Goal: Task Accomplishment & Management: Manage account settings

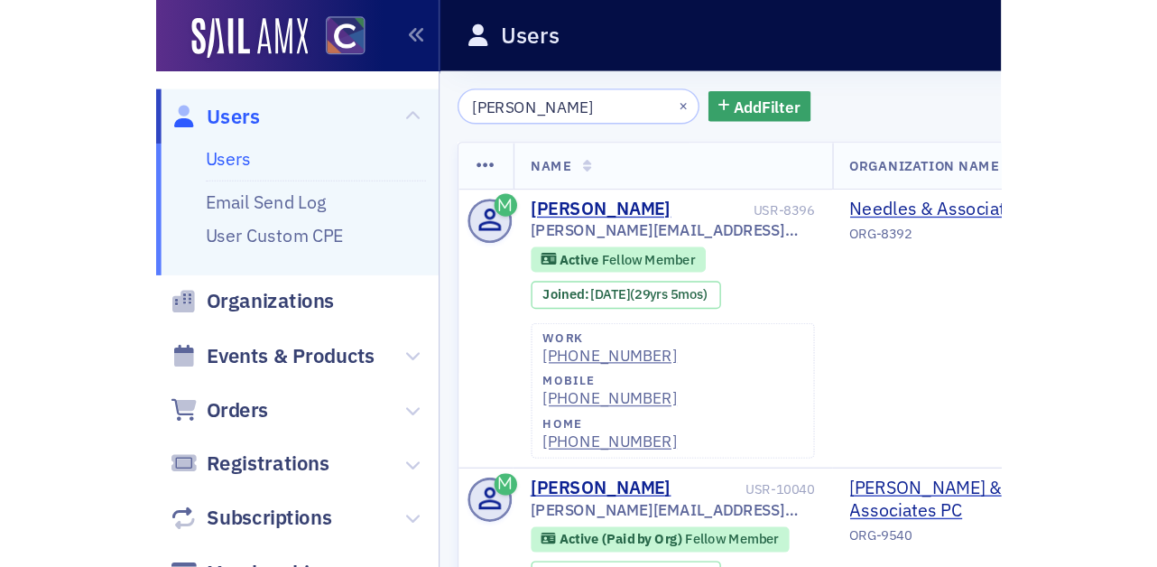
scroll to position [13, 0]
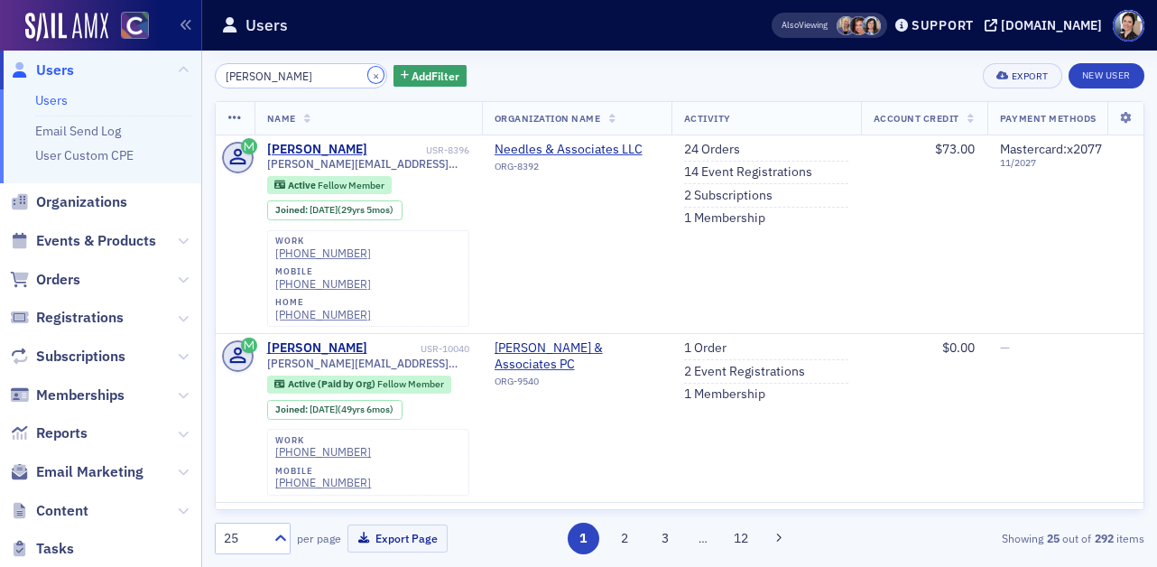
drag, startPoint x: 352, startPoint y: 78, endPoint x: 312, endPoint y: 79, distance: 39.8
click at [368, 78] on button "×" at bounding box center [376, 75] width 16 height 16
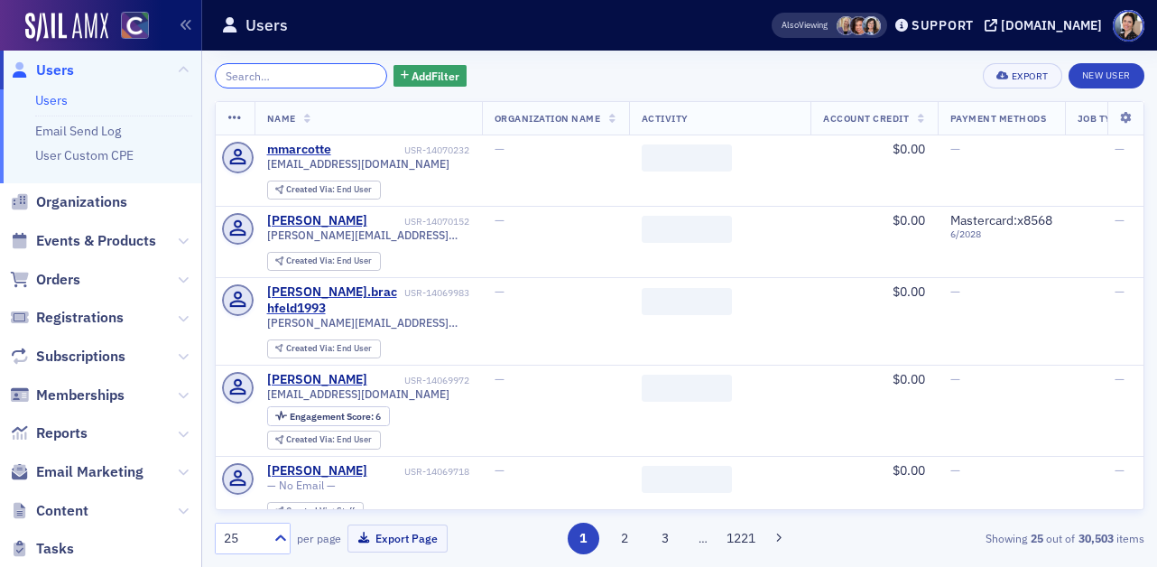
paste input "[PERSON_NAME][EMAIL_ADDRESS][PERSON_NAME][DOMAIN_NAME]"
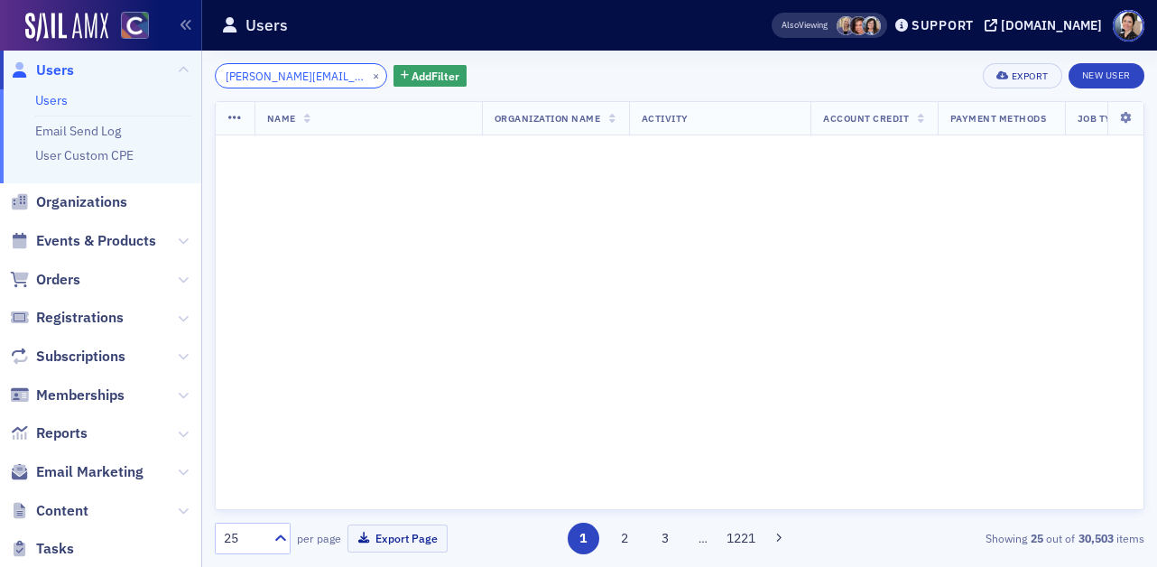
scroll to position [0, 16]
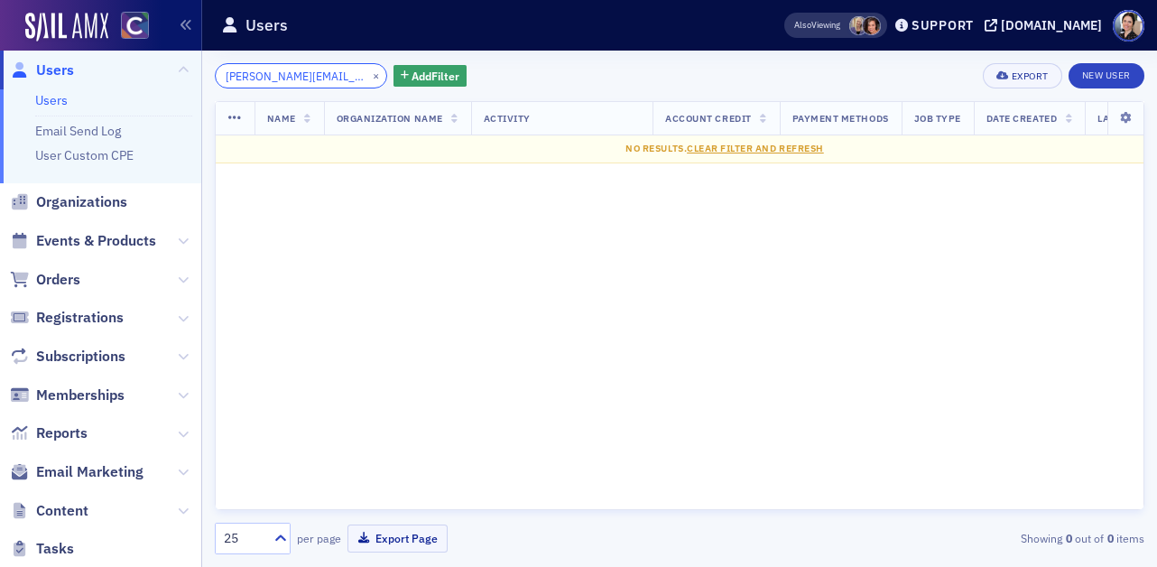
scroll to position [0, 15]
type input "[PERSON_NAME][EMAIL_ADDRESS][PERSON_NAME][DOMAIN_NAME]"
click at [55, 70] on span "Users" at bounding box center [55, 70] width 38 height 20
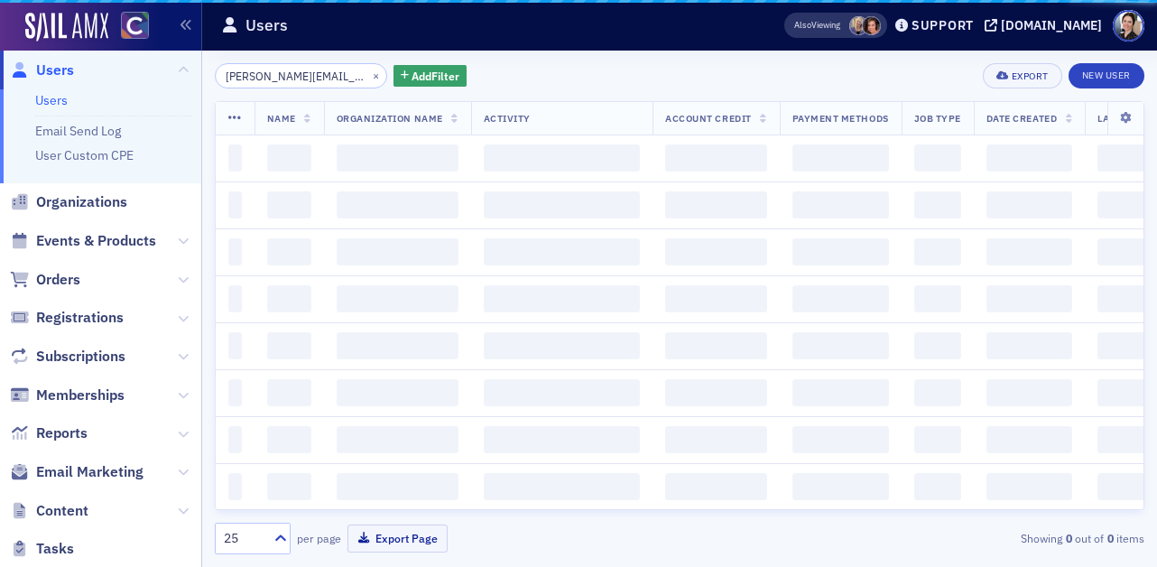
scroll to position [0, 16]
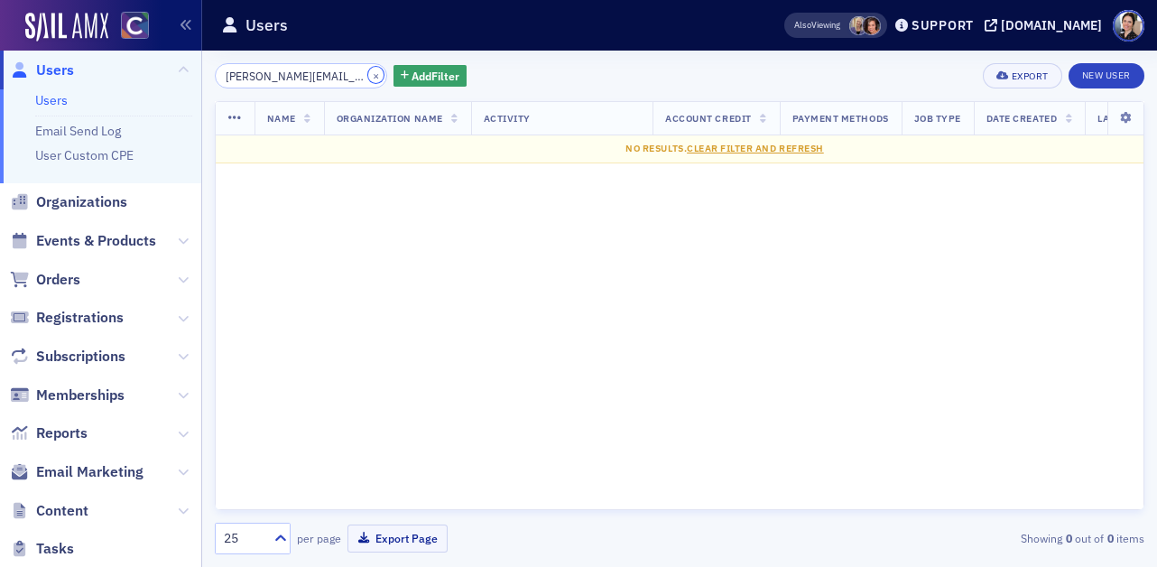
drag, startPoint x: 357, startPoint y: 77, endPoint x: 292, endPoint y: 76, distance: 65.0
click at [368, 77] on button "×" at bounding box center [376, 75] width 16 height 16
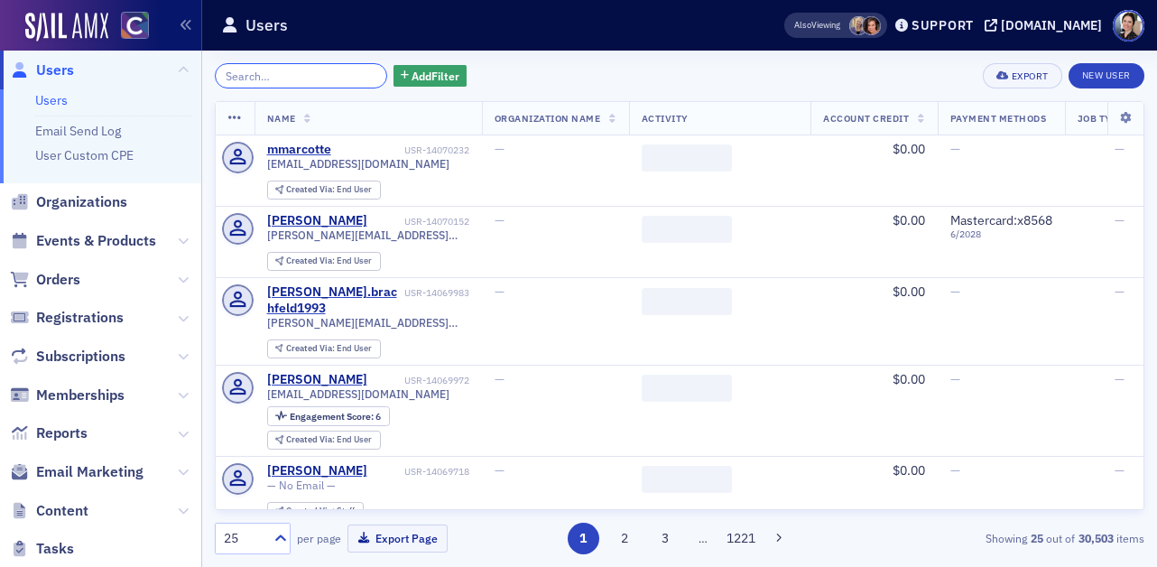
paste input "[PERSON_NAME]"
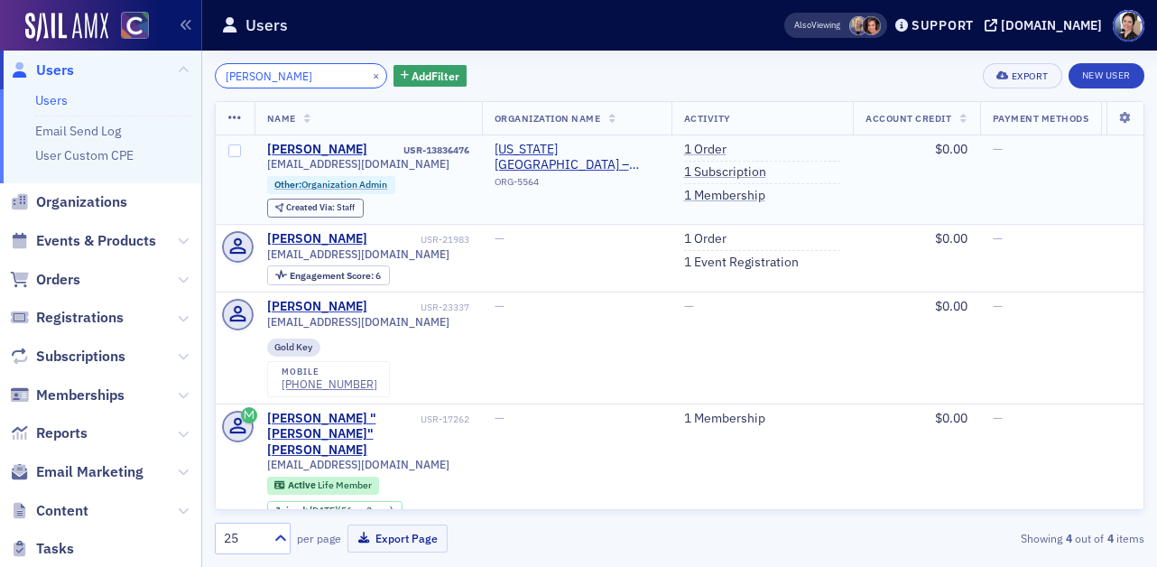
type input "[PERSON_NAME]"
click at [590, 218] on td "[US_STATE][GEOGRAPHIC_DATA] – [GEOGRAPHIC_DATA][PERSON_NAME] ORG-5564" at bounding box center [577, 179] width 190 height 89
click at [223, 178] on span at bounding box center [235, 179] width 39 height 88
drag, startPoint x: 269, startPoint y: 164, endPoint x: 427, endPoint y: 163, distance: 158.0
click at [438, 161] on td "[PERSON_NAME] USR-13836476 [EMAIL_ADDRESS][DOMAIN_NAME] Other : Organization Ad…" at bounding box center [369, 179] width 228 height 89
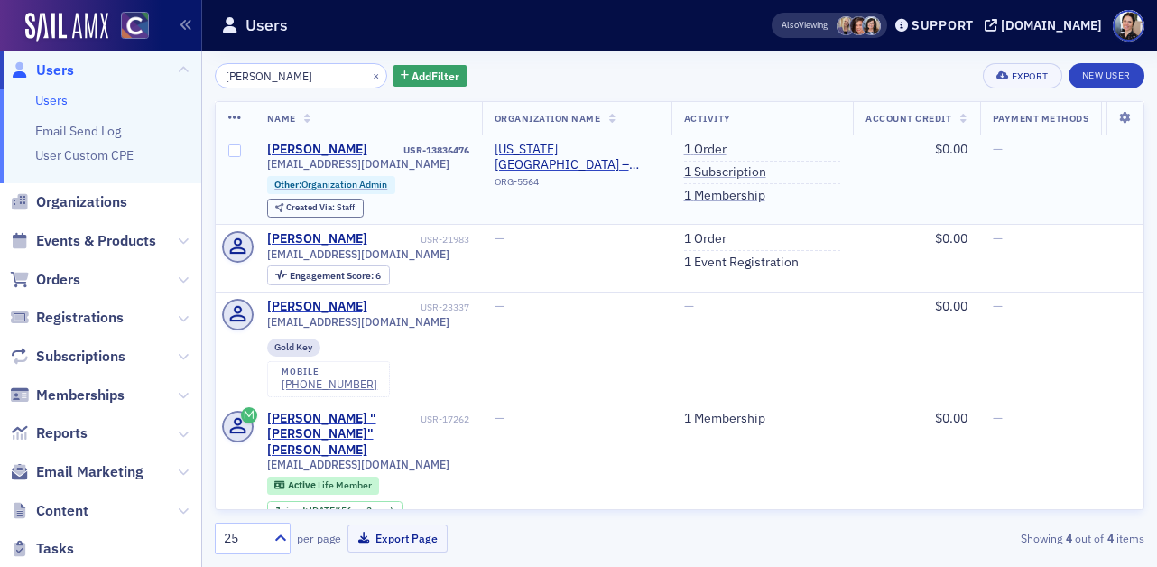
copy span "[EMAIL_ADDRESS][DOMAIN_NAME]"
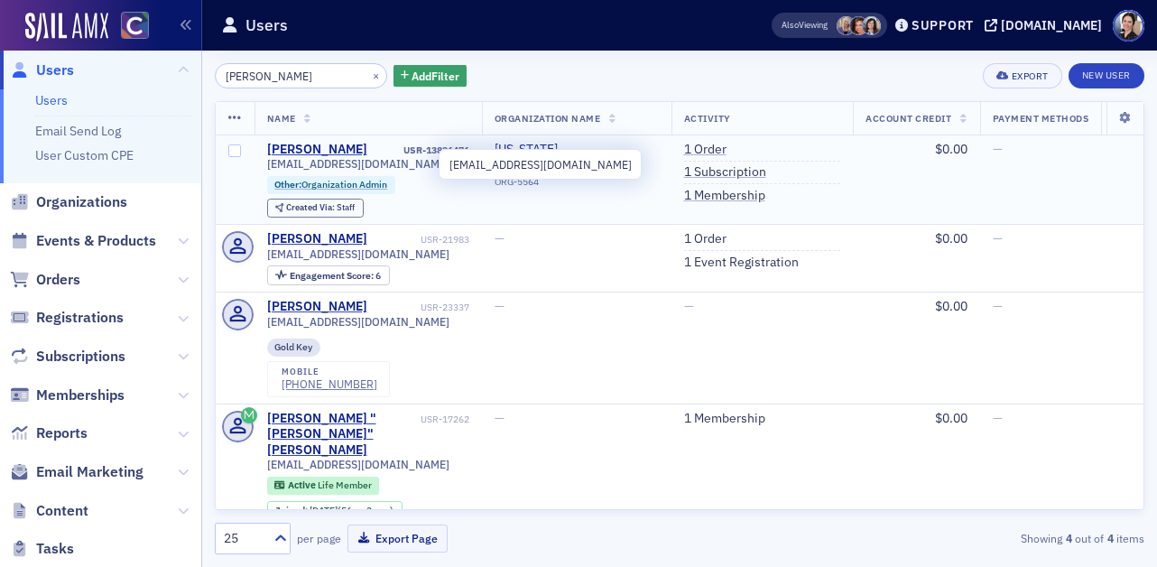
copy span "[EMAIL_ADDRESS][DOMAIN_NAME]"
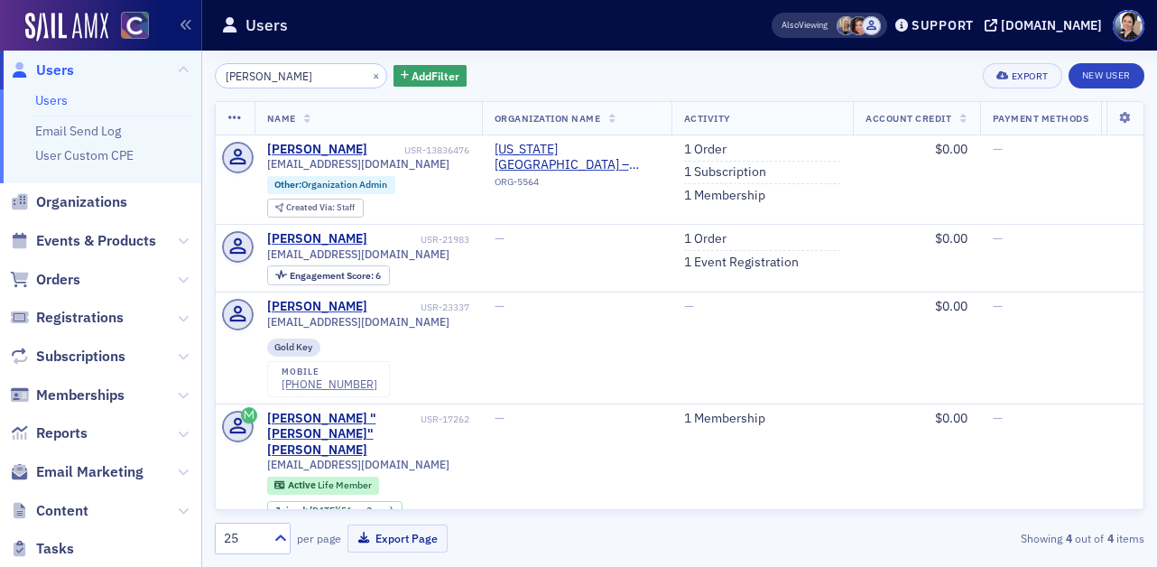
click at [54, 70] on span "Users" at bounding box center [55, 70] width 38 height 20
drag, startPoint x: 353, startPoint y: 76, endPoint x: 330, endPoint y: 74, distance: 23.5
click at [368, 76] on button "×" at bounding box center [376, 75] width 16 height 16
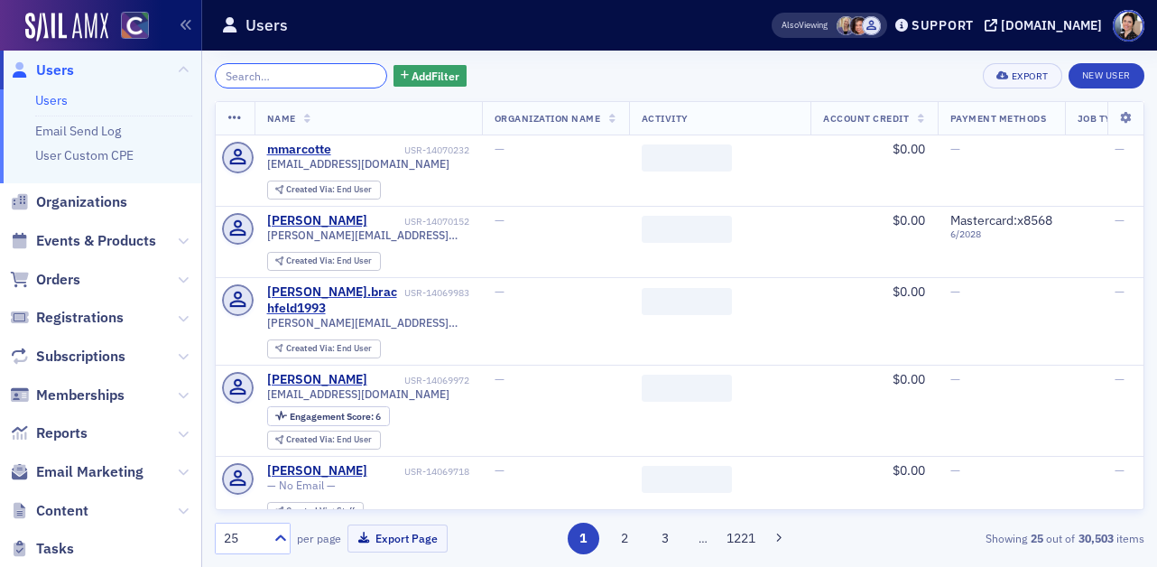
paste input "Ackein"
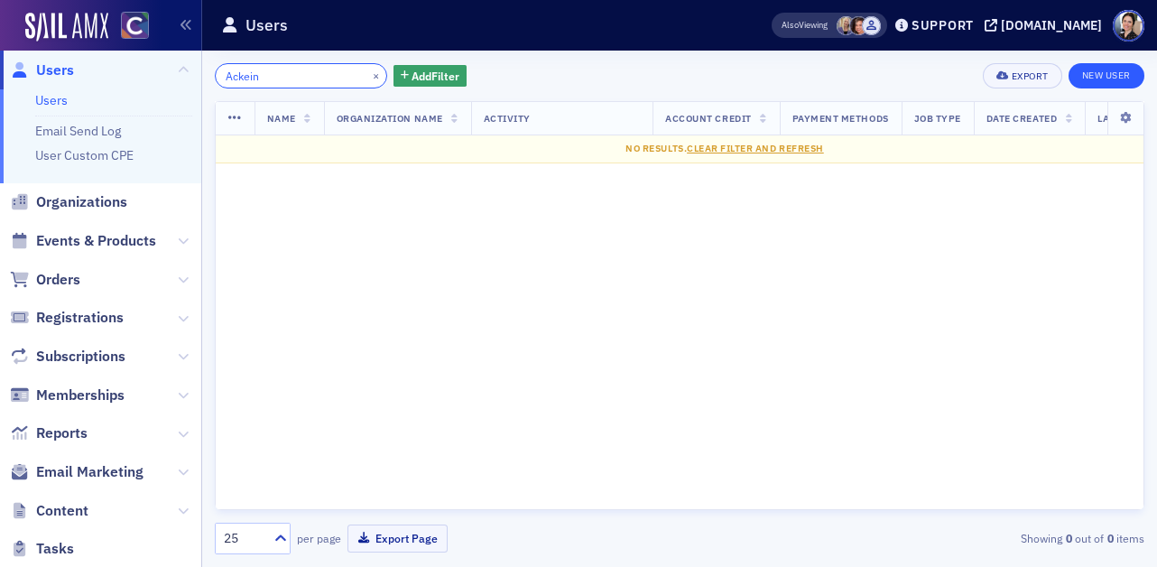
type input "Ackein"
click at [1116, 85] on link "New User" at bounding box center [1107, 75] width 76 height 25
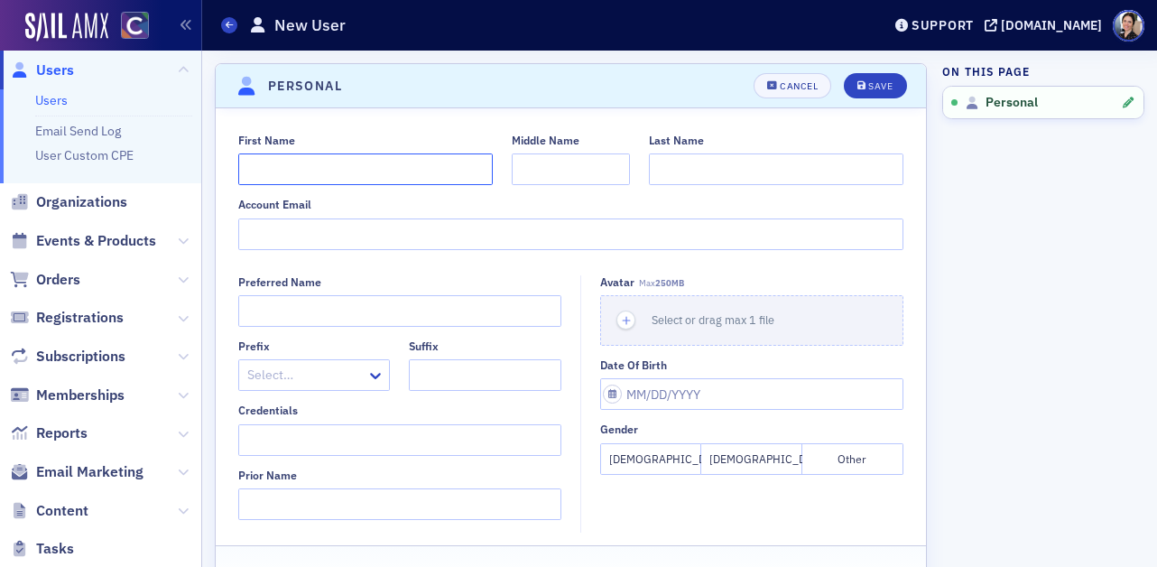
click at [277, 165] on input "First Name" at bounding box center [365, 169] width 255 height 32
click at [757, 172] on input "Last Name" at bounding box center [776, 169] width 255 height 32
paste input "Ackein"
type input "Ackein"
click at [307, 172] on input "First Name" at bounding box center [365, 169] width 255 height 32
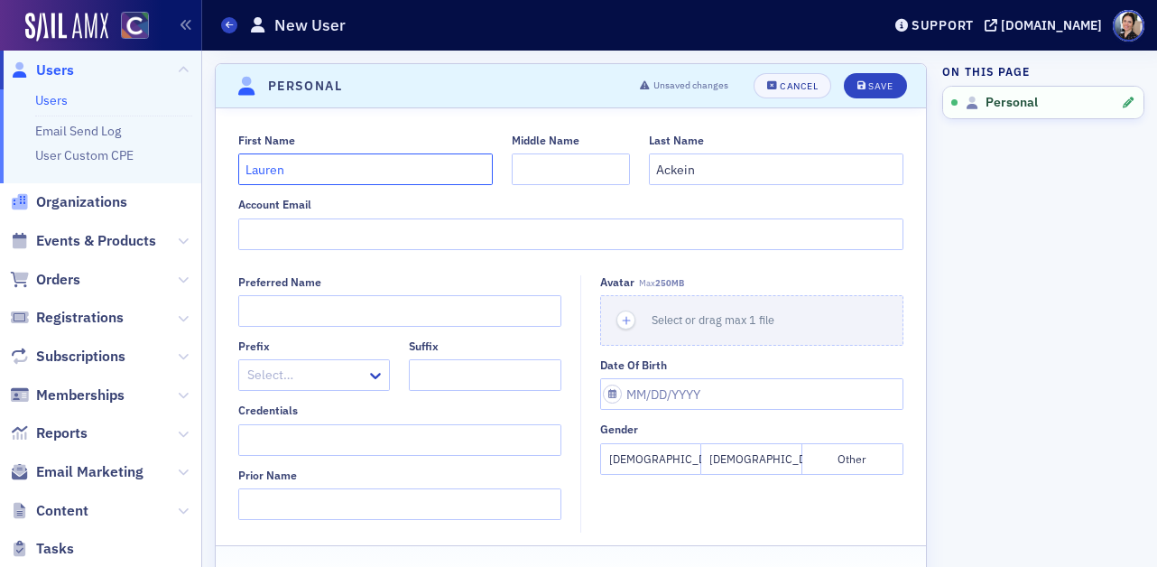
type input "Lauren"
click at [329, 228] on input "Account Email" at bounding box center [571, 234] width 666 height 32
paste input "[PERSON_NAME][EMAIL_ADDRESS][DOMAIN_NAME]"
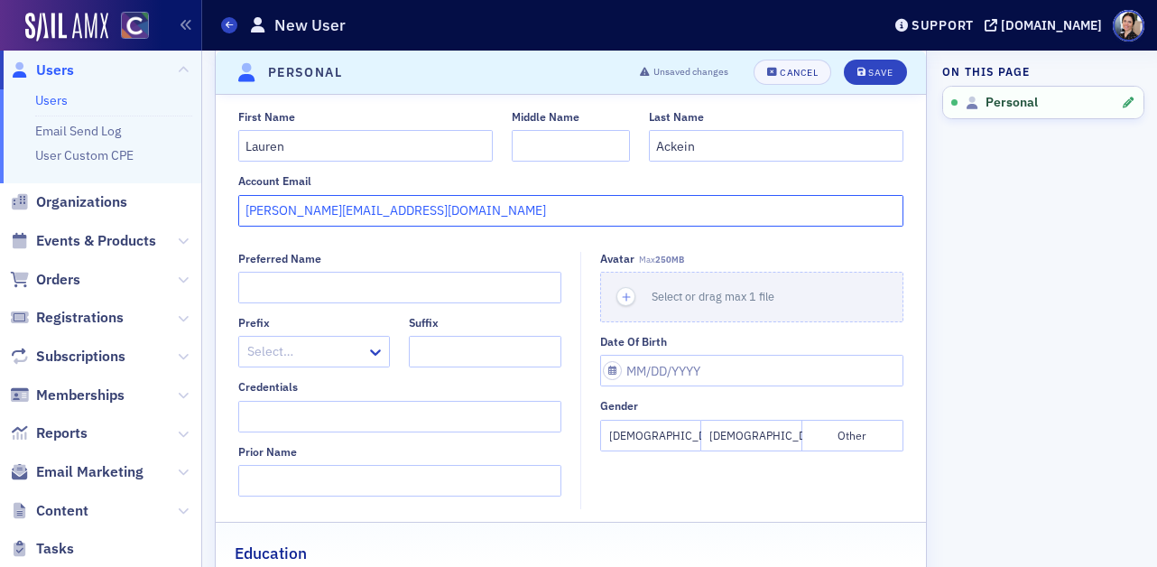
scroll to position [32, 0]
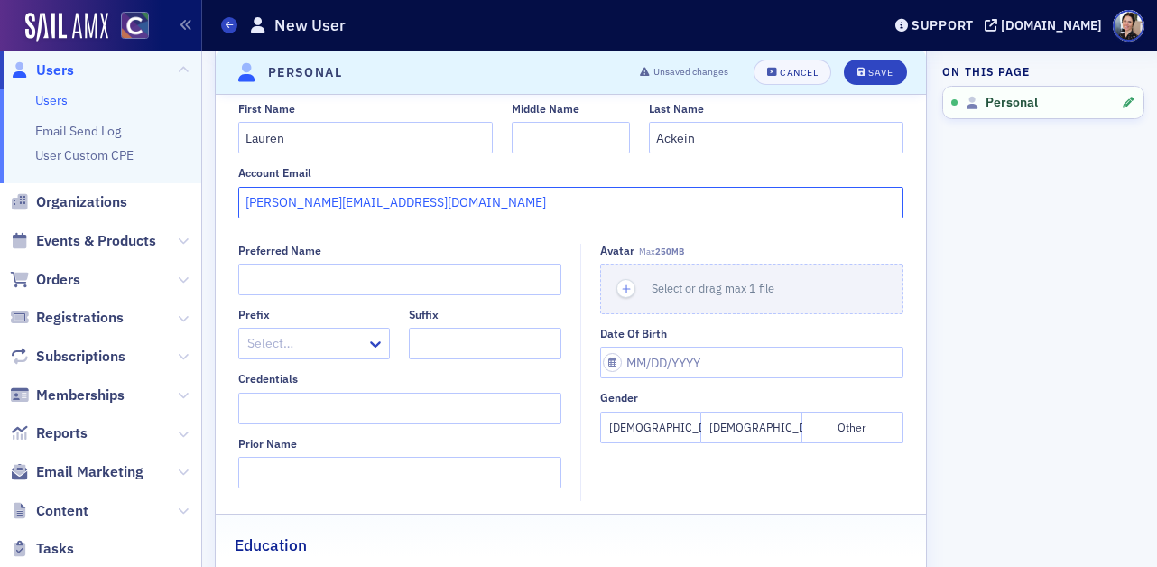
type input "[PERSON_NAME][EMAIL_ADDRESS][DOMAIN_NAME]"
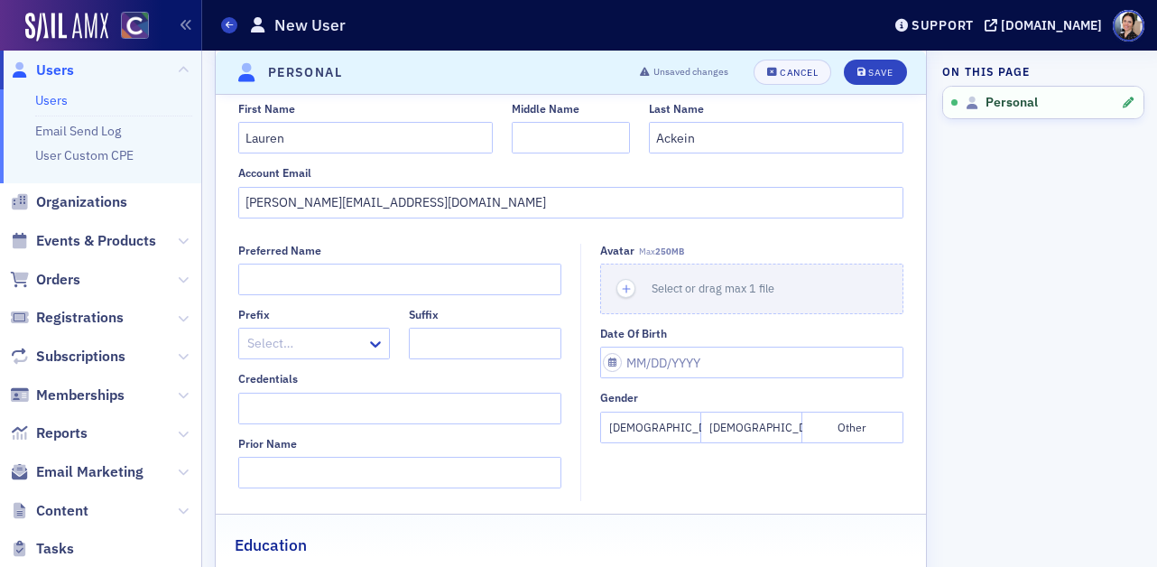
click at [663, 429] on button "Female" at bounding box center [650, 428] width 101 height 32
click at [882, 68] on div "Save" at bounding box center [881, 73] width 24 height 10
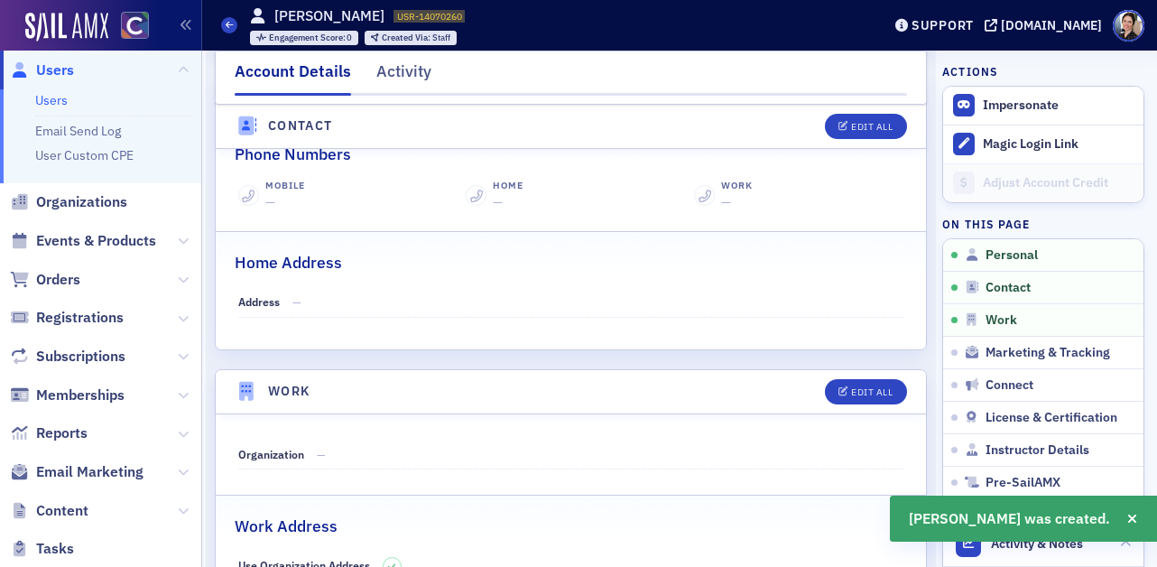
scroll to position [853, 0]
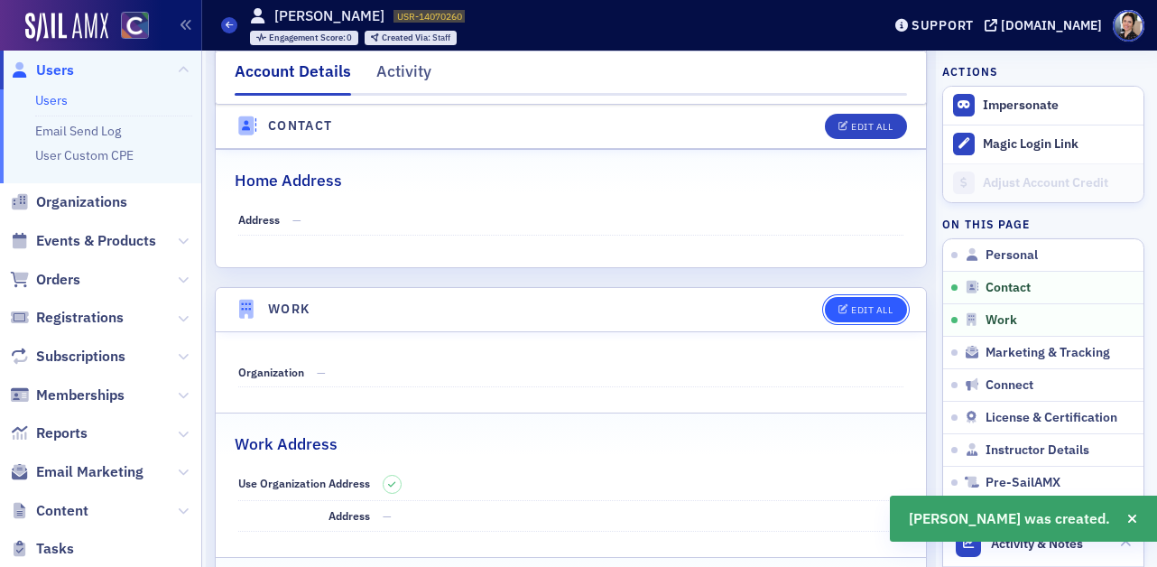
click at [867, 309] on div "Edit All" at bounding box center [872, 310] width 42 height 10
select select "US"
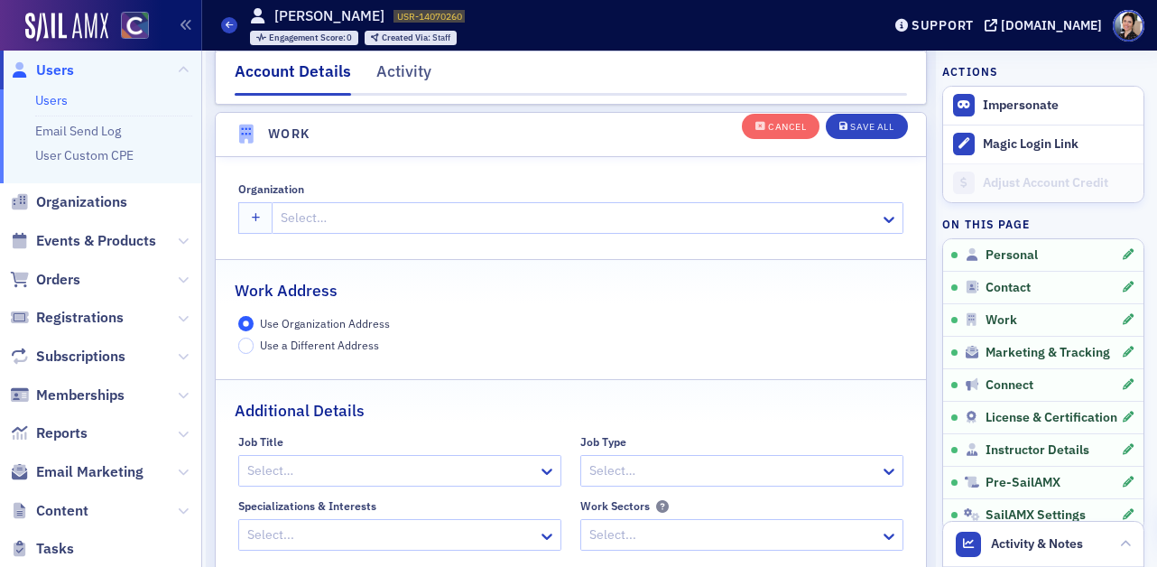
scroll to position [1430, 0]
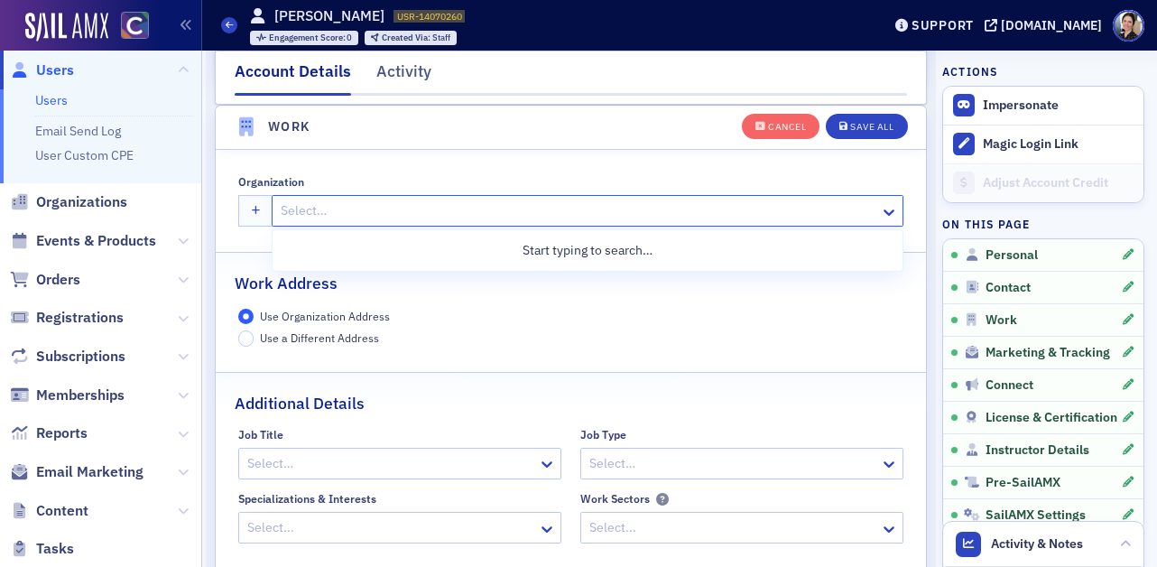
click at [319, 209] on div at bounding box center [578, 211] width 599 height 23
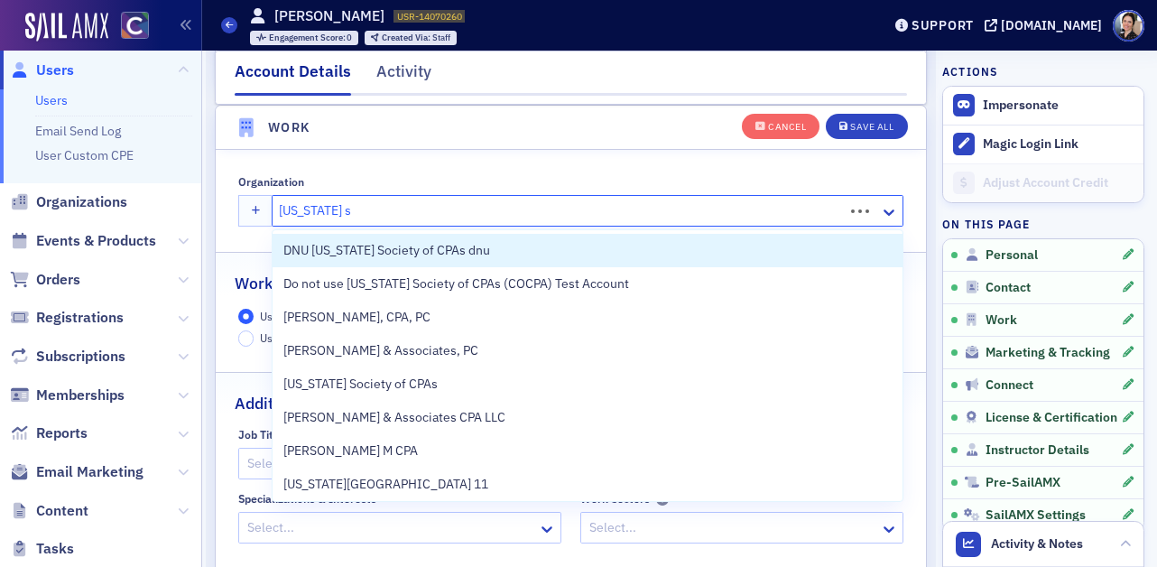
type input "colorado state"
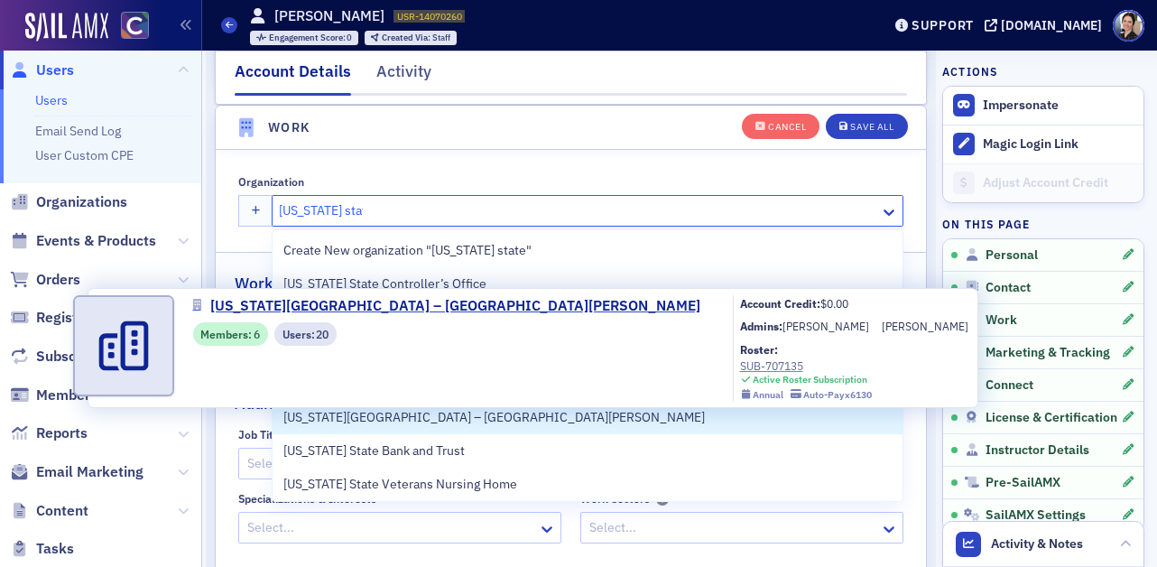
click at [397, 416] on span "Colorado State University – Fort Collins" at bounding box center [494, 417] width 422 height 19
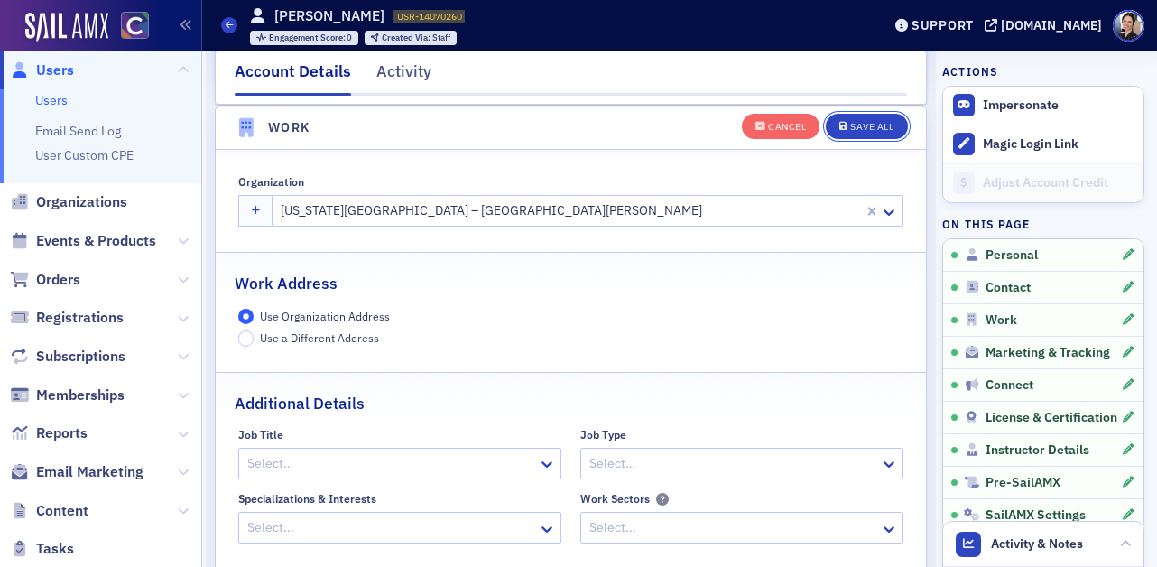
drag, startPoint x: 870, startPoint y: 130, endPoint x: 643, endPoint y: 144, distance: 227.9
click at [870, 130] on div "Save All" at bounding box center [871, 127] width 43 height 10
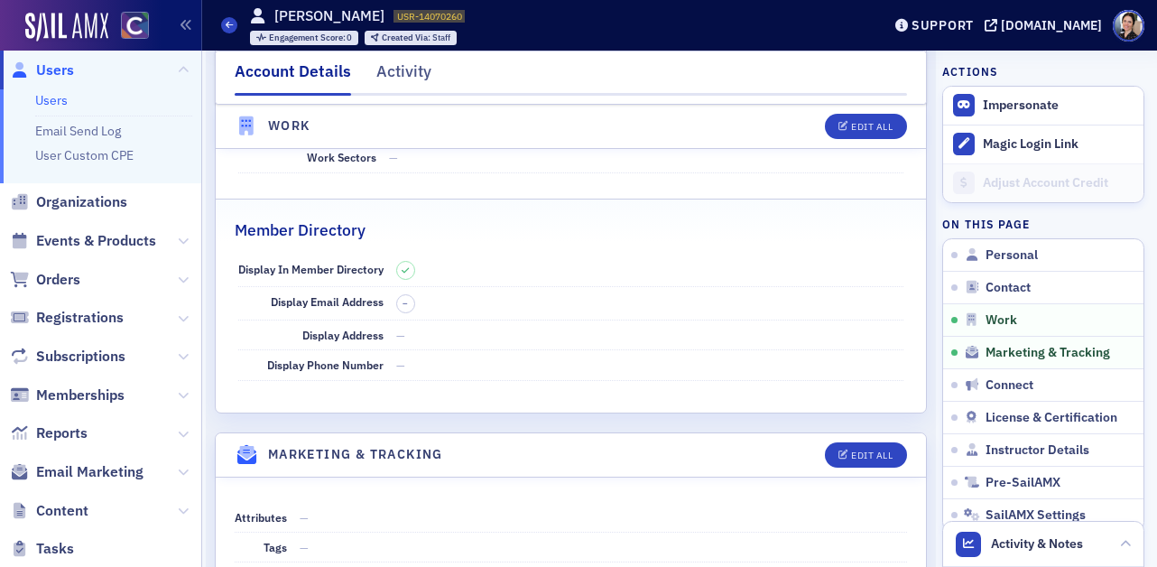
click at [63, 68] on span "Users" at bounding box center [55, 70] width 38 height 20
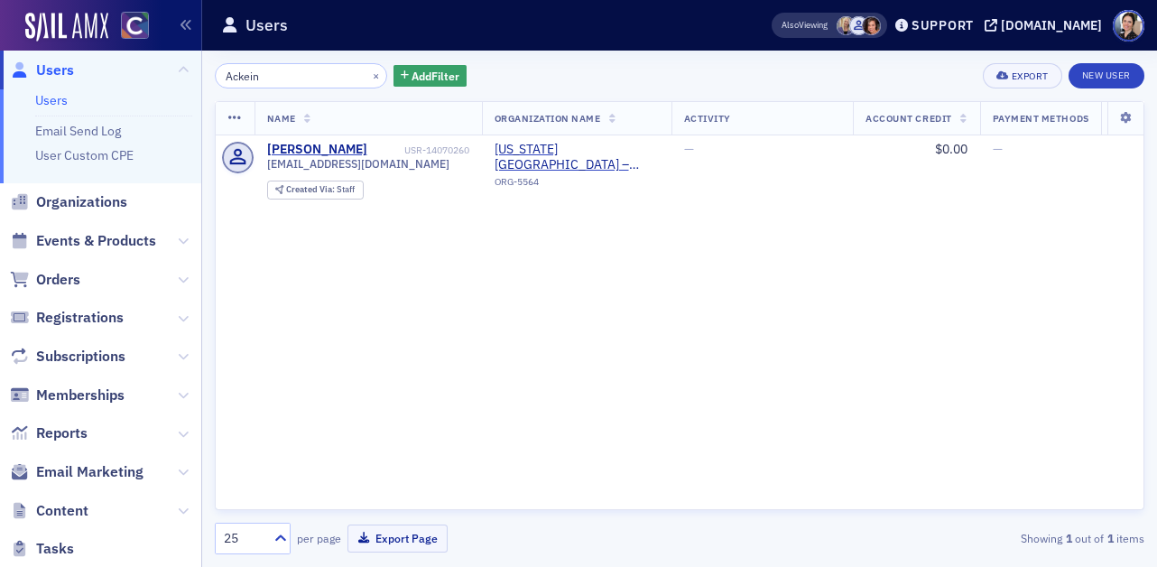
drag, startPoint x: 274, startPoint y: 79, endPoint x: 147, endPoint y: 68, distance: 127.8
click at [147, 68] on div "Users Users Email Send Log User Custom CPE Organizations Events & Products Orde…" at bounding box center [578, 283] width 1157 height 567
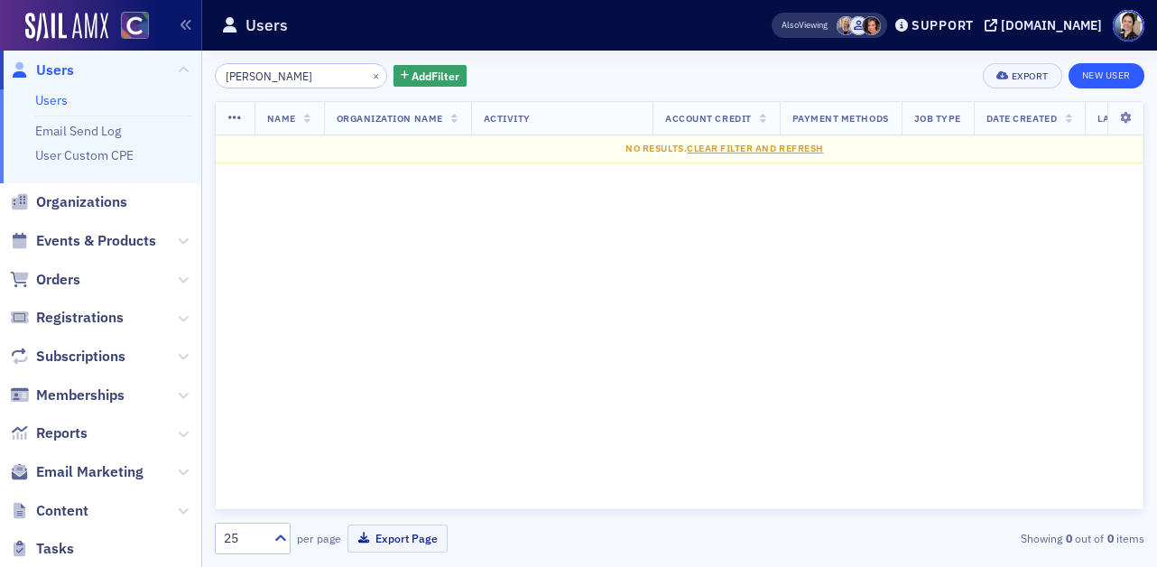
type input "aubin"
drag, startPoint x: 1111, startPoint y: 76, endPoint x: 1031, endPoint y: 75, distance: 79.5
click at [1110, 76] on link "New User" at bounding box center [1107, 75] width 76 height 25
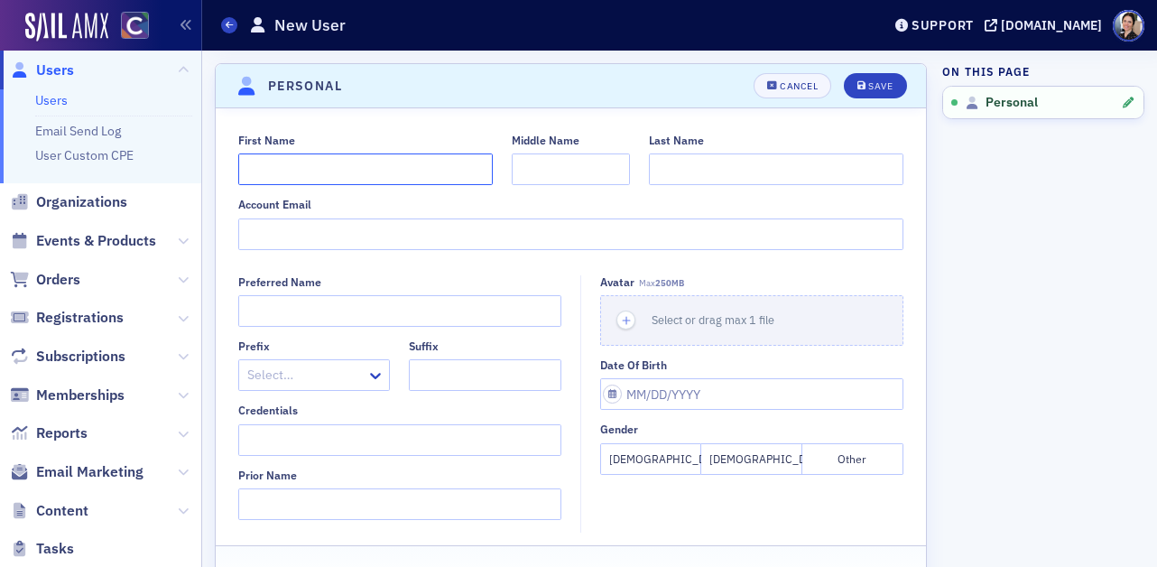
click at [262, 171] on input "First Name" at bounding box center [365, 169] width 255 height 32
type input "Avery"
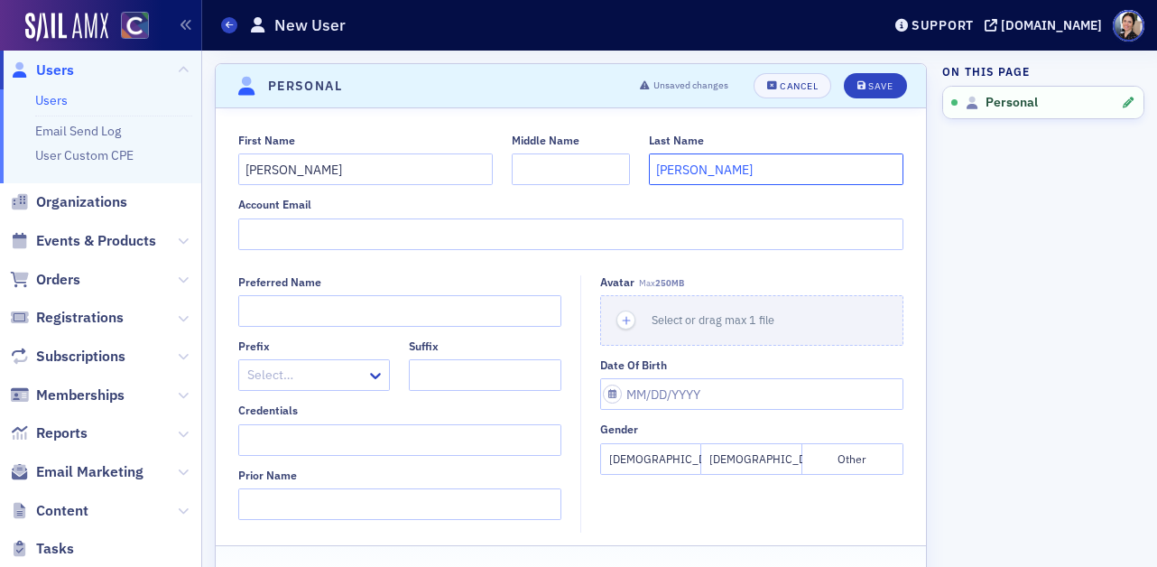
type input "Aubin"
click at [326, 228] on input "Account Email" at bounding box center [571, 234] width 666 height 32
paste input "Avery.Aubin@colostate.edu"
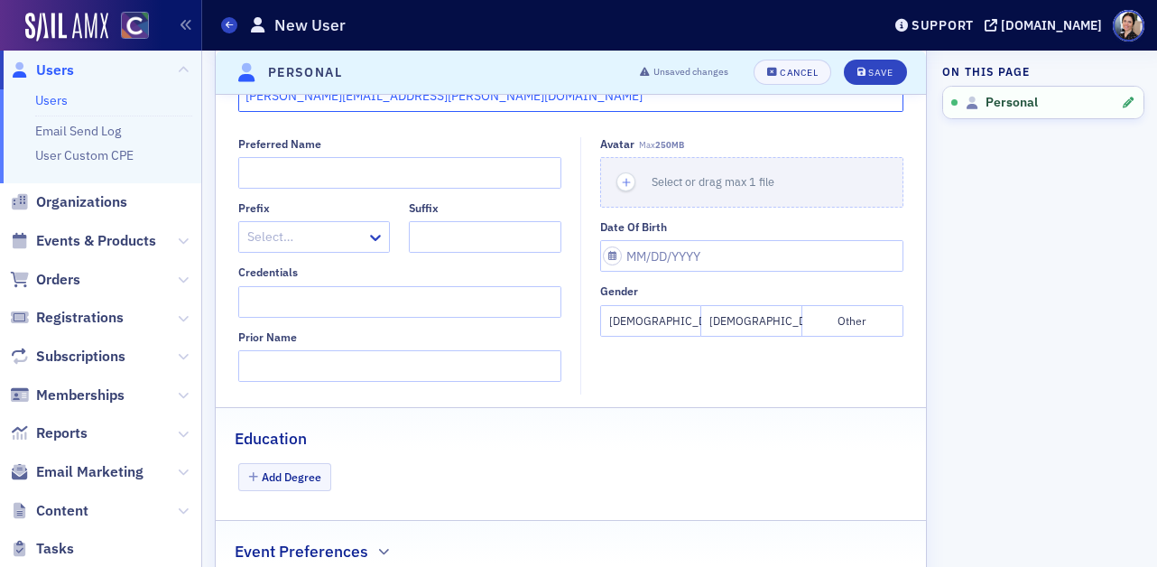
scroll to position [199, 0]
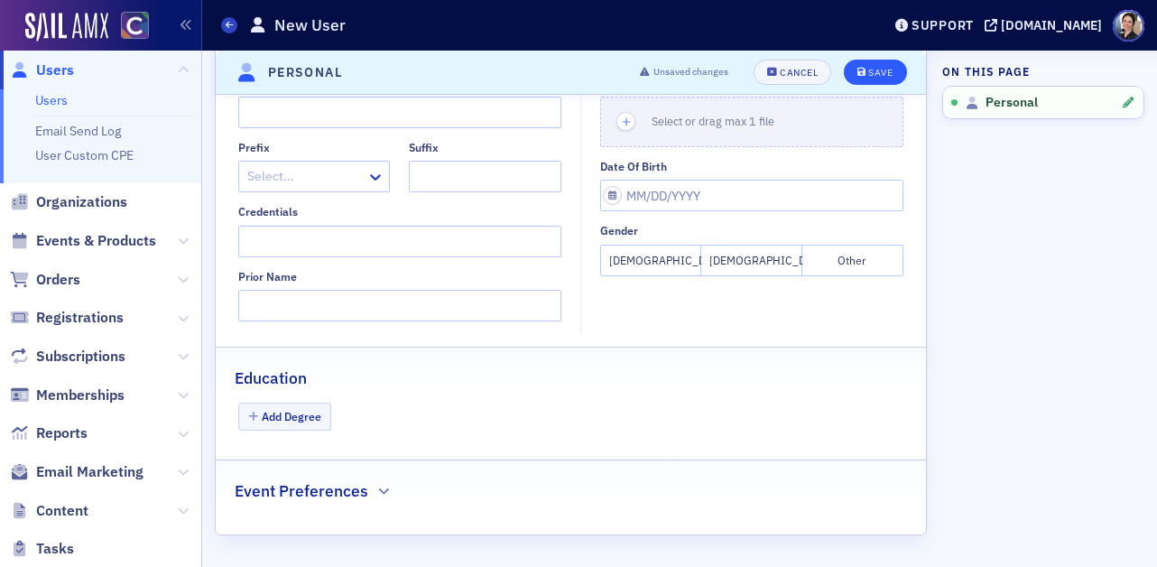
type input "Avery.Aubin@colostate.edu"
drag, startPoint x: 883, startPoint y: 70, endPoint x: 627, endPoint y: 88, distance: 256.1
click at [883, 70] on div "Save" at bounding box center [881, 73] width 24 height 10
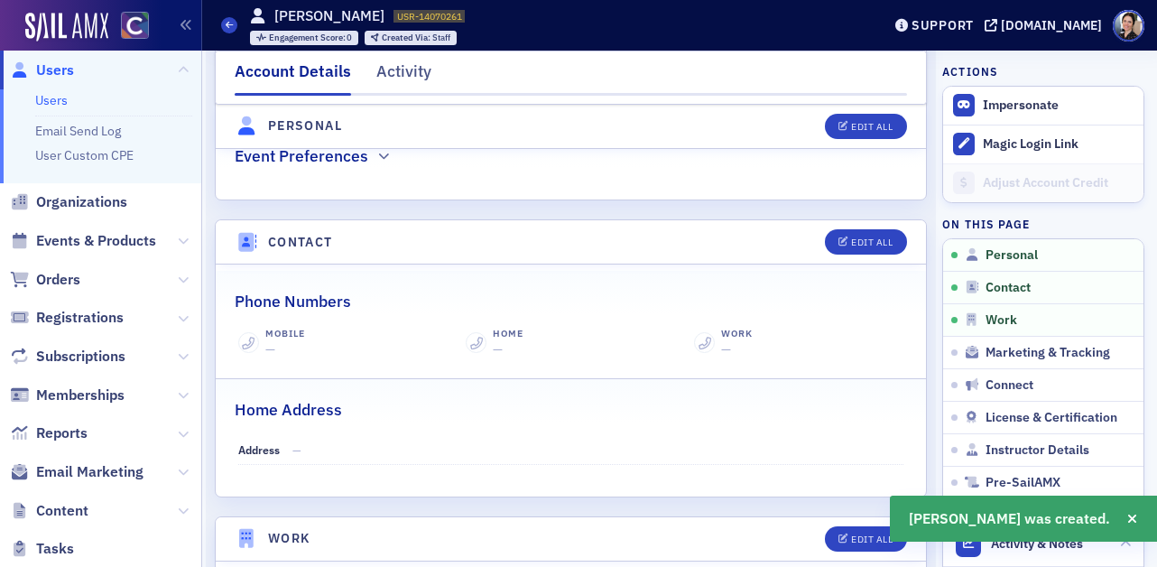
scroll to position [651, 0]
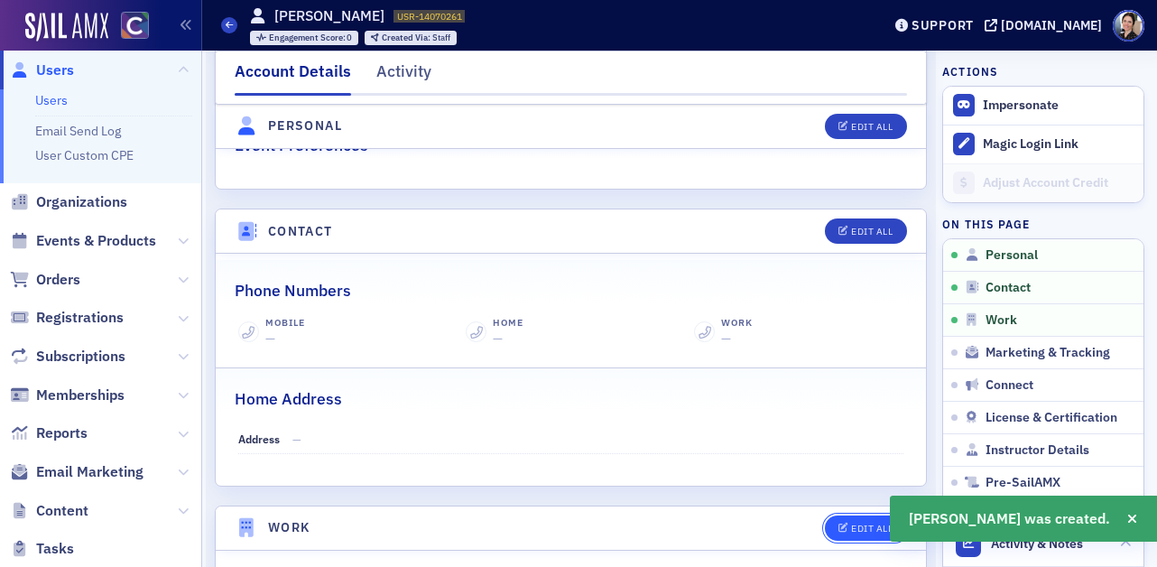
click at [877, 524] on div "Edit All" at bounding box center [872, 529] width 42 height 10
select select "US"
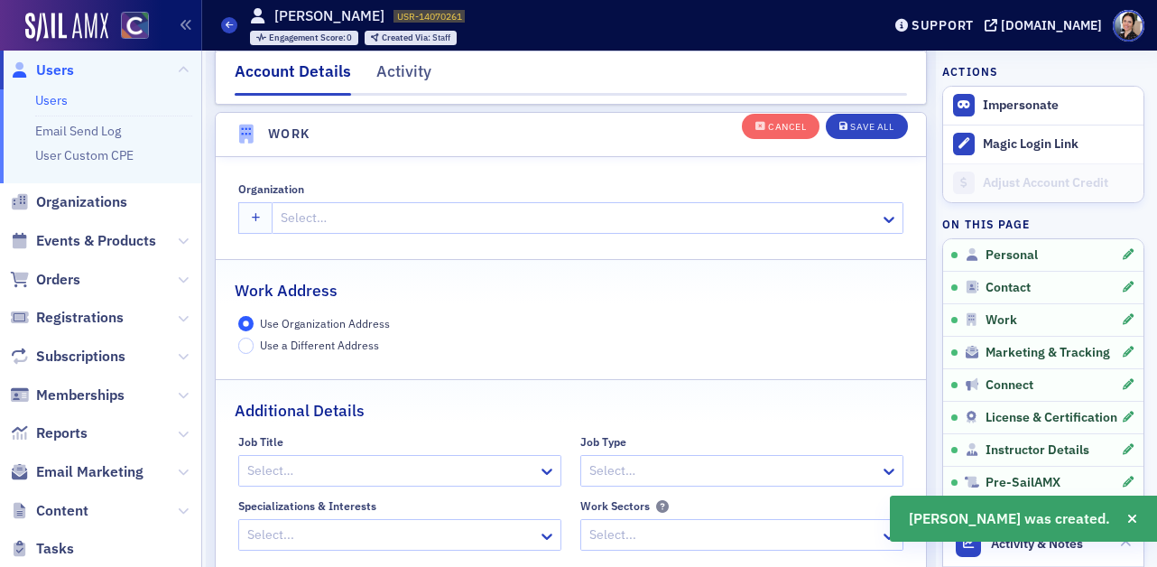
scroll to position [1430, 0]
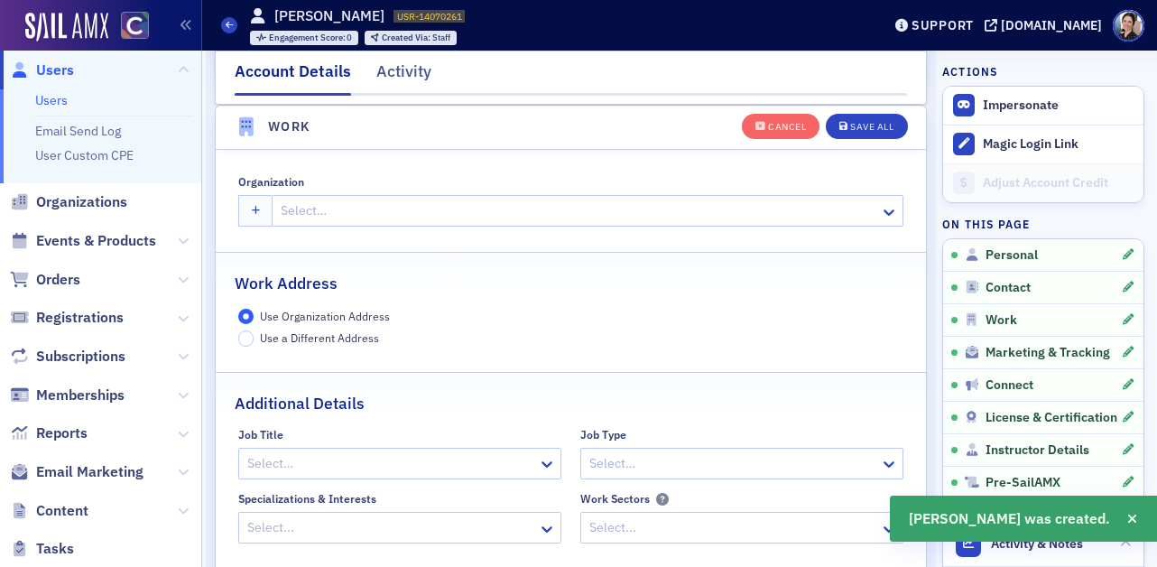
click at [351, 211] on div at bounding box center [578, 211] width 599 height 23
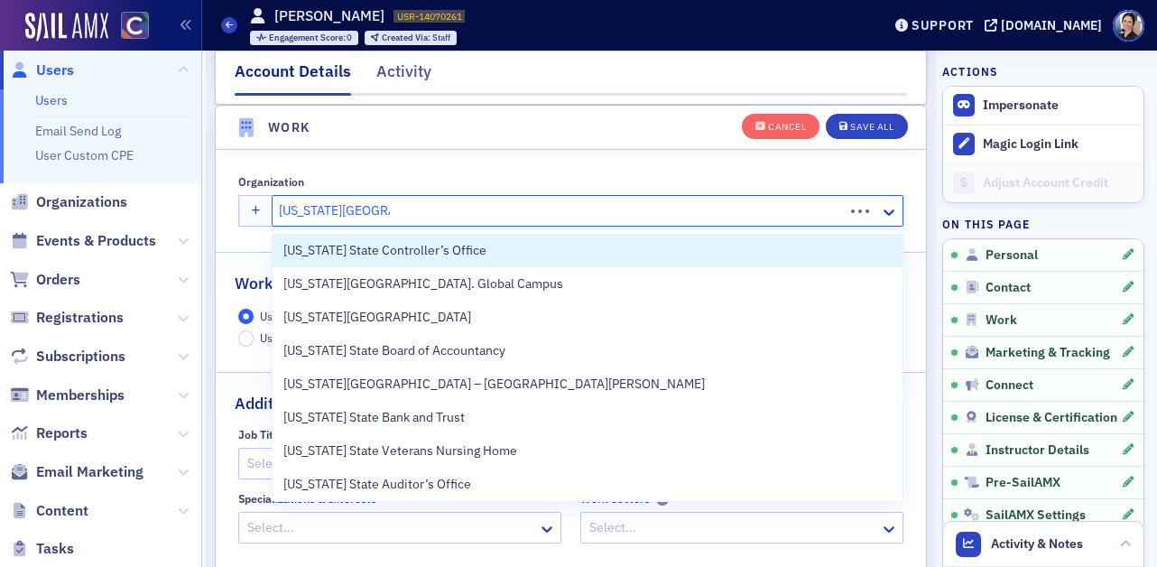
type input "colorado state univer"
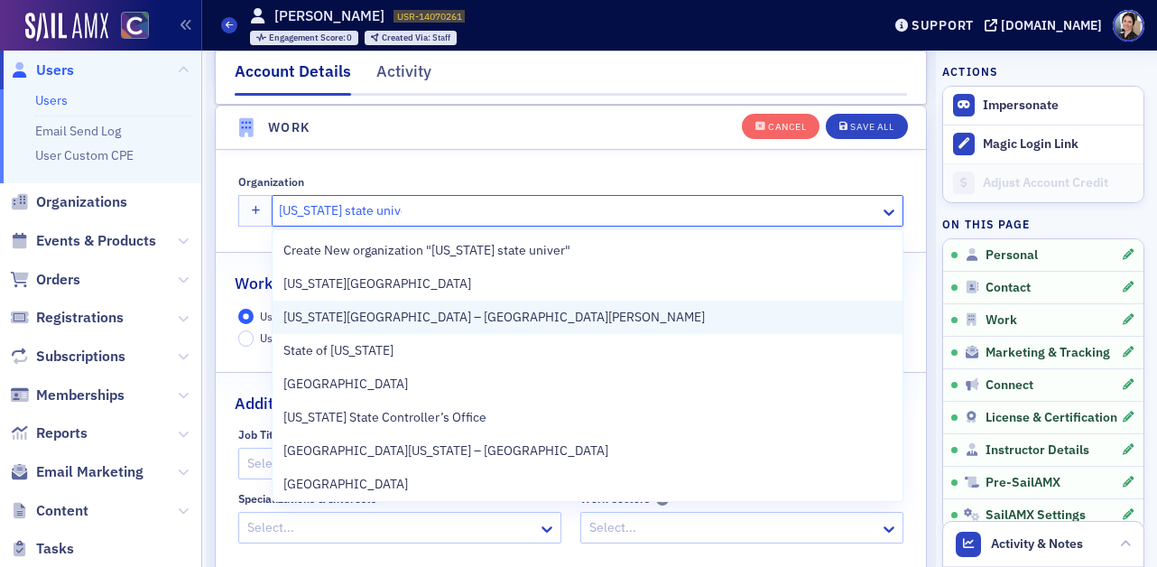
click at [481, 311] on span "Colorado State University – Fort Collins" at bounding box center [494, 317] width 422 height 19
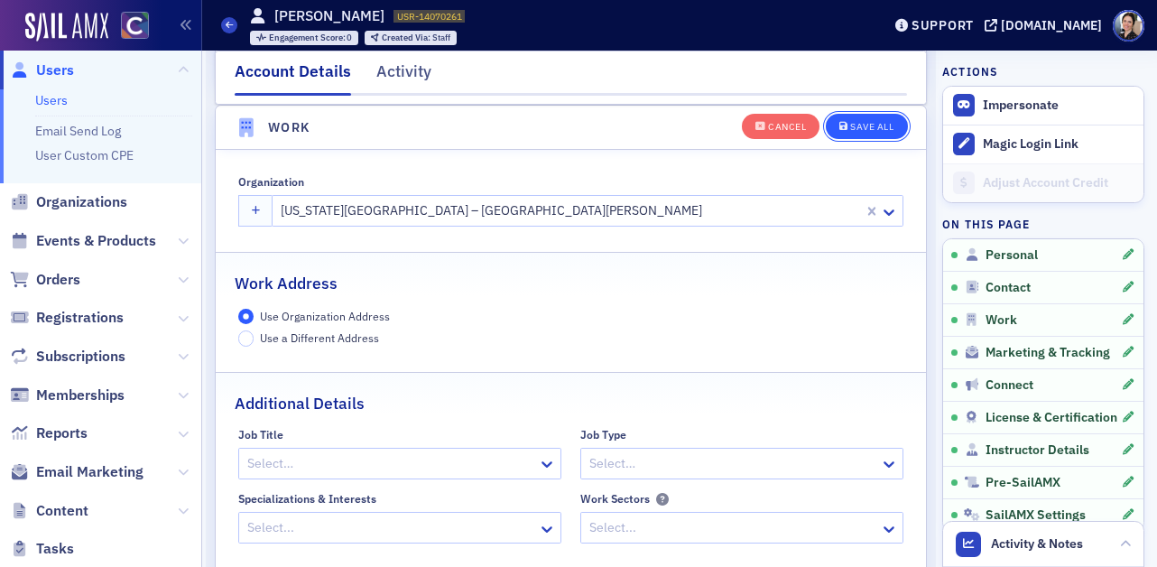
click at [888, 126] on div "Save All" at bounding box center [871, 127] width 43 height 10
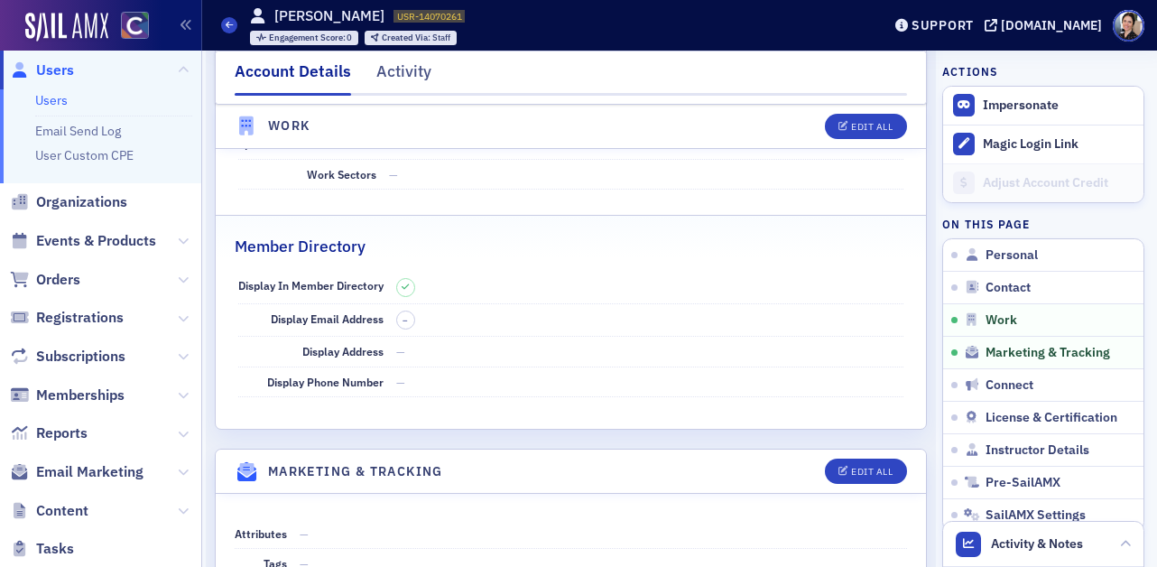
click at [61, 71] on span "Users" at bounding box center [55, 70] width 38 height 20
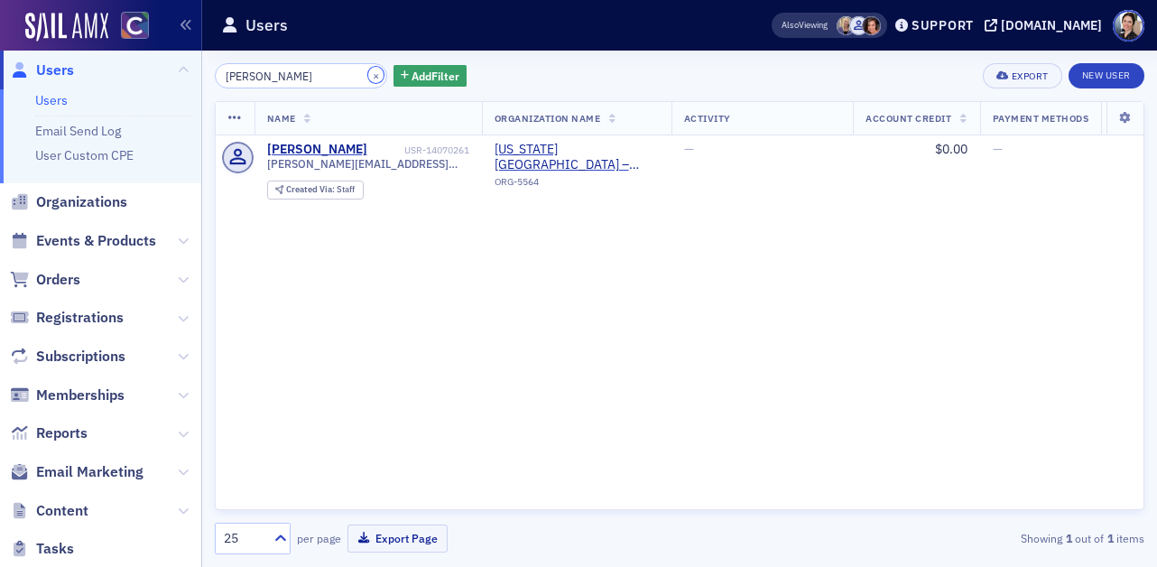
drag, startPoint x: 354, startPoint y: 74, endPoint x: 311, endPoint y: 72, distance: 43.4
click at [368, 74] on button "×" at bounding box center [376, 75] width 16 height 16
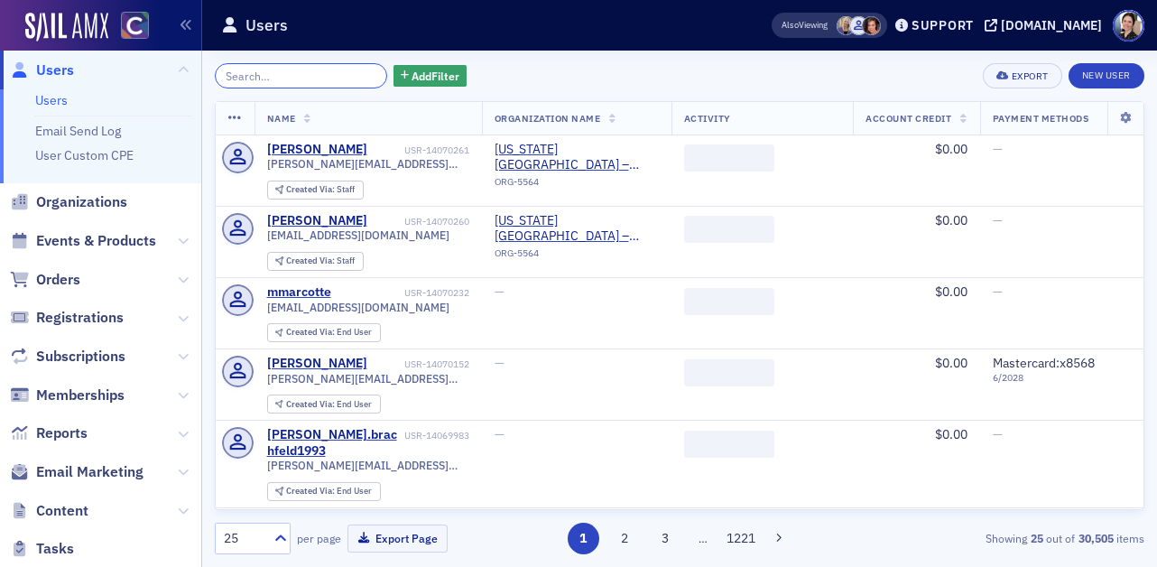
paste input "Bagnulo"
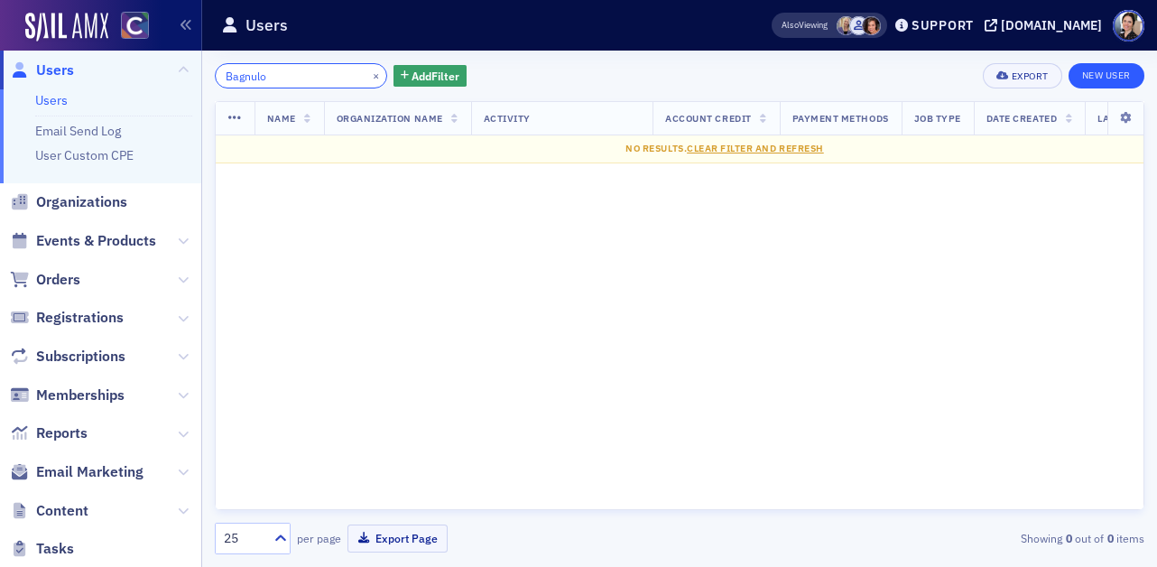
type input "Bagnulo"
click at [1111, 74] on link "New User" at bounding box center [1107, 75] width 76 height 25
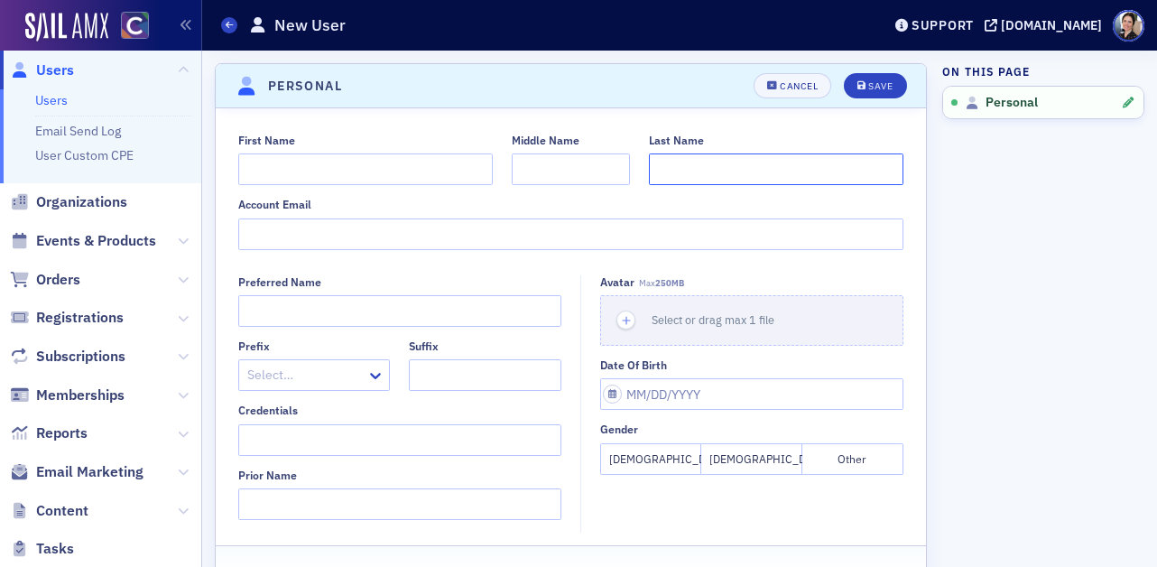
paste input "Bagnulo"
type input "Bagnulo"
click at [303, 166] on input "First Name" at bounding box center [365, 169] width 255 height 32
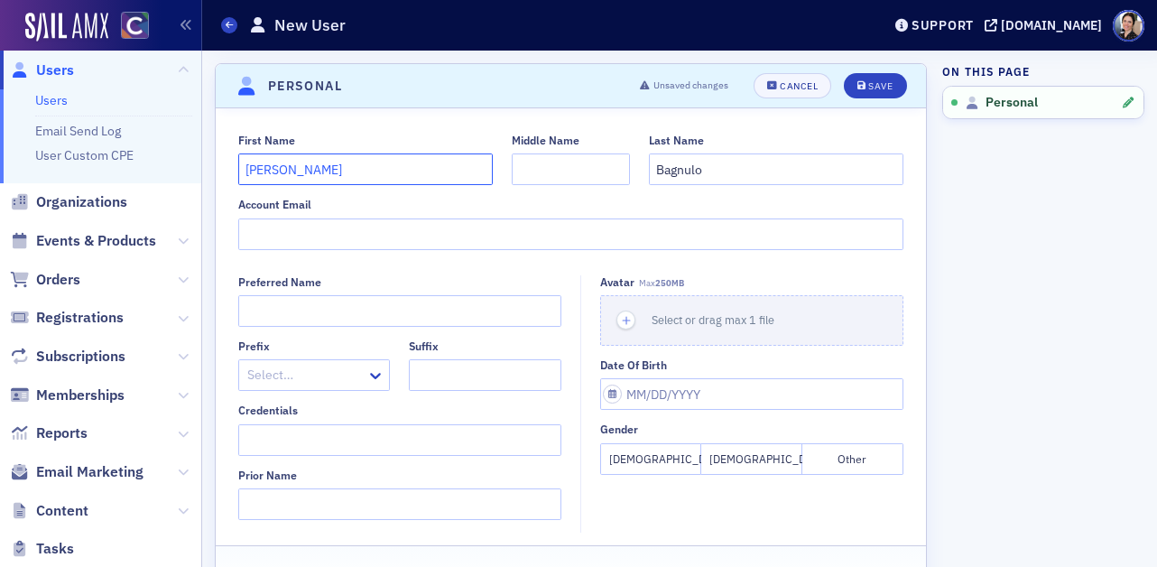
type input "Alex"
click at [751, 463] on button "Male" at bounding box center [752, 459] width 101 height 32
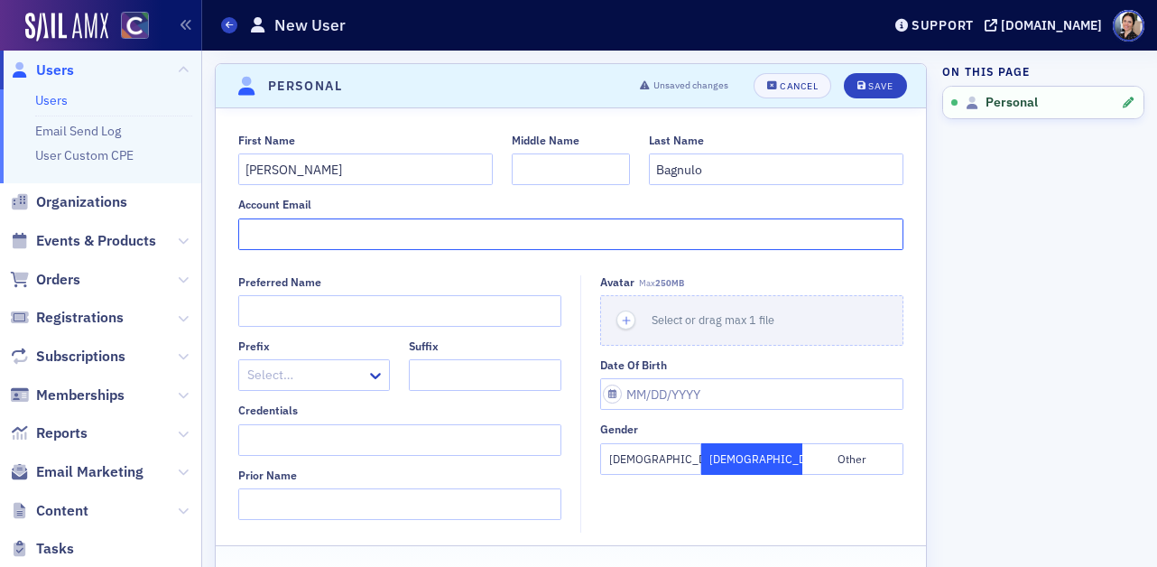
paste input "Alex.Bagnulo@colostate.edu"
type input "Alex.Bagnulo@colostate.edu"
click at [874, 83] on div "Save" at bounding box center [881, 86] width 24 height 10
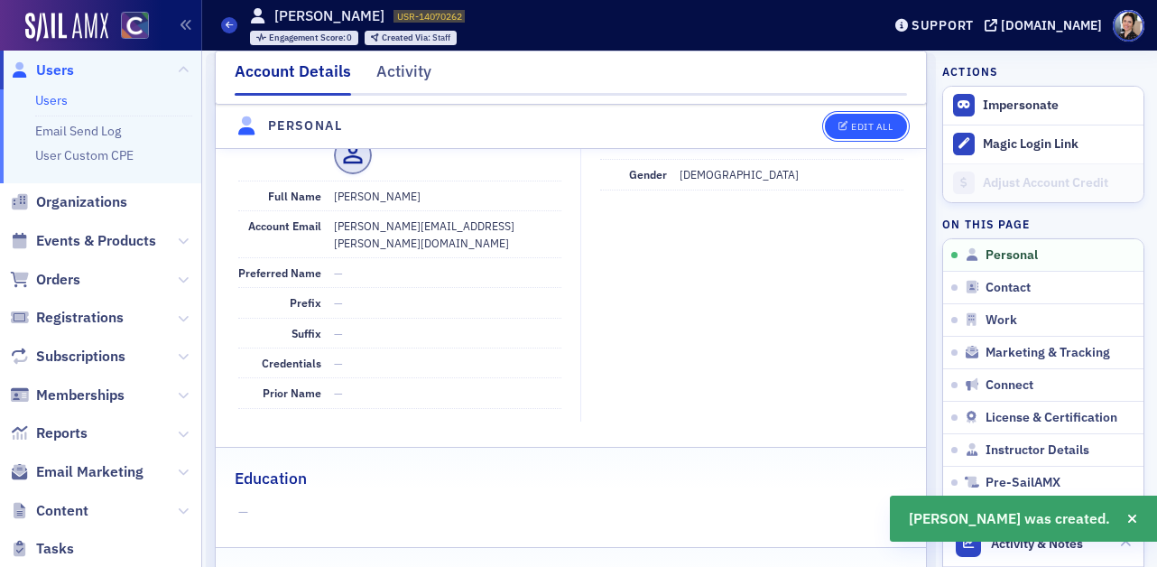
click at [862, 122] on div "Edit All" at bounding box center [872, 127] width 42 height 10
select select "US"
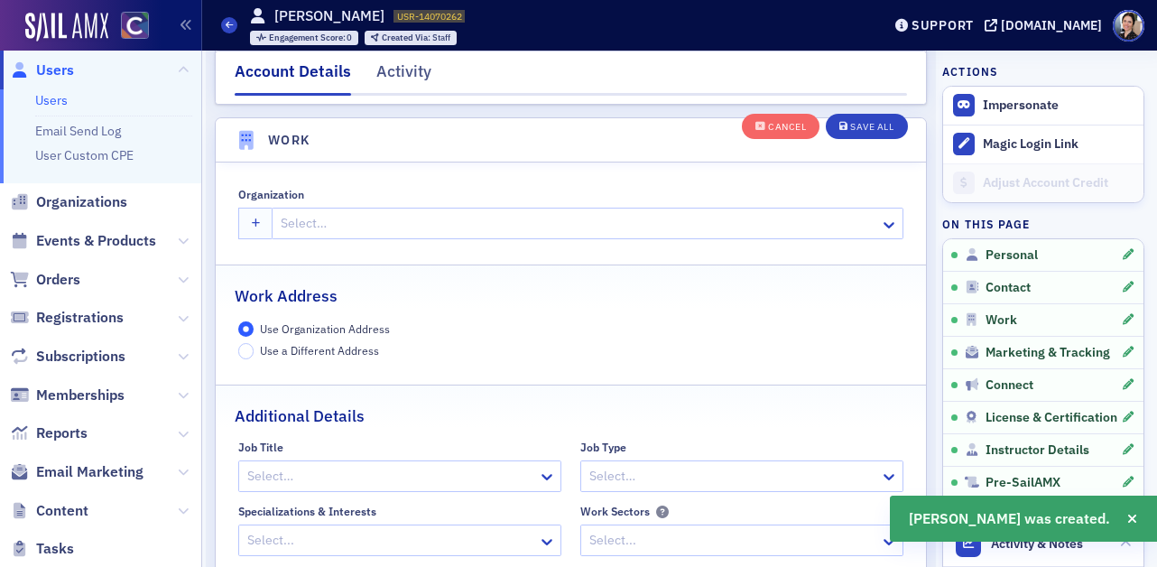
scroll to position [1362, 0]
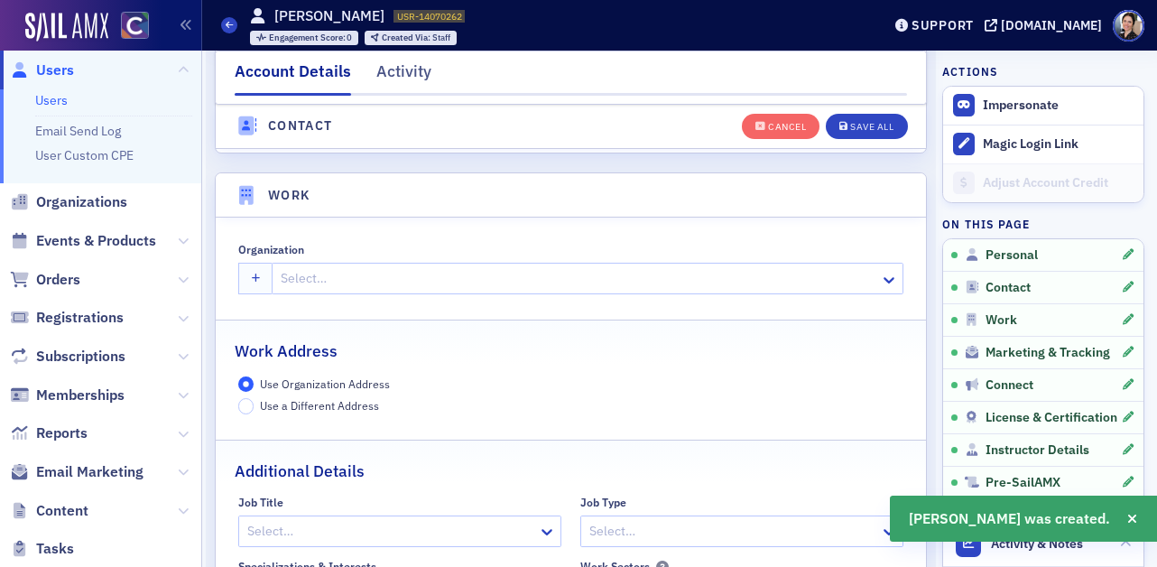
click at [408, 278] on div at bounding box center [578, 278] width 599 height 23
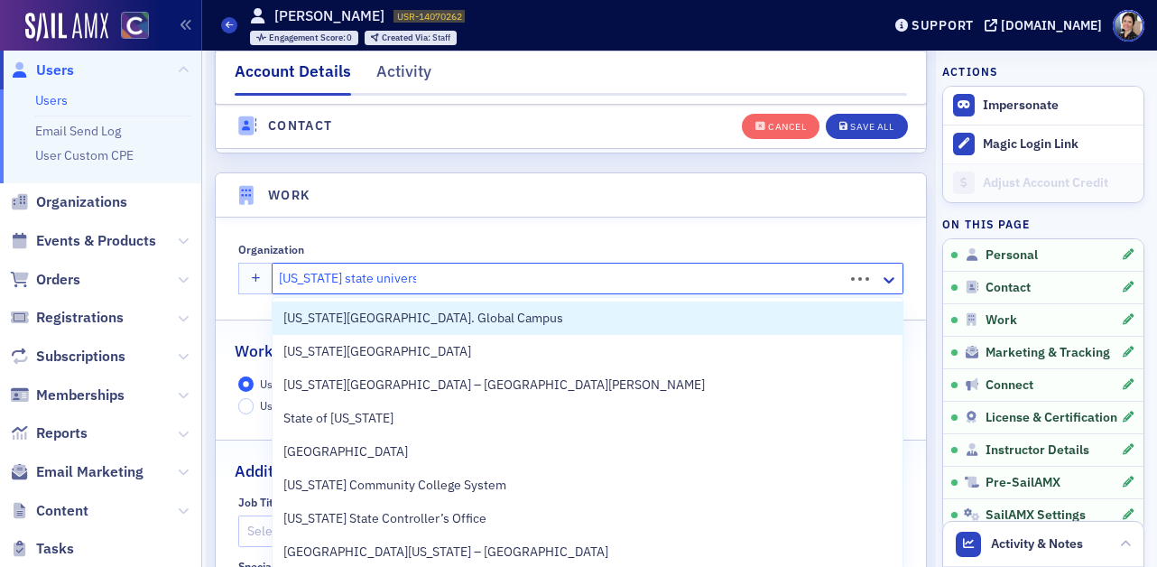
type input "colorado state university"
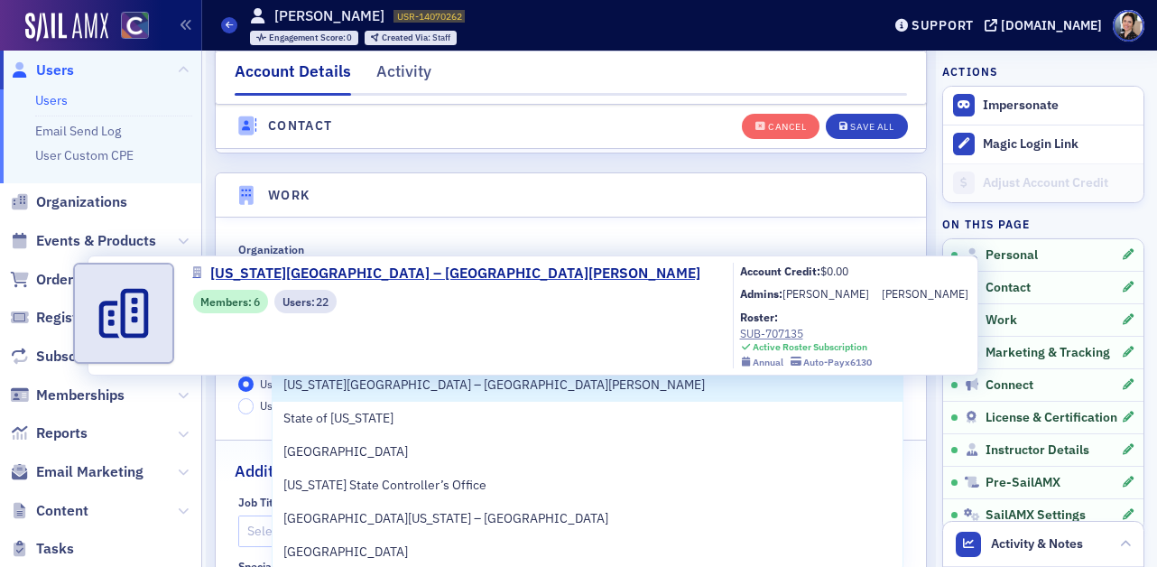
drag, startPoint x: 479, startPoint y: 382, endPoint x: 485, endPoint y: 374, distance: 10.3
click at [479, 382] on span "Colorado State University – Fort Collins" at bounding box center [494, 385] width 422 height 19
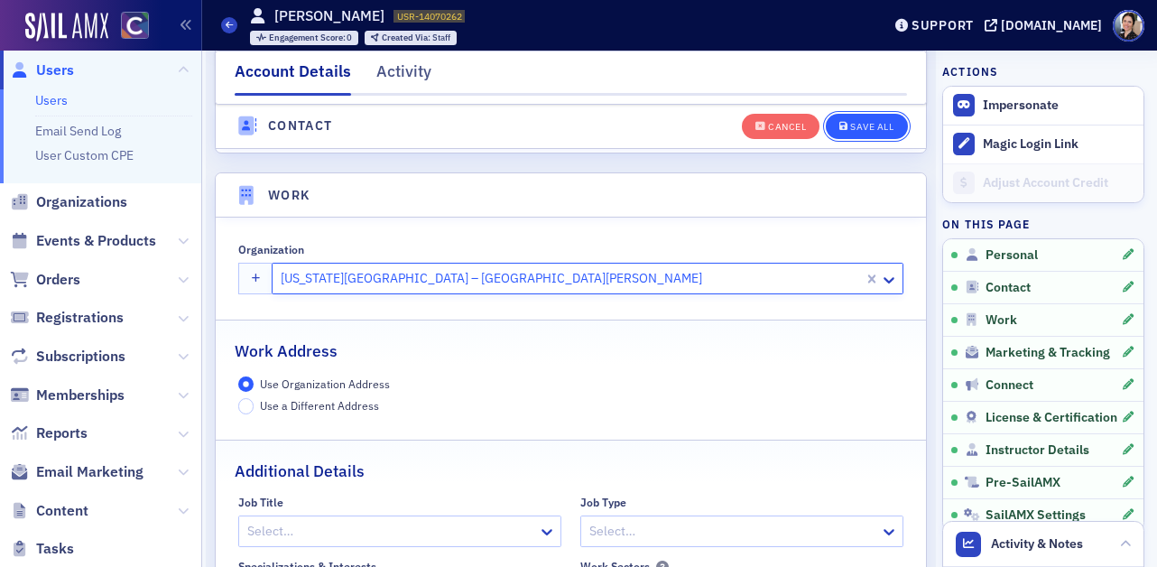
click at [874, 124] on div "Save All" at bounding box center [871, 127] width 43 height 10
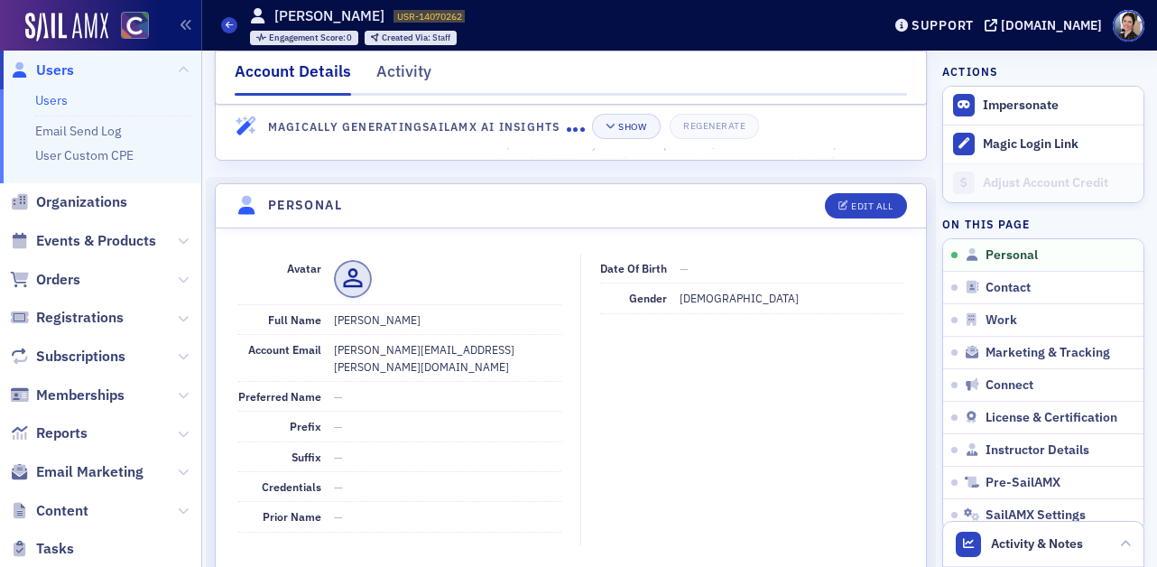
scroll to position [0, 0]
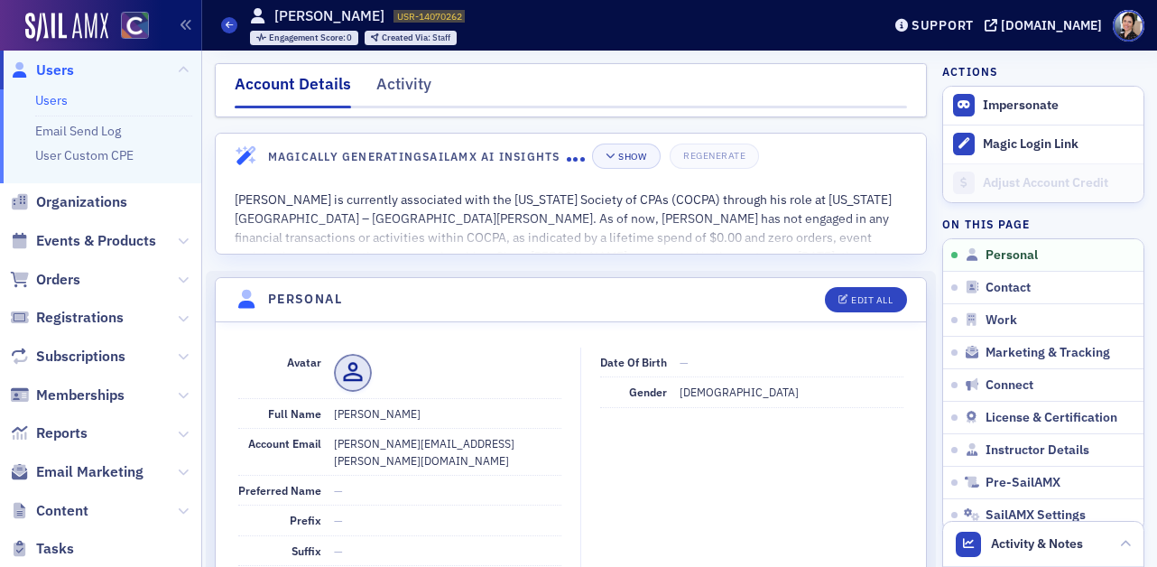
click at [58, 70] on span "Users" at bounding box center [55, 70] width 38 height 20
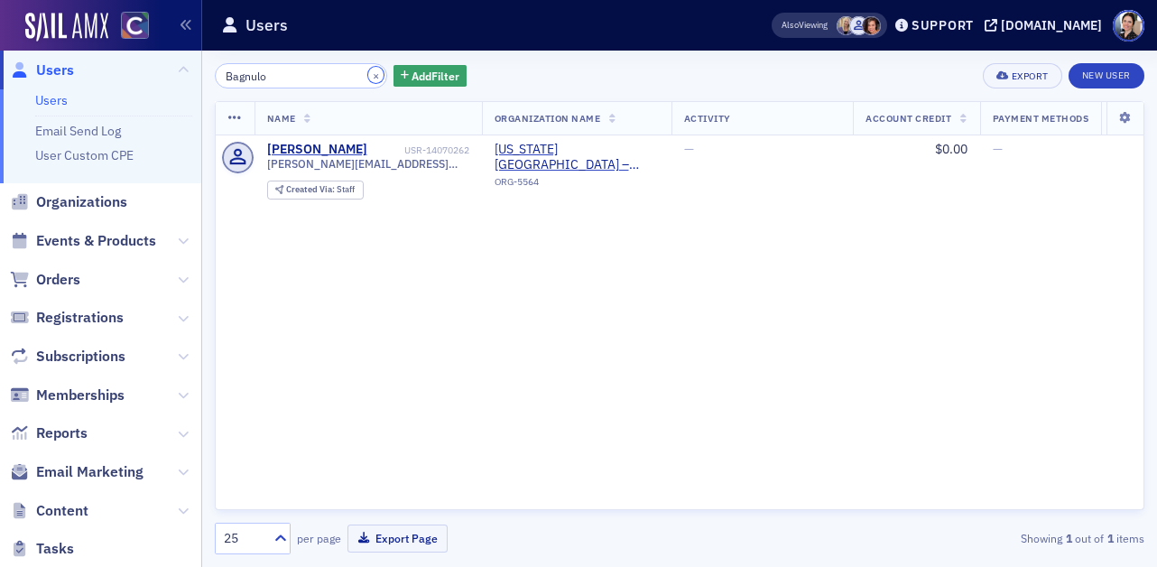
click at [368, 76] on button "×" at bounding box center [376, 75] width 16 height 16
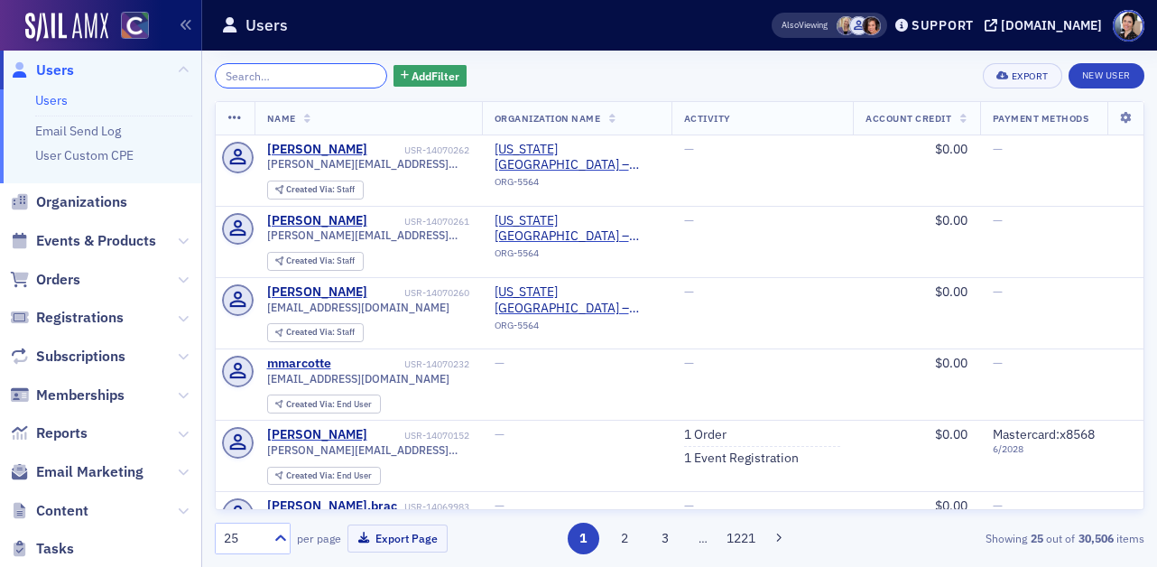
click at [311, 76] on input "search" at bounding box center [301, 75] width 172 height 25
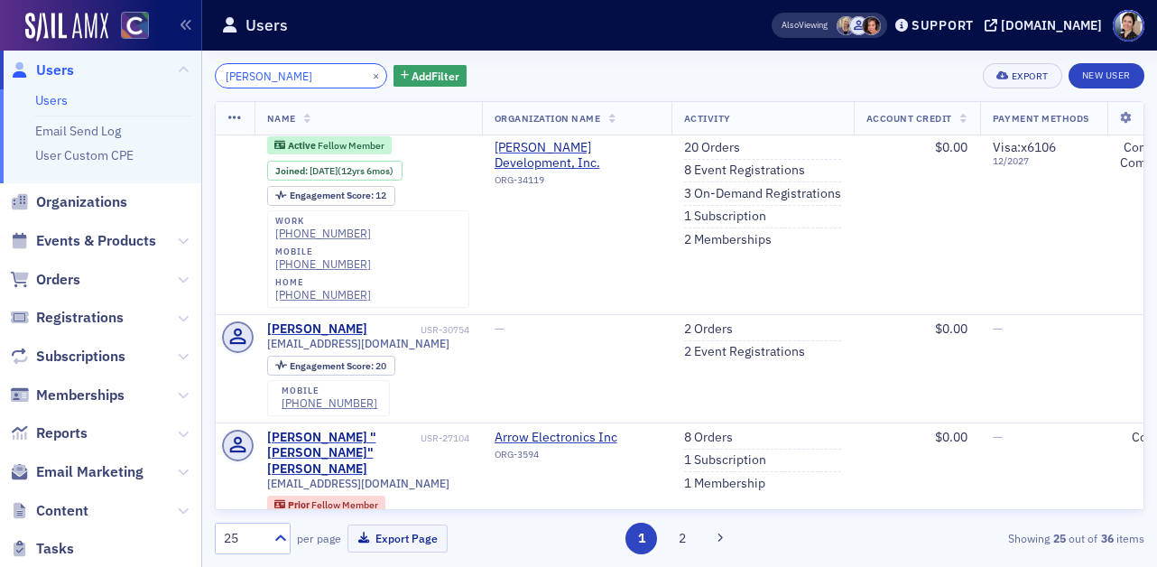
scroll to position [369, 0]
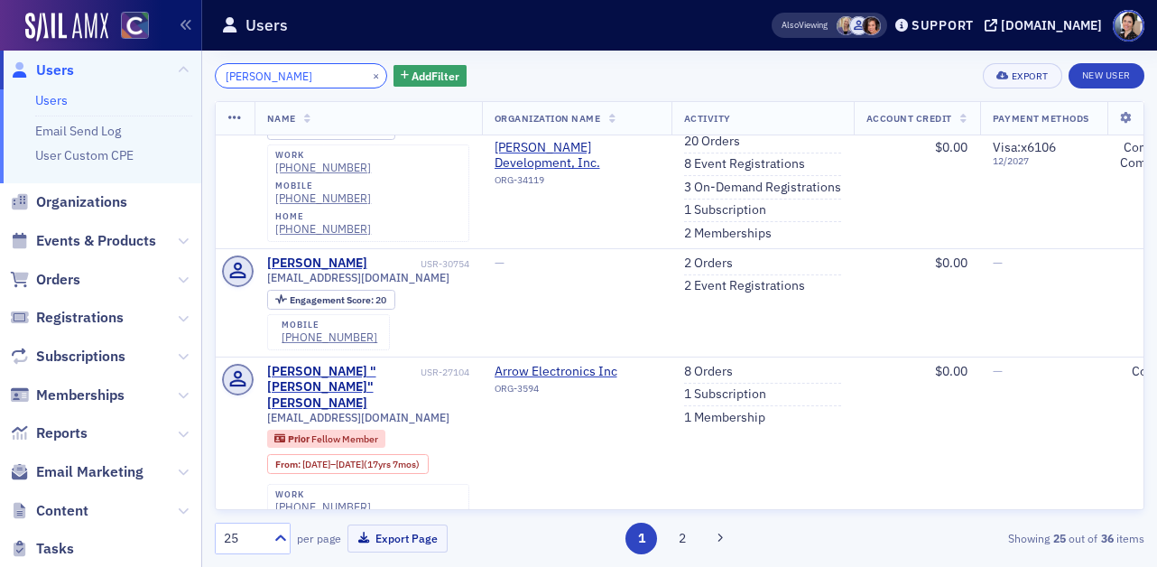
click at [225, 78] on input "brooks" at bounding box center [301, 75] width 172 height 25
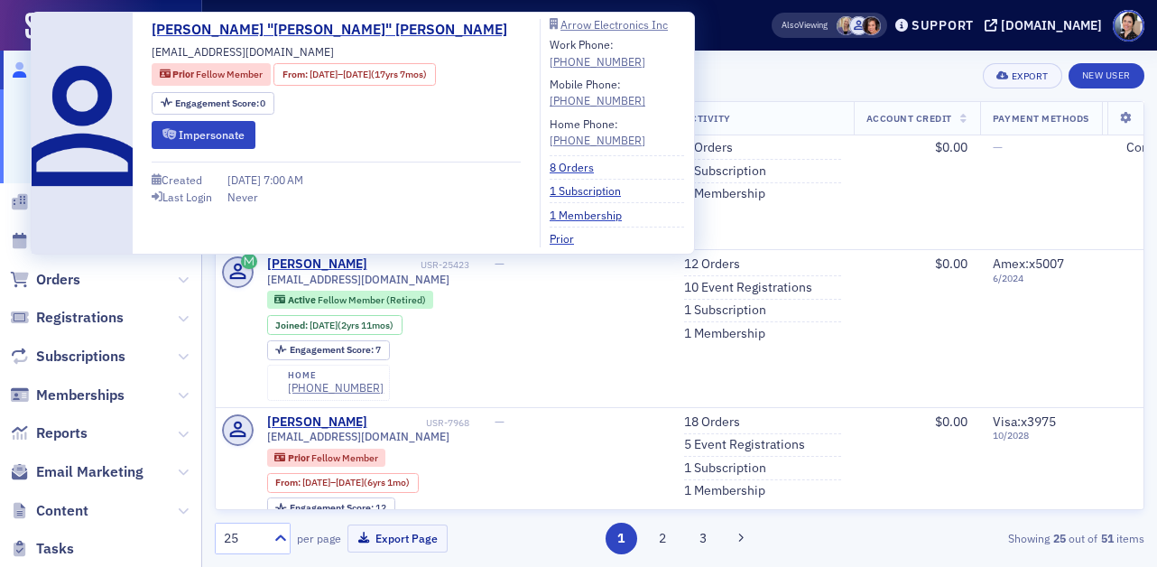
scroll to position [683, 0]
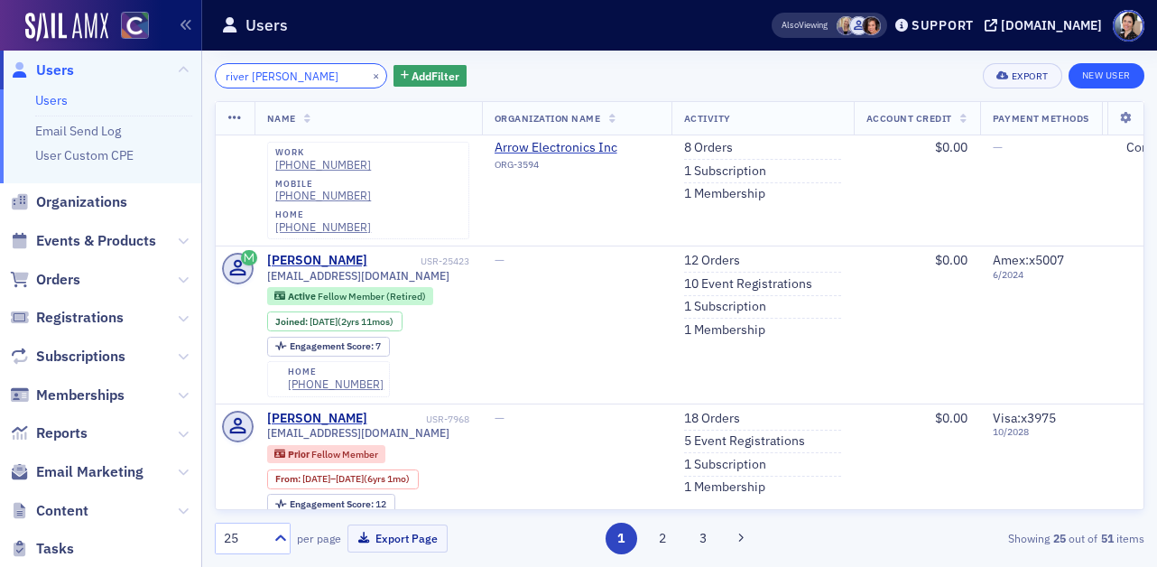
type input "river brooks"
drag, startPoint x: 1133, startPoint y: 78, endPoint x: 823, endPoint y: 67, distance: 310.8
click at [1133, 78] on link "New User" at bounding box center [1107, 75] width 76 height 25
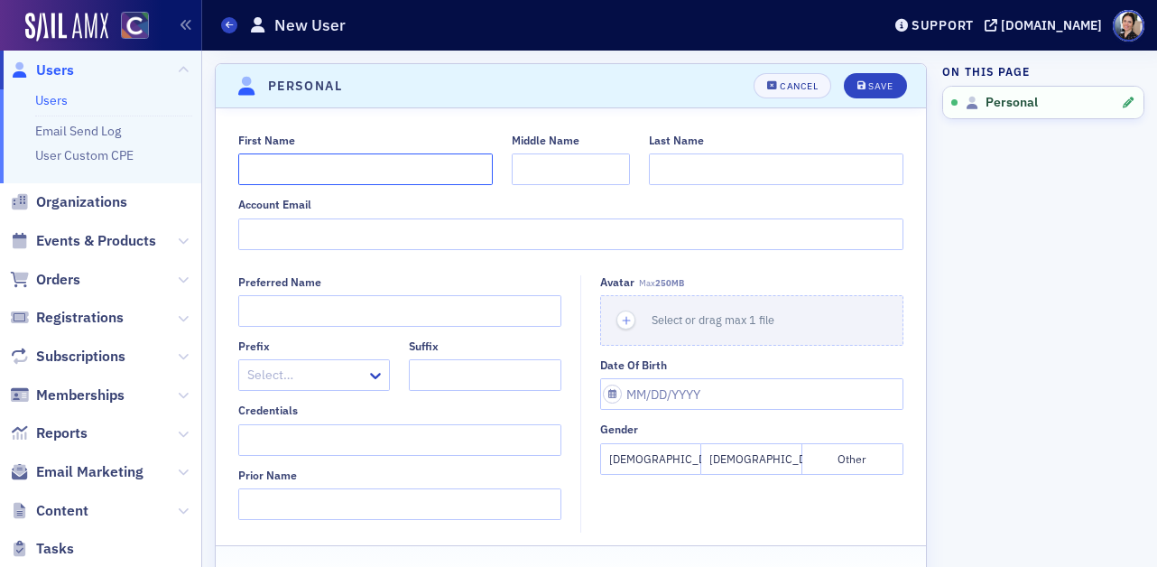
click at [293, 169] on input "First Name" at bounding box center [365, 169] width 255 height 32
type input "River"
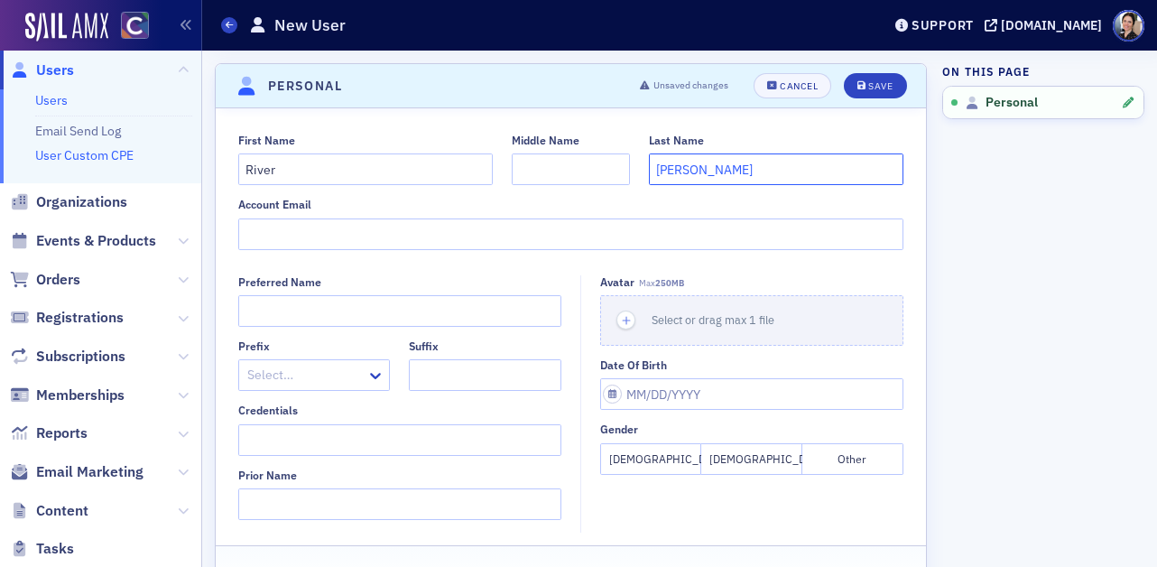
type input "Brooks"
click at [290, 237] on input "Account Email" at bounding box center [571, 234] width 666 height 32
paste input "River.Brooks@colostate.edu"
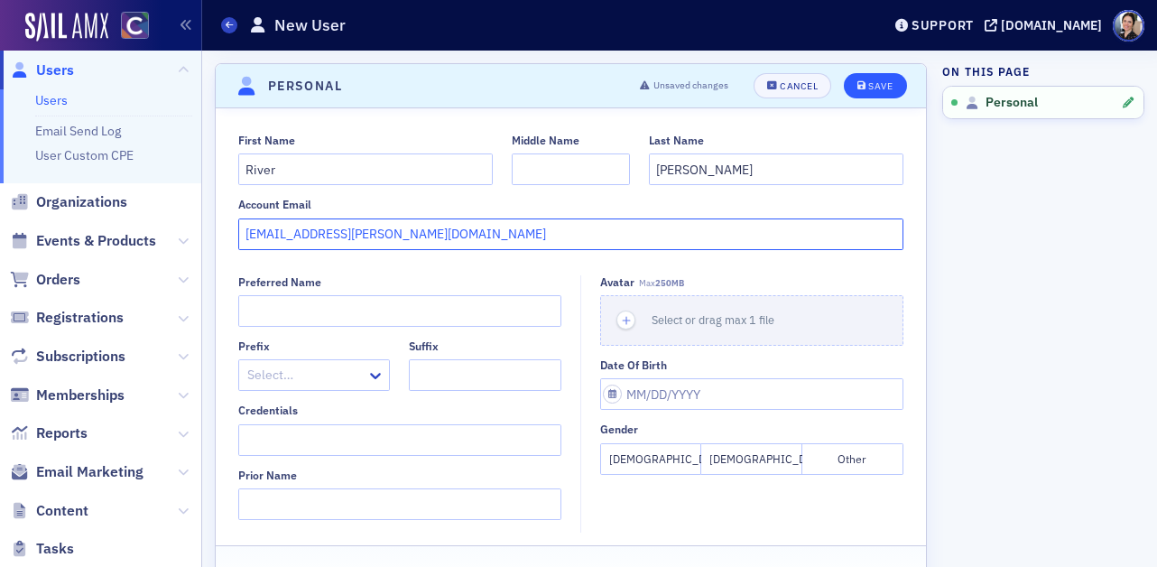
type input "River.Brooks@colostate.edu"
drag, startPoint x: 881, startPoint y: 82, endPoint x: 767, endPoint y: 87, distance: 113.8
click at [881, 82] on div "Save" at bounding box center [881, 86] width 24 height 10
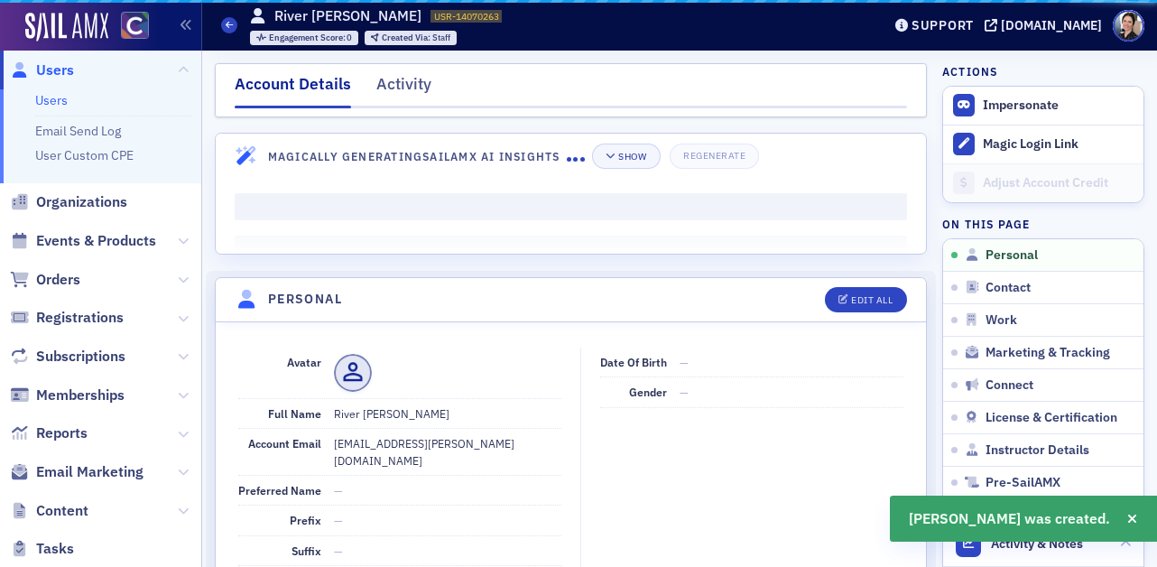
scroll to position [218, 0]
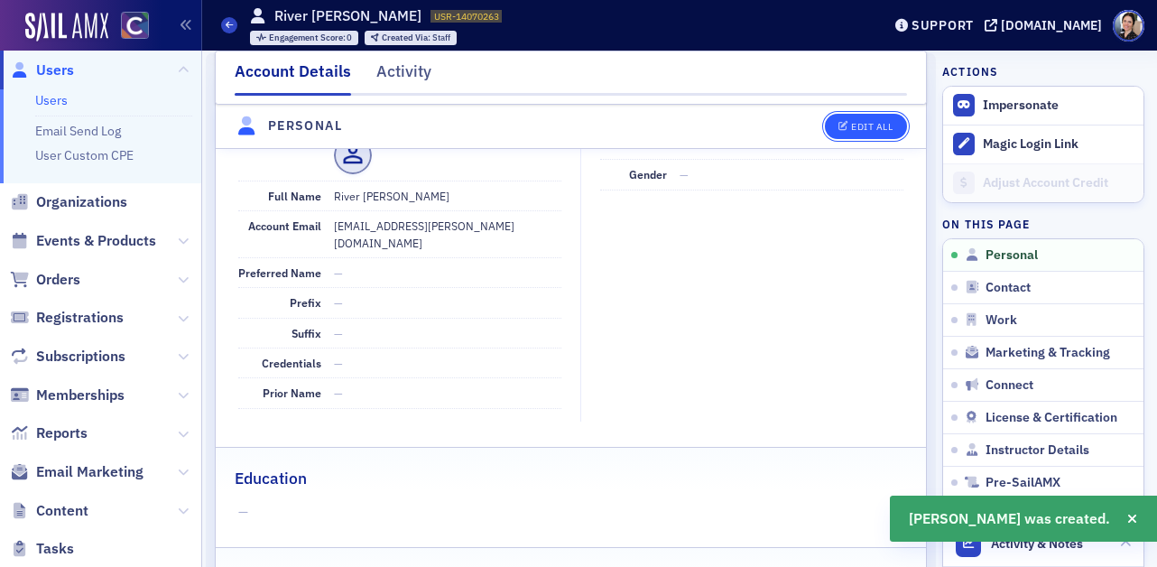
click at [876, 122] on div "Edit All" at bounding box center [872, 127] width 42 height 10
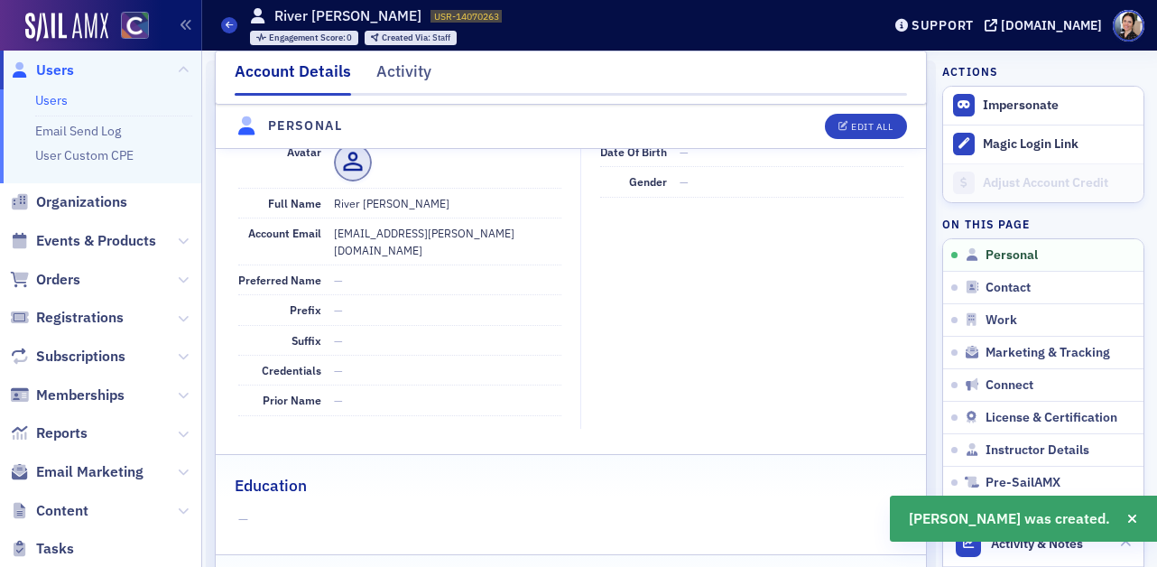
select select "US"
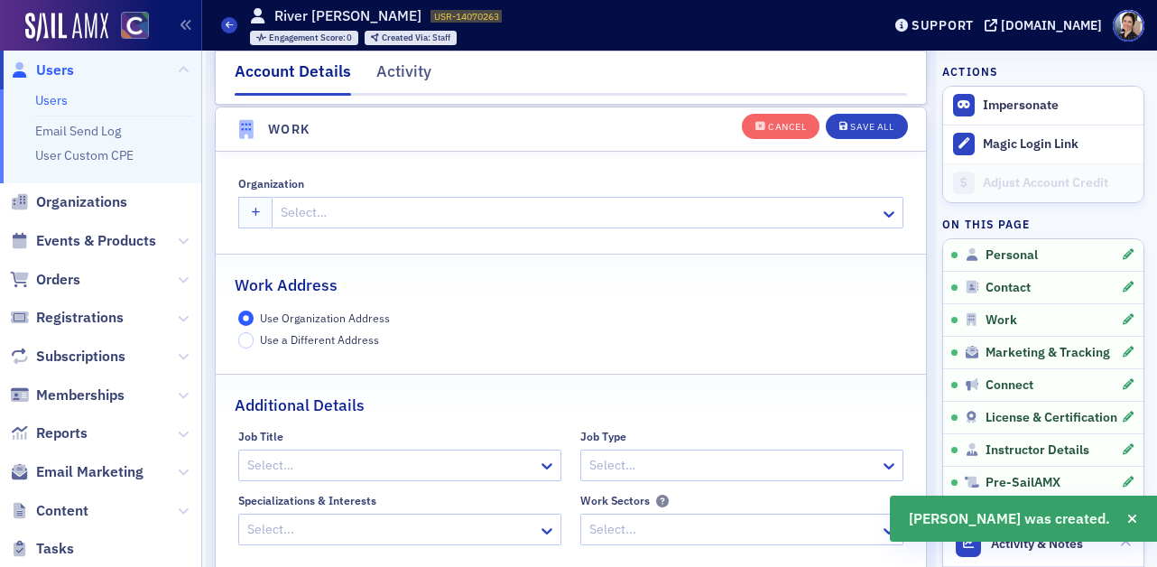
scroll to position [1429, 0]
click at [375, 206] on div at bounding box center [578, 211] width 599 height 23
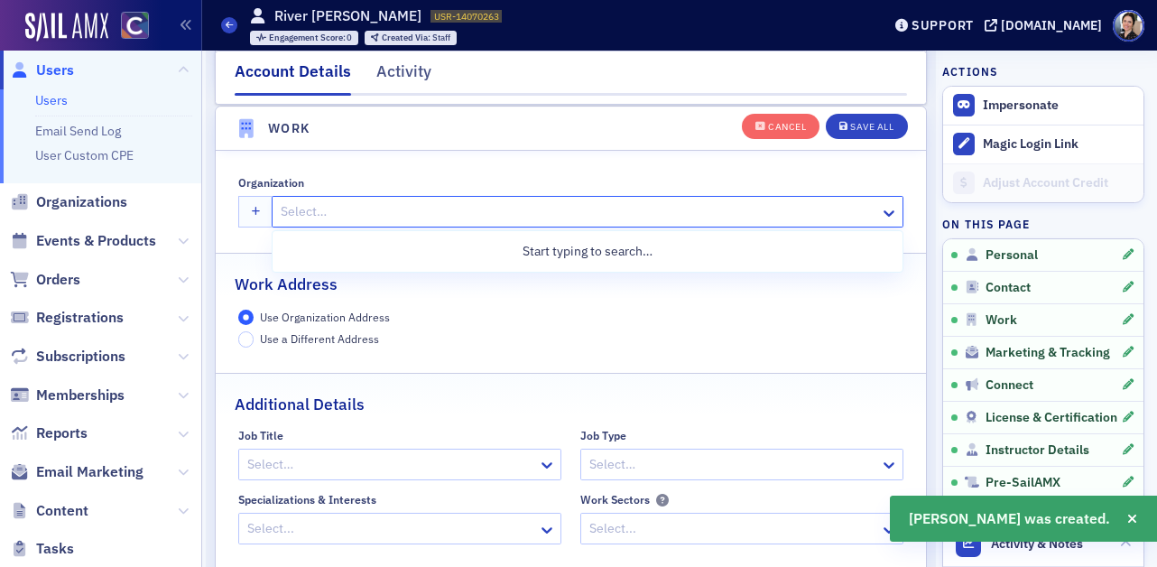
type input "o"
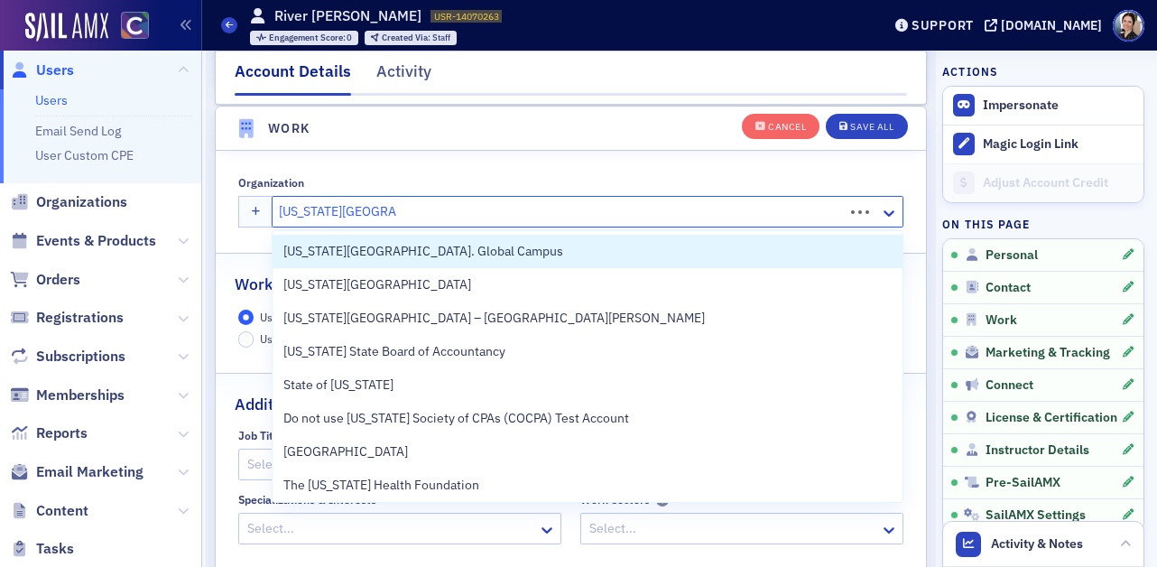
type input "colorado state univer"
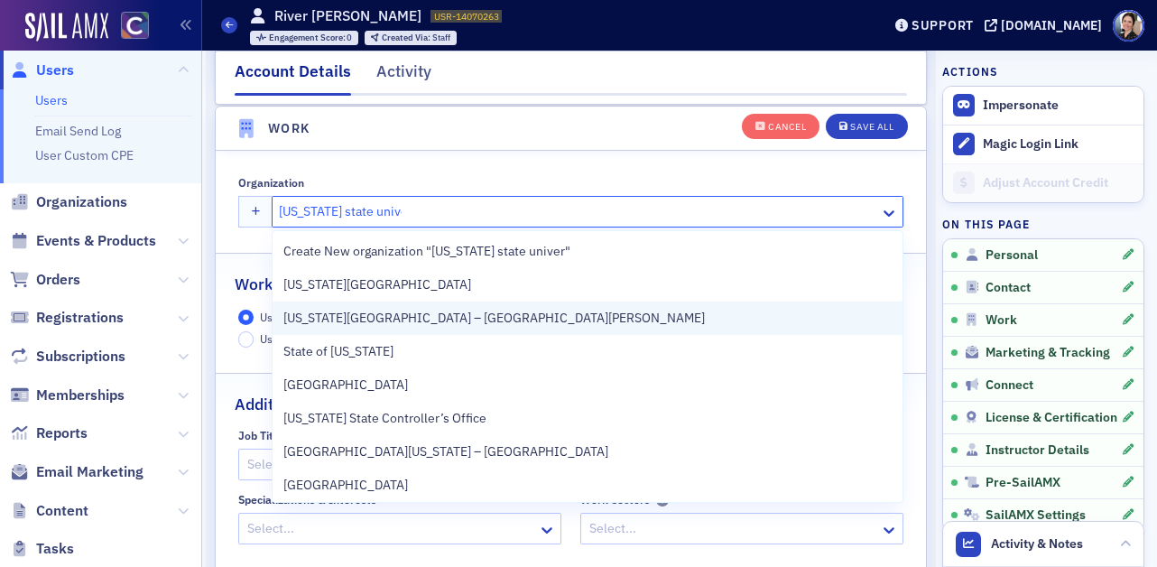
click at [490, 316] on span "Colorado State University – Fort Collins" at bounding box center [494, 318] width 422 height 19
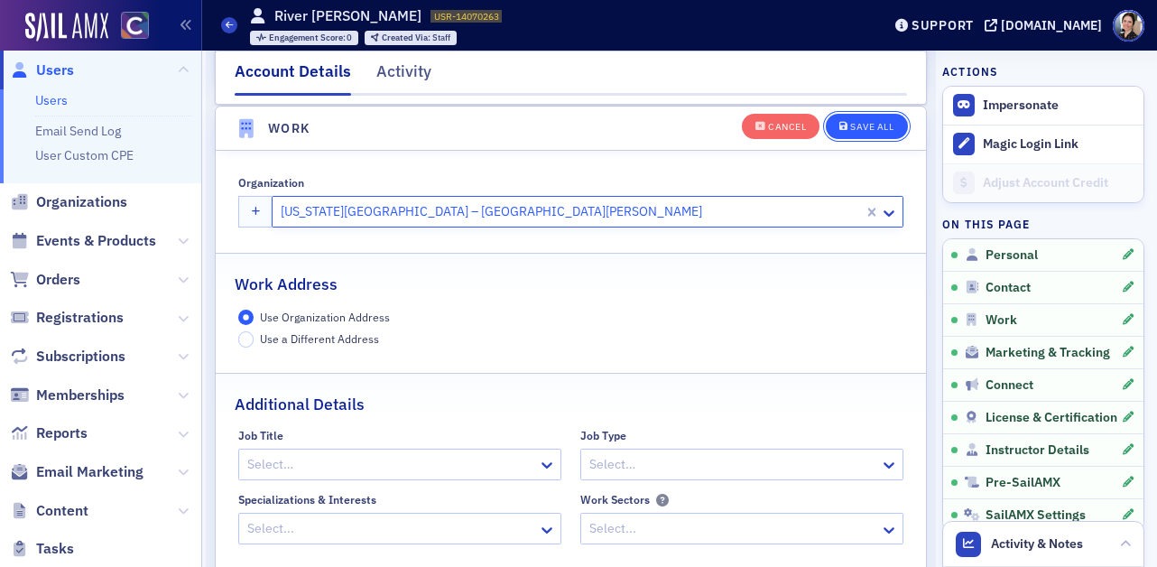
drag, startPoint x: 886, startPoint y: 126, endPoint x: 878, endPoint y: 121, distance: 9.8
click at [886, 126] on div "Save All" at bounding box center [871, 127] width 43 height 10
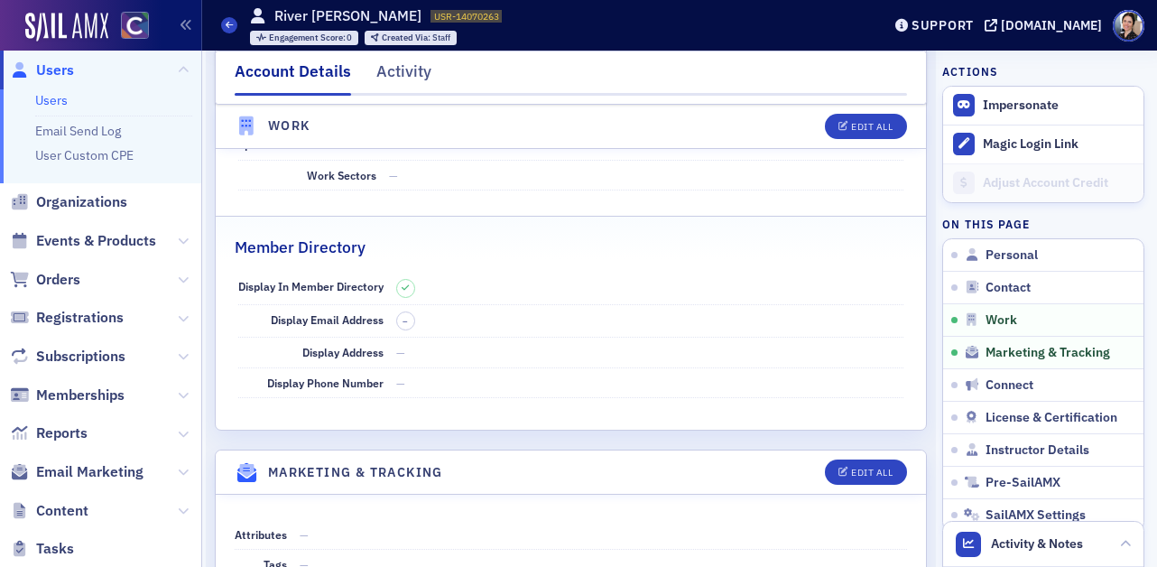
click at [78, 70] on span "Users" at bounding box center [100, 70] width 201 height 39
click at [54, 70] on span "Users" at bounding box center [55, 70] width 38 height 20
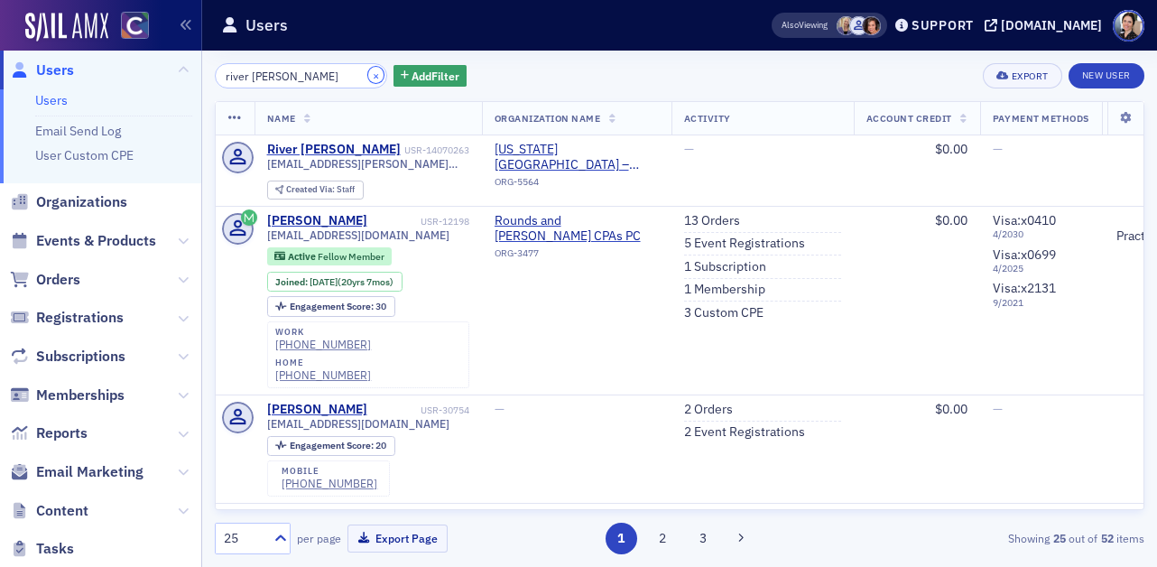
click at [368, 75] on button "×" at bounding box center [376, 75] width 16 height 16
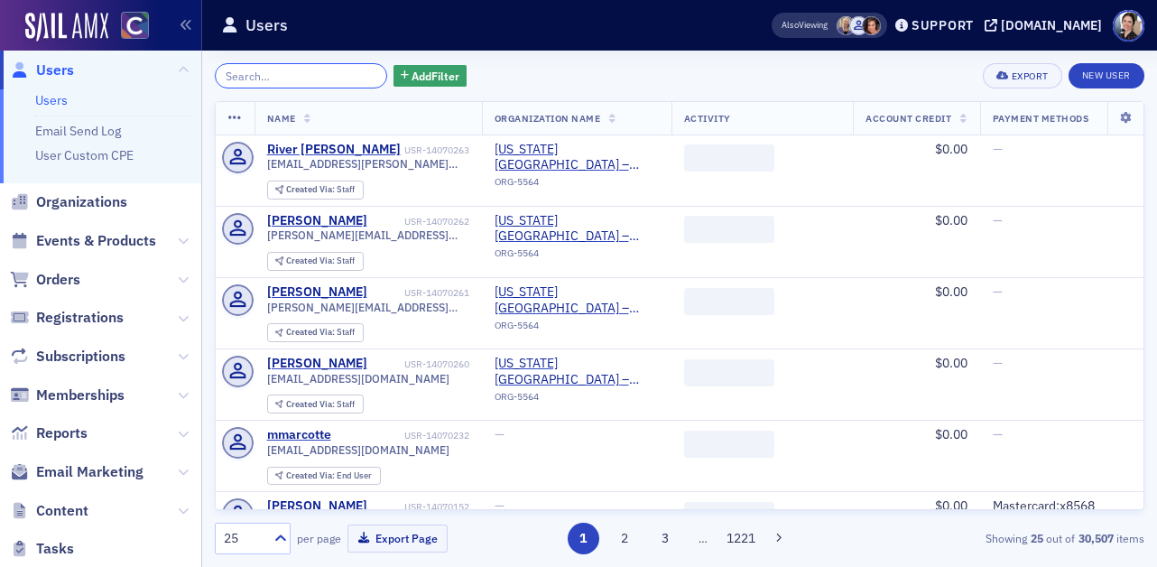
paste input "Austin Burkes"
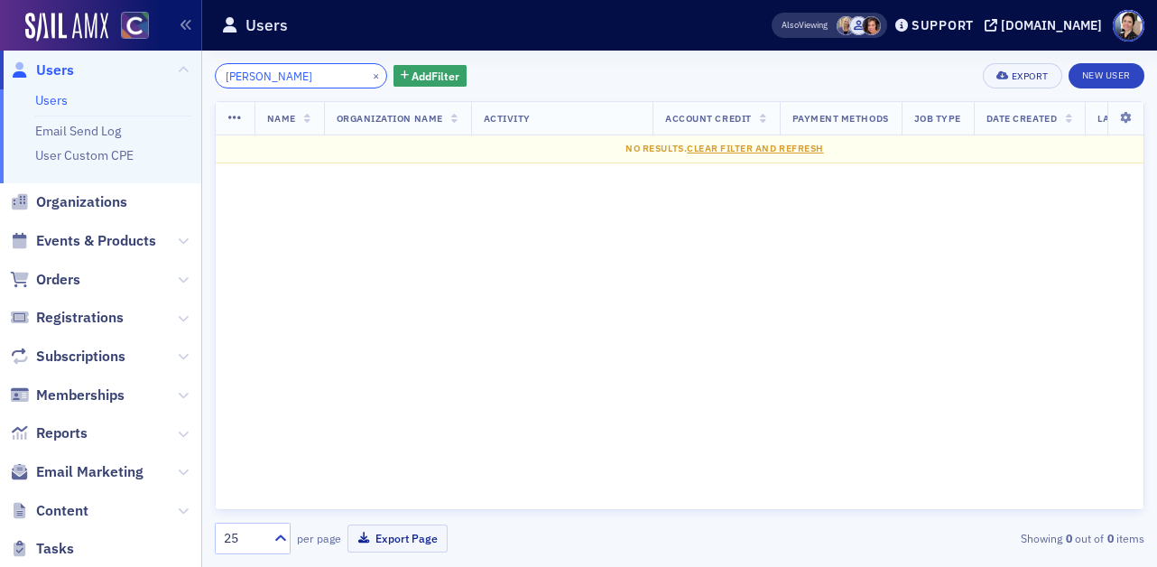
drag, startPoint x: 269, startPoint y: 75, endPoint x: 289, endPoint y: 81, distance: 20.8
click at [269, 75] on input "Austin Burkes" at bounding box center [301, 75] width 172 height 25
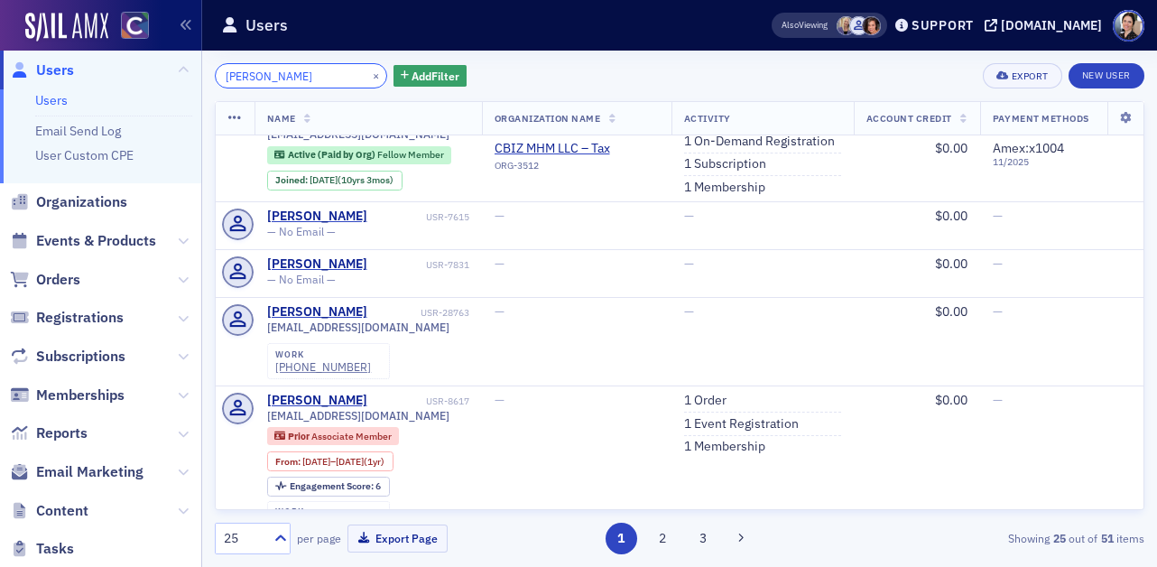
scroll to position [315, 0]
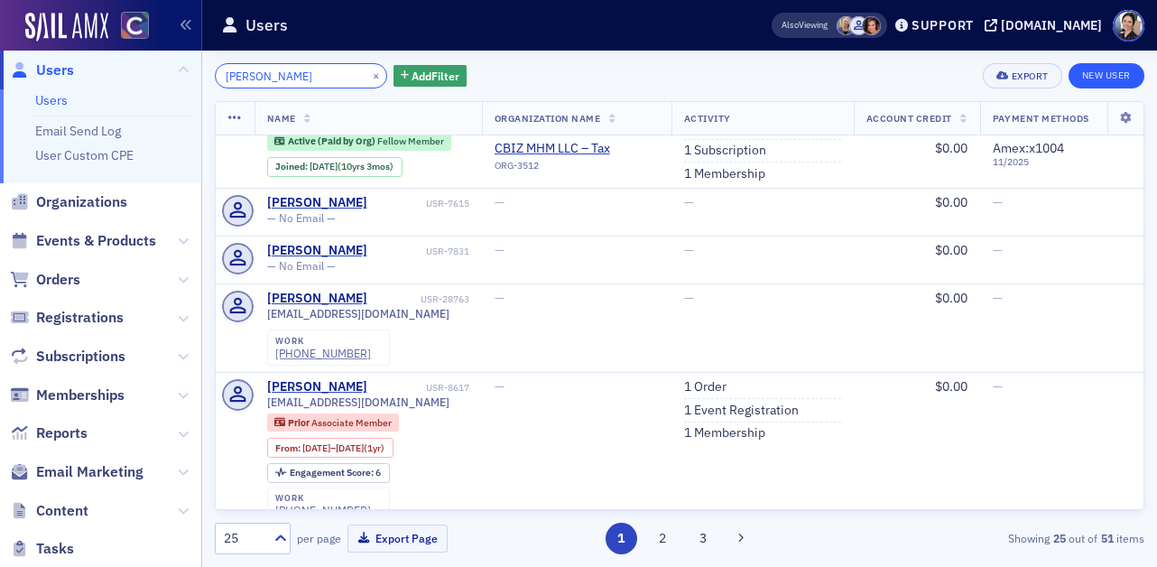
type input "Austin Burkes"
click at [1110, 76] on link "New User" at bounding box center [1107, 75] width 76 height 25
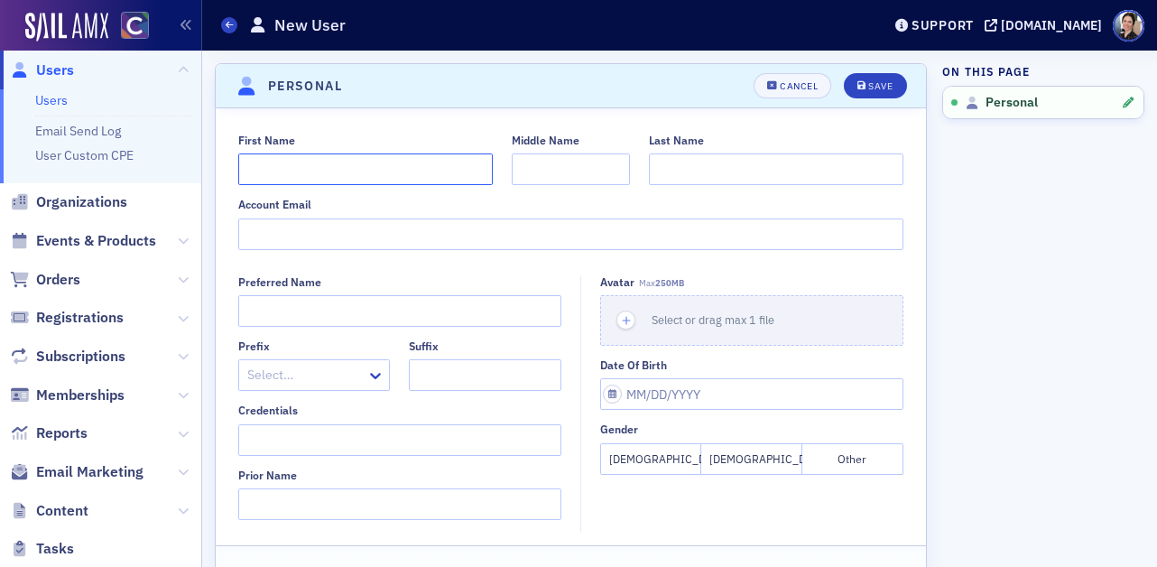
click at [378, 172] on input "First Name" at bounding box center [365, 169] width 255 height 32
type input "Austin"
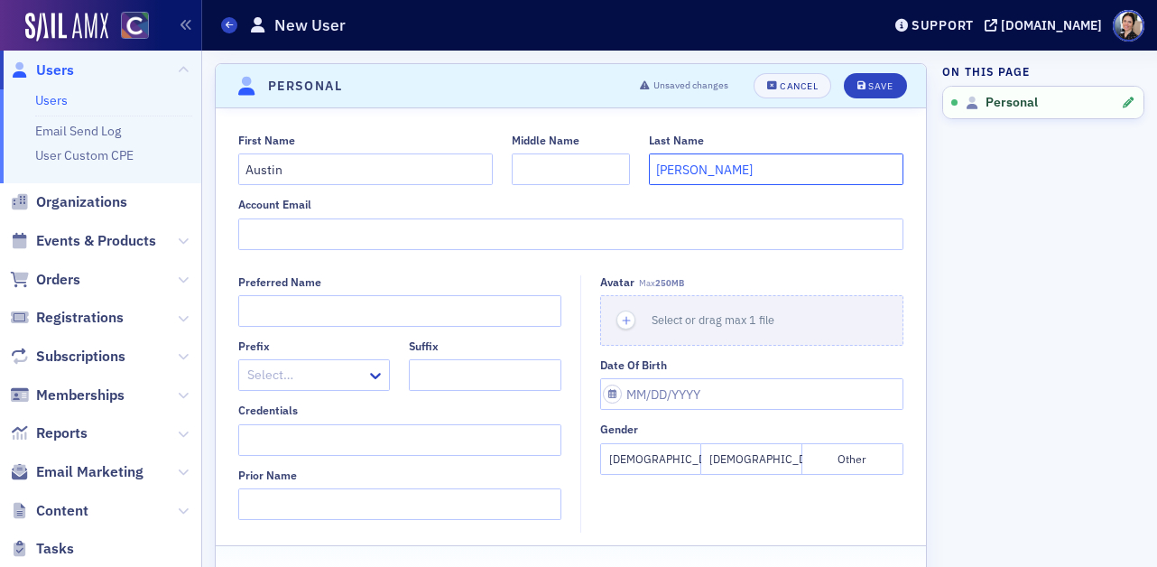
type input "Burkes"
click at [416, 235] on input "Account Email" at bounding box center [571, 234] width 666 height 32
paste input "Austin.Burkes@colostate.edu"
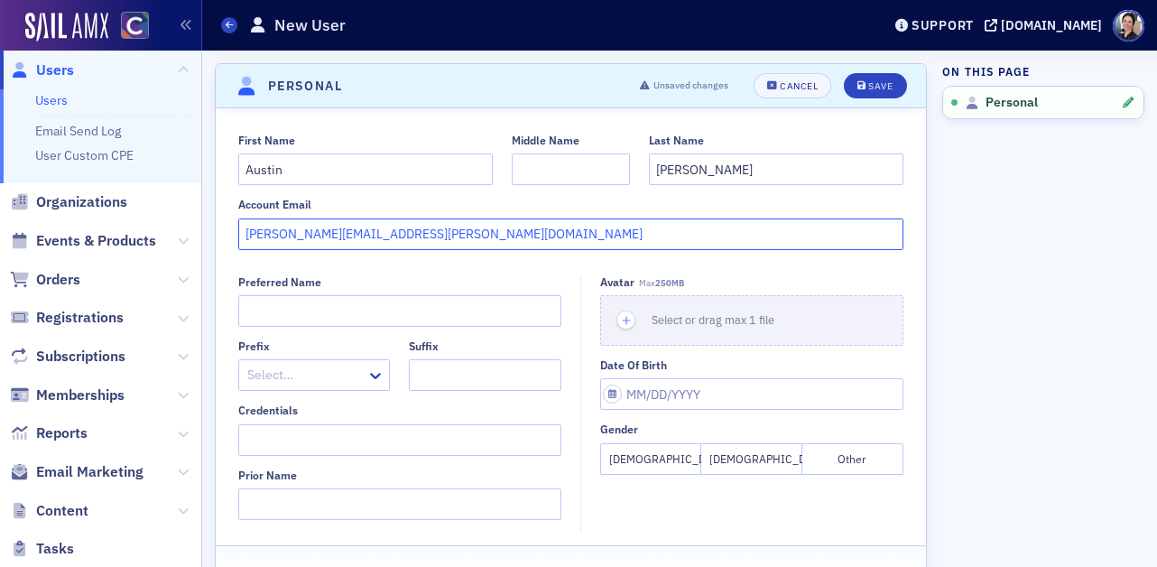
type input "Austin.Burkes@colostate.edu"
click at [745, 459] on button "Male" at bounding box center [752, 459] width 101 height 32
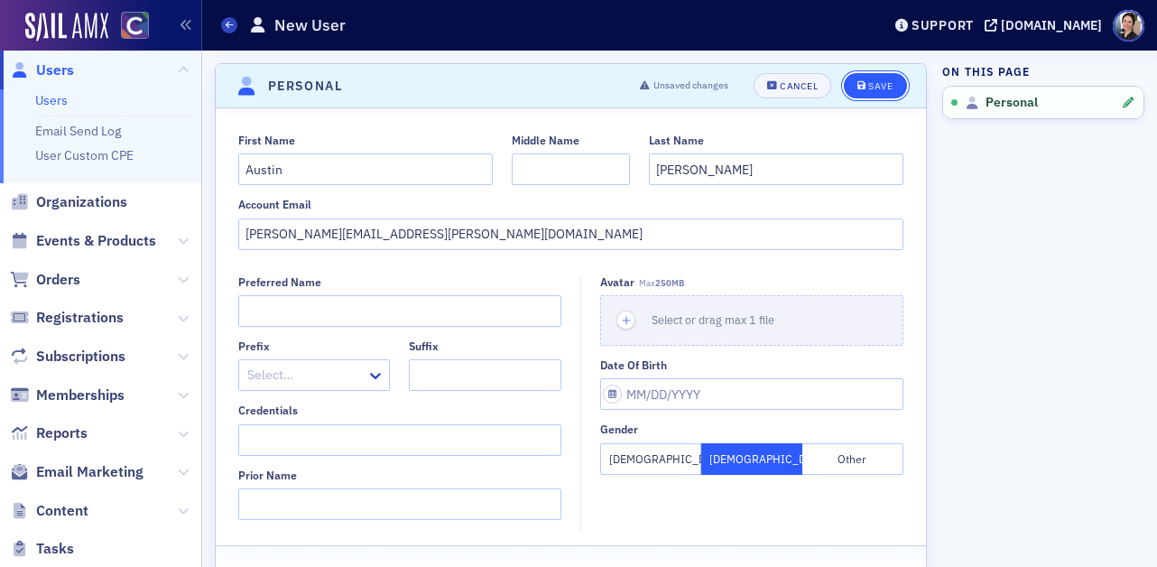
click at [884, 81] on div "Save" at bounding box center [881, 86] width 24 height 10
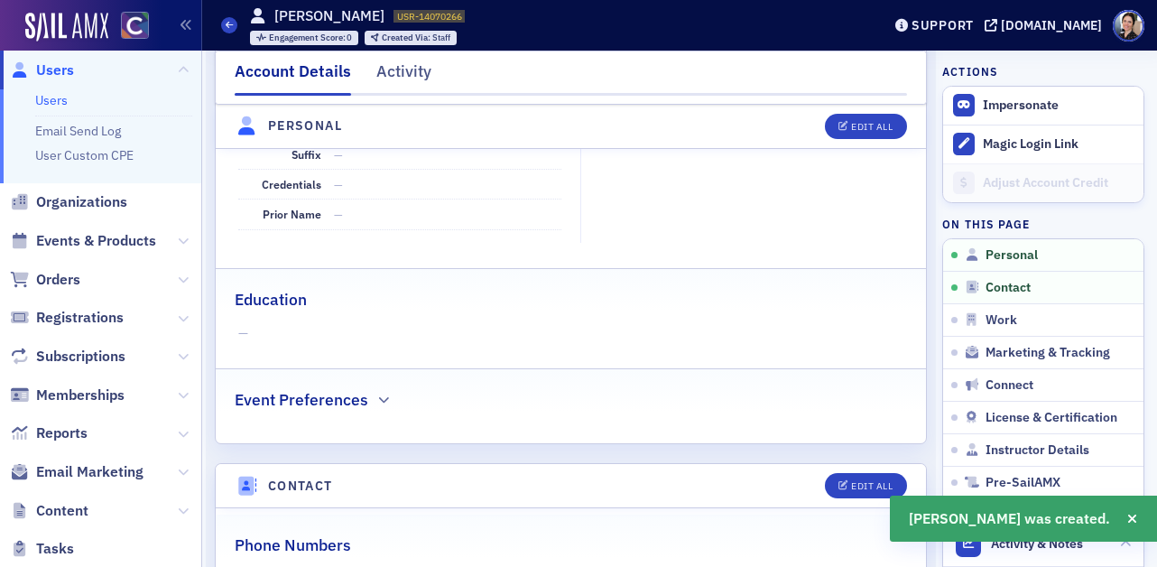
scroll to position [460, 0]
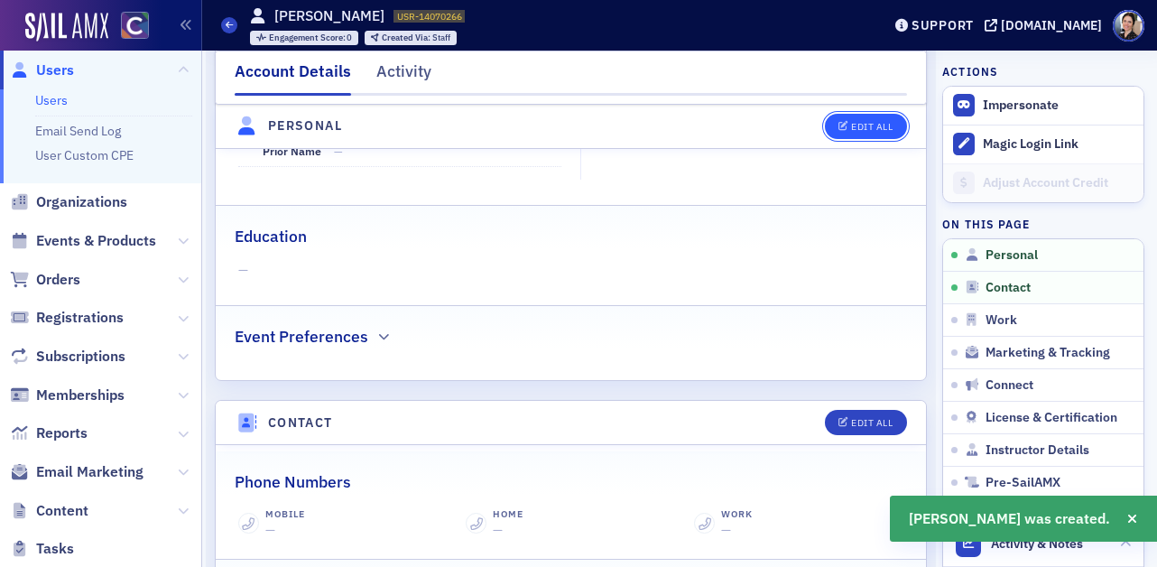
click at [875, 127] on div "Edit All" at bounding box center [872, 127] width 42 height 10
select select "US"
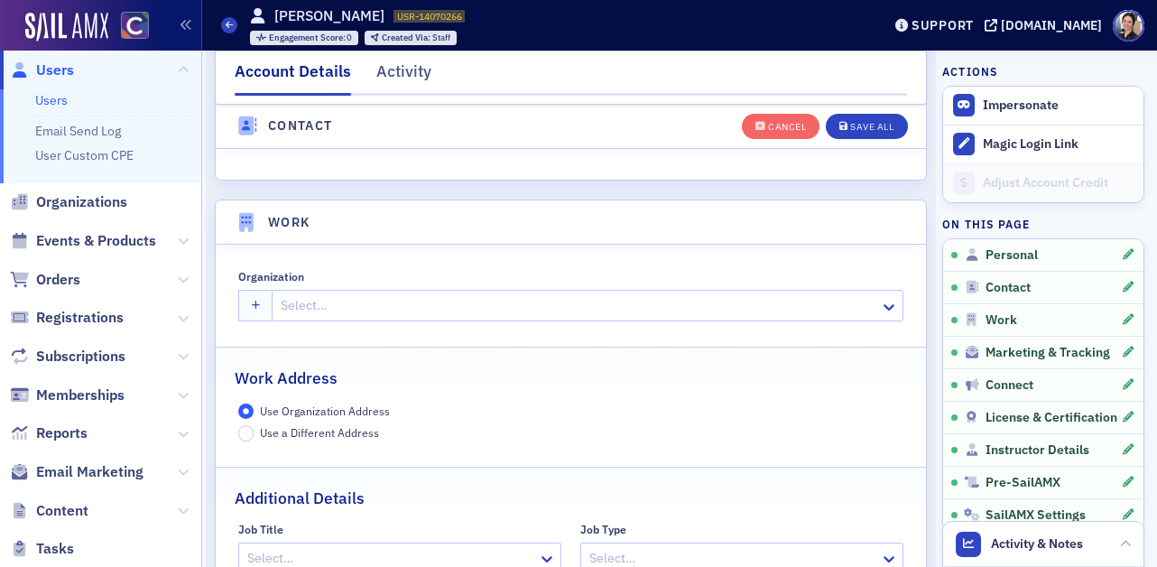
scroll to position [1339, 0]
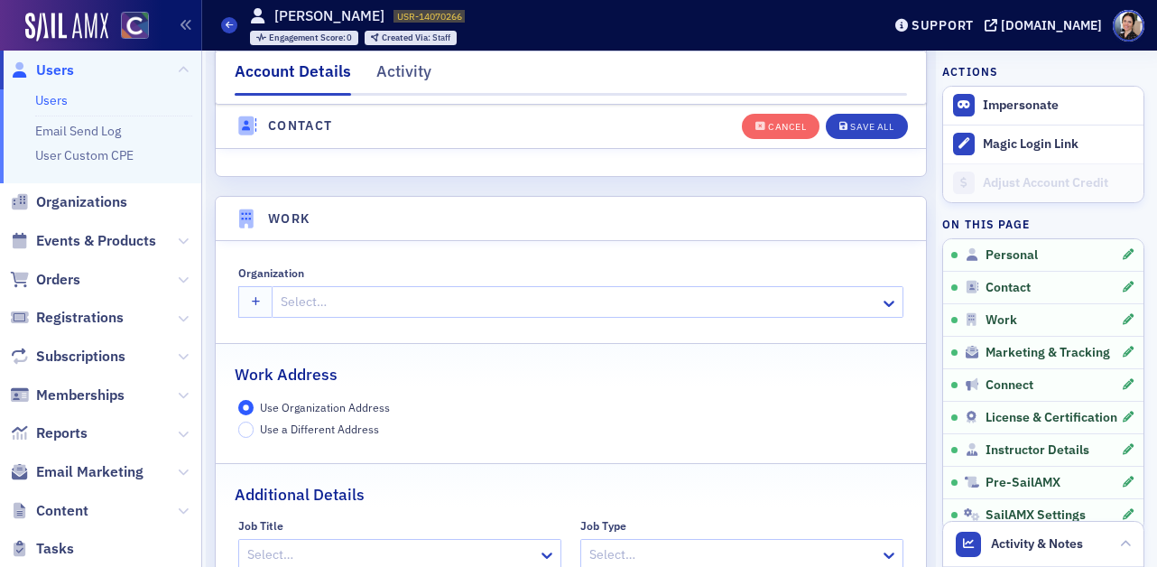
click at [387, 303] on div at bounding box center [578, 302] width 599 height 23
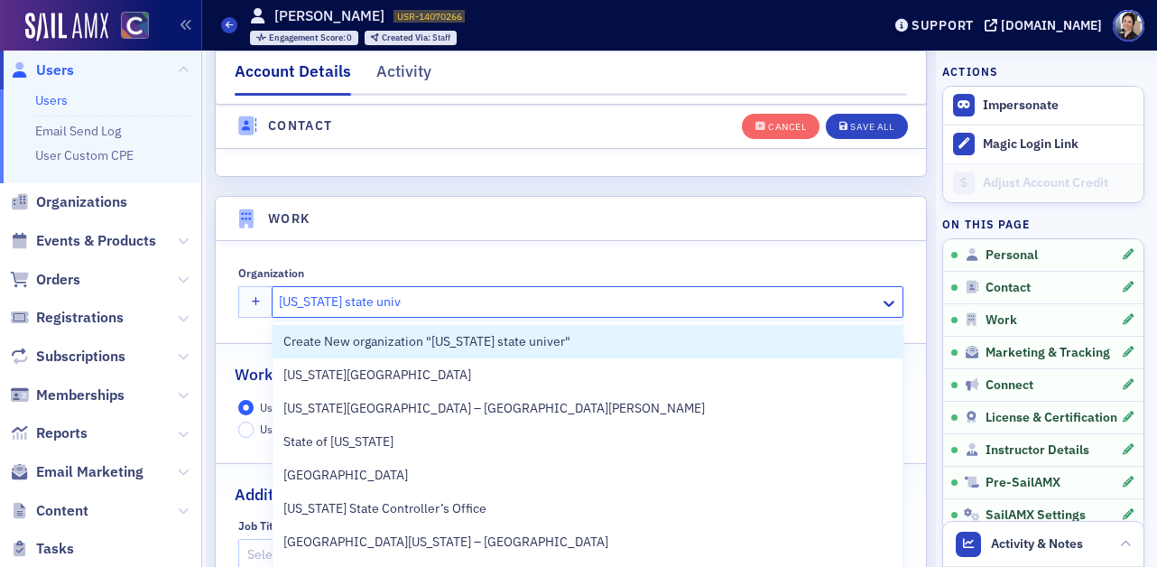
type input "colorado state univers"
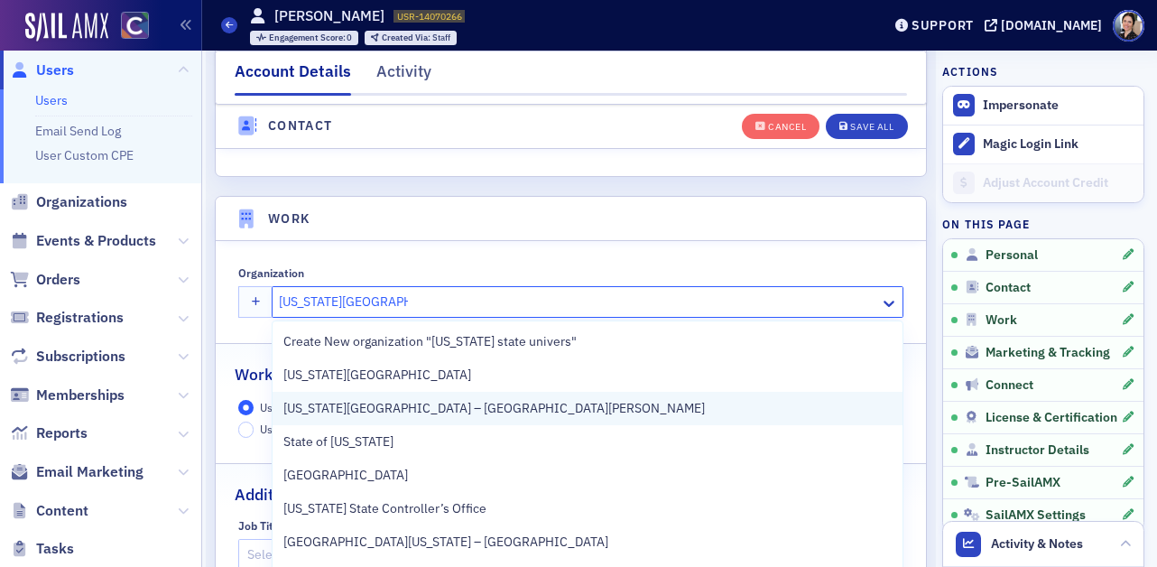
click at [502, 407] on span "Colorado State University – Fort Collins" at bounding box center [494, 408] width 422 height 19
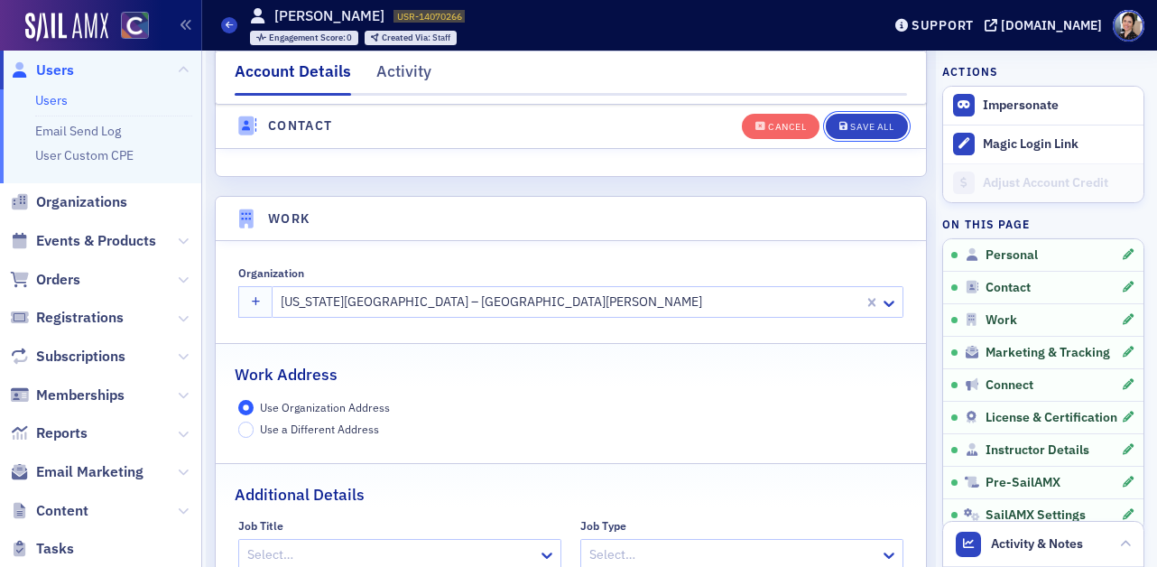
drag, startPoint x: 895, startPoint y: 127, endPoint x: 566, endPoint y: 132, distance: 328.7
click at [895, 127] on button "Save All" at bounding box center [866, 125] width 81 height 25
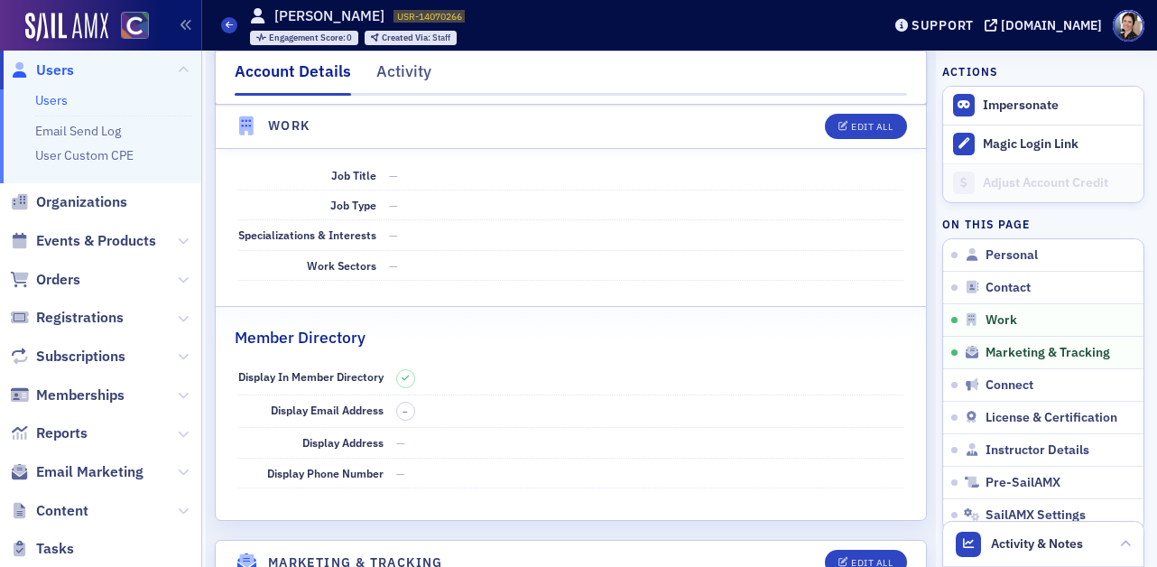
drag, startPoint x: 63, startPoint y: 69, endPoint x: 11, endPoint y: 82, distance: 54.1
click at [63, 69] on span "Users" at bounding box center [55, 70] width 38 height 20
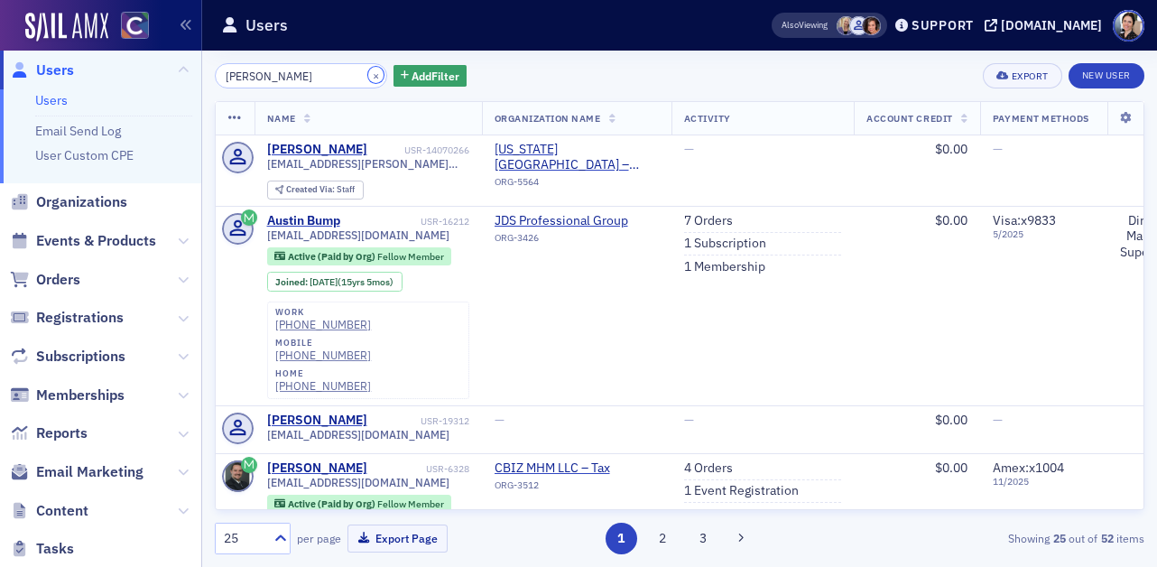
drag, startPoint x: 358, startPoint y: 77, endPoint x: 300, endPoint y: 83, distance: 58.1
click at [368, 77] on button "×" at bounding box center [376, 75] width 16 height 16
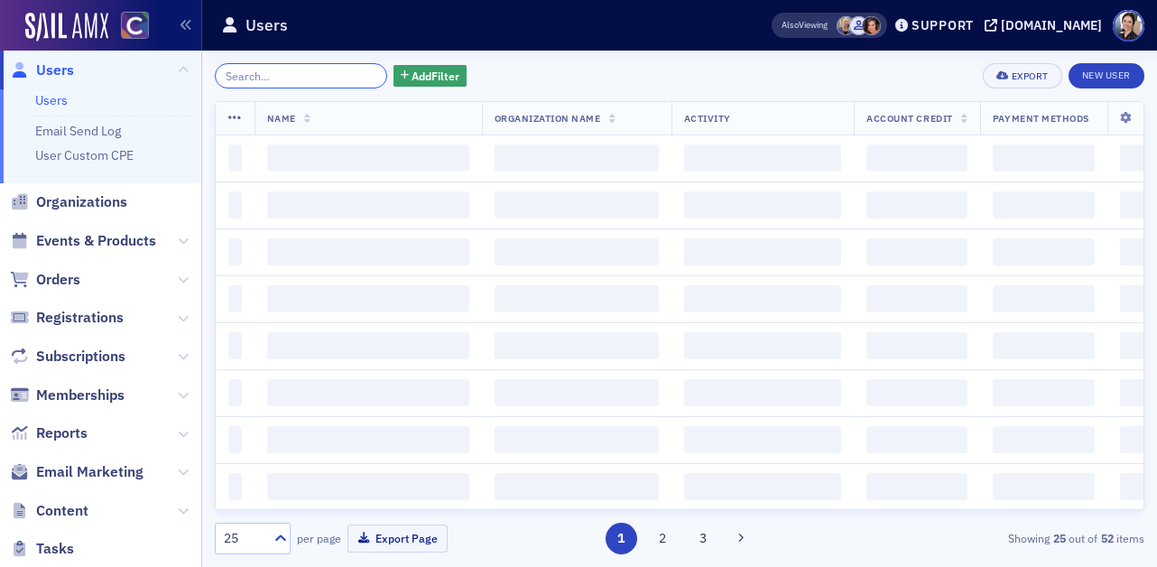
click at [300, 83] on input "search" at bounding box center [301, 75] width 172 height 25
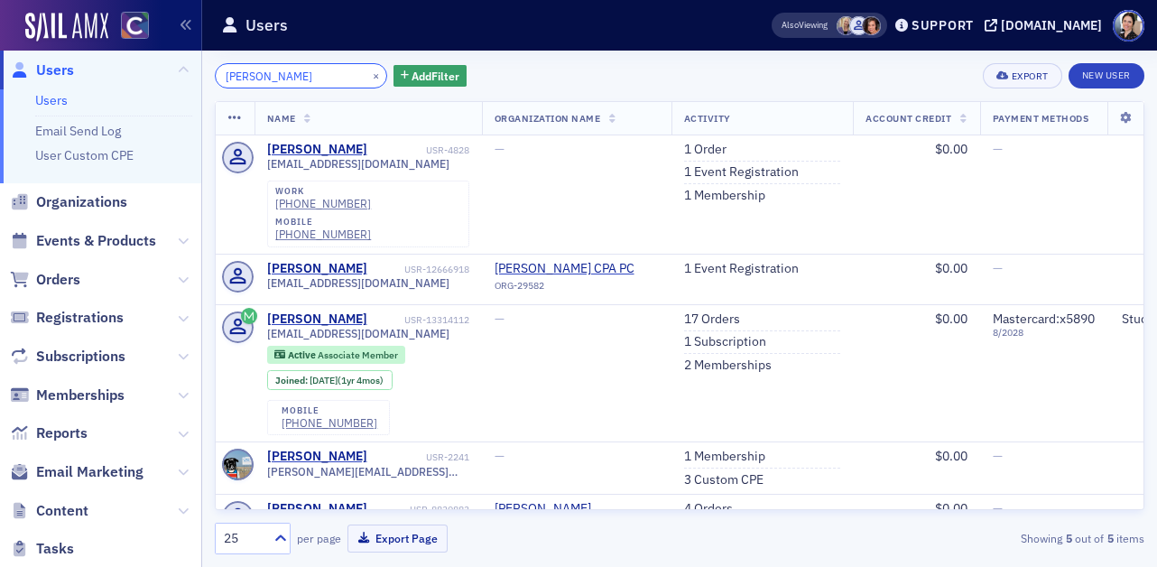
drag, startPoint x: 222, startPoint y: 76, endPoint x: 246, endPoint y: 71, distance: 24.8
click at [223, 75] on input "cordell" at bounding box center [301, 75] width 172 height 25
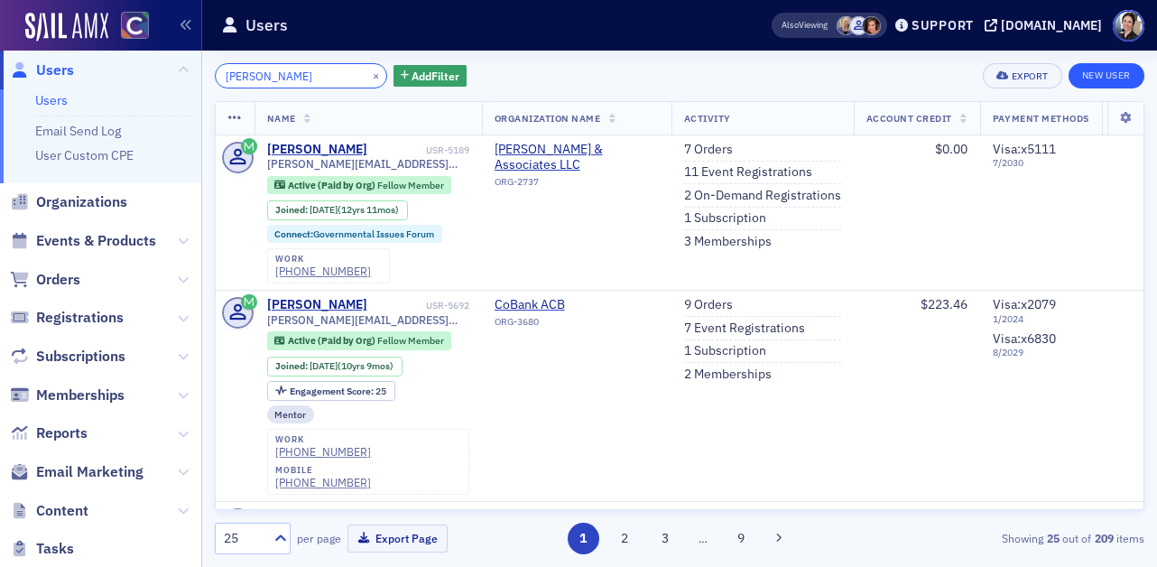
type input "matthew cordell"
drag, startPoint x: 1125, startPoint y: 74, endPoint x: 1116, endPoint y: 78, distance: 9.7
click at [1125, 74] on link "New User" at bounding box center [1107, 75] width 76 height 25
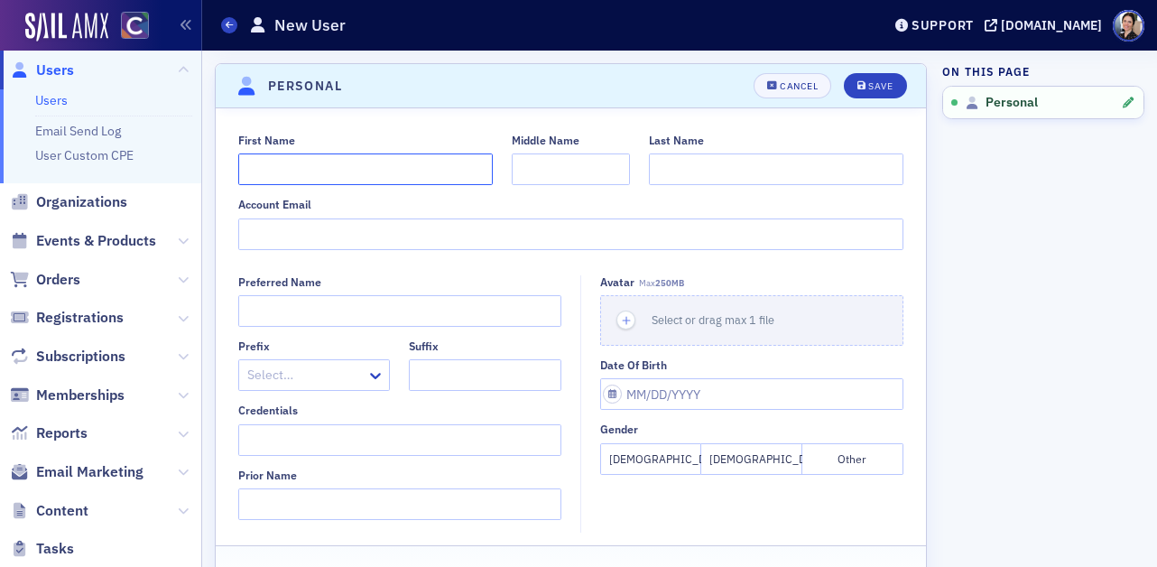
click at [276, 169] on input "First Name" at bounding box center [365, 169] width 255 height 32
type input "Matthew"
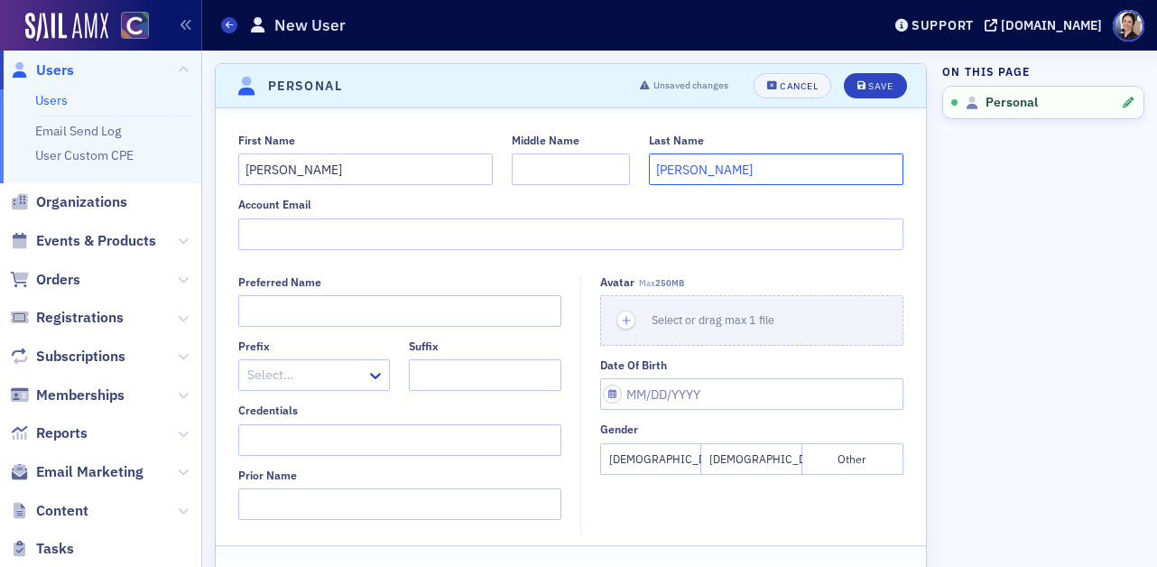
type input "Cordell"
paste input "matthew.cordell@colostate.edu"
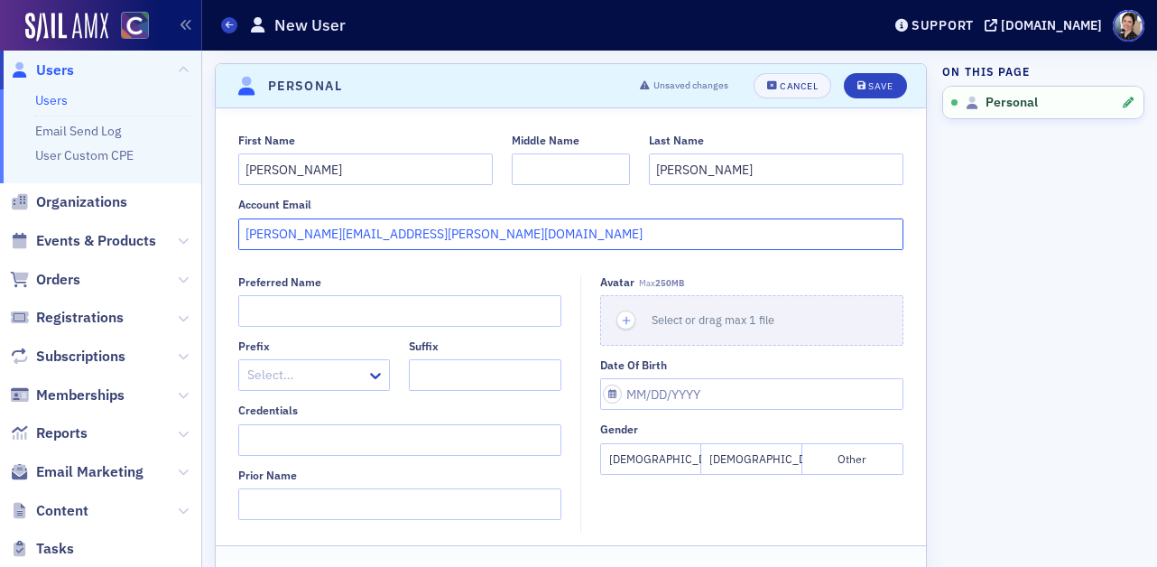
type input "matthew.cordell@colostate.edu"
drag, startPoint x: 757, startPoint y: 460, endPoint x: 732, endPoint y: 449, distance: 26.7
click at [755, 458] on button "Male" at bounding box center [752, 459] width 101 height 32
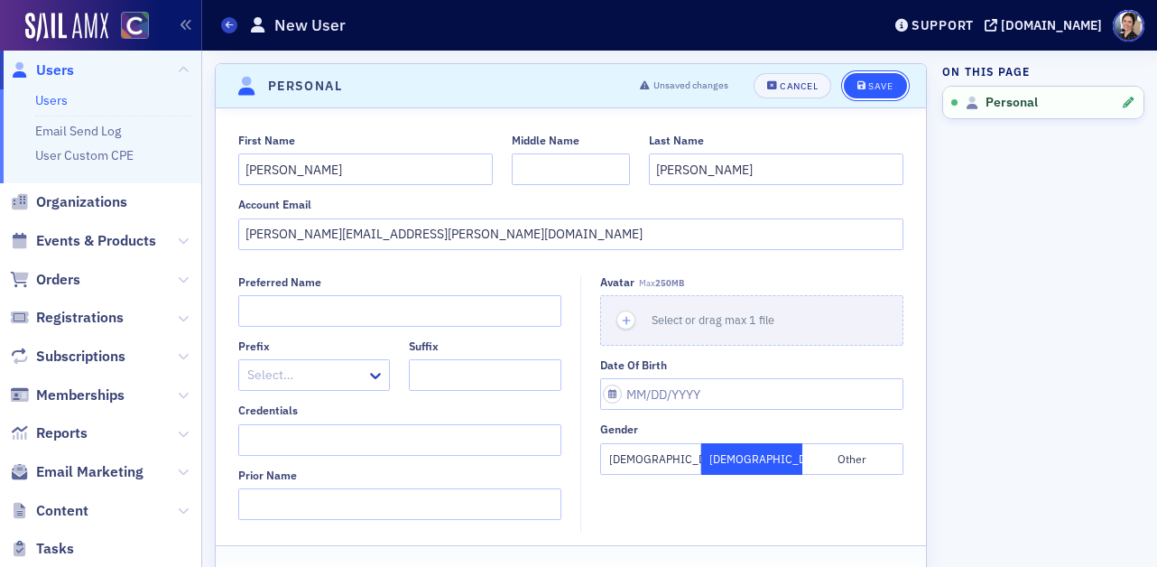
drag, startPoint x: 876, startPoint y: 84, endPoint x: 856, endPoint y: 86, distance: 19.9
click at [876, 85] on div "Save" at bounding box center [881, 86] width 24 height 10
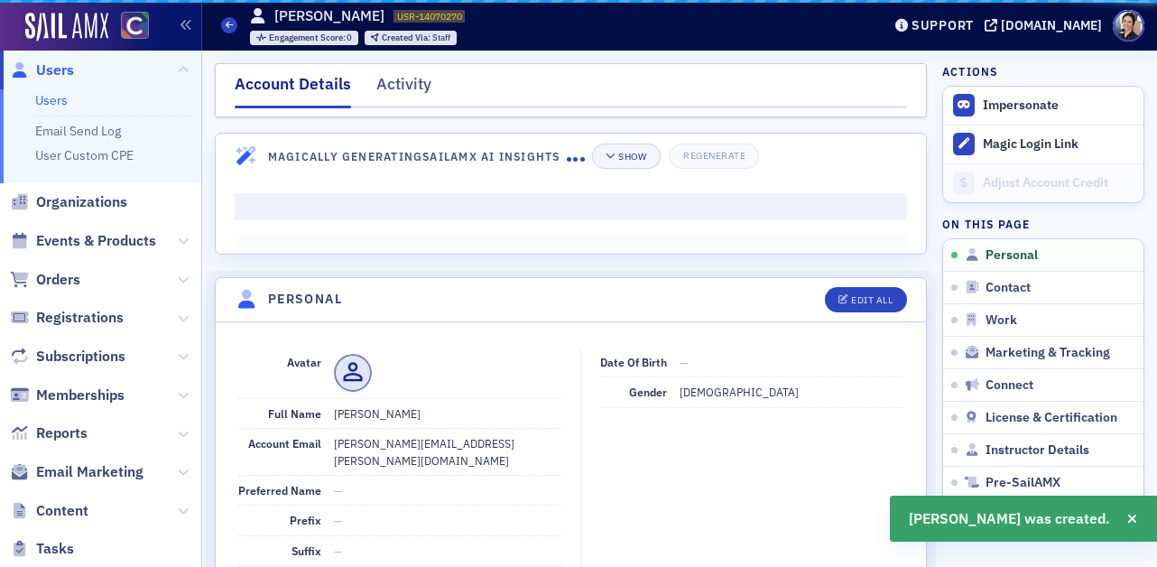
scroll to position [218, 0]
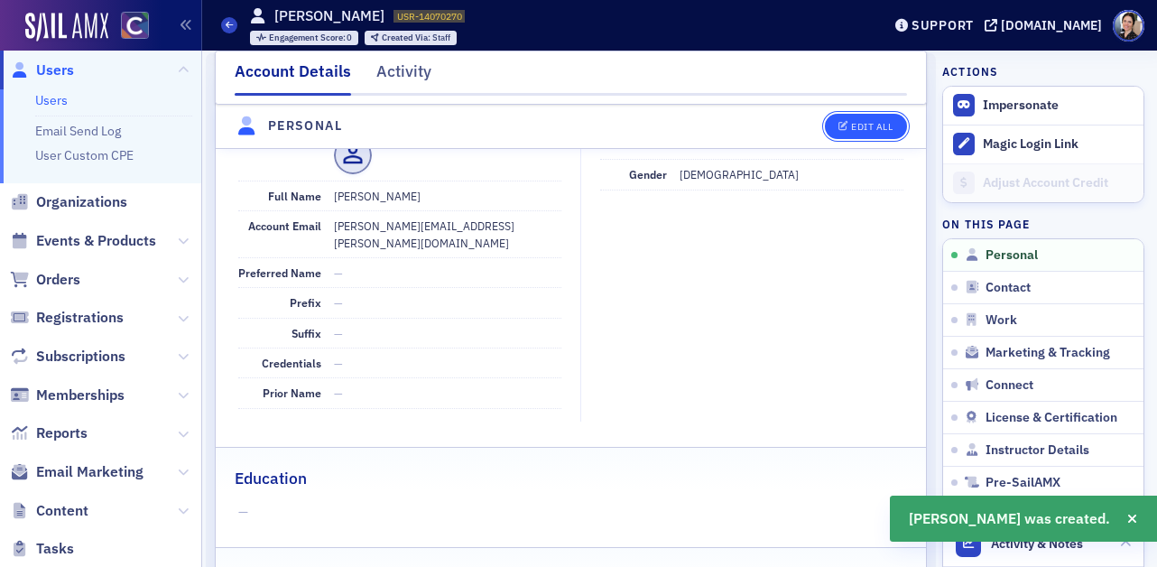
click at [872, 122] on div "Edit All" at bounding box center [872, 127] width 42 height 10
select select "US"
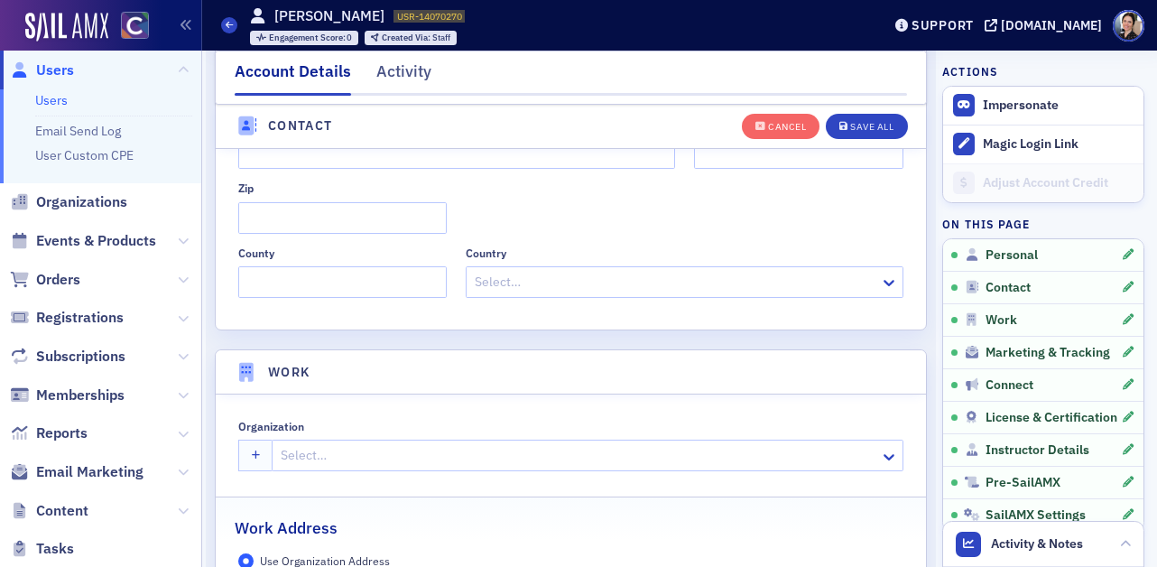
scroll to position [1202, 0]
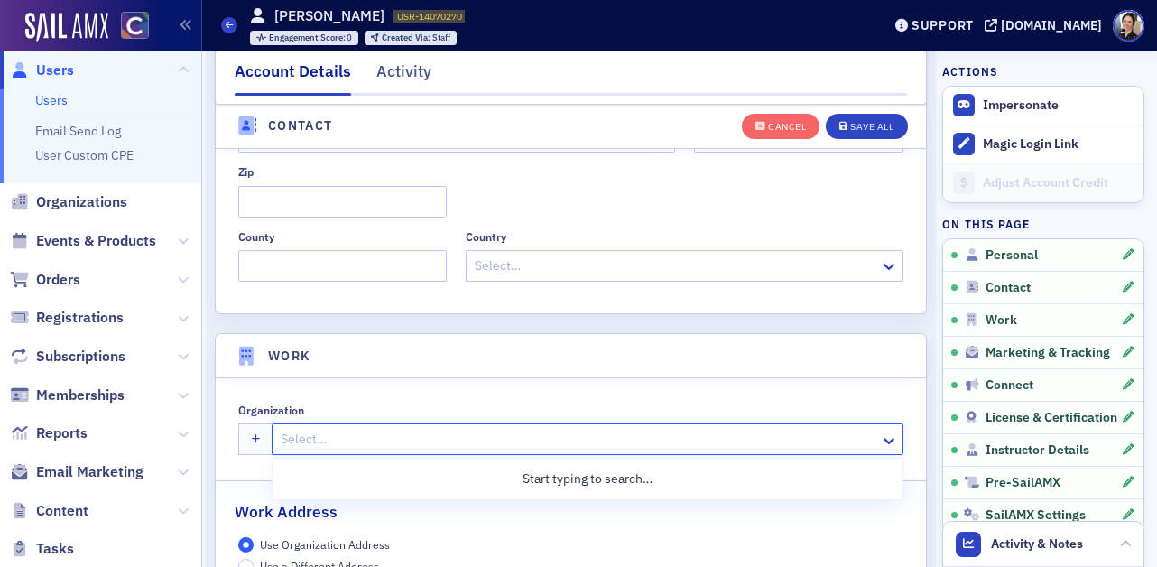
click at [335, 440] on div at bounding box center [578, 439] width 599 height 23
click at [298, 442] on div at bounding box center [578, 439] width 599 height 23
click at [304, 435] on div at bounding box center [578, 439] width 599 height 23
click at [312, 445] on div at bounding box center [578, 439] width 599 height 23
click at [369, 356] on header "Work" at bounding box center [571, 356] width 711 height 44
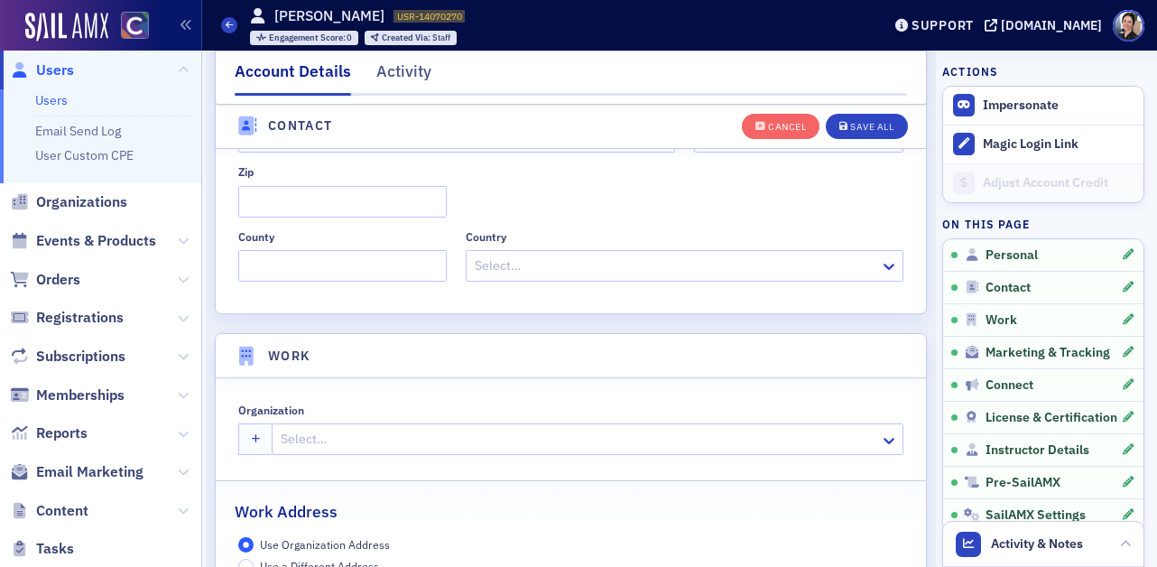
click at [343, 438] on div at bounding box center [578, 439] width 599 height 23
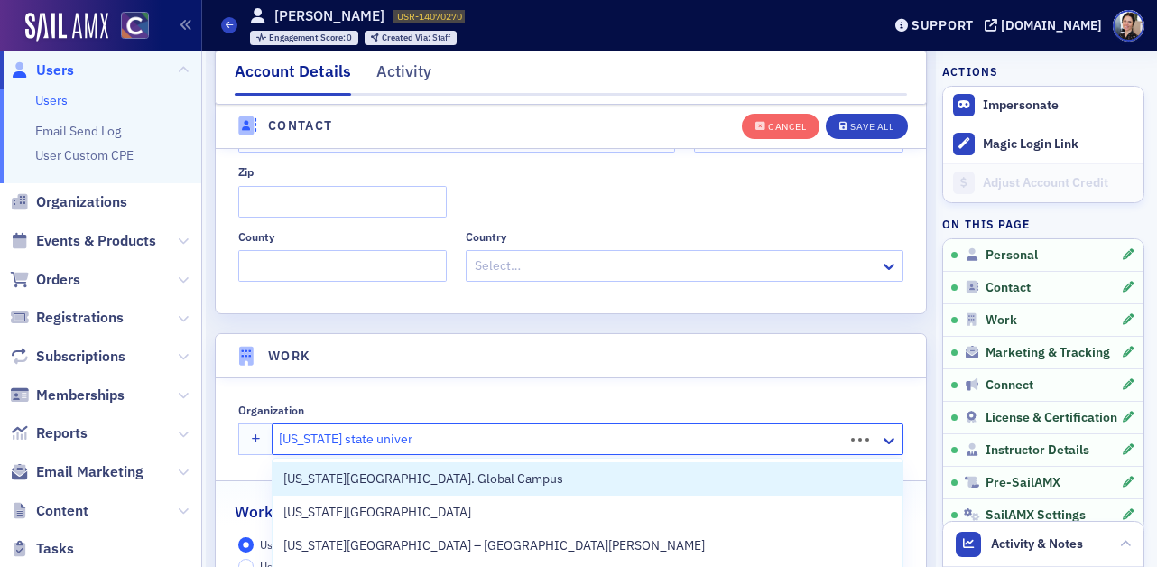
type input "colorado state university"
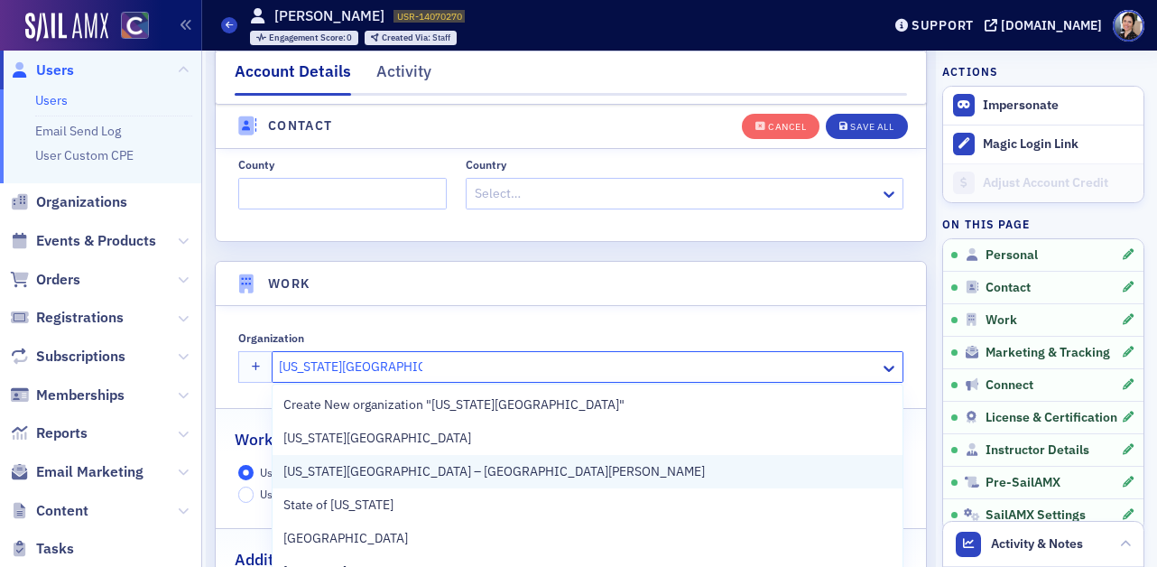
scroll to position [1276, 0]
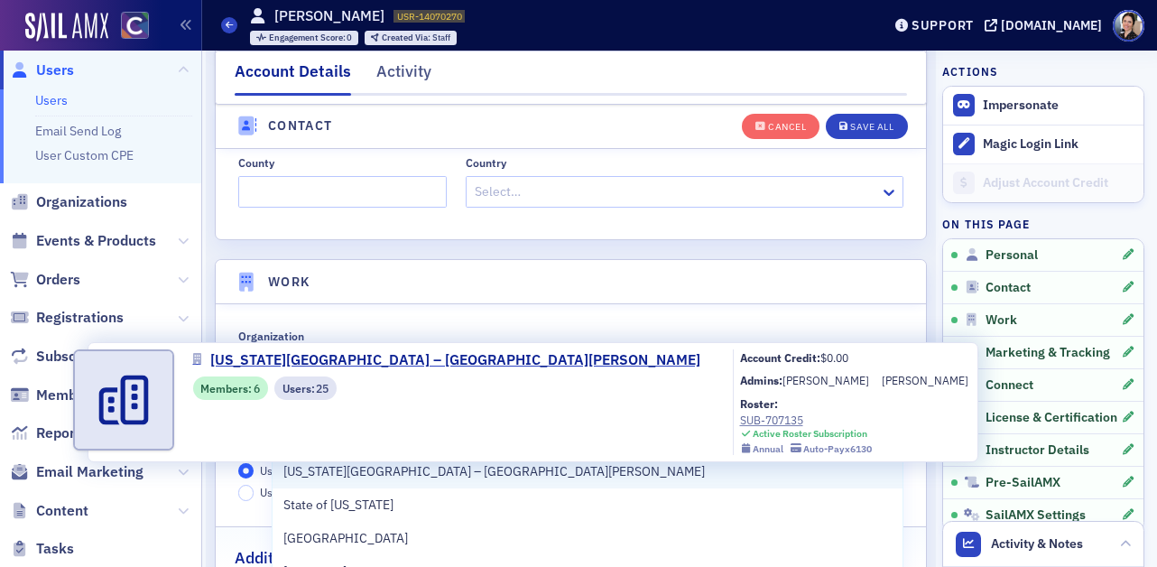
click at [460, 472] on span "Colorado State University – Fort Collins" at bounding box center [494, 471] width 422 height 19
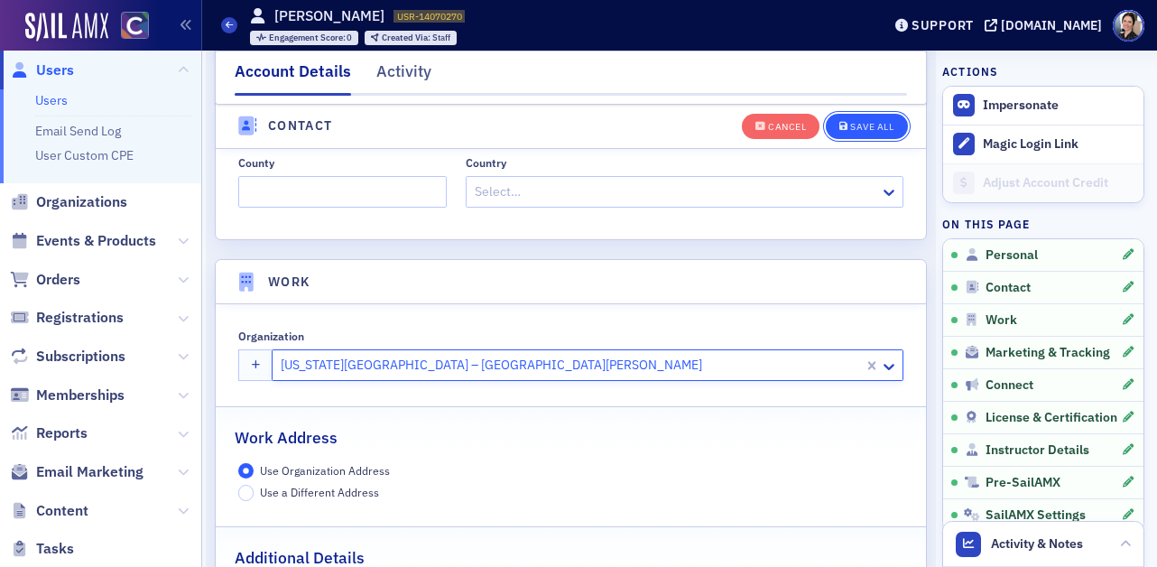
click at [885, 122] on div "Save All" at bounding box center [871, 127] width 43 height 10
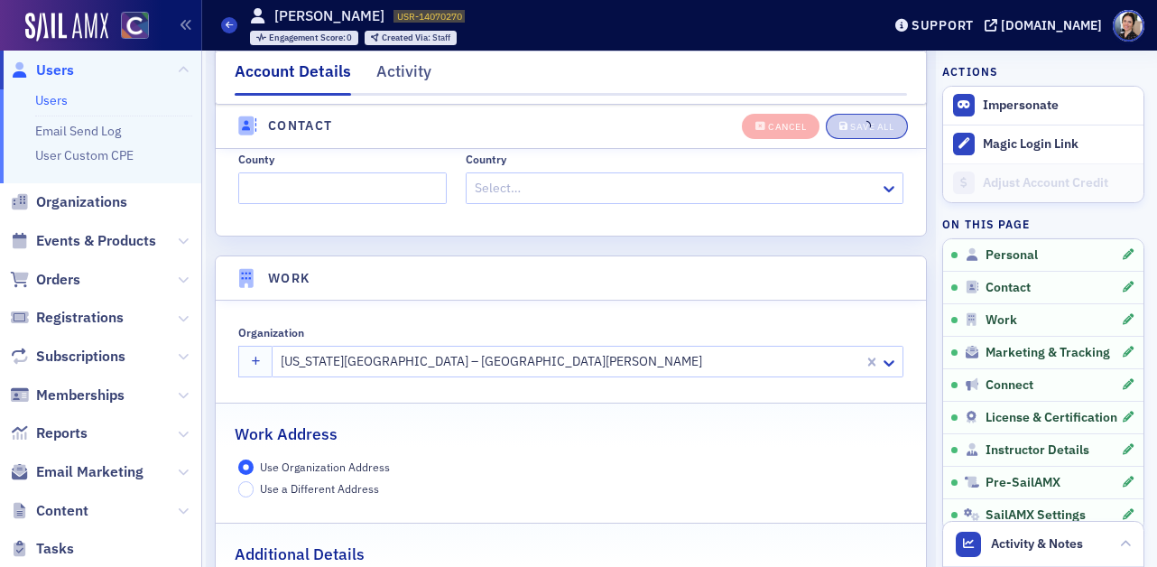
scroll to position [1277, 0]
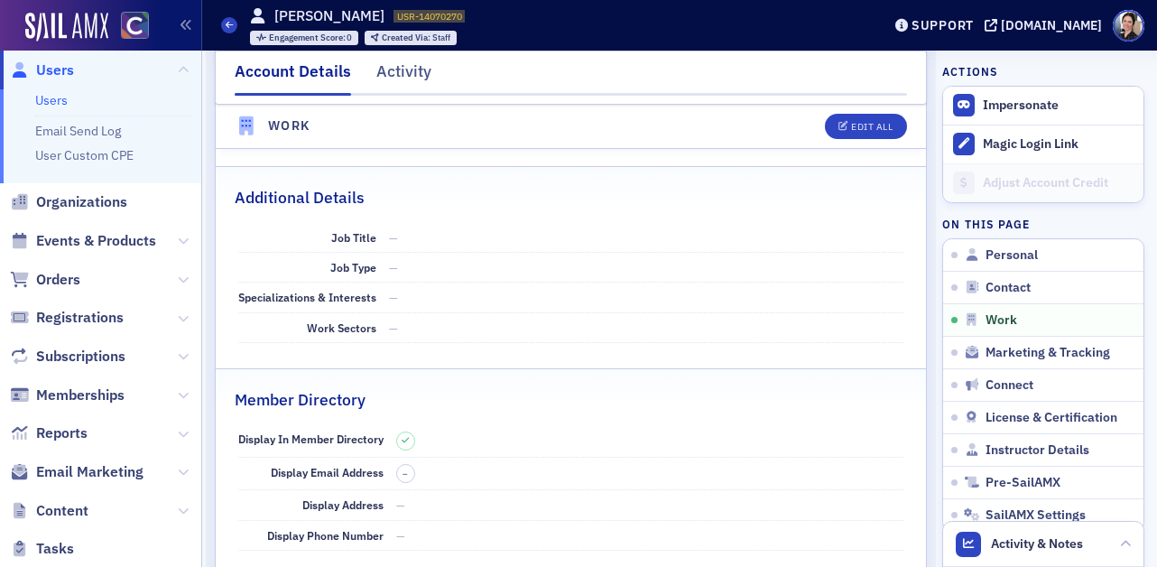
click at [65, 68] on span "Users" at bounding box center [55, 70] width 38 height 20
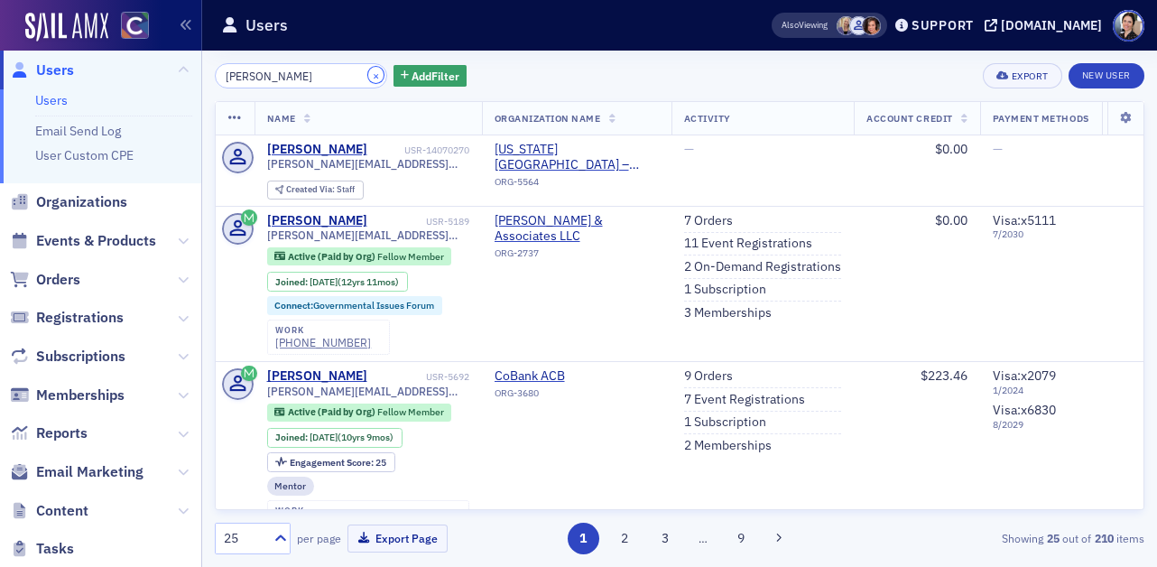
click at [368, 75] on button "×" at bounding box center [376, 75] width 16 height 16
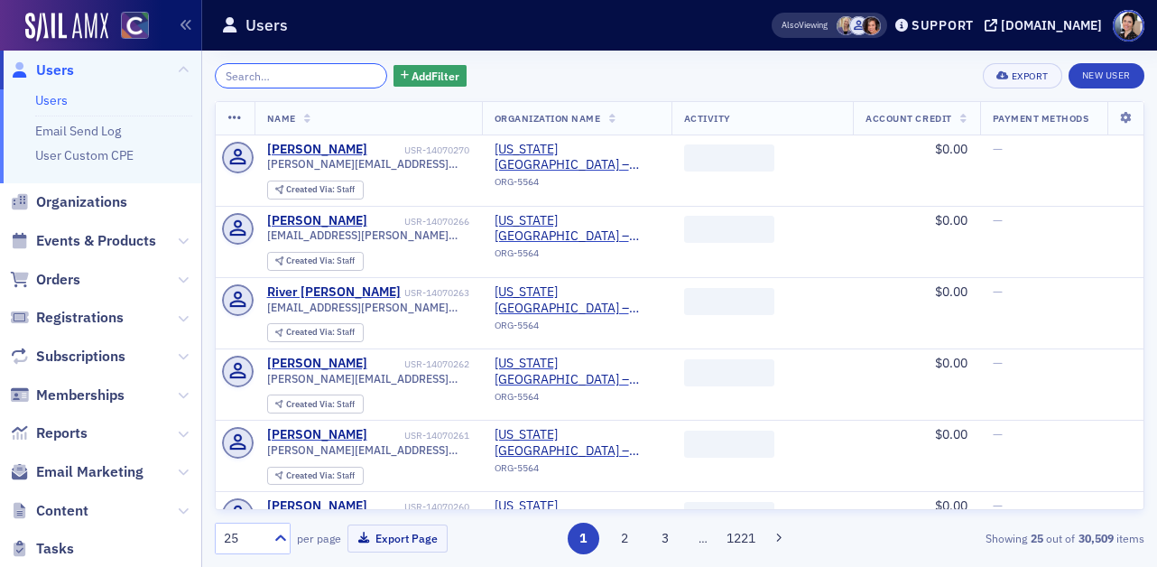
click at [311, 76] on input "search" at bounding box center [301, 75] width 172 height 25
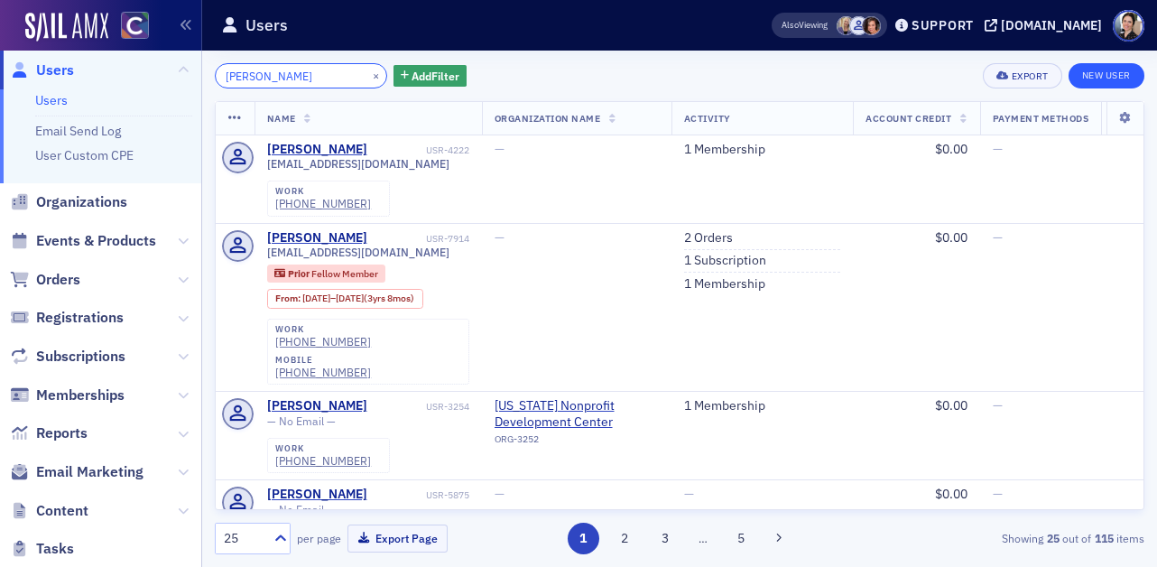
type input "nick davies"
drag, startPoint x: 1120, startPoint y: 72, endPoint x: 1109, endPoint y: 73, distance: 11.8
click at [1120, 72] on link "New User" at bounding box center [1107, 75] width 76 height 25
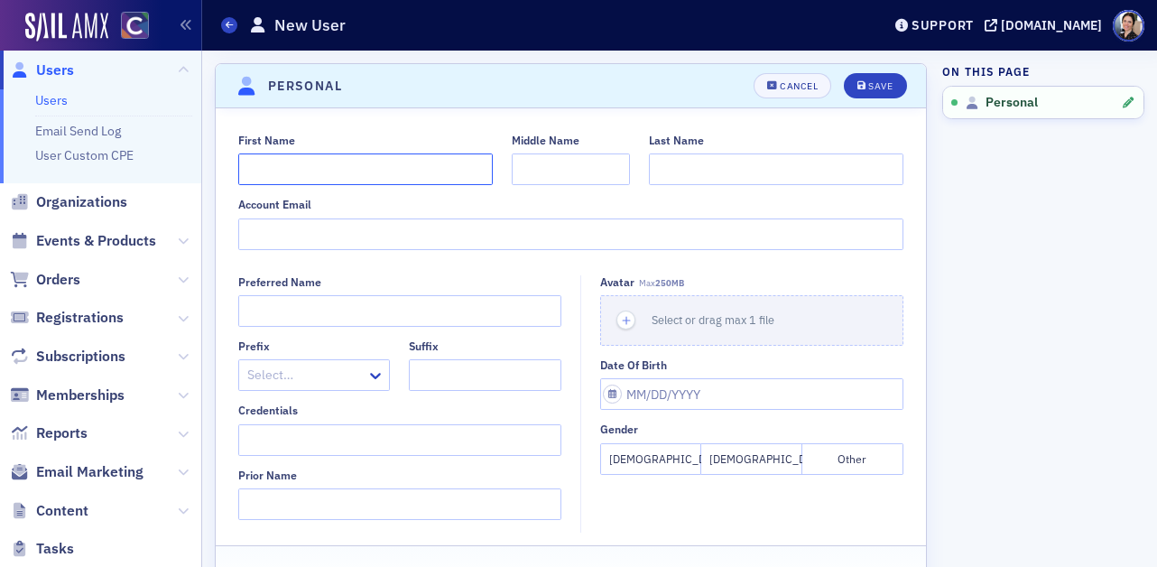
click at [274, 176] on input "First Name" at bounding box center [365, 169] width 255 height 32
type input "N"
type input "Nick"
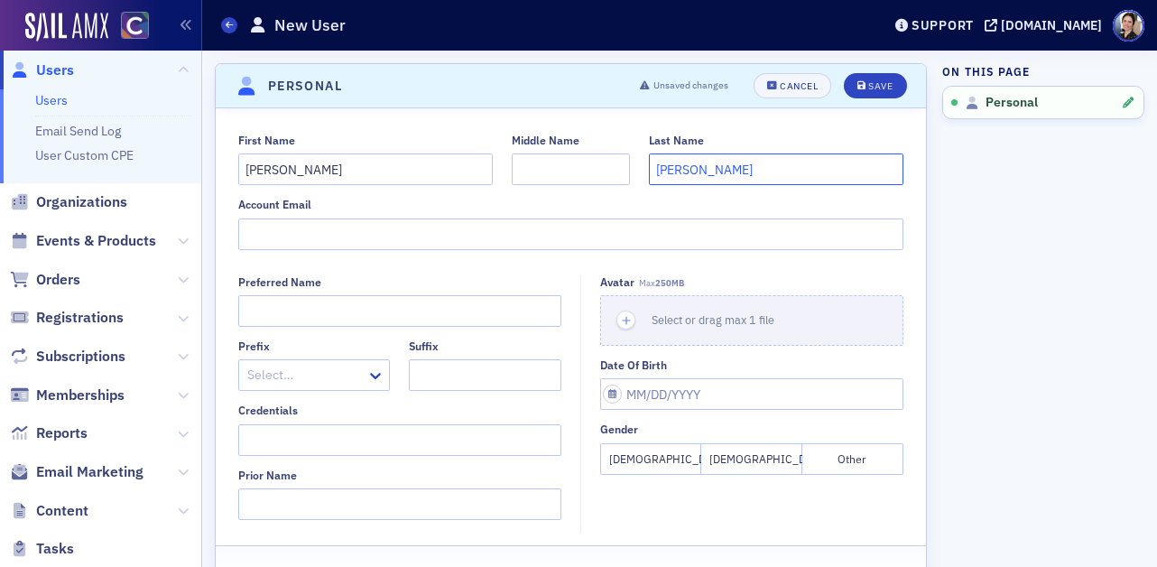
type input "Davies"
click at [307, 228] on input "Account Email" at bounding box center [571, 234] width 666 height 32
paste input "Nick.Davies@colostate.edu"
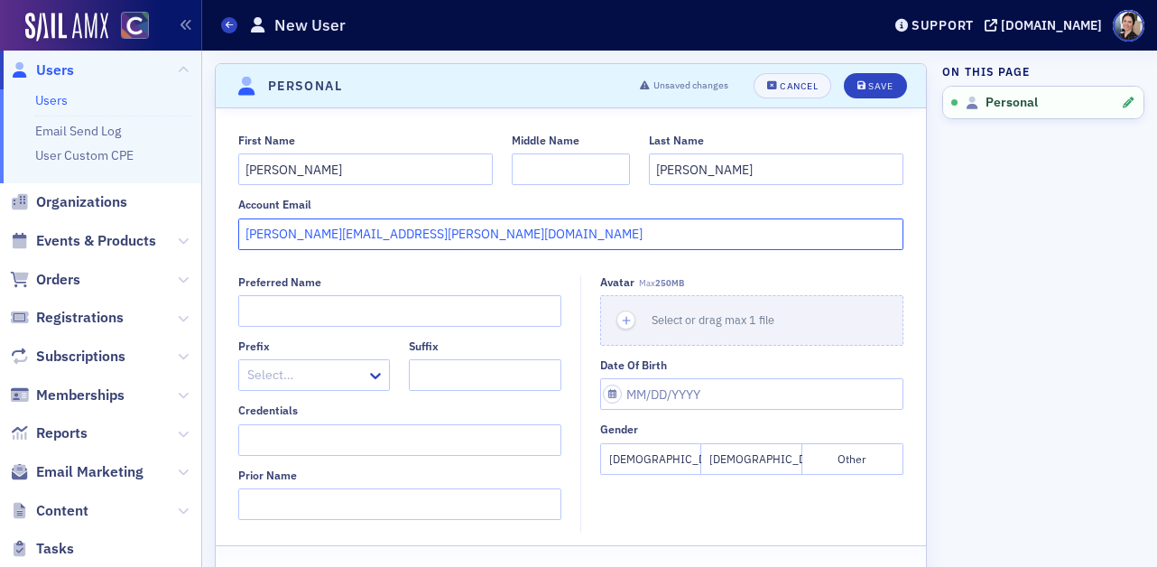
type input "Nick.Davies@colostate.edu"
drag, startPoint x: 748, startPoint y: 455, endPoint x: 693, endPoint y: 458, distance: 54.2
click at [748, 456] on button "Male" at bounding box center [752, 459] width 101 height 32
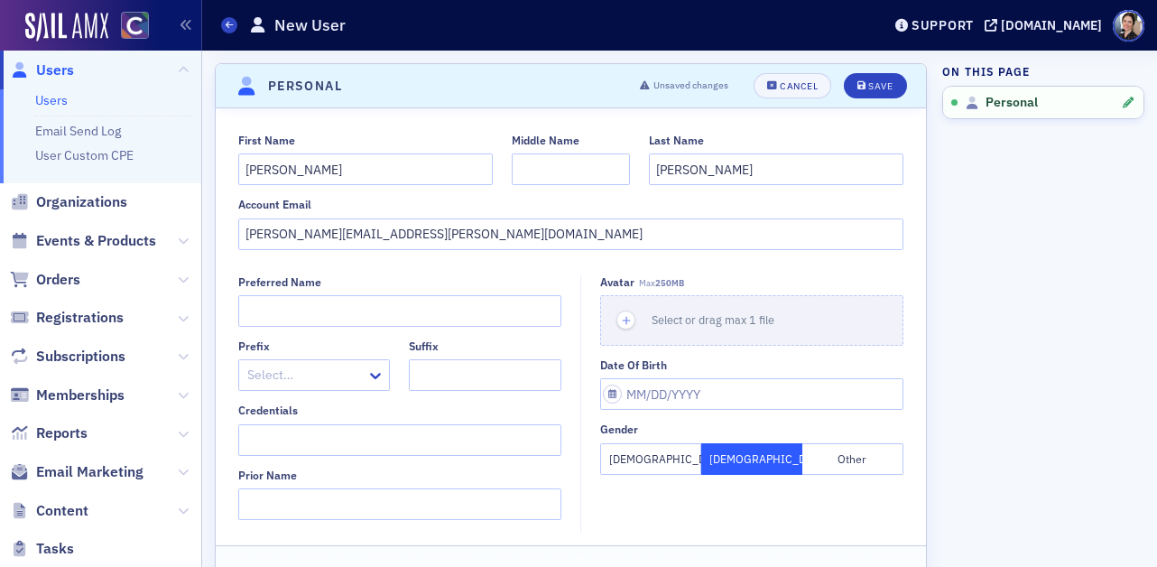
click at [864, 71] on header "Personal Unsaved changes Cancel Save" at bounding box center [571, 86] width 711 height 44
click at [881, 89] on div "Save" at bounding box center [881, 86] width 24 height 10
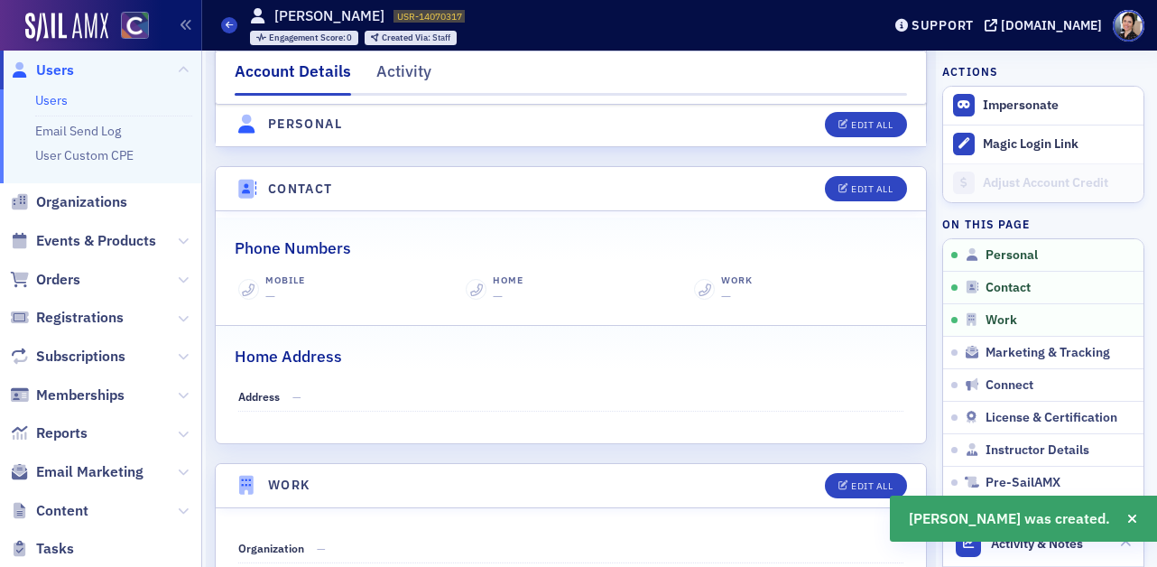
scroll to position [672, 0]
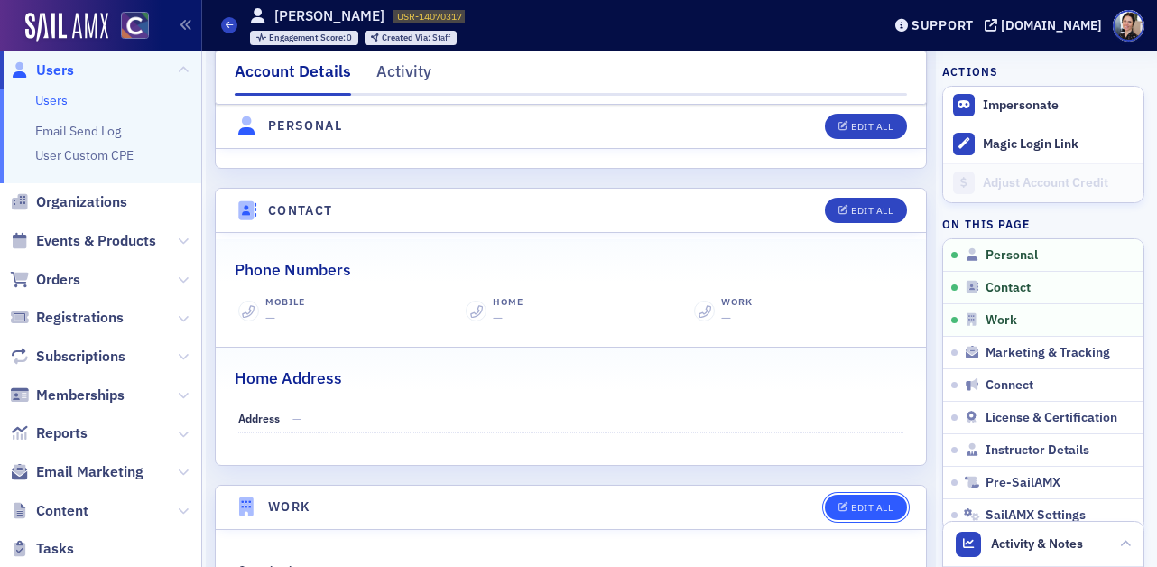
click at [880, 503] on div "Edit All" at bounding box center [872, 508] width 42 height 10
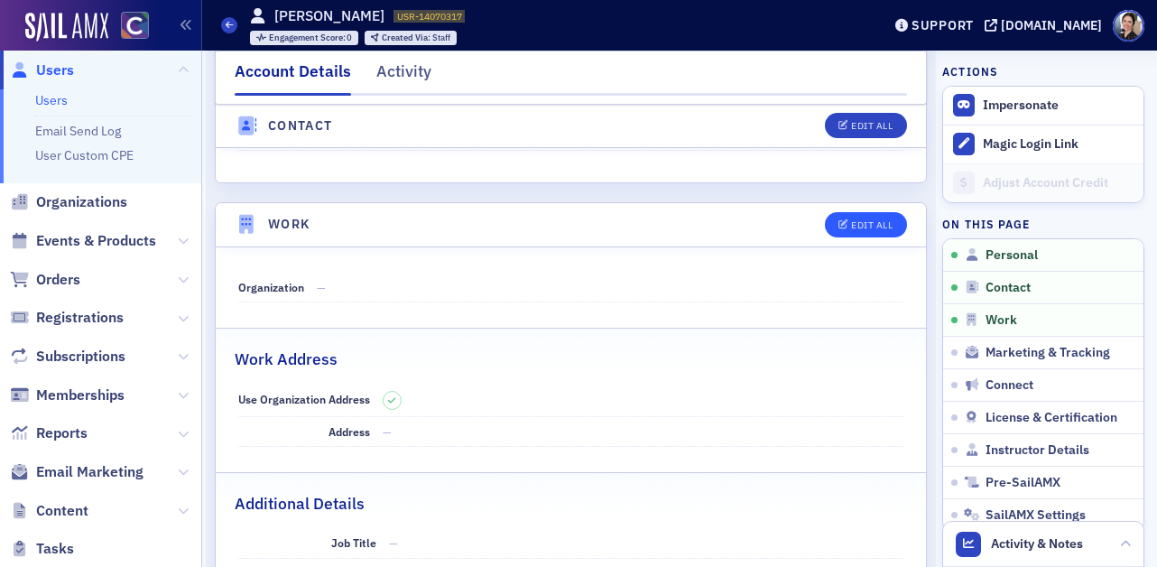
select select "US"
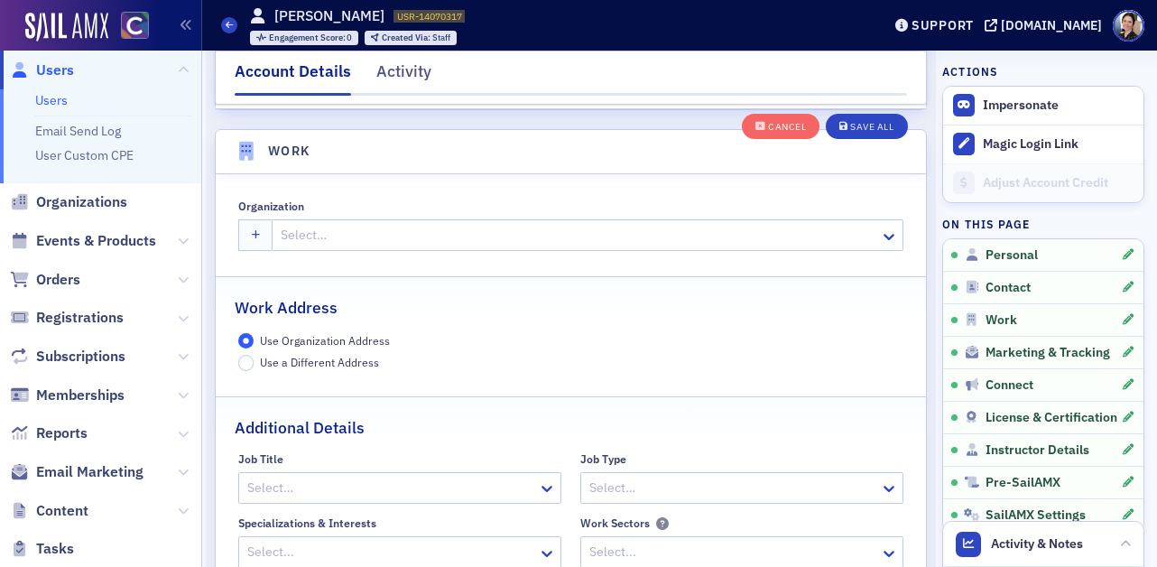
scroll to position [1430, 0]
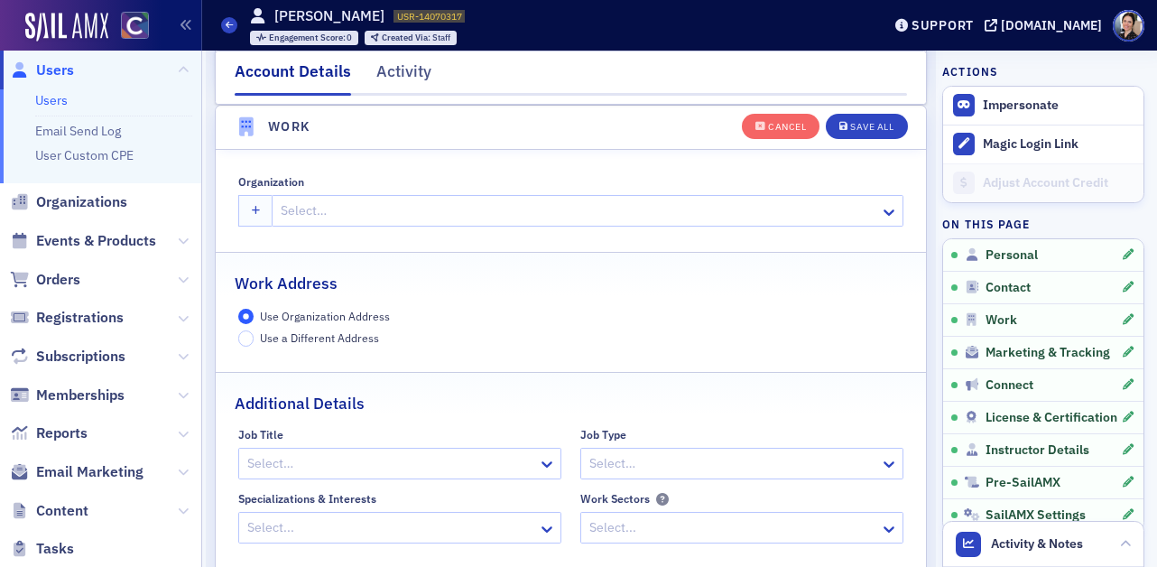
click at [359, 209] on div at bounding box center [578, 211] width 599 height 23
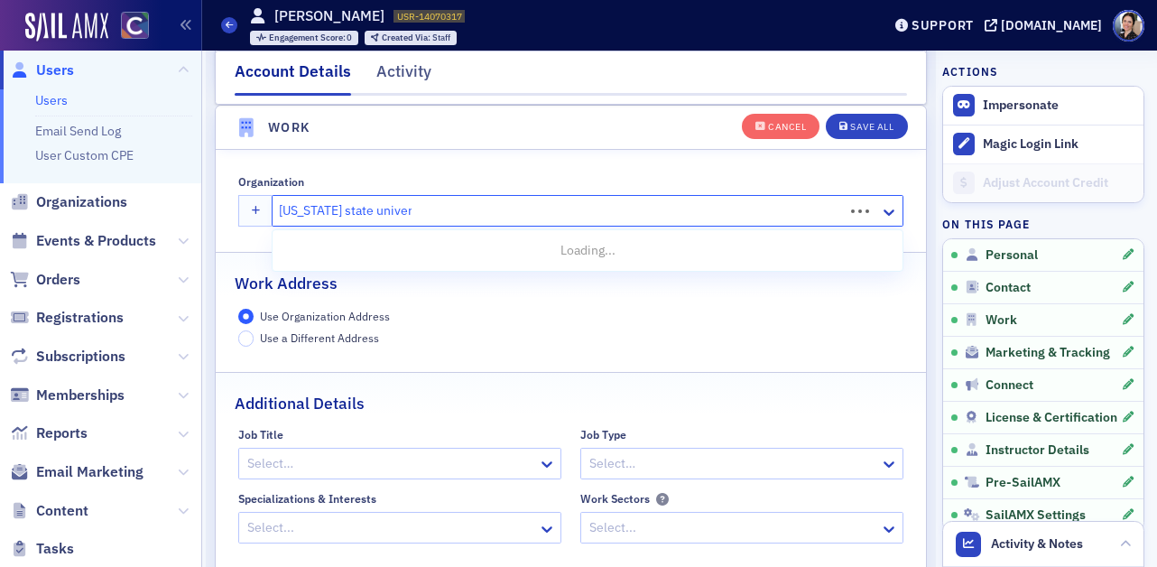
type input "colorado state university"
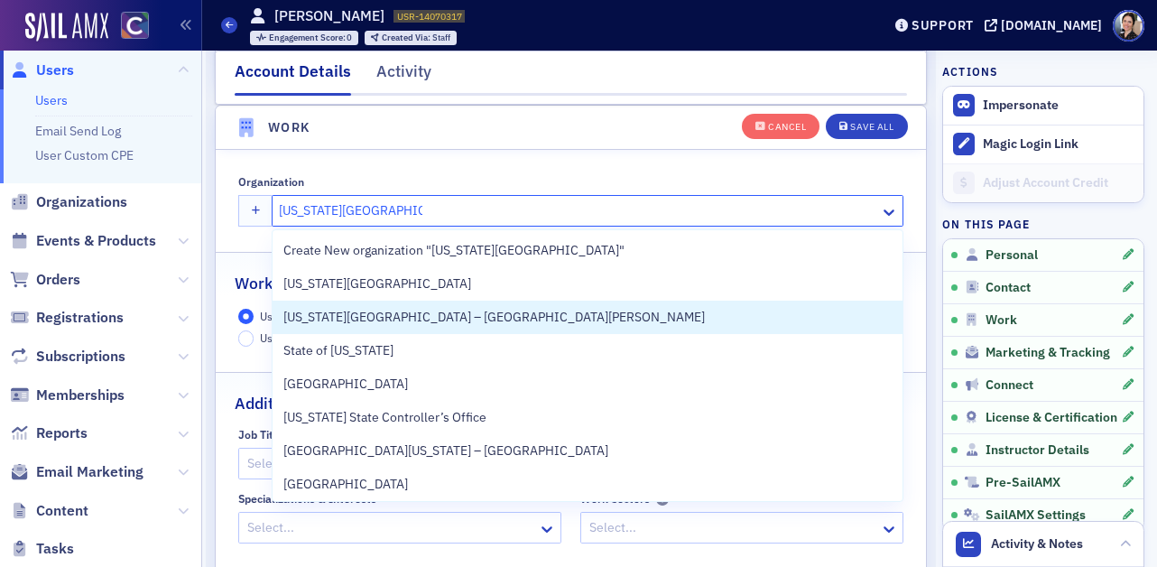
drag, startPoint x: 459, startPoint y: 317, endPoint x: 520, endPoint y: 275, distance: 74.1
click at [460, 316] on span "Colorado State University – Fort Collins" at bounding box center [494, 317] width 422 height 19
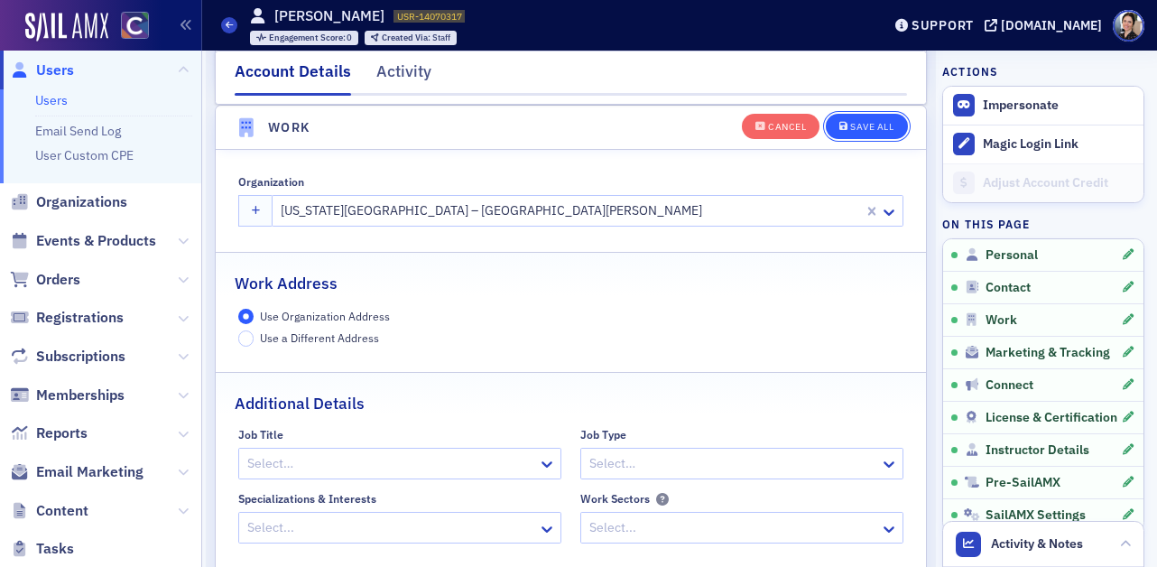
click at [876, 129] on div "Save All" at bounding box center [871, 127] width 43 height 10
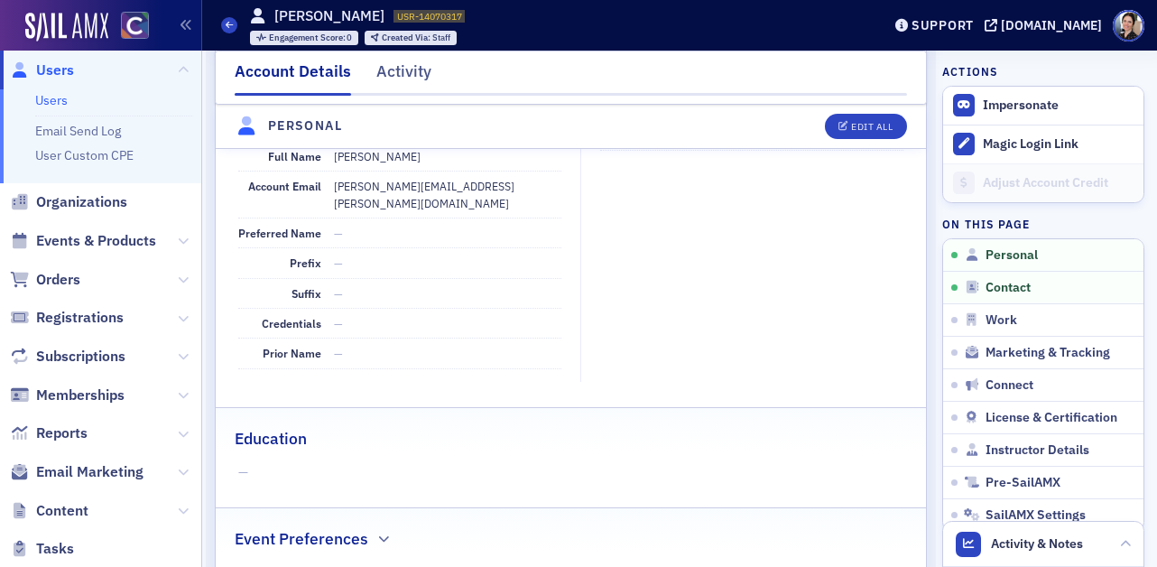
scroll to position [0, 0]
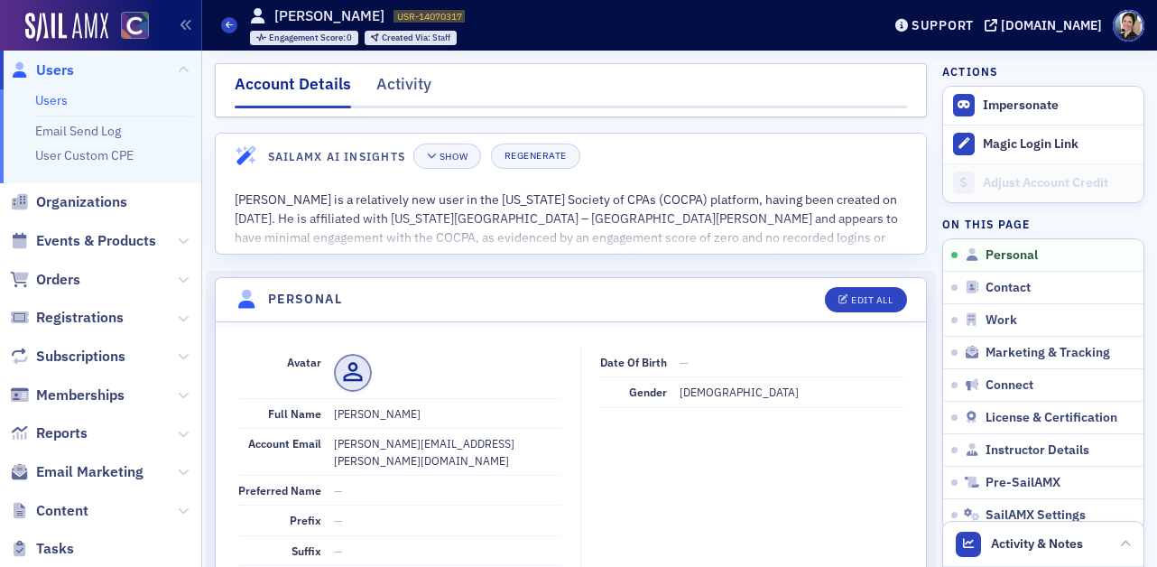
click at [62, 70] on span "Users" at bounding box center [55, 70] width 38 height 20
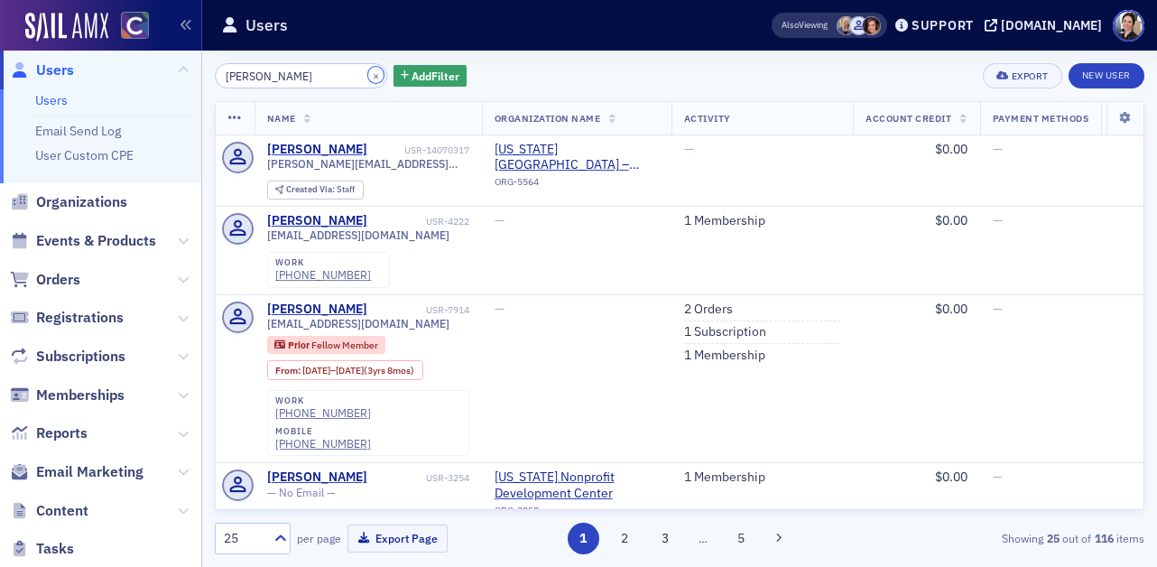
drag, startPoint x: 358, startPoint y: 78, endPoint x: 313, endPoint y: 77, distance: 44.2
click at [368, 78] on button "×" at bounding box center [376, 75] width 16 height 16
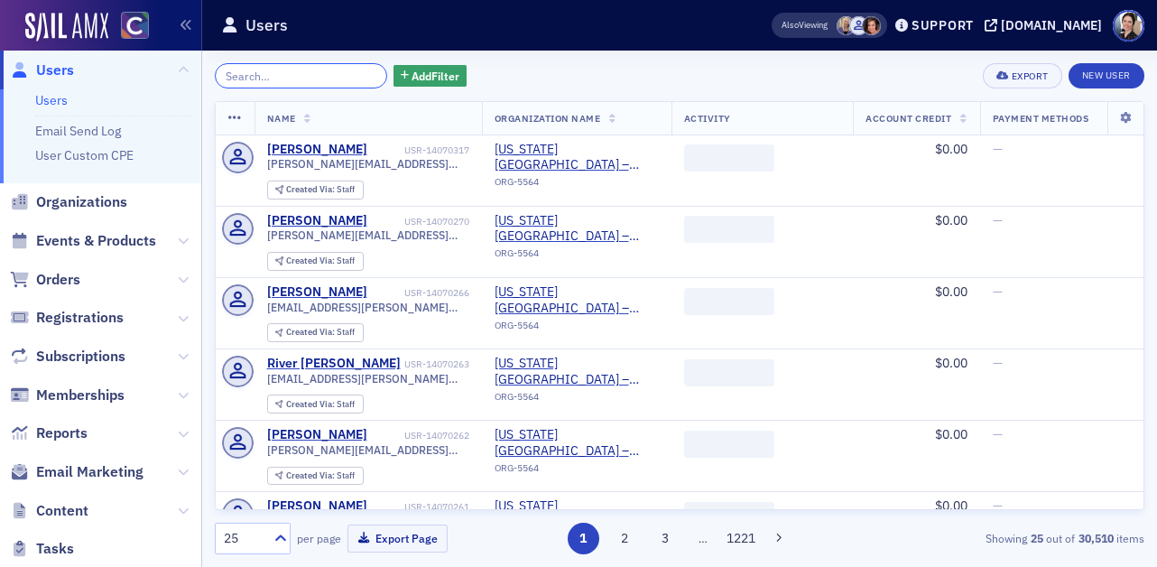
paste input "Detlefs"
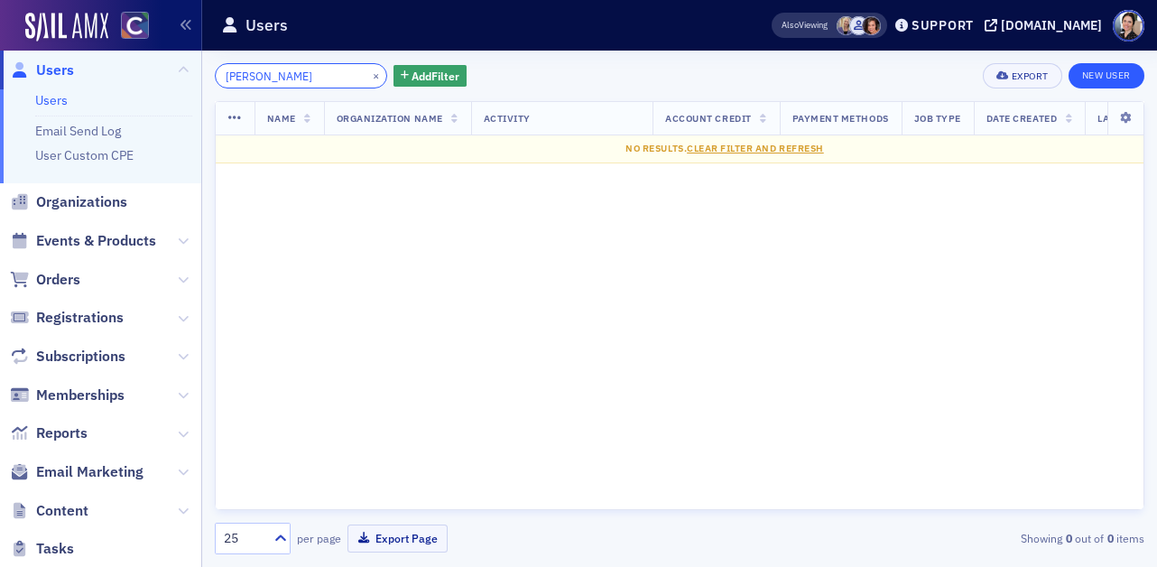
type input "Detlefs"
click at [1104, 78] on link "New User" at bounding box center [1107, 75] width 76 height 25
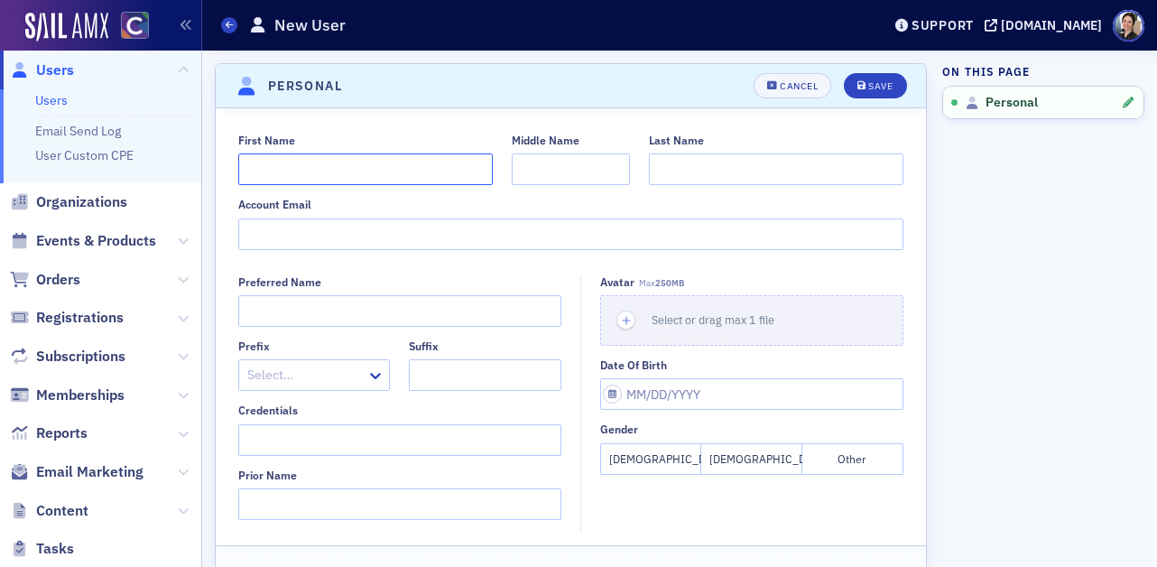
click at [293, 170] on input "First Name" at bounding box center [365, 169] width 255 height 32
type input "Jackson"
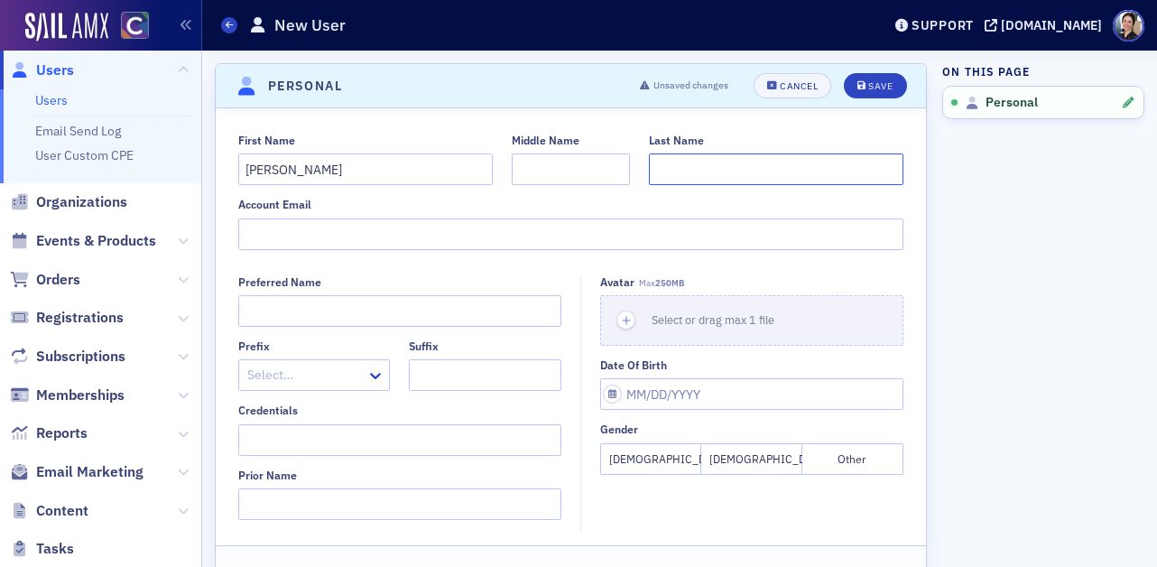
paste input "Detlefs"
type input "Detlefs"
click at [762, 460] on button "Male" at bounding box center [752, 459] width 101 height 32
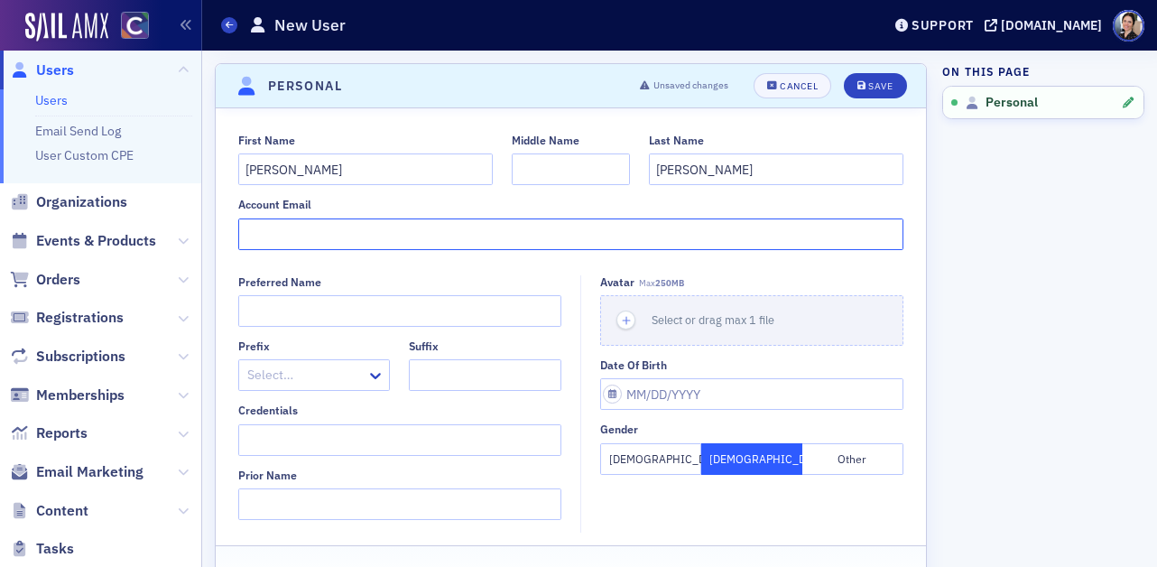
click at [271, 235] on input "Account Email" at bounding box center [571, 234] width 666 height 32
paste input "Jackson.Detlefs@colostate.edu"
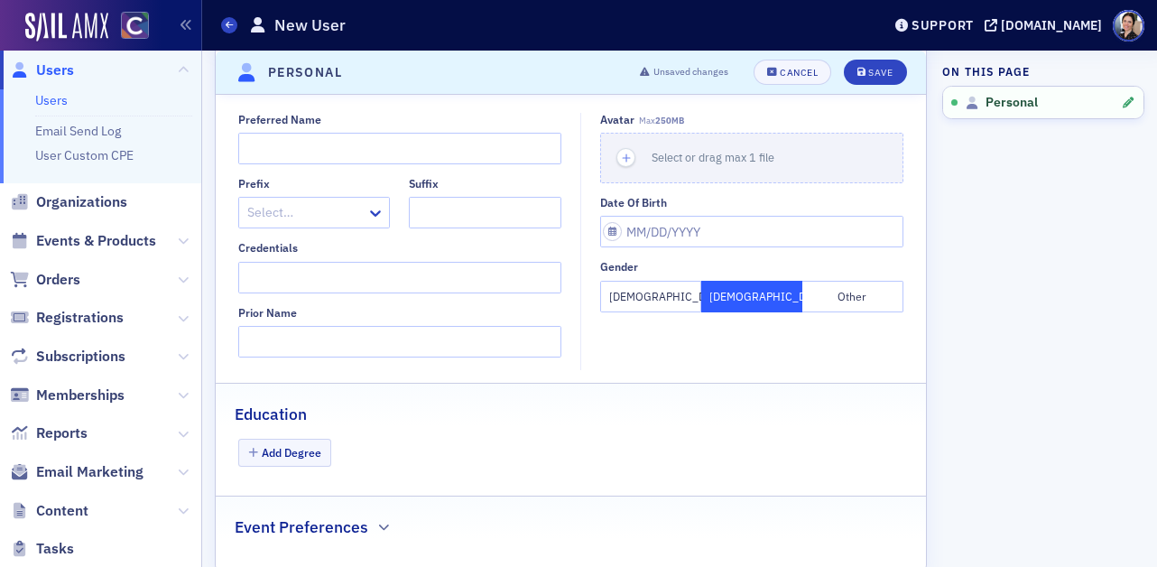
scroll to position [199, 0]
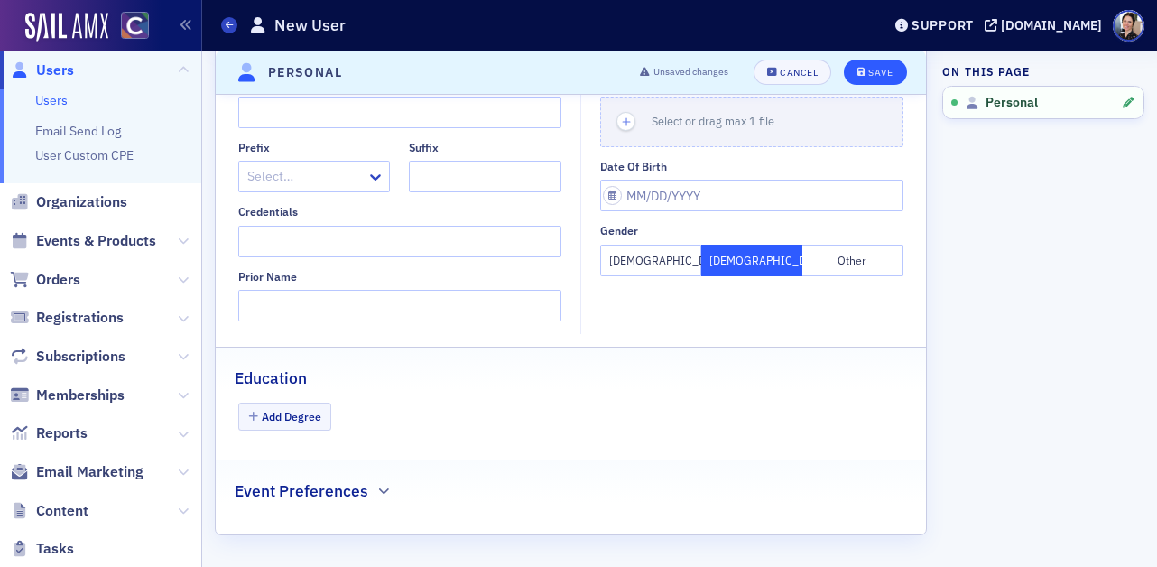
type input "Jackson.Detlefs@colostate.edu"
click at [879, 71] on div "Save" at bounding box center [881, 73] width 24 height 10
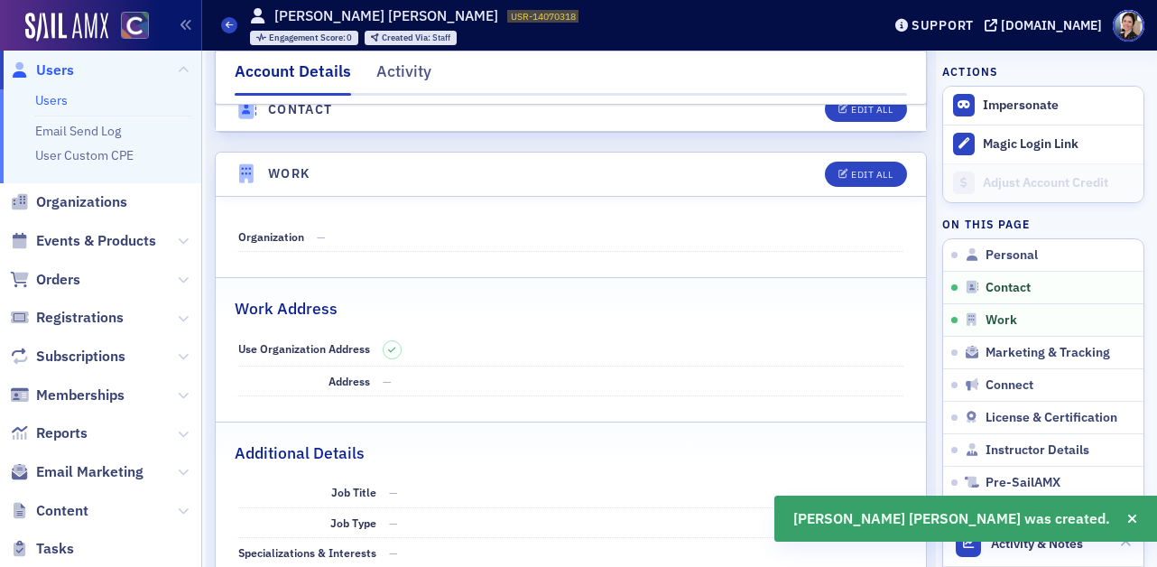
scroll to position [971, 0]
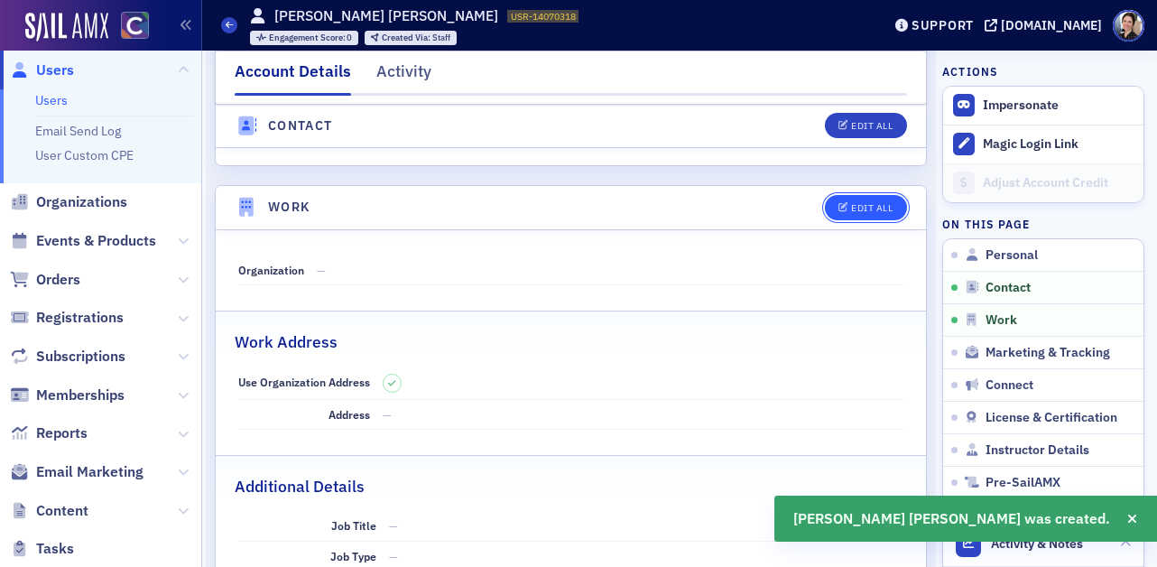
click at [879, 203] on div "Edit All" at bounding box center [872, 208] width 42 height 10
select select "US"
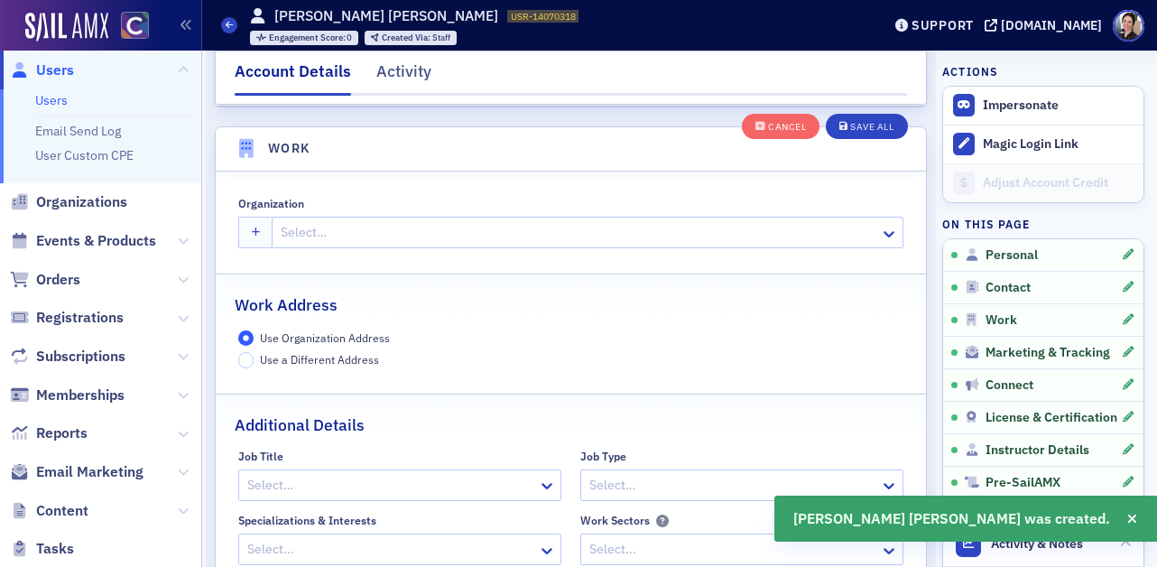
scroll to position [1430, 0]
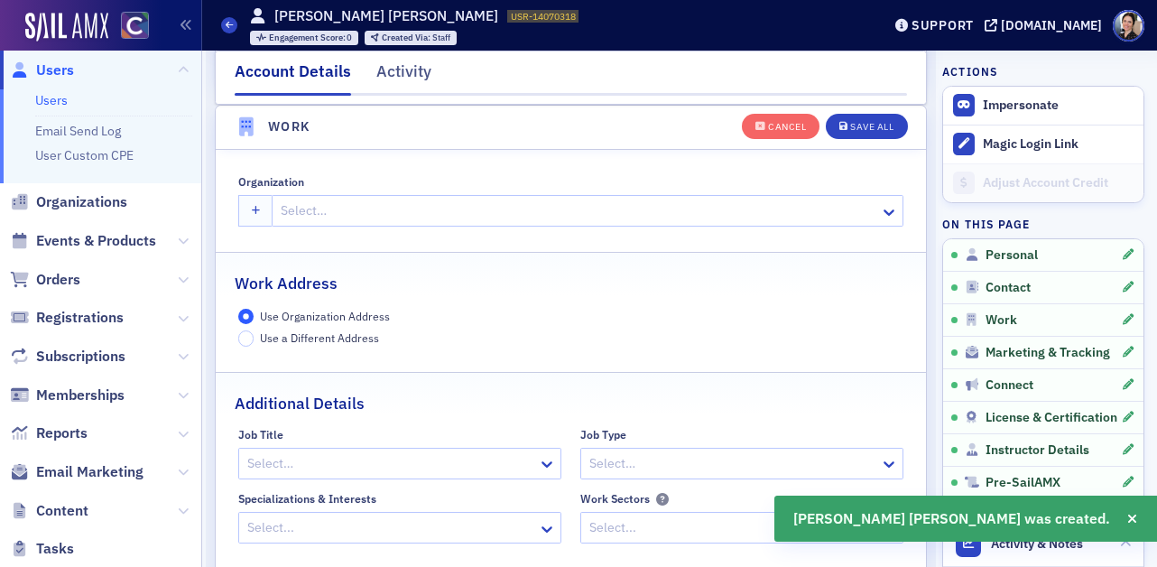
click at [433, 204] on div at bounding box center [578, 211] width 599 height 23
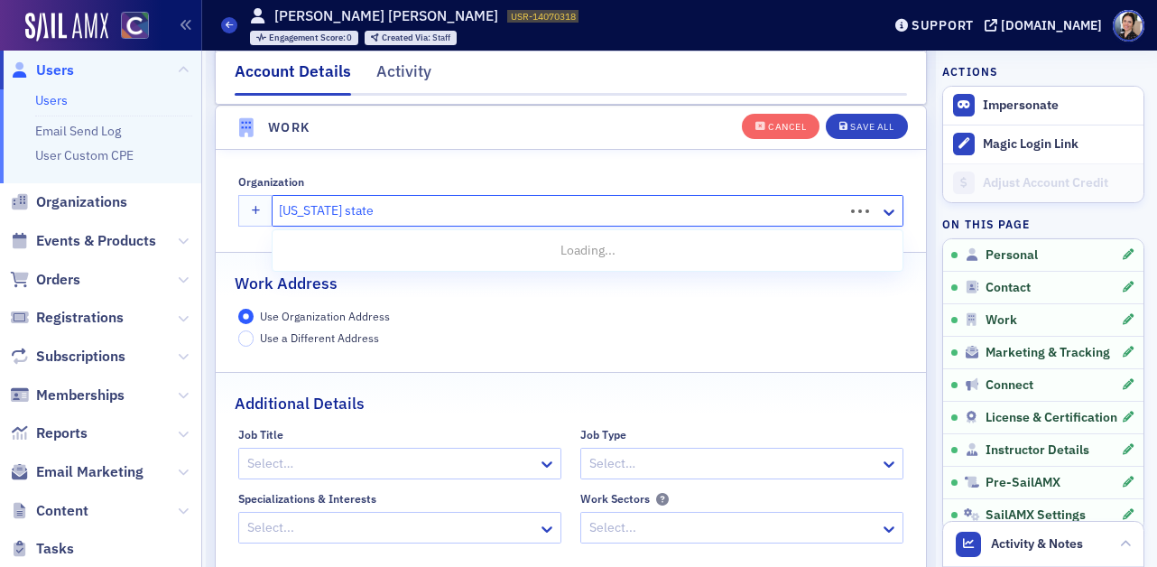
type input "colorado state un"
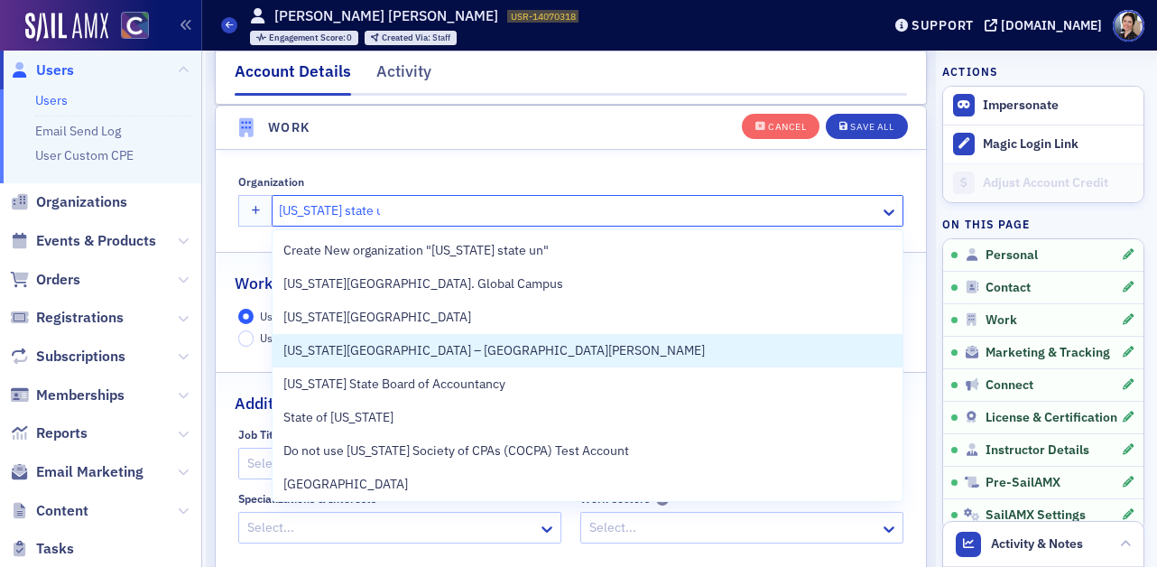
click at [469, 353] on span "Colorado State University – Fort Collins" at bounding box center [494, 350] width 422 height 19
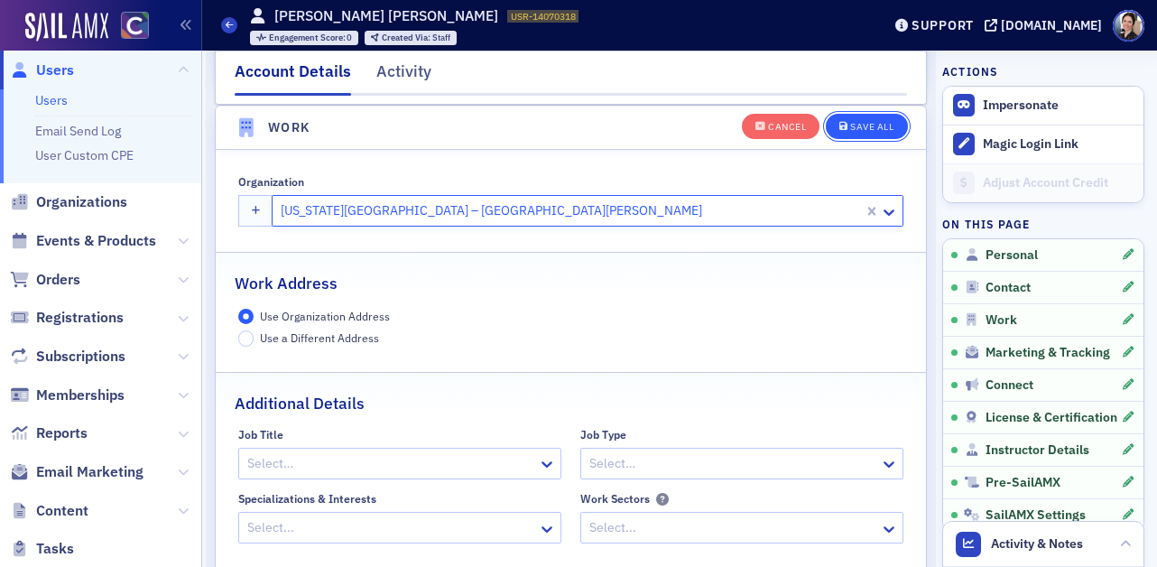
drag, startPoint x: 888, startPoint y: 122, endPoint x: 878, endPoint y: 125, distance: 9.7
click at [888, 122] on div "Save All" at bounding box center [871, 127] width 43 height 10
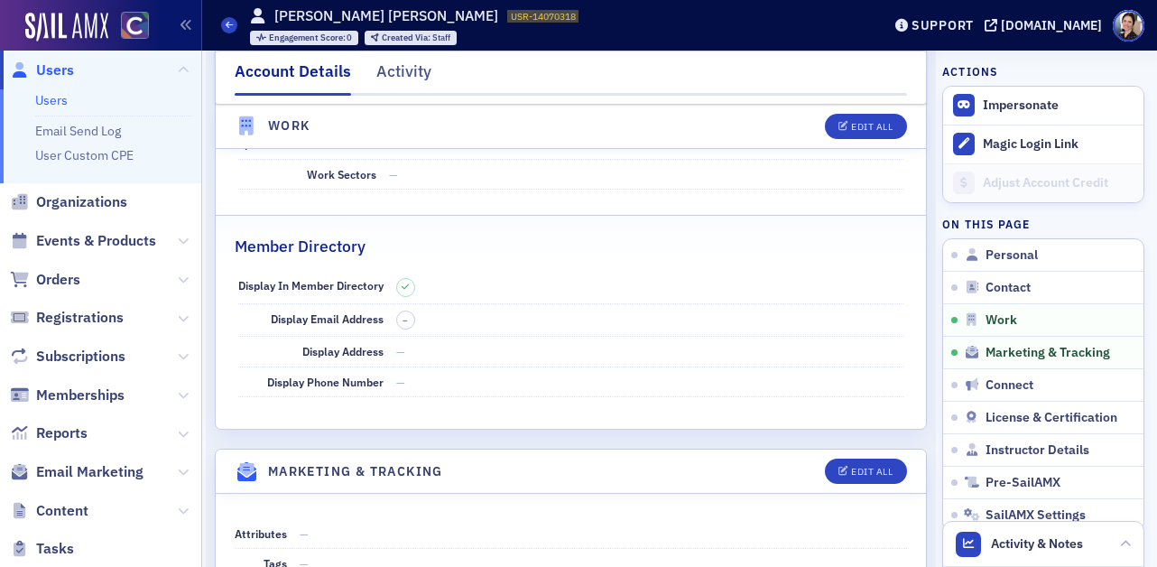
click at [50, 69] on span "Users" at bounding box center [55, 70] width 38 height 20
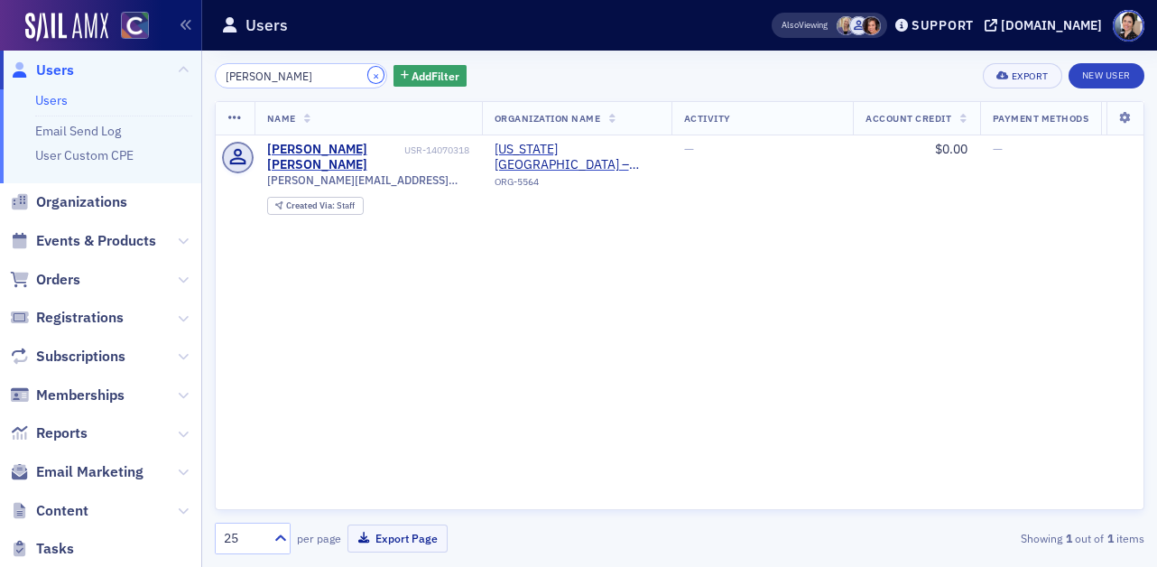
click at [368, 73] on button "×" at bounding box center [376, 75] width 16 height 16
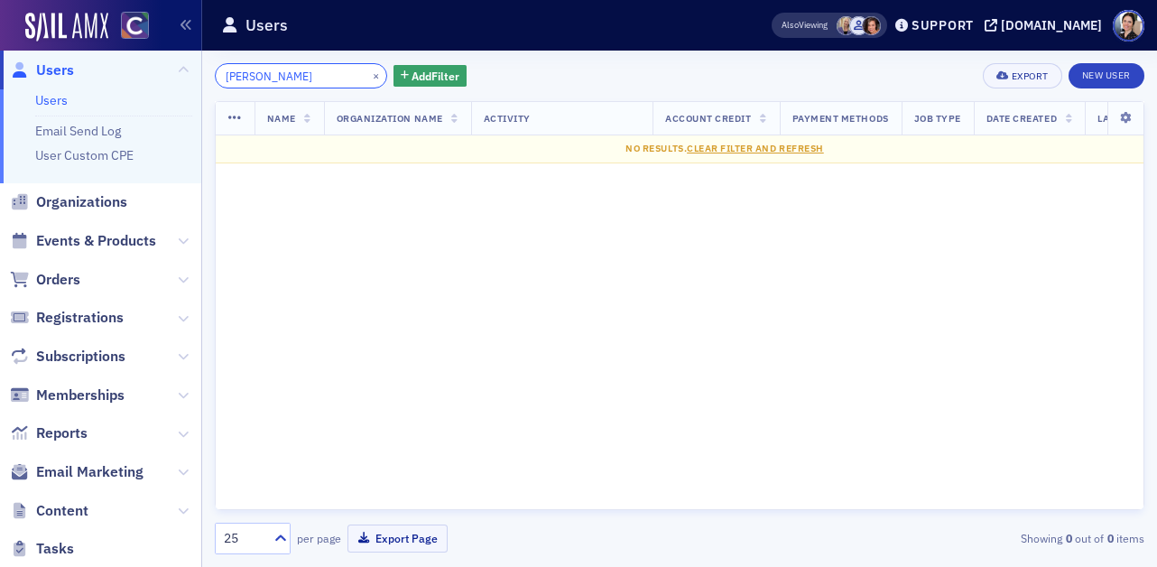
drag, startPoint x: 256, startPoint y: 77, endPoint x: 277, endPoint y: 78, distance: 20.8
click at [262, 77] on input "Keith Dunrud" at bounding box center [301, 75] width 172 height 25
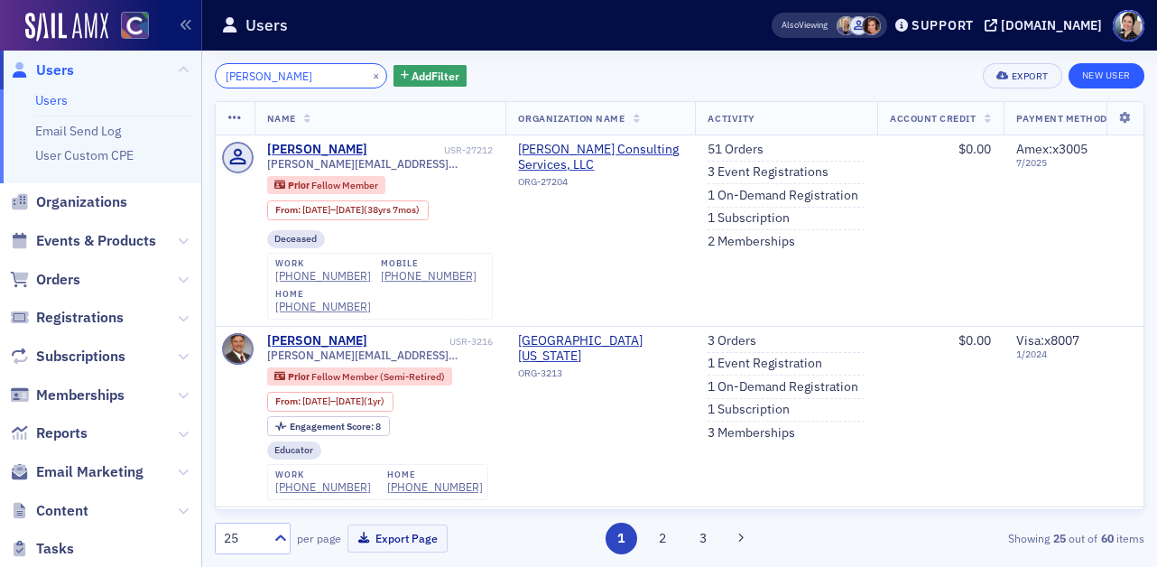
type input "Keith Dunrud"
drag, startPoint x: 1107, startPoint y: 75, endPoint x: 894, endPoint y: 87, distance: 213.4
click at [1106, 75] on link "New User" at bounding box center [1107, 75] width 76 height 25
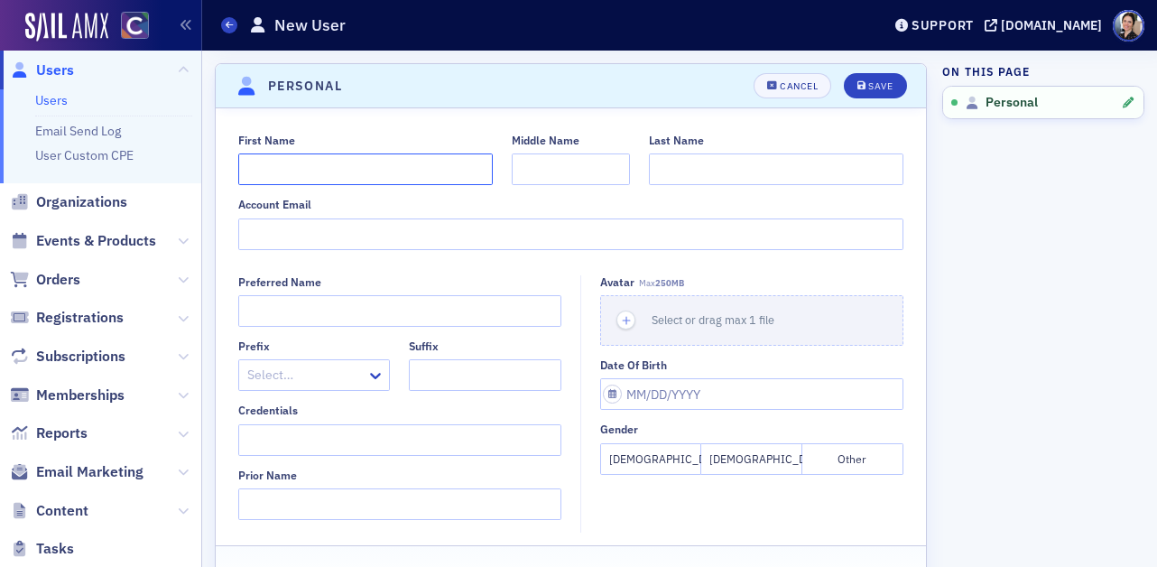
click at [311, 167] on input "First Name" at bounding box center [365, 169] width 255 height 32
type input "Keith"
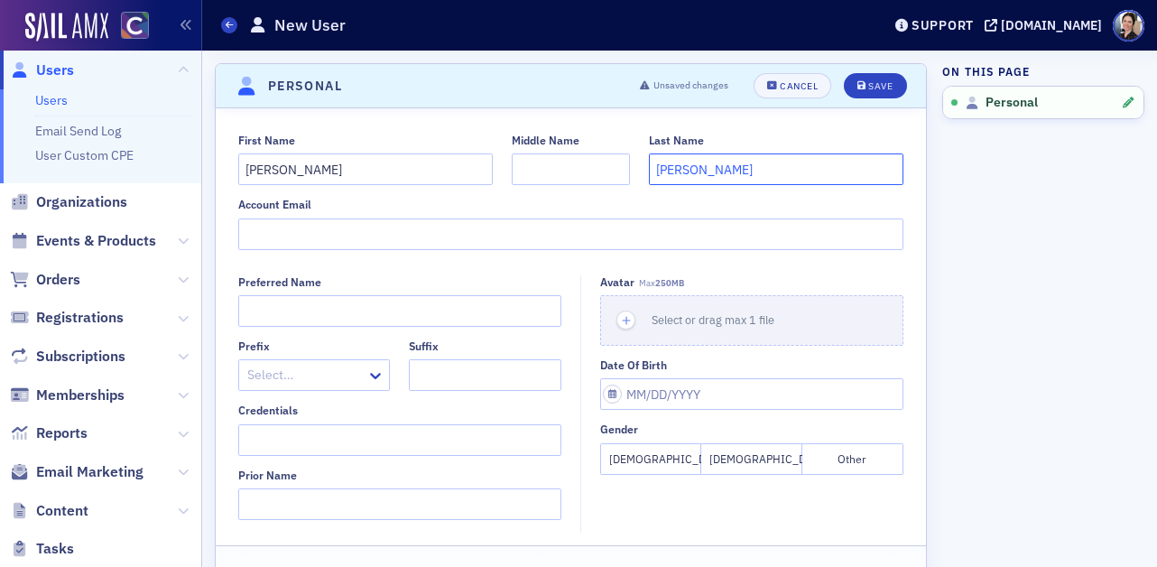
type input "Dunrud"
click at [259, 225] on input "Account Email" at bounding box center [571, 234] width 666 height 32
paste input "Keith.Dunrud@colostate.edu"
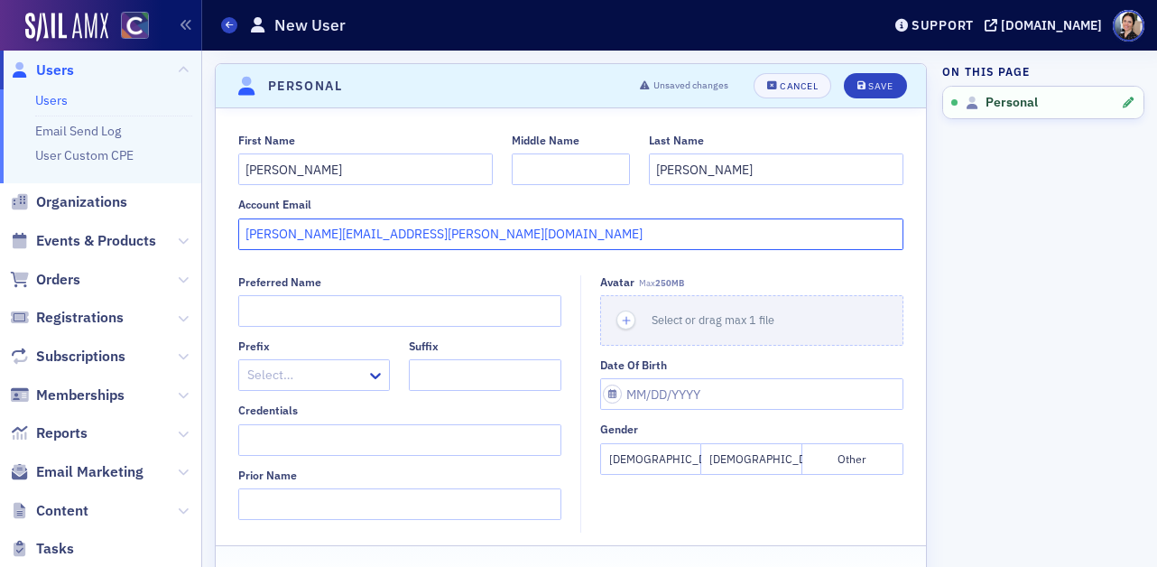
type input "Keith.Dunrud@colostate.edu"
click at [748, 459] on button "Male" at bounding box center [752, 459] width 101 height 32
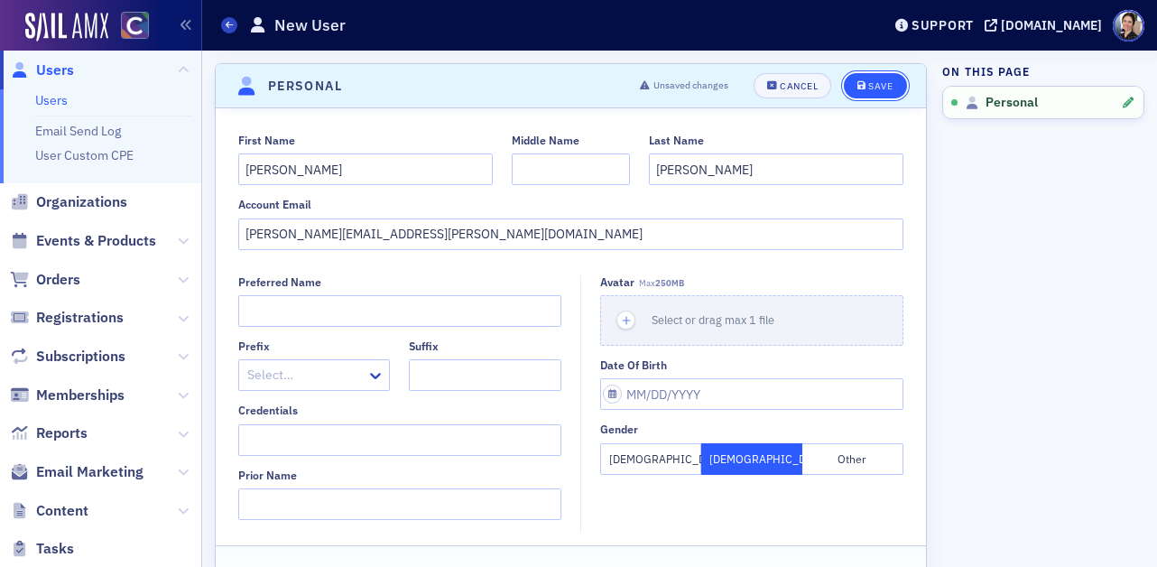
click at [891, 95] on button "Save" at bounding box center [875, 85] width 62 height 25
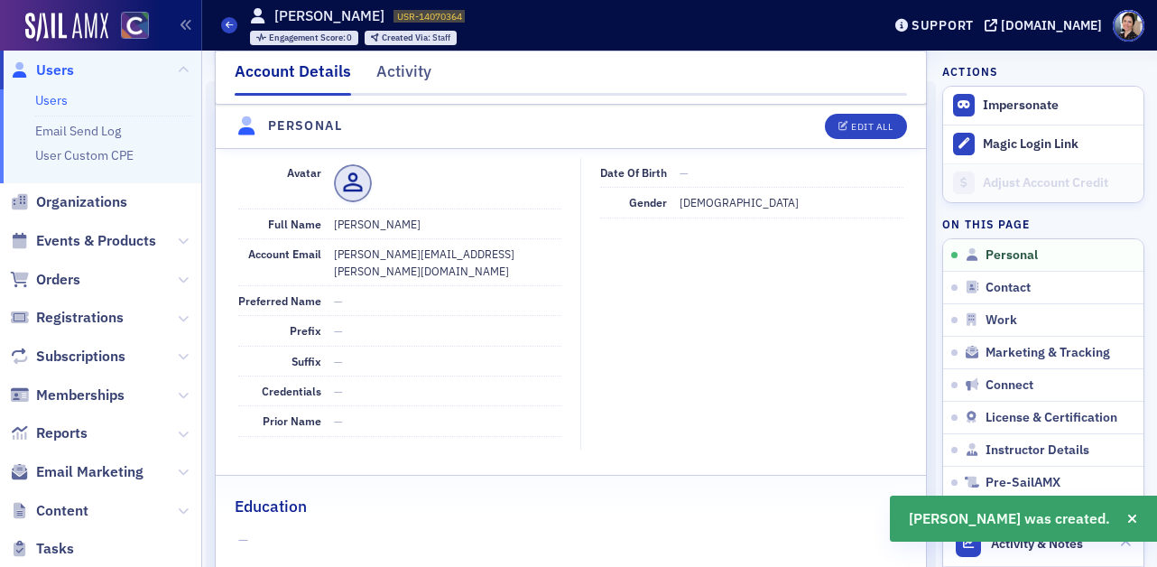
scroll to position [218, 0]
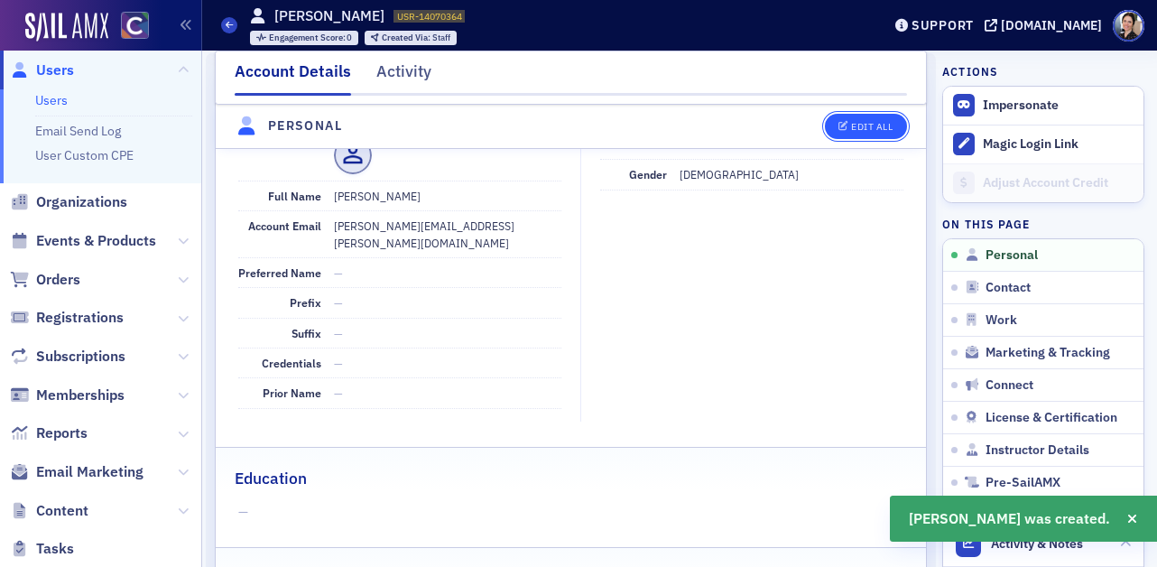
click at [871, 125] on div "Edit All" at bounding box center [872, 127] width 42 height 10
select select "US"
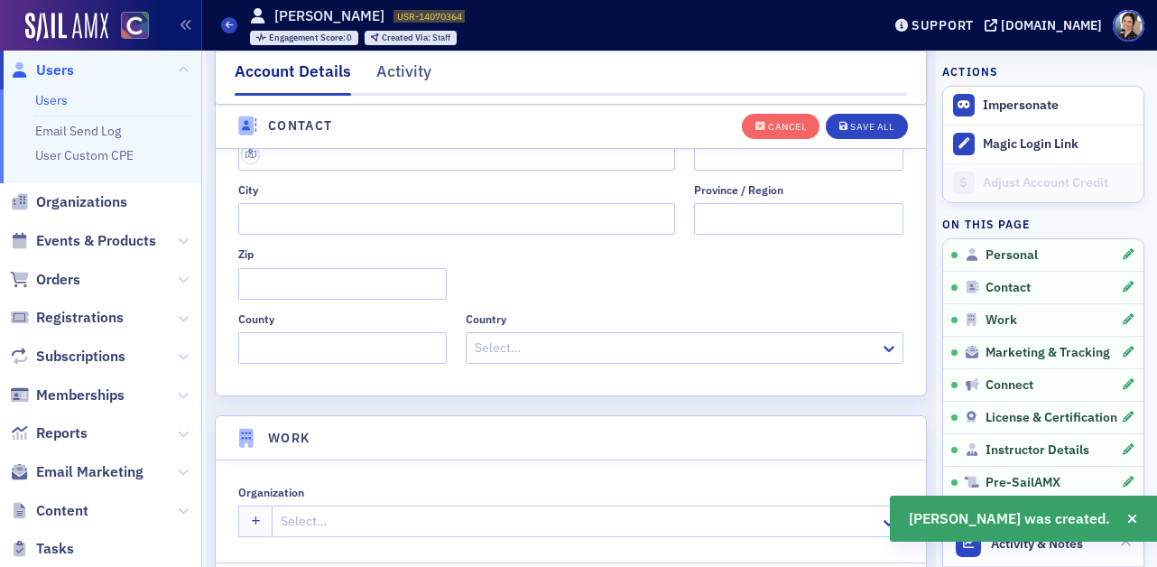
scroll to position [1123, 0]
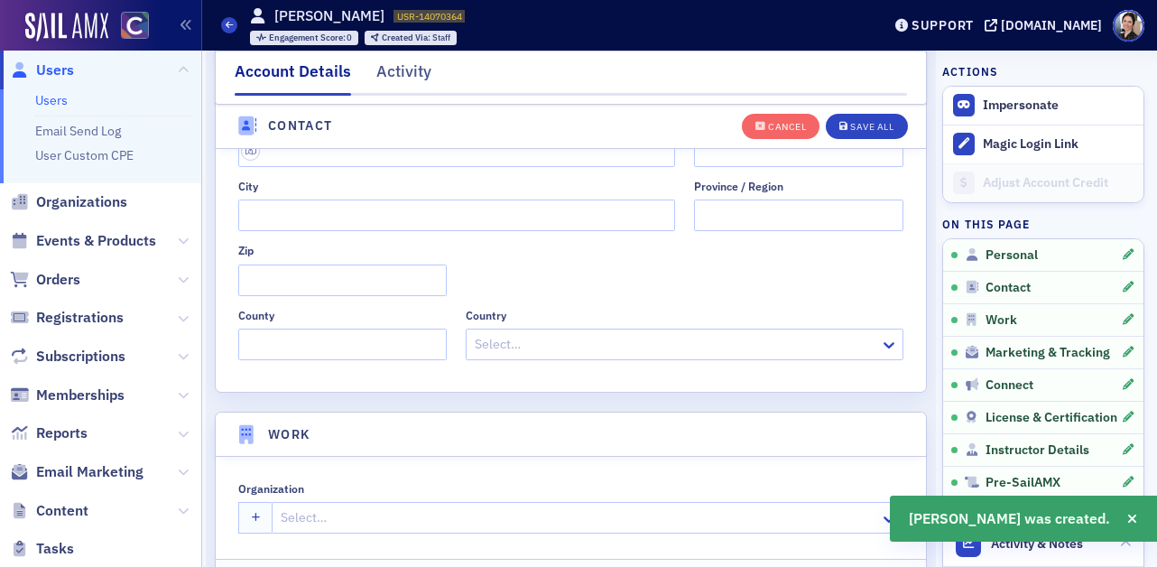
click at [365, 516] on div at bounding box center [578, 518] width 599 height 23
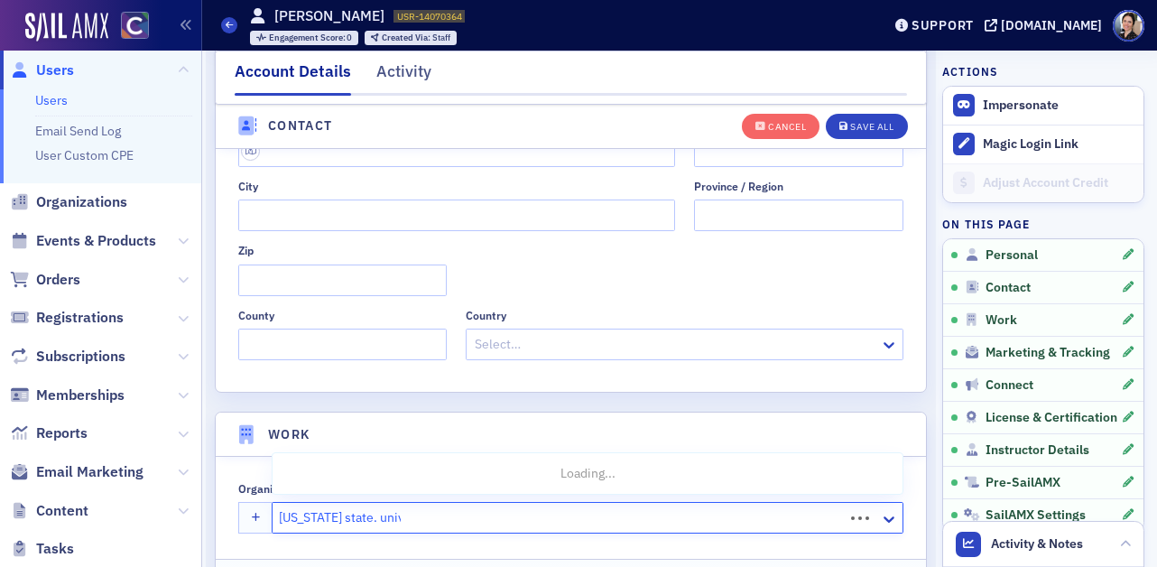
type input "colorado state. univer"
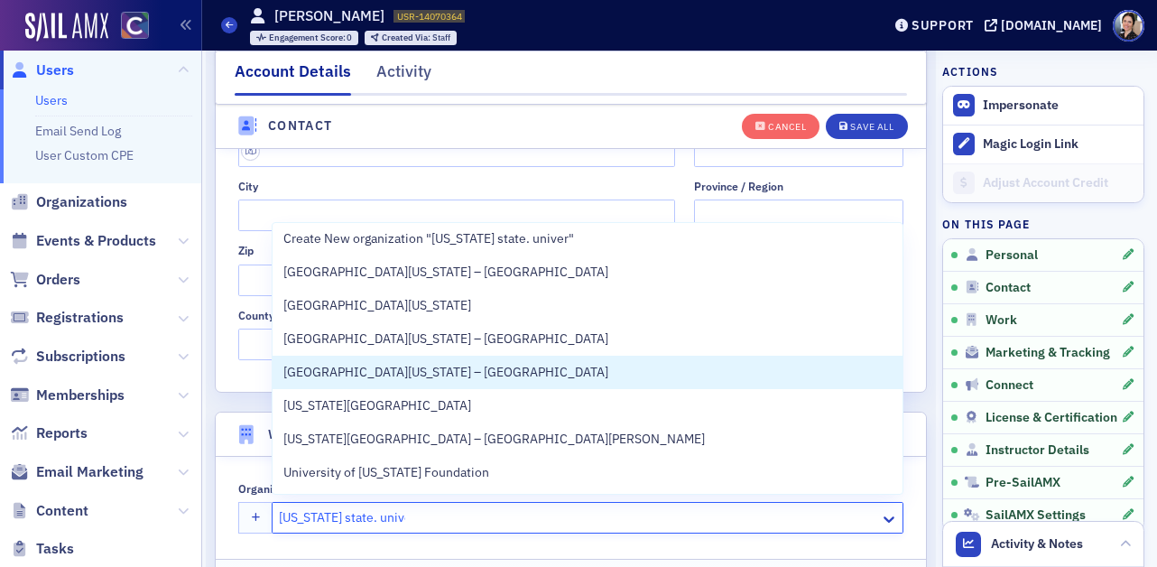
scroll to position [0, 0]
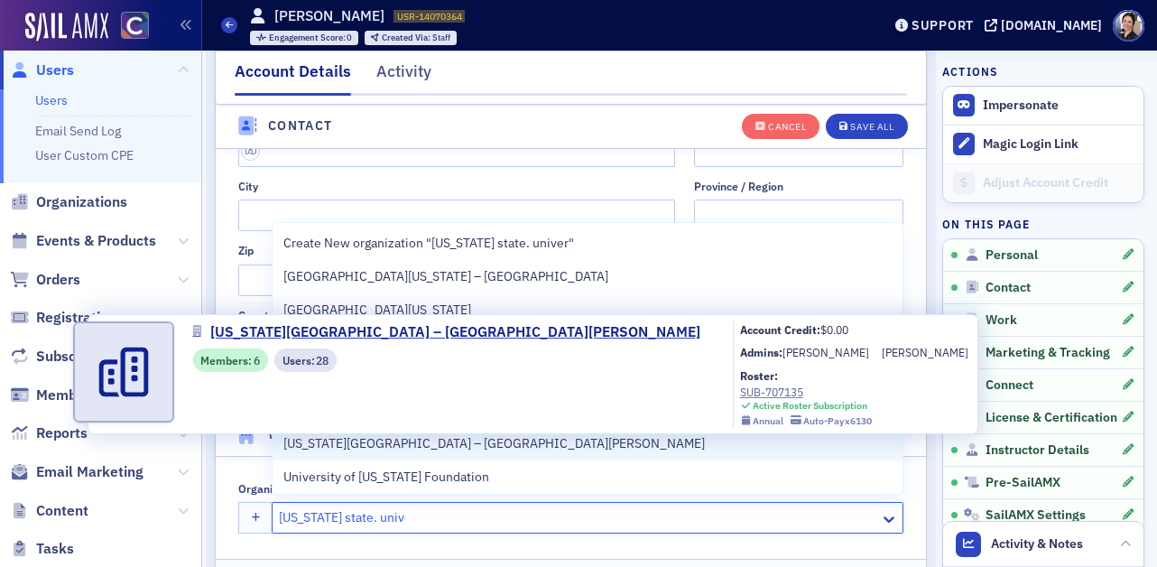
click at [437, 442] on span "Colorado State University – Fort Collins" at bounding box center [494, 443] width 422 height 19
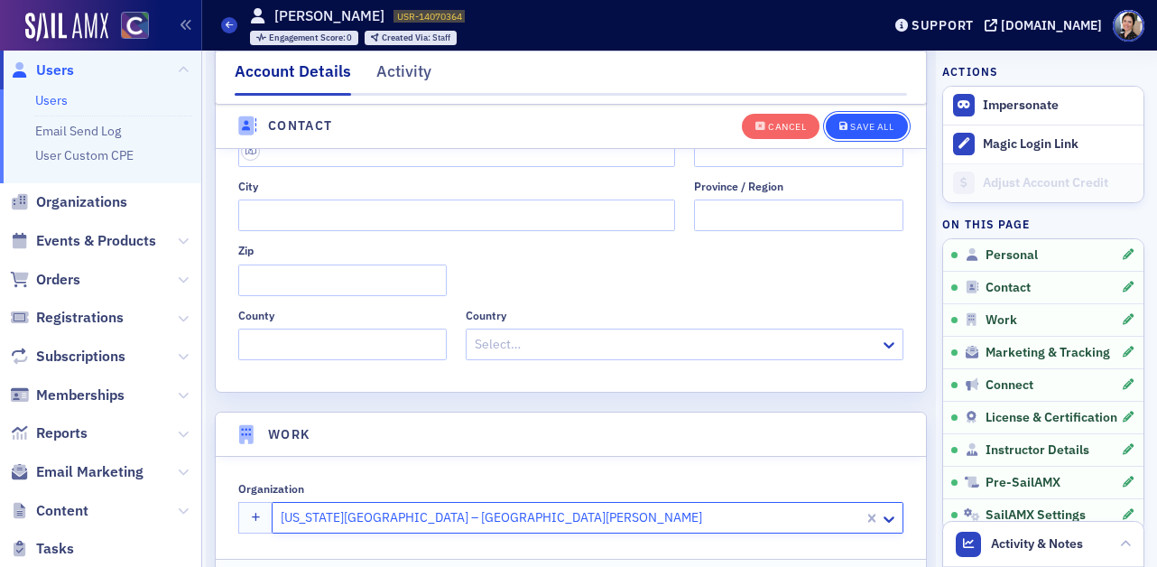
drag, startPoint x: 874, startPoint y: 121, endPoint x: 890, endPoint y: 117, distance: 16.6
click at [874, 122] on div "Save All" at bounding box center [871, 127] width 43 height 10
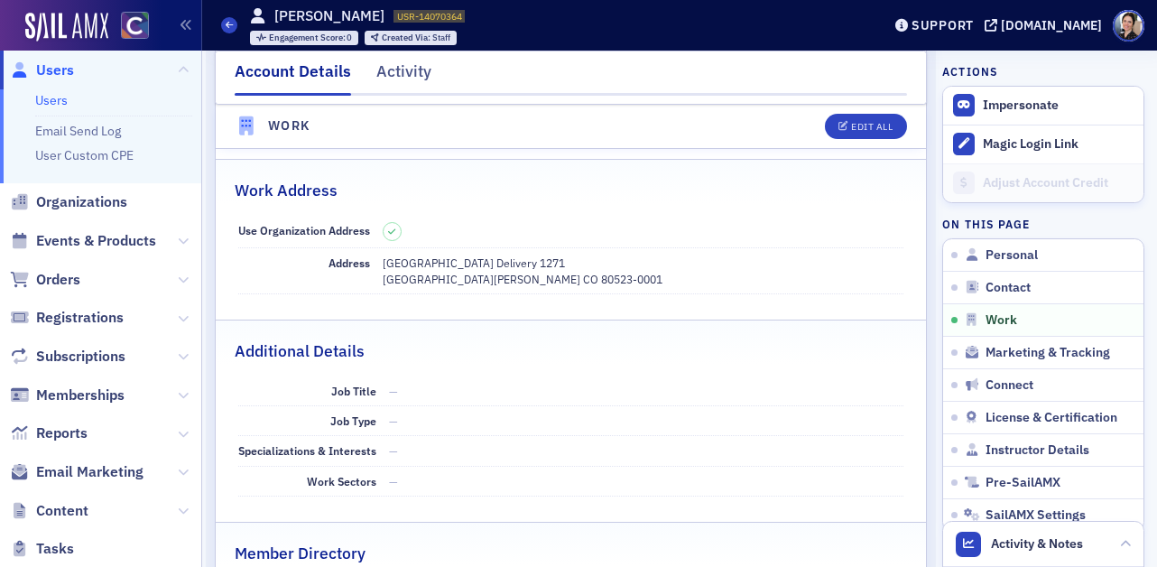
click at [55, 70] on span "Users" at bounding box center [55, 70] width 38 height 20
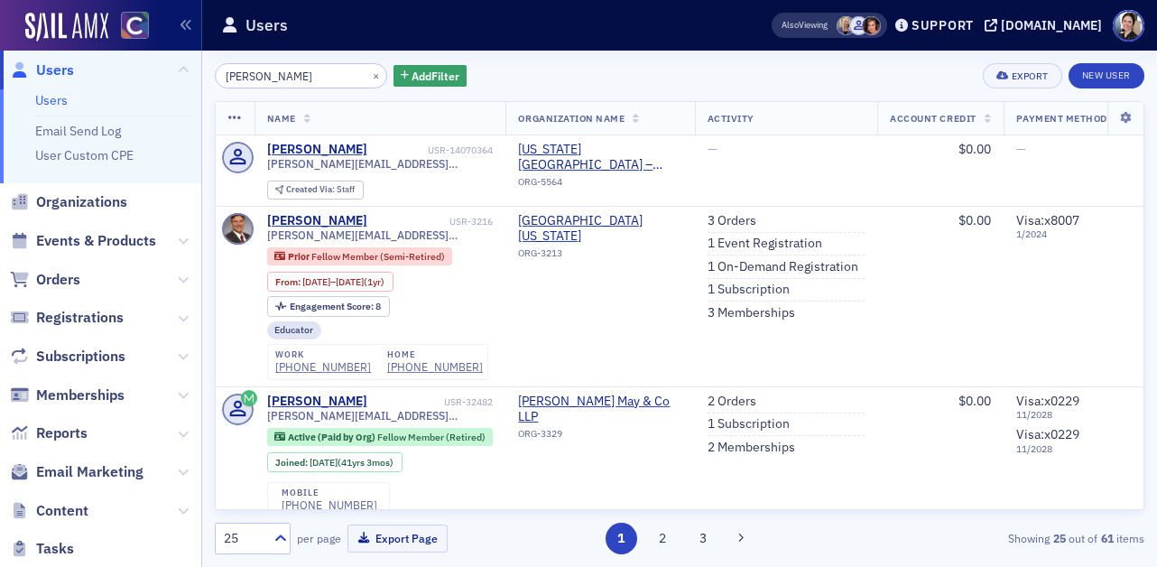
drag, startPoint x: 317, startPoint y: 74, endPoint x: 125, endPoint y: 73, distance: 191.4
click at [125, 73] on div "Users Users Email Send Log User Custom CPE Organizations Events & Products Orde…" at bounding box center [578, 283] width 1157 height 567
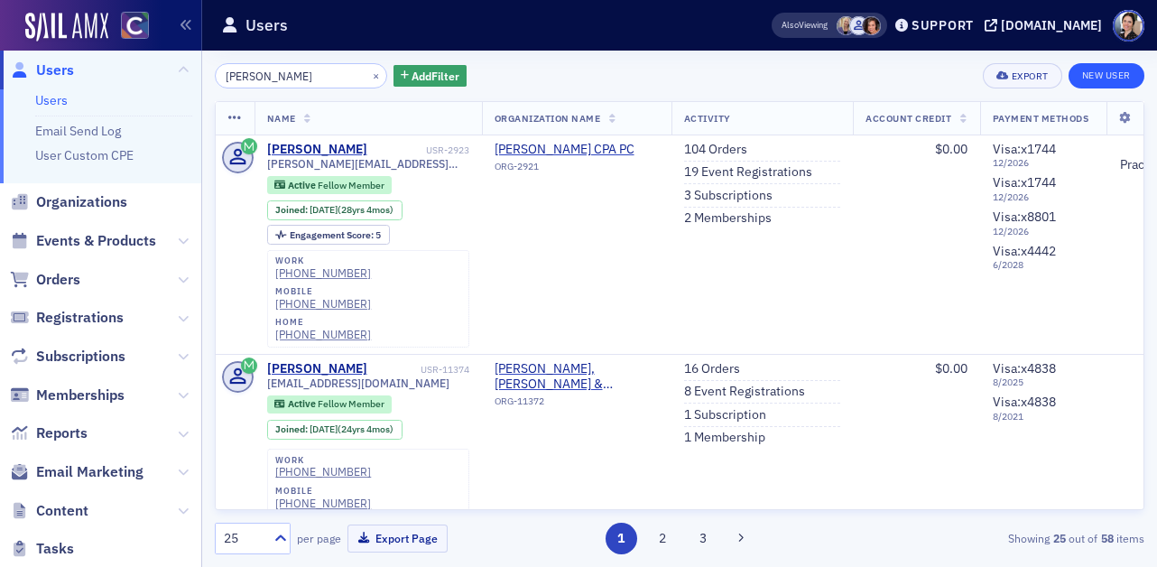
type input "emmie thompson"
click at [1132, 76] on link "New User" at bounding box center [1107, 75] width 76 height 25
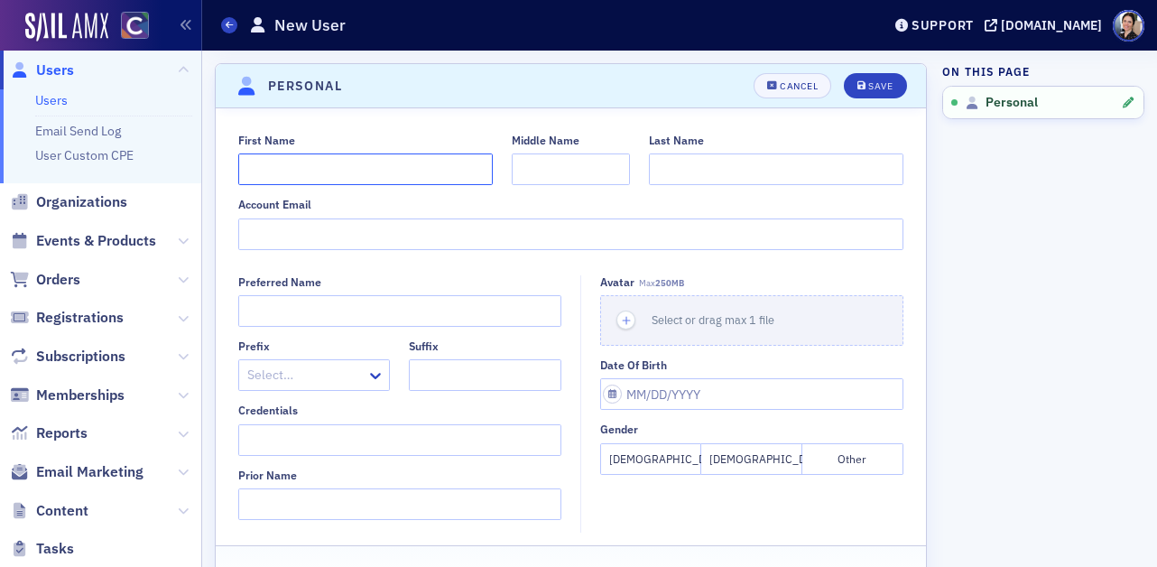
click at [302, 170] on input "First Name" at bounding box center [365, 169] width 255 height 32
type input "Emmie"
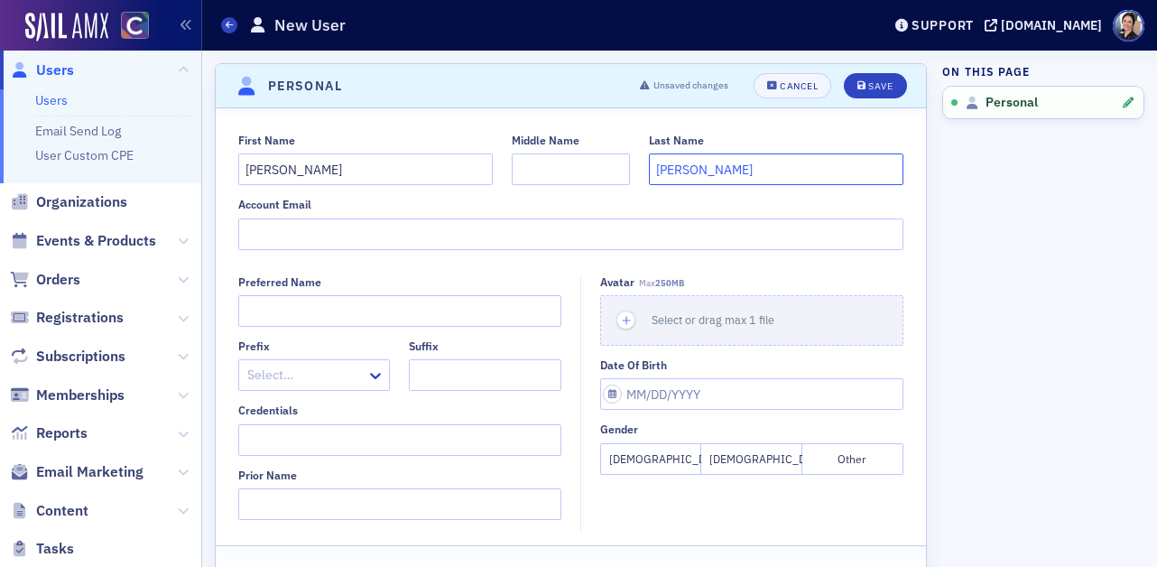
type input "Thompson"
paste input "Emmie.Thompson@colostate.edu"
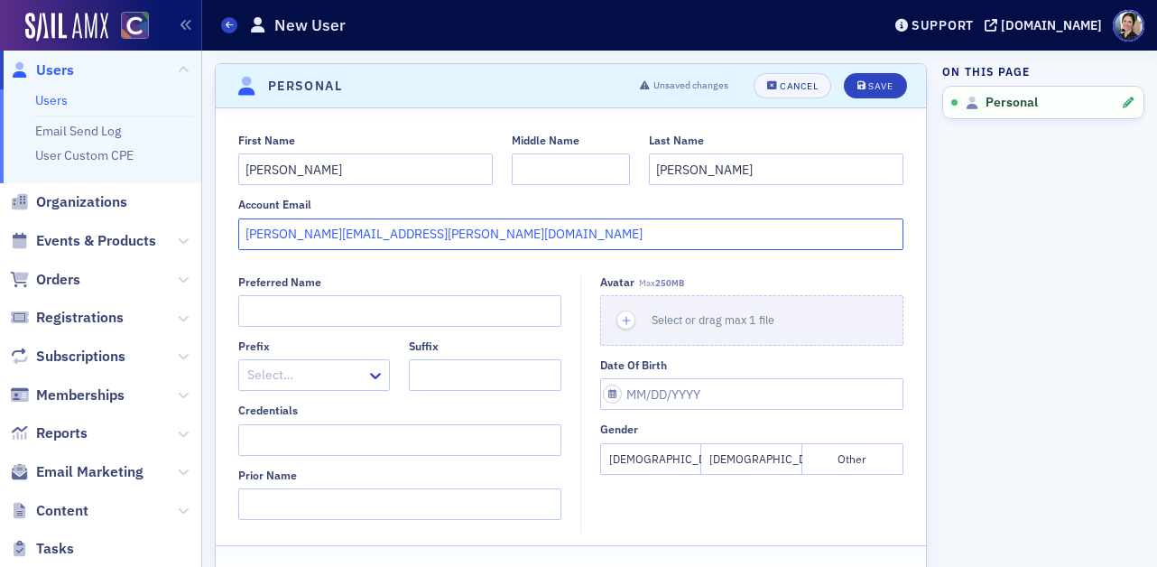
type input "Emmie.Thompson@colostate.edu"
click at [653, 460] on button "Female" at bounding box center [650, 459] width 101 height 32
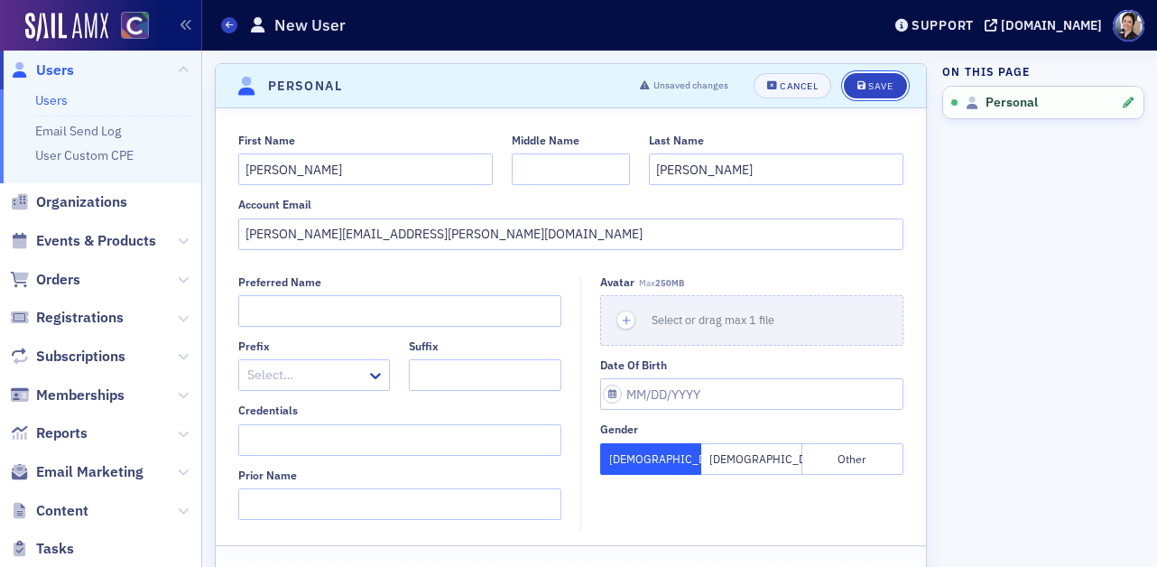
drag, startPoint x: 884, startPoint y: 81, endPoint x: 565, endPoint y: 108, distance: 319.9
click at [884, 81] on div "Save" at bounding box center [881, 86] width 24 height 10
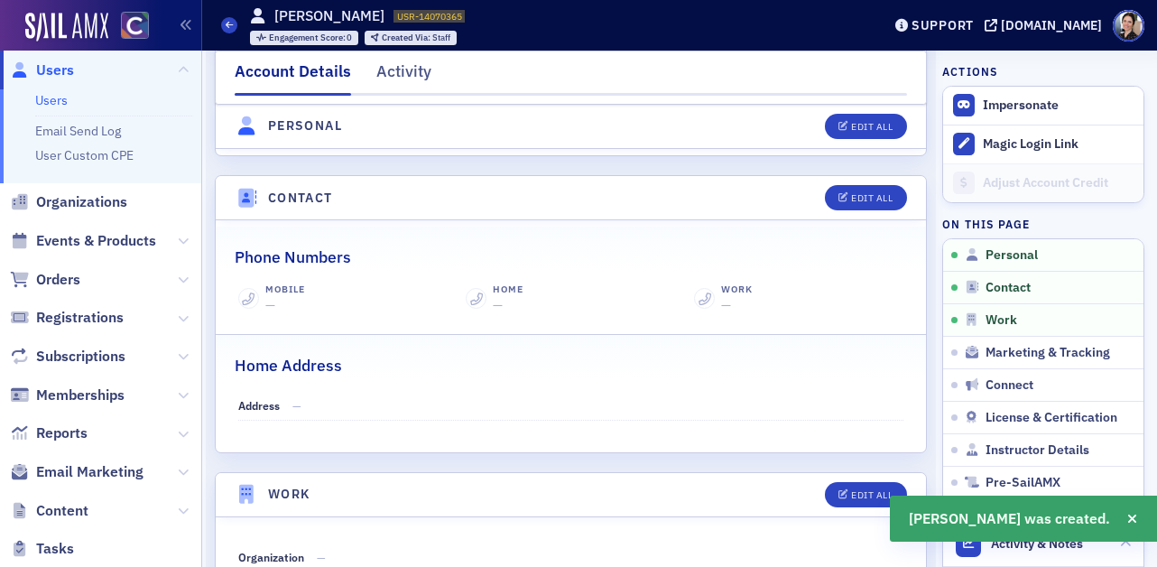
scroll to position [835, 0]
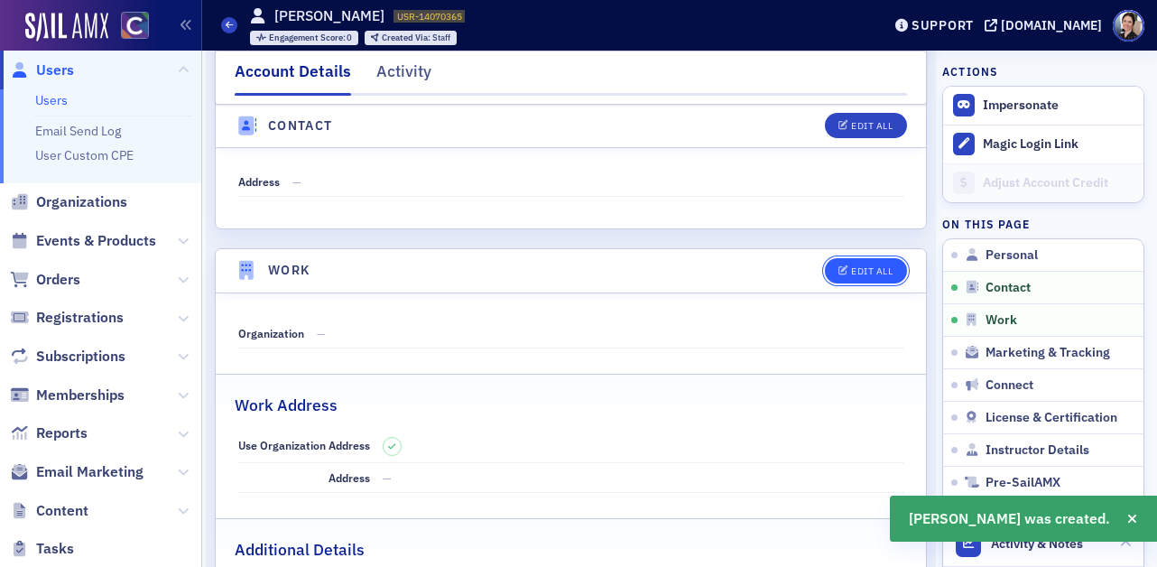
click at [899, 258] on button "Edit All" at bounding box center [865, 270] width 81 height 25
select select "US"
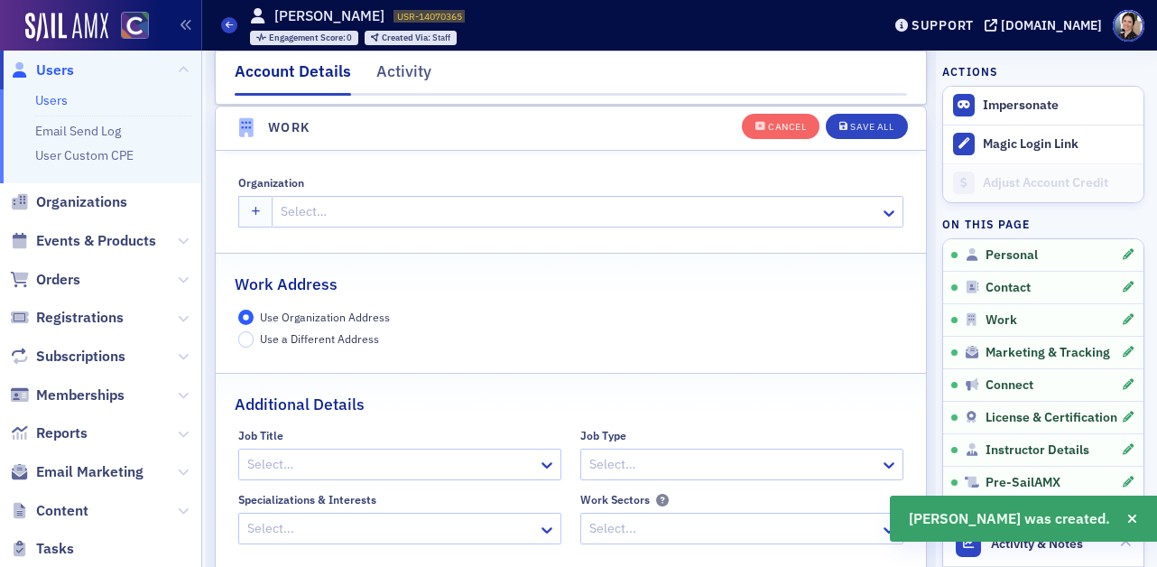
scroll to position [1430, 0]
click at [331, 205] on div at bounding box center [578, 211] width 599 height 23
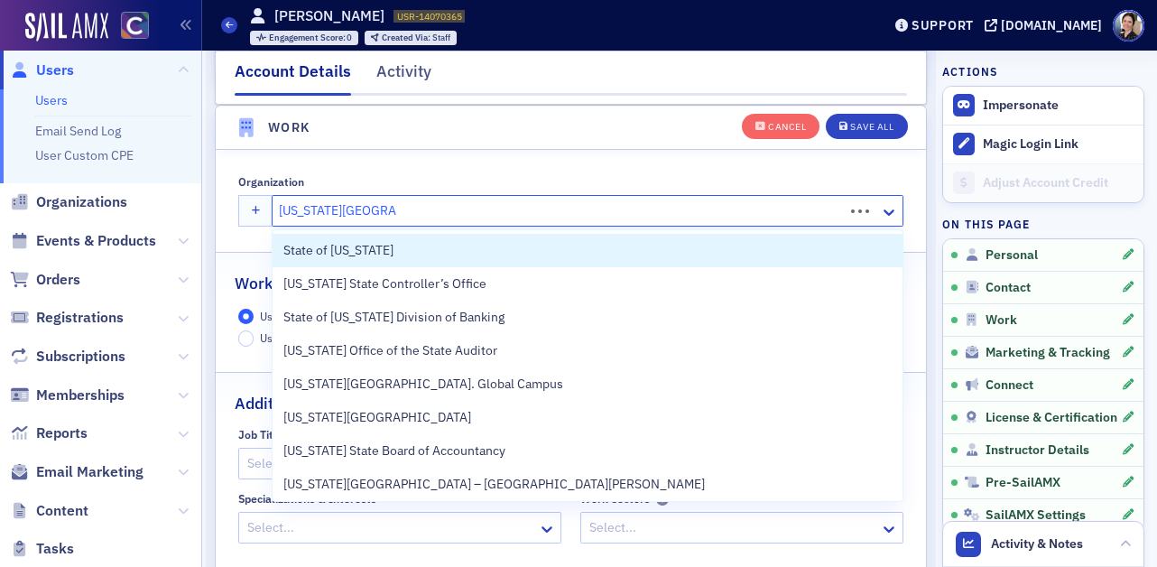
type input "colorado state univer"
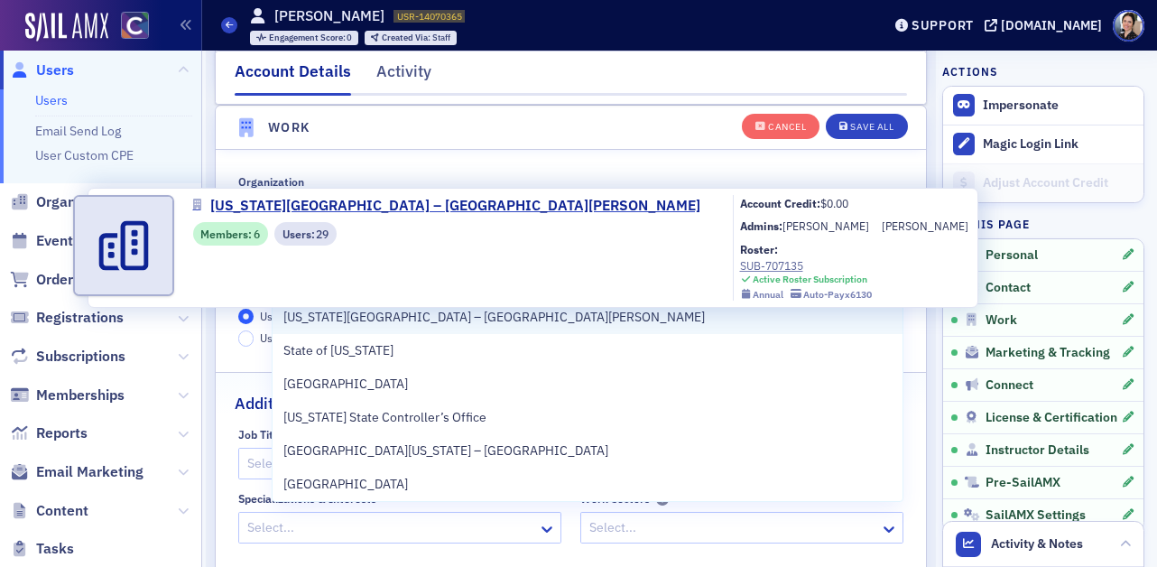
click at [474, 312] on span "Colorado State University – Fort Collins" at bounding box center [494, 317] width 422 height 19
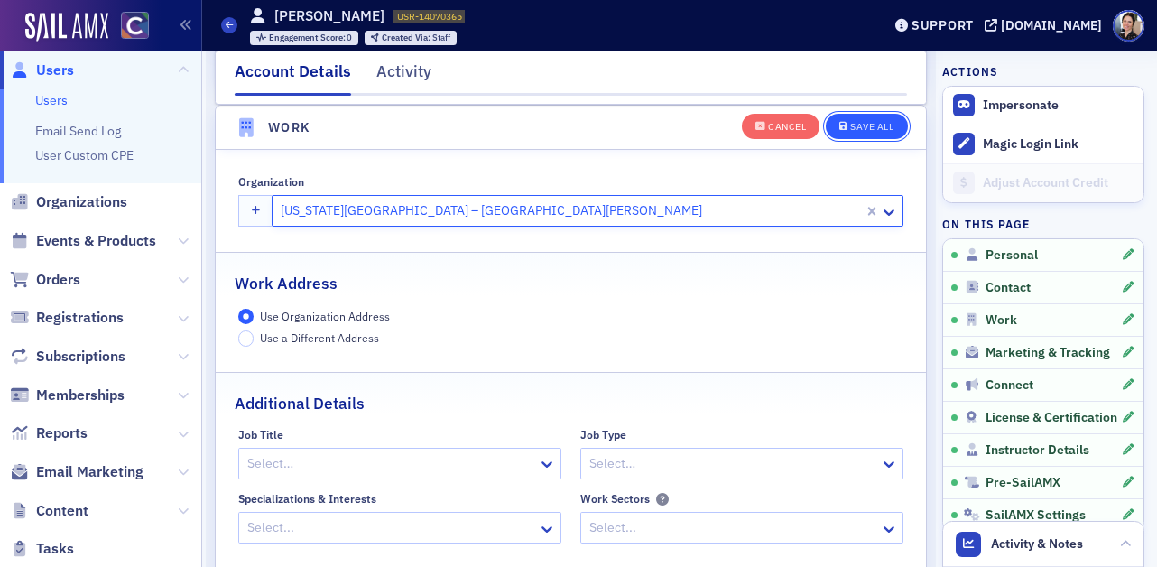
drag, startPoint x: 871, startPoint y: 125, endPoint x: 860, endPoint y: 127, distance: 11.0
click at [871, 125] on div "Save All" at bounding box center [871, 127] width 43 height 10
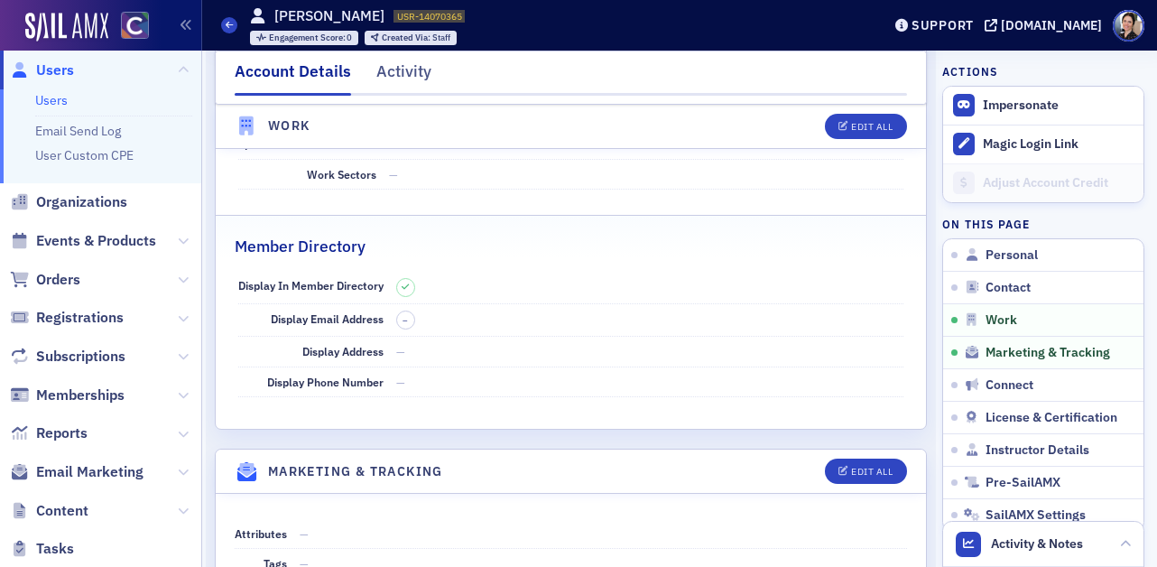
click at [60, 65] on span "Users" at bounding box center [55, 70] width 38 height 20
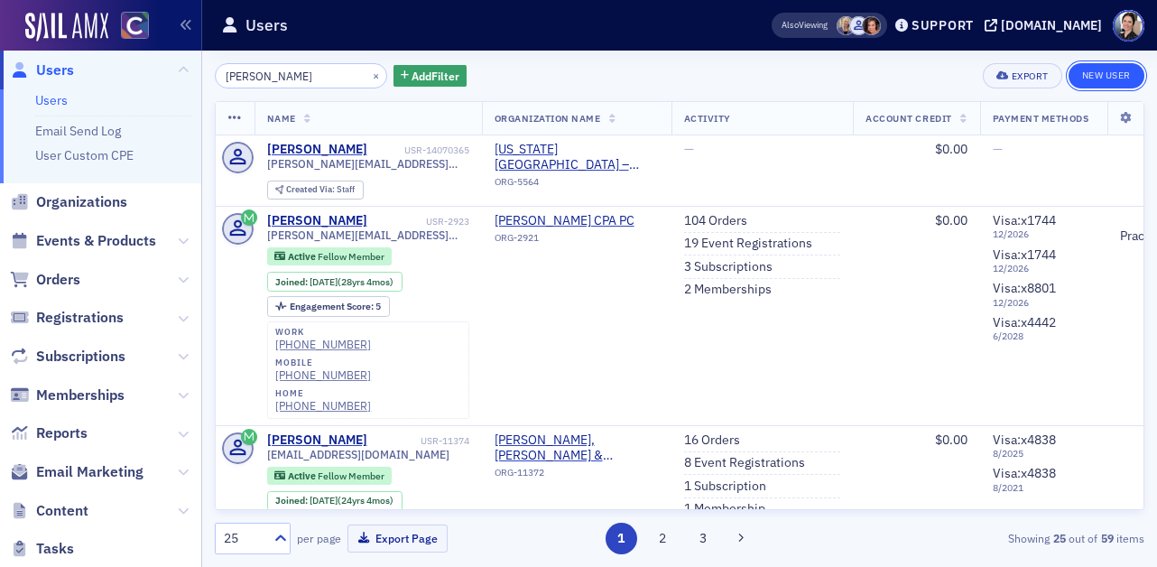
click at [1106, 70] on link "New User" at bounding box center [1107, 75] width 76 height 25
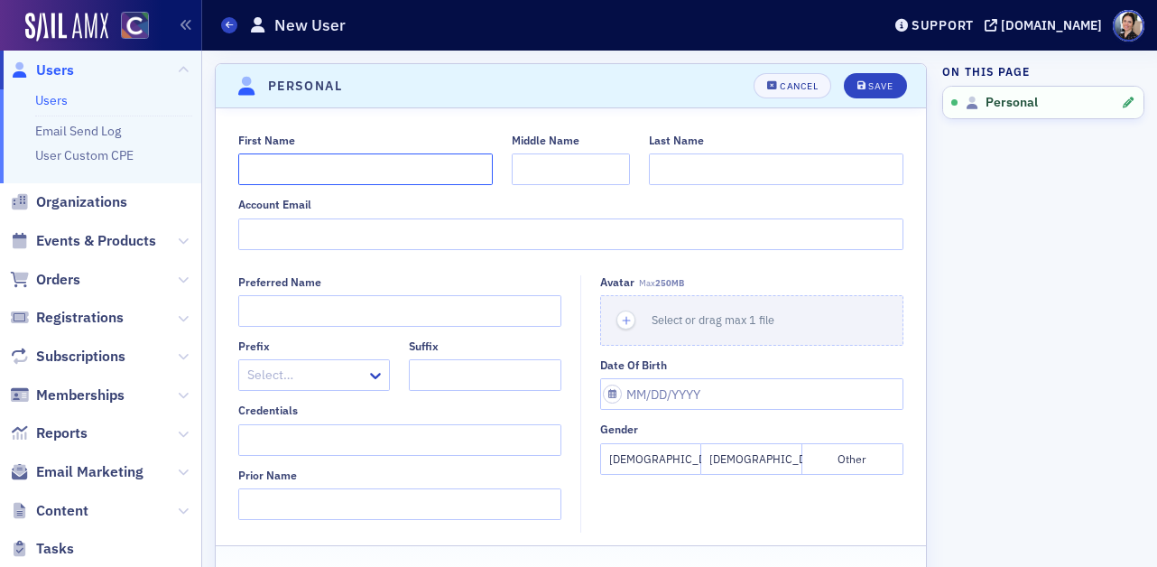
click at [266, 168] on input "First Name" at bounding box center [365, 169] width 255 height 32
paste input "Marieke"
type input "Marieke"
click at [679, 170] on input "Last Name" at bounding box center [776, 169] width 255 height 32
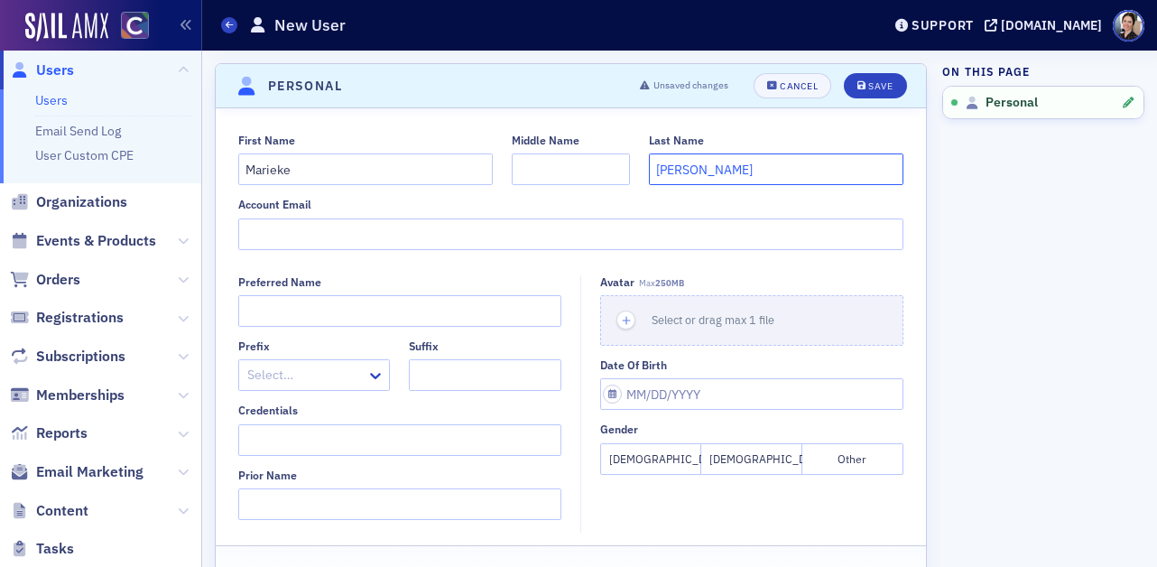
type input "Flynn"
paste input "marieke.flynn@colostate.edu"
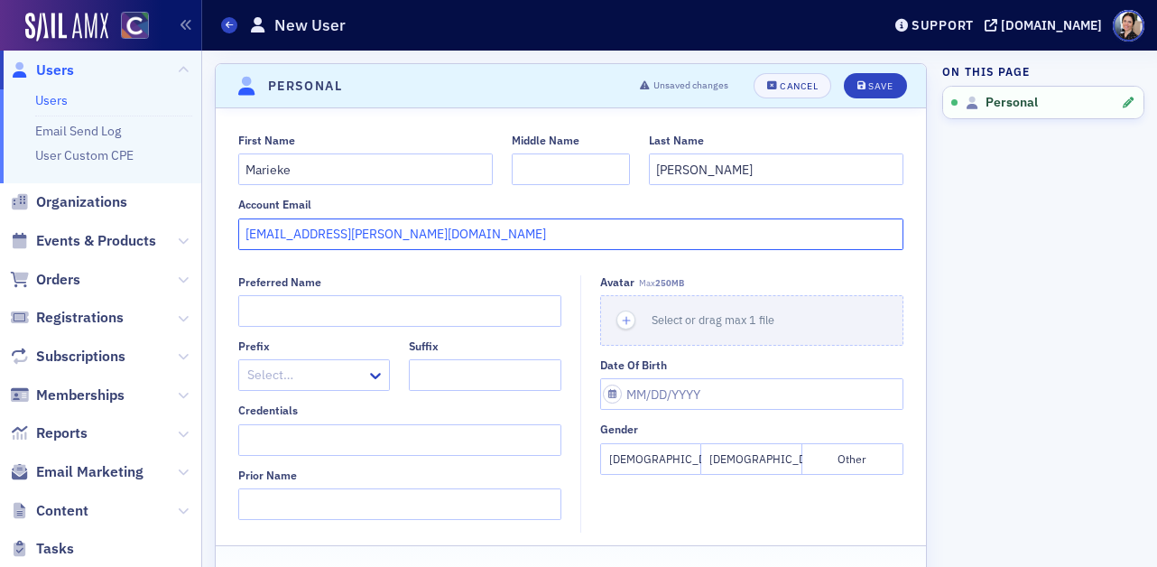
type input "marieke.flynn@colostate.edu"
drag, startPoint x: 655, startPoint y: 459, endPoint x: 470, endPoint y: 400, distance: 194.2
click at [655, 459] on button "Female" at bounding box center [650, 459] width 101 height 32
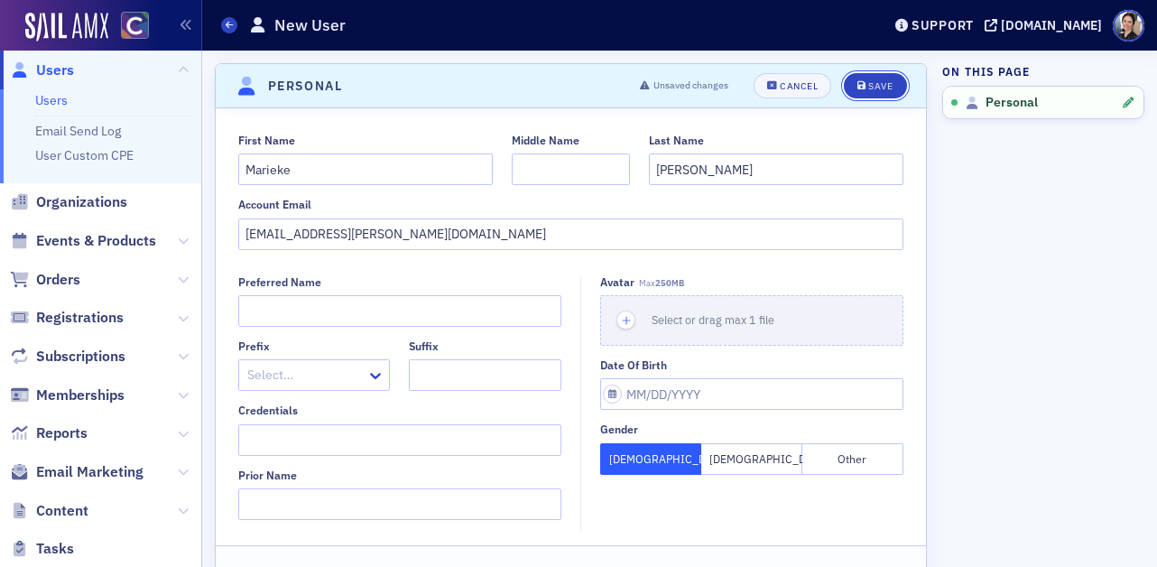
drag, startPoint x: 875, startPoint y: 81, endPoint x: 715, endPoint y: 76, distance: 159.9
click at [874, 81] on div "Save" at bounding box center [881, 86] width 24 height 10
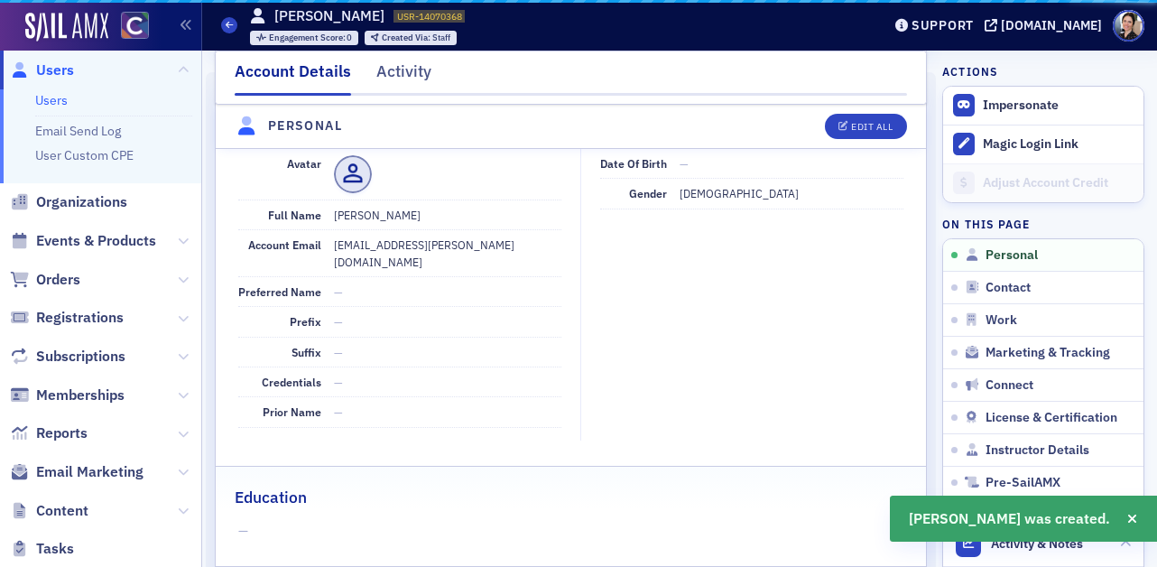
scroll to position [218, 0]
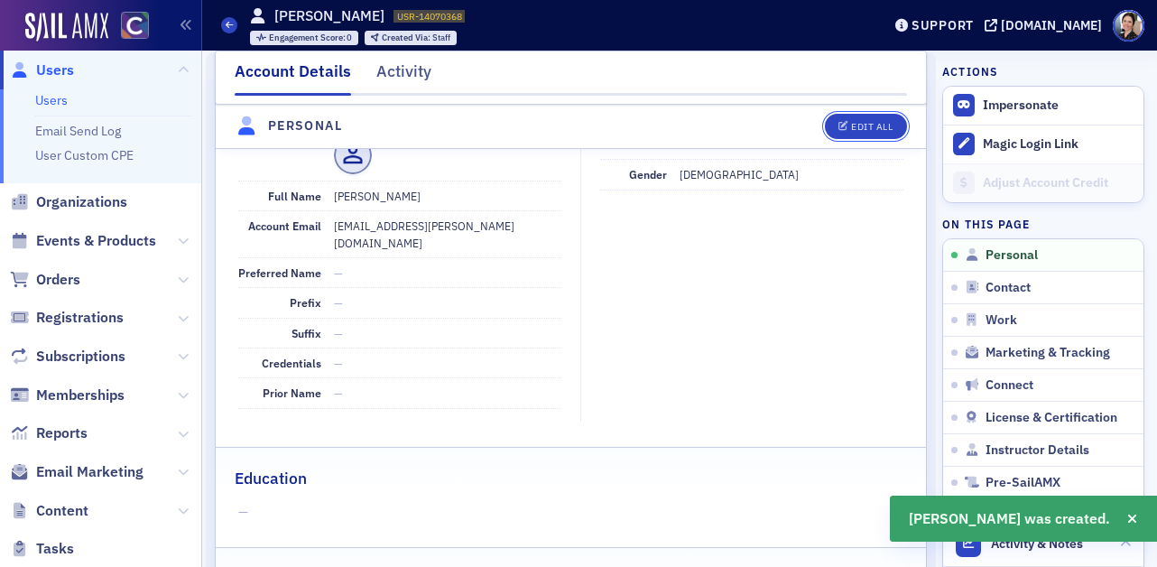
drag, startPoint x: 851, startPoint y: 124, endPoint x: 699, endPoint y: 142, distance: 153.6
click at [851, 124] on div "Edit All" at bounding box center [872, 127] width 42 height 10
select select "US"
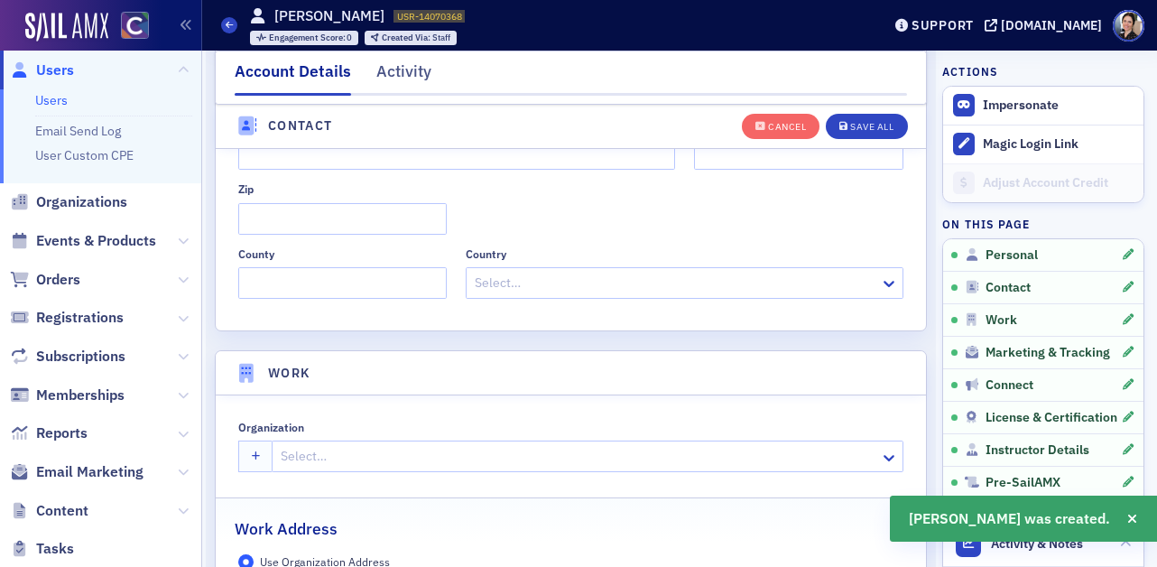
scroll to position [1174, 0]
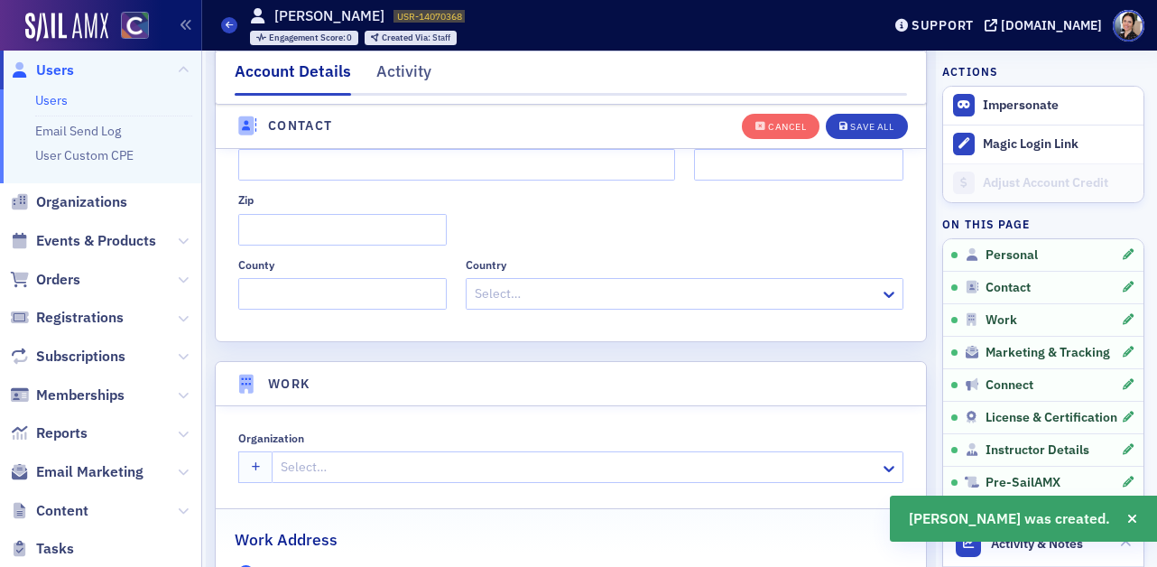
click at [328, 464] on div at bounding box center [578, 467] width 599 height 23
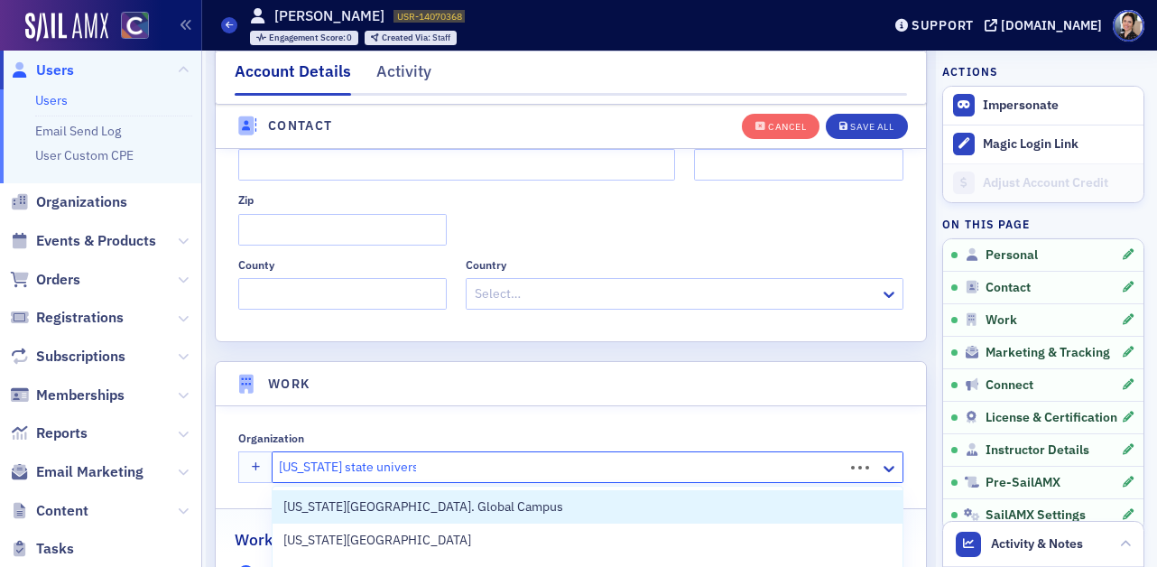
type input "colorado state university"
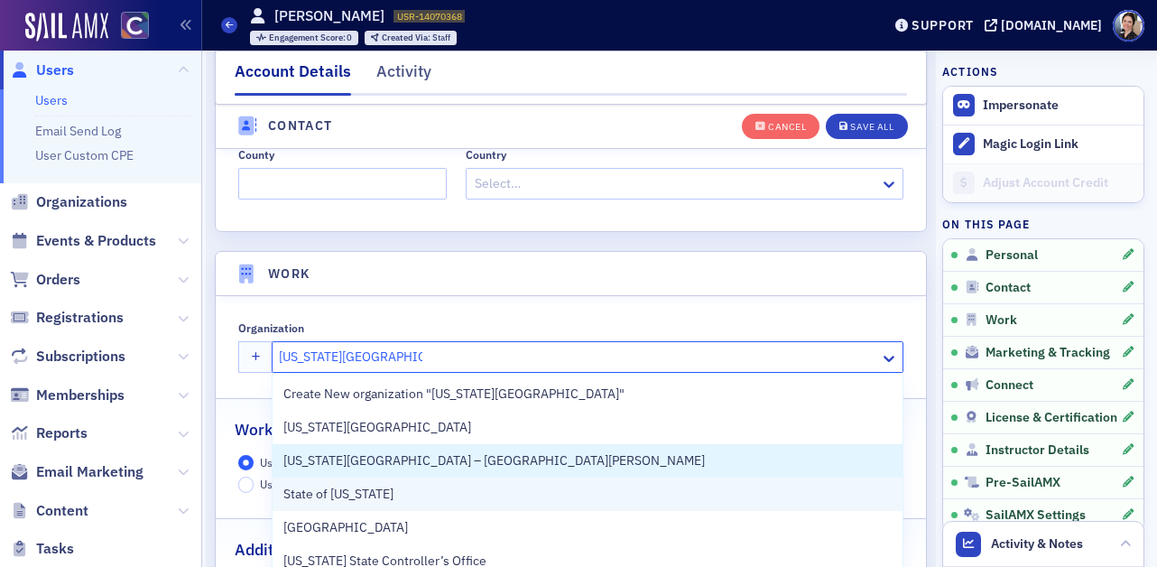
scroll to position [1287, 0]
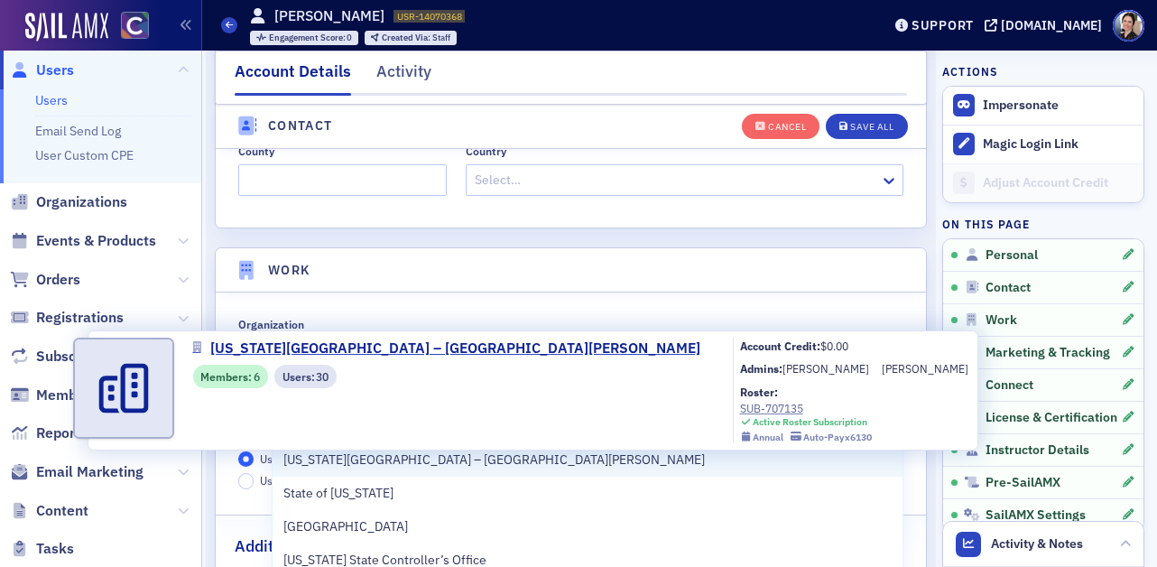
click at [442, 461] on span "Colorado State University – Fort Collins" at bounding box center [494, 460] width 422 height 19
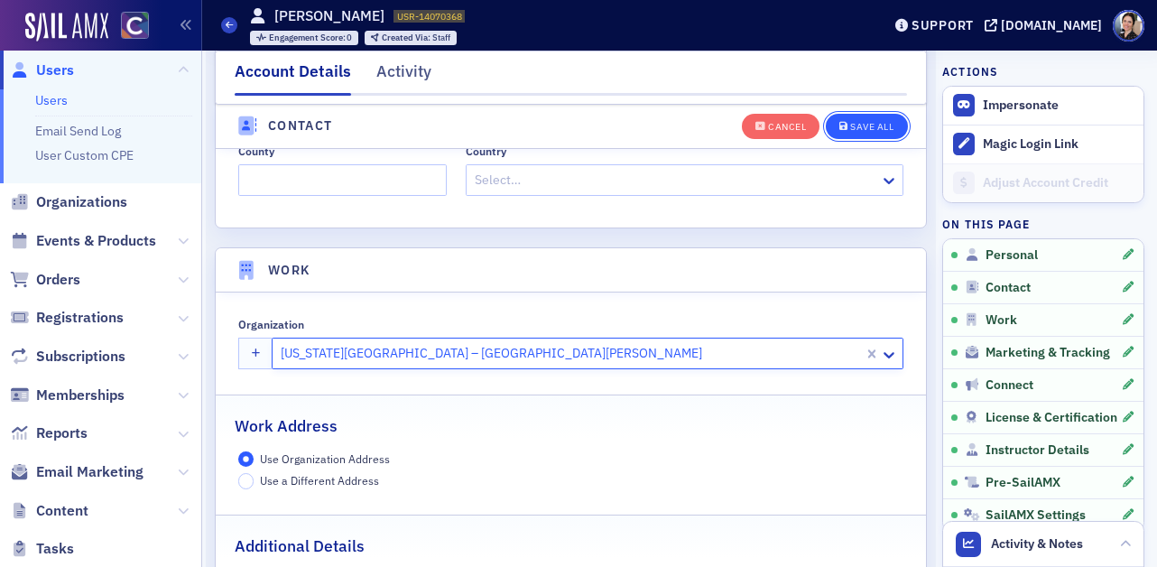
drag, startPoint x: 881, startPoint y: 125, endPoint x: 870, endPoint y: 123, distance: 11.0
click at [880, 124] on div "Save All" at bounding box center [871, 127] width 43 height 10
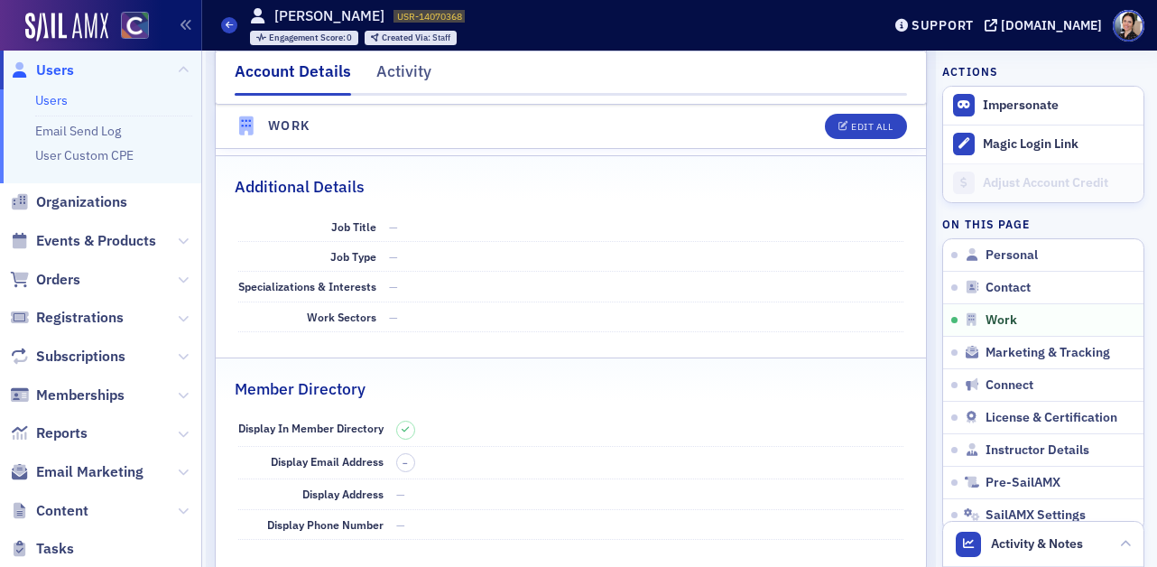
drag, startPoint x: 78, startPoint y: 72, endPoint x: 516, endPoint y: 43, distance: 438.8
click at [79, 71] on span "Users" at bounding box center [100, 70] width 201 height 39
click at [58, 72] on span "Users" at bounding box center [55, 70] width 38 height 20
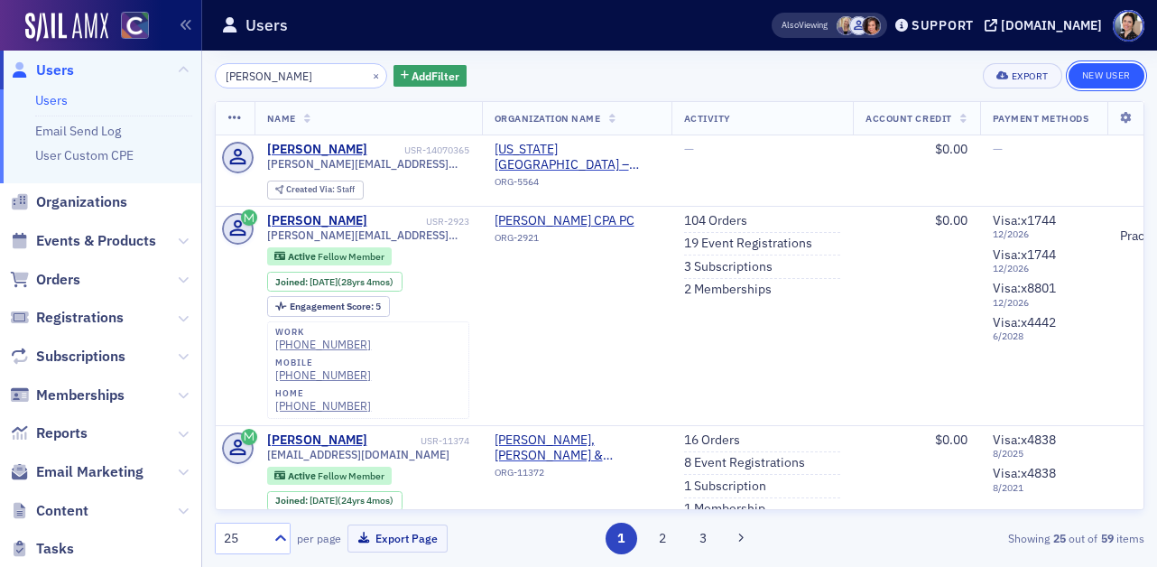
click at [1105, 76] on link "New User" at bounding box center [1107, 75] width 76 height 25
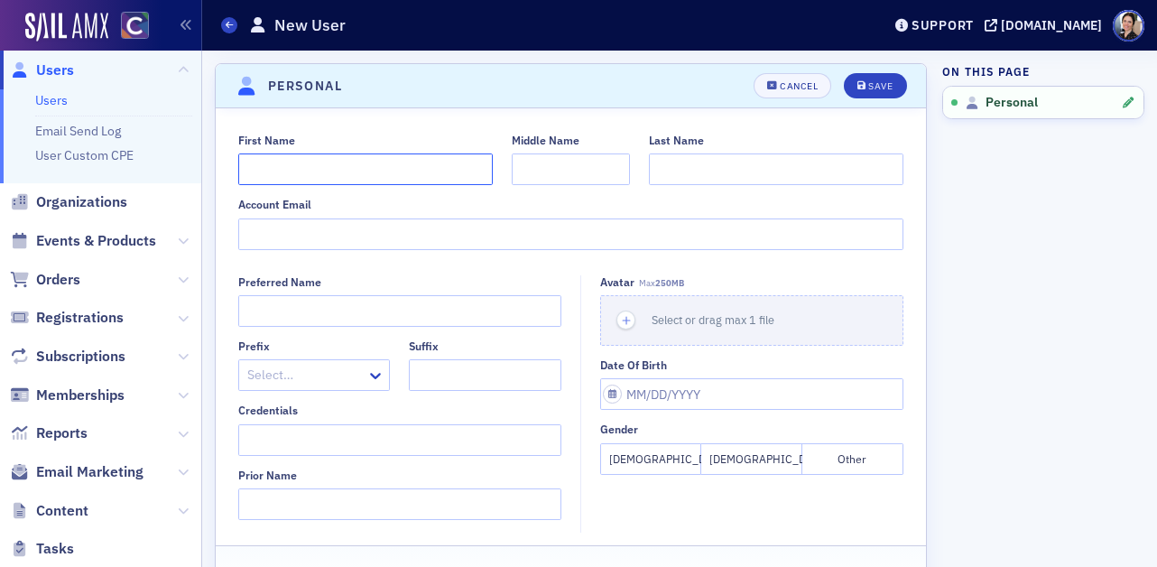
click at [293, 170] on input "First Name" at bounding box center [365, 169] width 255 height 32
type input "Aidan"
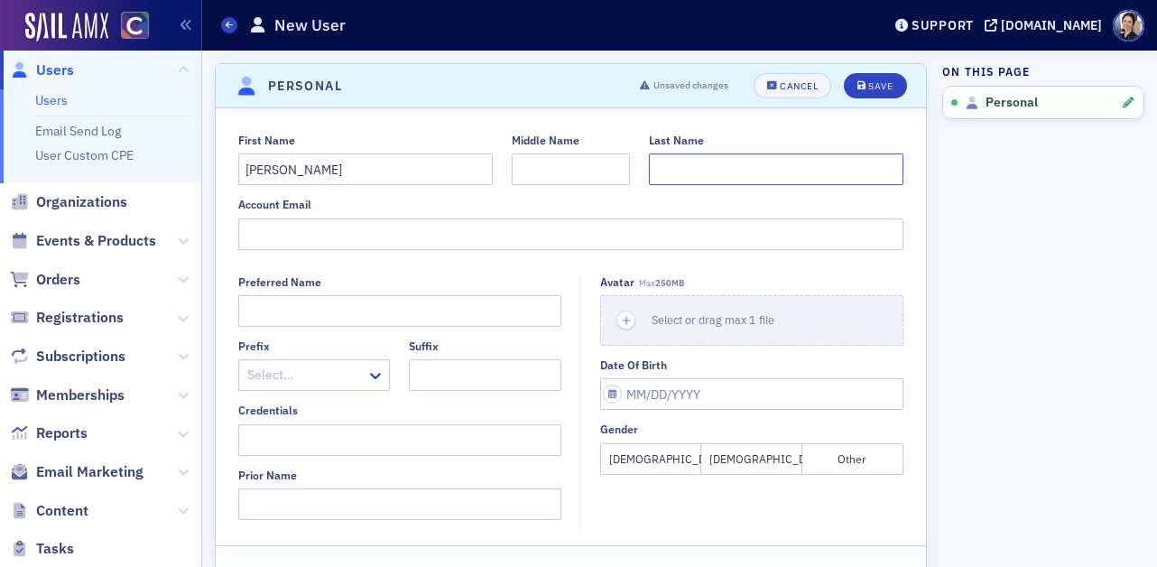
paste input "Gilbreth"
type input "Gilbreth"
paste input "Aidan.Gilbreth@colostate.edu"
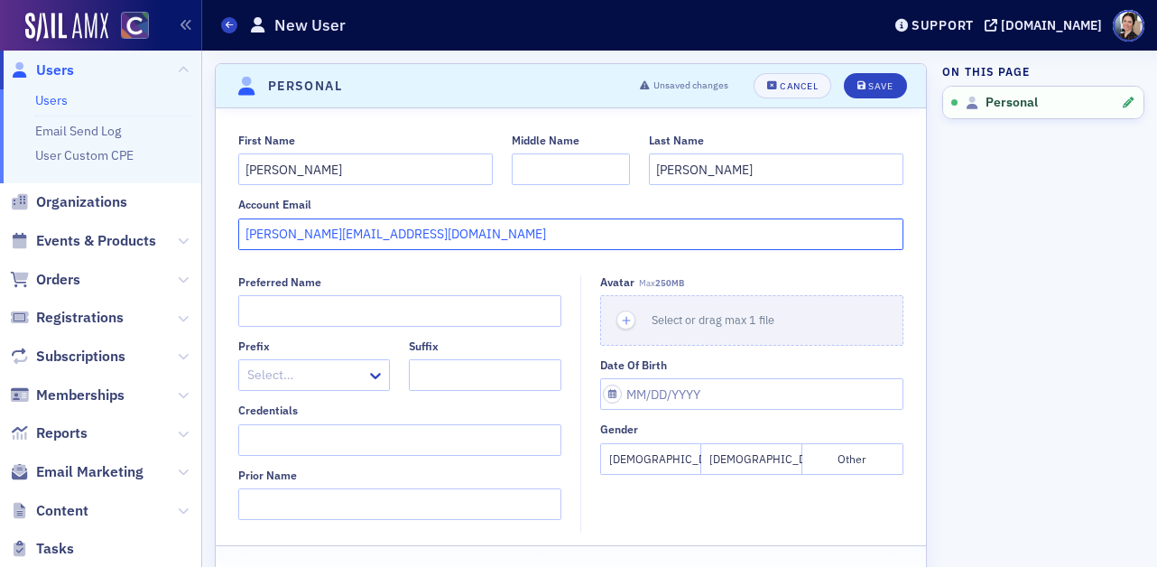
type input "Aidan.Gilbreth@colostate.edu"
drag, startPoint x: 750, startPoint y: 457, endPoint x: 596, endPoint y: 365, distance: 179.8
click at [750, 457] on button "Male" at bounding box center [752, 459] width 101 height 32
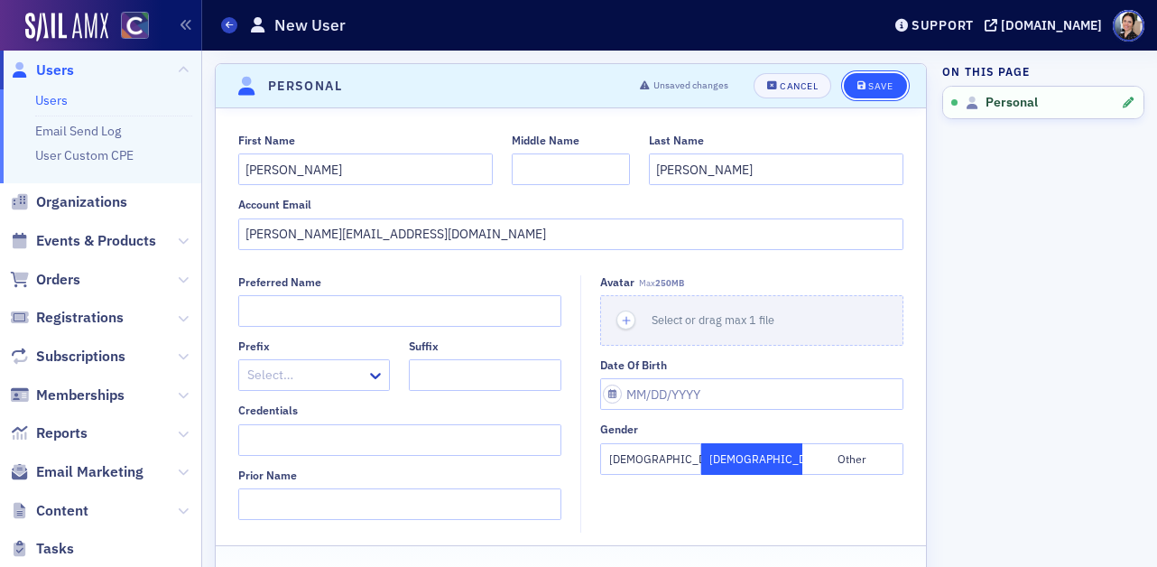
drag, startPoint x: 889, startPoint y: 79, endPoint x: 869, endPoint y: 86, distance: 22.0
click at [888, 81] on div "Save" at bounding box center [881, 86] width 24 height 10
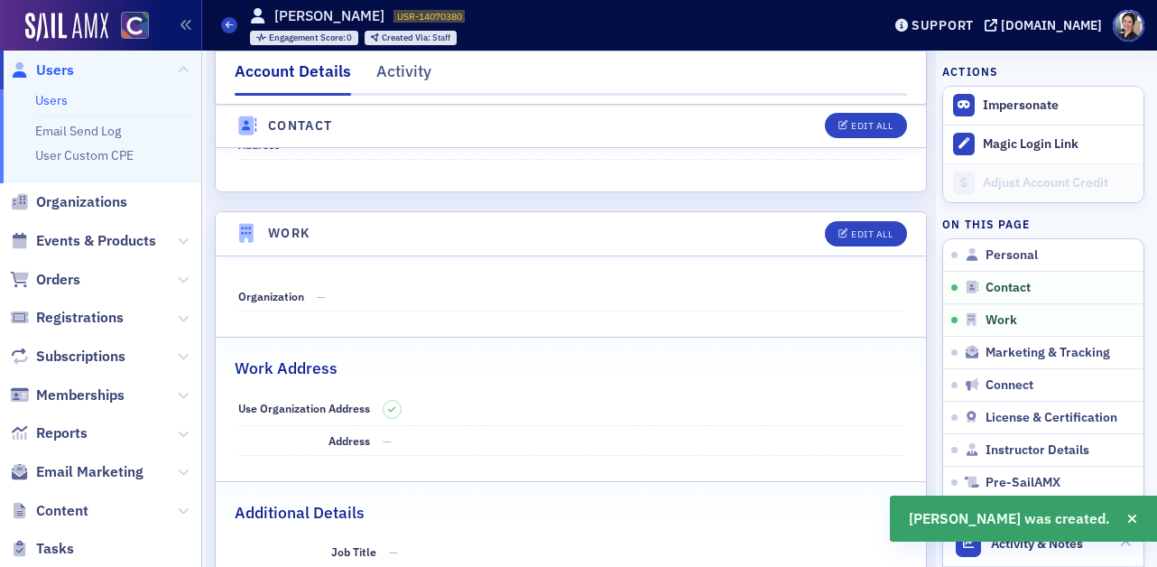
scroll to position [981, 0]
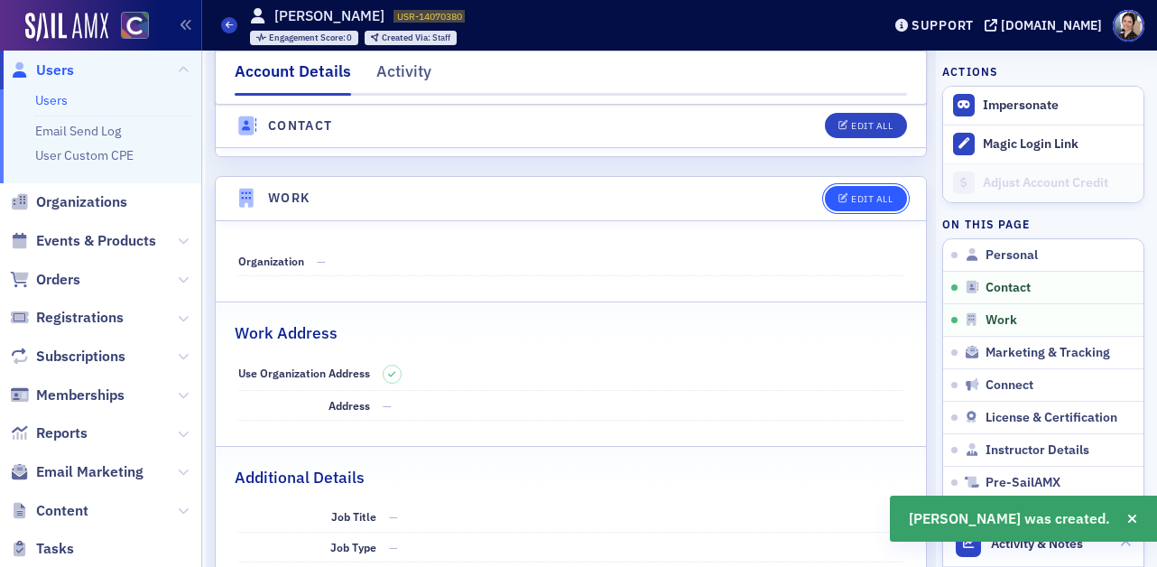
click at [903, 186] on button "Edit All" at bounding box center [865, 198] width 81 height 25
select select "US"
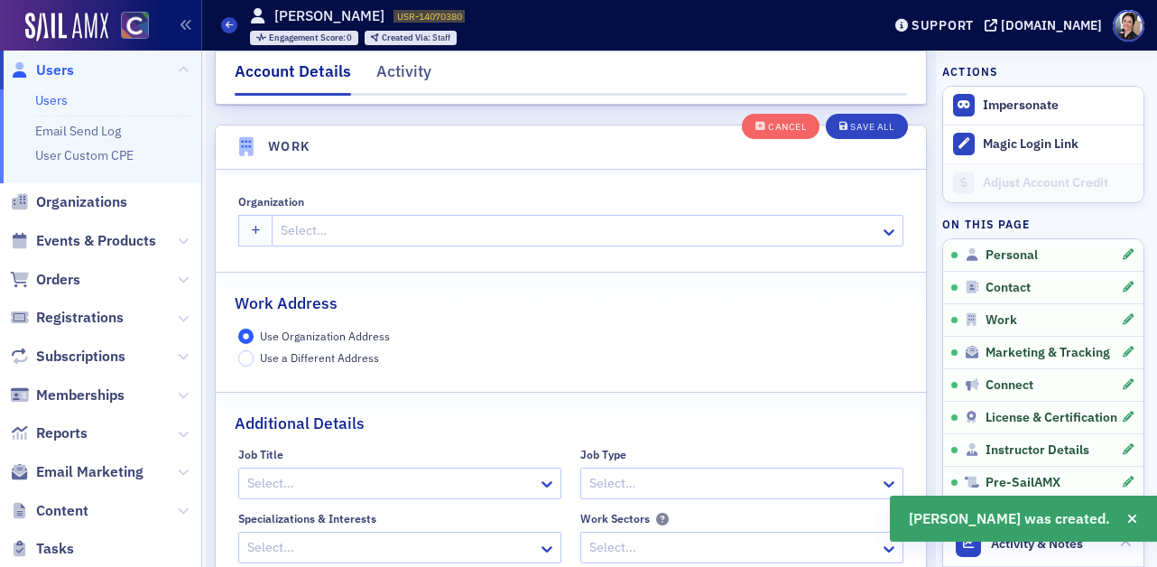
scroll to position [1430, 0]
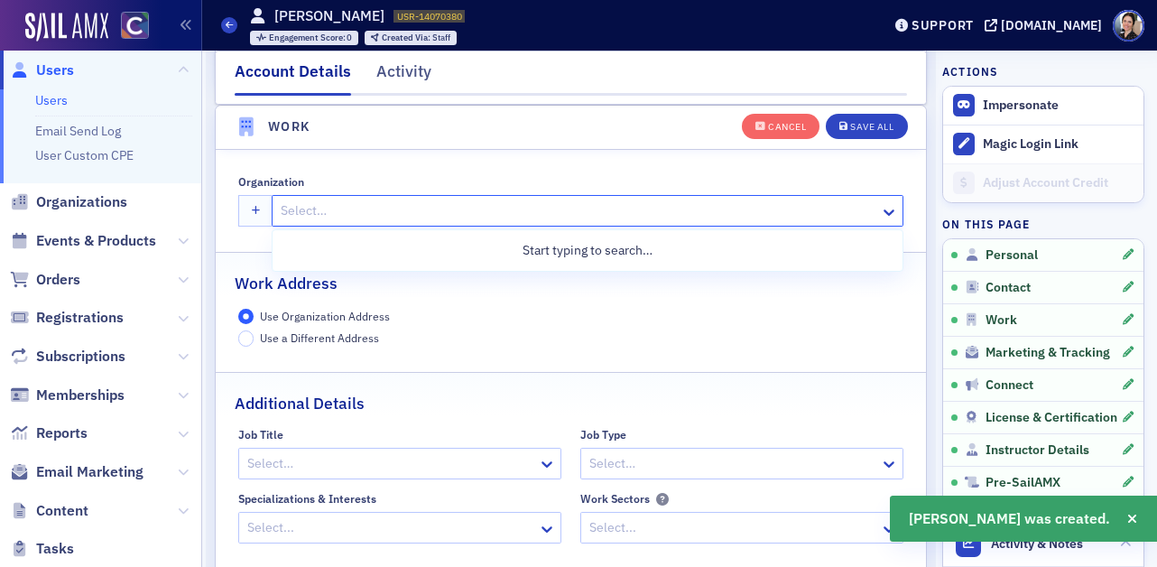
click at [423, 217] on div at bounding box center [578, 211] width 599 height 23
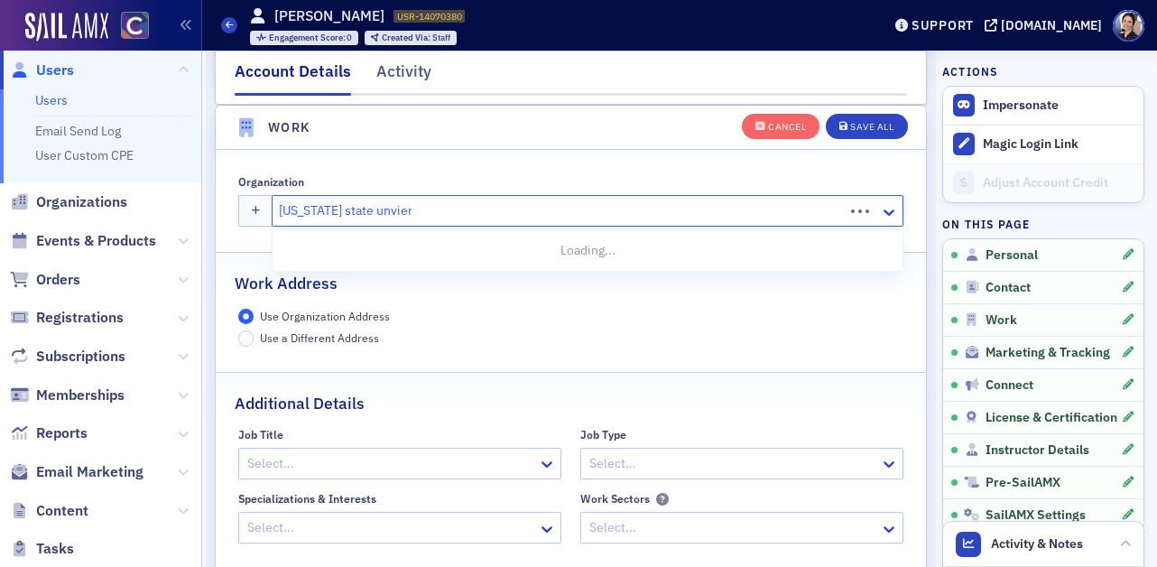
type input "colorado state unviersity"
drag, startPoint x: 430, startPoint y: 211, endPoint x: 396, endPoint y: 209, distance: 33.5
click at [396, 209] on div at bounding box center [578, 211] width 599 height 23
type input "colorado state"
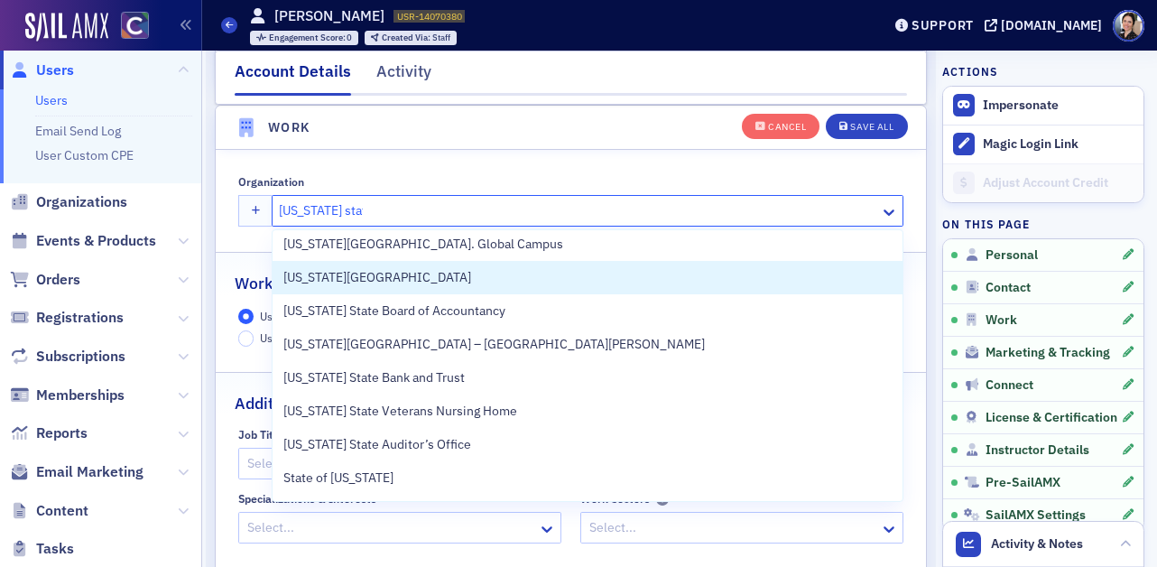
scroll to position [74, 0]
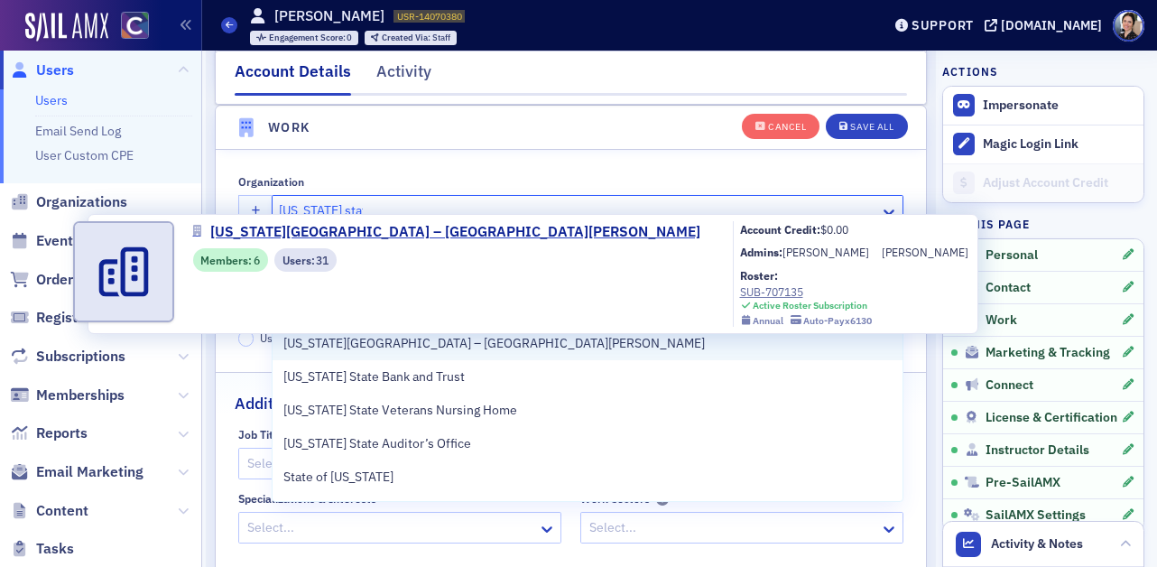
click at [477, 347] on span "Colorado State University – Fort Collins" at bounding box center [494, 343] width 422 height 19
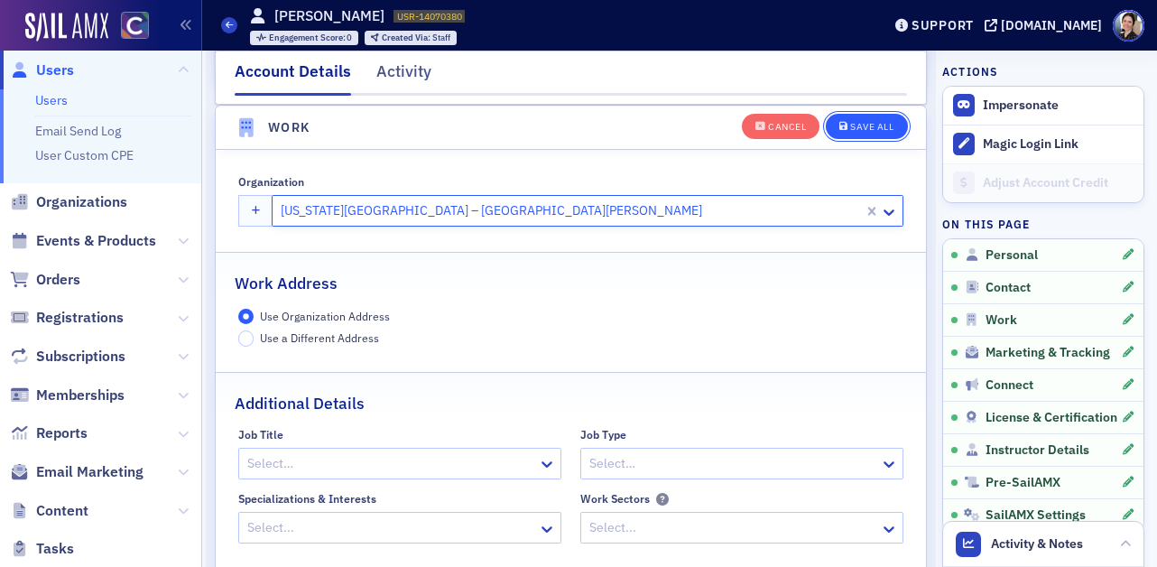
click at [870, 124] on div "Save All" at bounding box center [871, 127] width 43 height 10
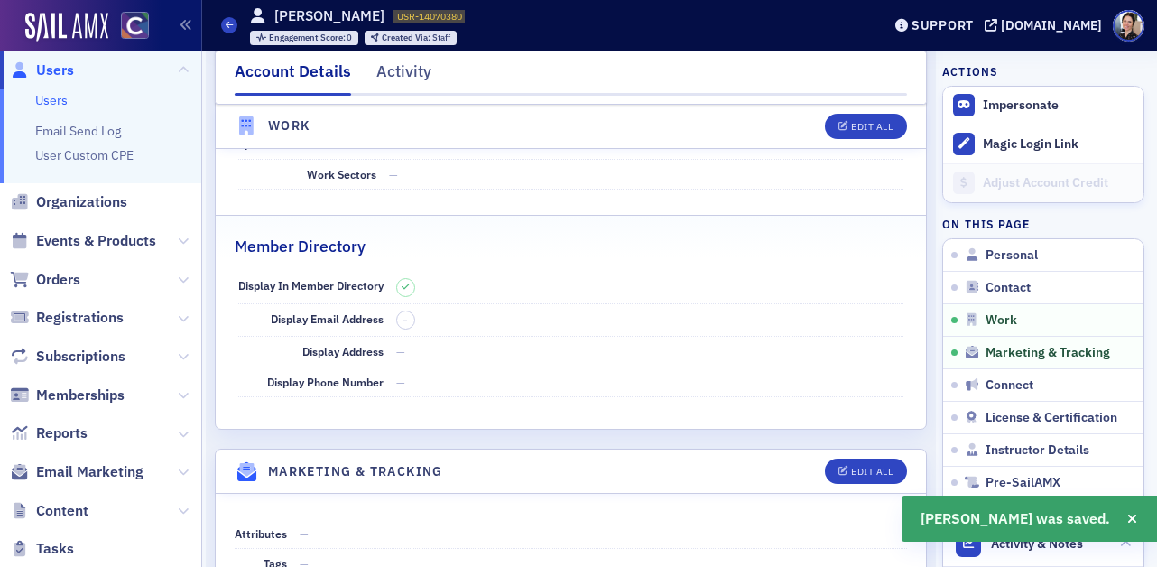
click at [562, 304] on dd "–" at bounding box center [650, 320] width 508 height 33
click at [65, 72] on span "Users" at bounding box center [55, 70] width 38 height 20
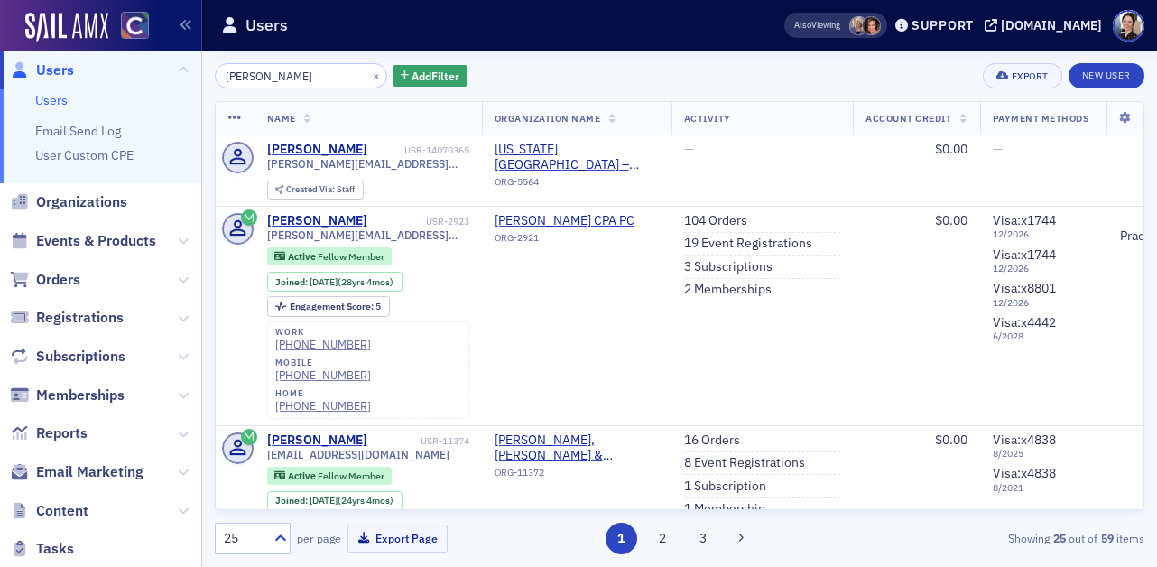
scroll to position [13, 0]
click at [54, 71] on span "Users" at bounding box center [55, 70] width 38 height 20
click at [1110, 70] on link "New User" at bounding box center [1107, 75] width 76 height 25
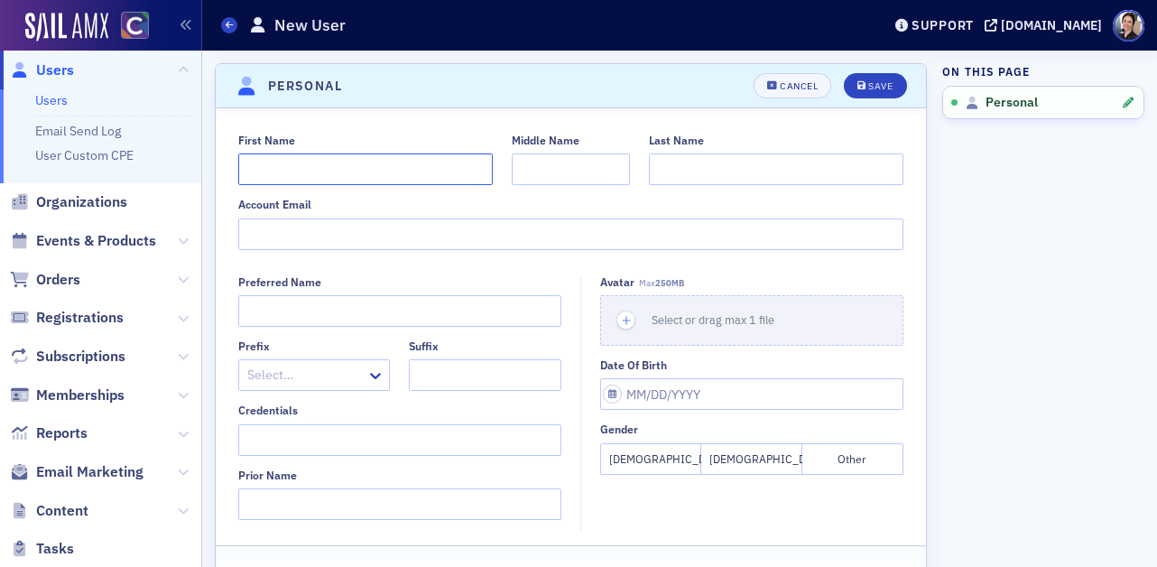
click at [307, 161] on input "First Name" at bounding box center [365, 169] width 255 height 32
type input "Maya"
type input "Gray"
paste input "Maya.C.Gray@colostate.edu"
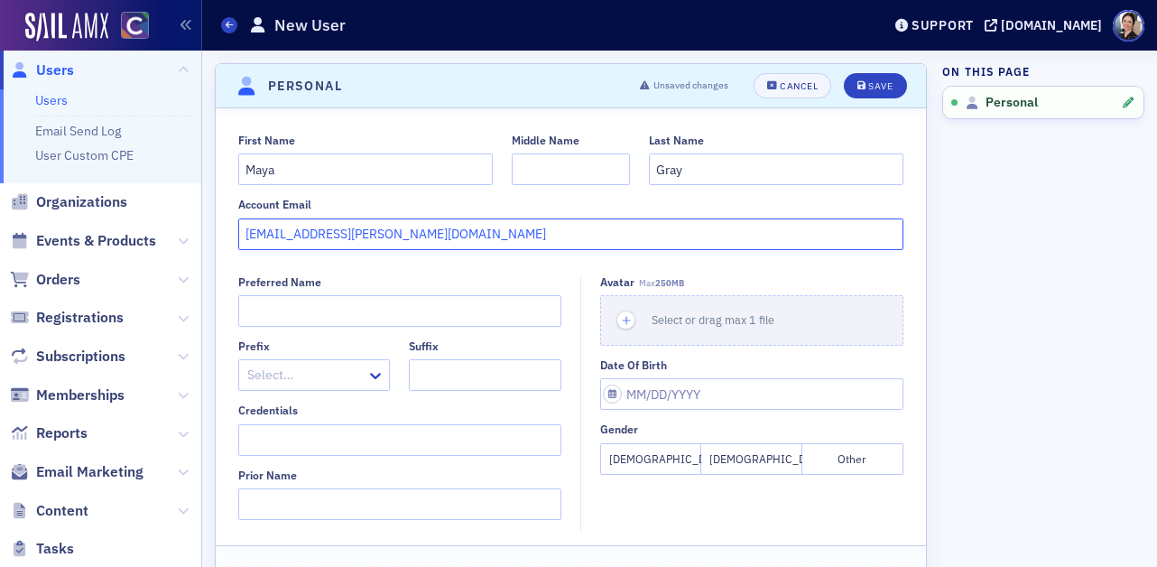
type input "Maya.C.Gray@colostate.edu"
drag, startPoint x: 667, startPoint y: 460, endPoint x: 749, endPoint y: 283, distance: 195.1
click at [669, 459] on button "Female" at bounding box center [650, 459] width 101 height 32
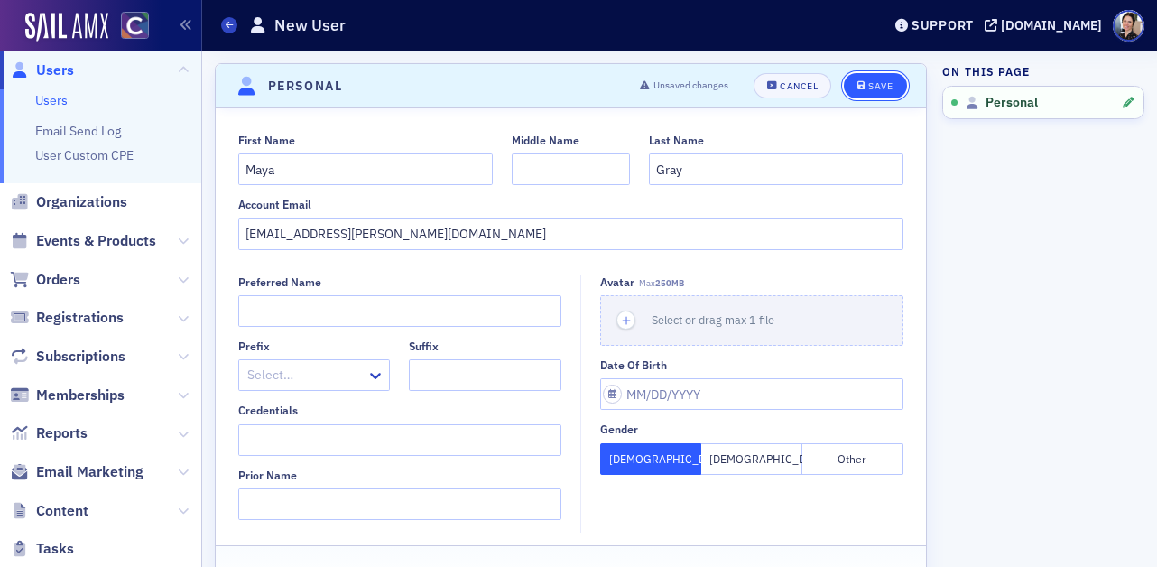
click at [869, 79] on button "Save" at bounding box center [875, 85] width 62 height 25
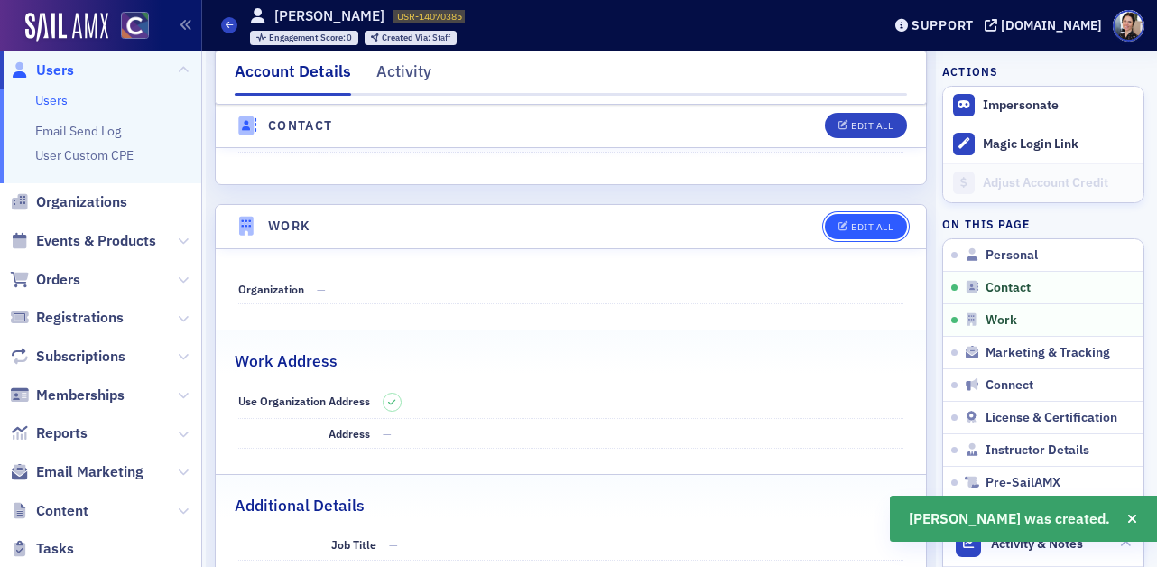
click at [886, 222] on div "Edit All" at bounding box center [872, 227] width 42 height 10
select select "US"
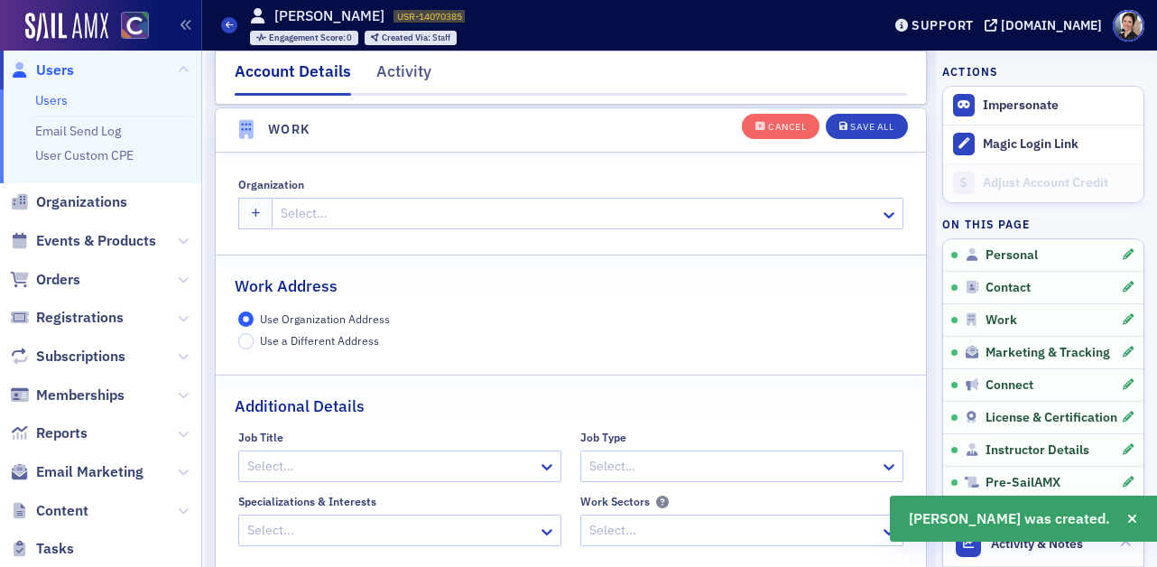
scroll to position [1430, 0]
click at [432, 206] on div at bounding box center [578, 211] width 599 height 23
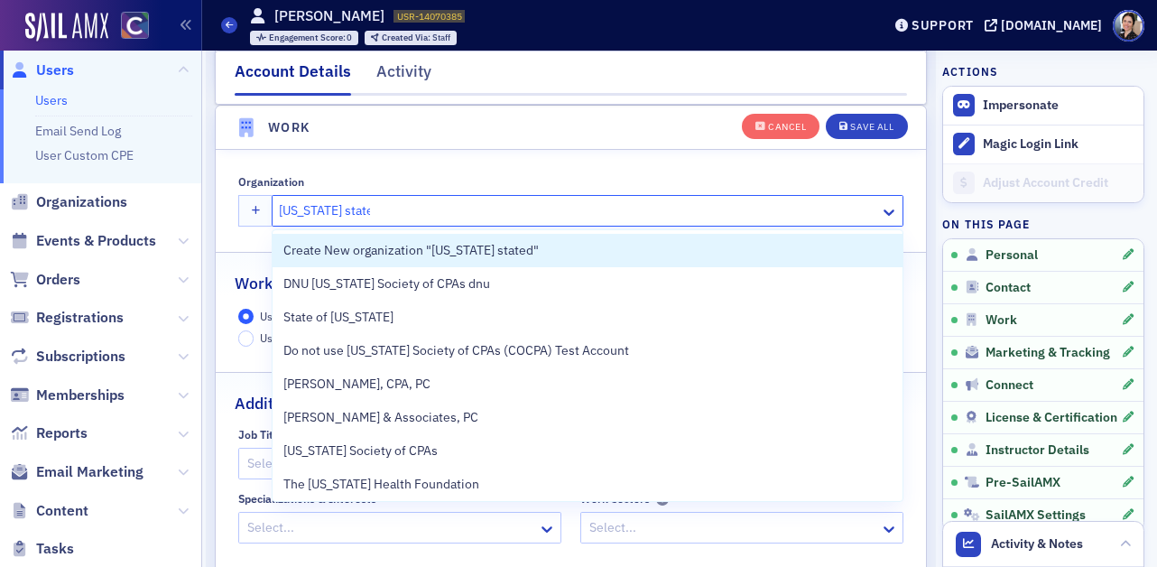
type input "colorado state"
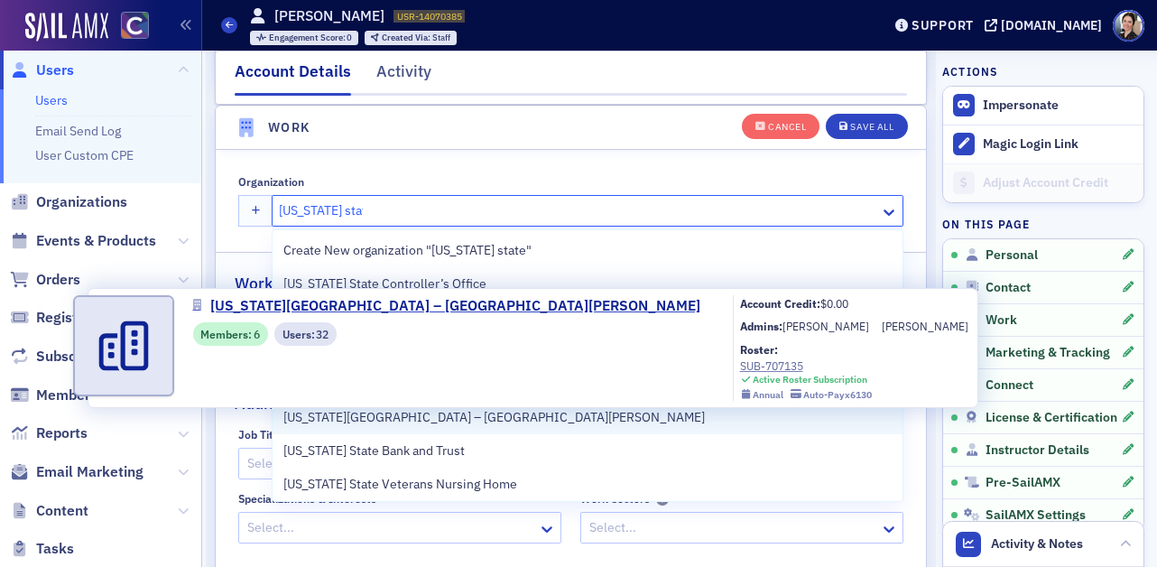
click at [444, 413] on span "Colorado State University – Fort Collins" at bounding box center [494, 417] width 422 height 19
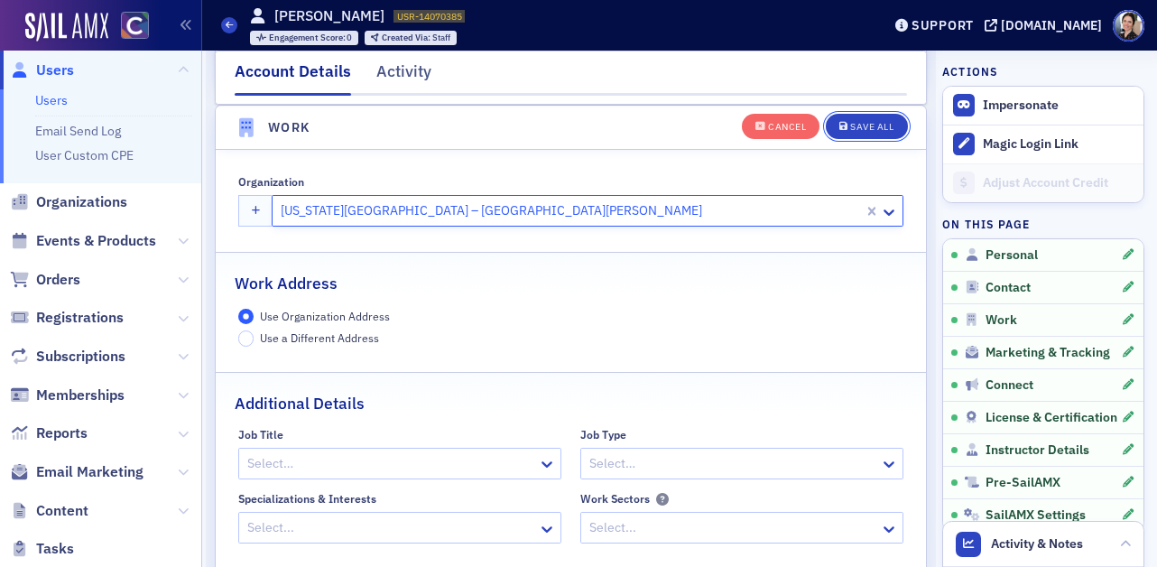
drag, startPoint x: 875, startPoint y: 128, endPoint x: 785, endPoint y: 142, distance: 91.3
click at [875, 128] on div "Save All" at bounding box center [871, 127] width 43 height 10
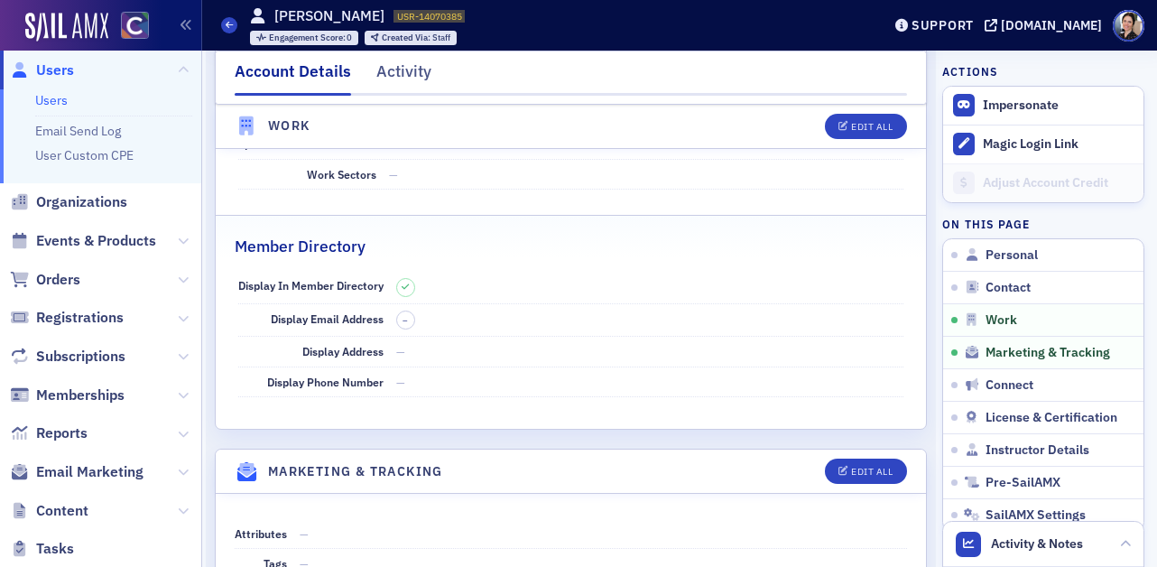
drag, startPoint x: 59, startPoint y: 68, endPoint x: 100, endPoint y: 64, distance: 41.7
click at [60, 68] on span "Users" at bounding box center [55, 70] width 38 height 20
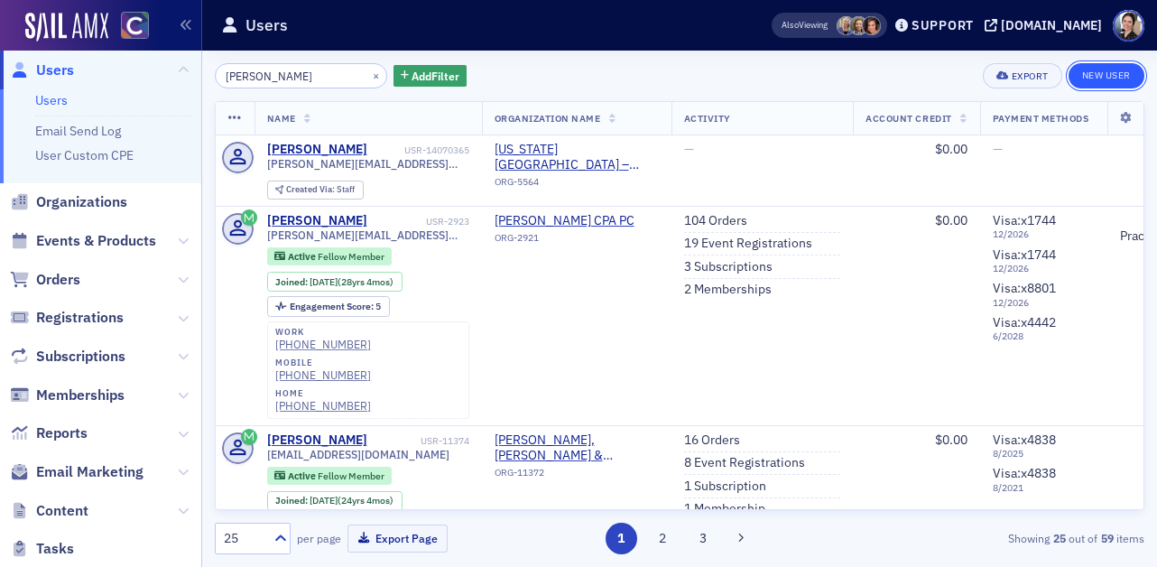
click at [1107, 75] on link "New User" at bounding box center [1107, 75] width 76 height 25
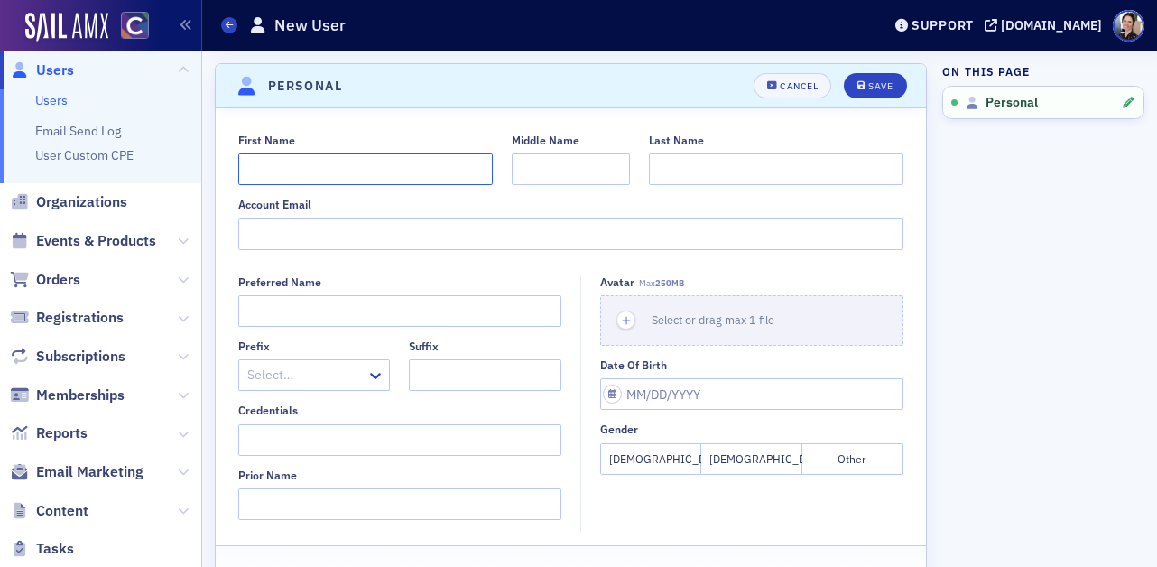
click at [326, 169] on input "First Name" at bounding box center [365, 169] width 255 height 32
type input "Kenli"
paste input "Herrera"
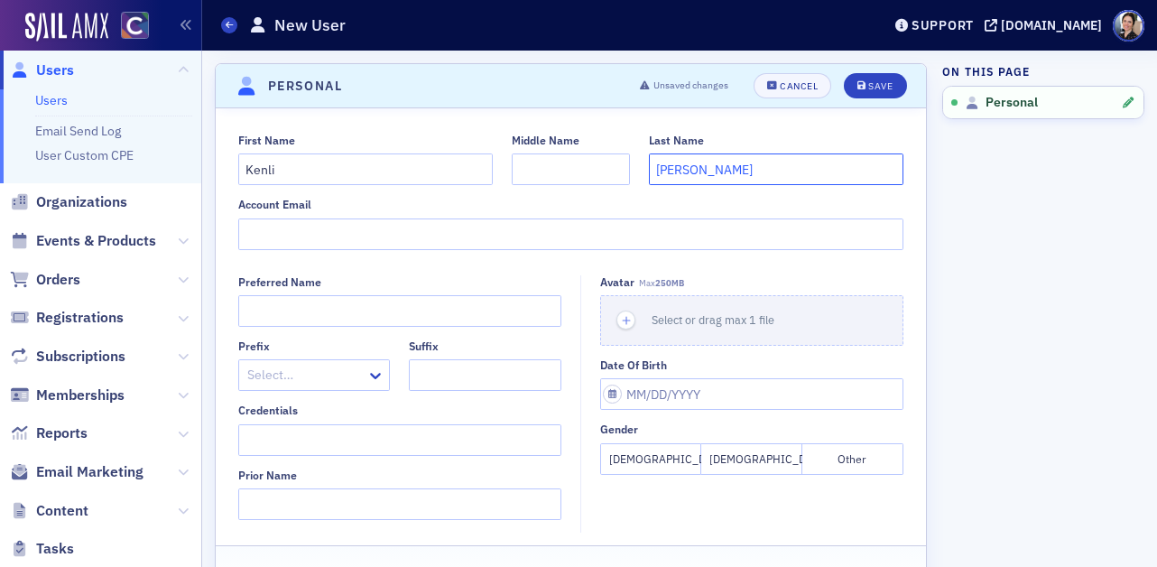
type input "Herrera"
drag, startPoint x: 655, startPoint y: 462, endPoint x: 522, endPoint y: 392, distance: 151.0
click at [655, 462] on button "Female" at bounding box center [650, 459] width 101 height 32
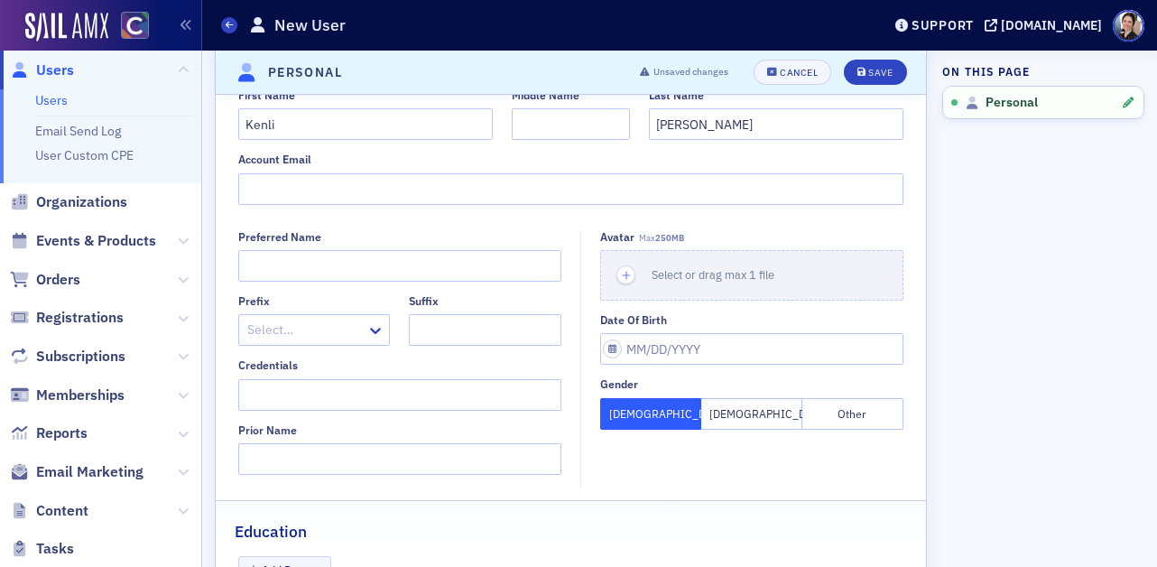
scroll to position [44, 0]
paste input "kenli.herrera@colostate.edu"
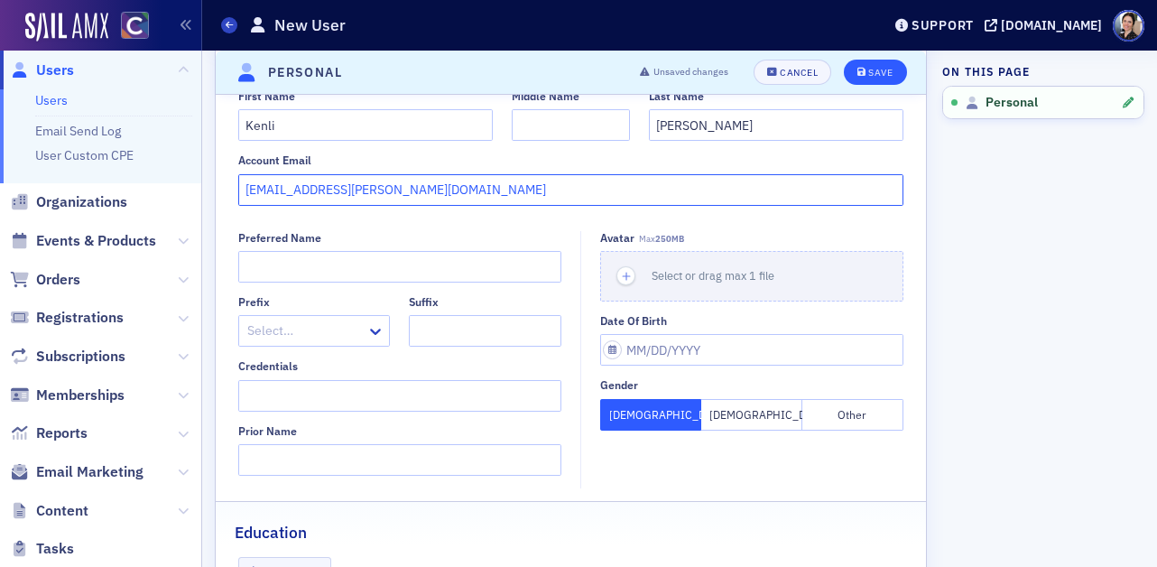
type input "kenli.herrera@colostate.edu"
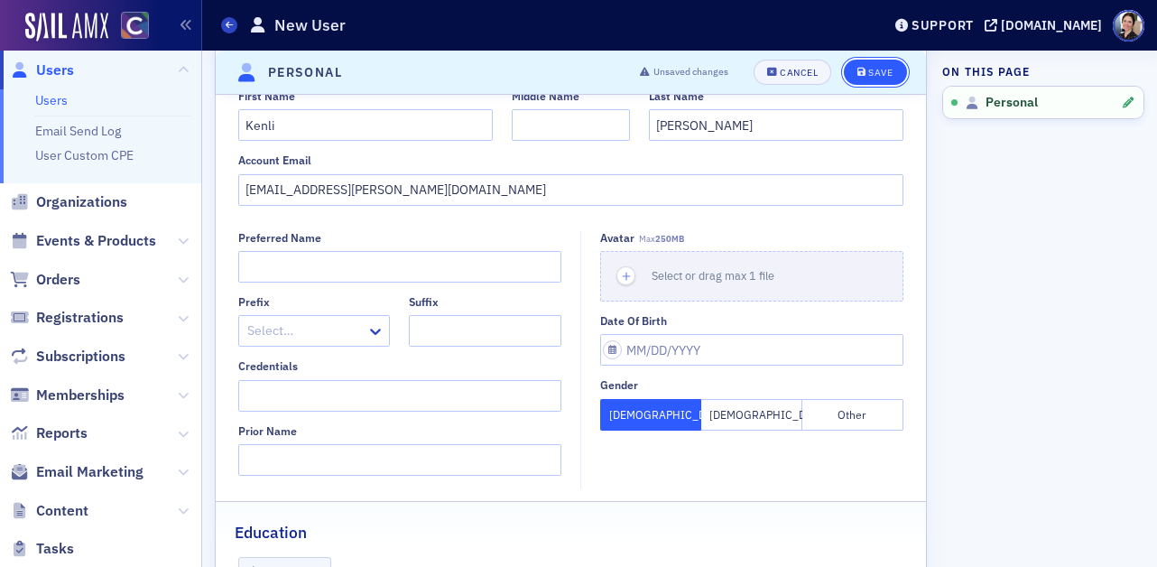
click at [879, 72] on div "Save" at bounding box center [881, 73] width 24 height 10
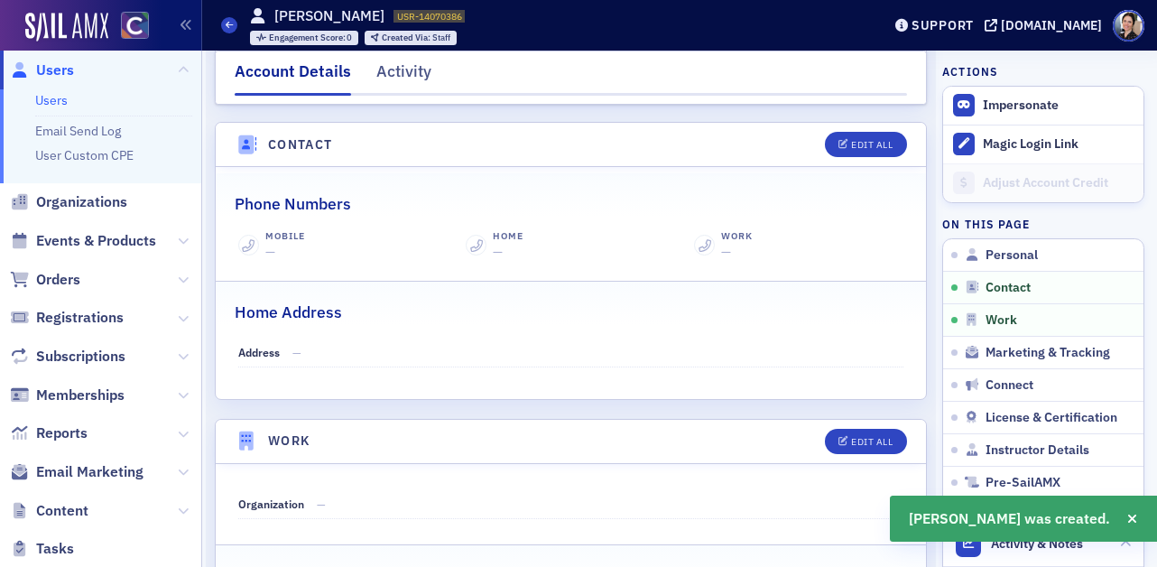
scroll to position [1083, 0]
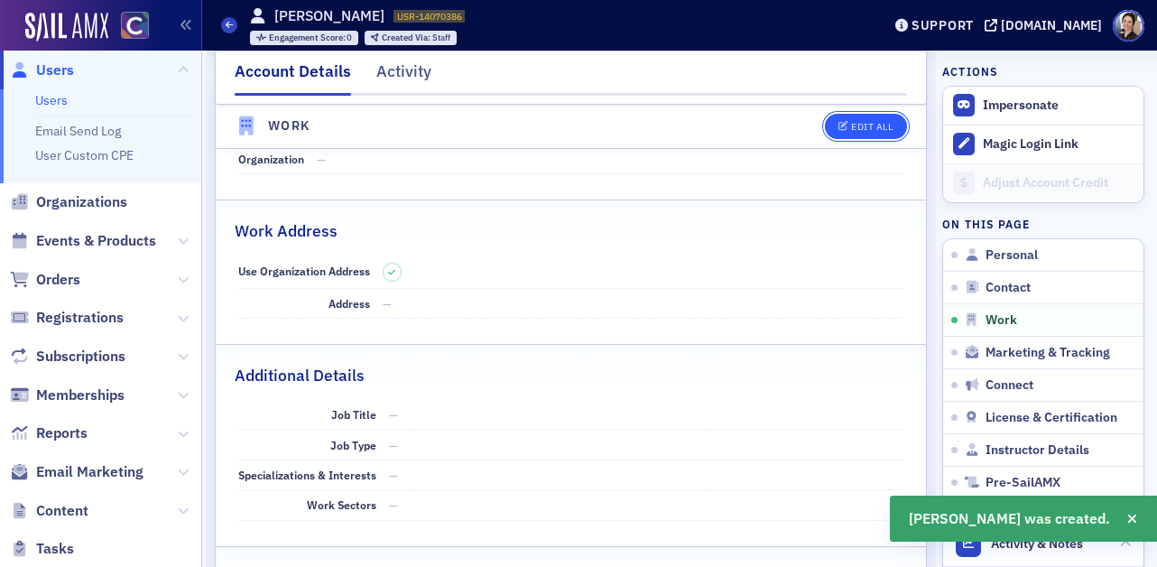
click at [879, 130] on div "Edit All" at bounding box center [872, 127] width 42 height 10
select select "US"
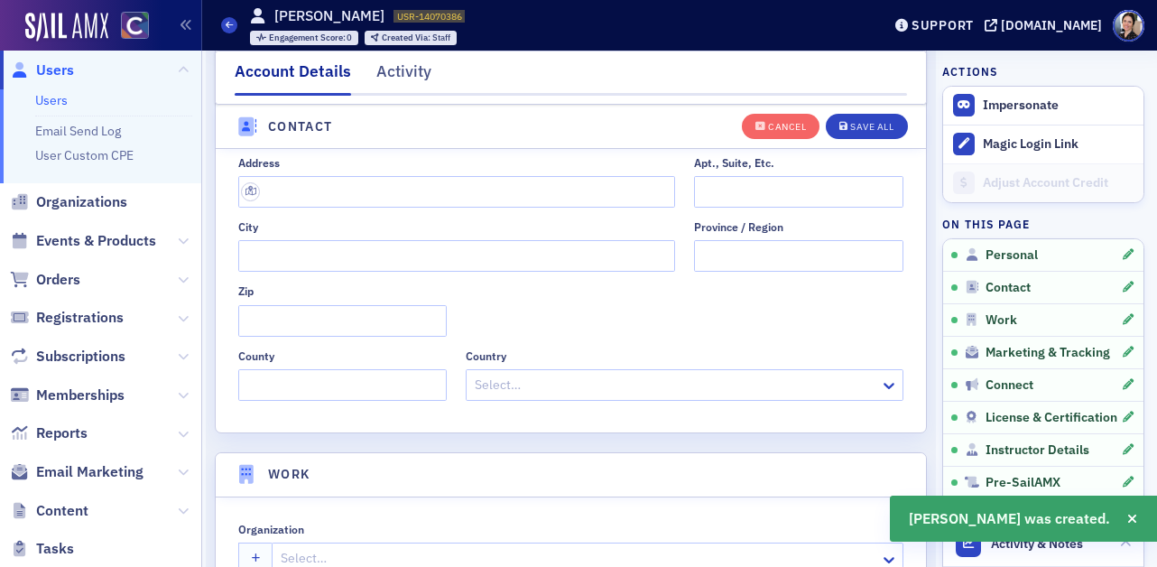
scroll to position [1430, 0]
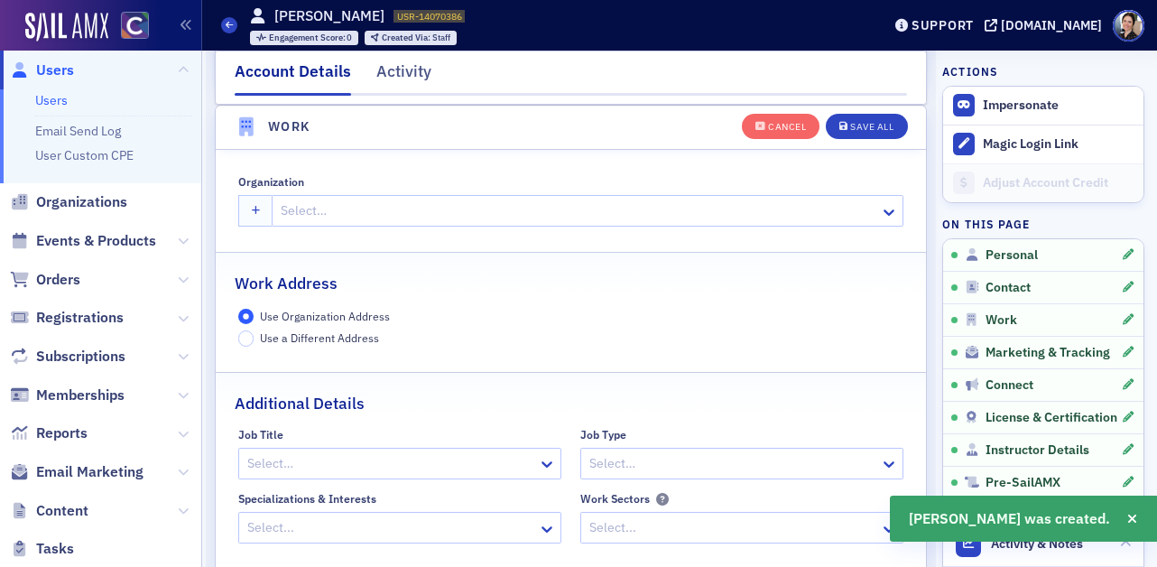
click at [378, 208] on div at bounding box center [578, 211] width 599 height 23
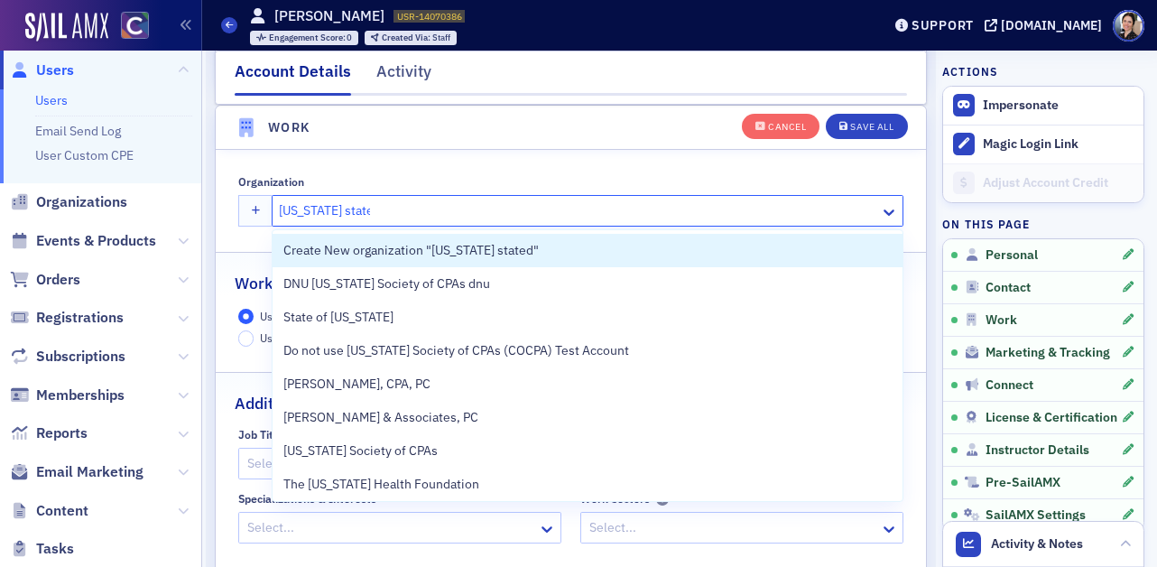
type input "colorado state"
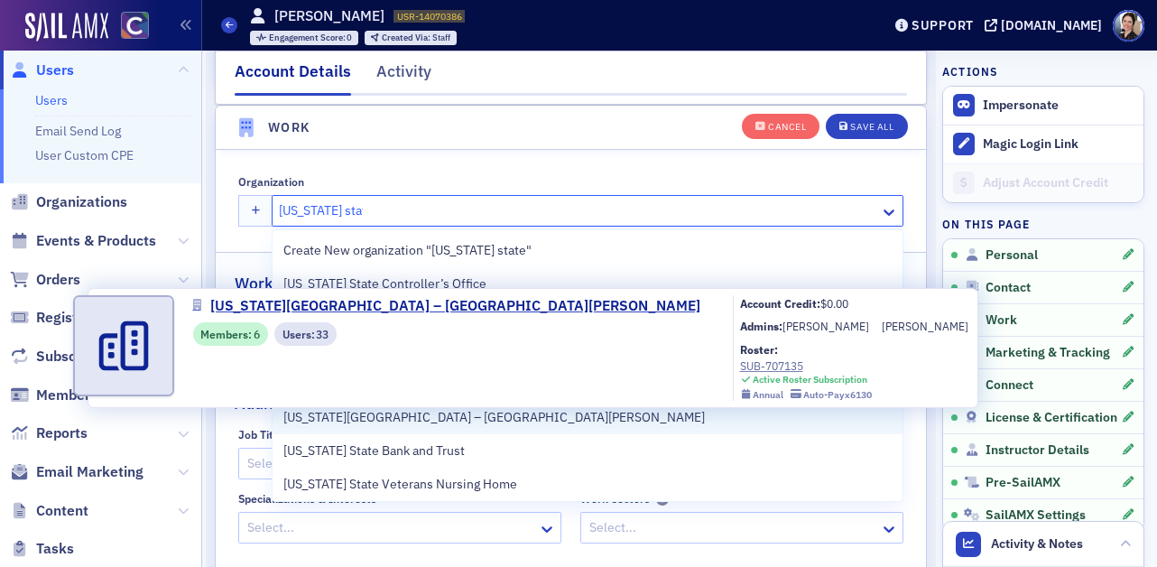
click at [497, 410] on span "Colorado State University – Fort Collins" at bounding box center [494, 417] width 422 height 19
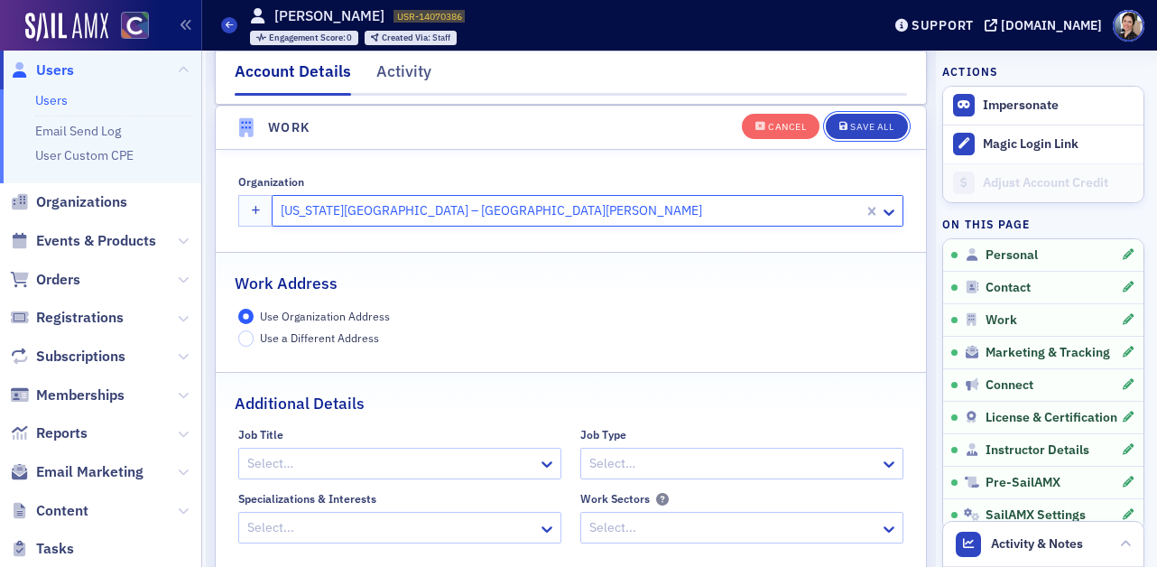
drag, startPoint x: 863, startPoint y: 122, endPoint x: 730, endPoint y: 141, distance: 135.0
click at [863, 122] on div "Save All" at bounding box center [871, 127] width 43 height 10
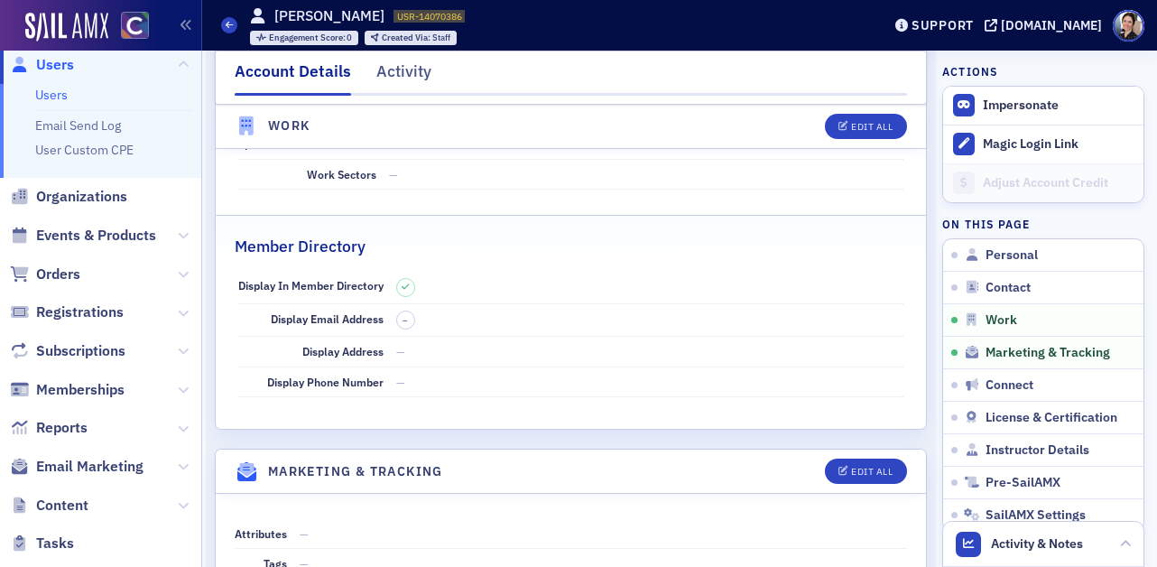
click at [61, 72] on span "Users" at bounding box center [55, 65] width 38 height 20
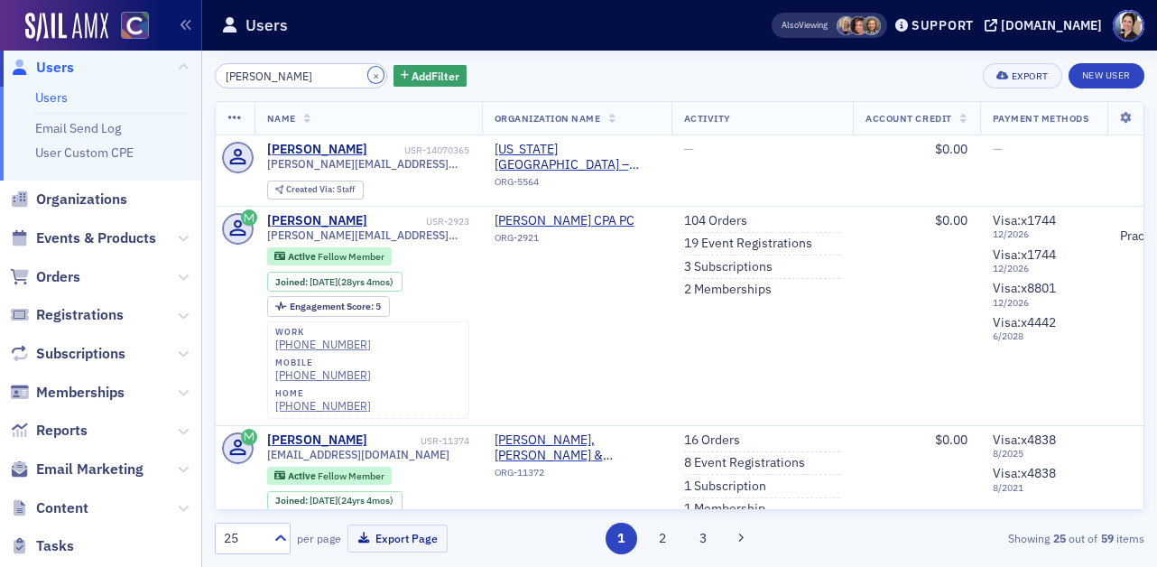
drag, startPoint x: 357, startPoint y: 76, endPoint x: 309, endPoint y: 77, distance: 47.9
click at [368, 76] on button "×" at bounding box center [376, 75] width 16 height 16
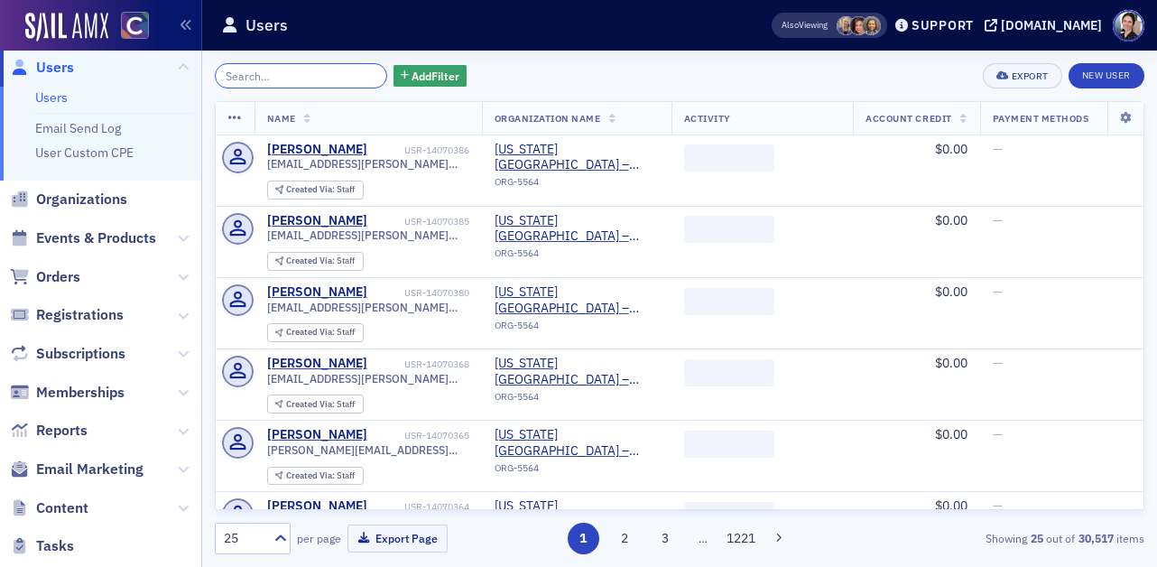
click at [309, 77] on input "search" at bounding box center [301, 75] width 172 height 25
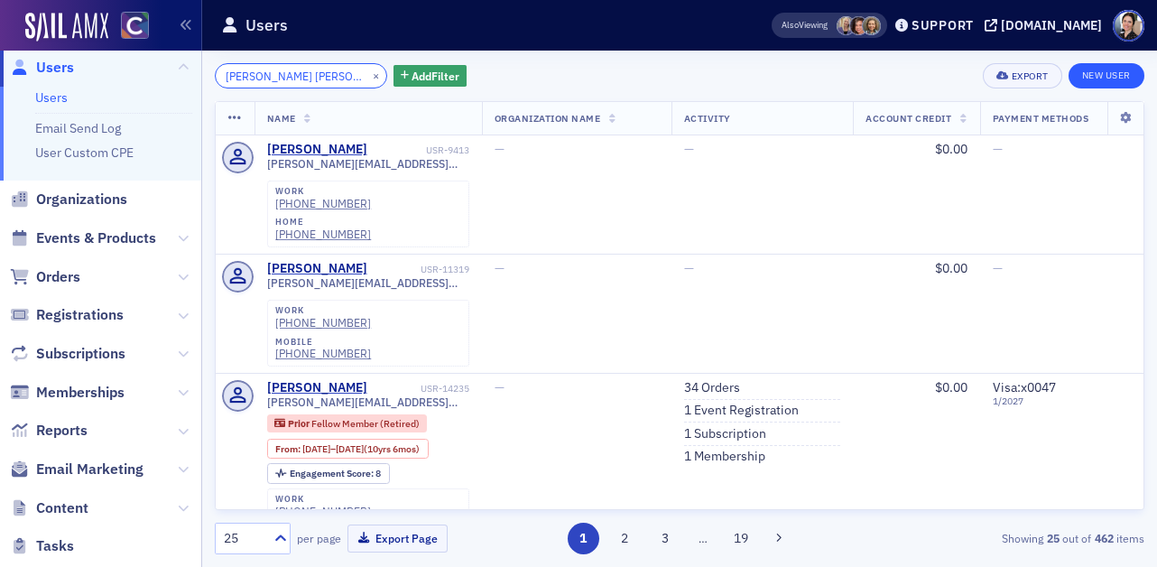
type input "thomas hill"
click at [1092, 72] on link "New User" at bounding box center [1107, 75] width 76 height 25
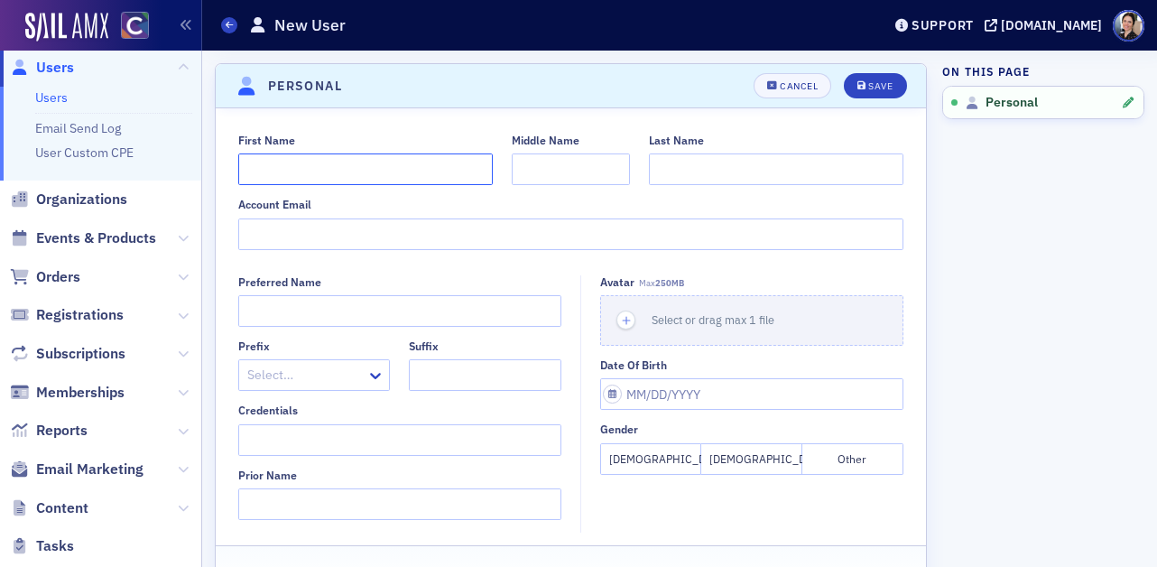
click at [322, 170] on input "First Name" at bounding box center [365, 169] width 255 height 32
click at [844, 73] on button "Save" at bounding box center [875, 85] width 62 height 25
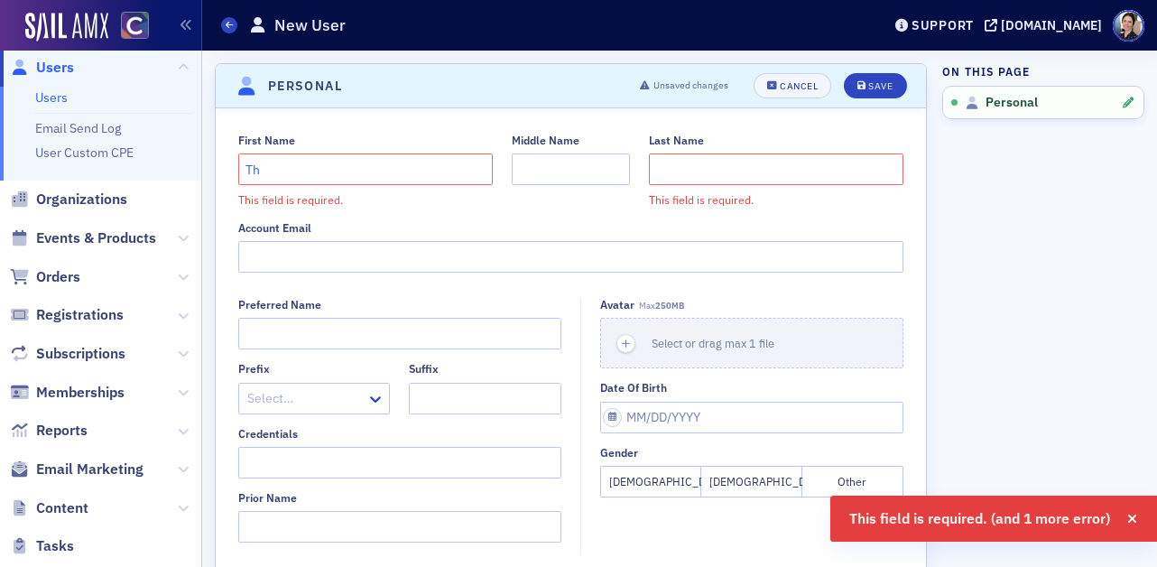
type input "T"
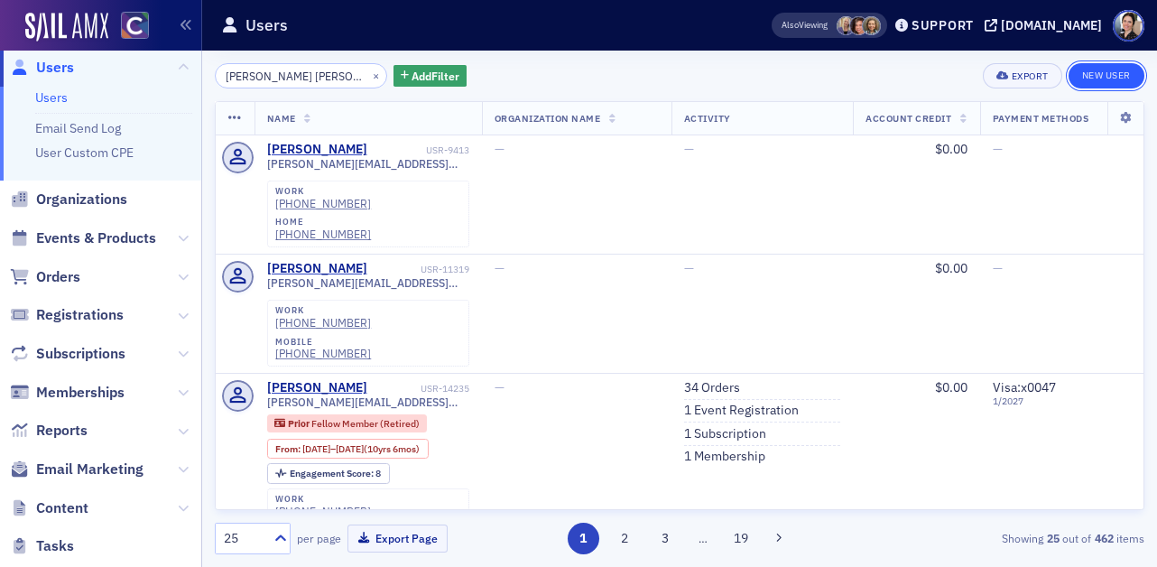
click at [1117, 76] on link "New User" at bounding box center [1107, 75] width 76 height 25
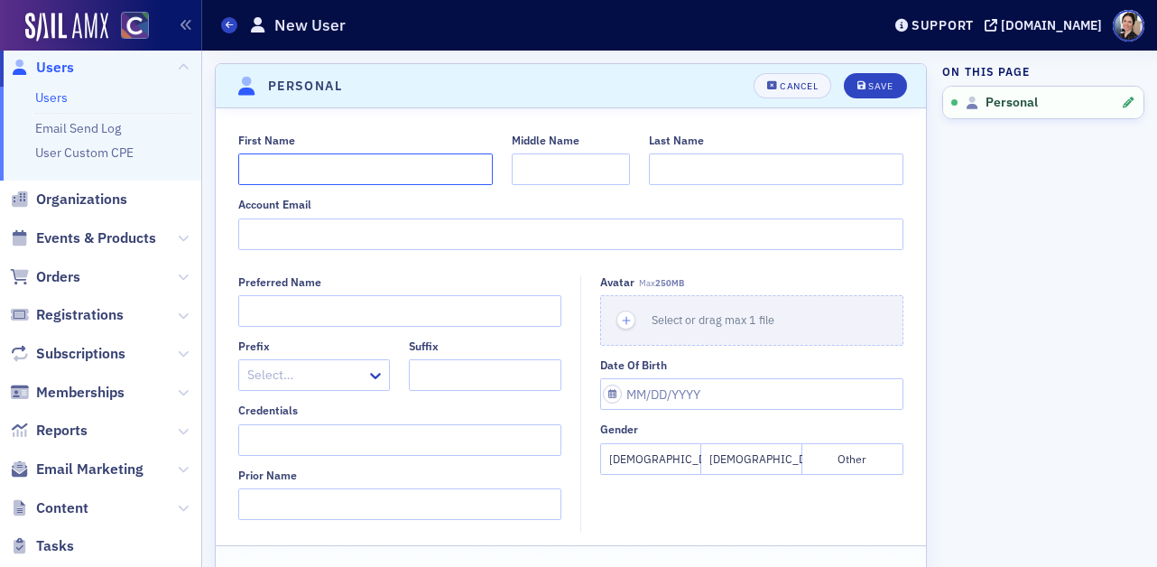
click at [383, 171] on input "First Name" at bounding box center [365, 169] width 255 height 32
type input "Thomas"
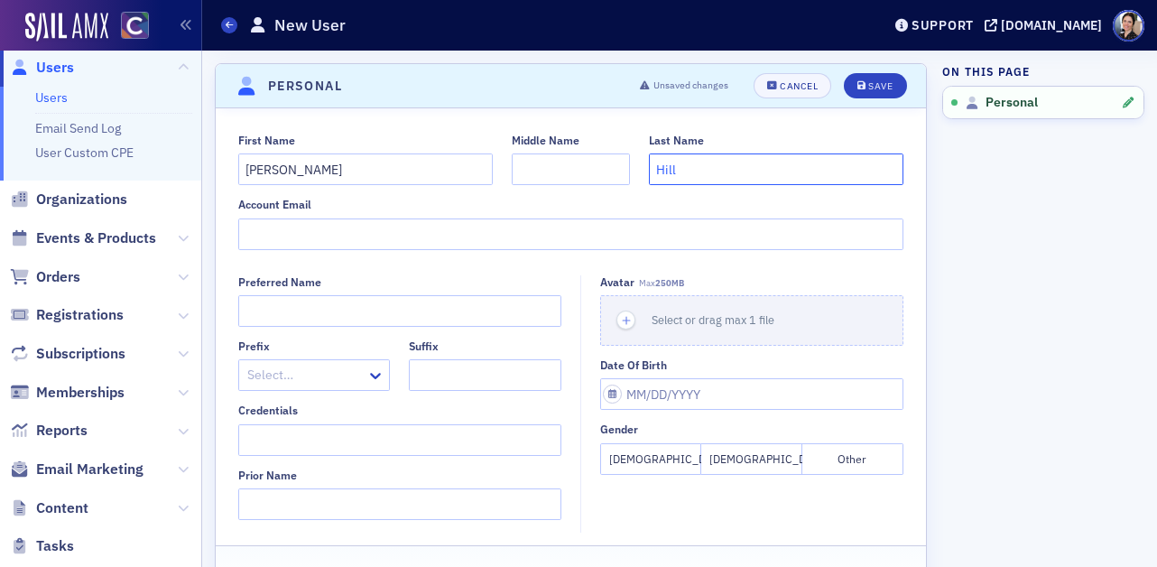
type input "Hill"
click at [290, 231] on input "Account Email" at bounding box center [571, 234] width 666 height 32
paste input "thomas.w.hill@colostate.edu"
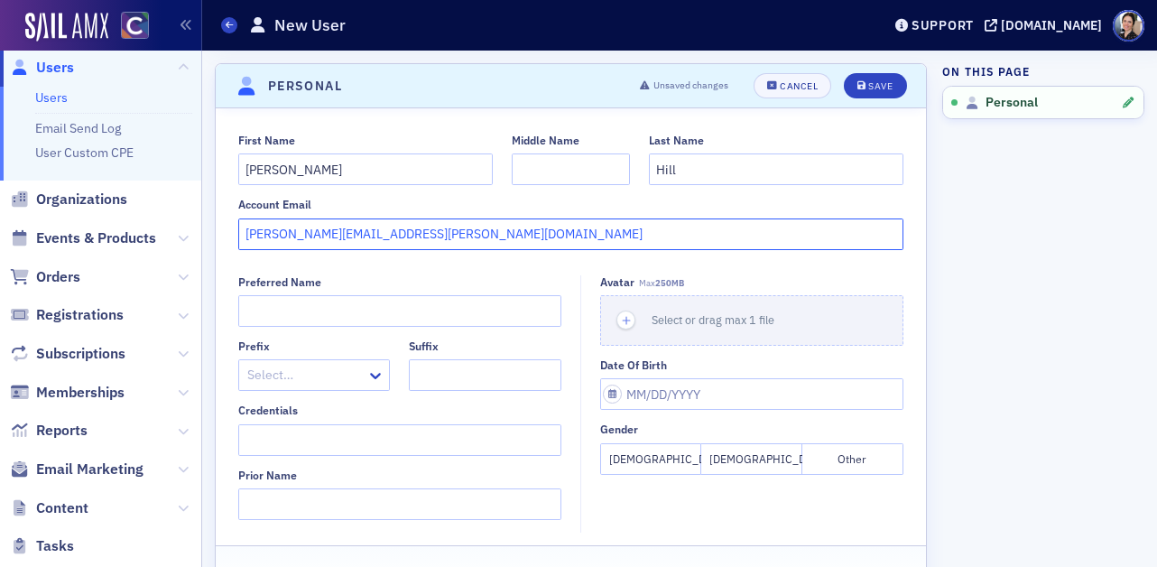
type input "thomas.w.hill@colostate.edu"
drag, startPoint x: 757, startPoint y: 460, endPoint x: 740, endPoint y: 448, distance: 21.3
click at [757, 460] on button "Male" at bounding box center [752, 459] width 101 height 32
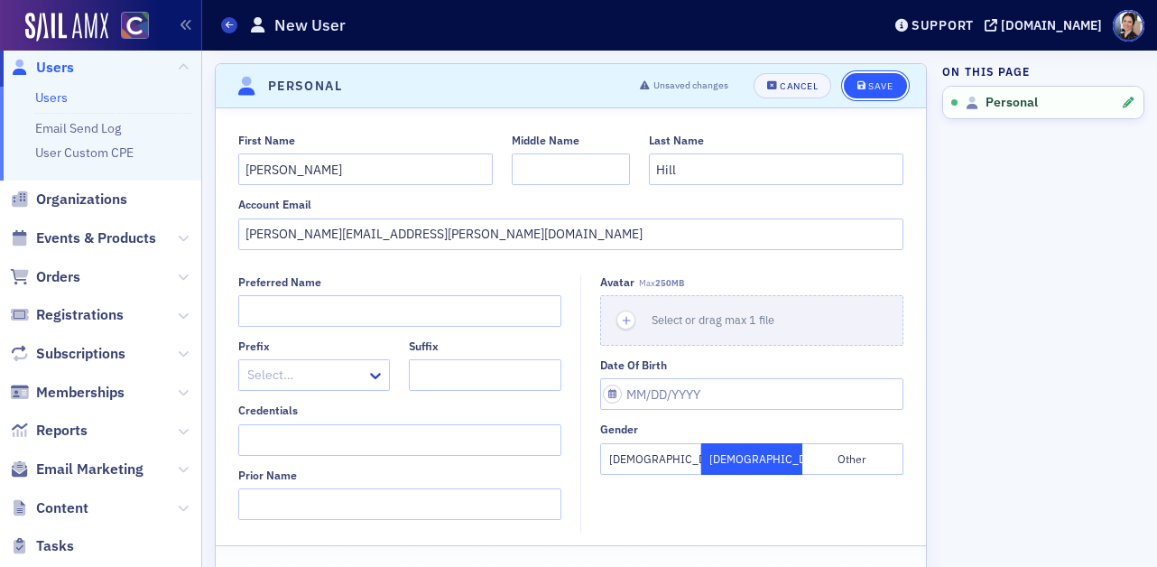
click at [885, 90] on div "Save" at bounding box center [881, 86] width 24 height 10
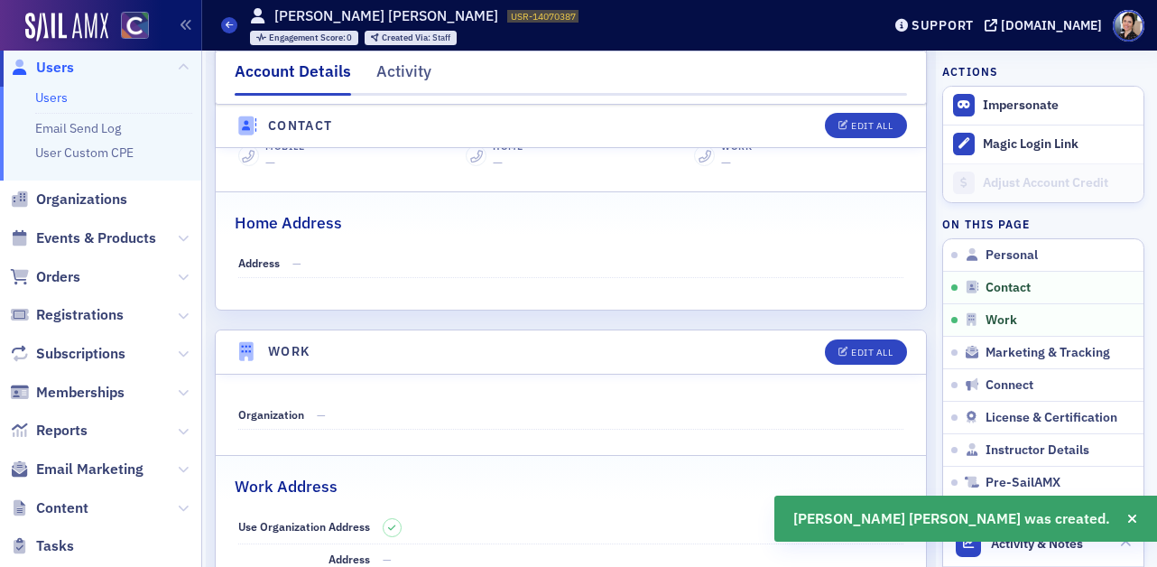
scroll to position [1094, 0]
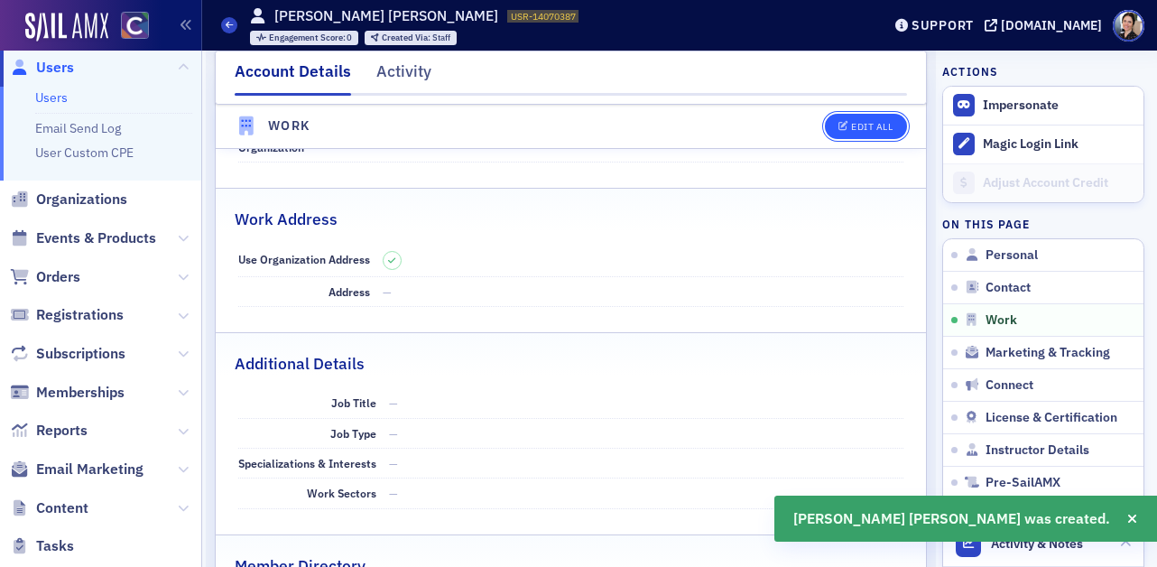
click at [868, 125] on div "Edit All" at bounding box center [872, 127] width 42 height 10
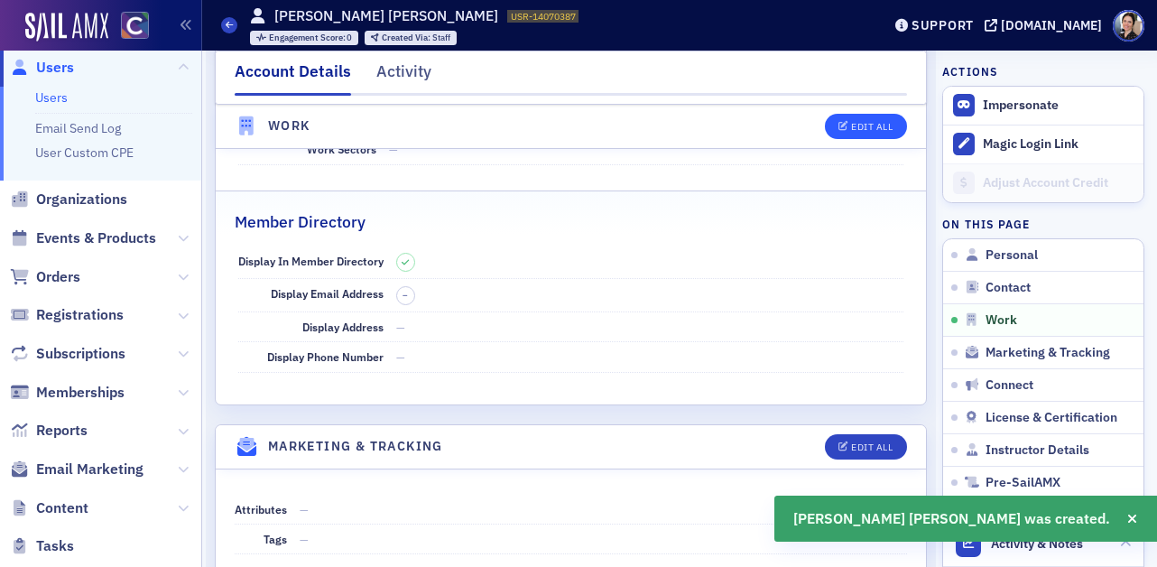
select select "US"
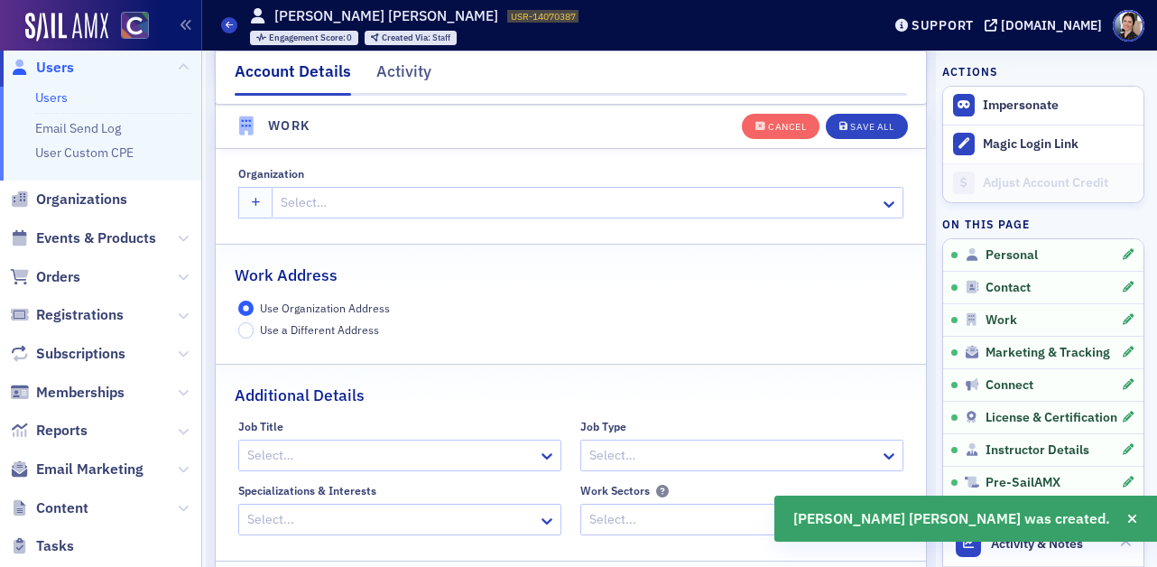
scroll to position [1430, 0]
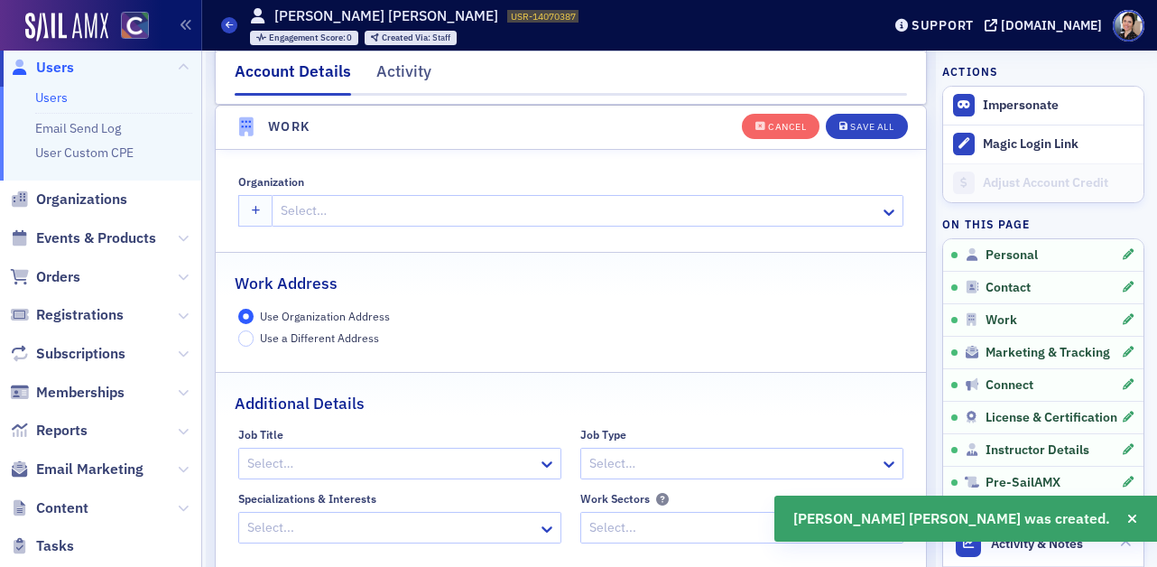
click at [418, 210] on div at bounding box center [578, 211] width 599 height 23
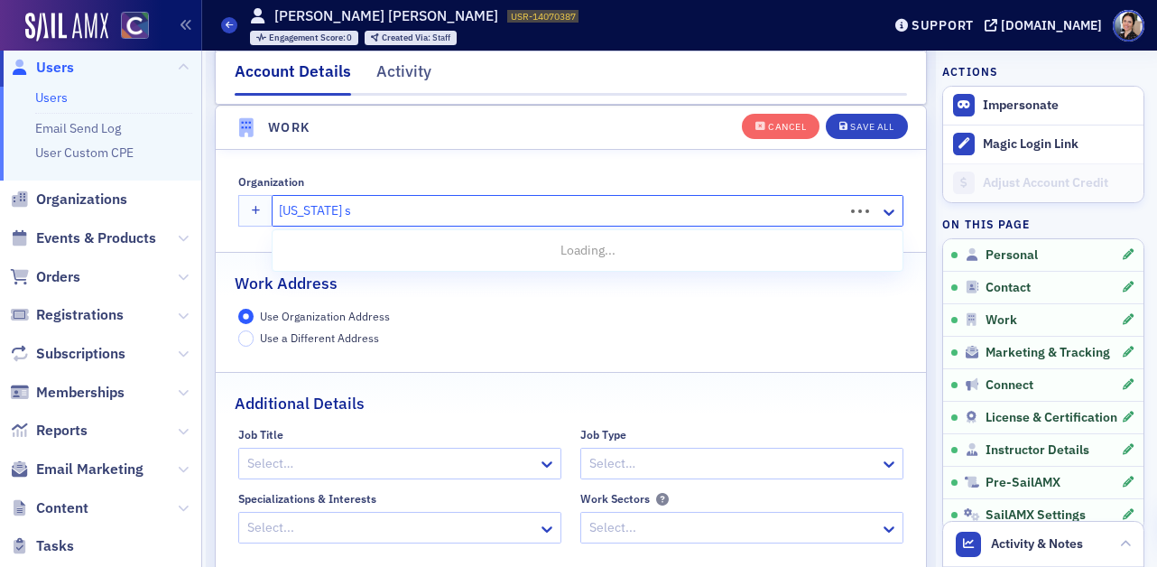
type input "colorado state"
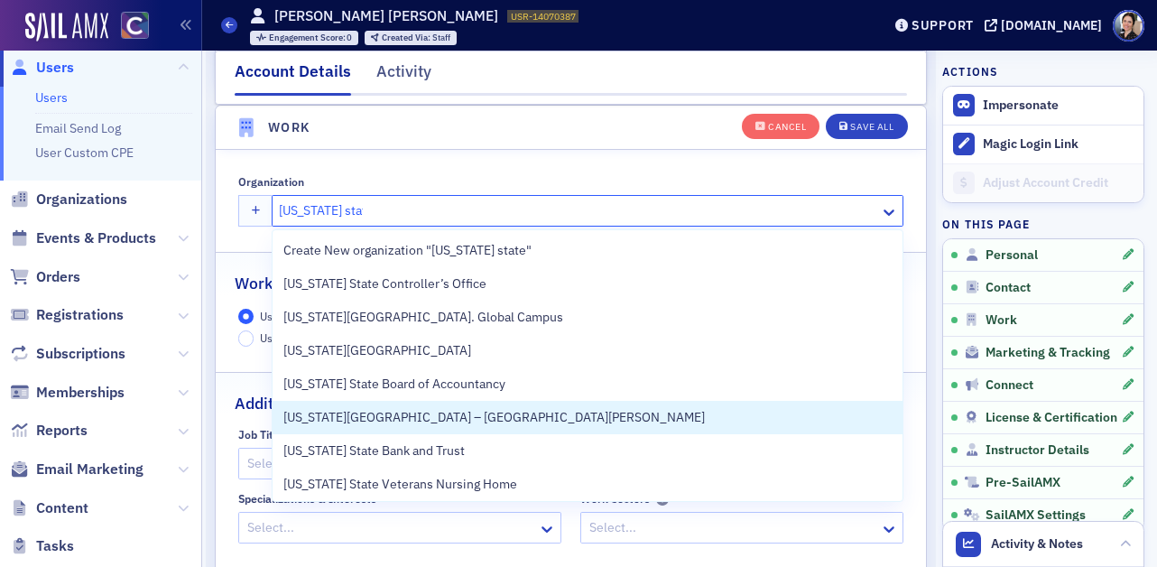
drag, startPoint x: 450, startPoint y: 414, endPoint x: 507, endPoint y: 354, distance: 83.0
click at [451, 413] on span "Colorado State University – Fort Collins" at bounding box center [494, 417] width 422 height 19
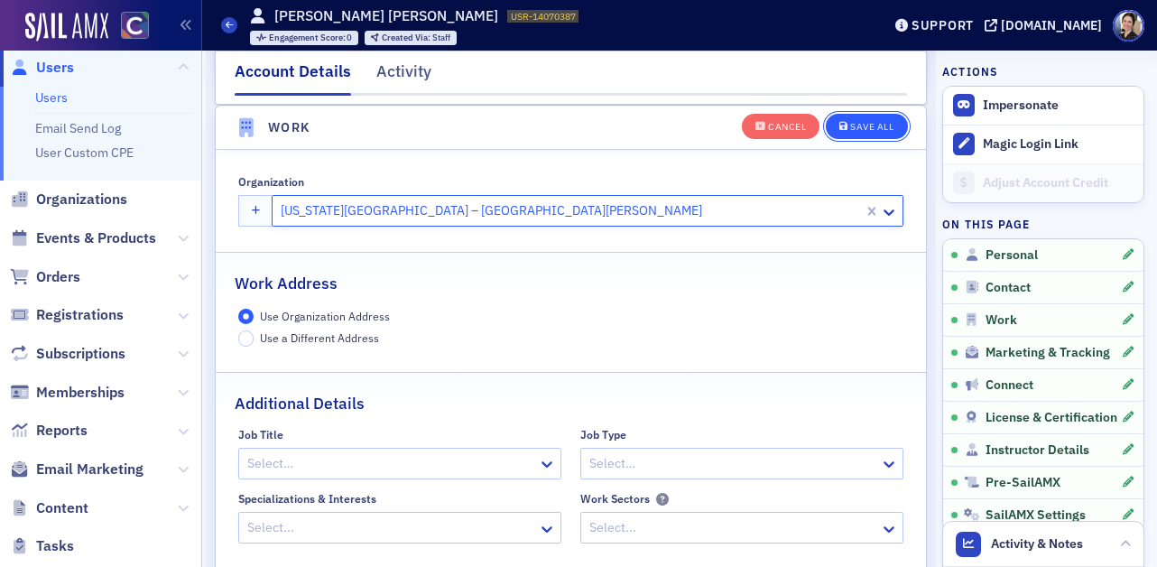
drag, startPoint x: 878, startPoint y: 119, endPoint x: 867, endPoint y: 119, distance: 11.7
click at [878, 122] on div "Save All" at bounding box center [871, 127] width 43 height 10
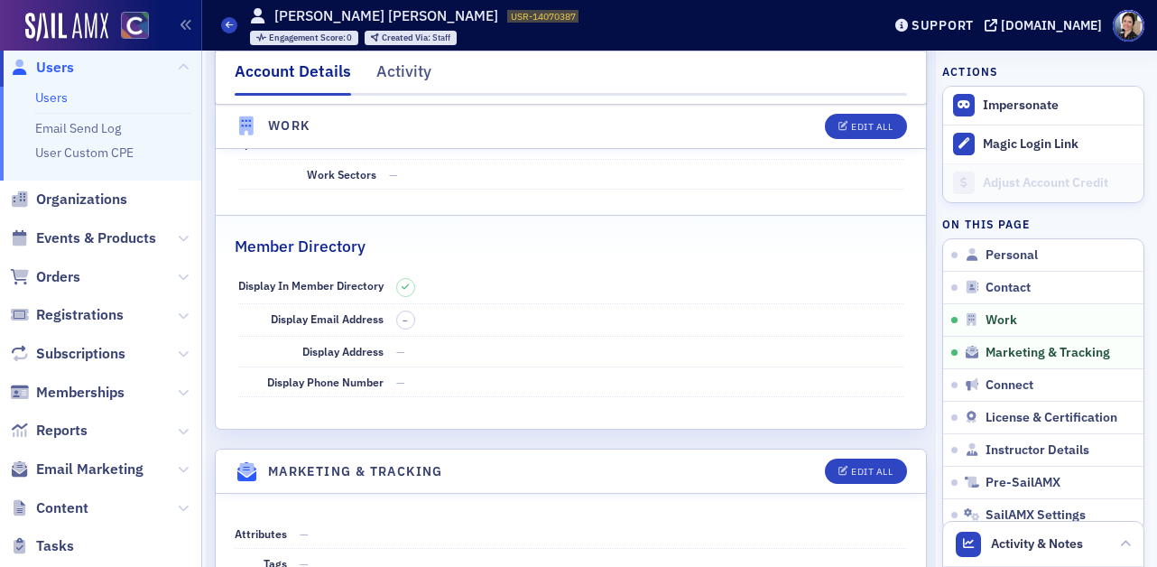
click at [58, 71] on span "Users" at bounding box center [55, 68] width 38 height 20
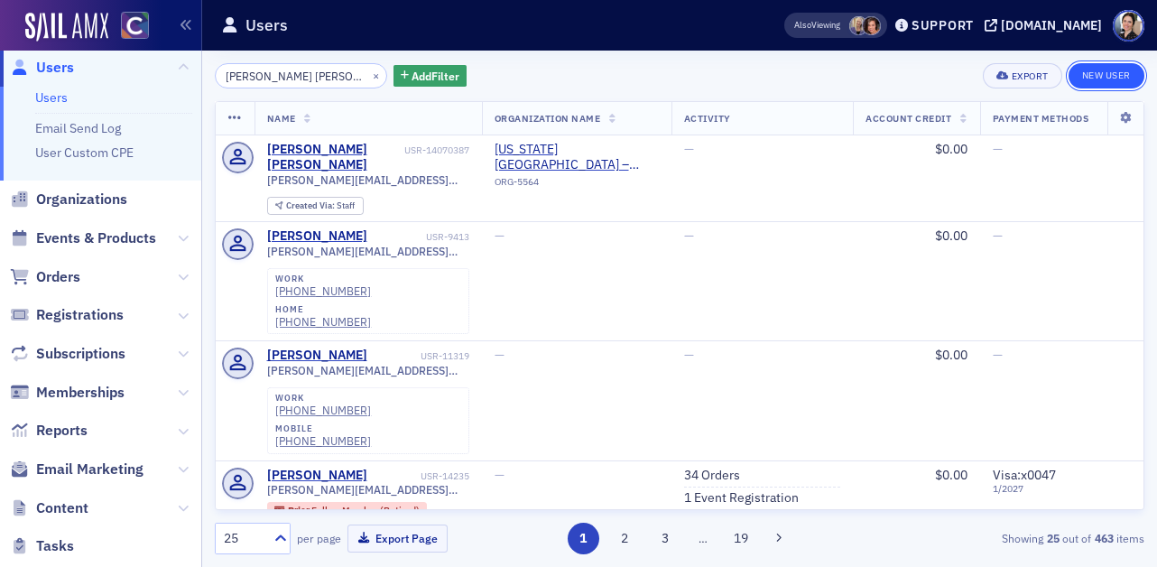
click at [1120, 80] on link "New User" at bounding box center [1107, 75] width 76 height 25
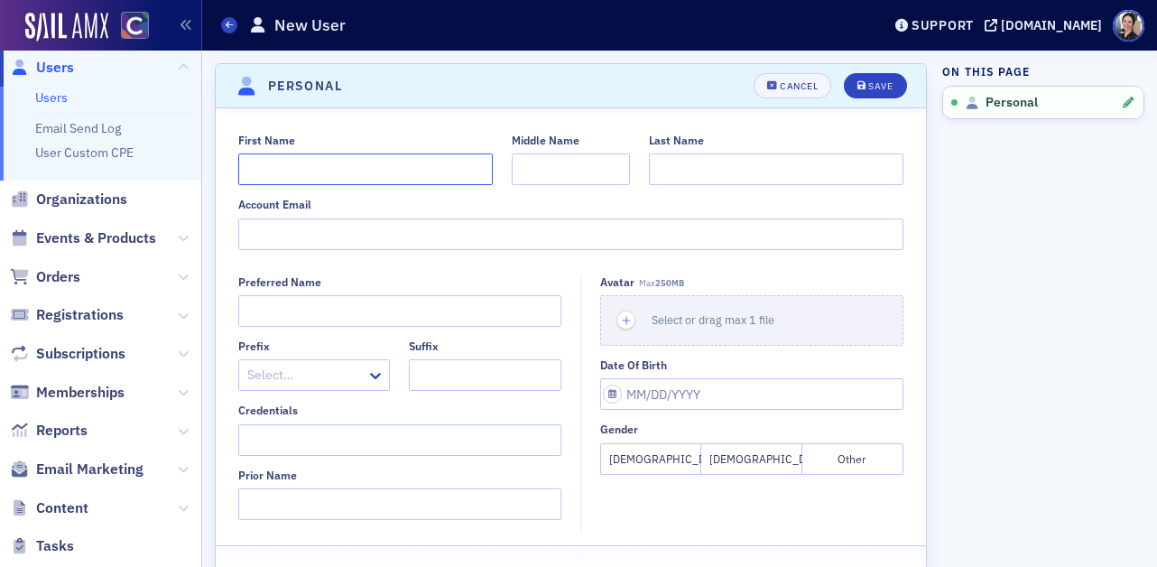
paste input "Irina Zigray"
drag, startPoint x: 272, startPoint y: 173, endPoint x: 290, endPoint y: 166, distance: 19.4
click at [336, 173] on input "Irina Zigray" at bounding box center [365, 169] width 255 height 32
type input "Irina"
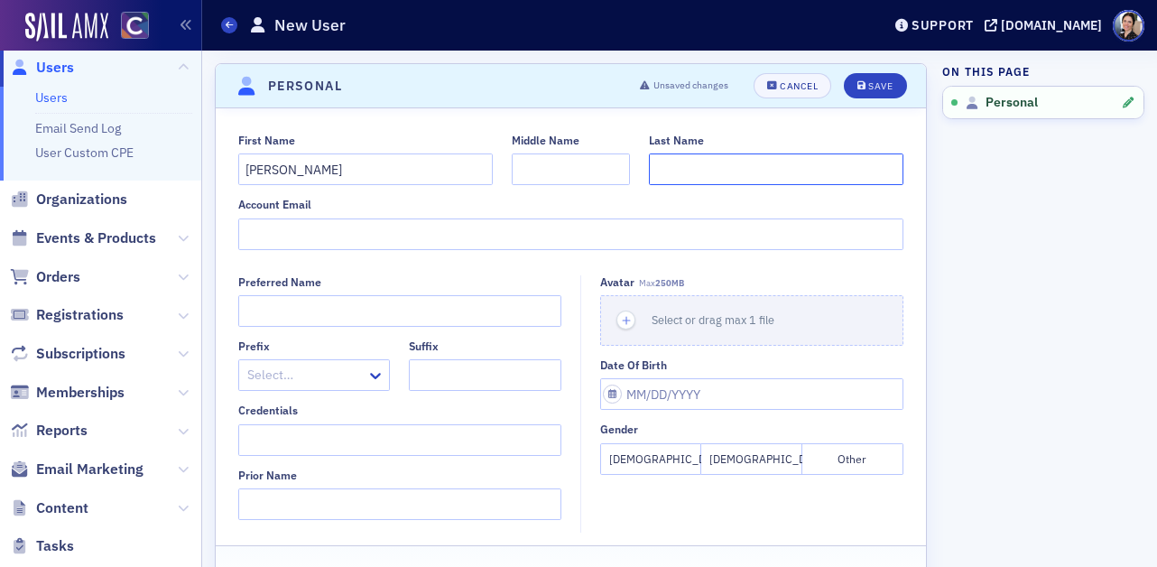
click at [698, 164] on input "Last Name" at bounding box center [776, 169] width 255 height 32
paste input "Zigray"
click at [660, 172] on input "Zigray" at bounding box center [776, 169] width 255 height 32
type input "Zigray"
paste input "Irina.Zigray@colostate.edu"
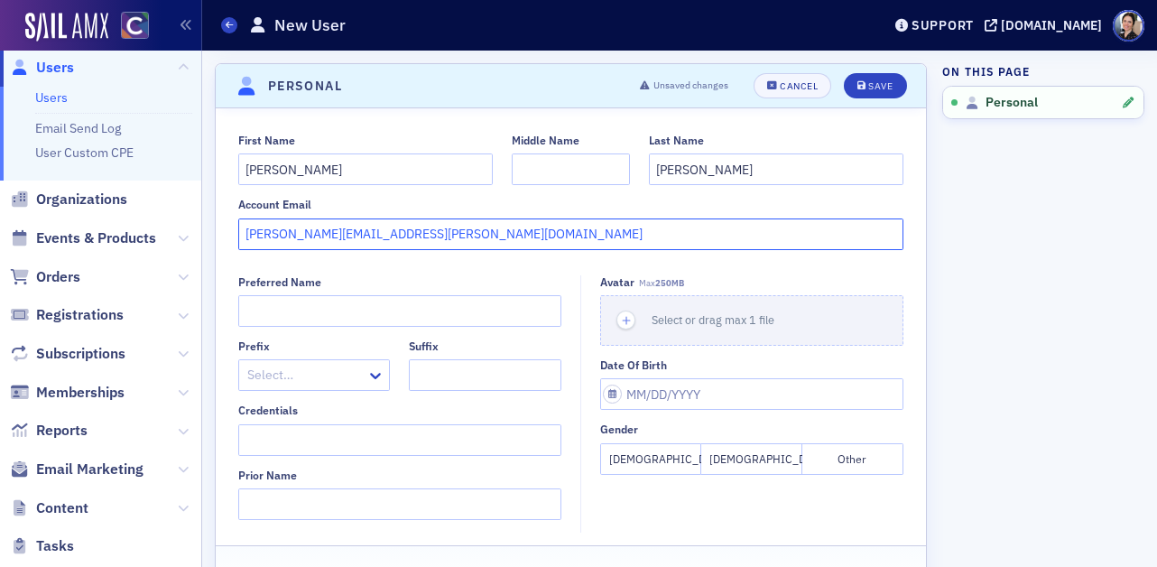
type input "Irina.Zigray@colostate.edu"
drag, startPoint x: 666, startPoint y: 464, endPoint x: 595, endPoint y: 386, distance: 106.1
click at [665, 463] on button "Female" at bounding box center [650, 459] width 101 height 32
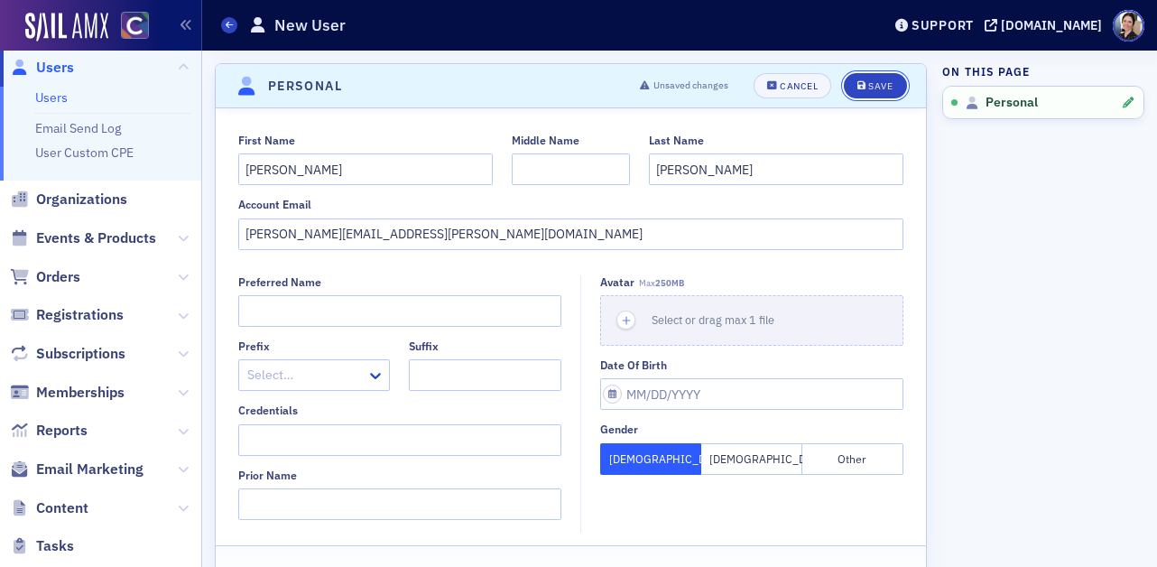
drag, startPoint x: 874, startPoint y: 85, endPoint x: 704, endPoint y: 80, distance: 169.8
click at [872, 85] on div "Save" at bounding box center [881, 86] width 24 height 10
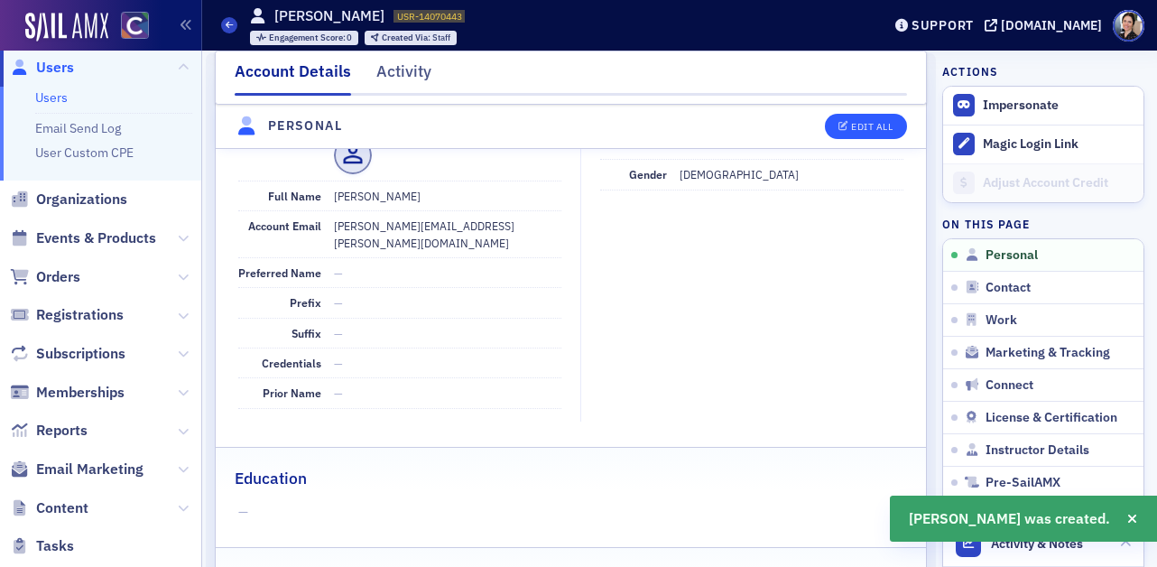
scroll to position [220, 0]
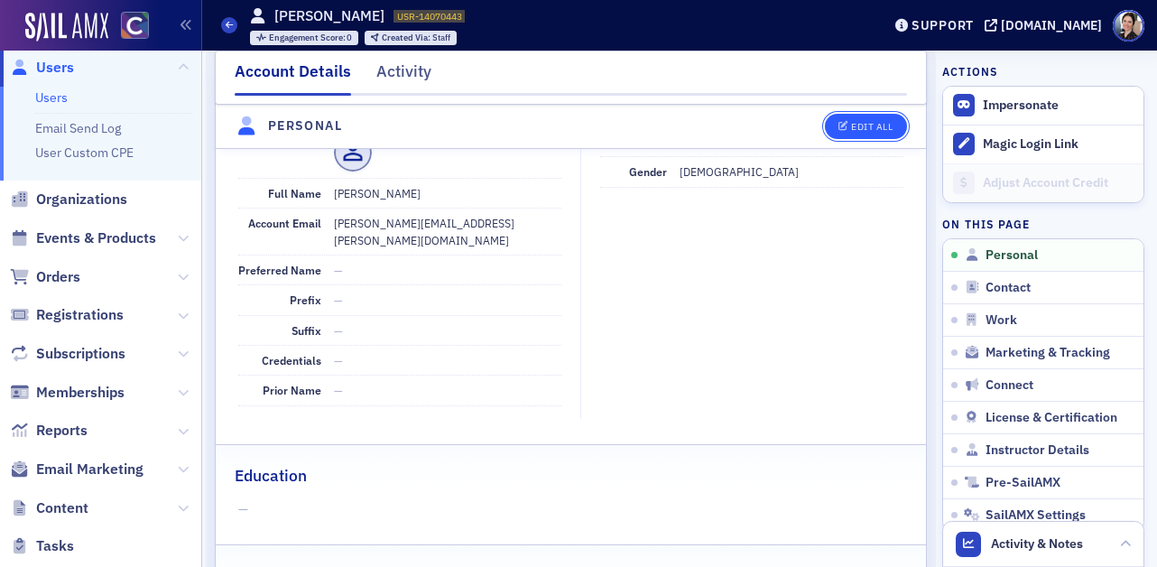
click at [880, 131] on div "Edit All" at bounding box center [872, 127] width 42 height 10
select select "US"
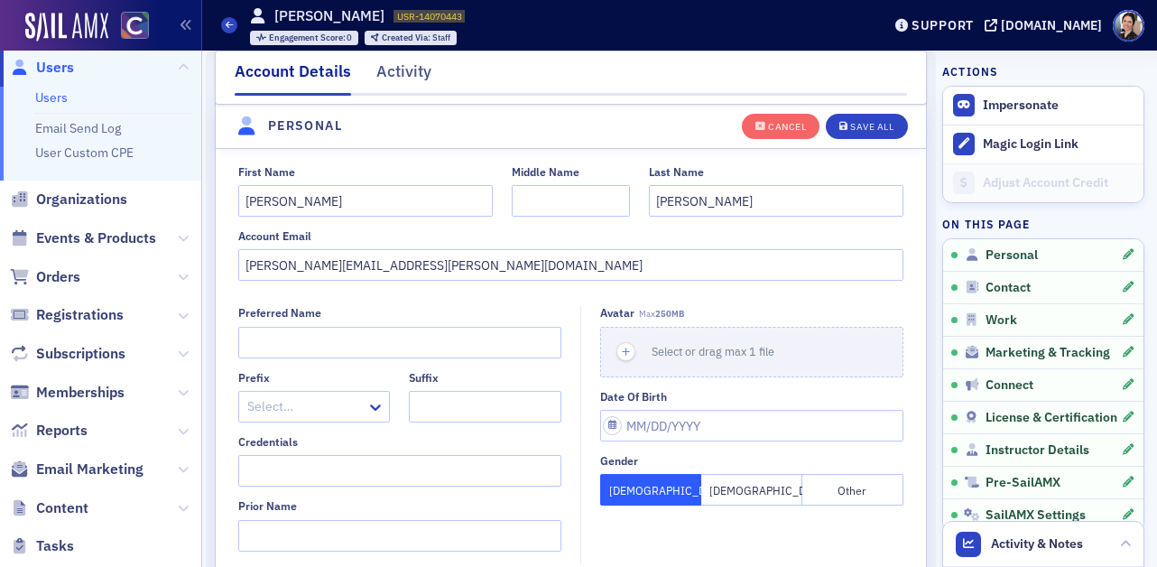
scroll to position [210, 0]
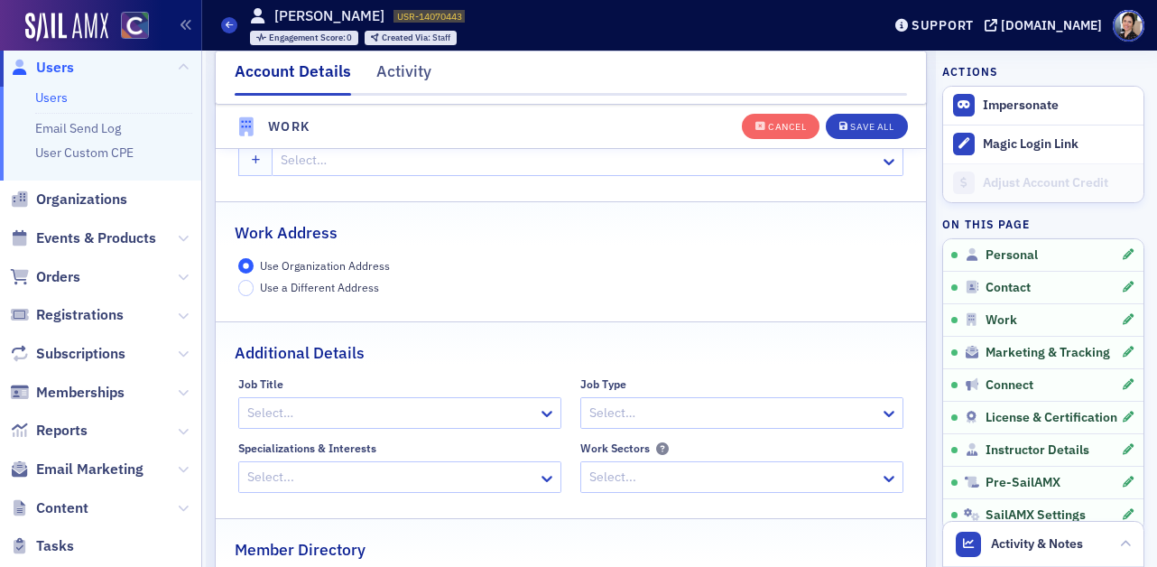
click at [481, 160] on div at bounding box center [578, 160] width 599 height 23
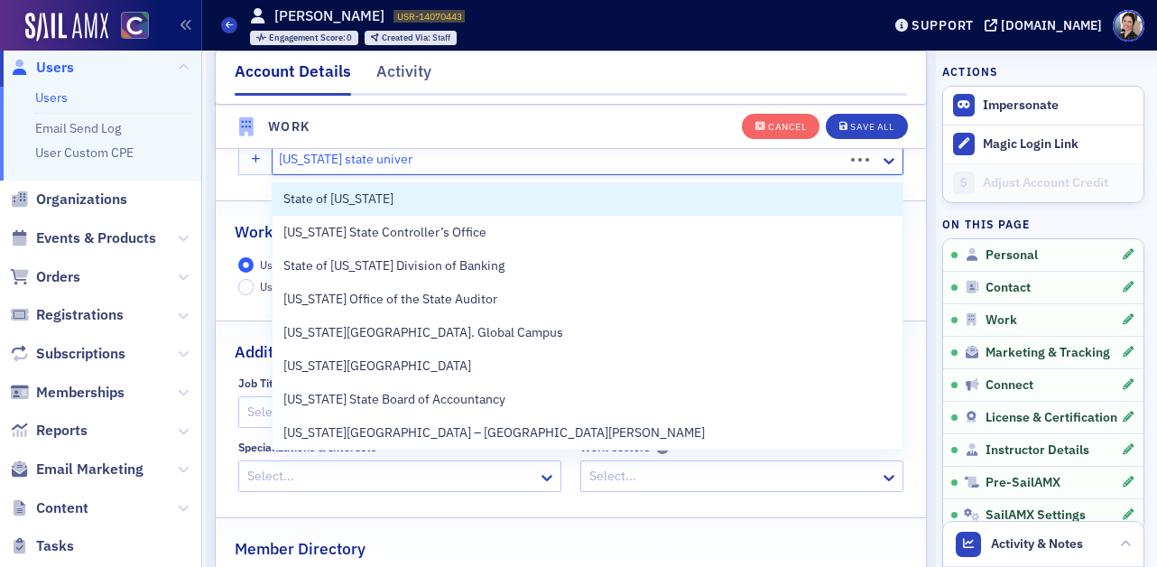
type input "colorado state univerf"
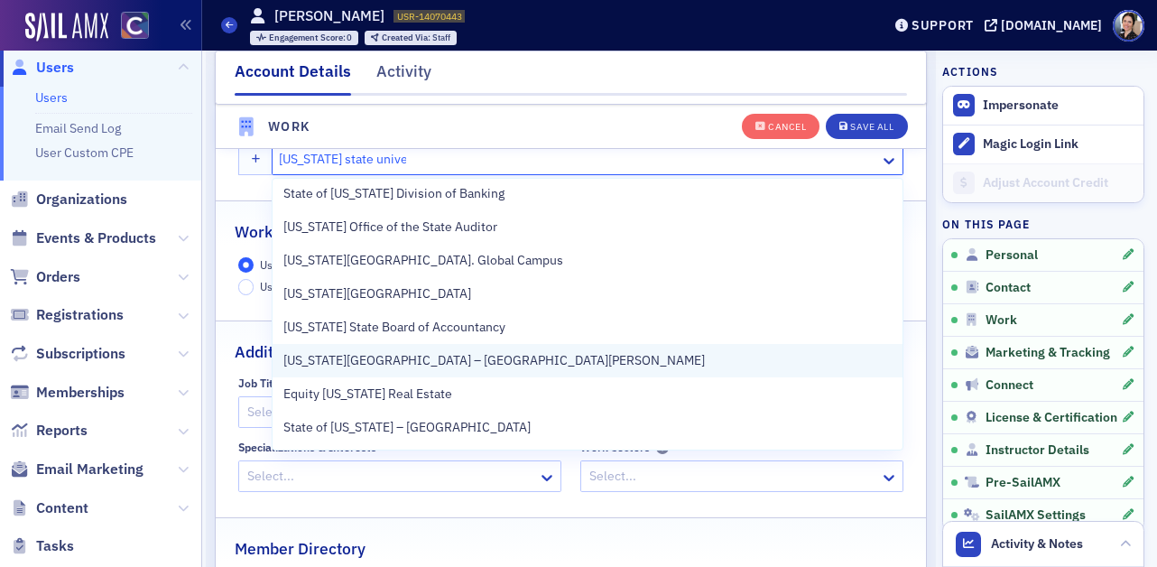
scroll to position [108, 0]
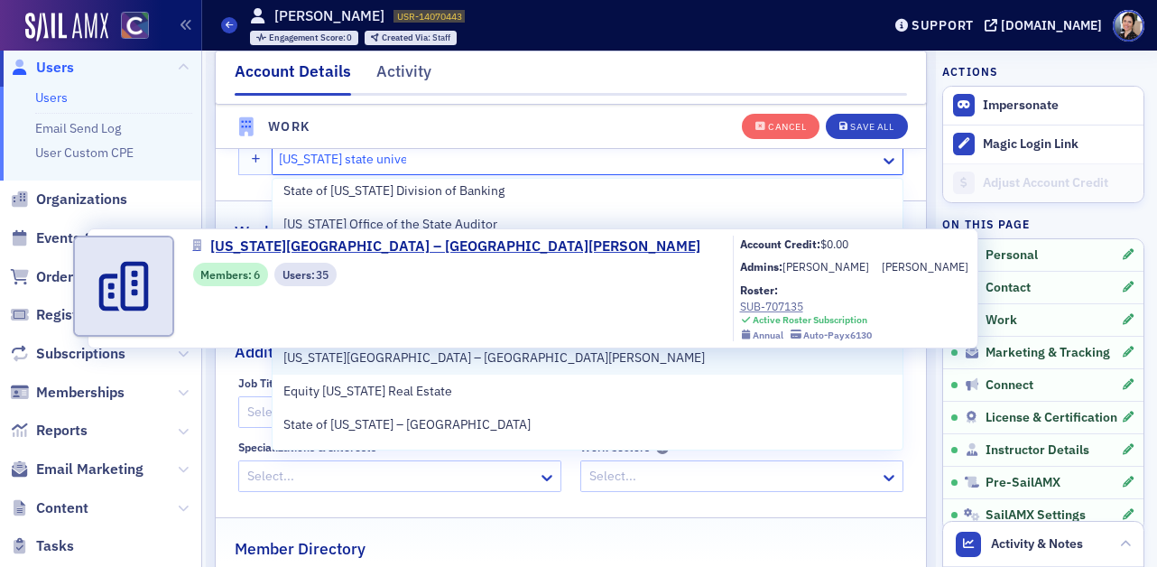
click at [493, 361] on span "Colorado State University – Fort Collins" at bounding box center [494, 358] width 422 height 19
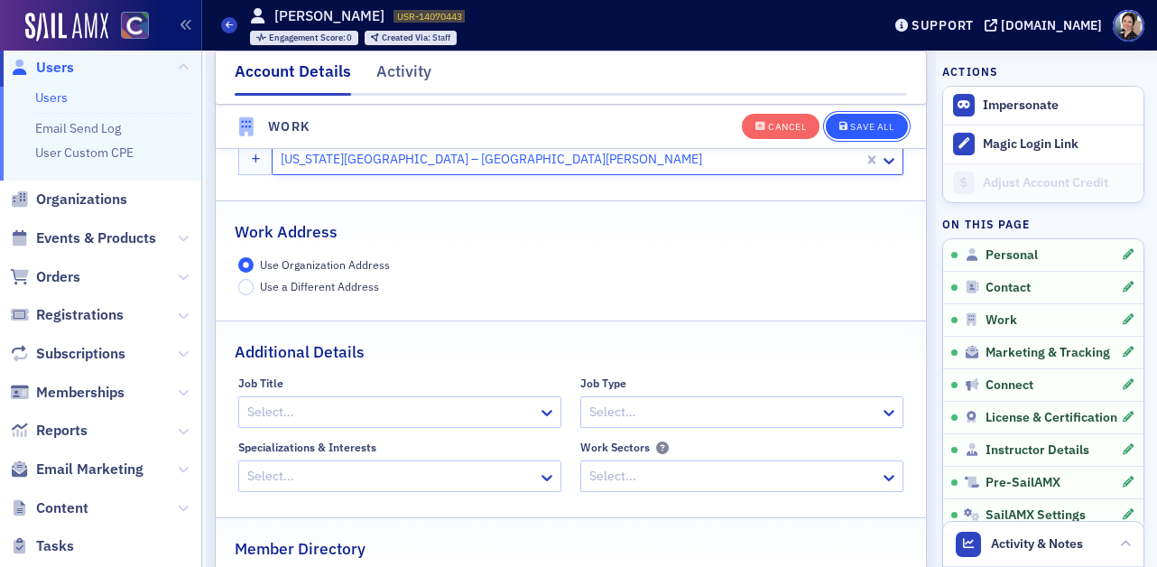
click at [869, 126] on div "Save All" at bounding box center [871, 127] width 43 height 10
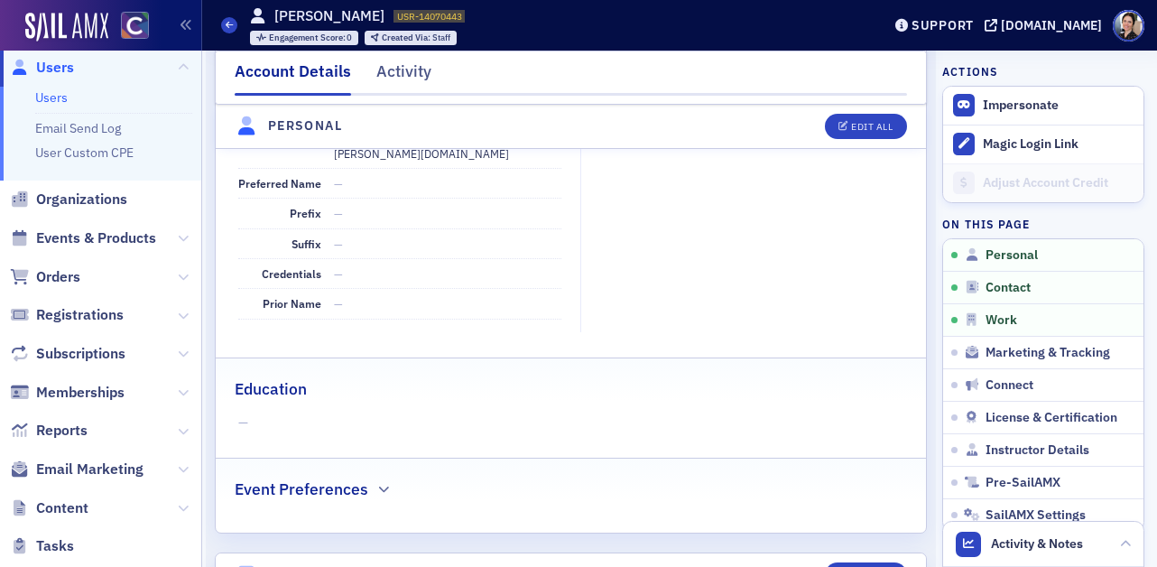
scroll to position [33, 0]
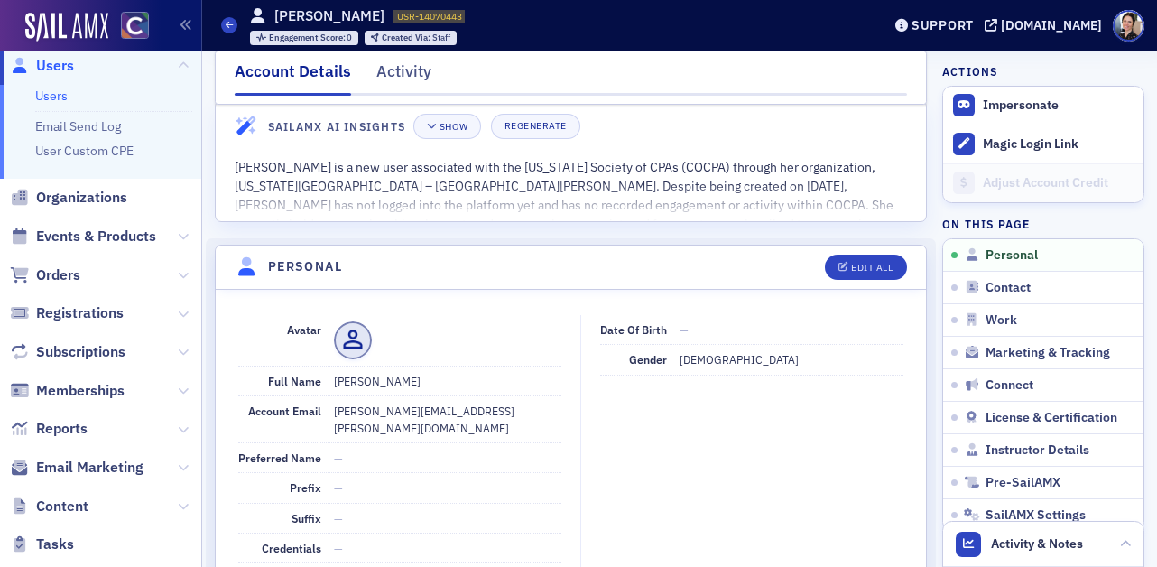
click at [67, 58] on span "Users" at bounding box center [100, 65] width 201 height 39
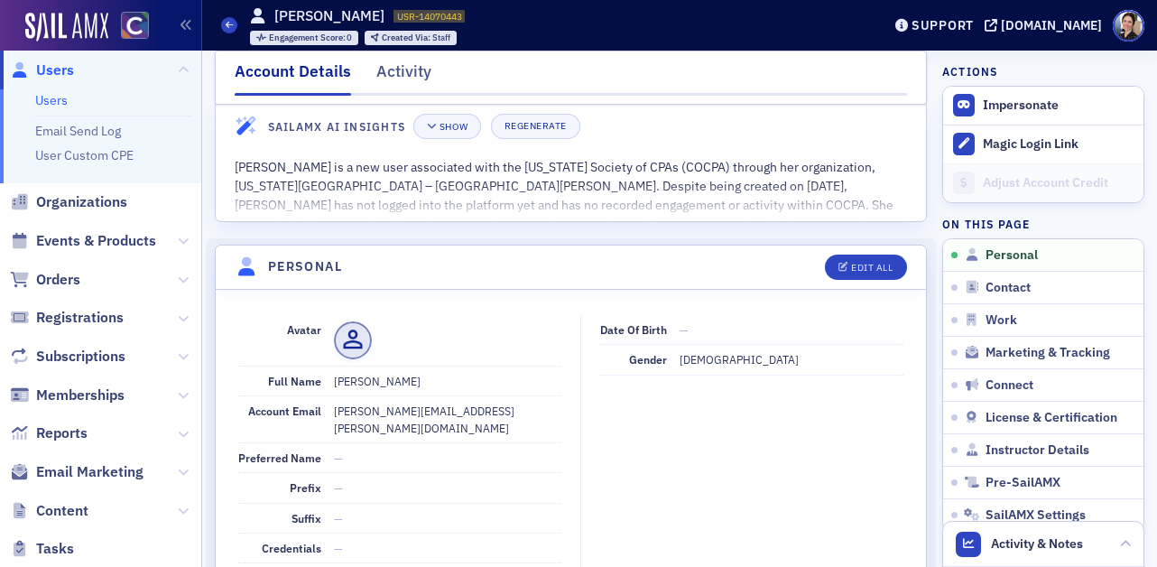
drag, startPoint x: 63, startPoint y: 70, endPoint x: 23, endPoint y: 79, distance: 40.9
click at [62, 70] on span "Users" at bounding box center [55, 70] width 38 height 20
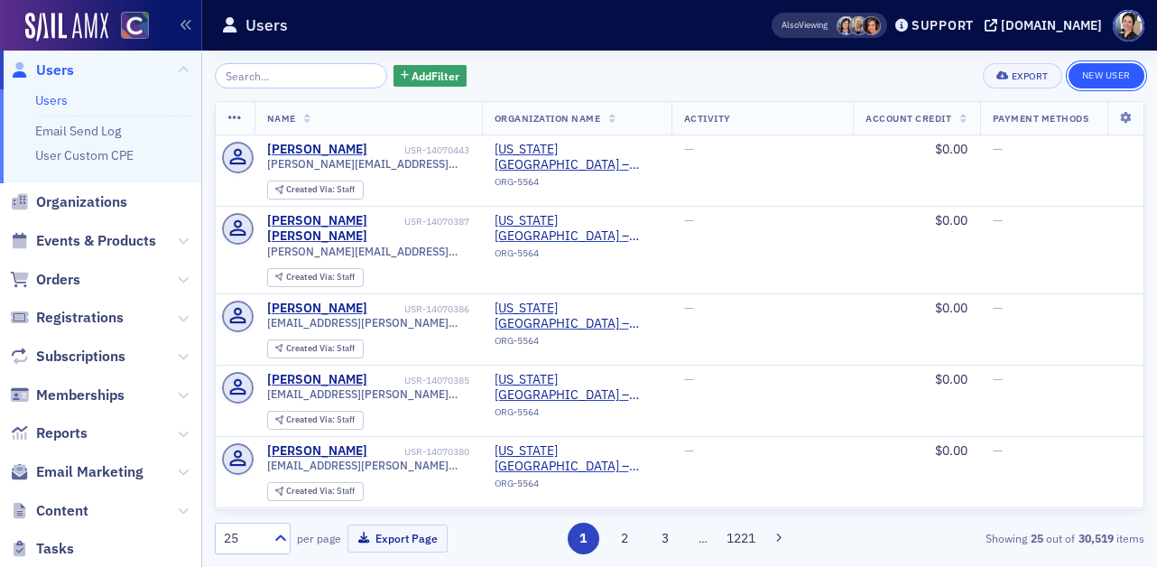
click at [1113, 72] on link "New User" at bounding box center [1107, 75] width 76 height 25
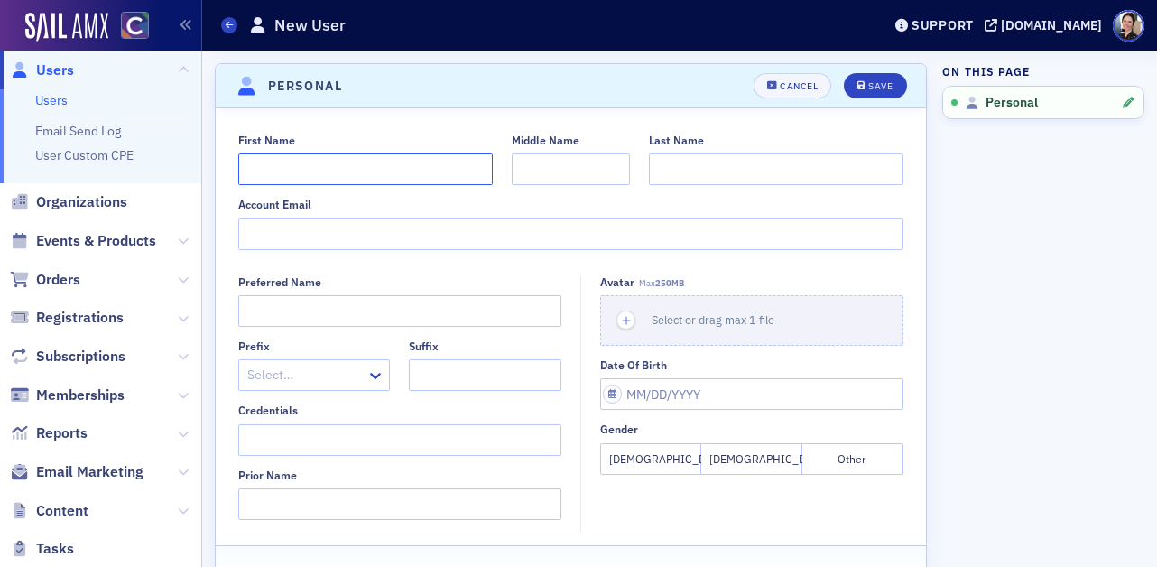
click at [356, 172] on input "First Name" at bounding box center [365, 169] width 255 height 32
type input "Lauren"
type input "King"
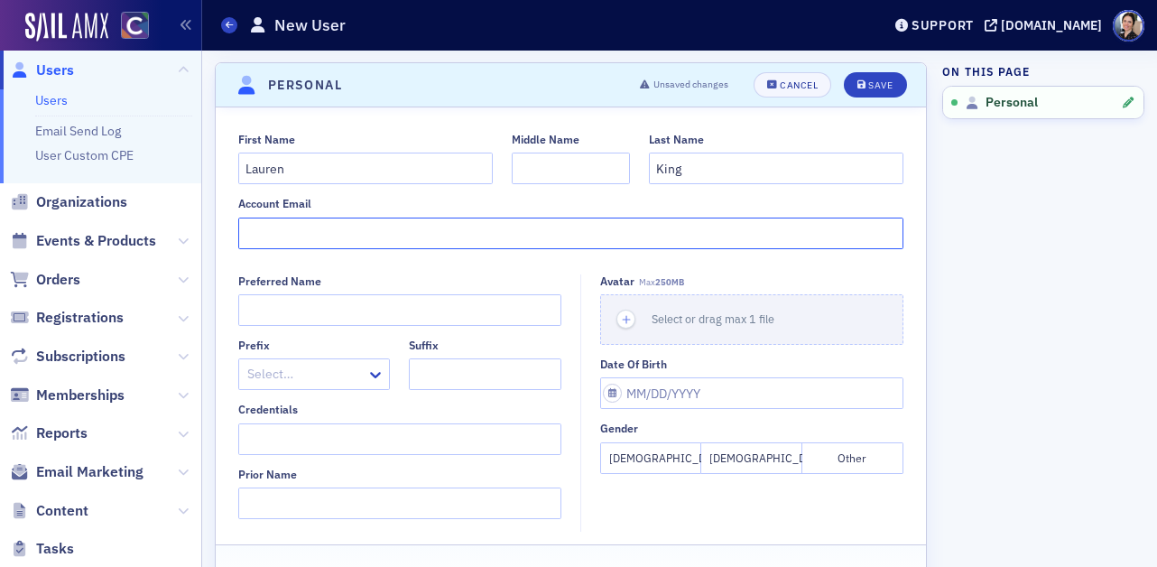
paste input "Lauren.King@colostate.edu"
type input "Lauren.King@colostate.edu"
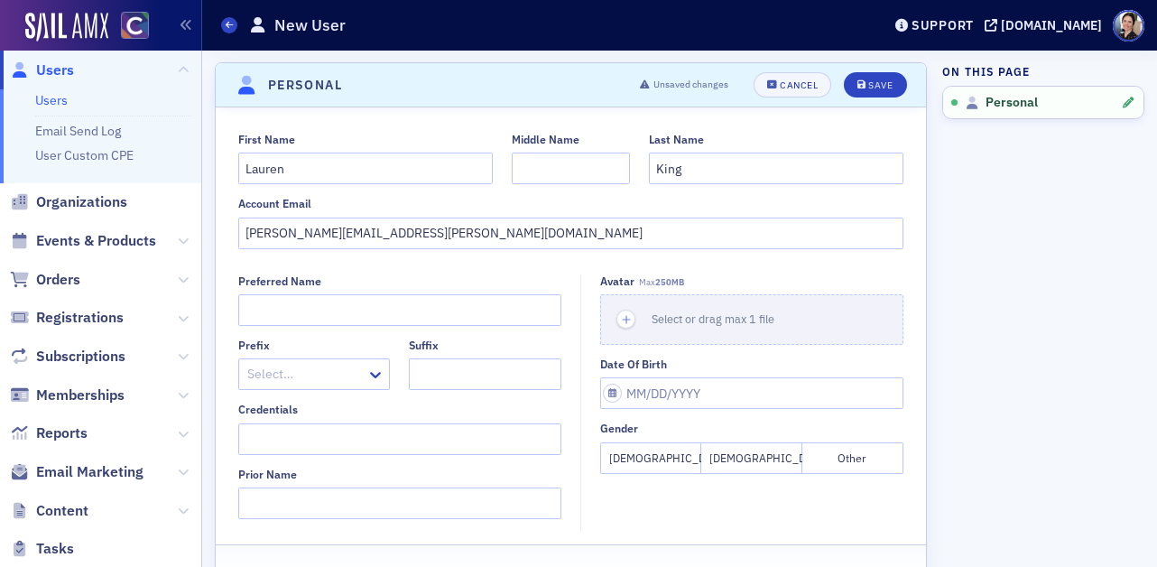
drag, startPoint x: 667, startPoint y: 460, endPoint x: 682, endPoint y: 435, distance: 28.3
click at [667, 460] on button "Female" at bounding box center [650, 458] width 101 height 32
click at [878, 85] on div "Save" at bounding box center [881, 85] width 24 height 10
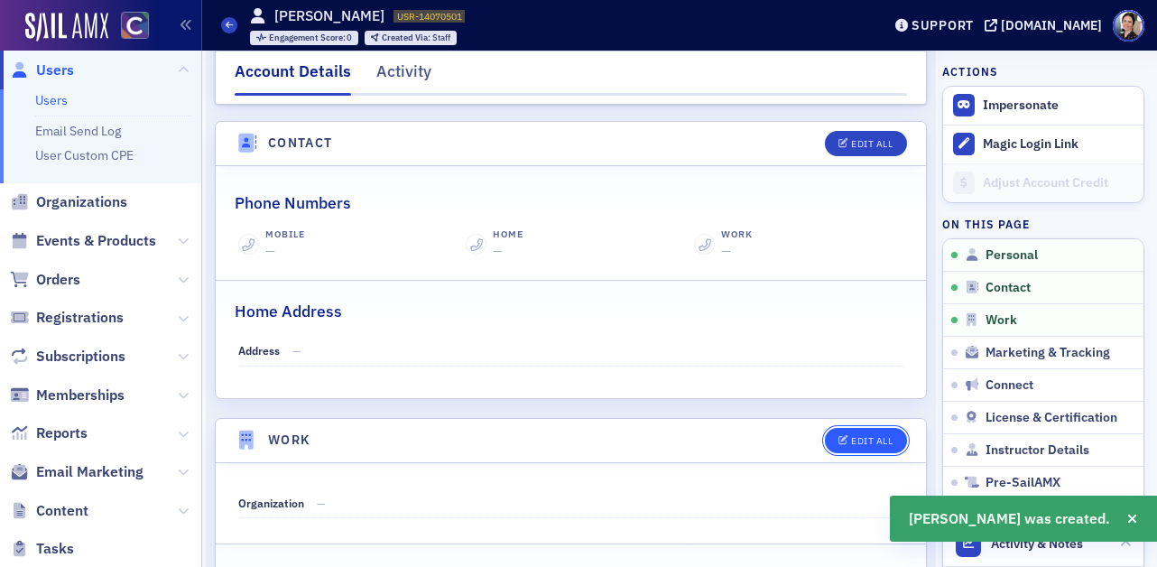
click at [878, 442] on div "Edit All" at bounding box center [872, 441] width 42 height 10
select select "US"
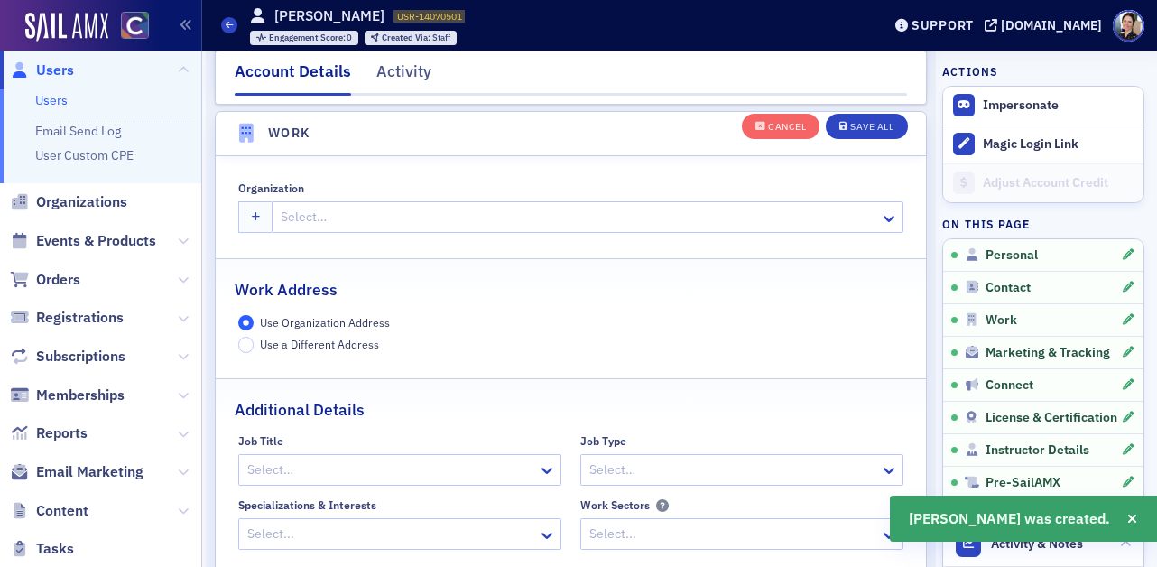
scroll to position [1430, 0]
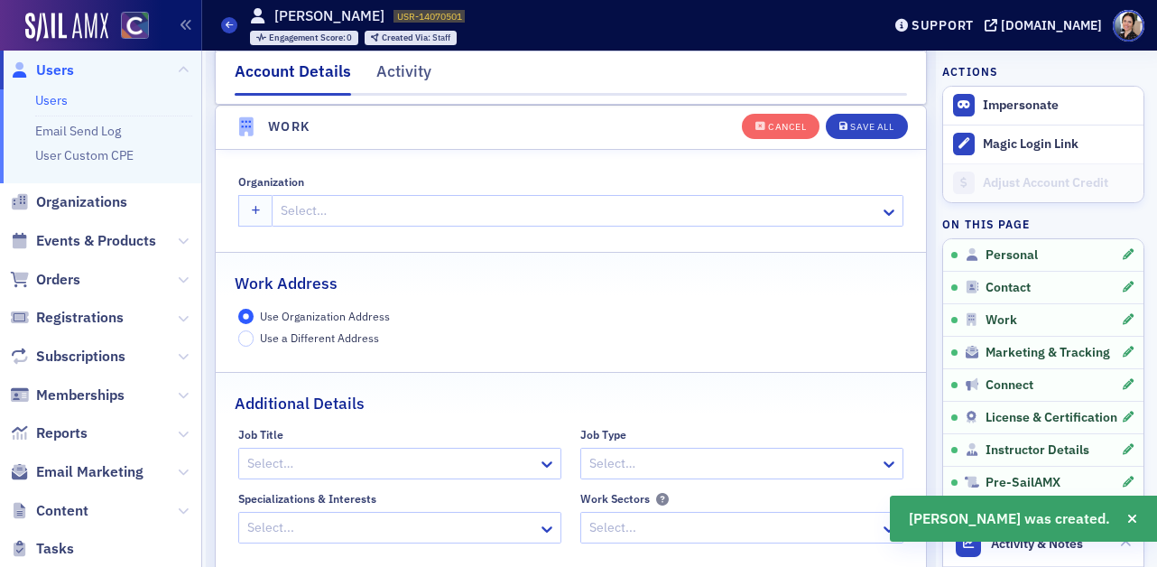
click at [338, 212] on div at bounding box center [578, 211] width 599 height 23
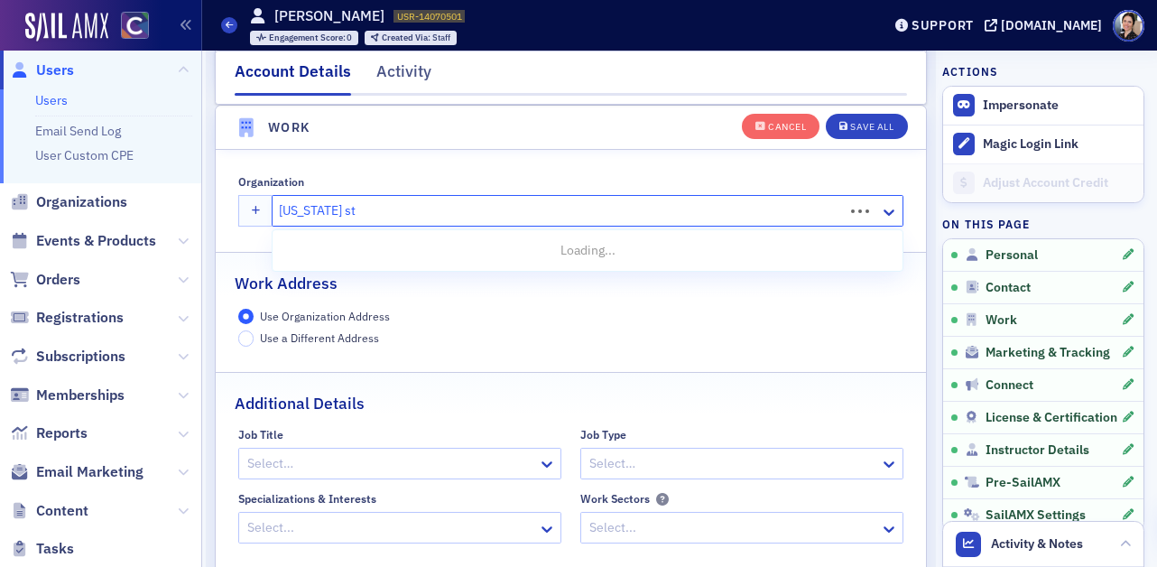
type input "colorado state"
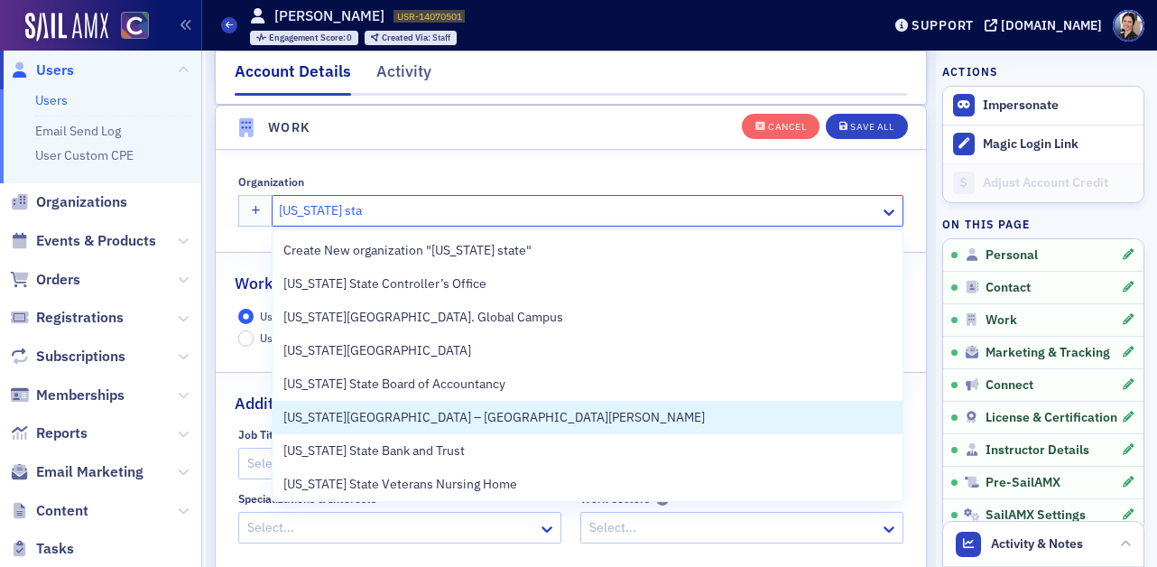
drag, startPoint x: 450, startPoint y: 414, endPoint x: 519, endPoint y: 358, distance: 89.3
click at [451, 414] on span "Colorado State University – Fort Collins" at bounding box center [494, 417] width 422 height 19
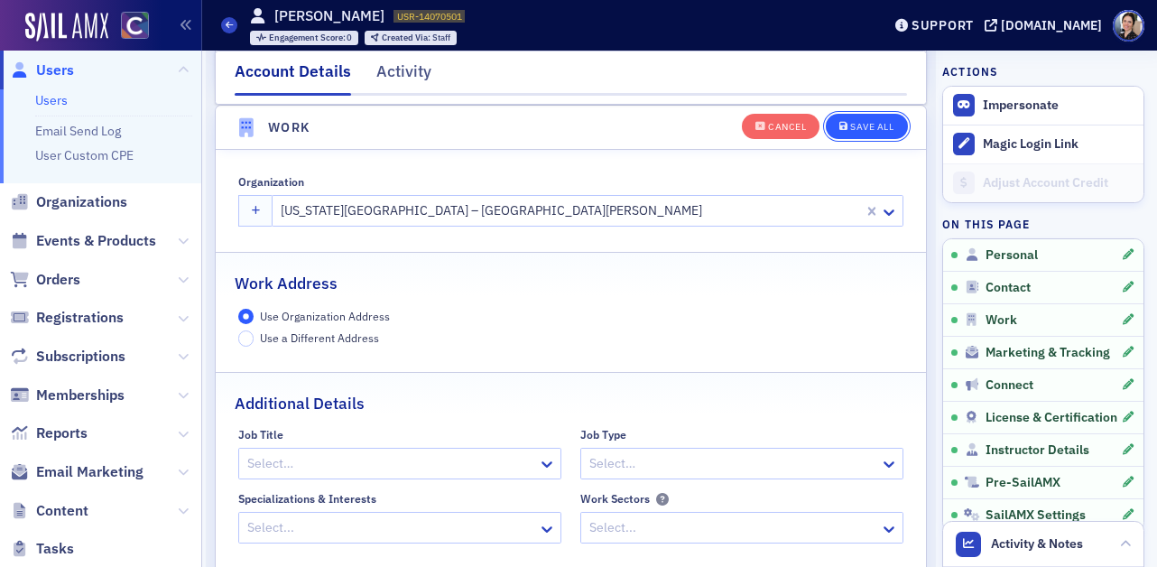
drag, startPoint x: 873, startPoint y: 123, endPoint x: 795, endPoint y: 128, distance: 77.8
click at [873, 123] on div "Save All" at bounding box center [871, 127] width 43 height 10
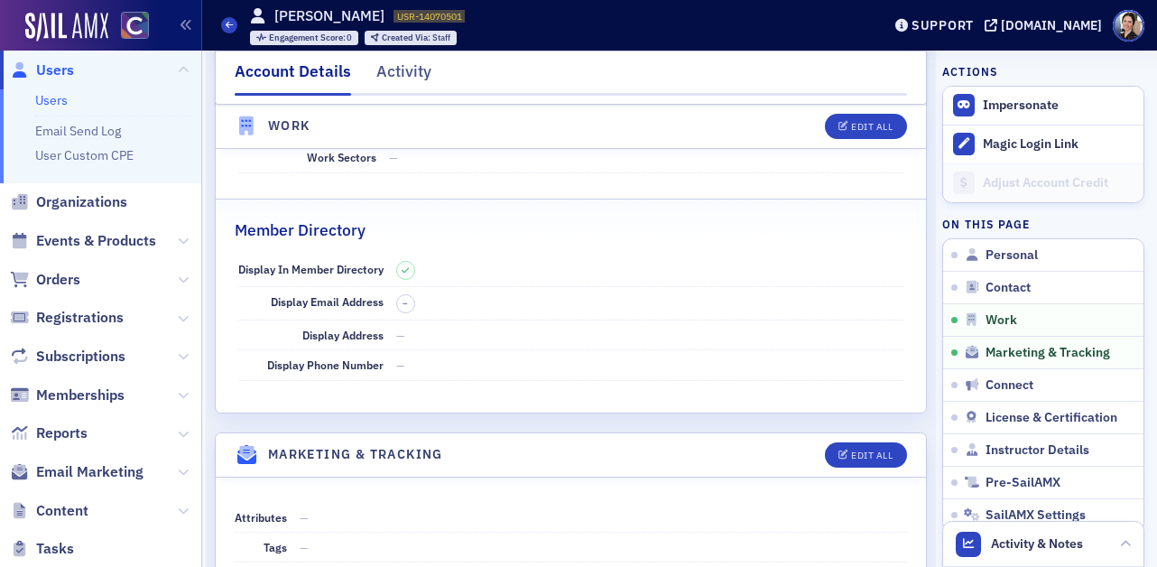
drag, startPoint x: 60, startPoint y: 70, endPoint x: 44, endPoint y: 64, distance: 17.4
click at [60, 70] on span "Users" at bounding box center [55, 70] width 38 height 20
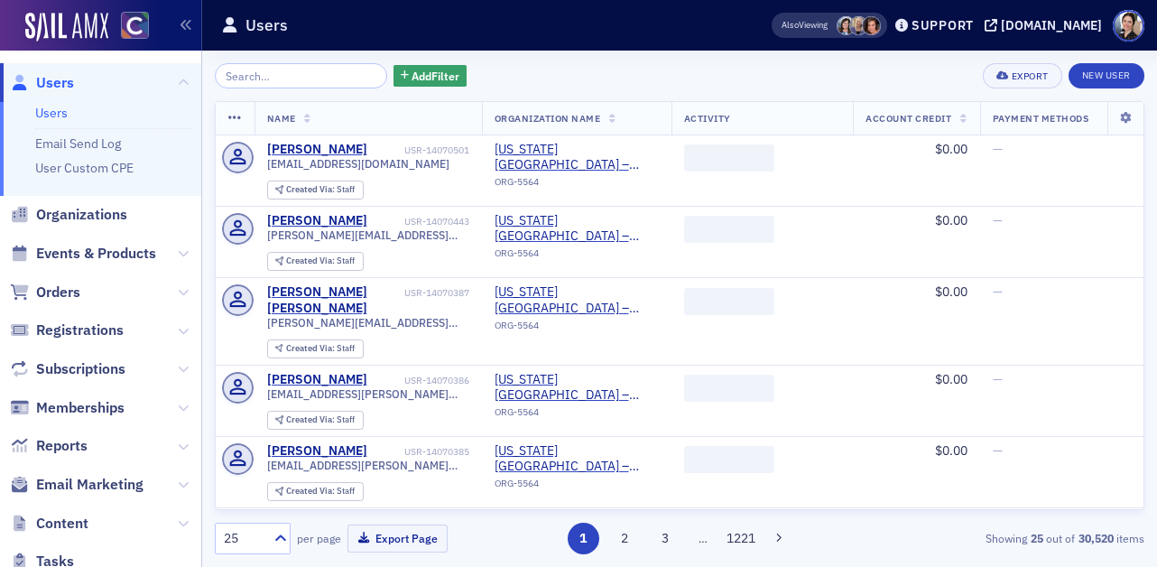
scroll to position [13, 0]
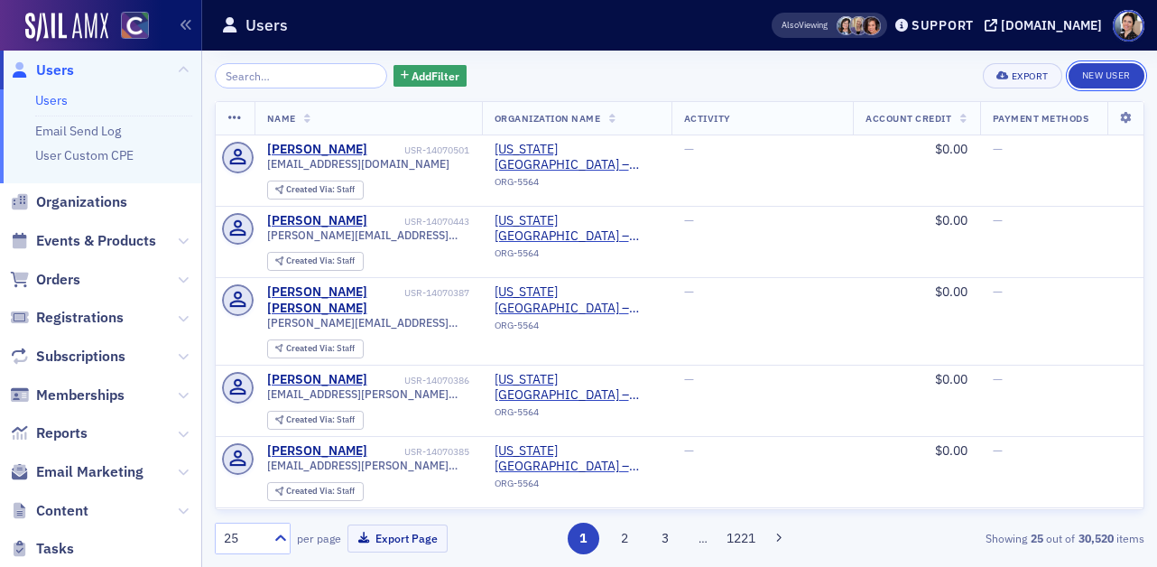
drag, startPoint x: 1110, startPoint y: 77, endPoint x: 841, endPoint y: 82, distance: 269.1
click at [1110, 77] on link "New User" at bounding box center [1107, 75] width 76 height 25
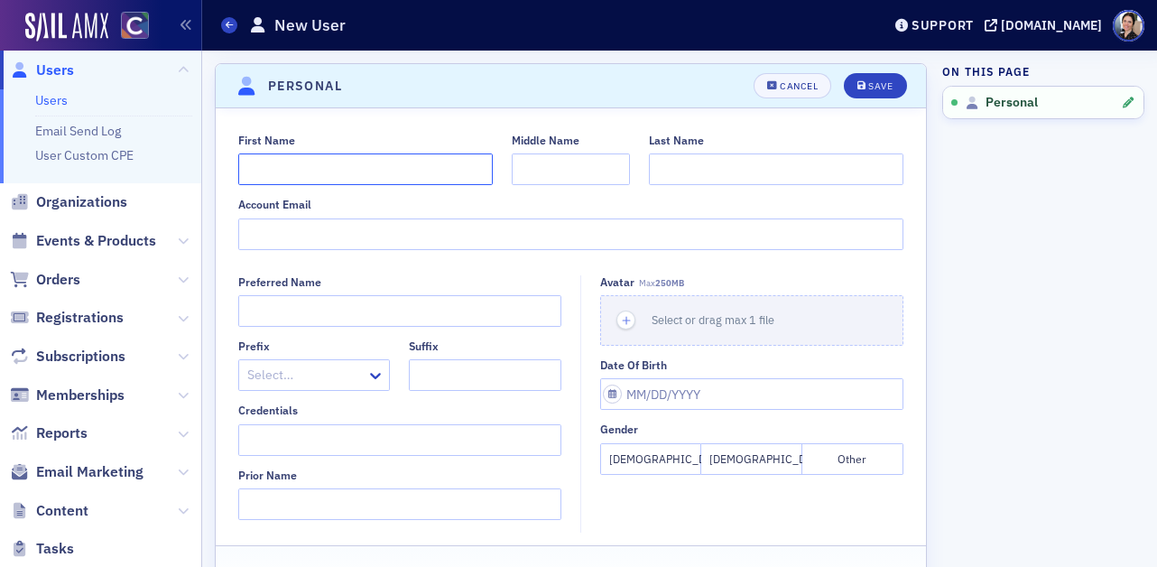
click at [300, 174] on input "First Name" at bounding box center [365, 169] width 255 height 32
type input "Grace"
paste input "Levakin"
type input "Levakin"
paste input "Levakin"
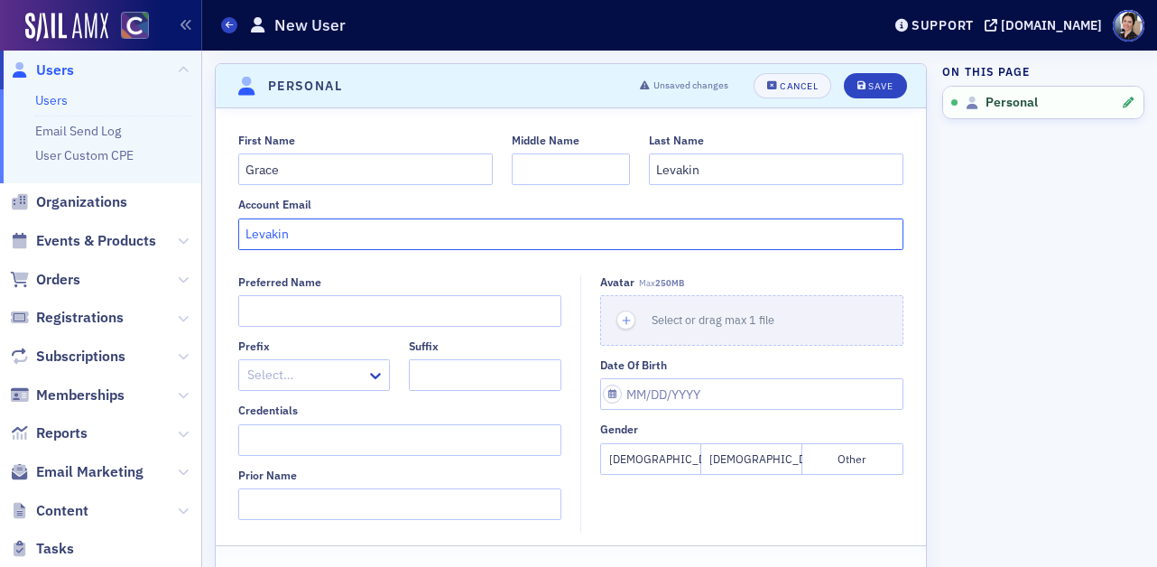
drag, startPoint x: 310, startPoint y: 237, endPoint x: 209, endPoint y: 227, distance: 101.6
click at [209, 227] on div "Scroll to Personal Personal Unsaved changes Cancel Save First Name Grace Middle…" at bounding box center [679, 408] width 955 height 715
paste input "Grace.Levakin@colostate.edu"
type input "Grace.Levakin@colostate.edu"
click at [654, 460] on button "[DEMOGRAPHIC_DATA]" at bounding box center [650, 459] width 101 height 32
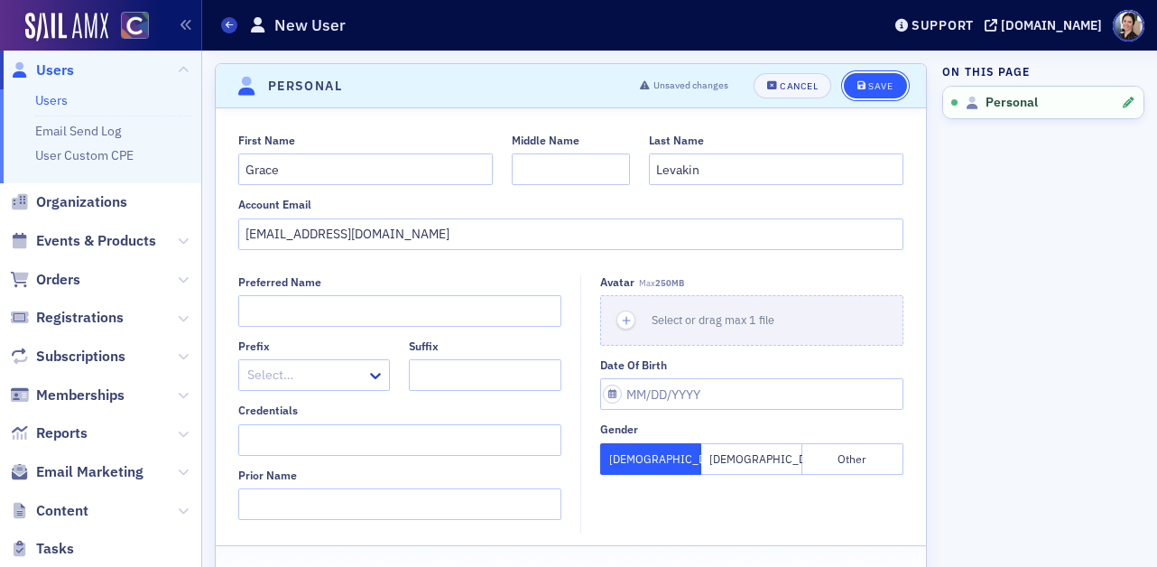
click at [884, 81] on div "Save" at bounding box center [881, 86] width 24 height 10
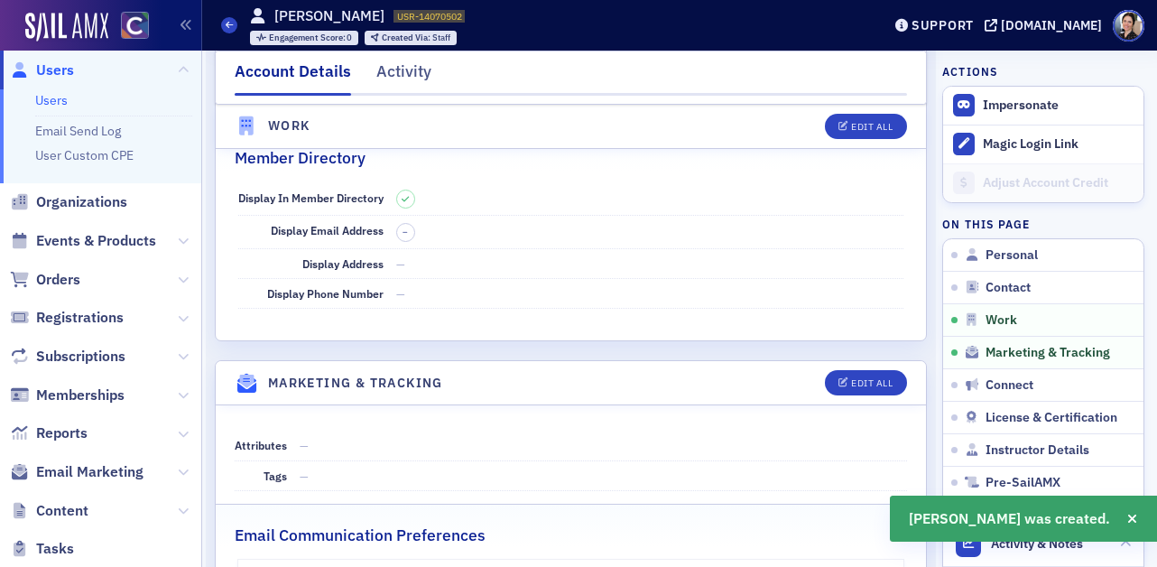
scroll to position [1565, 0]
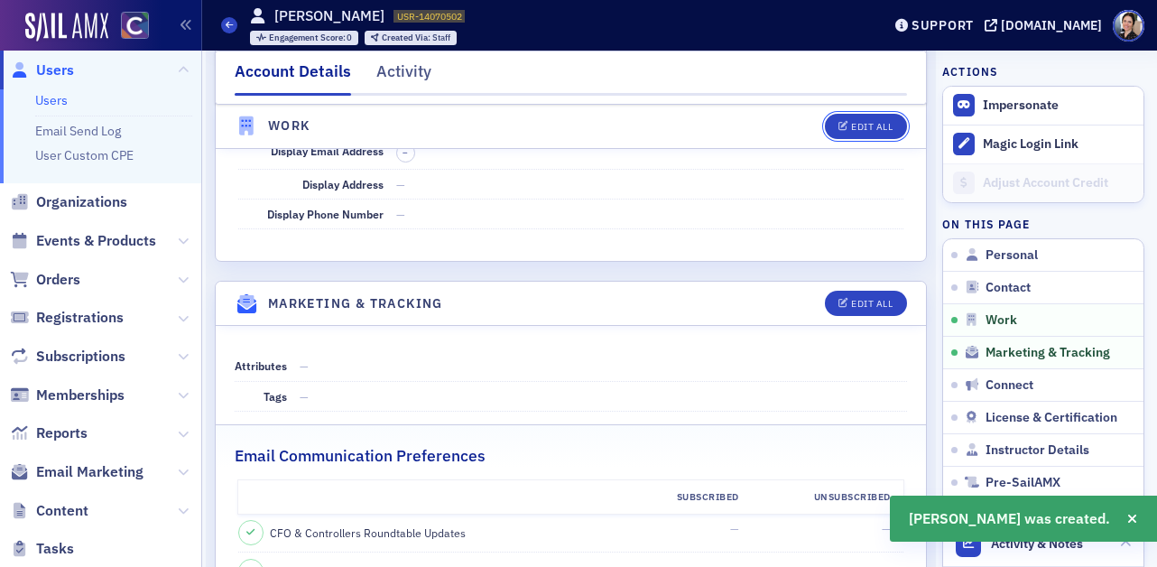
click at [873, 122] on div "Edit All" at bounding box center [872, 127] width 42 height 10
select select "US"
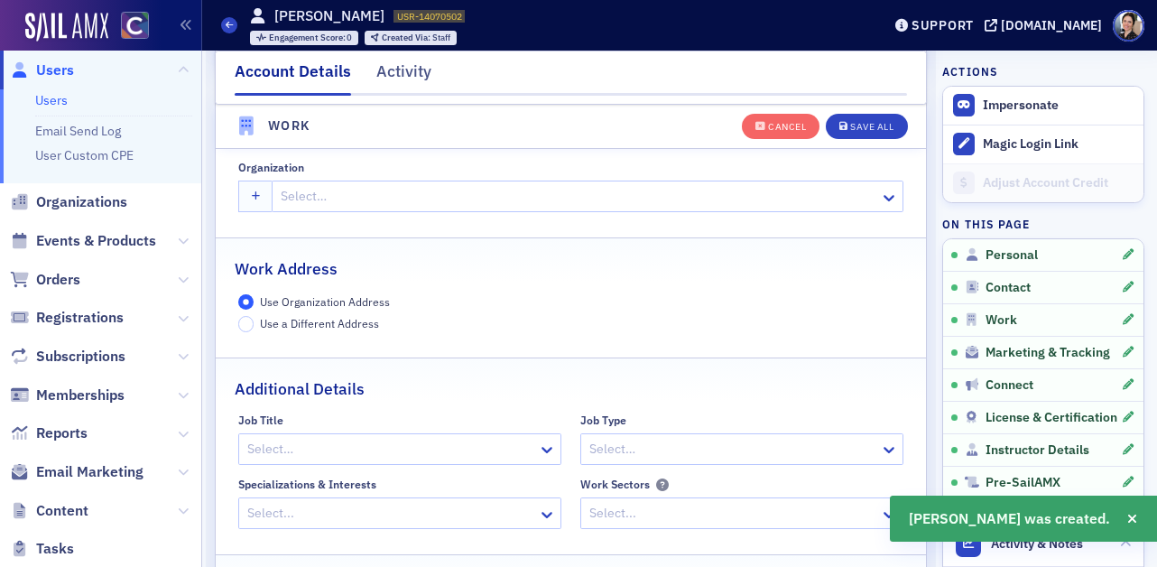
scroll to position [1430, 0]
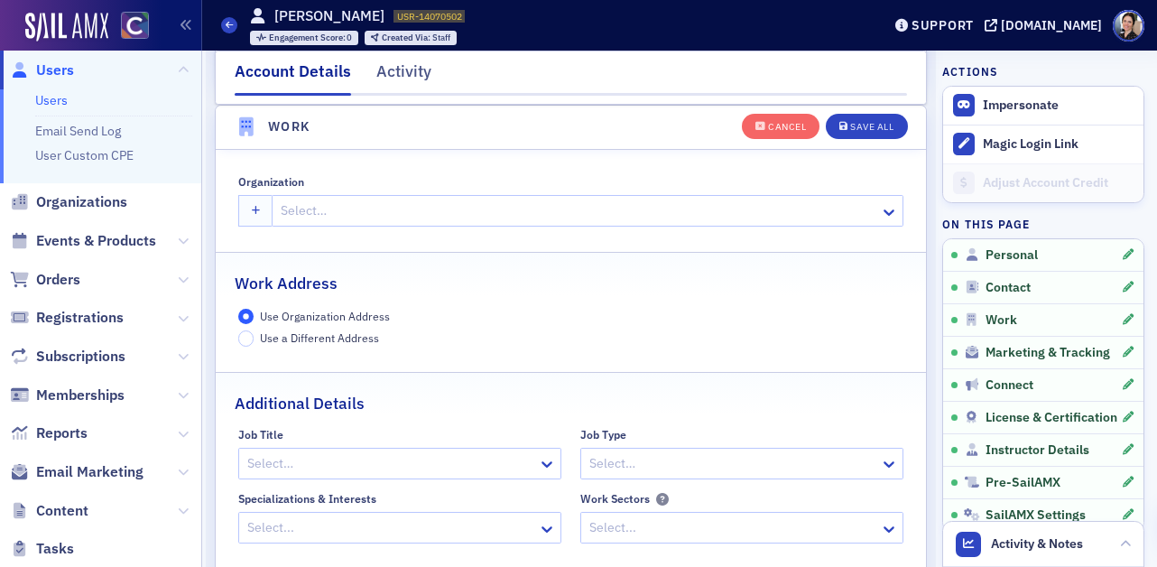
click at [391, 207] on div at bounding box center [578, 211] width 599 height 23
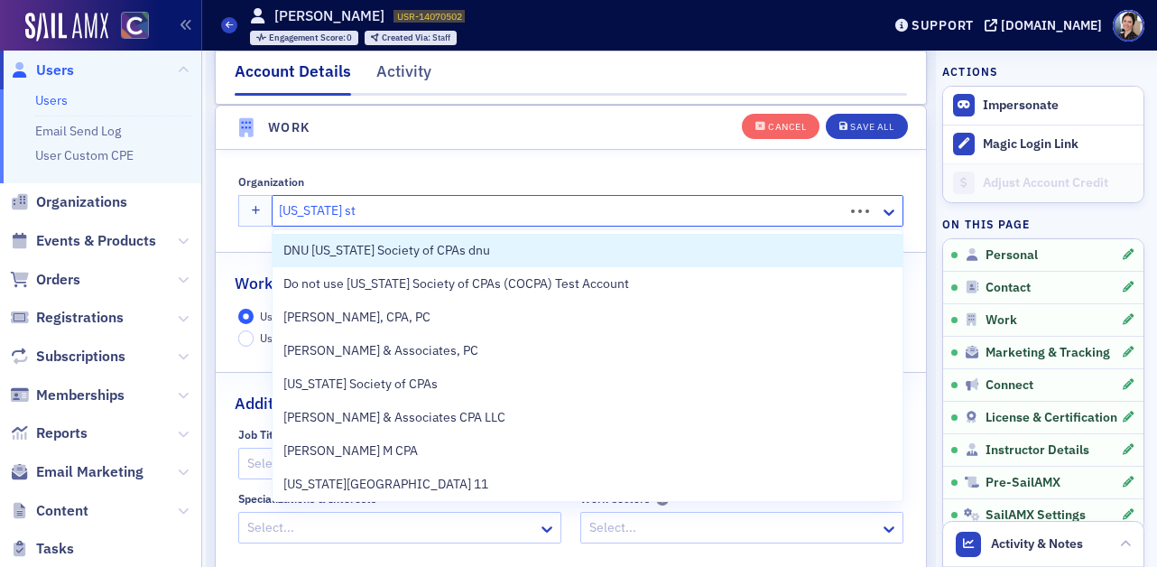
type input "[US_STATE] state"
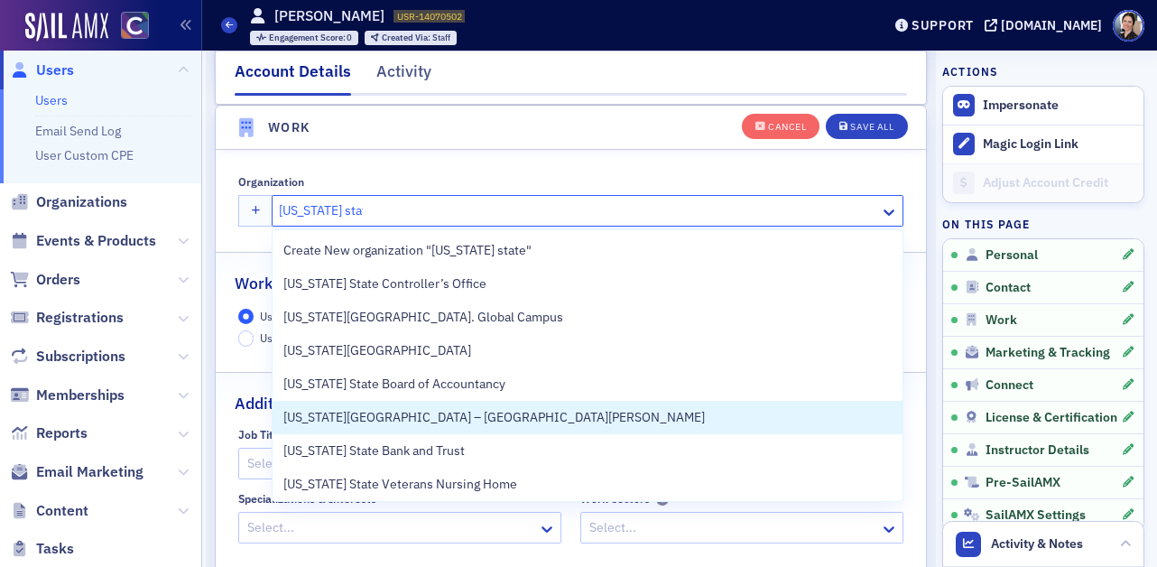
drag, startPoint x: 495, startPoint y: 414, endPoint x: 605, endPoint y: 355, distance: 124.8
click at [495, 414] on span "[US_STATE][GEOGRAPHIC_DATA] – [GEOGRAPHIC_DATA][PERSON_NAME]" at bounding box center [494, 417] width 422 height 19
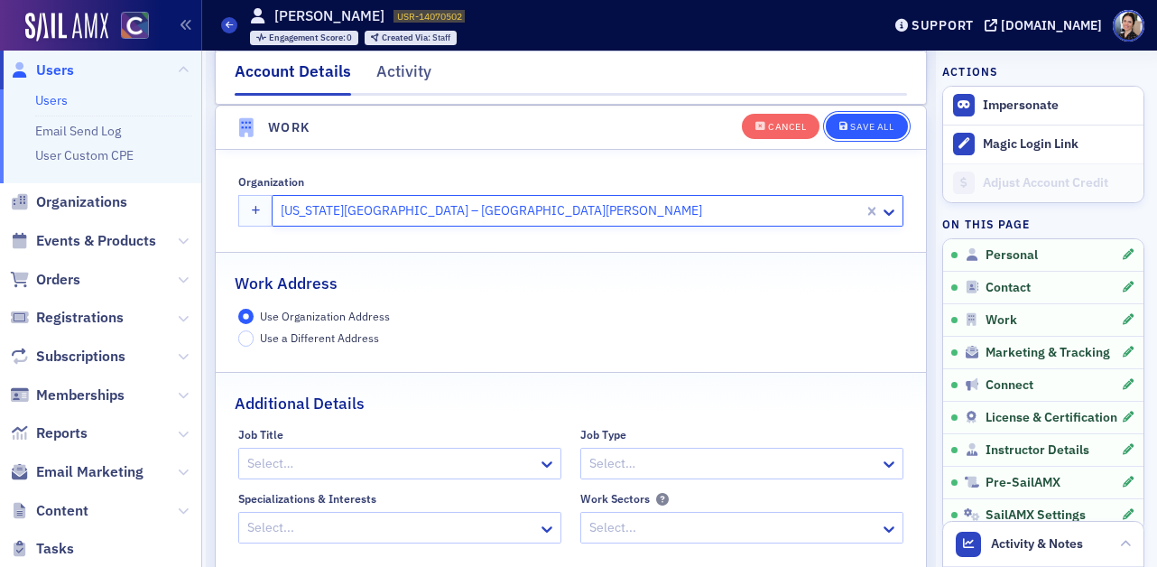
click at [872, 123] on div "Save All" at bounding box center [871, 127] width 43 height 10
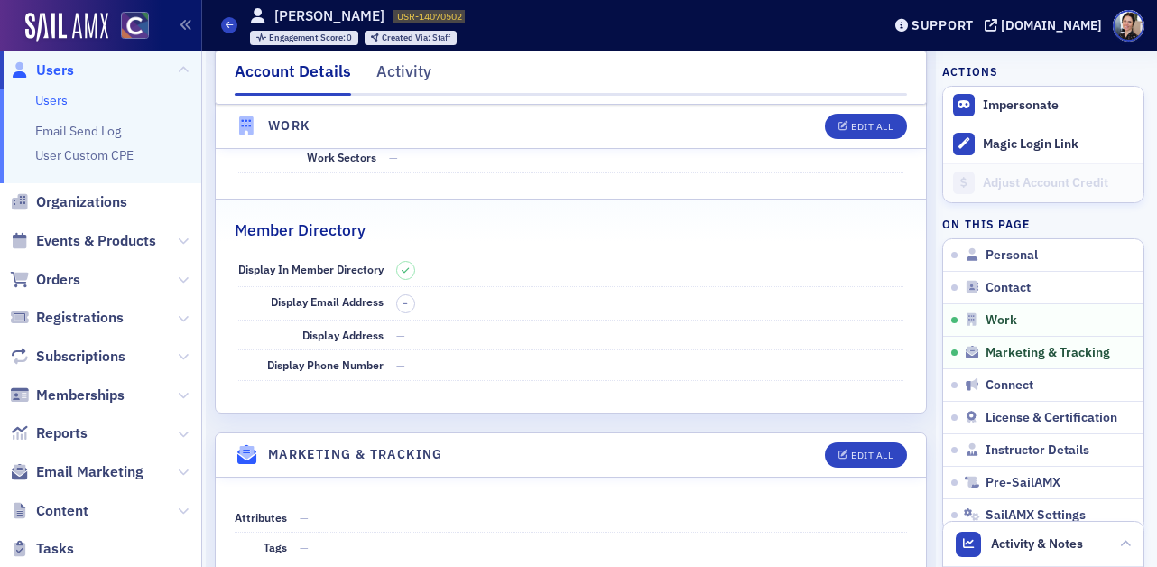
click at [63, 70] on span "Users" at bounding box center [55, 70] width 38 height 20
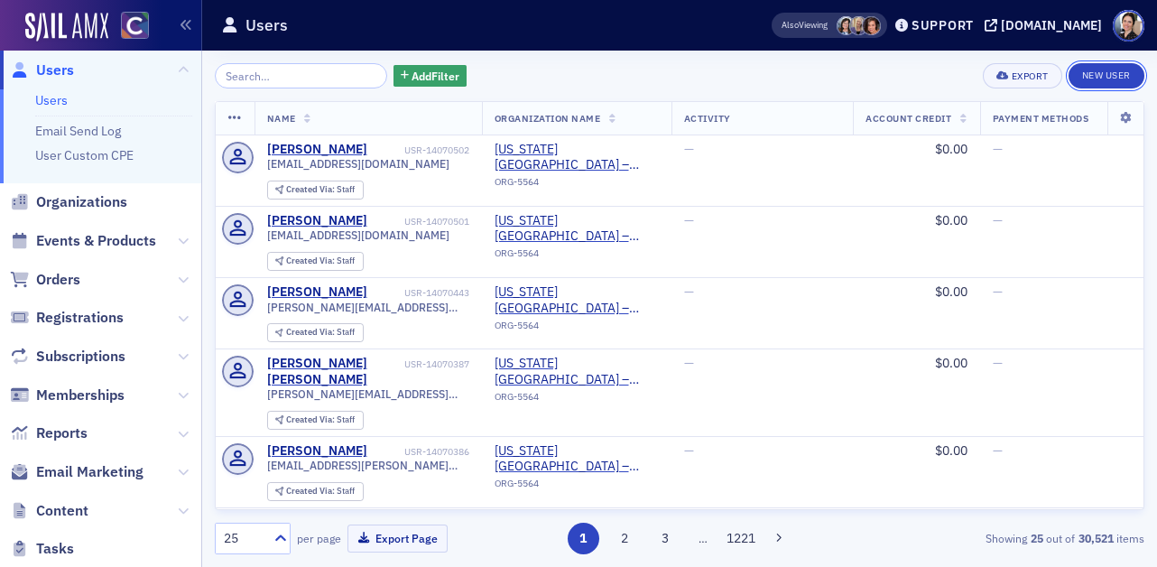
drag, startPoint x: 1108, startPoint y: 78, endPoint x: 958, endPoint y: 103, distance: 152.0
click at [1106, 78] on link "New User" at bounding box center [1107, 75] width 76 height 25
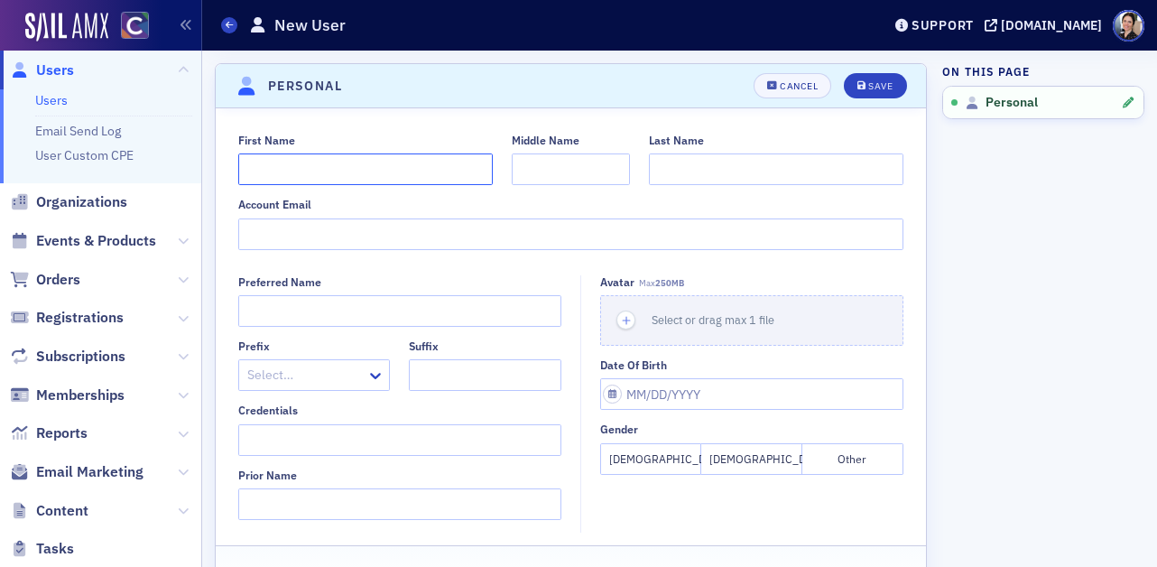
click at [291, 163] on input "First Name" at bounding box center [365, 169] width 255 height 32
type input "Charlie"
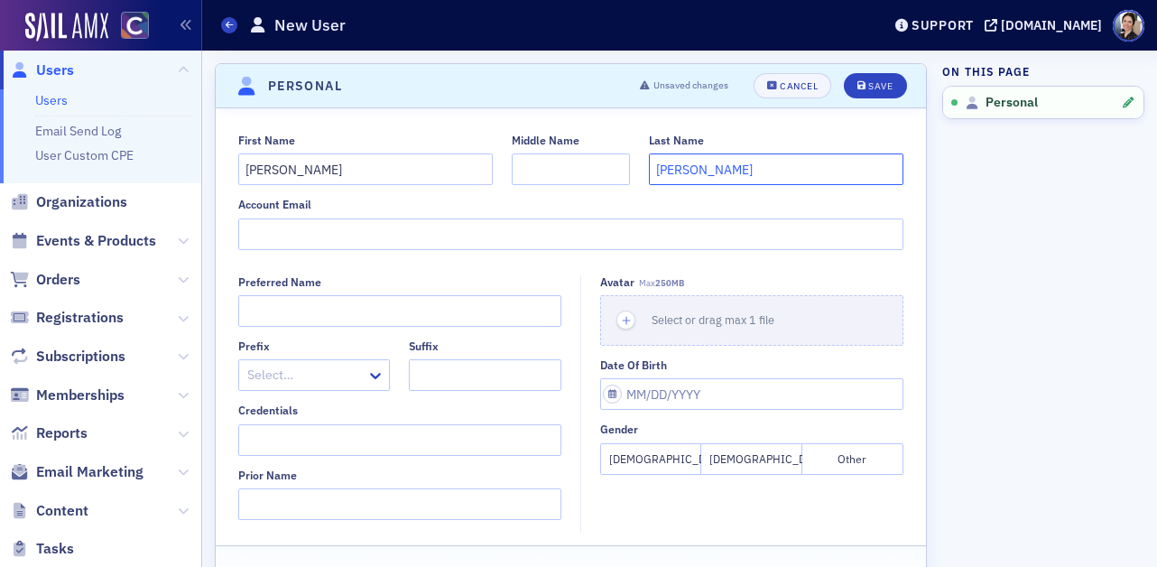
type input "Levine"
paste input "charlie.Levine@colostate.edu"
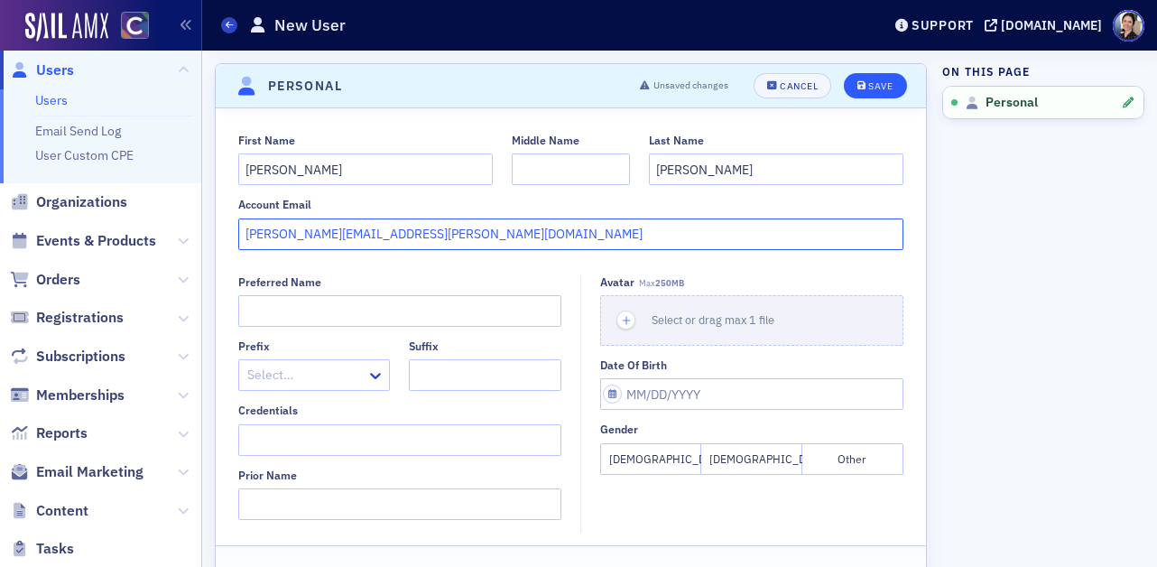
type input "charlie.Levine@colostate.edu"
click at [880, 86] on div "Save" at bounding box center [881, 86] width 24 height 10
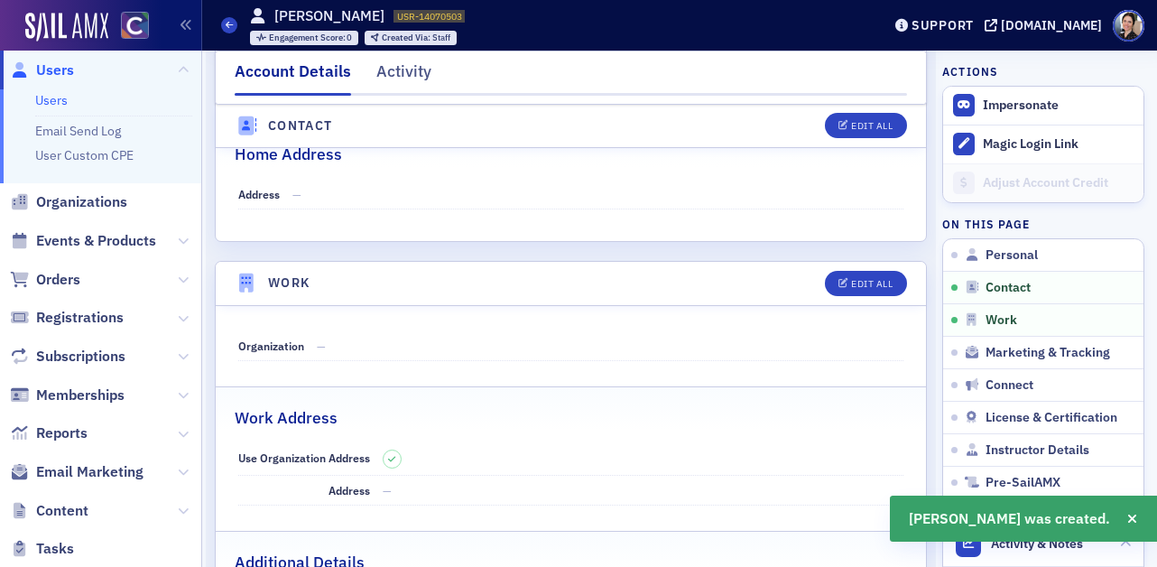
scroll to position [898, 0]
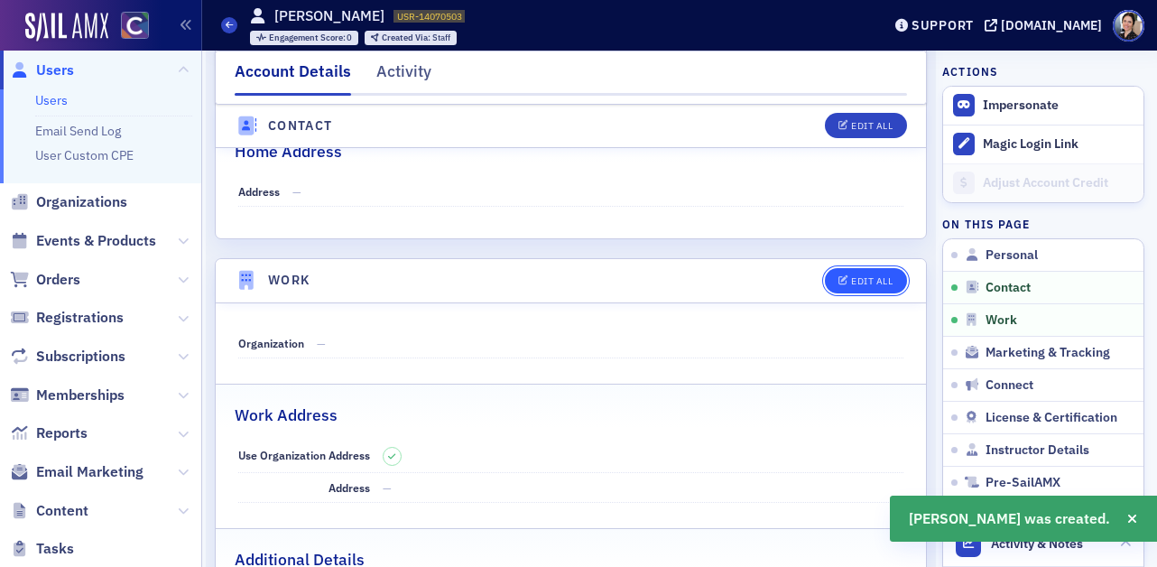
click at [873, 276] on div "Edit All" at bounding box center [872, 281] width 42 height 10
select select "US"
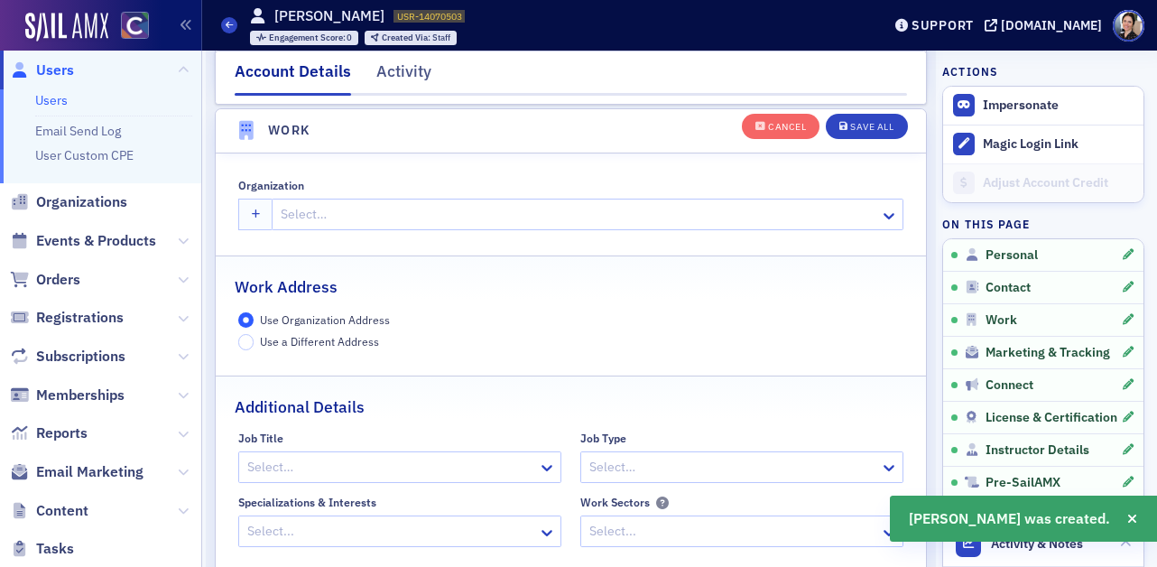
scroll to position [1430, 0]
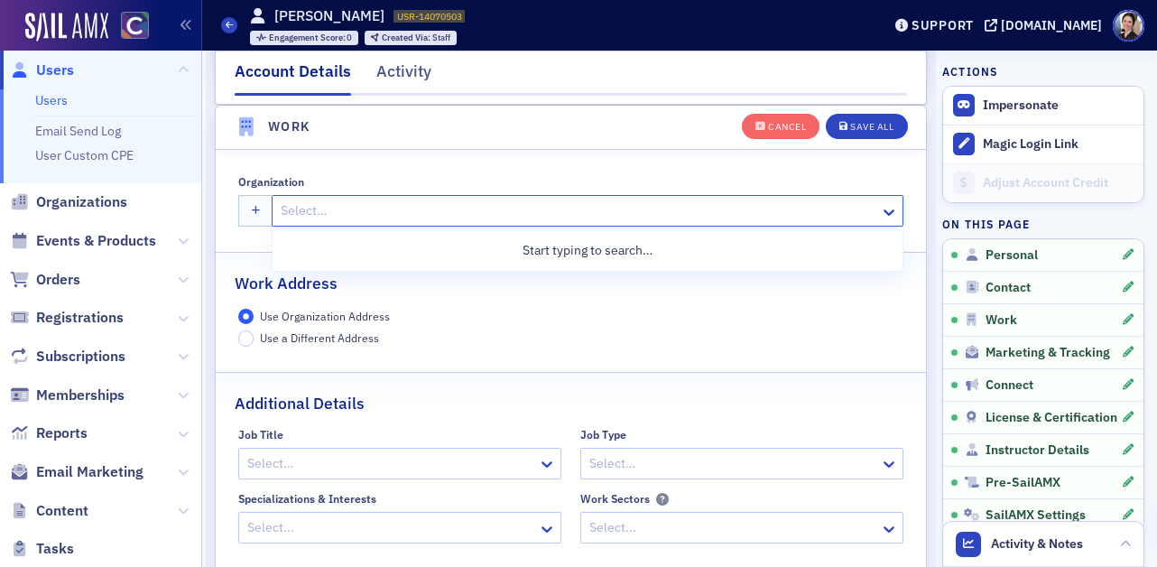
click at [307, 214] on div at bounding box center [578, 211] width 599 height 23
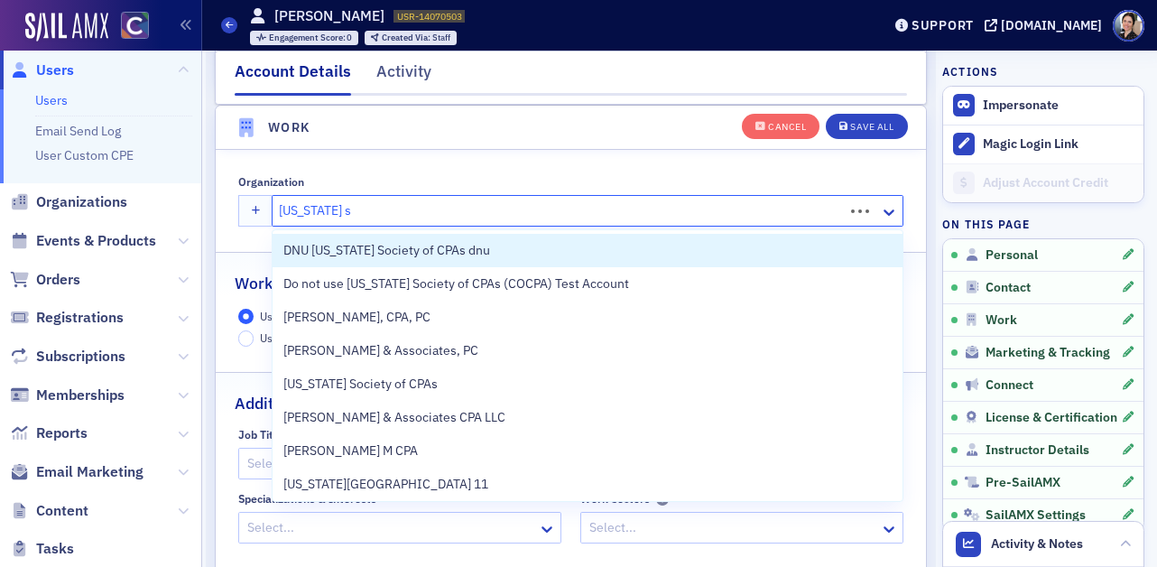
type input "colorado state"
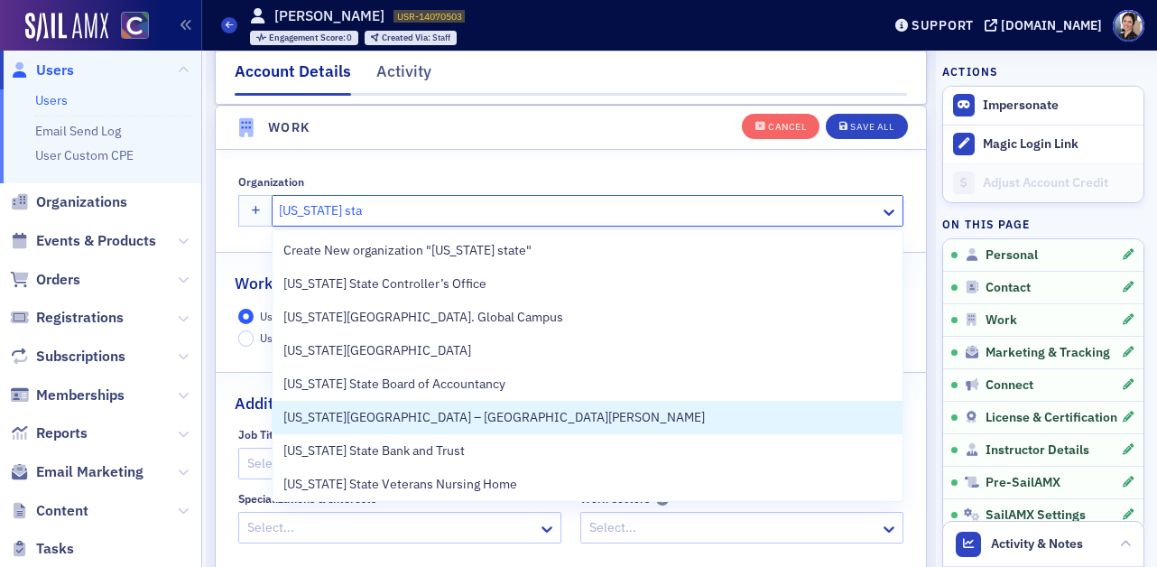
click at [454, 419] on span "Colorado State University – Fort Collins" at bounding box center [494, 417] width 422 height 19
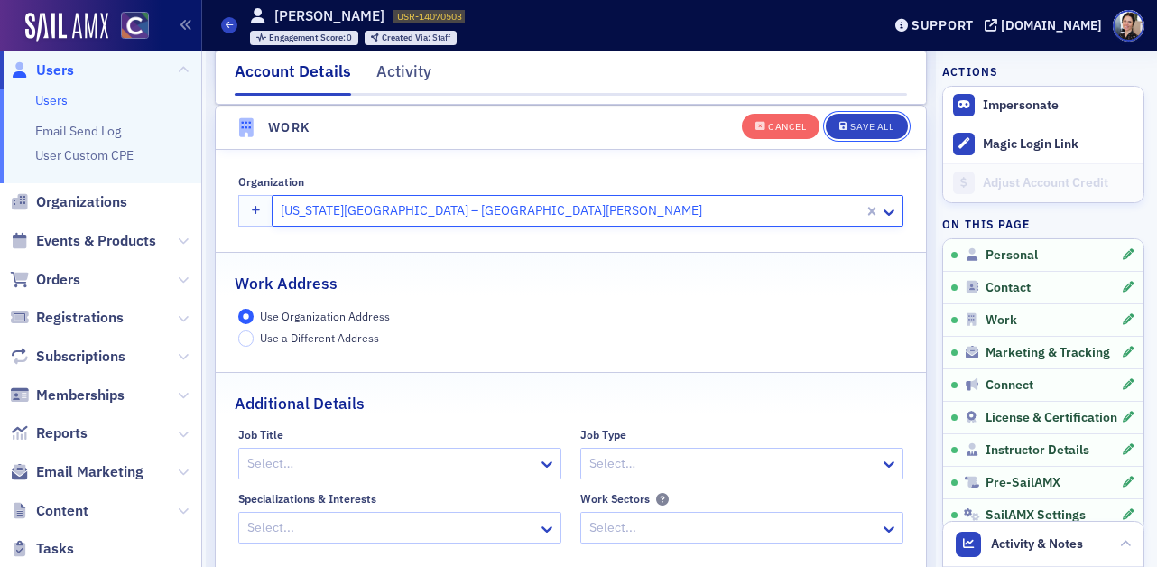
drag, startPoint x: 877, startPoint y: 125, endPoint x: 581, endPoint y: 137, distance: 295.5
click at [875, 126] on div "Save All" at bounding box center [871, 127] width 43 height 10
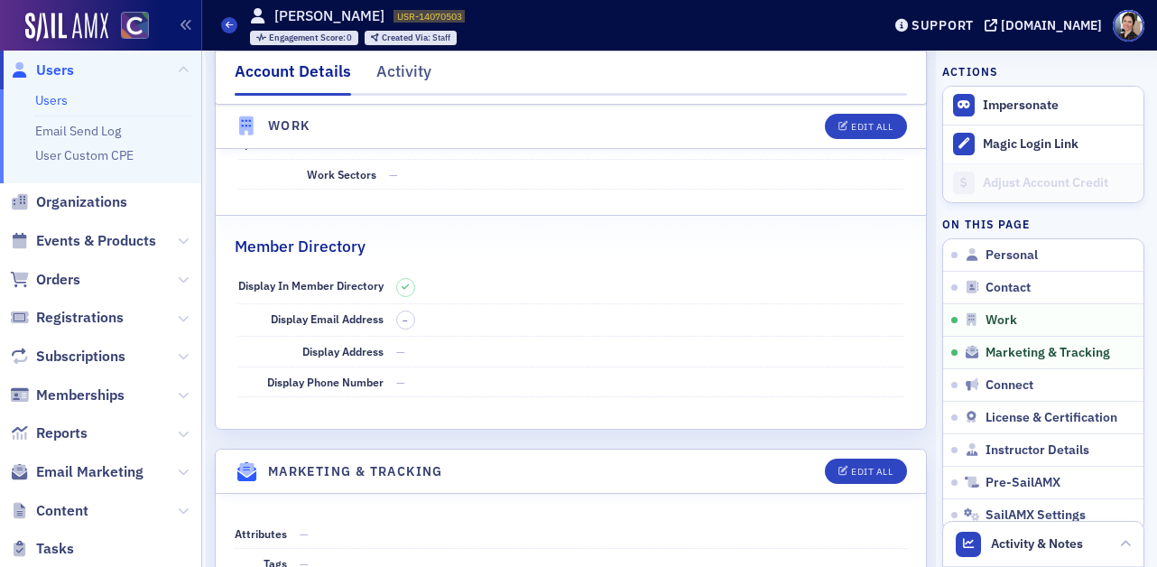
drag, startPoint x: 57, startPoint y: 69, endPoint x: 4, endPoint y: 75, distance: 53.6
click at [57, 69] on span "Users" at bounding box center [55, 70] width 38 height 20
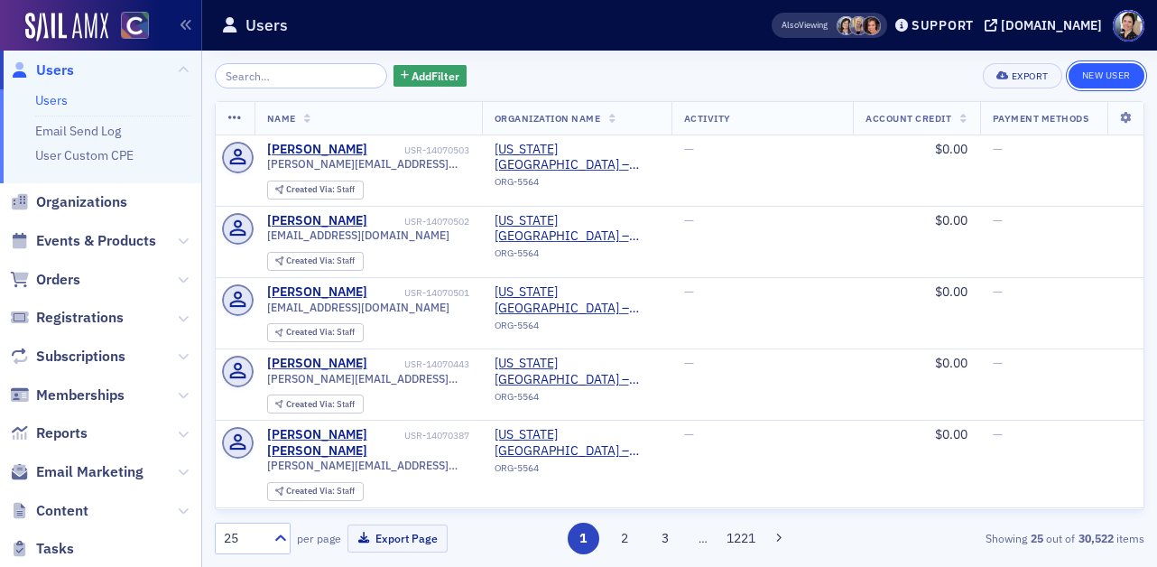
click at [1128, 72] on link "New User" at bounding box center [1107, 75] width 76 height 25
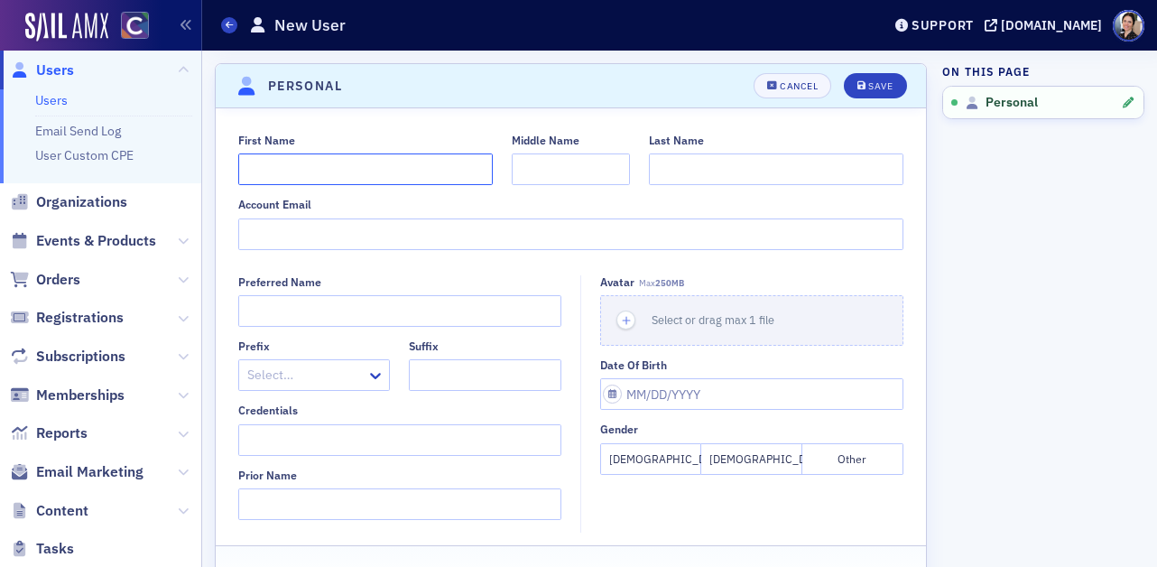
click at [307, 171] on input "First Name" at bounding box center [365, 169] width 255 height 32
type input "Paige"
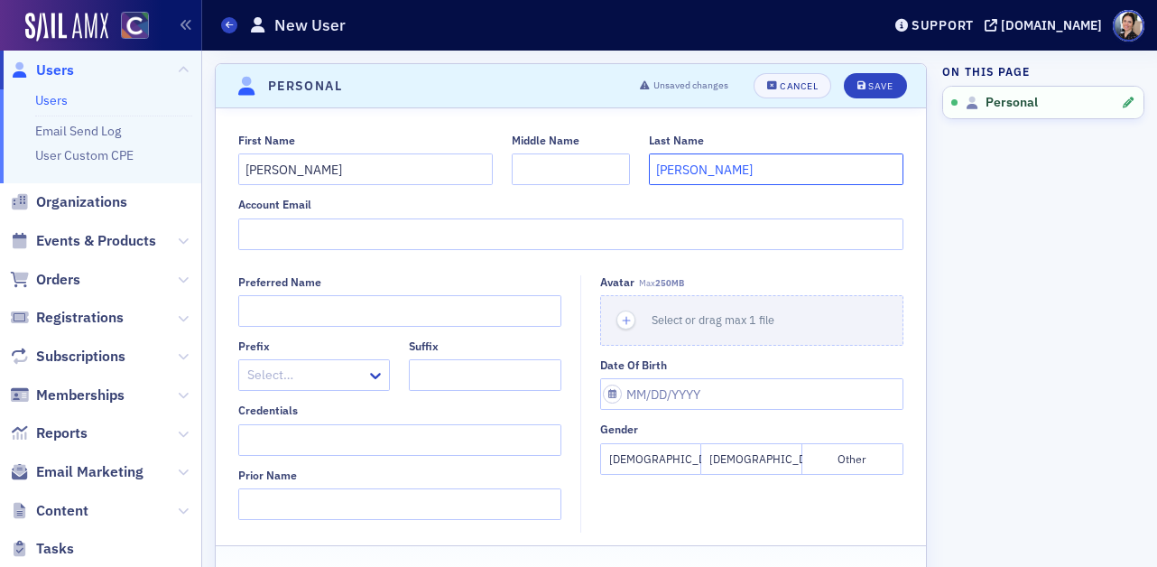
type input "Lyons"
click at [327, 228] on input "Account Email" at bounding box center [571, 234] width 666 height 32
paste input "paige.lyons@colostate.edu"
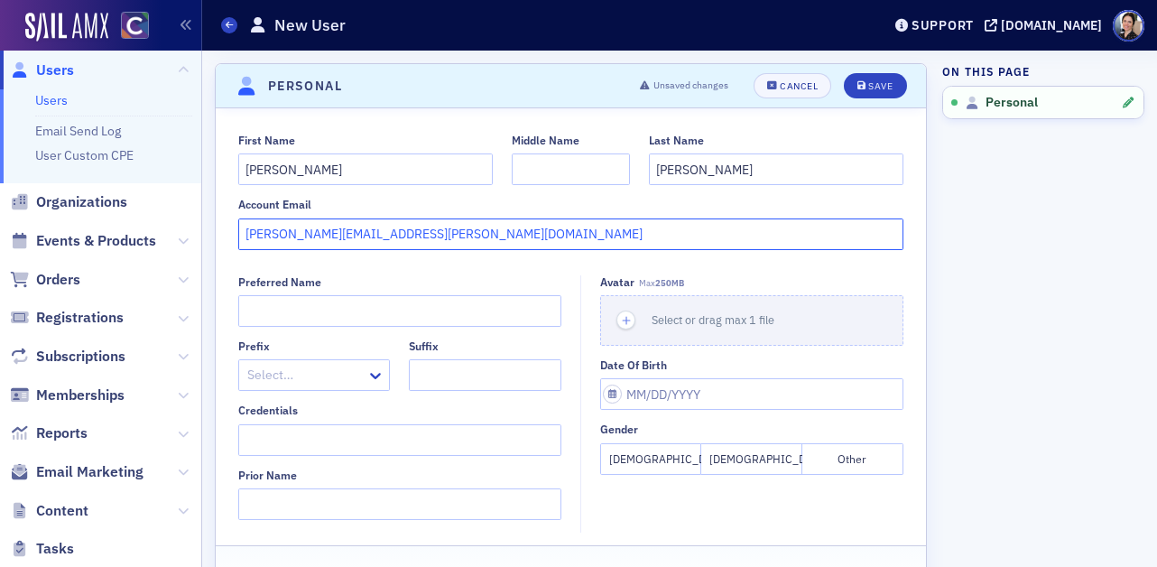
type input "paige.lyons@colostate.edu"
click at [661, 462] on button "Female" at bounding box center [650, 459] width 101 height 32
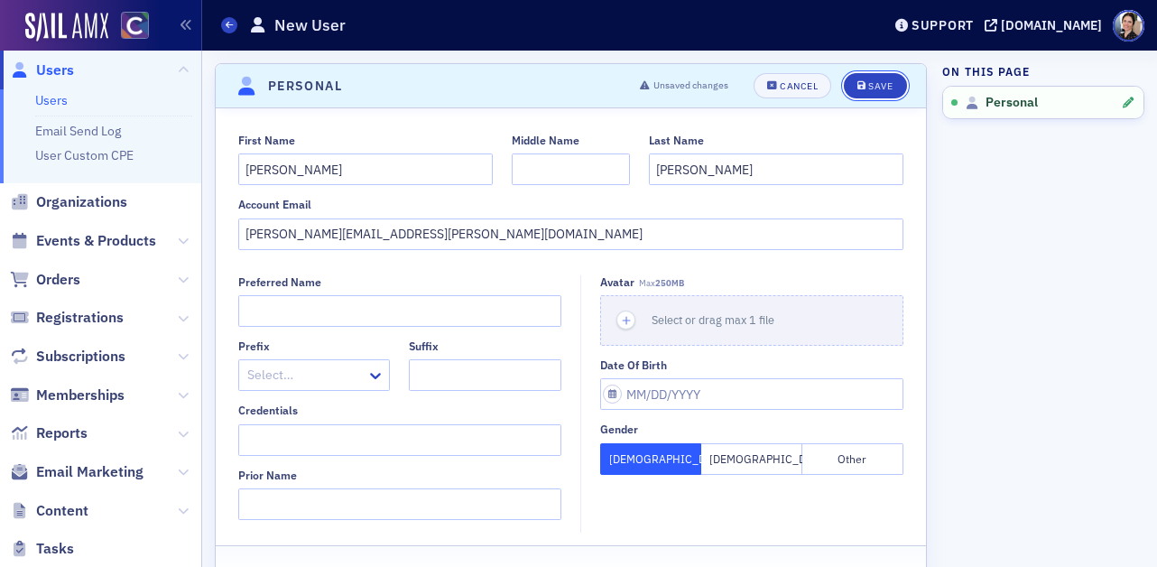
drag, startPoint x: 890, startPoint y: 84, endPoint x: 609, endPoint y: 72, distance: 281.9
click at [890, 84] on div "Save" at bounding box center [881, 86] width 24 height 10
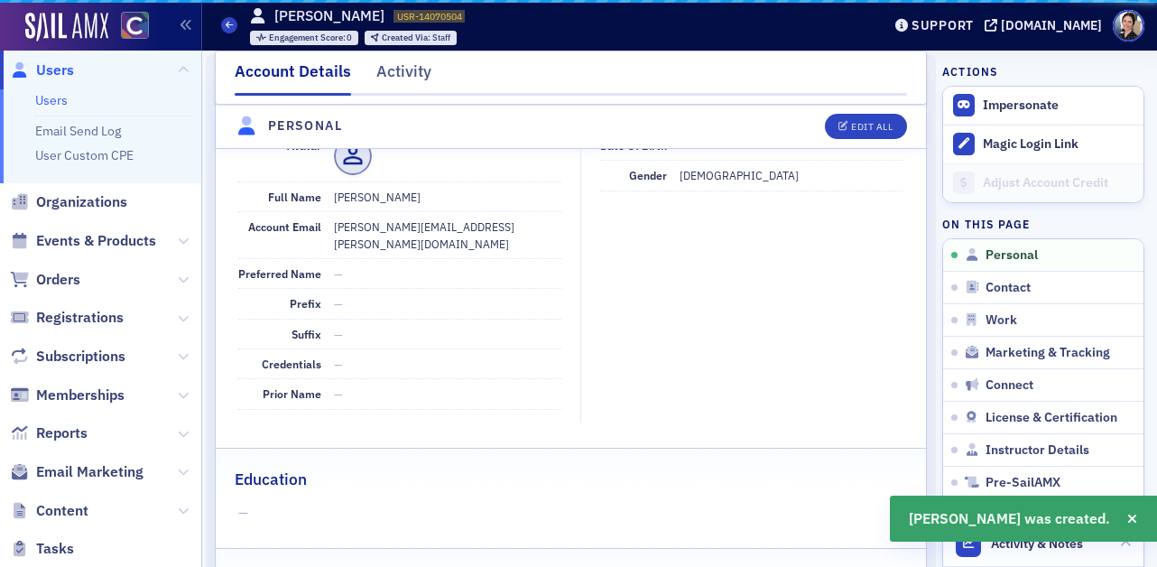
scroll to position [218, 0]
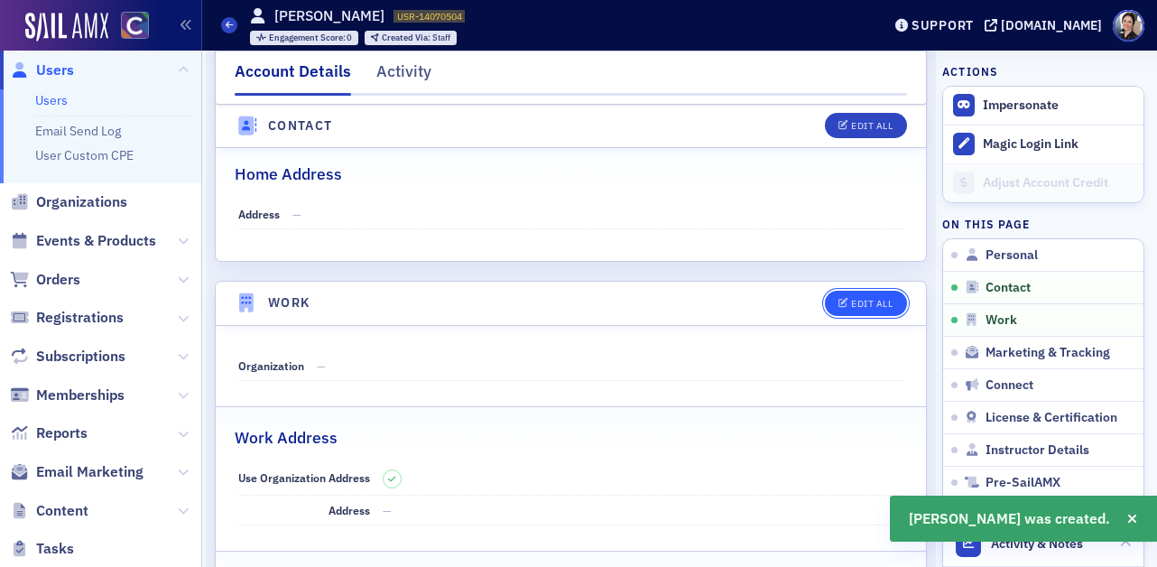
click at [878, 299] on div "Edit All" at bounding box center [872, 304] width 42 height 10
select select "US"
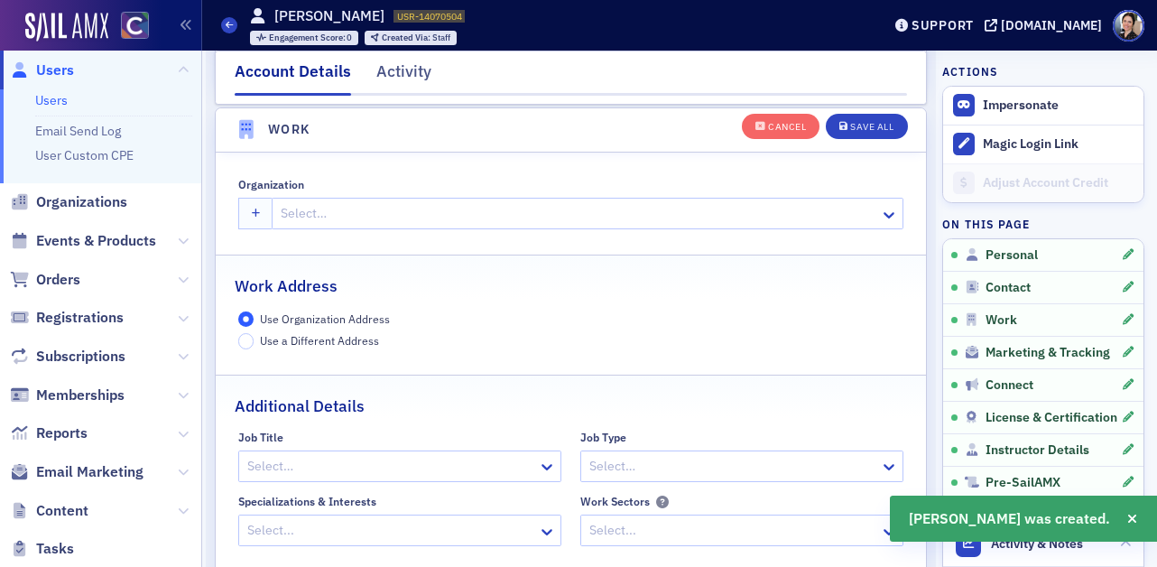
scroll to position [1430, 0]
click at [310, 214] on div at bounding box center [578, 211] width 599 height 23
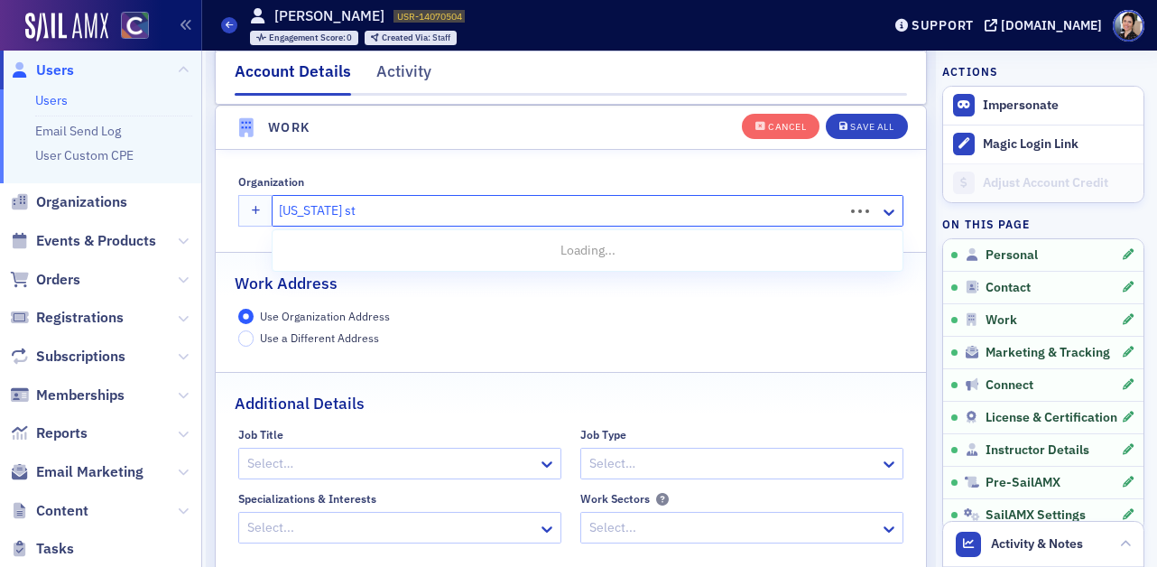
type input "colorado state"
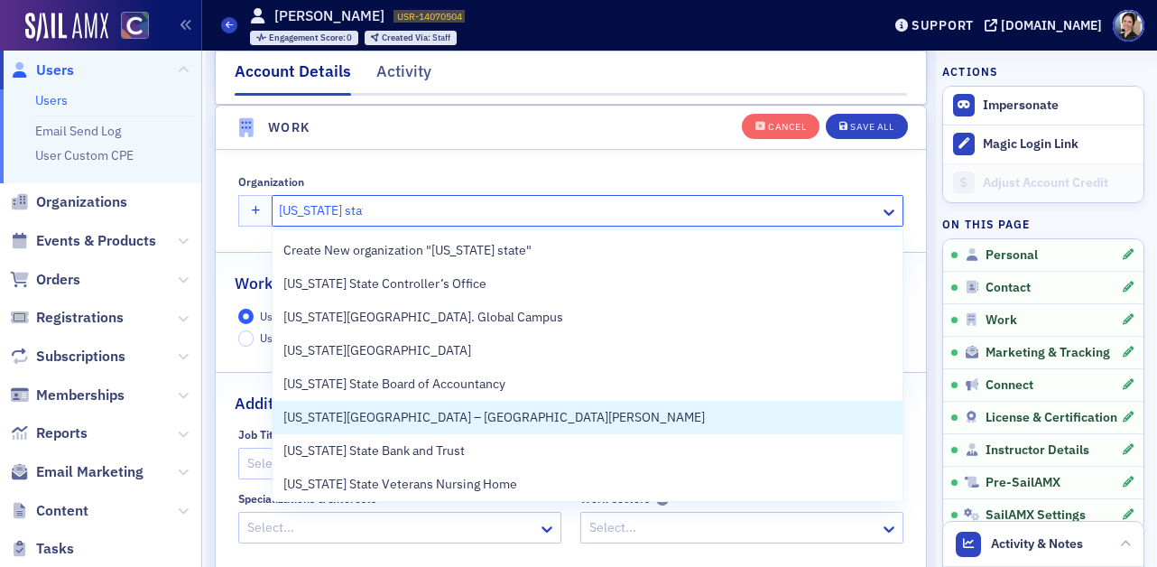
click at [434, 418] on span "Colorado State University – Fort Collins" at bounding box center [494, 417] width 422 height 19
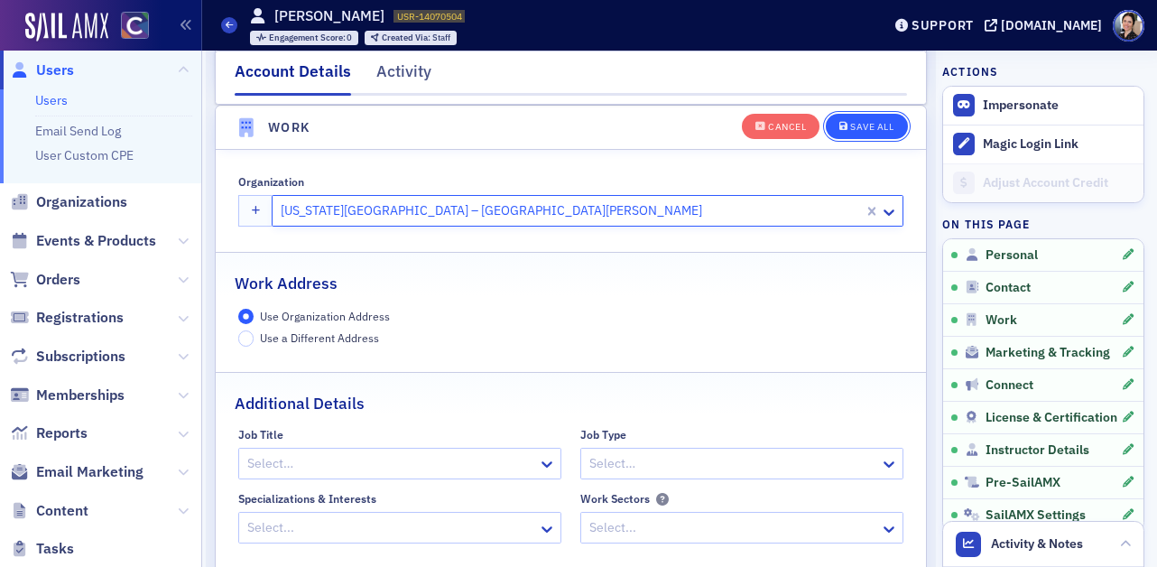
click at [870, 122] on div "Save All" at bounding box center [871, 127] width 43 height 10
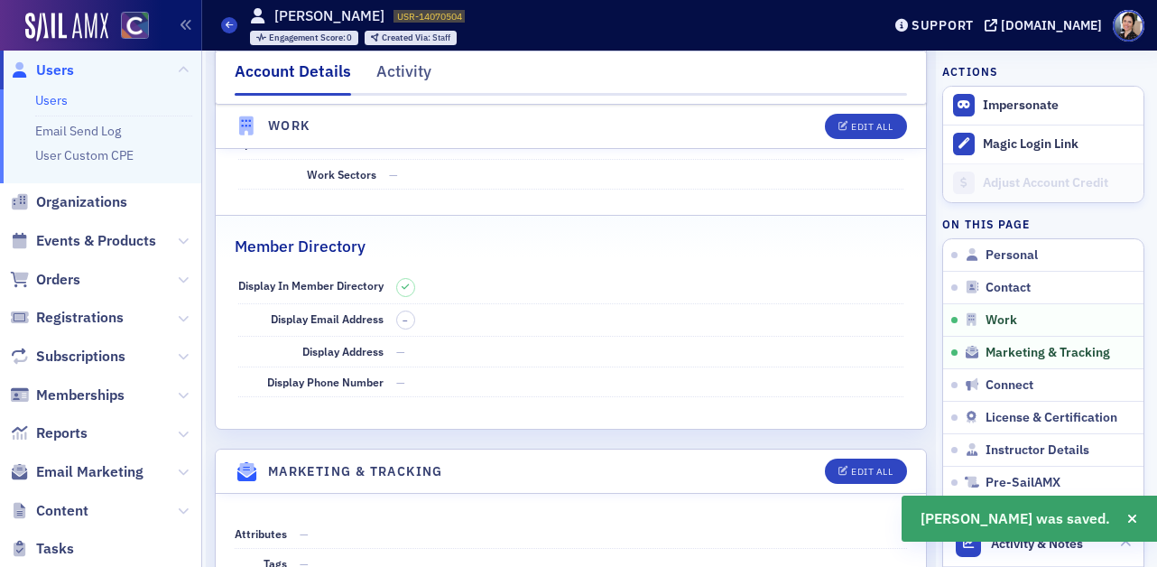
click at [75, 67] on span "Users" at bounding box center [100, 70] width 201 height 39
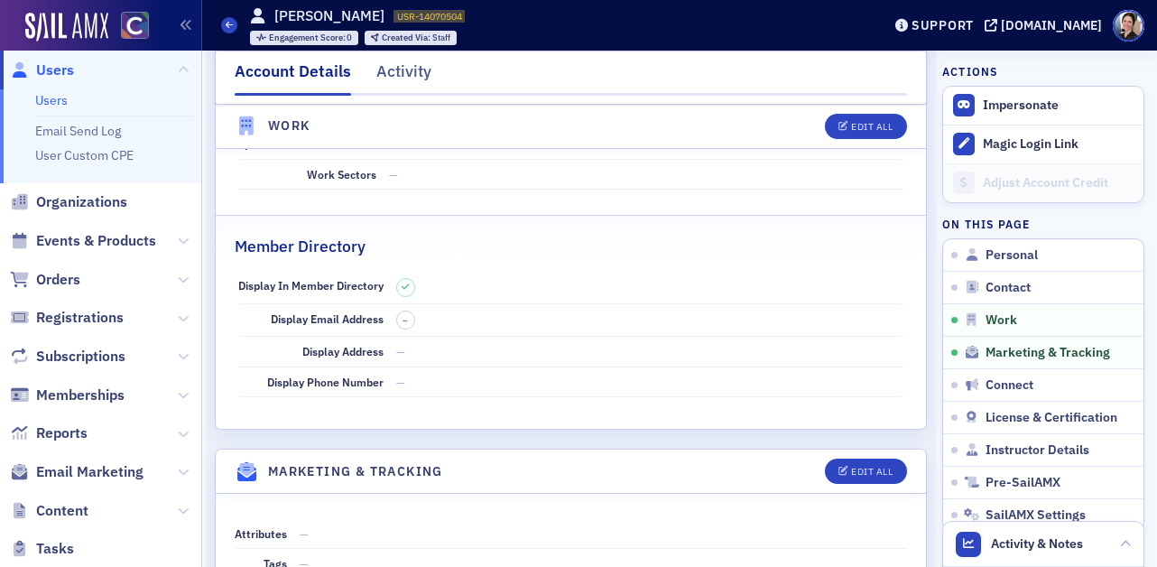
click at [76, 70] on span "Users" at bounding box center [100, 70] width 201 height 39
click at [56, 71] on span "Users" at bounding box center [55, 70] width 38 height 20
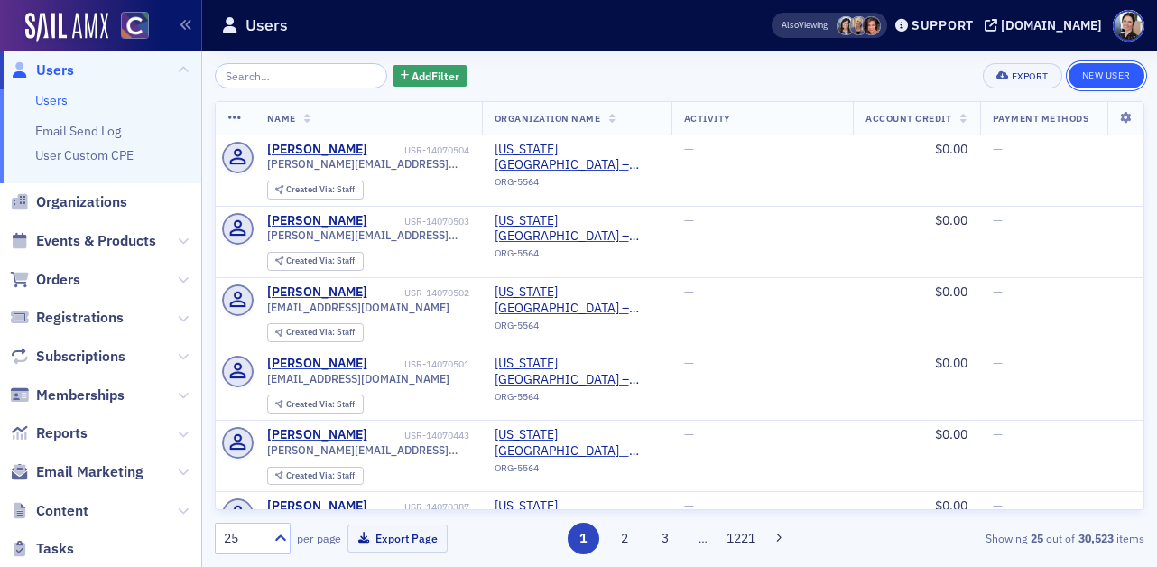
click at [1104, 71] on link "New User" at bounding box center [1107, 75] width 76 height 25
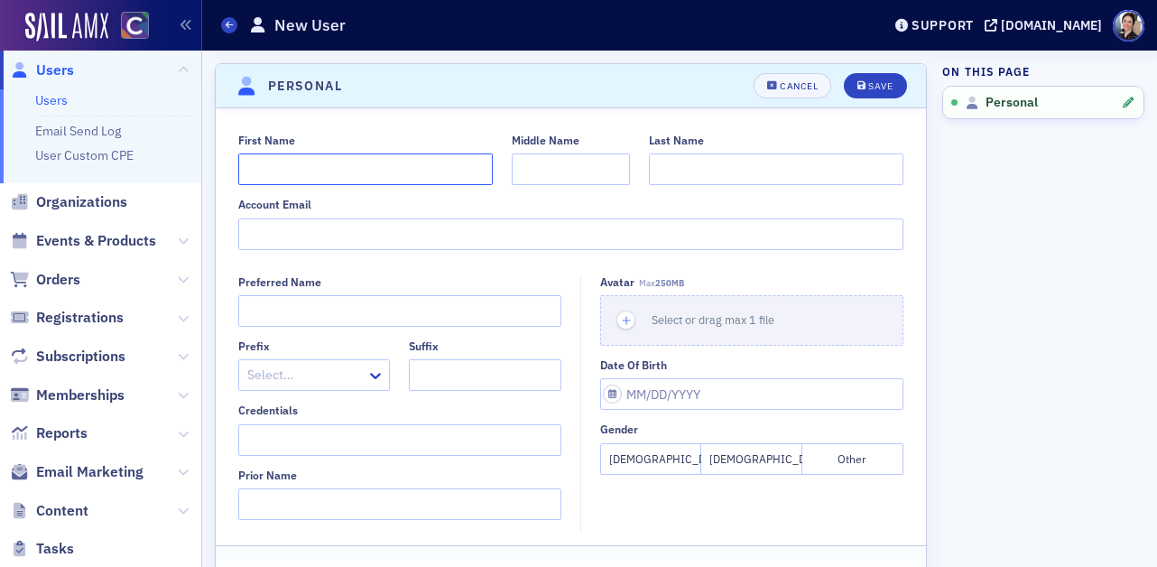
click at [288, 163] on input "First Name" at bounding box center [365, 169] width 255 height 32
type input "ı"
type input "Brody"
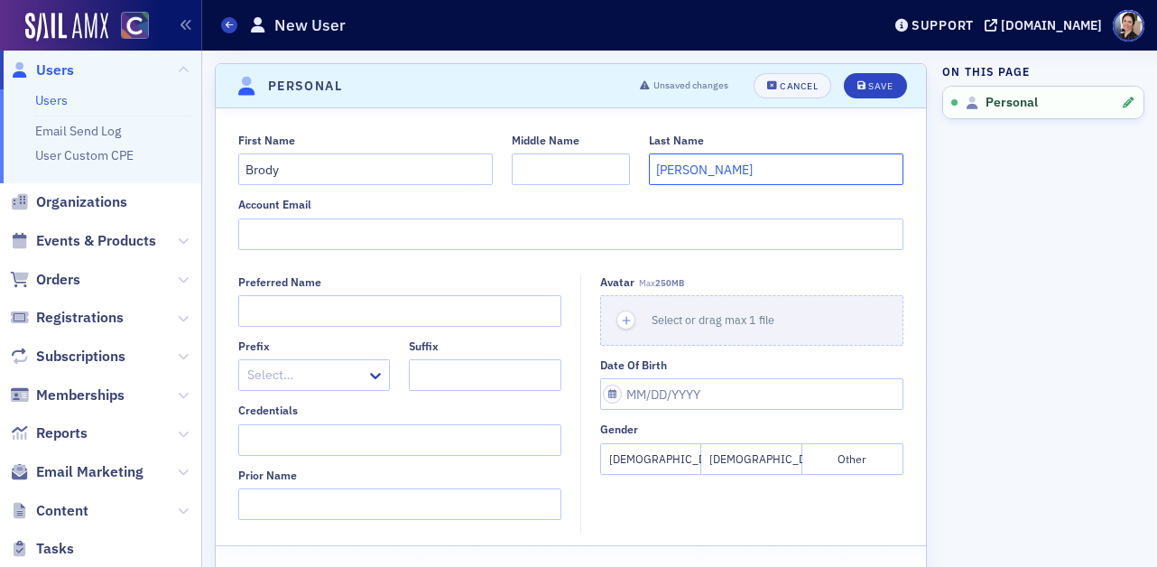
type input "Moore"
click at [305, 237] on input "Account Email" at bounding box center [571, 234] width 666 height 32
paste input "Brody.Moore@colostate.edu"
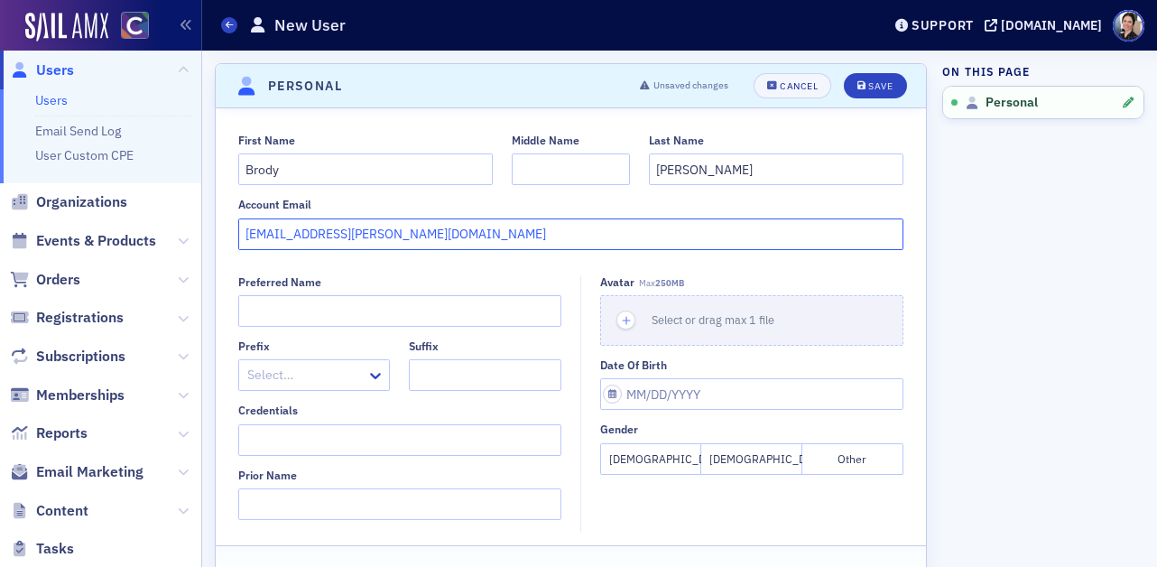
type input "Brody.Moore@colostate.edu"
click at [749, 460] on button "Male" at bounding box center [752, 459] width 101 height 32
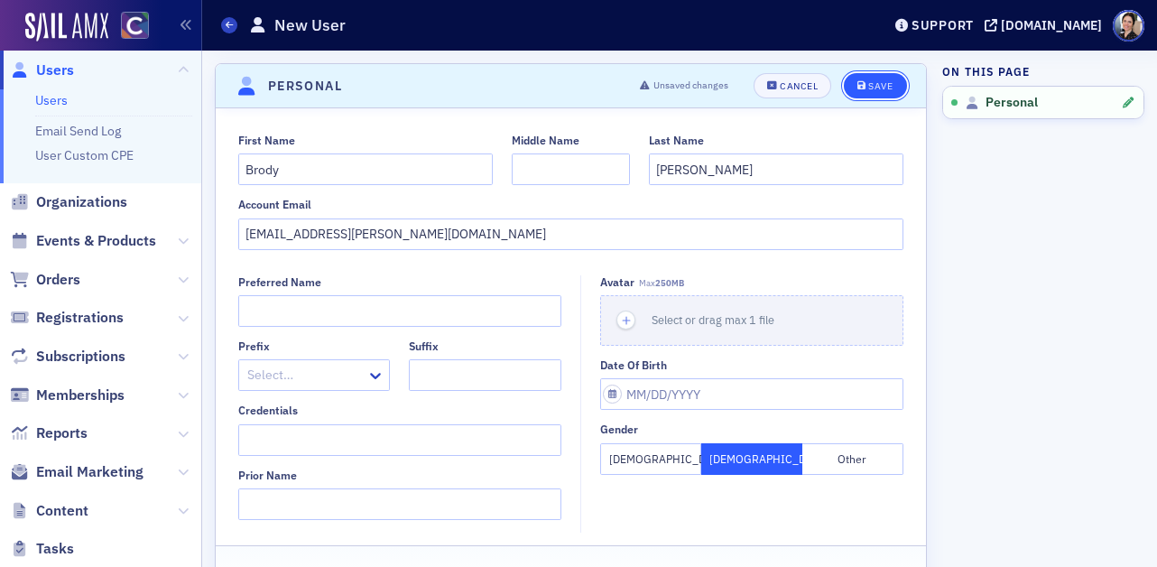
click at [874, 81] on div "Save" at bounding box center [881, 86] width 24 height 10
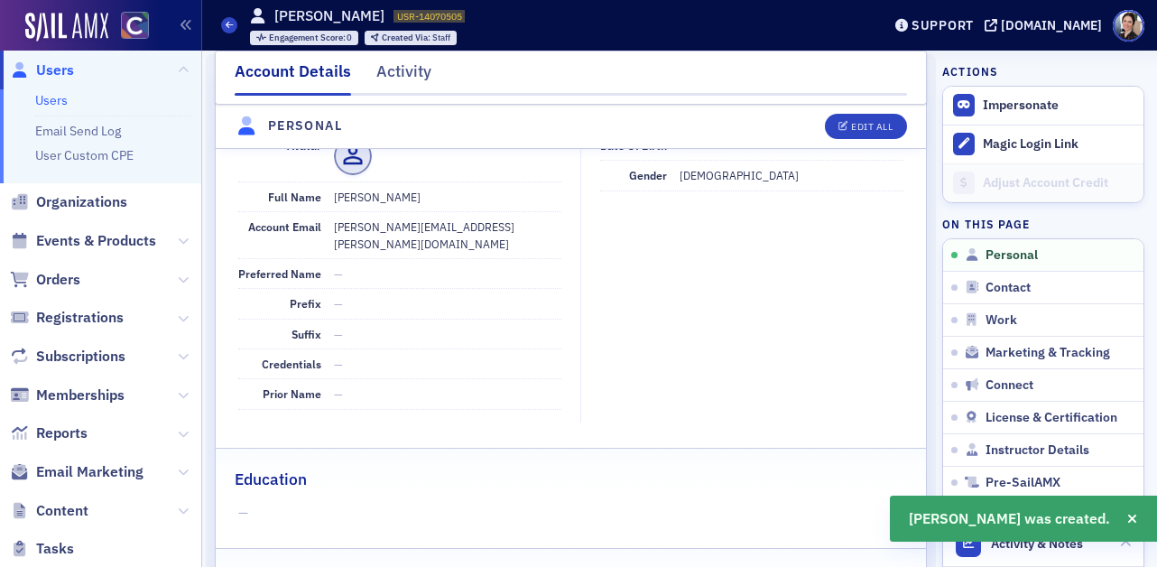
scroll to position [218, 0]
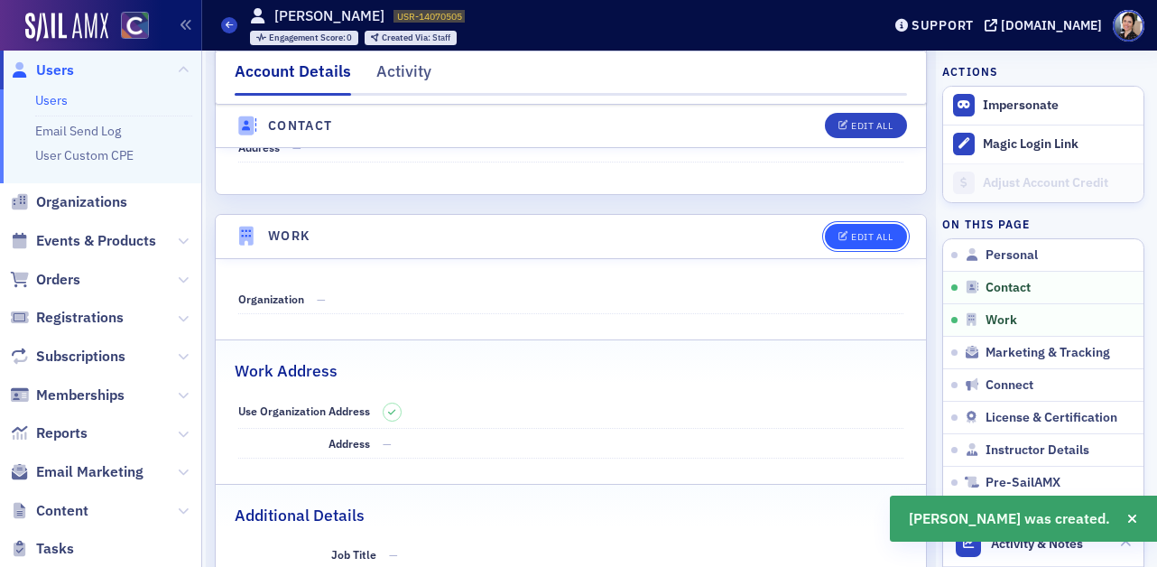
click at [863, 232] on div "Edit All" at bounding box center [872, 237] width 42 height 10
select select "US"
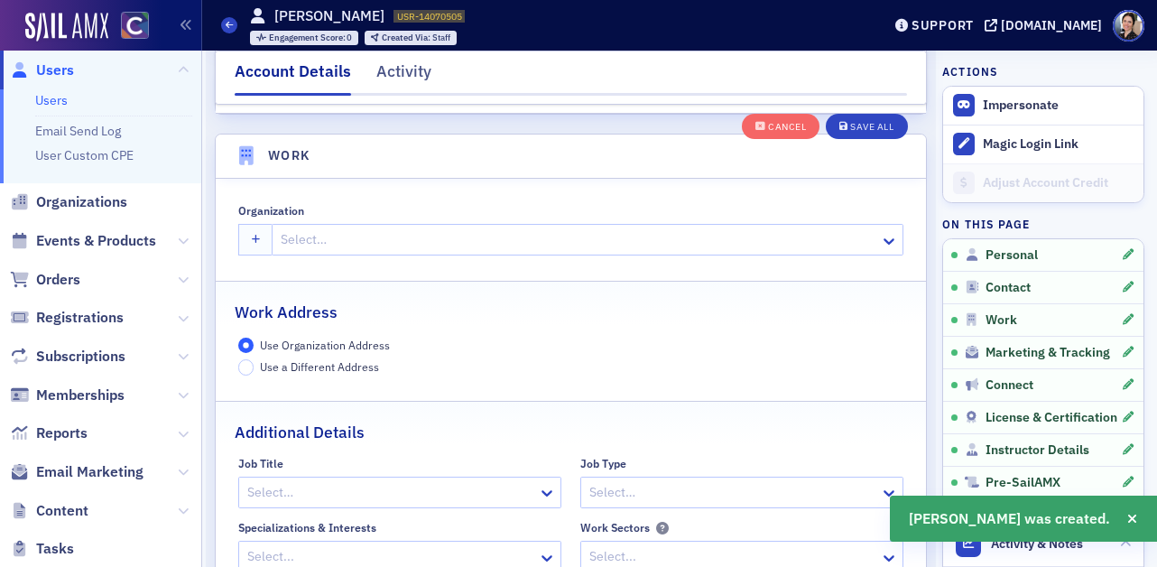
scroll to position [1430, 0]
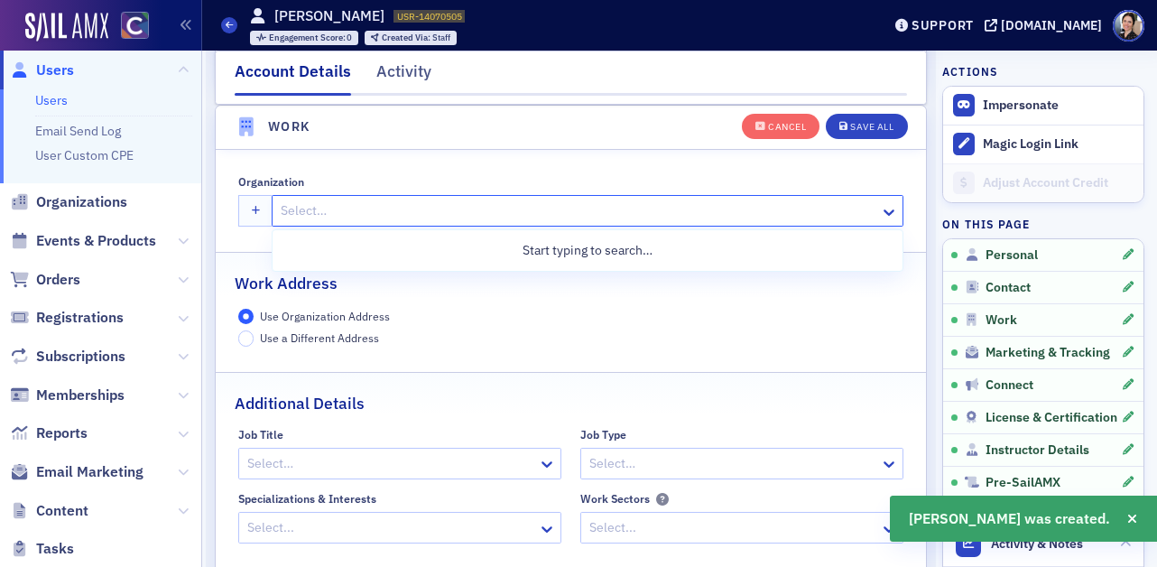
click at [315, 209] on div at bounding box center [578, 211] width 599 height 23
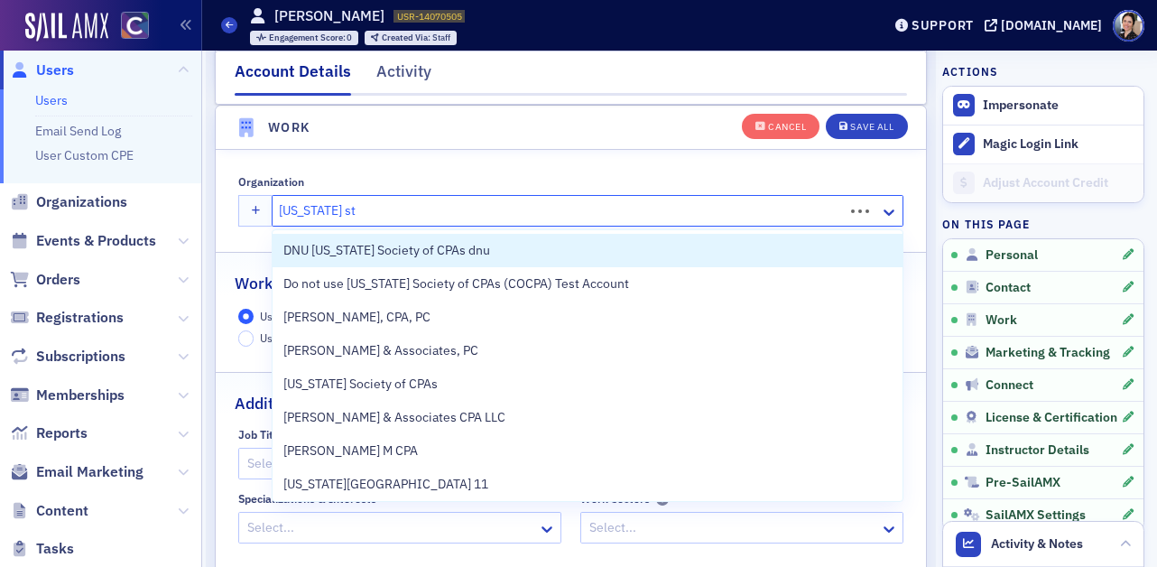
type input "colorado state"
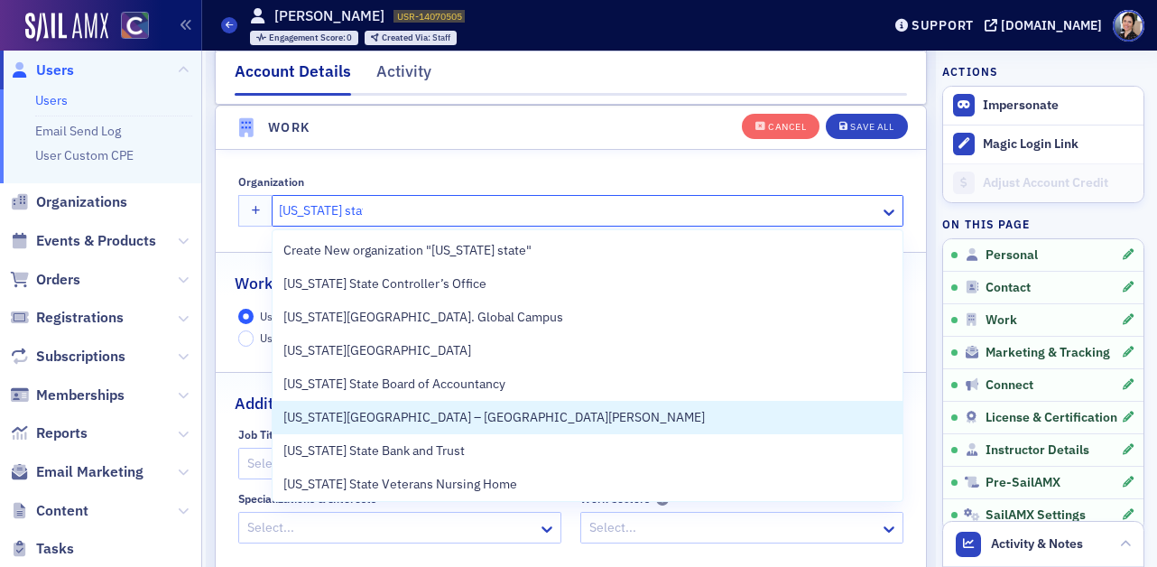
drag, startPoint x: 485, startPoint y: 419, endPoint x: 546, endPoint y: 369, distance: 79.0
click at [485, 419] on span "Colorado State University – Fort Collins" at bounding box center [494, 417] width 422 height 19
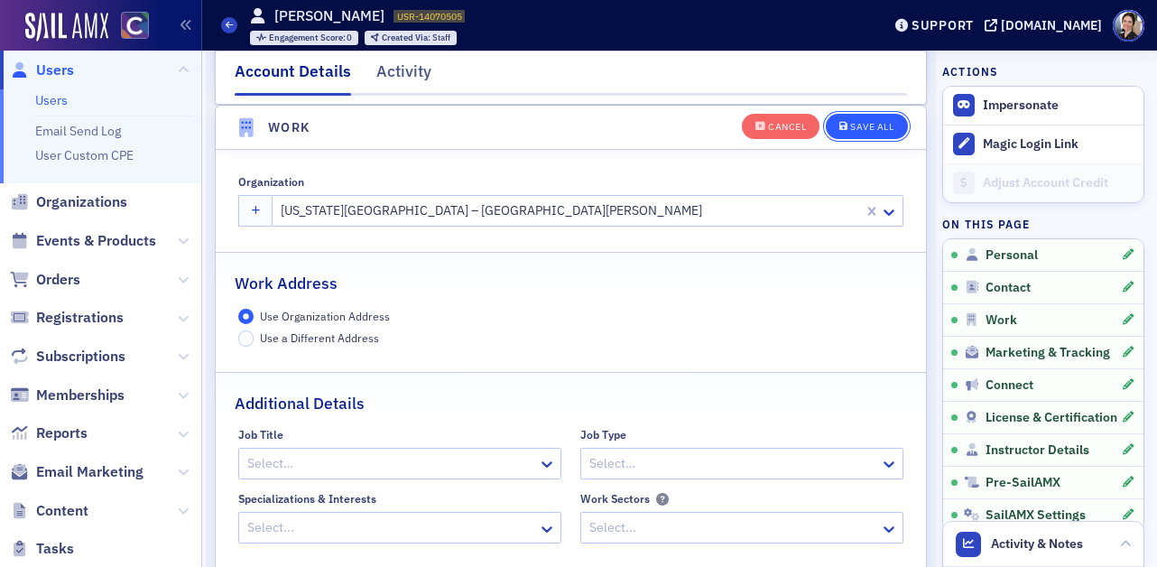
click at [867, 125] on div "Save All" at bounding box center [871, 127] width 43 height 10
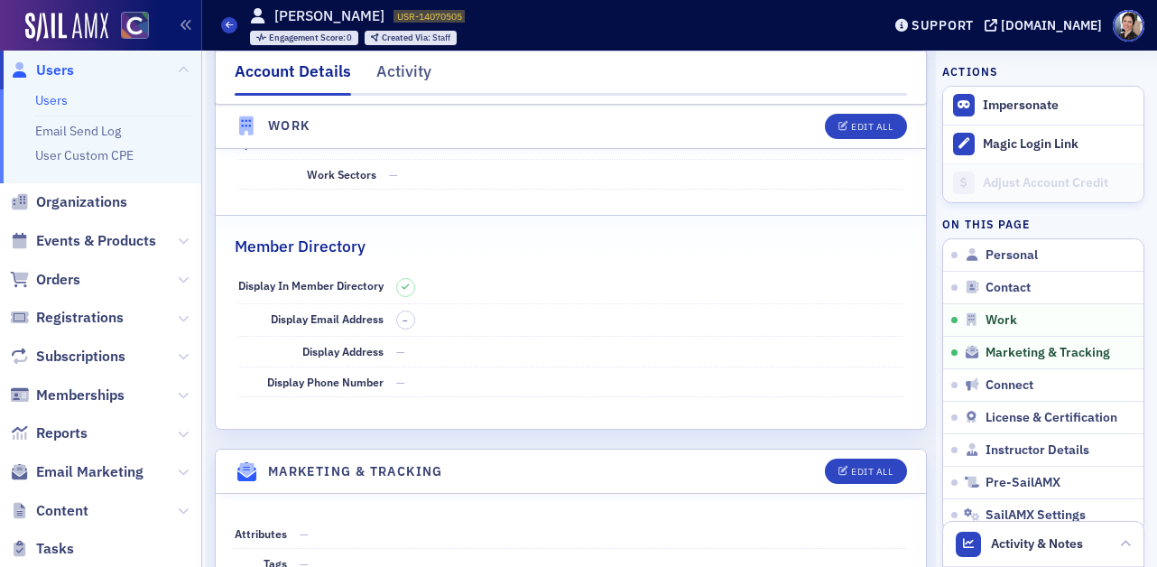
click at [52, 71] on span "Users" at bounding box center [55, 70] width 38 height 20
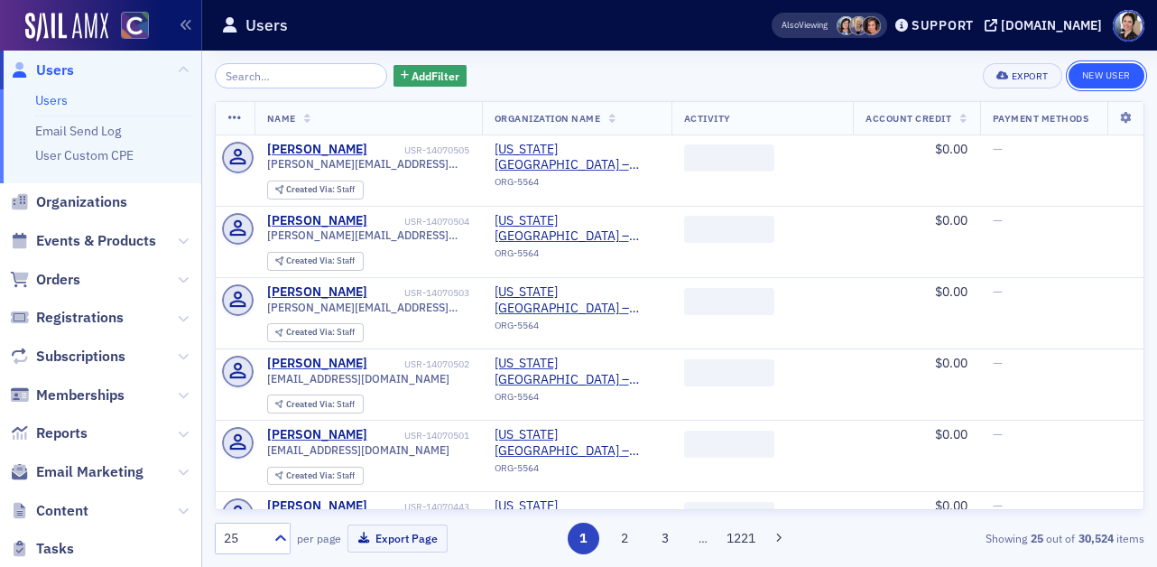
click at [1110, 77] on link "New User" at bounding box center [1107, 75] width 76 height 25
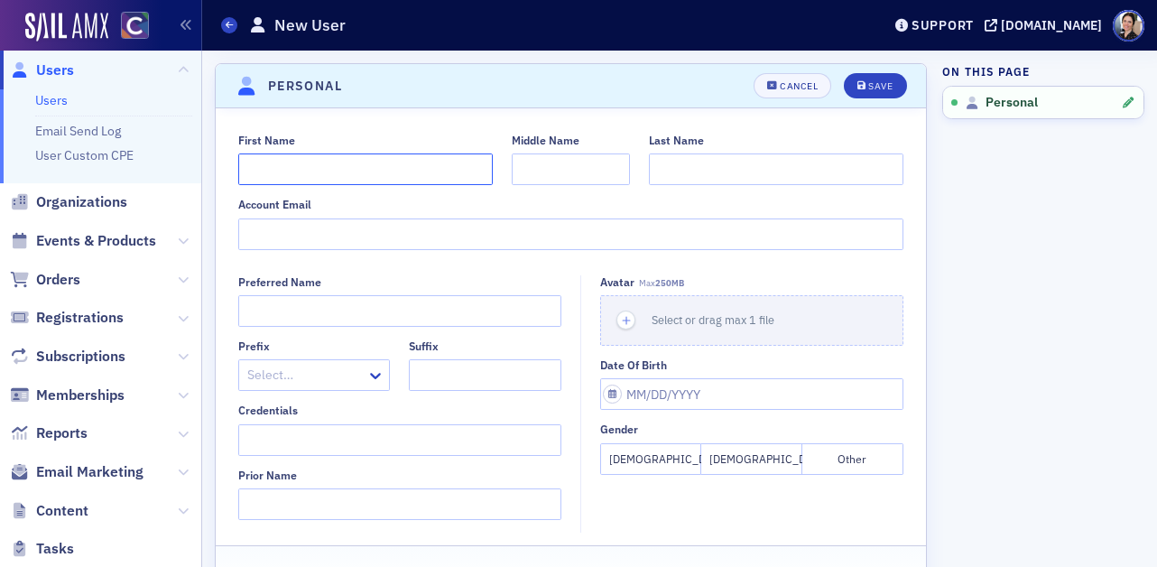
click at [272, 172] on input "First Name" at bounding box center [365, 169] width 255 height 32
type input "Yaritza"
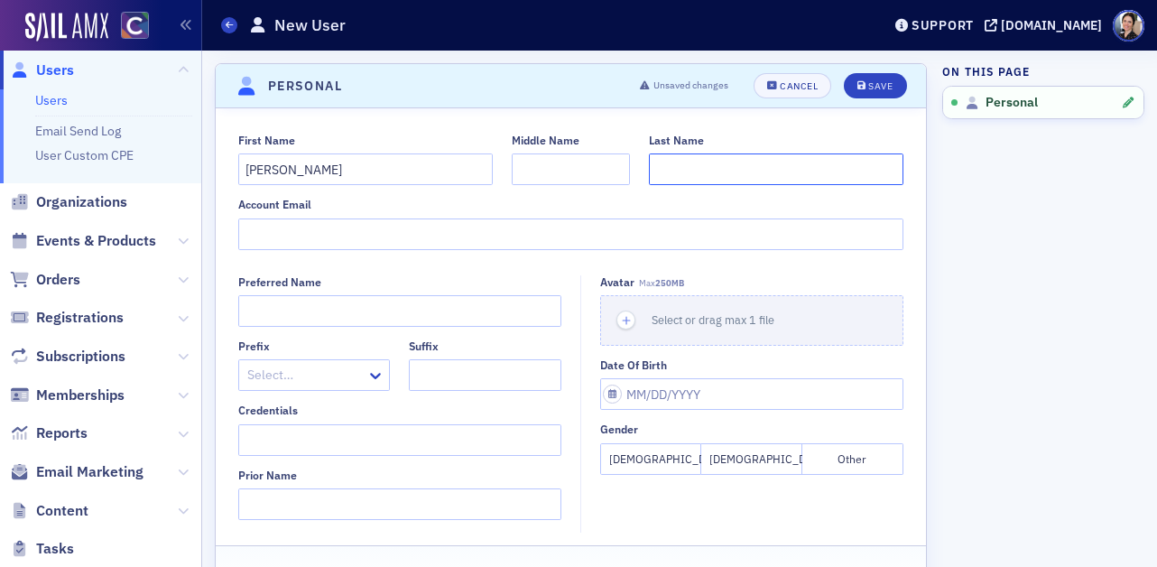
click at [716, 180] on input "Last Name" at bounding box center [776, 169] width 255 height 32
paste input "Morfin Romero"
type input "Morfin Romero"
click at [362, 238] on input "Account Email" at bounding box center [571, 234] width 666 height 32
paste input "yaritza.morfin_romero@colostate.edu"
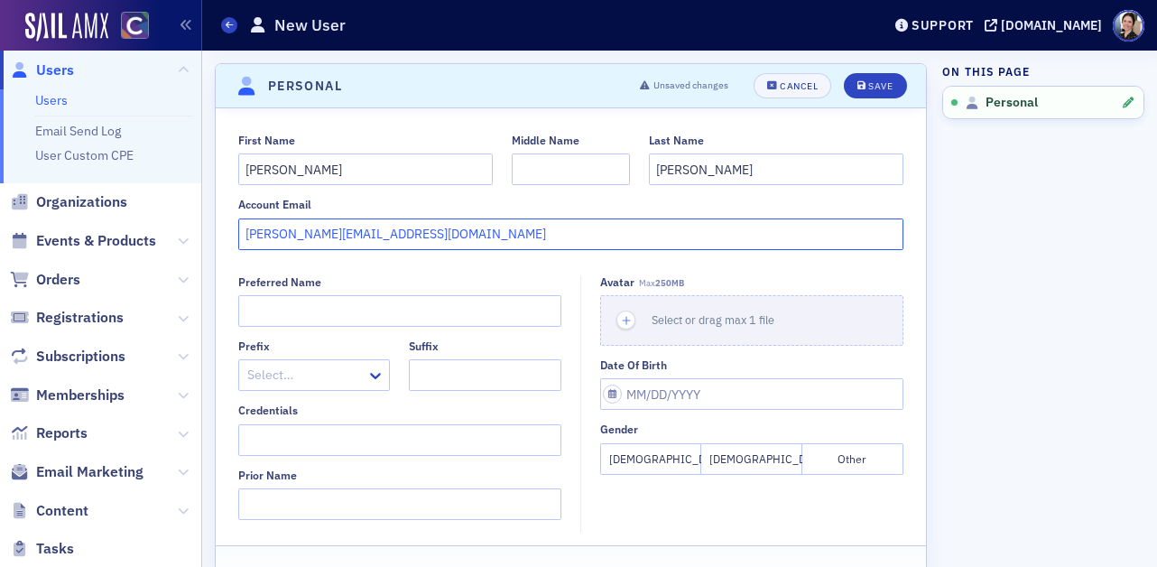
type input "yaritza.morfin_romero@colostate.edu"
drag, startPoint x: 645, startPoint y: 461, endPoint x: 681, endPoint y: 372, distance: 96.4
click at [645, 461] on button "Female" at bounding box center [650, 459] width 101 height 32
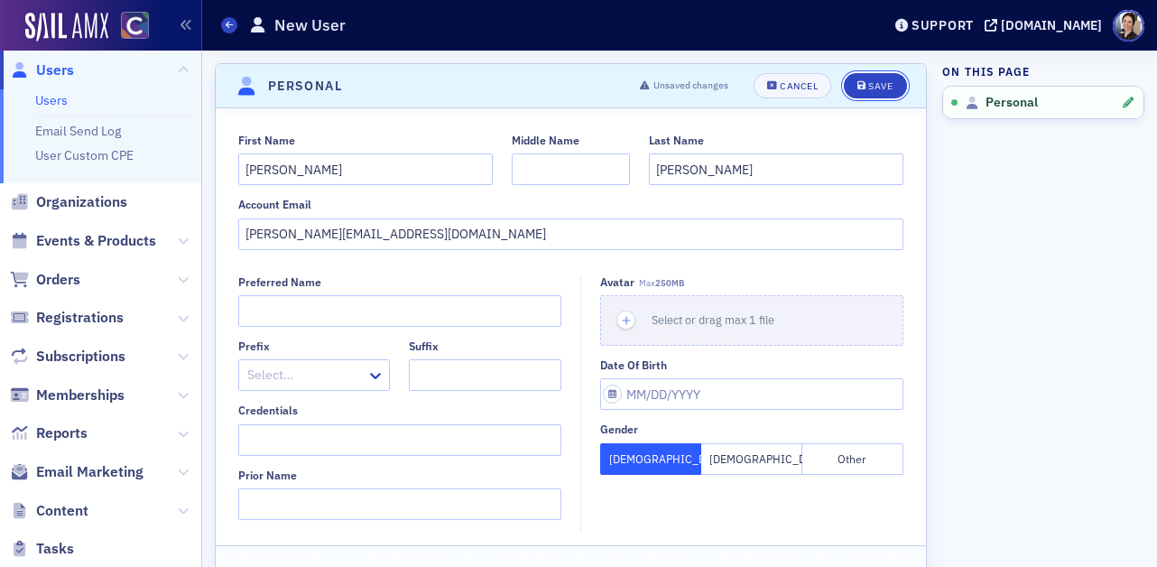
drag, startPoint x: 863, startPoint y: 88, endPoint x: 715, endPoint y: 120, distance: 151.6
click at [863, 88] on icon "submit" at bounding box center [862, 86] width 9 height 10
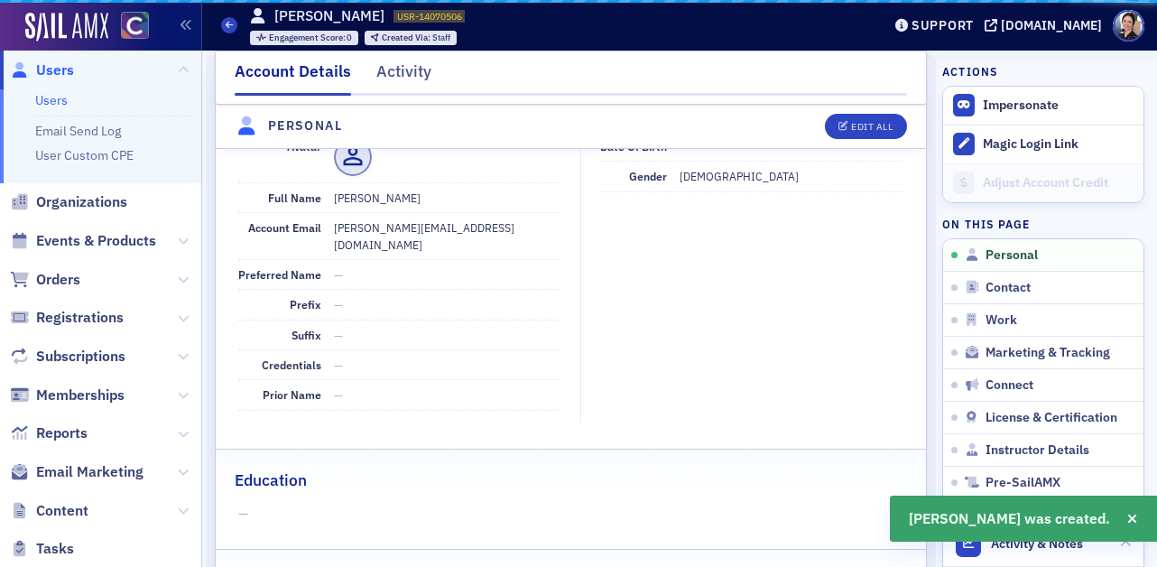
scroll to position [218, 0]
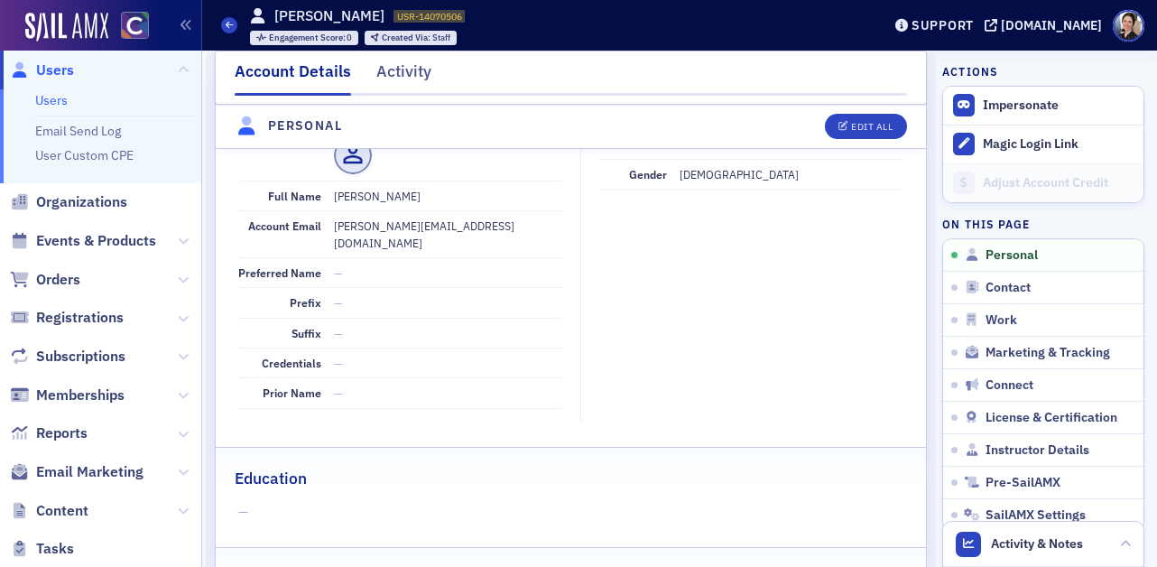
click at [54, 64] on span "Users" at bounding box center [55, 70] width 38 height 20
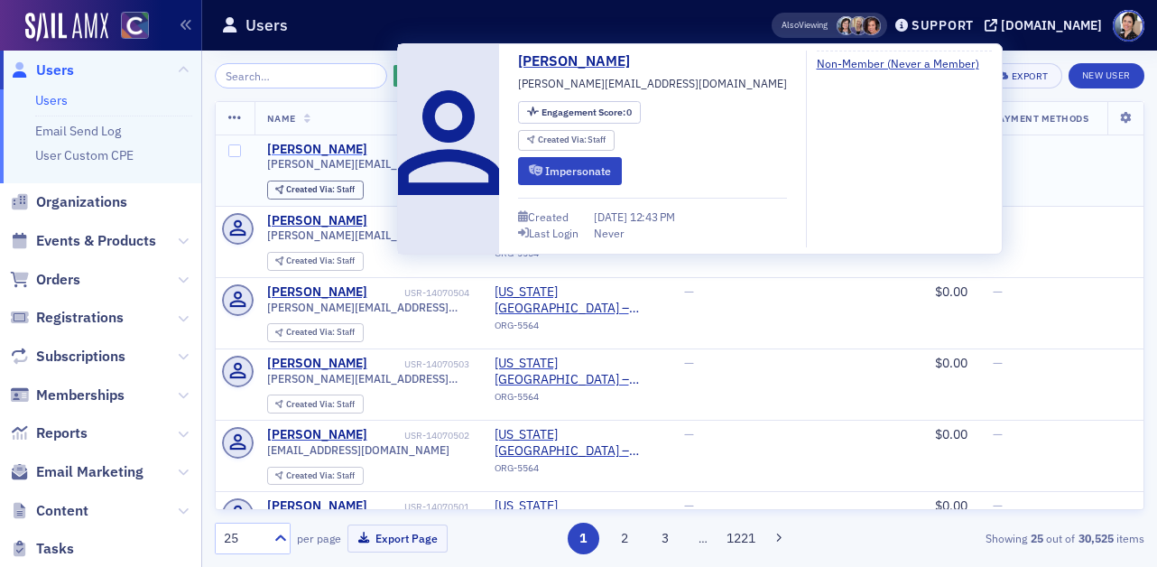
click at [328, 149] on div "Yaritza Morfin Romero" at bounding box center [317, 150] width 100 height 16
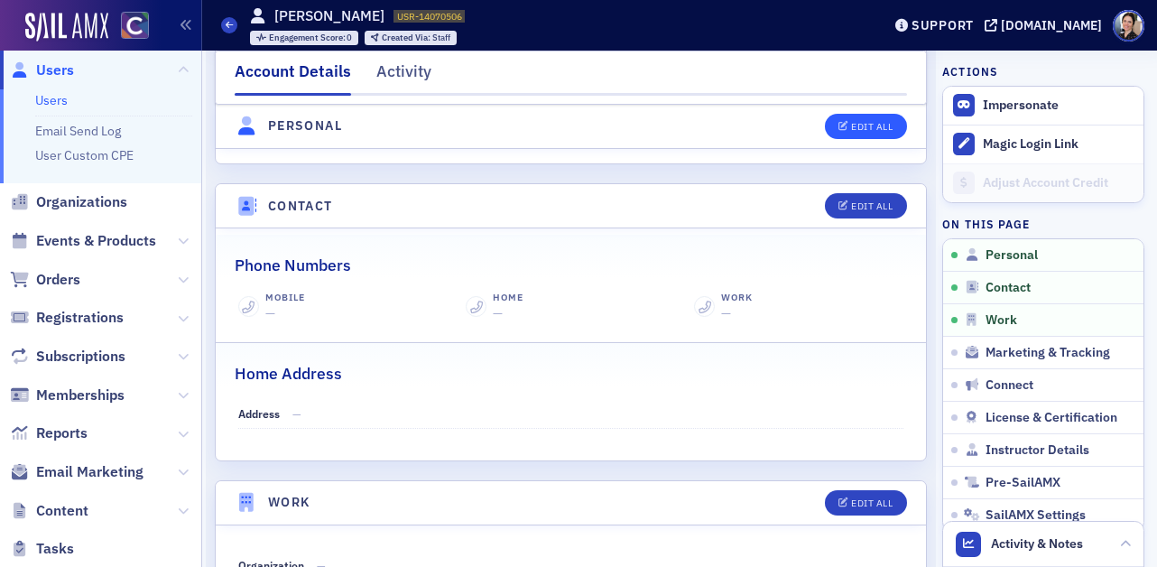
scroll to position [741, 0]
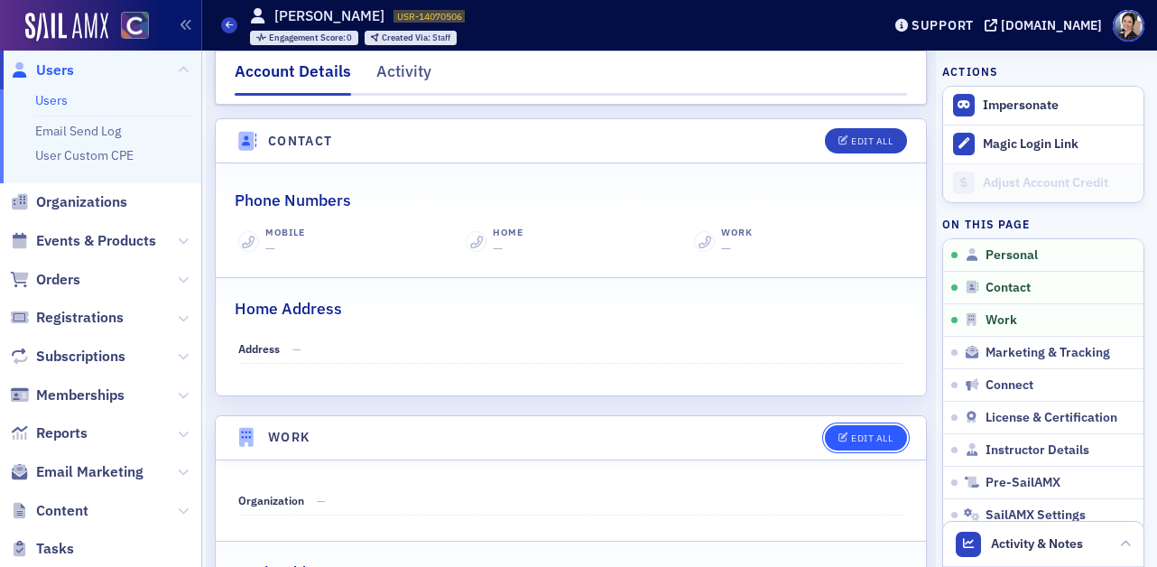
click at [878, 433] on div "Edit All" at bounding box center [872, 438] width 42 height 10
select select "US"
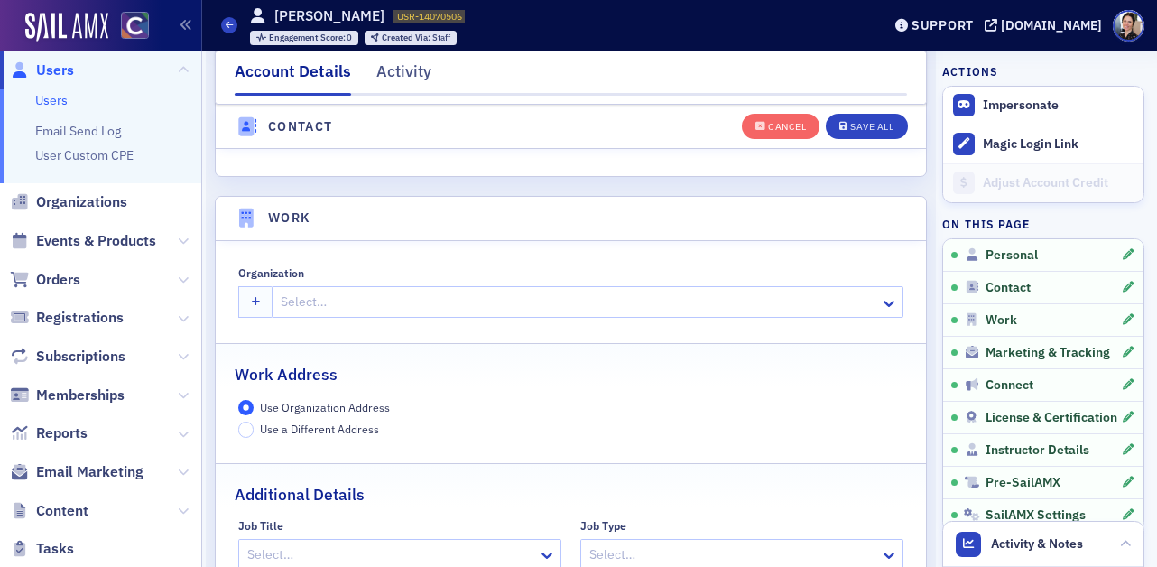
scroll to position [1430, 0]
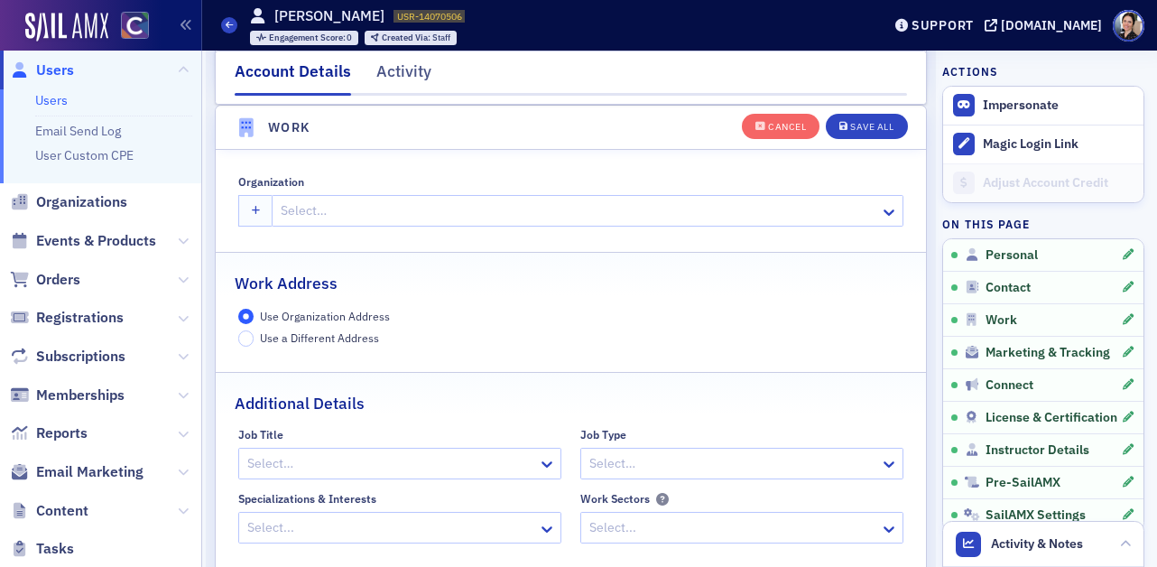
click at [330, 208] on div at bounding box center [578, 211] width 599 height 23
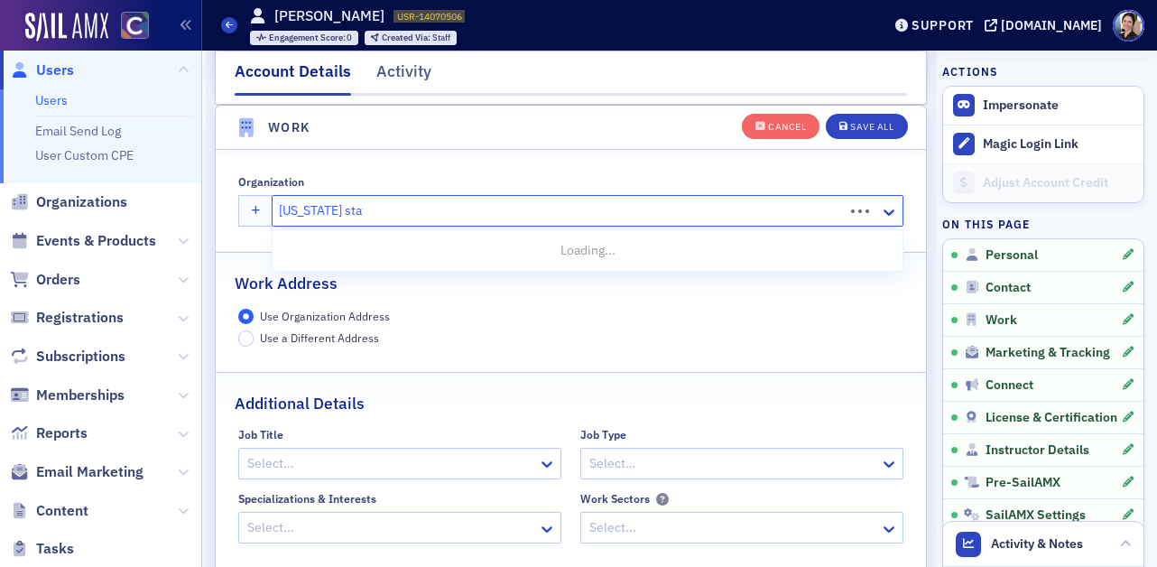
type input "colorado state"
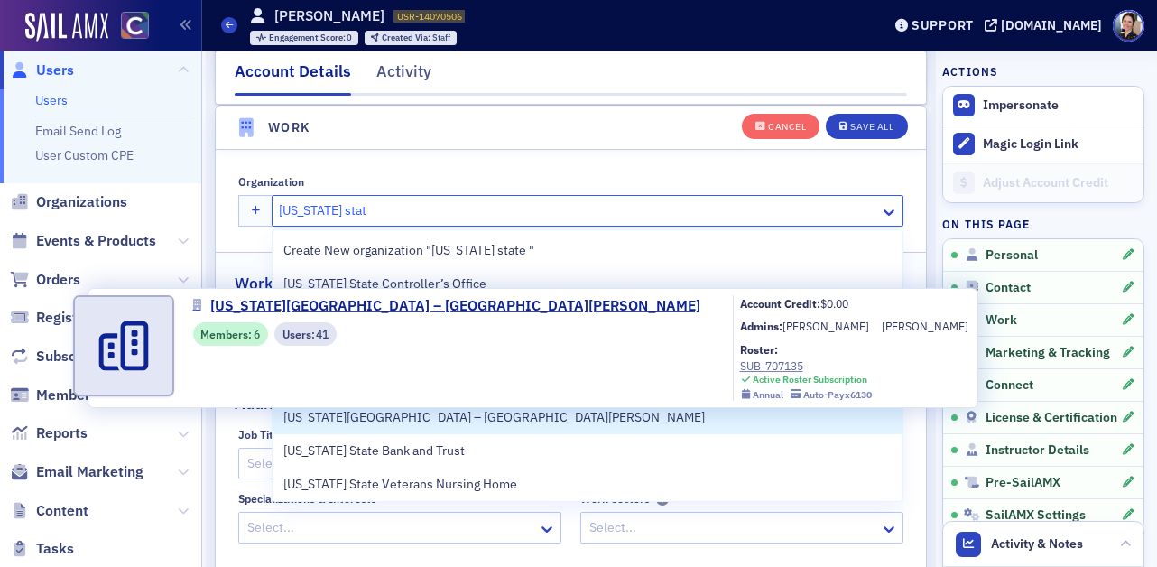
drag, startPoint x: 478, startPoint y: 417, endPoint x: 506, endPoint y: 391, distance: 38.3
click at [479, 414] on span "Colorado State University – Fort Collins" at bounding box center [494, 417] width 422 height 19
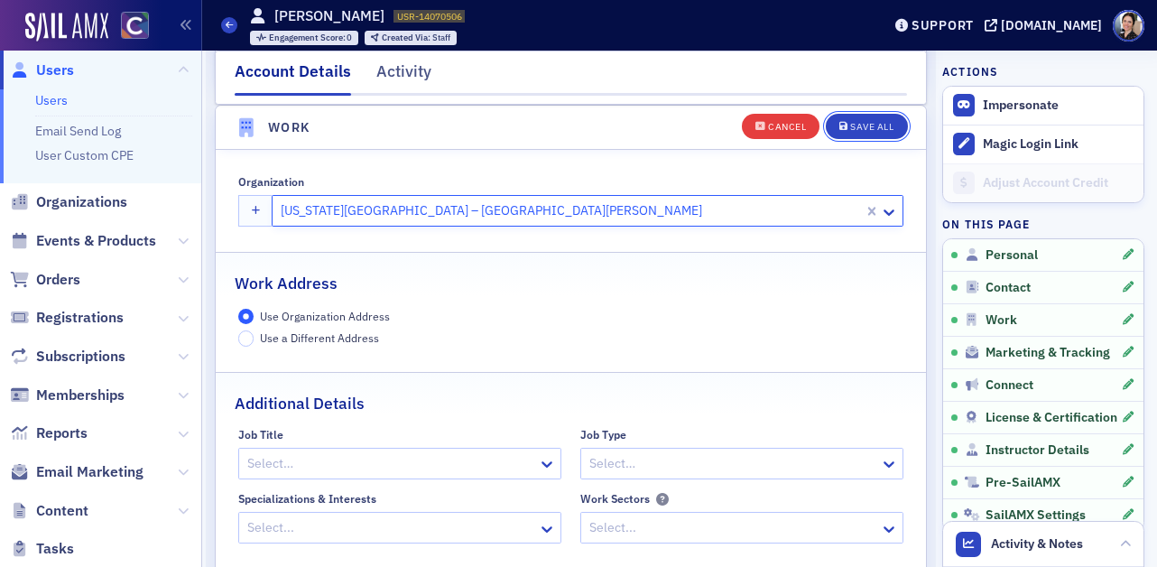
drag, startPoint x: 880, startPoint y: 125, endPoint x: 795, endPoint y: 127, distance: 85.8
click at [879, 125] on div "Save All" at bounding box center [871, 127] width 43 height 10
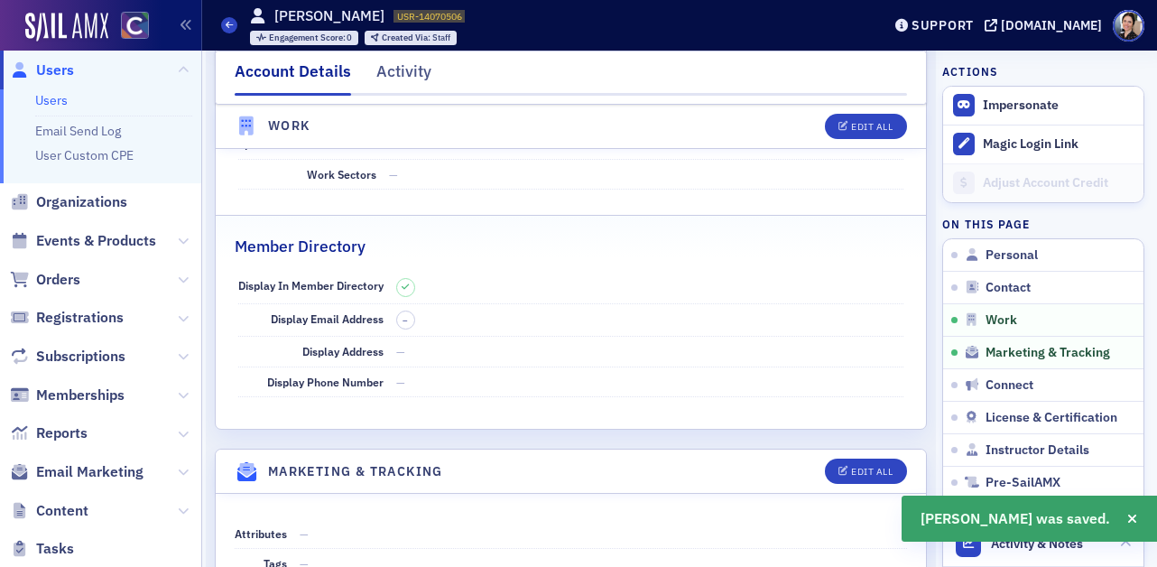
click at [62, 70] on span "Users" at bounding box center [55, 70] width 38 height 20
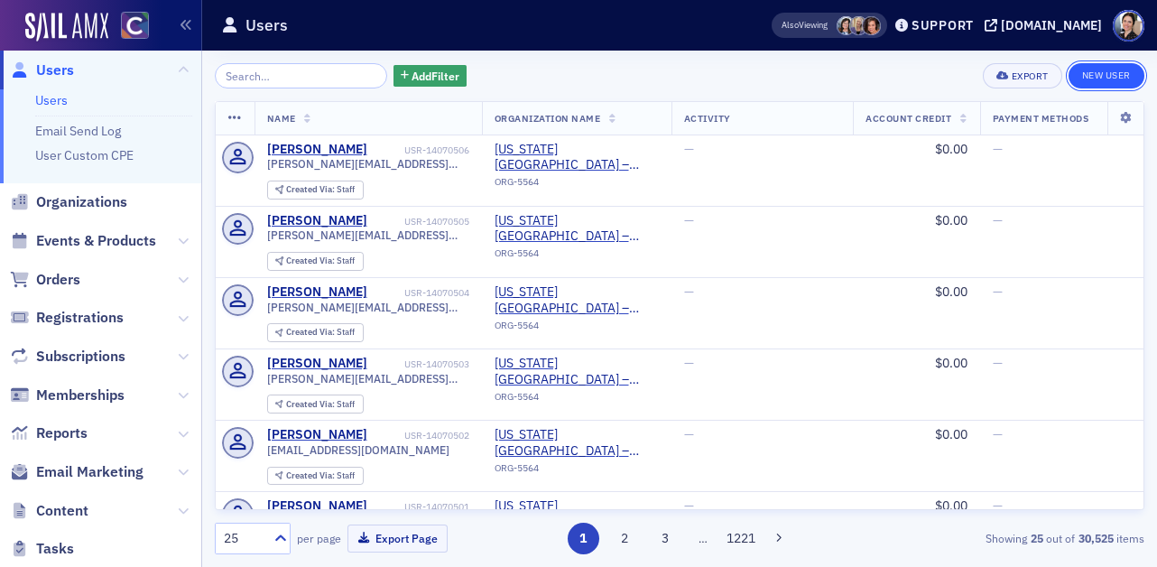
click at [1113, 74] on link "New User" at bounding box center [1107, 75] width 76 height 25
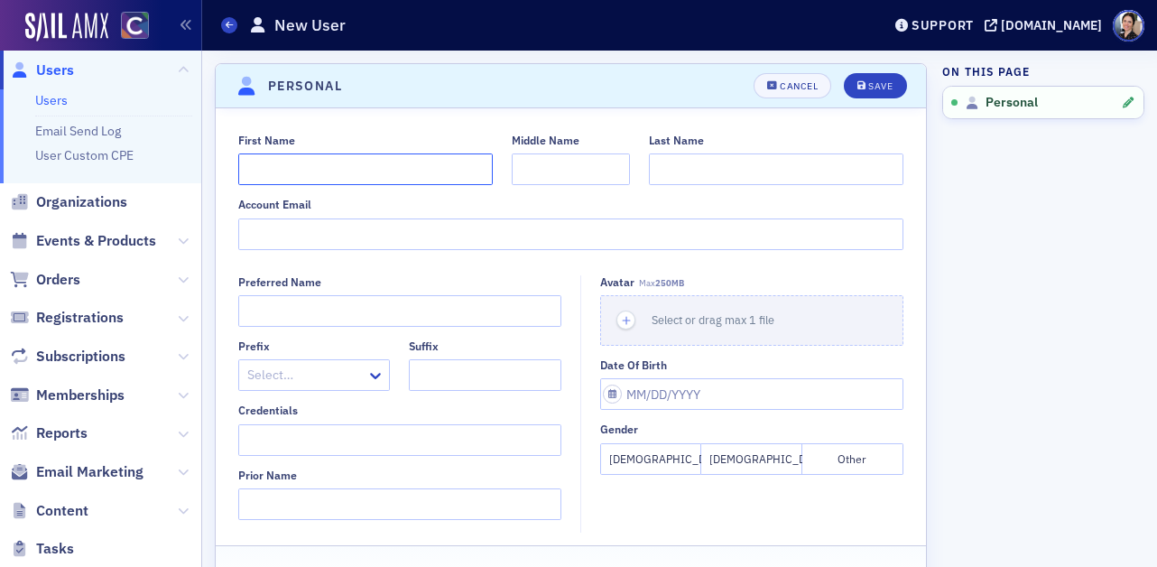
click at [299, 165] on input "First Name" at bounding box center [365, 169] width 255 height 32
type input "Zane"
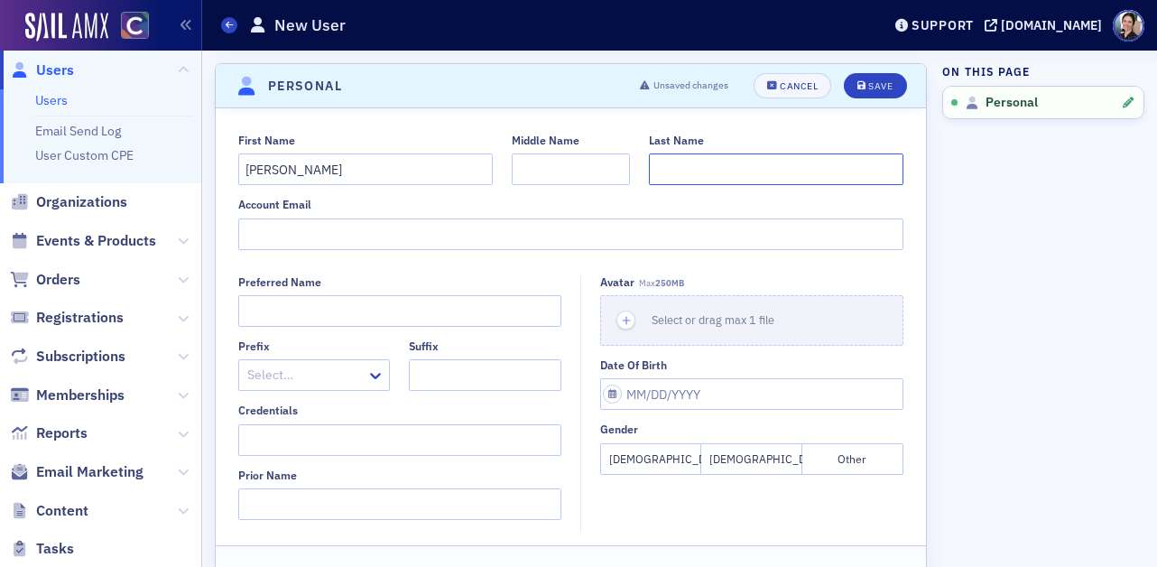
paste input "Prevedello"
type input "Prevedello"
click at [276, 236] on input "Account Email" at bounding box center [571, 234] width 666 height 32
paste input "Zane.Prevedello@colostate.edu"
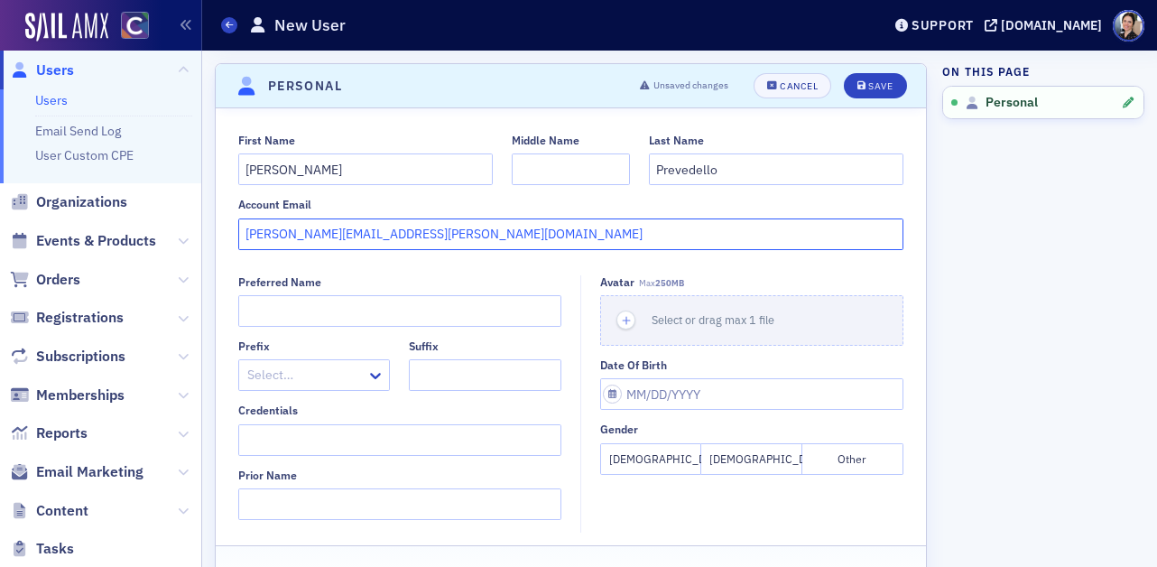
type input "Zane.Prevedello@colostate.edu"
drag, startPoint x: 755, startPoint y: 462, endPoint x: 752, endPoint y: 387, distance: 75.0
click at [755, 460] on button "Male" at bounding box center [752, 459] width 101 height 32
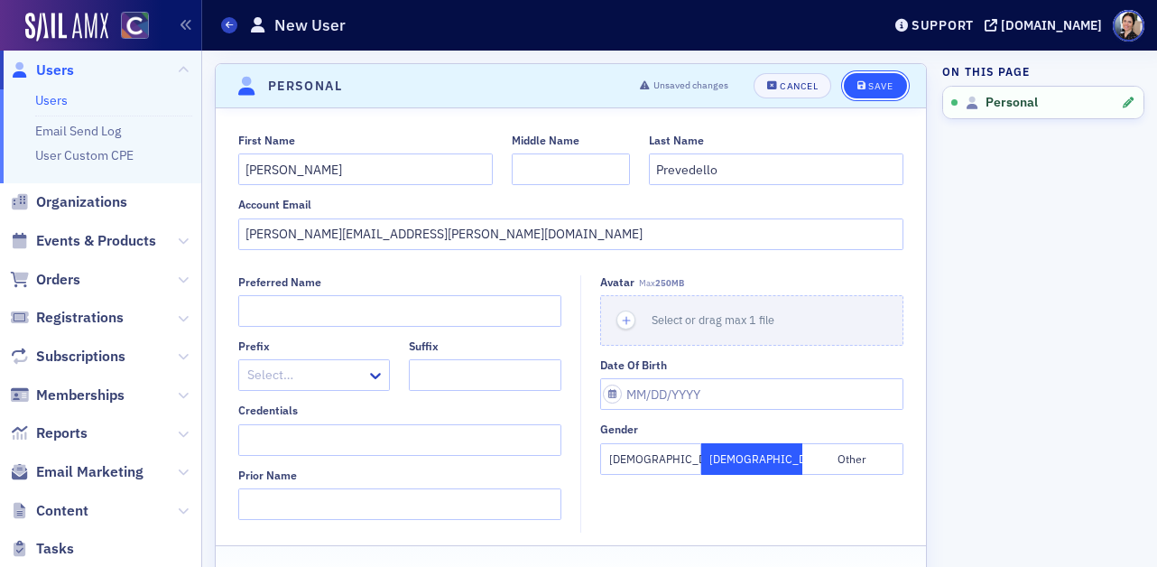
click at [881, 83] on div "Save" at bounding box center [881, 86] width 24 height 10
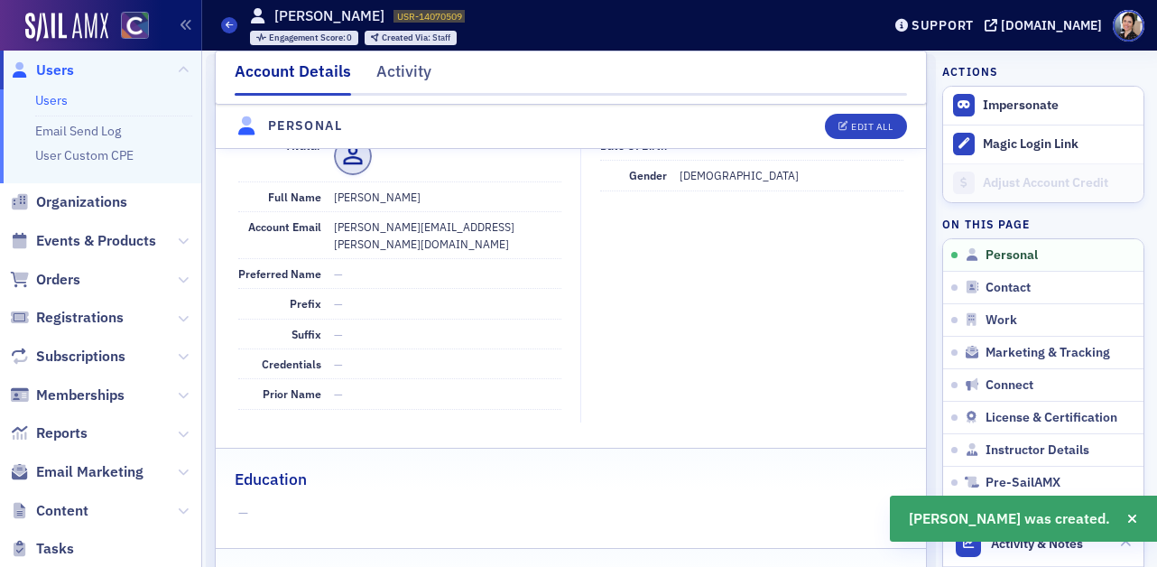
scroll to position [218, 0]
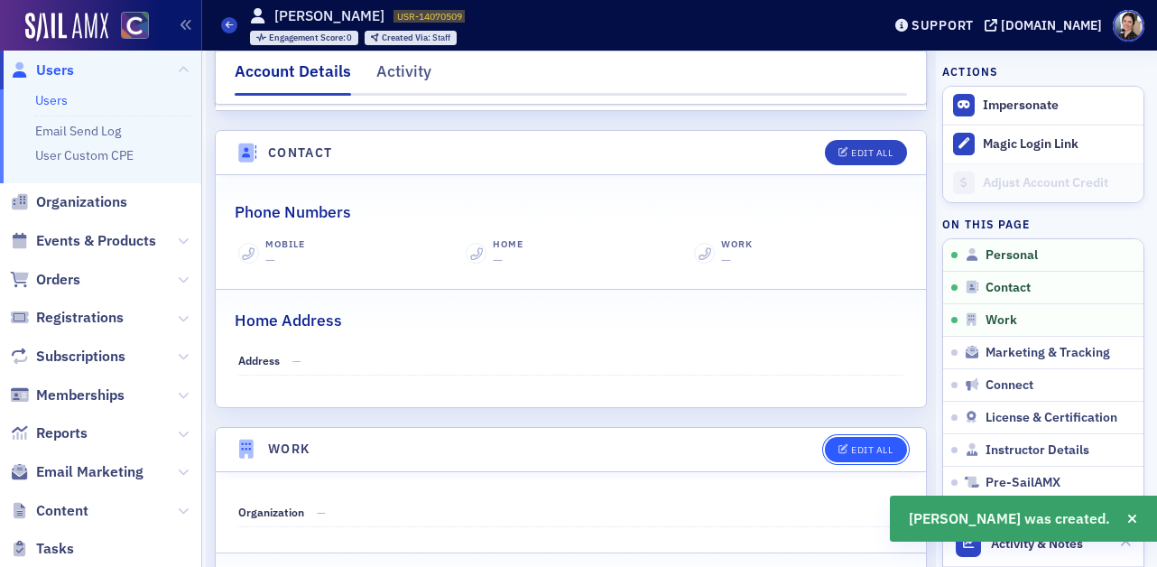
click at [860, 445] on div "Edit All" at bounding box center [872, 450] width 42 height 10
select select "US"
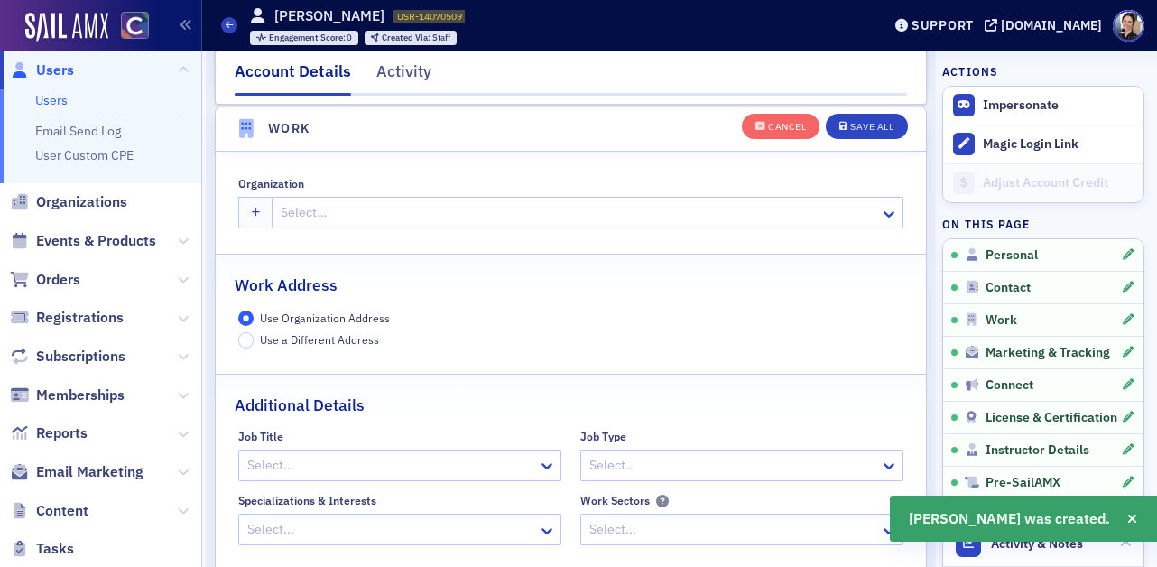
scroll to position [1430, 0]
click at [311, 207] on div at bounding box center [578, 211] width 599 height 23
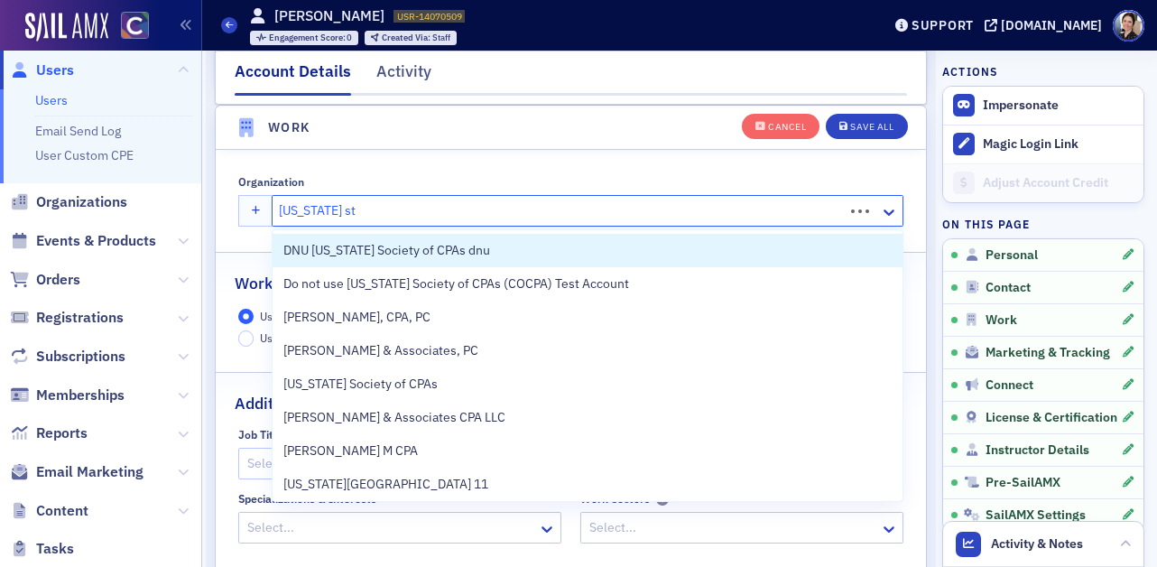
type input "colorado state"
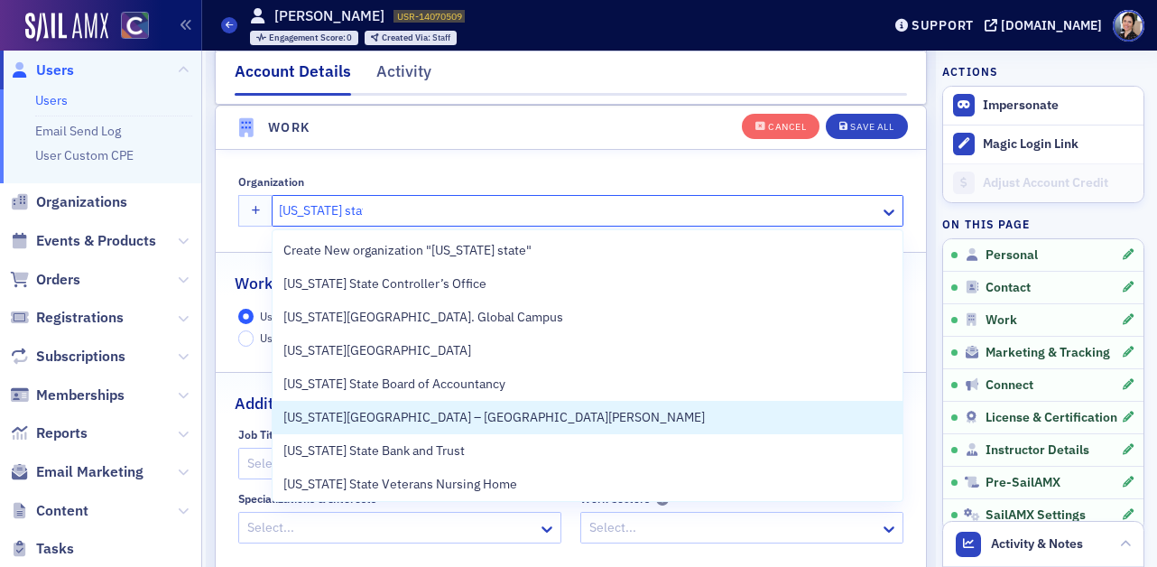
drag, startPoint x: 450, startPoint y: 414, endPoint x: 453, endPoint y: 404, distance: 9.7
click at [450, 411] on span "Colorado State University – Fort Collins" at bounding box center [494, 417] width 422 height 19
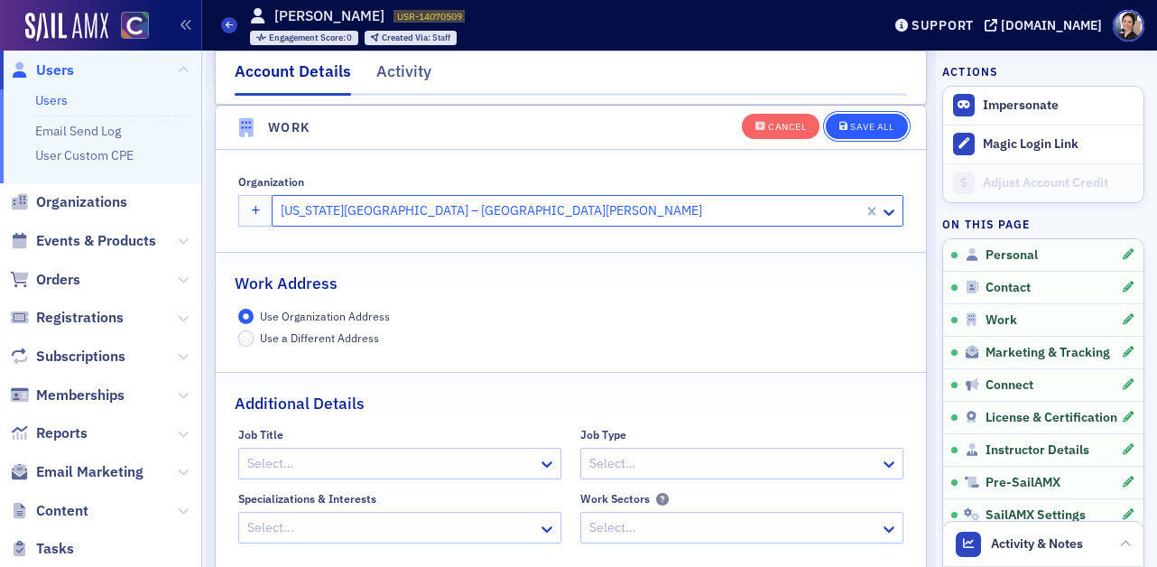
click at [887, 122] on div "Save All" at bounding box center [871, 127] width 43 height 10
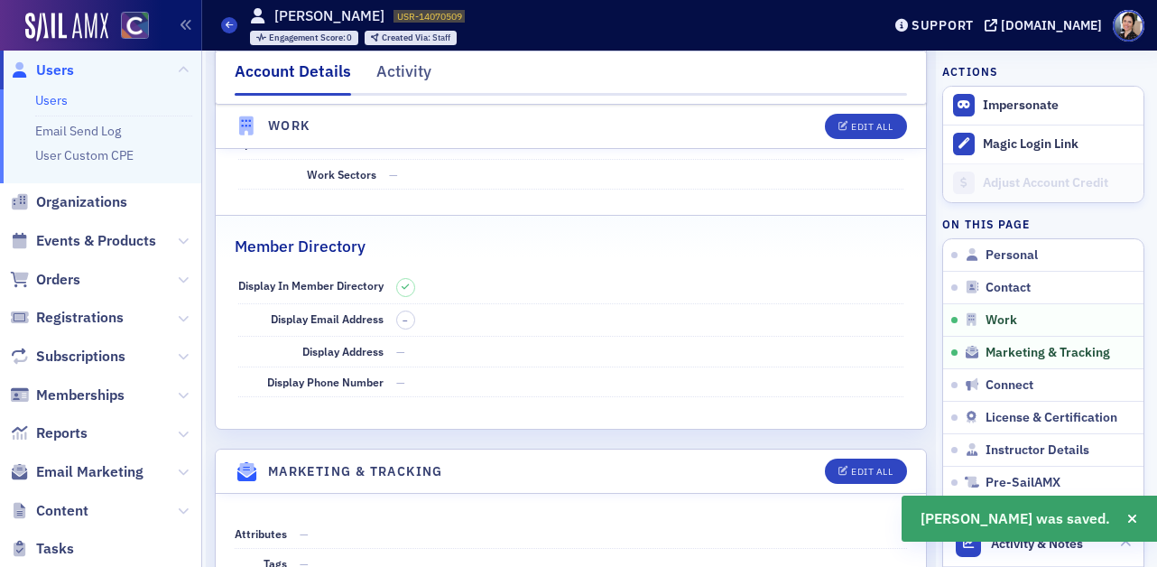
click at [55, 66] on span "Users" at bounding box center [55, 70] width 38 height 20
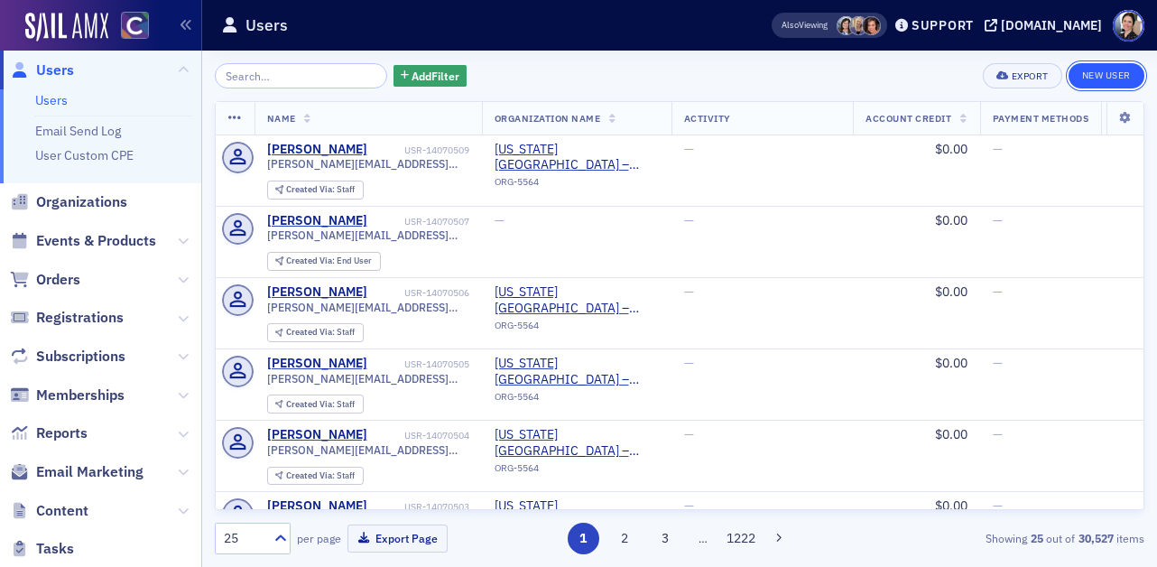
click at [1108, 72] on link "New User" at bounding box center [1107, 75] width 76 height 25
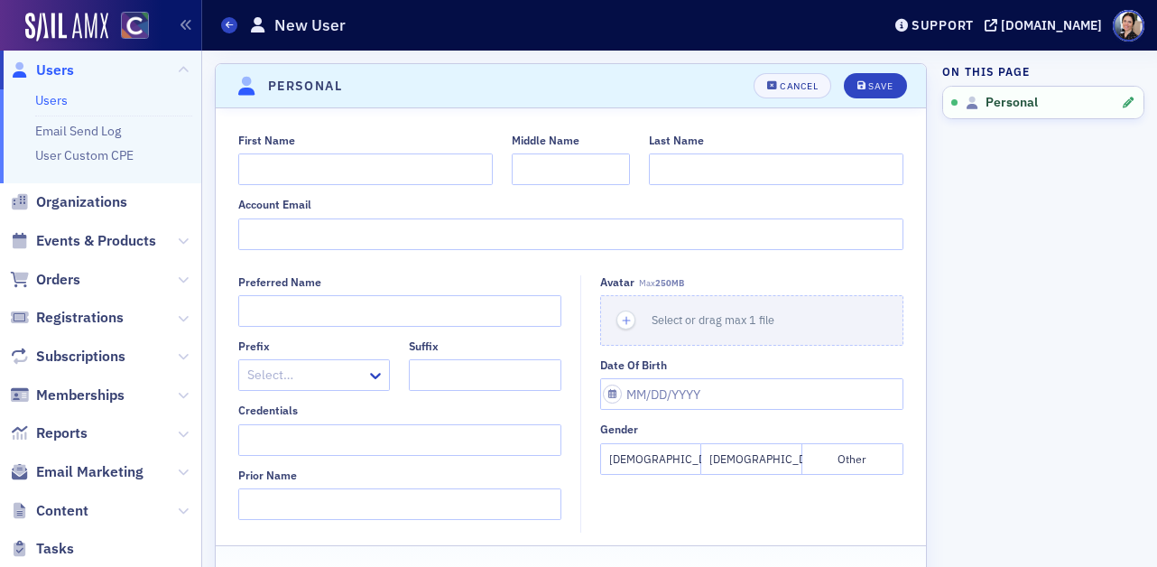
scroll to position [17, 0]
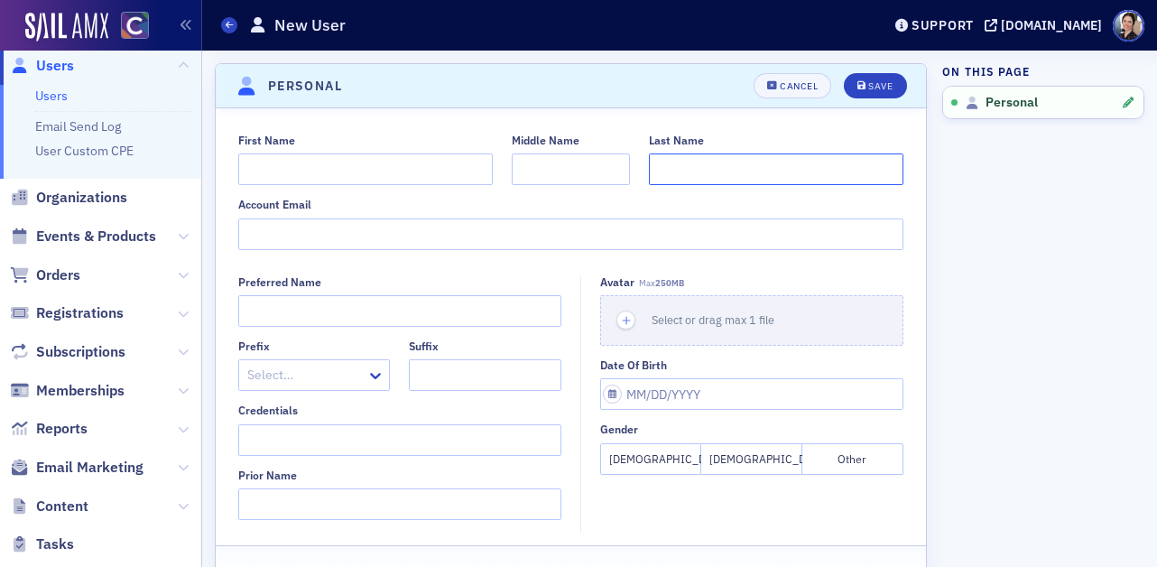
paste input "Ramirez"
type input "Ramirez"
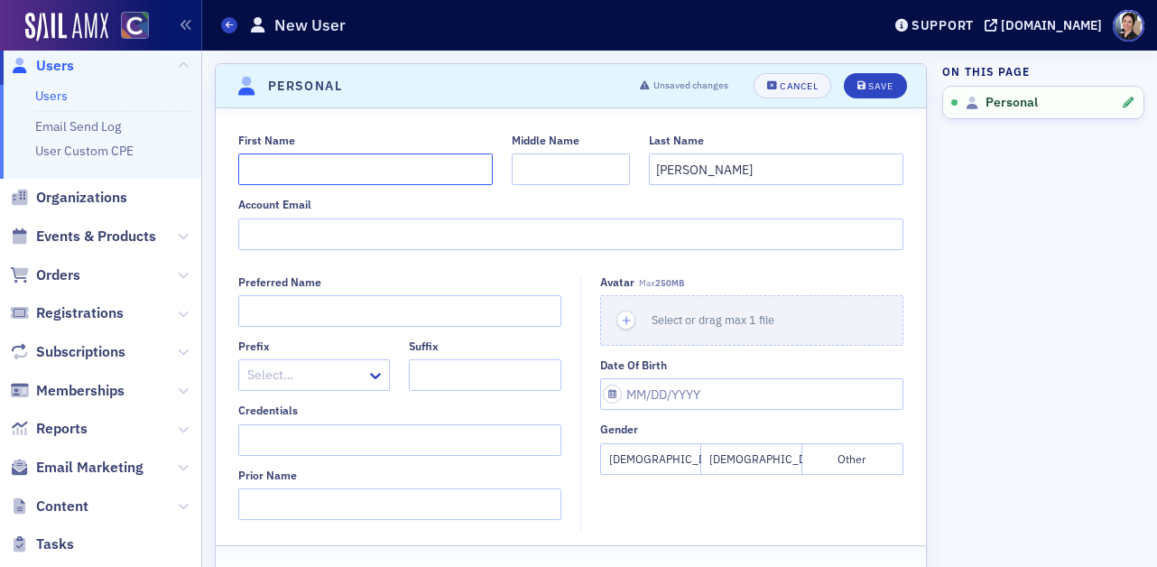
click at [265, 171] on input "First Name" at bounding box center [365, 169] width 255 height 32
type input "Brock"
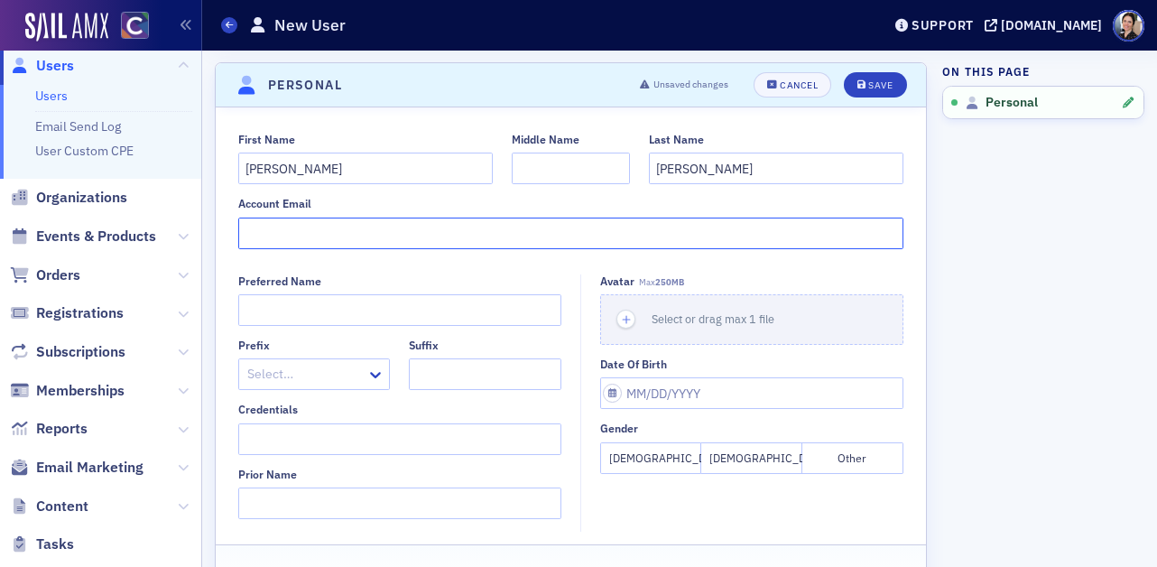
paste input "Brock.Ramirez@colostate.edu"
type input "Brock.Ramirez@colostate.edu"
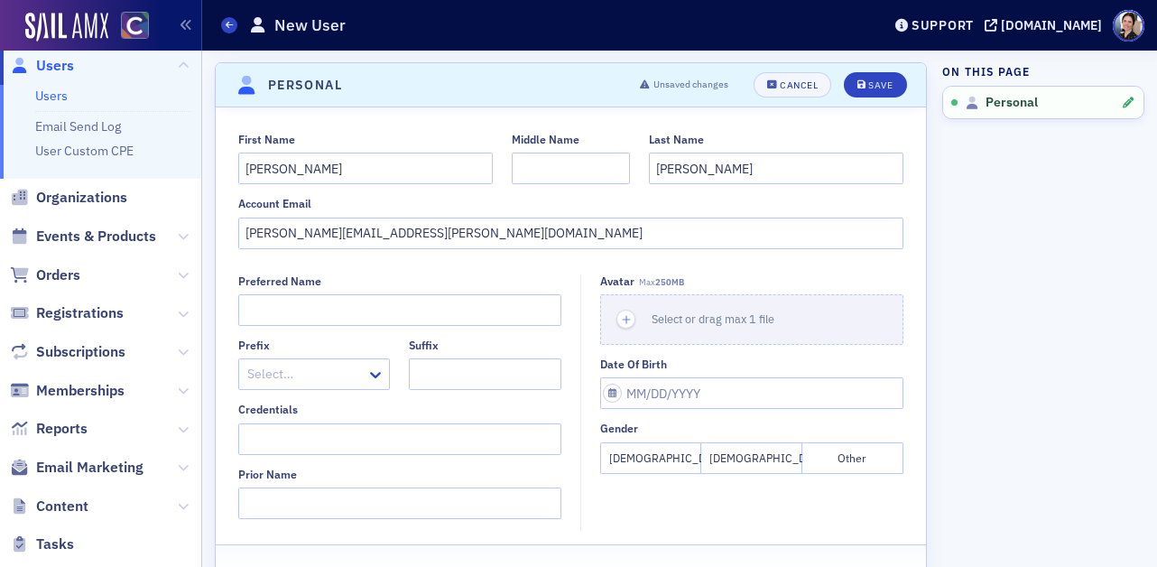
click at [757, 461] on button "Male" at bounding box center [752, 458] width 101 height 32
drag, startPoint x: 878, startPoint y: 82, endPoint x: 772, endPoint y: 80, distance: 106.6
click at [878, 82] on div "Save" at bounding box center [881, 85] width 24 height 10
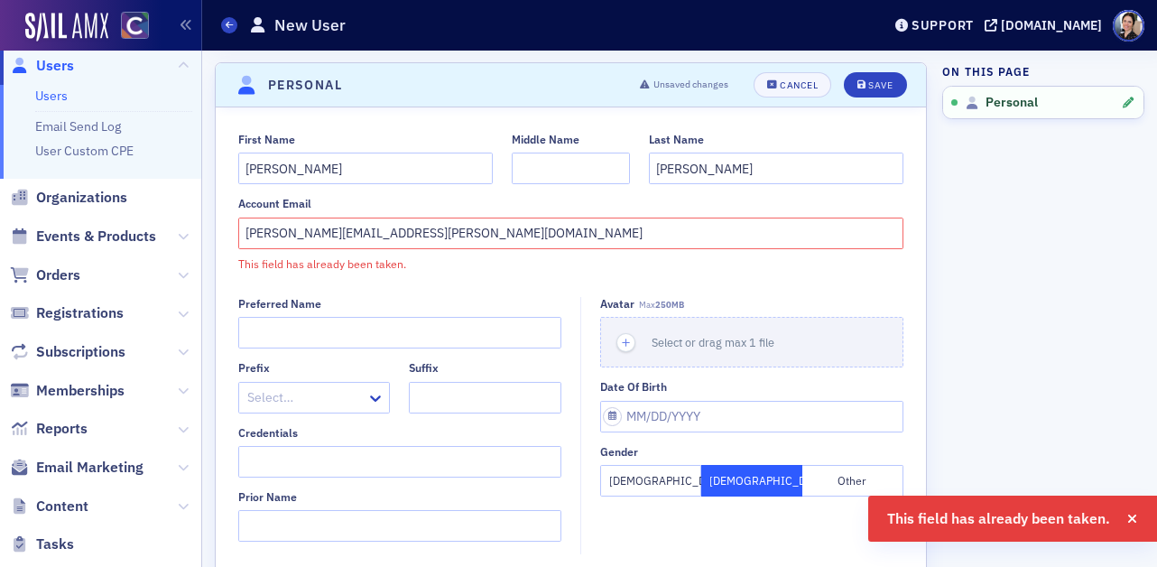
click at [51, 66] on span "Users" at bounding box center [55, 66] width 38 height 20
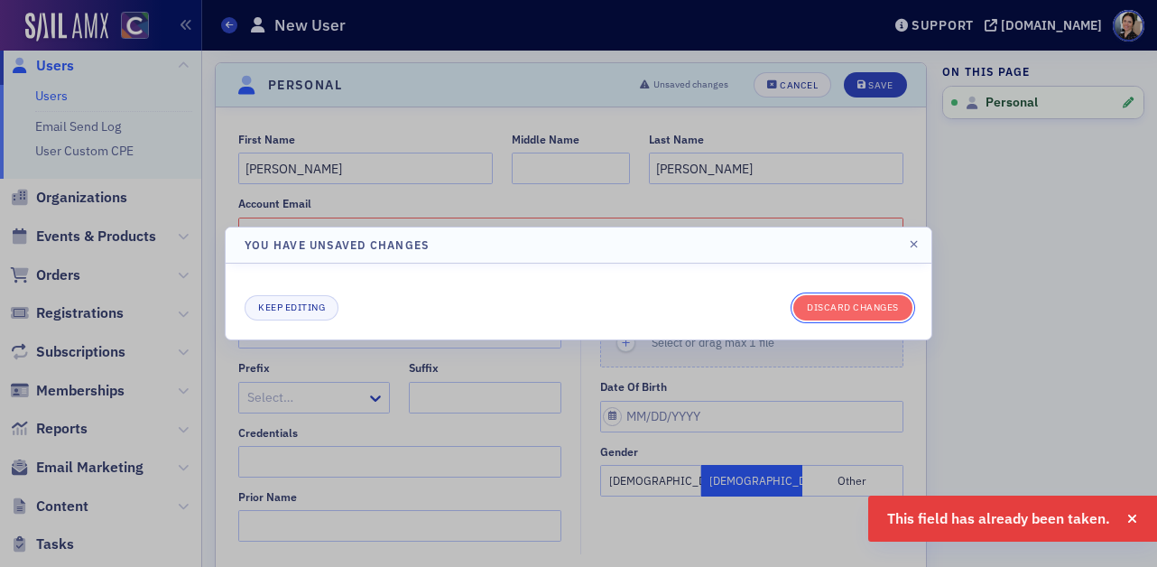
drag, startPoint x: 879, startPoint y: 311, endPoint x: 858, endPoint y: 302, distance: 23.5
click at [879, 310] on button "Discard changes" at bounding box center [853, 307] width 119 height 25
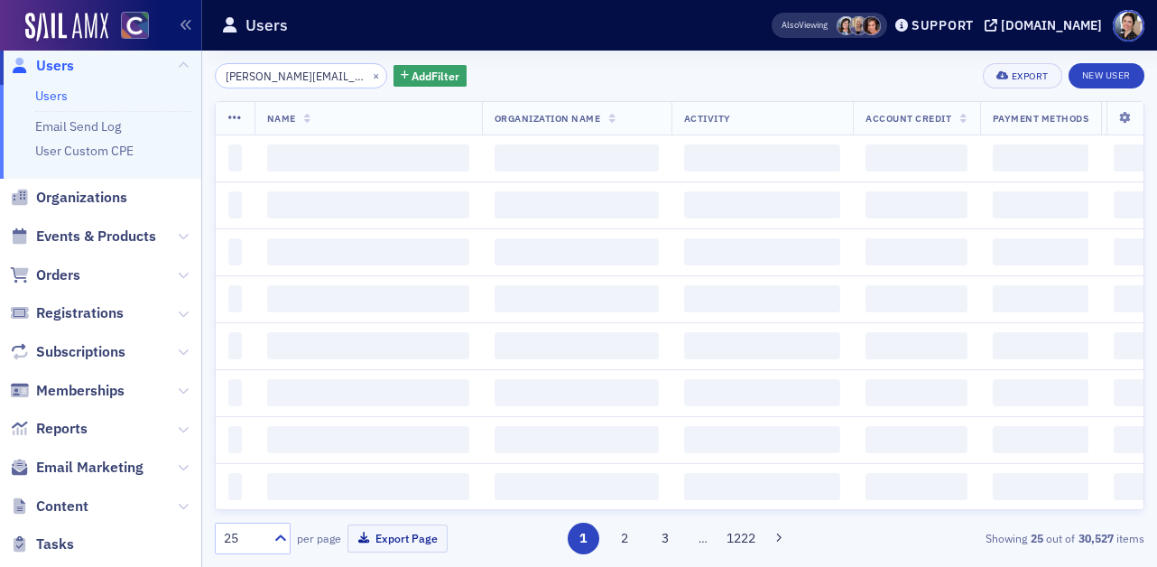
scroll to position [0, 31]
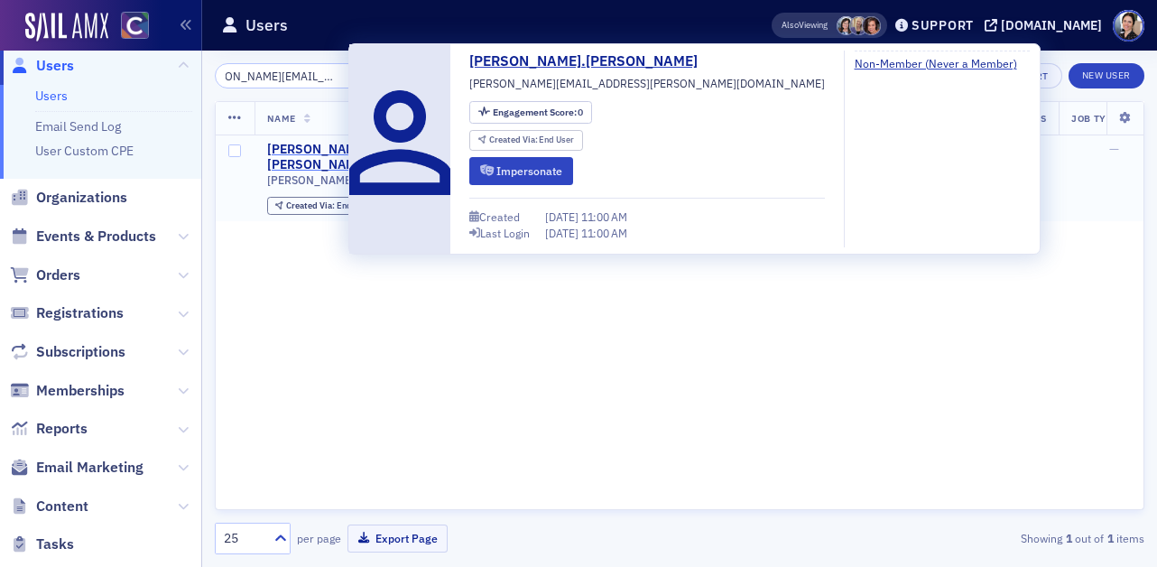
type input "Brock.Ramirez@colostate.edu"
click at [306, 149] on div "brock.ramirez" at bounding box center [334, 158] width 134 height 32
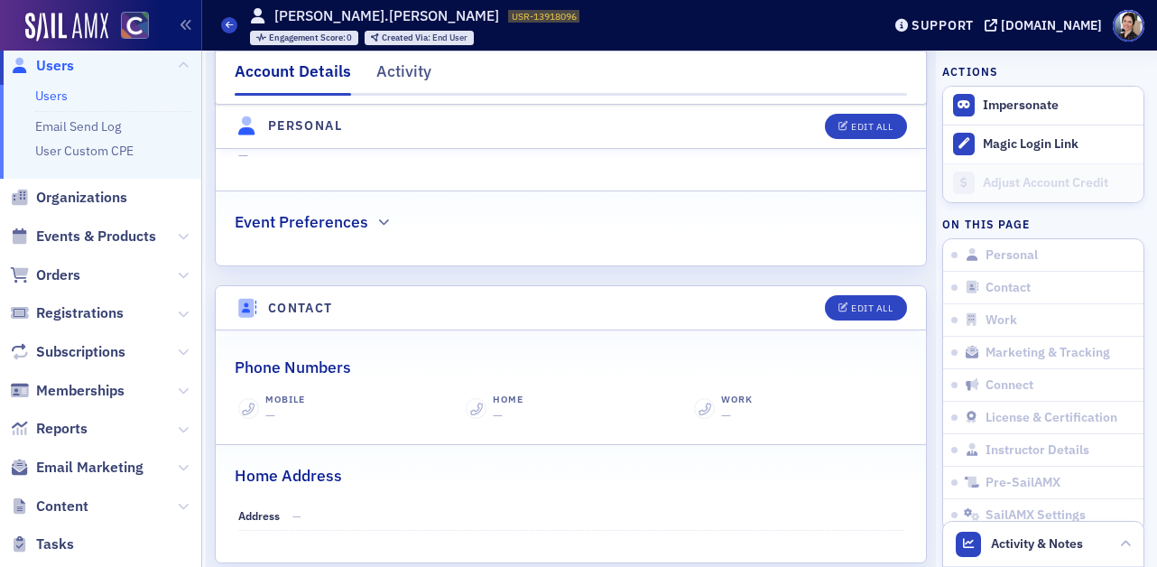
scroll to position [596, 0]
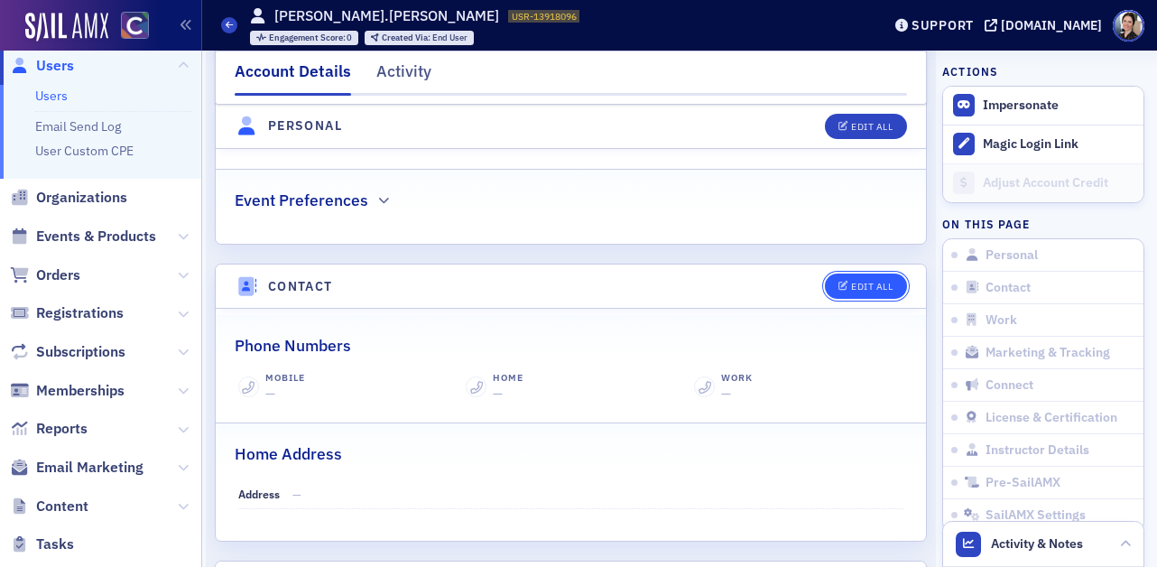
click at [867, 282] on div "Edit All" at bounding box center [872, 287] width 42 height 10
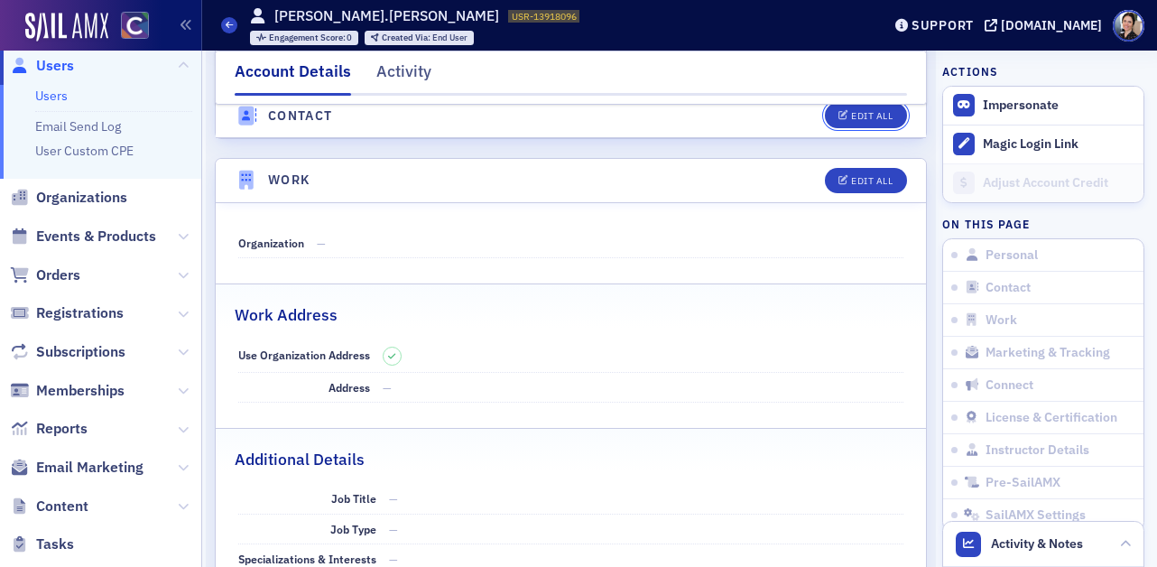
scroll to position [974, 0]
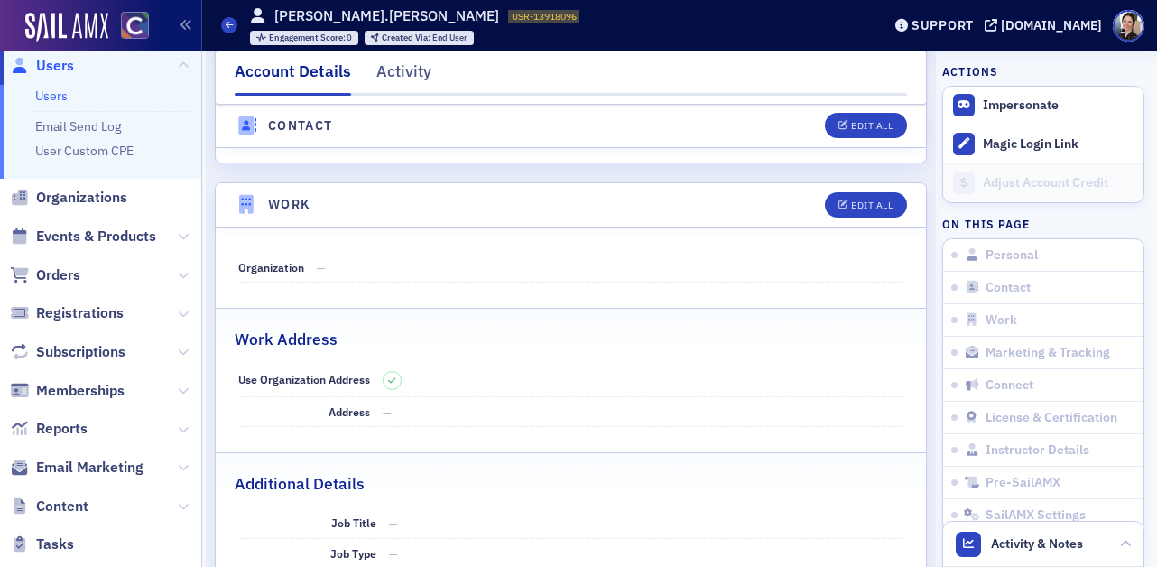
click at [362, 253] on dd "—" at bounding box center [611, 267] width 588 height 29
drag, startPoint x: 878, startPoint y: 190, endPoint x: 844, endPoint y: 195, distance: 34.7
click at [878, 200] on div "Edit All" at bounding box center [872, 205] width 42 height 10
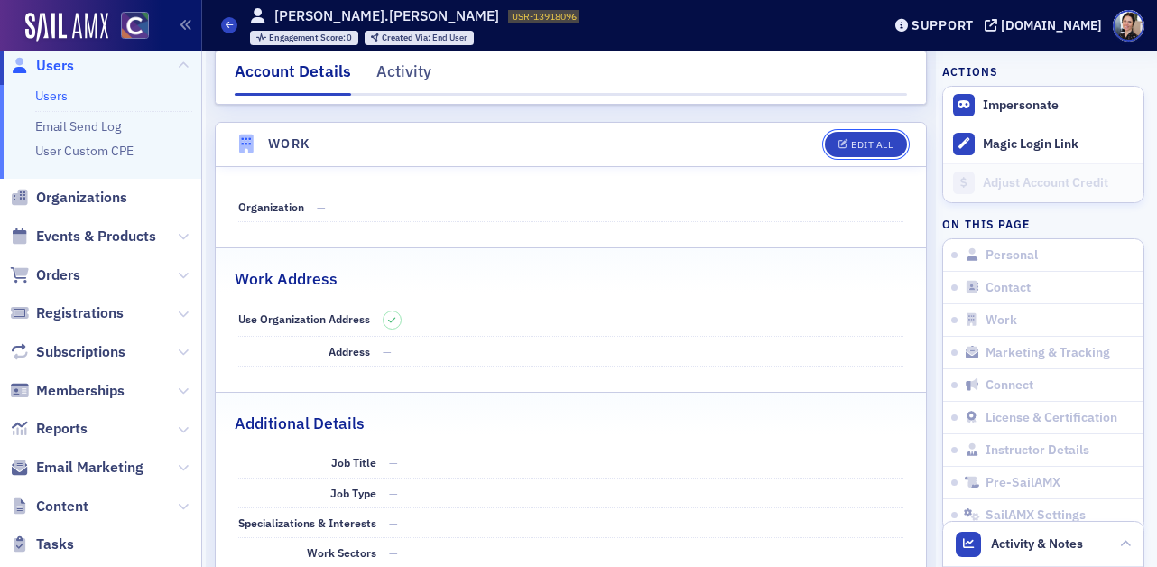
scroll to position [1036, 0]
click at [869, 139] on div "Edit All" at bounding box center [872, 144] width 42 height 10
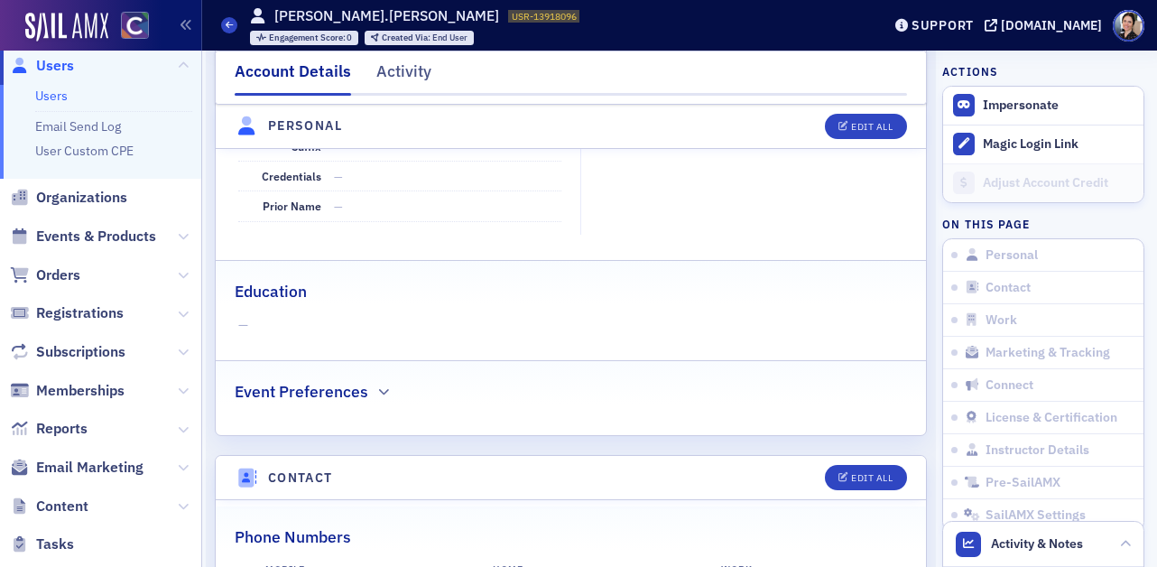
scroll to position [0, 0]
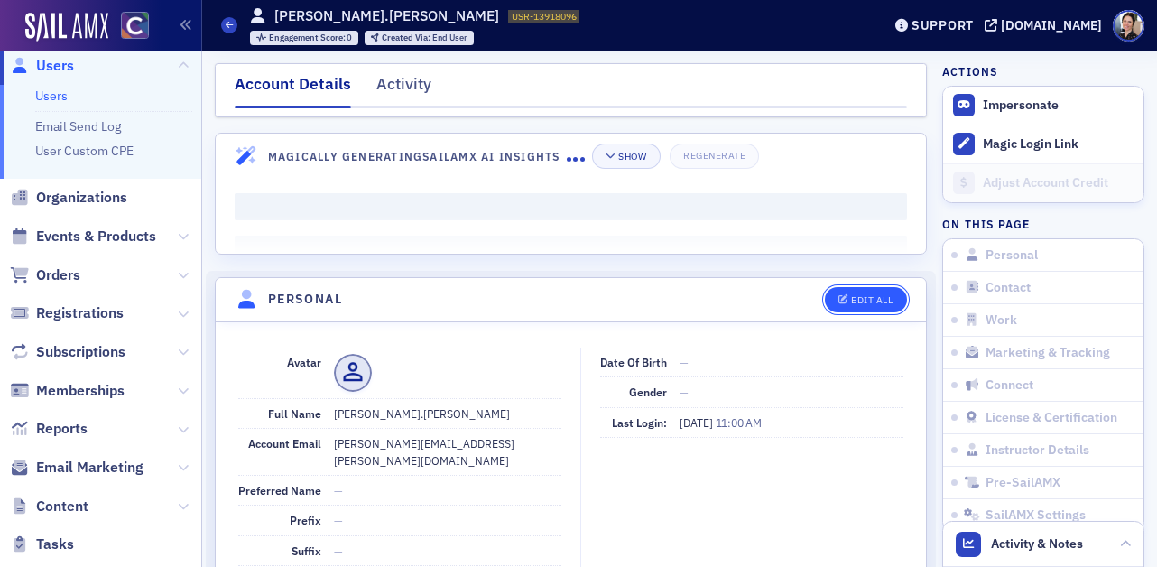
click at [871, 300] on div "Edit All" at bounding box center [872, 300] width 42 height 10
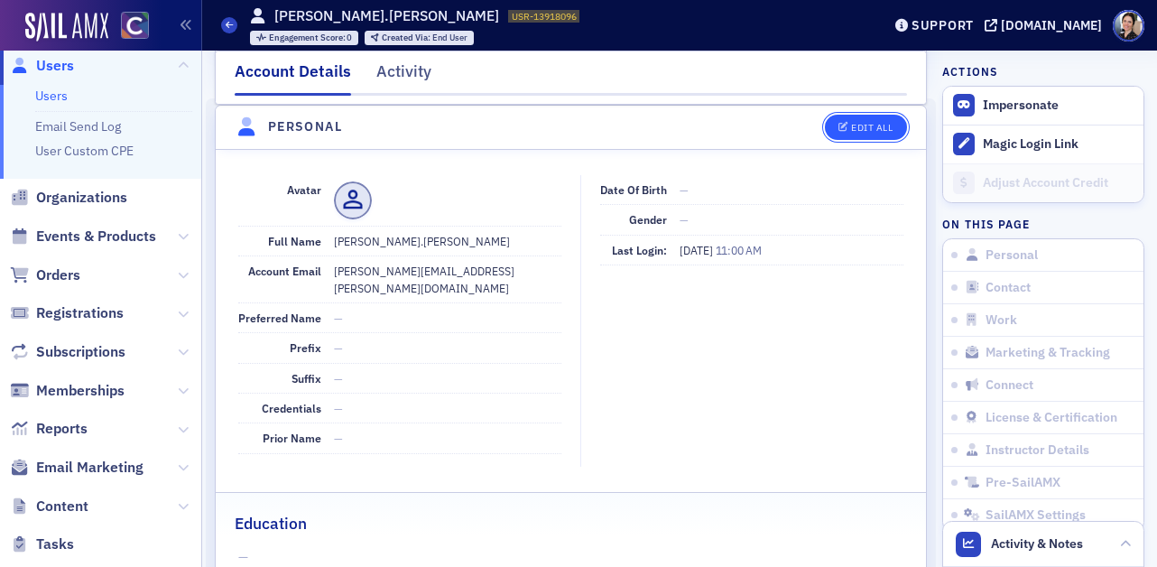
click at [872, 125] on div "Edit All" at bounding box center [872, 128] width 42 height 10
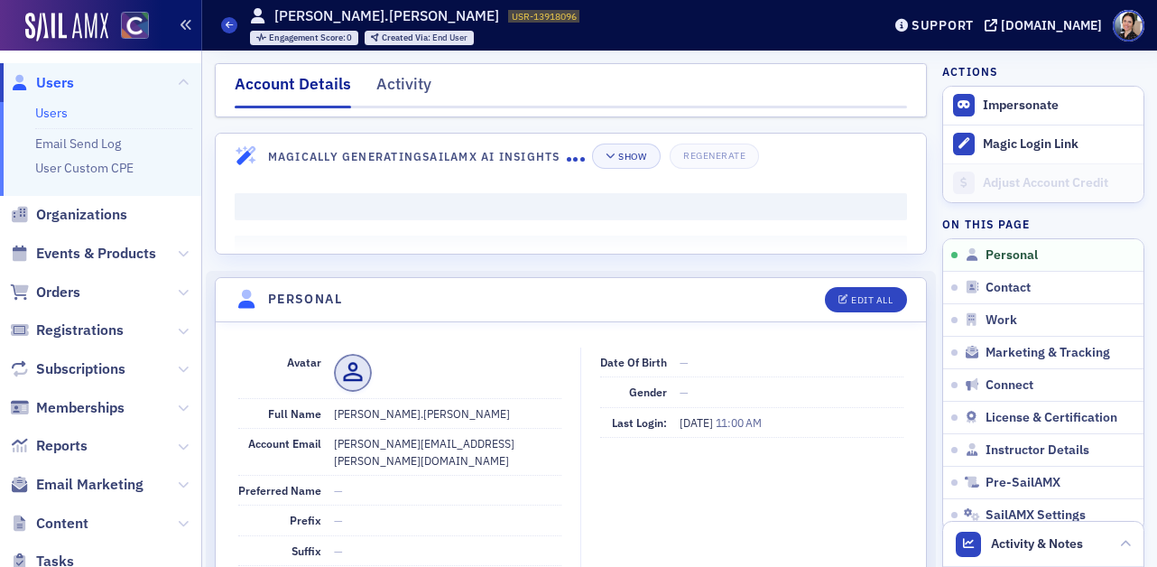
click at [185, 0] on html "Users Users Email Send Log User Custom CPE Organizations Events & Products Orde…" at bounding box center [578, 283] width 1157 height 567
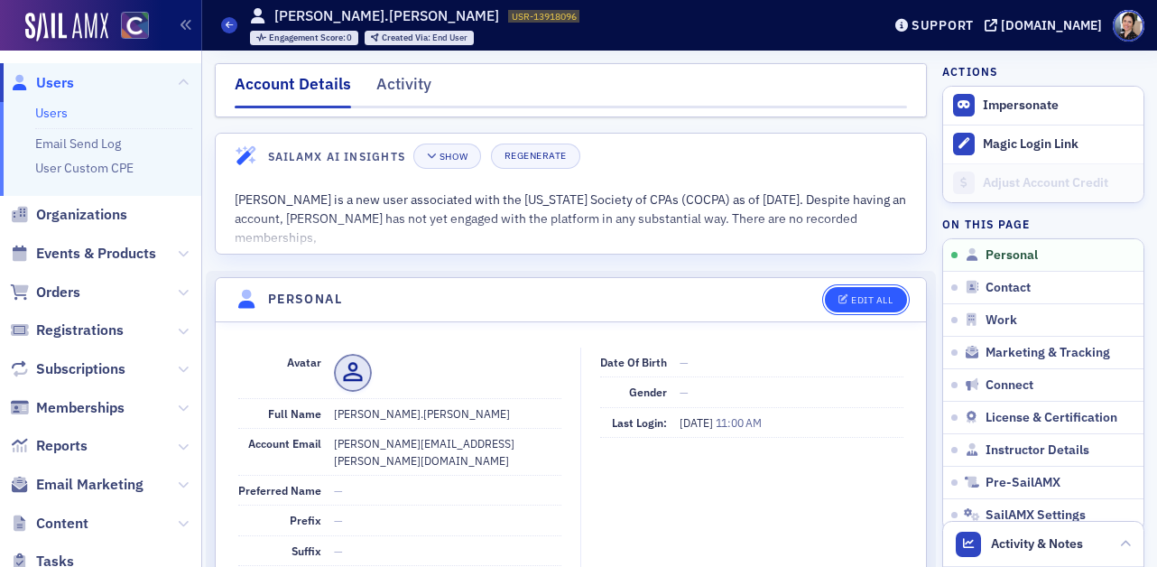
click at [884, 310] on button "Edit All" at bounding box center [865, 299] width 81 height 25
select select "US"
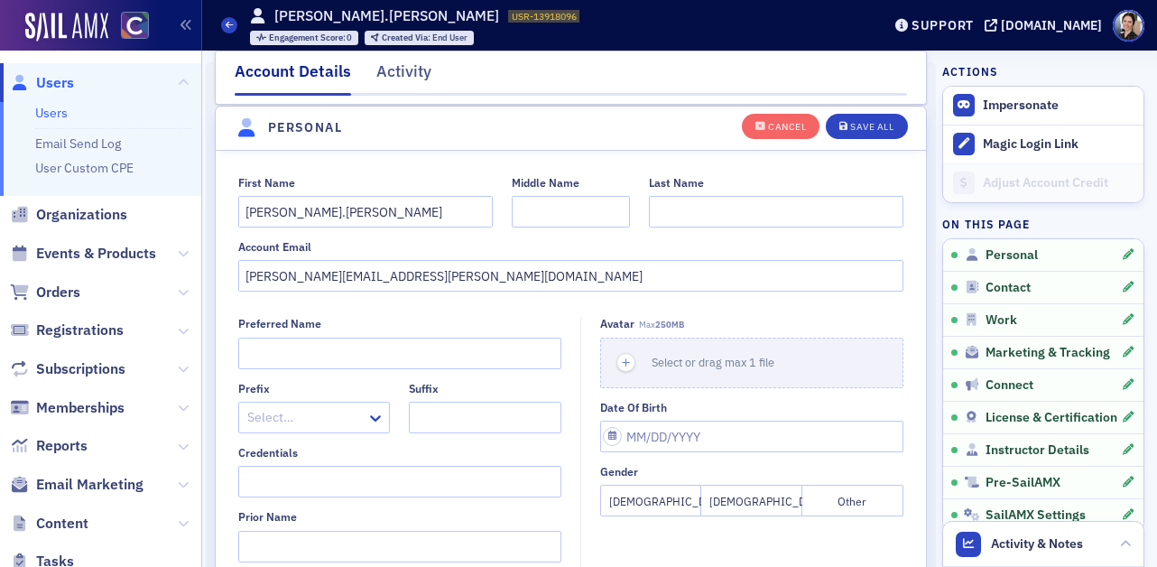
scroll to position [210, 0]
drag, startPoint x: 341, startPoint y: 213, endPoint x: 246, endPoint y: 200, distance: 95.8
click at [228, 205] on div "First Name brock.ramirez Middle Name Last Name Account Email brock.ramirez@colo…" at bounding box center [571, 233] width 711 height 116
click at [316, 211] on input "brock.ramirez" at bounding box center [365, 211] width 255 height 32
click at [273, 211] on input "brock.ramirez" at bounding box center [365, 211] width 255 height 32
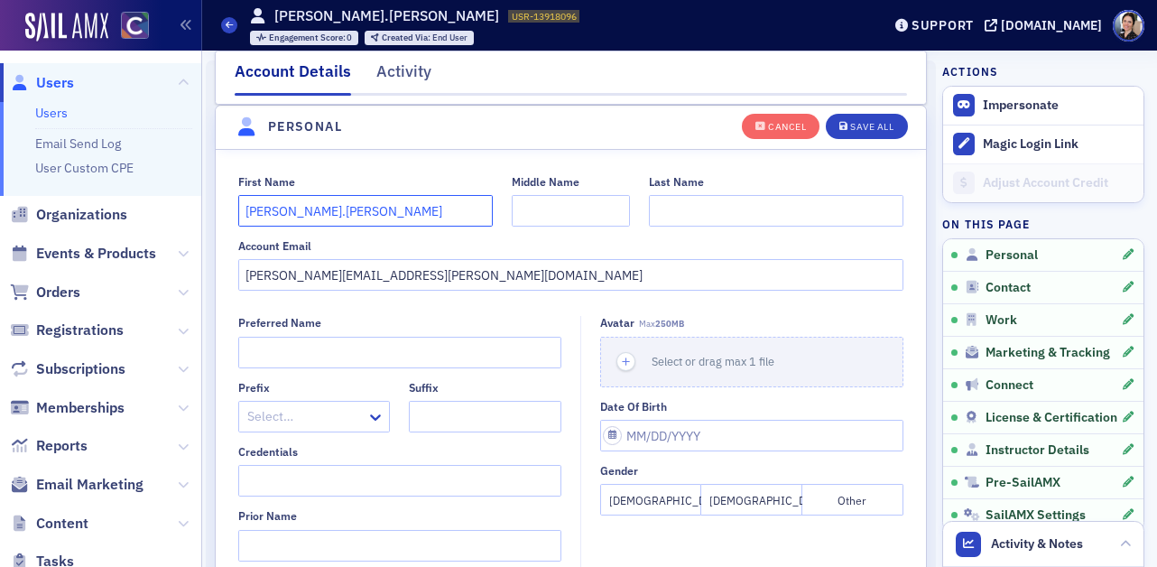
drag, startPoint x: 334, startPoint y: 212, endPoint x: 184, endPoint y: 200, distance: 150.3
click at [184, 200] on div "Users Users Email Send Log User Custom CPE Organizations Events & Products Orde…" at bounding box center [578, 283] width 1157 height 567
type input "Brock"
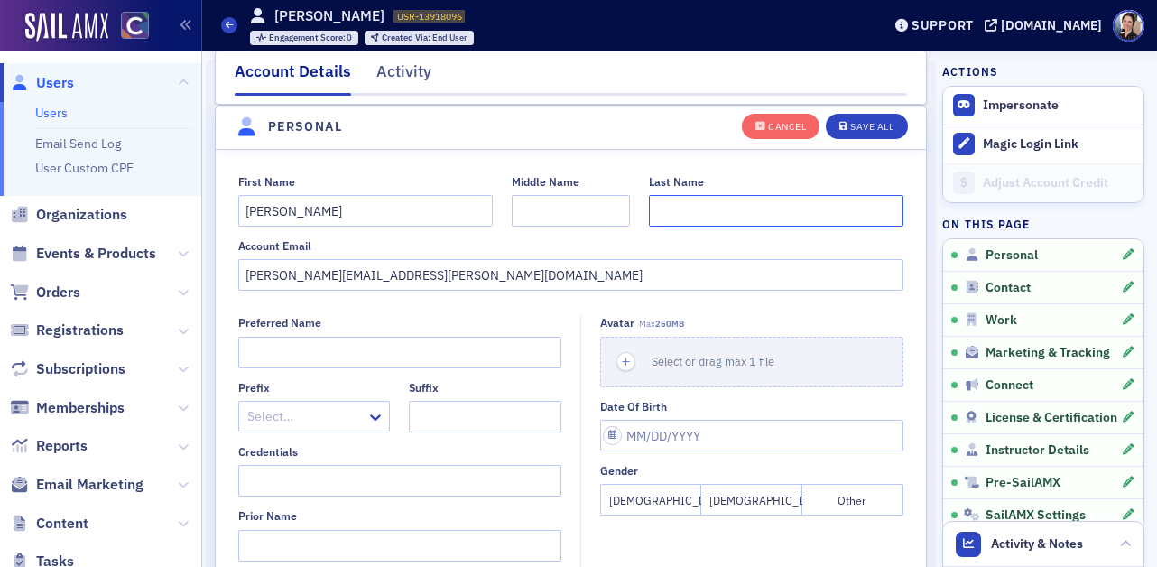
paste input "Ramirez"
type input "Ramirez"
click at [375, 306] on div "First Name Brock Middle Name Last Name Ramirez Account Email brock.ramirez@colo…" at bounding box center [571, 462] width 711 height 625
click at [737, 497] on button "[DEMOGRAPHIC_DATA]" at bounding box center [752, 500] width 101 height 32
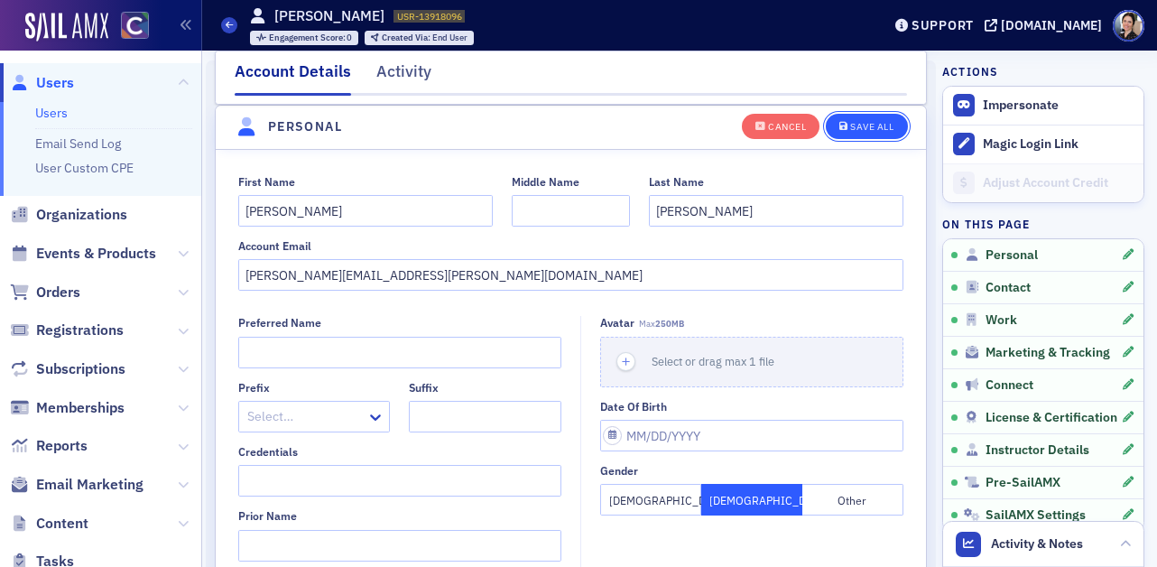
click at [873, 129] on div "Save All" at bounding box center [871, 127] width 43 height 10
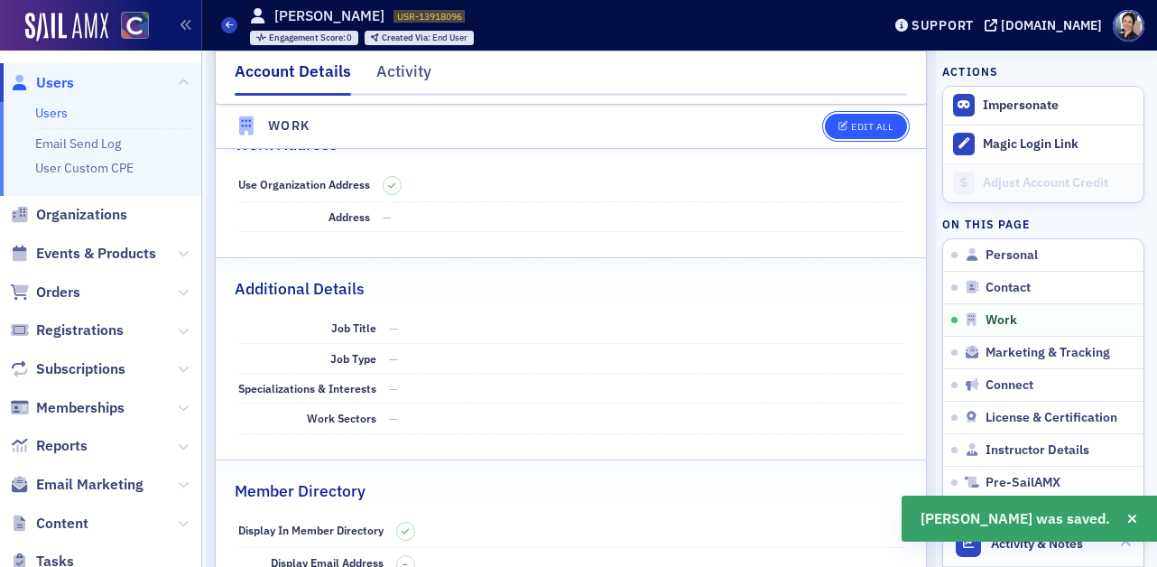
click at [871, 128] on div "Edit All" at bounding box center [872, 127] width 42 height 10
select select "US"
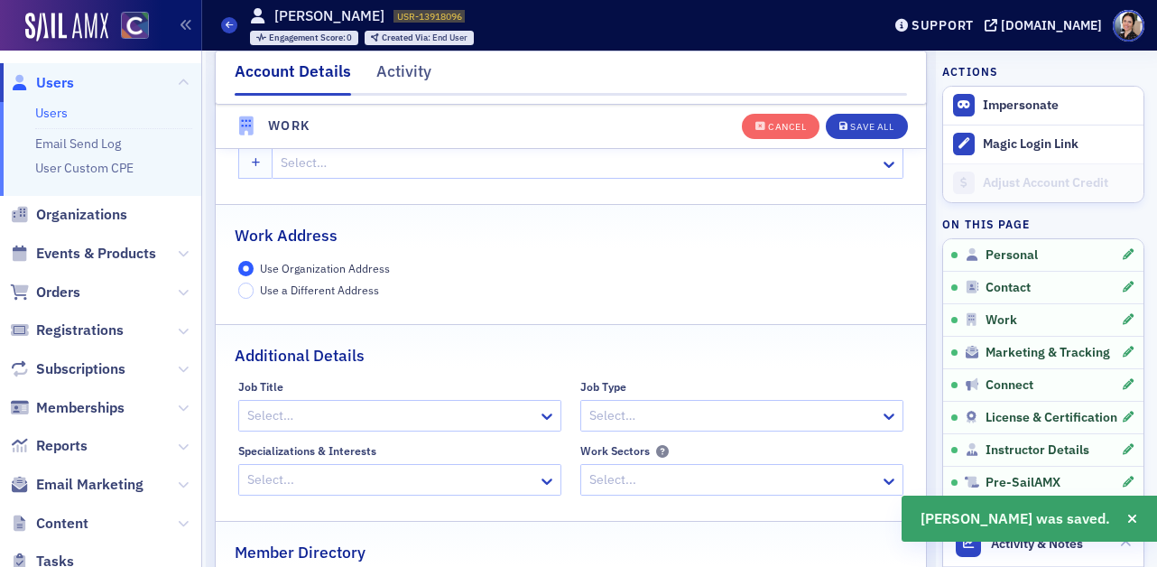
scroll to position [1430, 0]
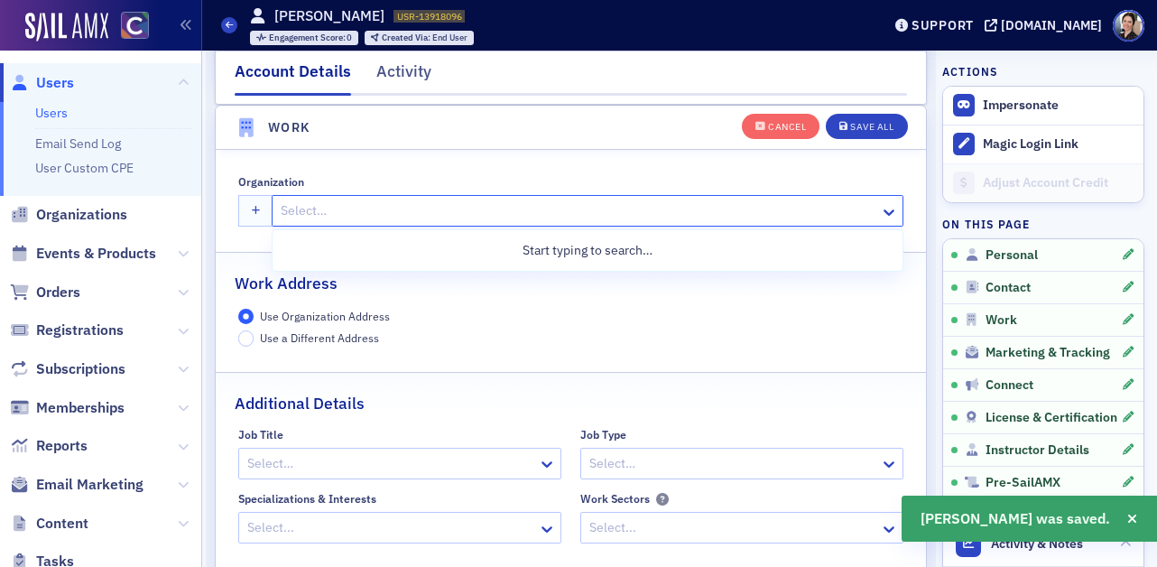
click at [339, 205] on div at bounding box center [578, 211] width 599 height 23
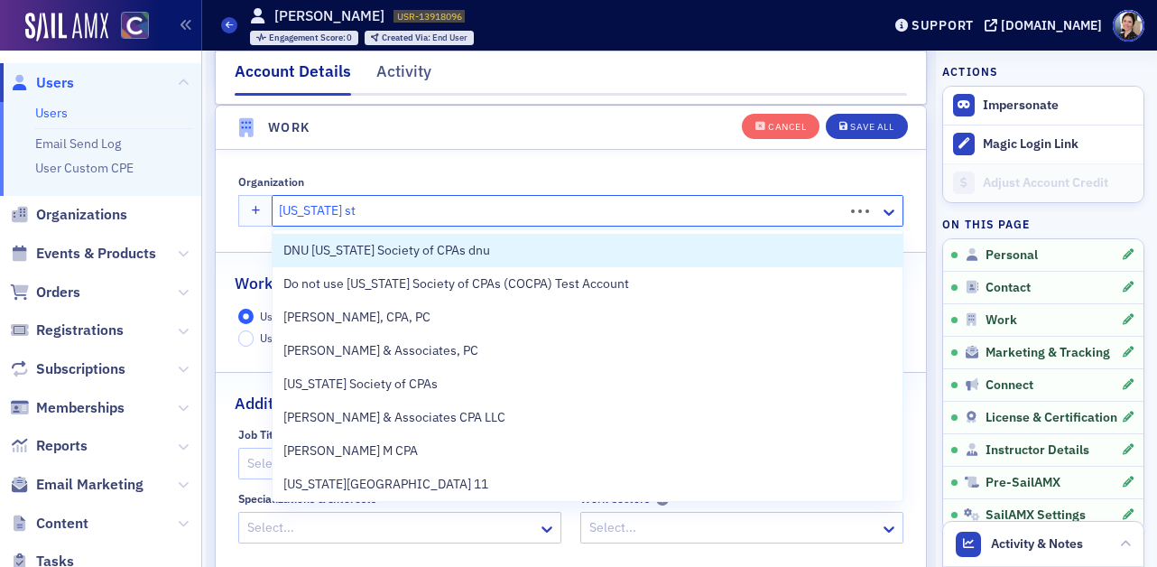
type input "[US_STATE] state"
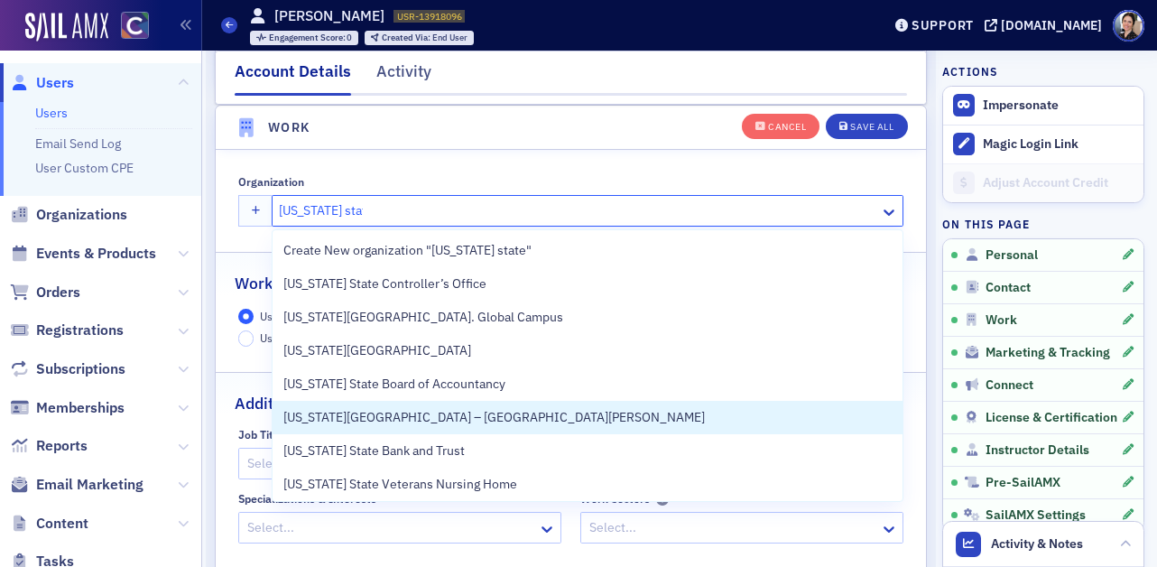
drag, startPoint x: 476, startPoint y: 416, endPoint x: 485, endPoint y: 405, distance: 14.1
click at [477, 415] on span "[US_STATE][GEOGRAPHIC_DATA] – [GEOGRAPHIC_DATA][PERSON_NAME]" at bounding box center [494, 417] width 422 height 19
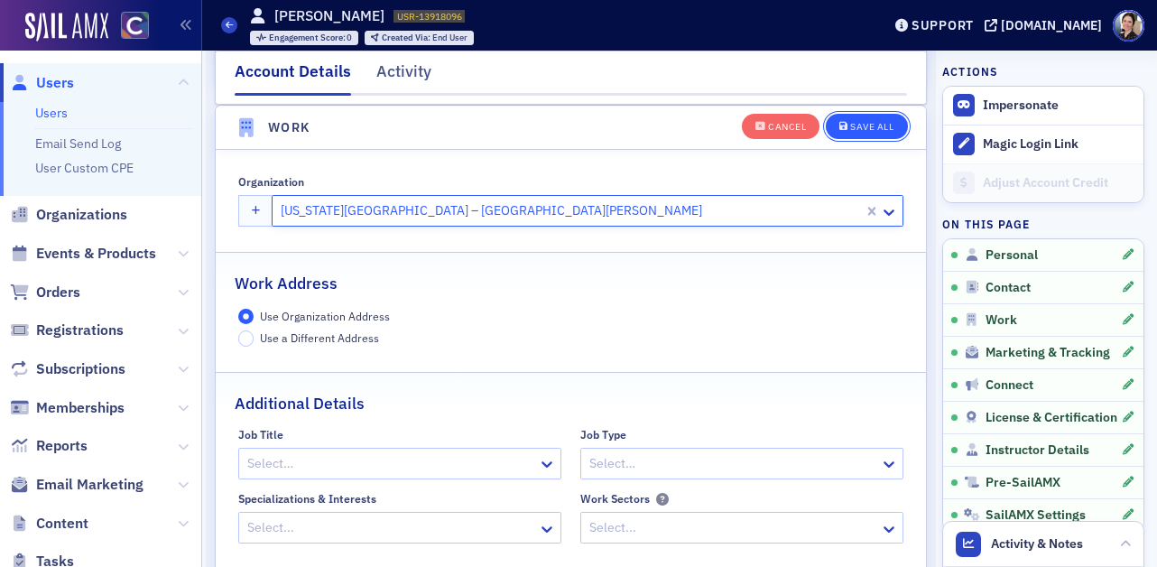
drag, startPoint x: 869, startPoint y: 126, endPoint x: 845, endPoint y: 132, distance: 25.0
click at [869, 126] on div "Save All" at bounding box center [871, 127] width 43 height 10
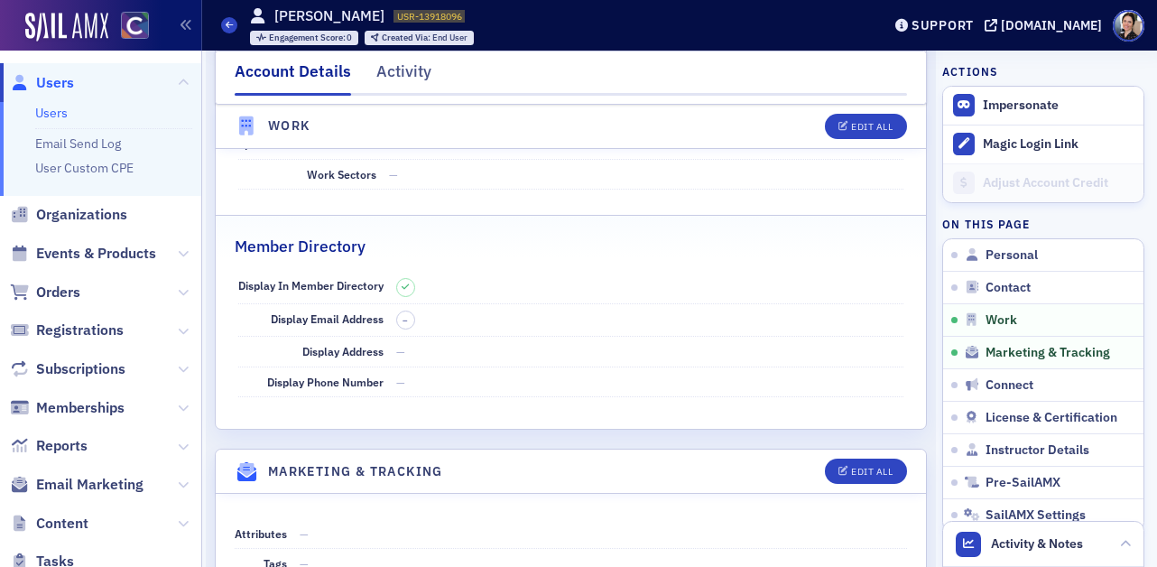
drag, startPoint x: 48, startPoint y: 85, endPoint x: 19, endPoint y: 90, distance: 29.4
click at [48, 85] on span "Users" at bounding box center [55, 83] width 38 height 20
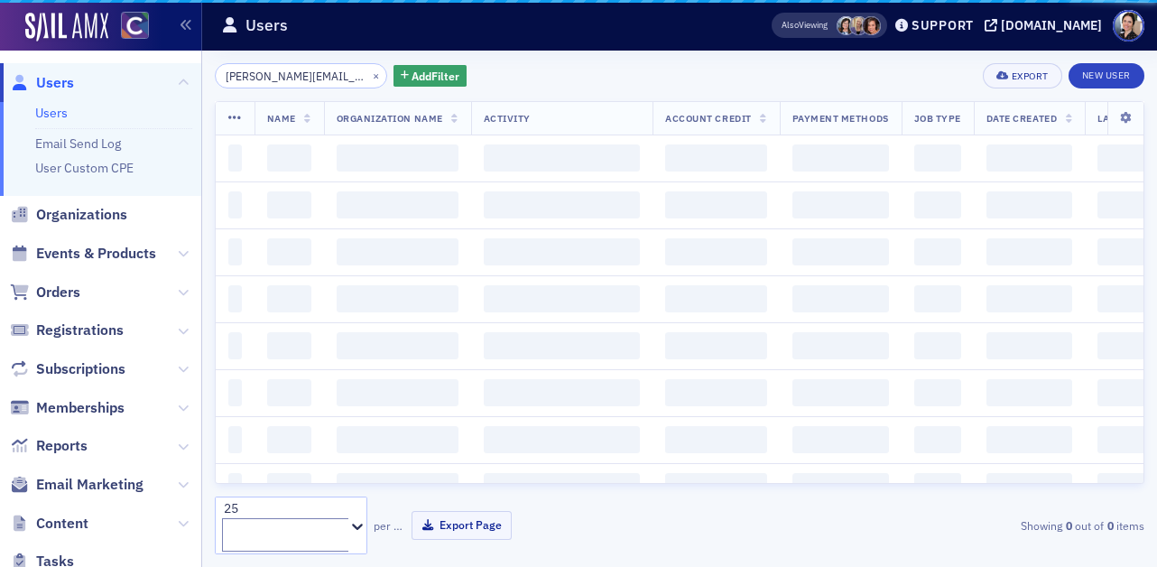
scroll to position [0, 31]
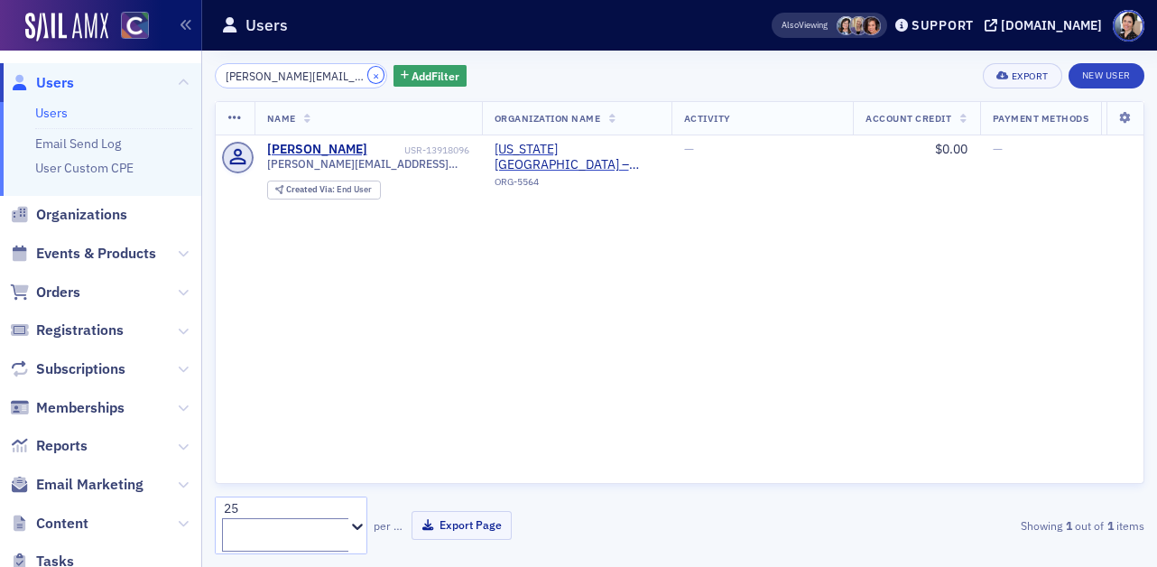
click at [368, 75] on button "×" at bounding box center [376, 75] width 16 height 16
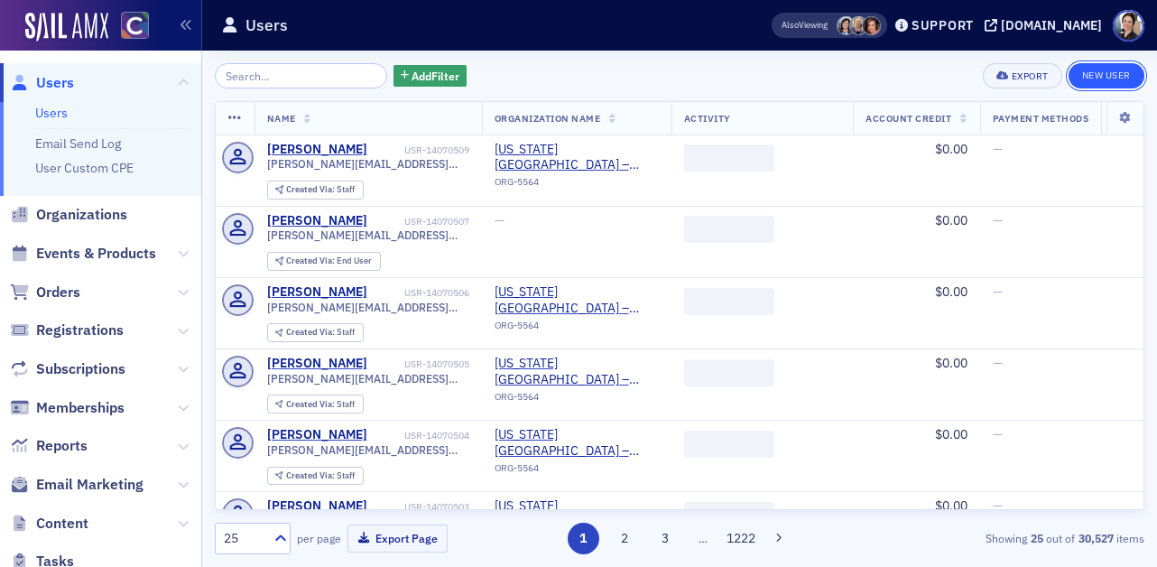
click at [1108, 77] on link "New User" at bounding box center [1107, 75] width 76 height 25
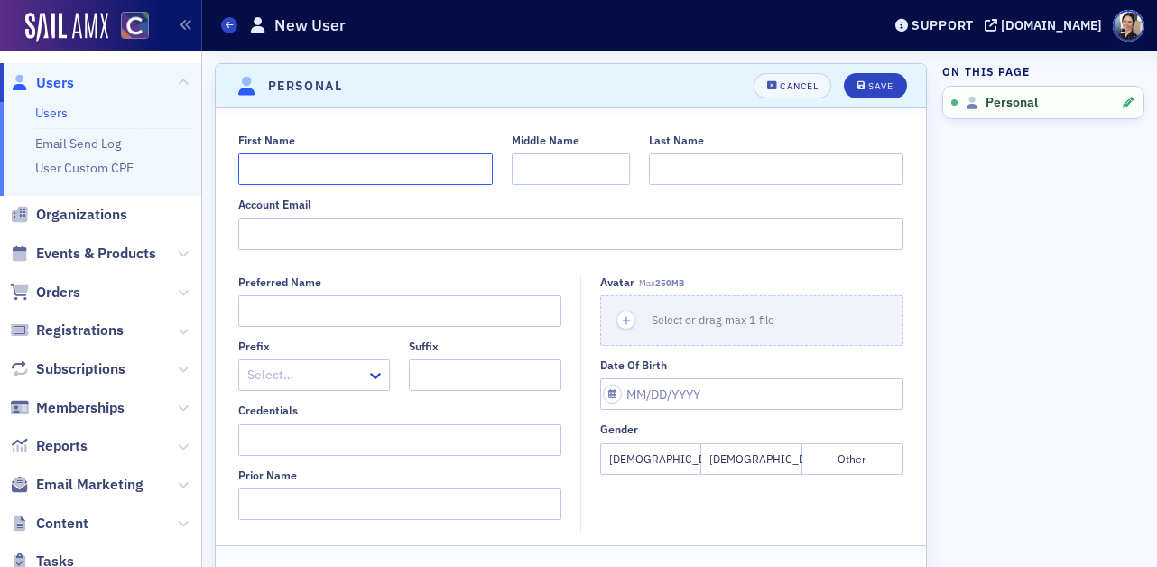
click at [290, 173] on input "First Name" at bounding box center [365, 169] width 255 height 32
type input "b"
type input "[PERSON_NAME]"
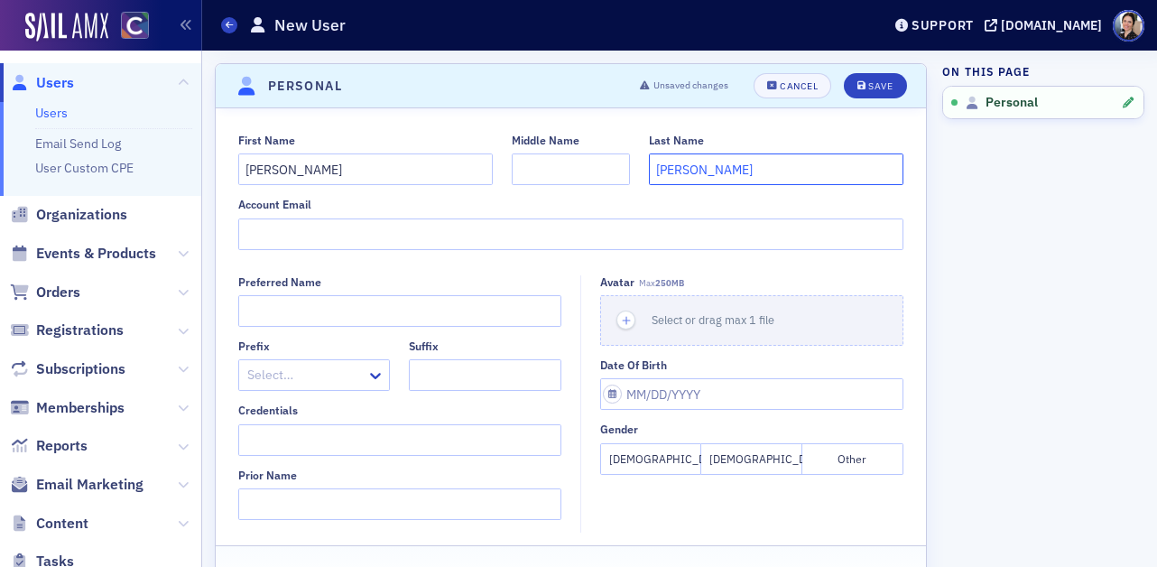
type input "[PERSON_NAME]"
click at [261, 232] on input "Account Email" at bounding box center [571, 234] width 666 height 32
paste input "Sarah.Newlon@colostate.edu"
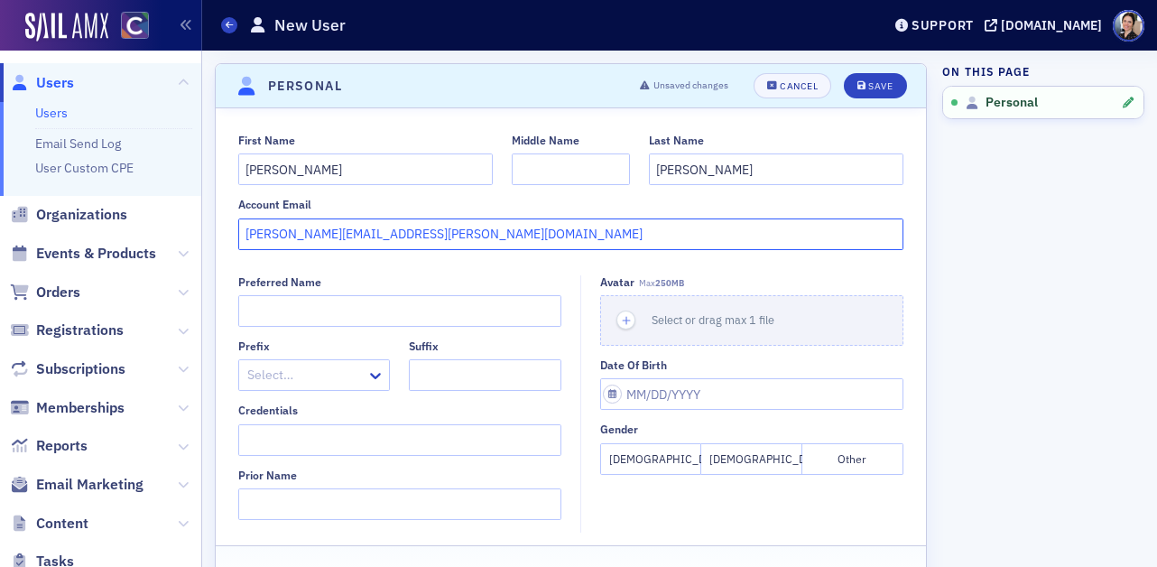
type input "Sarah.Newlon@colostate.edu"
drag, startPoint x: 655, startPoint y: 462, endPoint x: 645, endPoint y: 453, distance: 13.4
click at [655, 462] on button "[DEMOGRAPHIC_DATA]" at bounding box center [650, 459] width 101 height 32
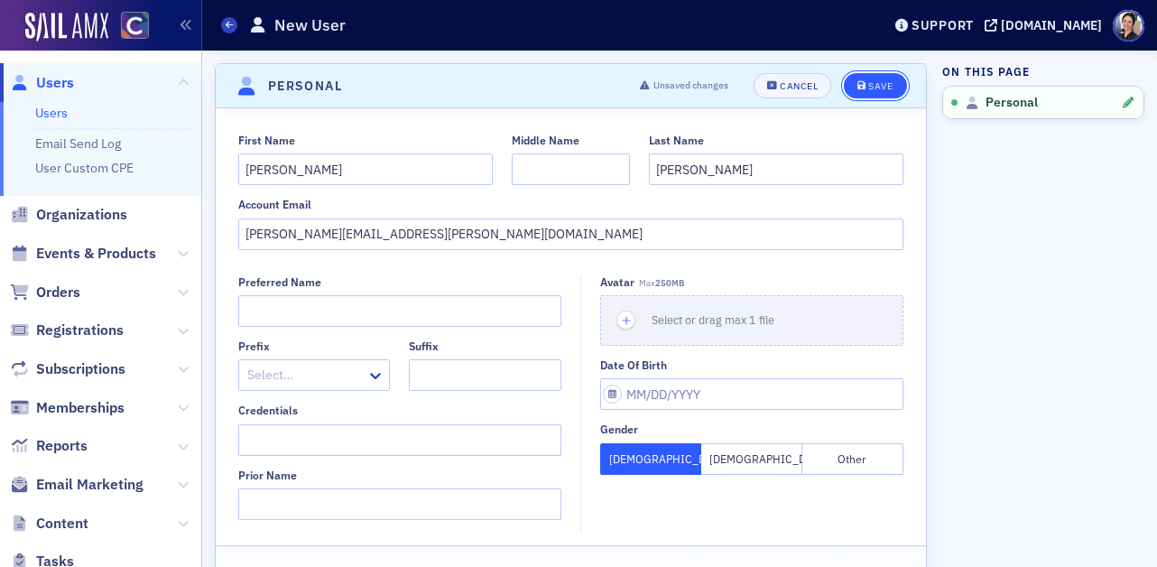
drag, startPoint x: 892, startPoint y: 85, endPoint x: 605, endPoint y: 61, distance: 288.1
click at [891, 85] on div "Save" at bounding box center [881, 86] width 24 height 10
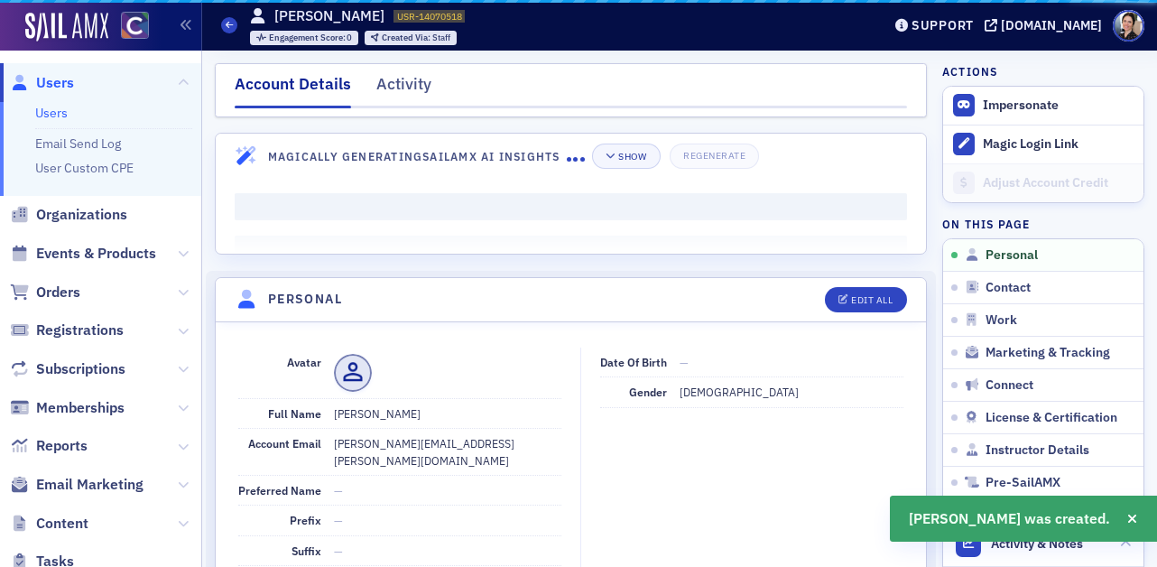
scroll to position [218, 0]
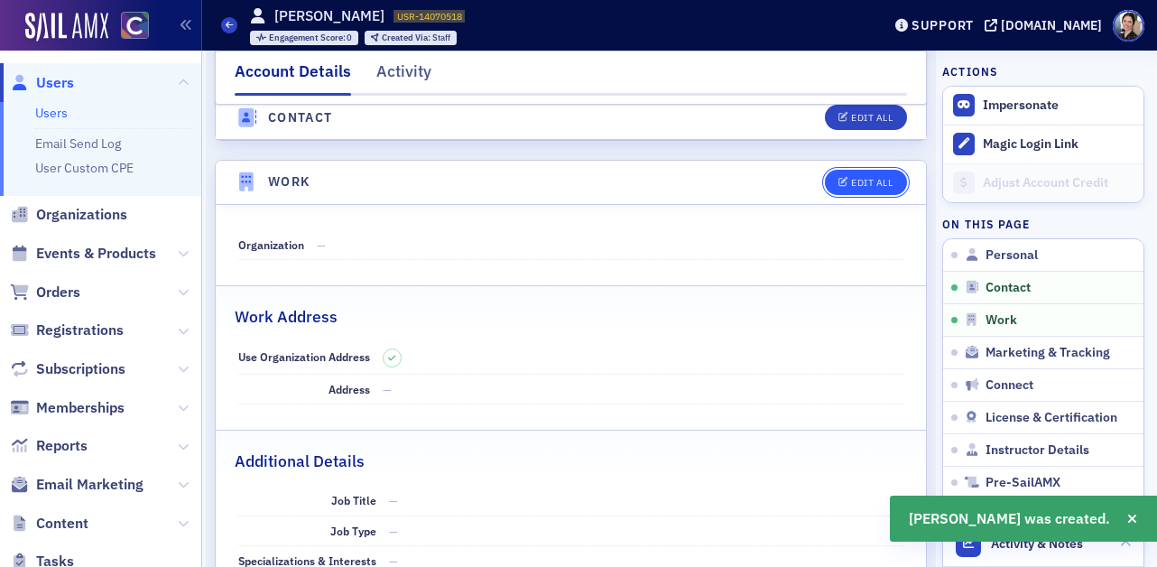
click at [863, 178] on div "Edit All" at bounding box center [872, 183] width 42 height 10
select select "US"
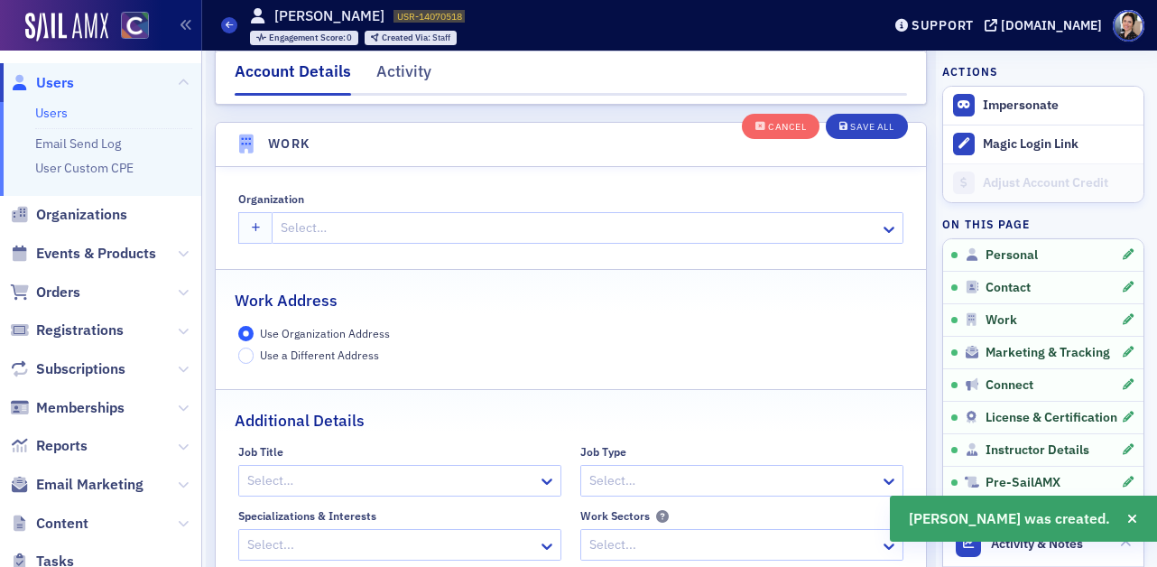
scroll to position [1430, 0]
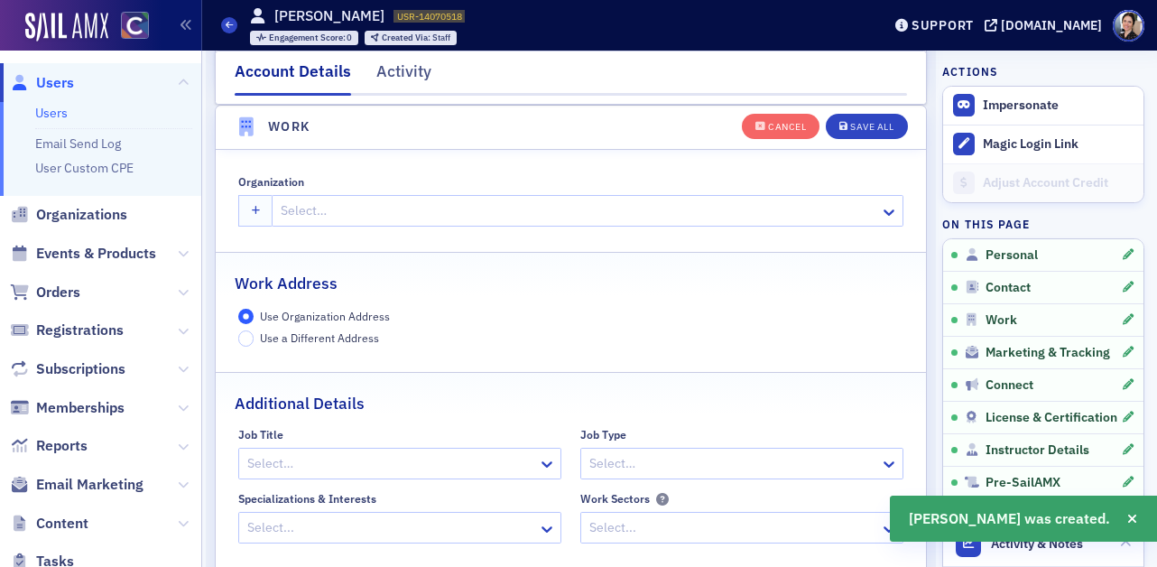
click at [347, 202] on div at bounding box center [578, 211] width 599 height 23
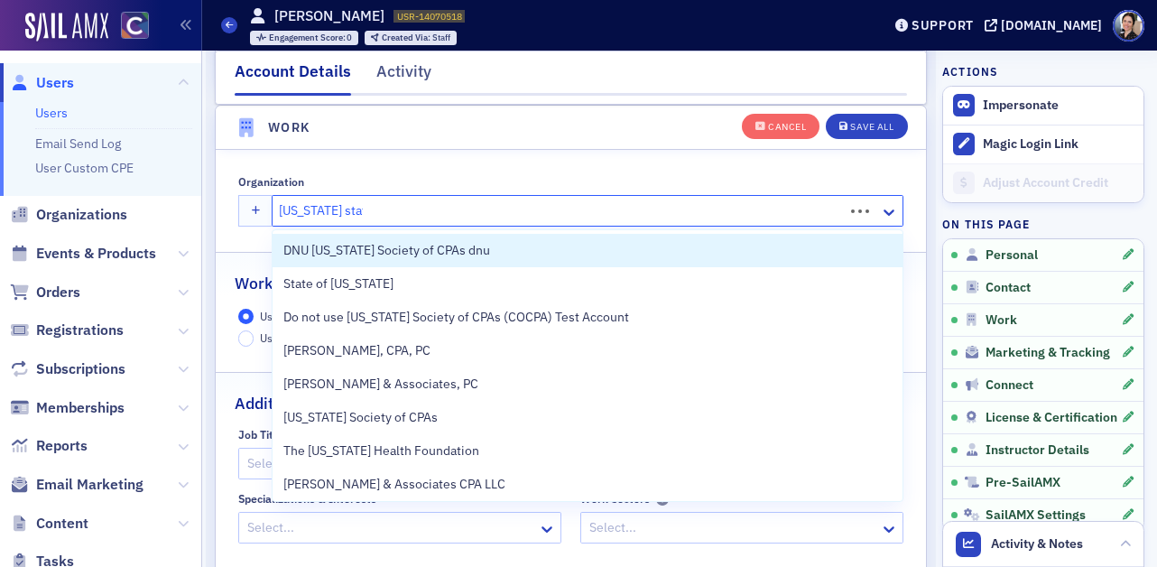
type input "[US_STATE] state"
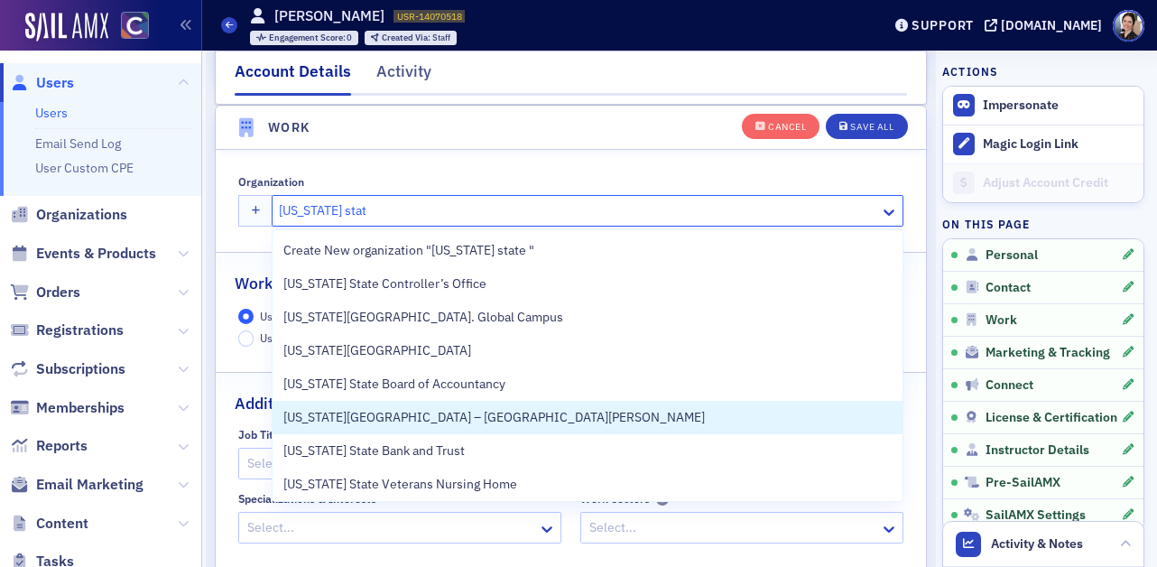
drag, startPoint x: 498, startPoint y: 423, endPoint x: 606, endPoint y: 361, distance: 123.7
click at [498, 423] on span "[US_STATE][GEOGRAPHIC_DATA] – [GEOGRAPHIC_DATA][PERSON_NAME]" at bounding box center [494, 417] width 422 height 19
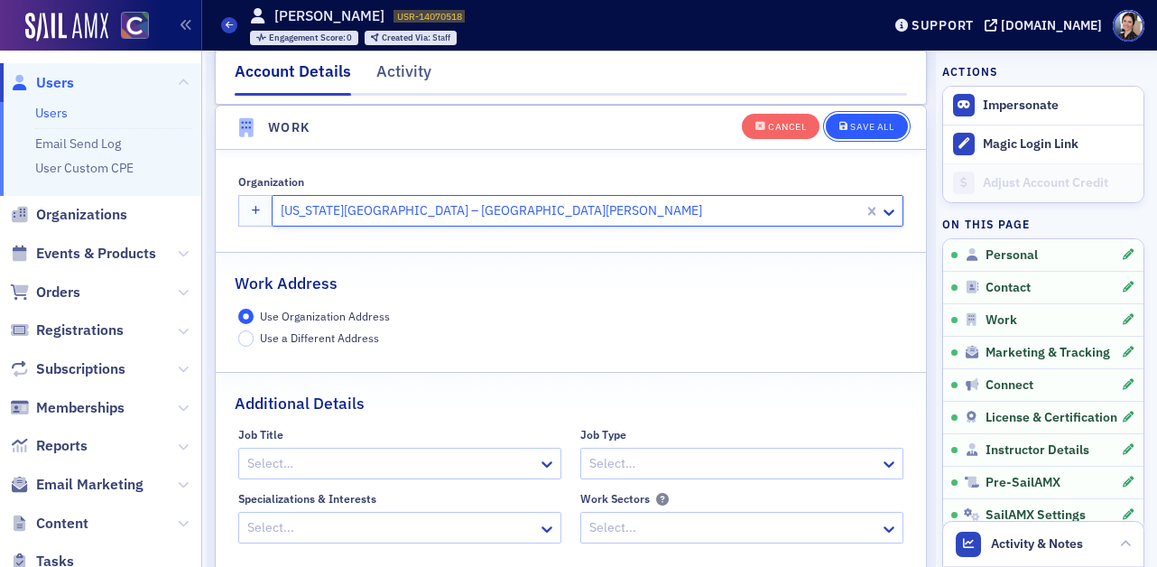
click at [879, 124] on div "Save All" at bounding box center [871, 127] width 43 height 10
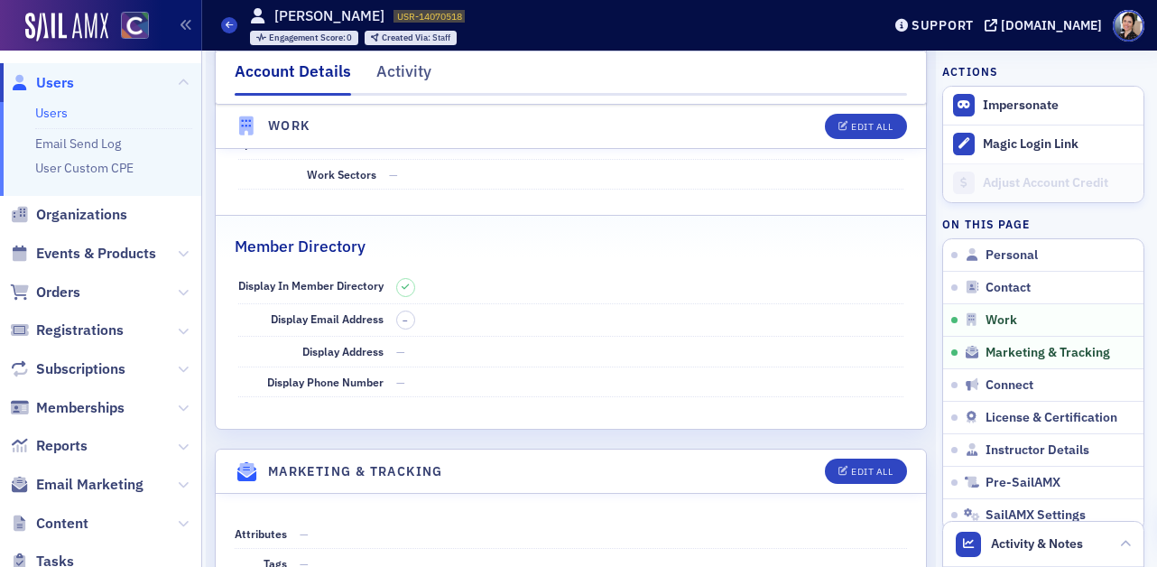
click at [61, 81] on span "Users" at bounding box center [55, 83] width 38 height 20
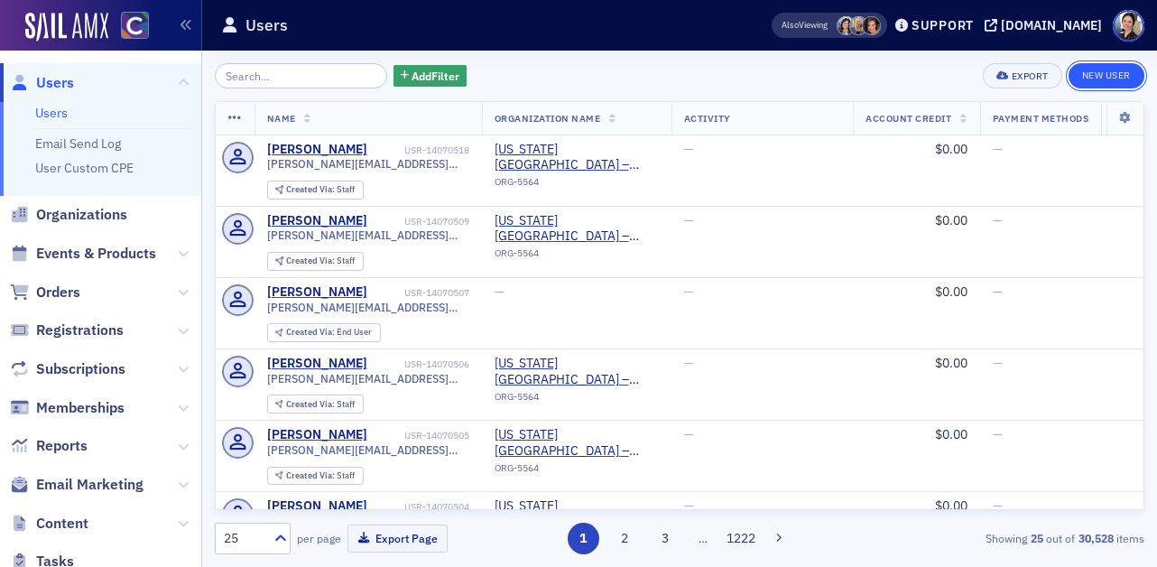
click at [1114, 74] on link "New User" at bounding box center [1107, 75] width 76 height 25
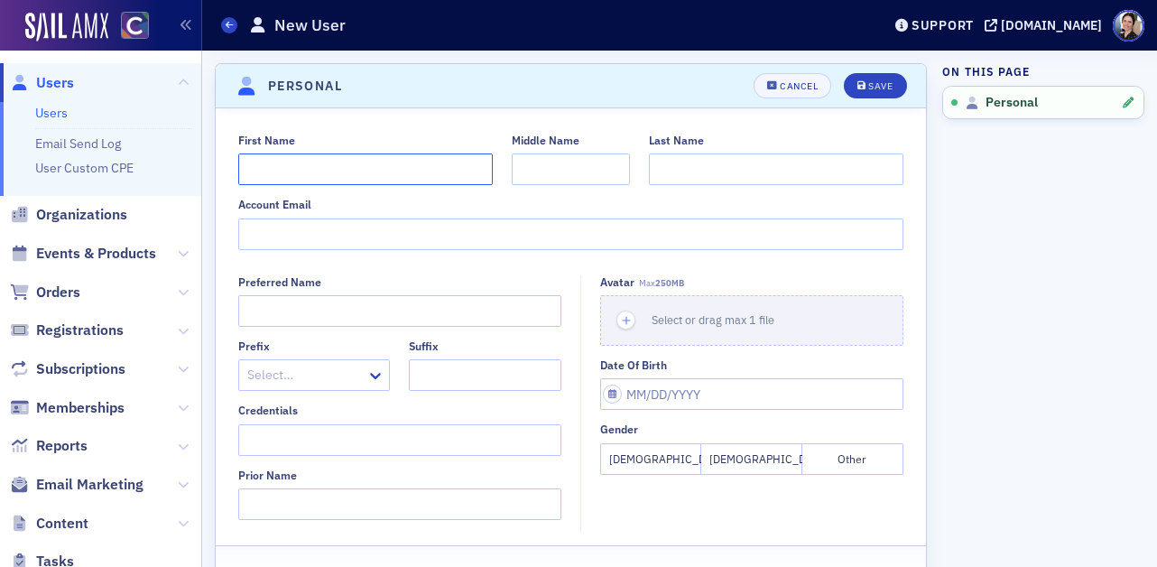
click at [300, 171] on input "First Name" at bounding box center [365, 169] width 255 height 32
type input "Trenton"
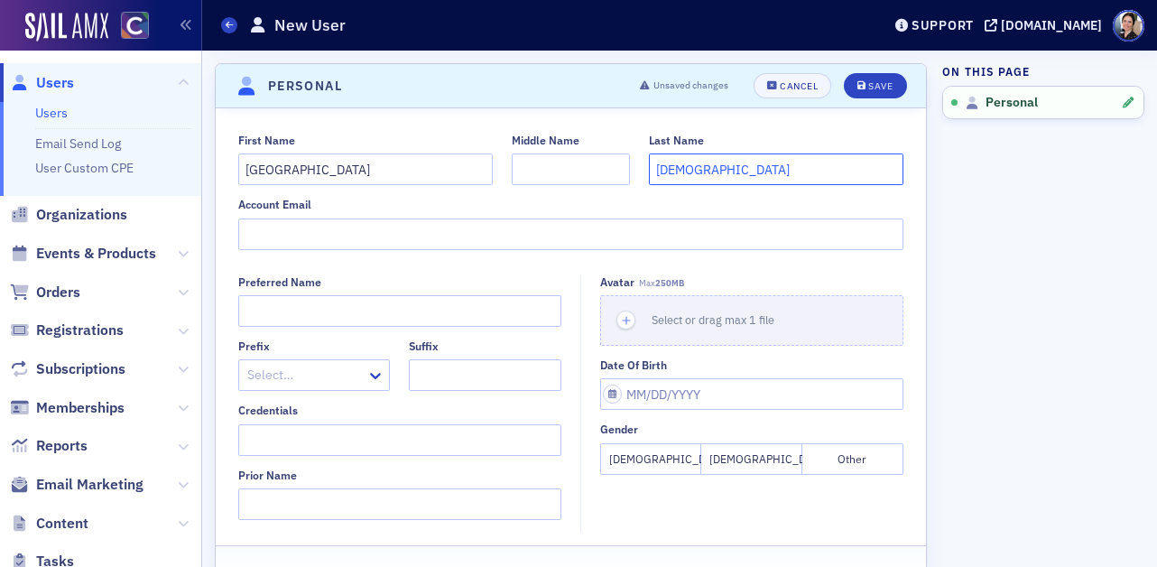
type input "Scism"
click at [274, 232] on input "Account Email" at bounding box center [571, 234] width 666 height 32
paste input "Trenton.Scism@colostate.edu"
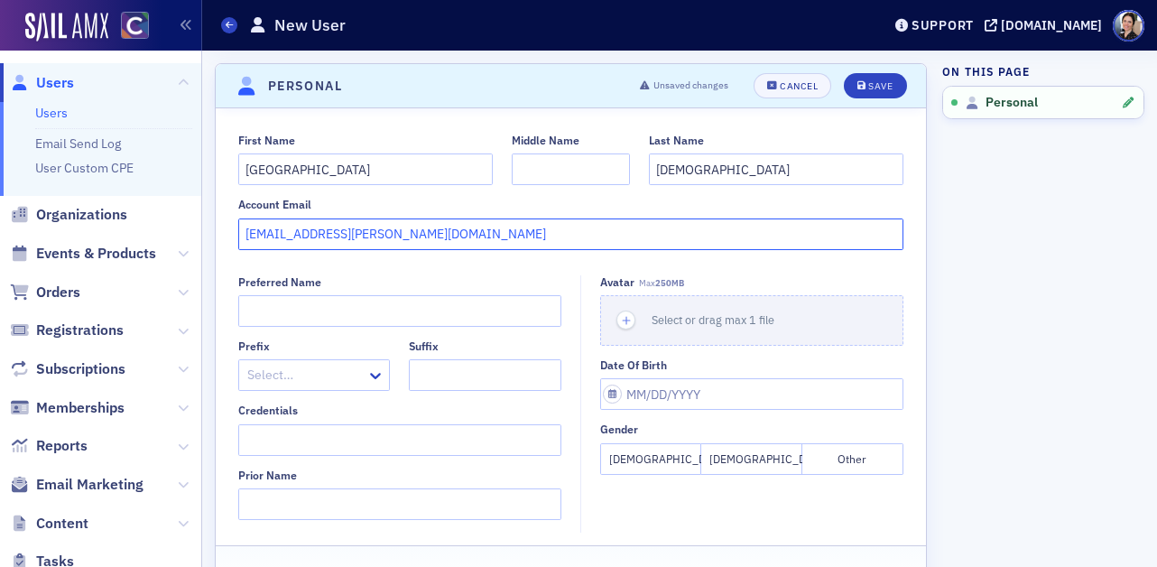
type input "Trenton.Scism@colostate.edu"
drag, startPoint x: 744, startPoint y: 456, endPoint x: 700, endPoint y: 449, distance: 44.8
click at [744, 455] on button "[DEMOGRAPHIC_DATA]" at bounding box center [752, 459] width 101 height 32
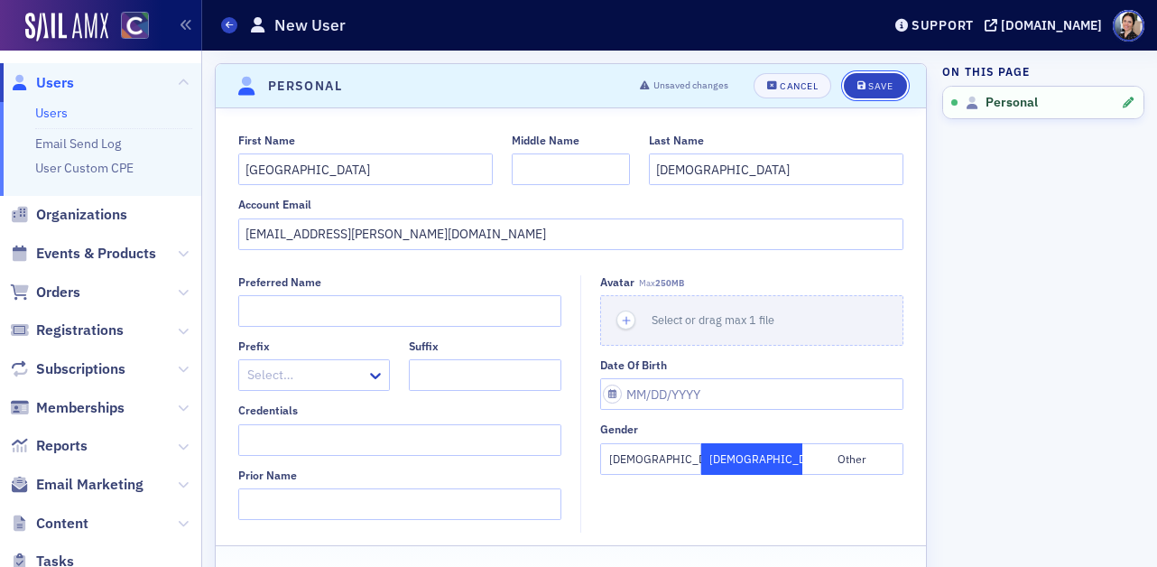
drag, startPoint x: 881, startPoint y: 84, endPoint x: 778, endPoint y: 111, distance: 106.4
click at [881, 84] on div "Save" at bounding box center [881, 86] width 24 height 10
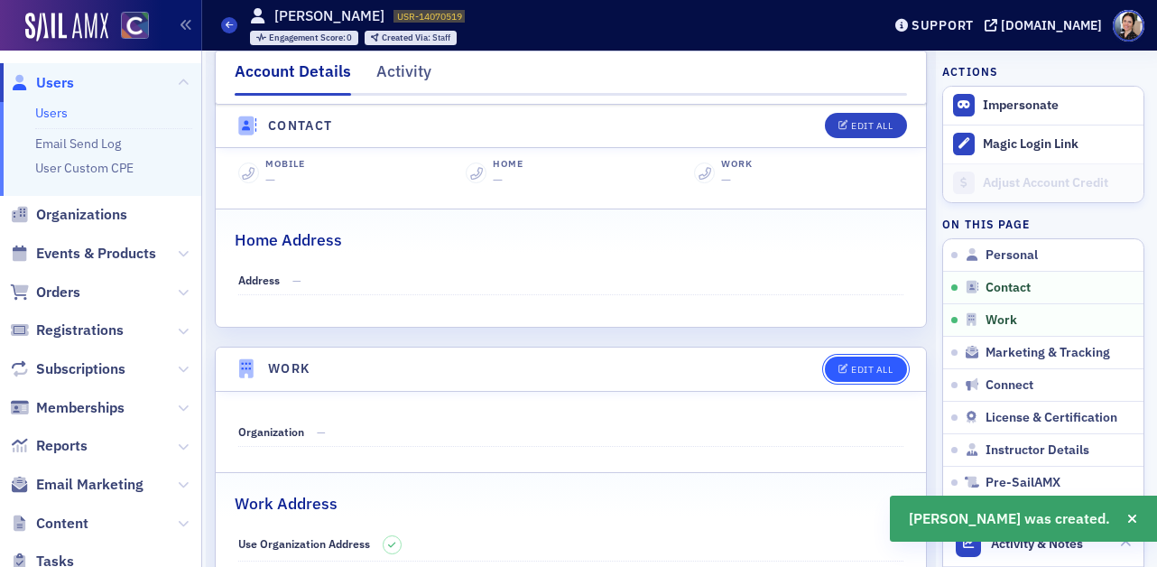
click at [874, 365] on div "Edit All" at bounding box center [872, 370] width 42 height 10
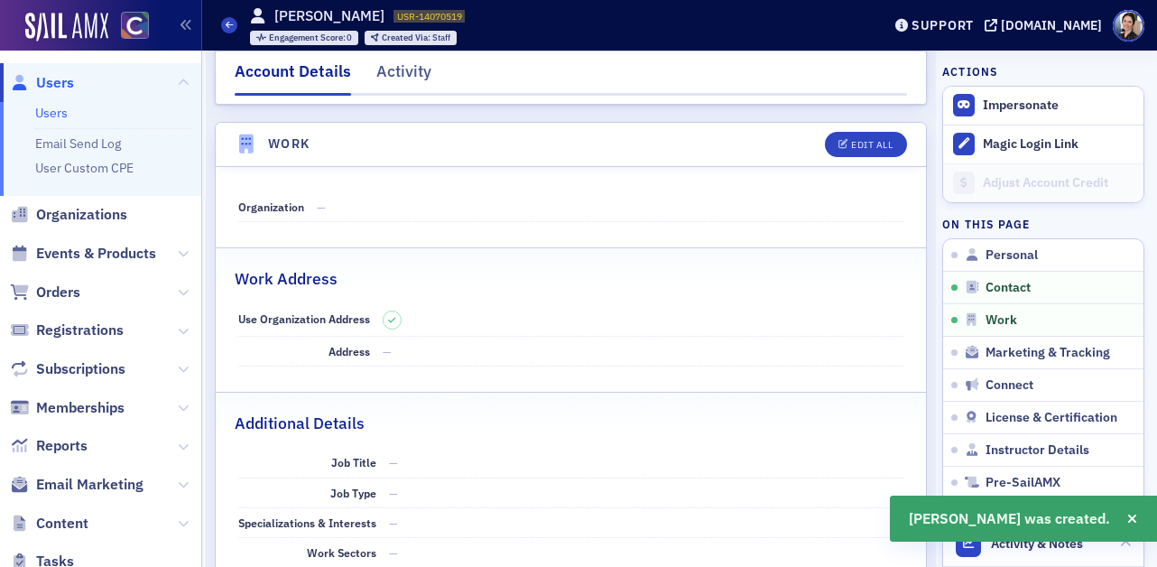
select select "US"
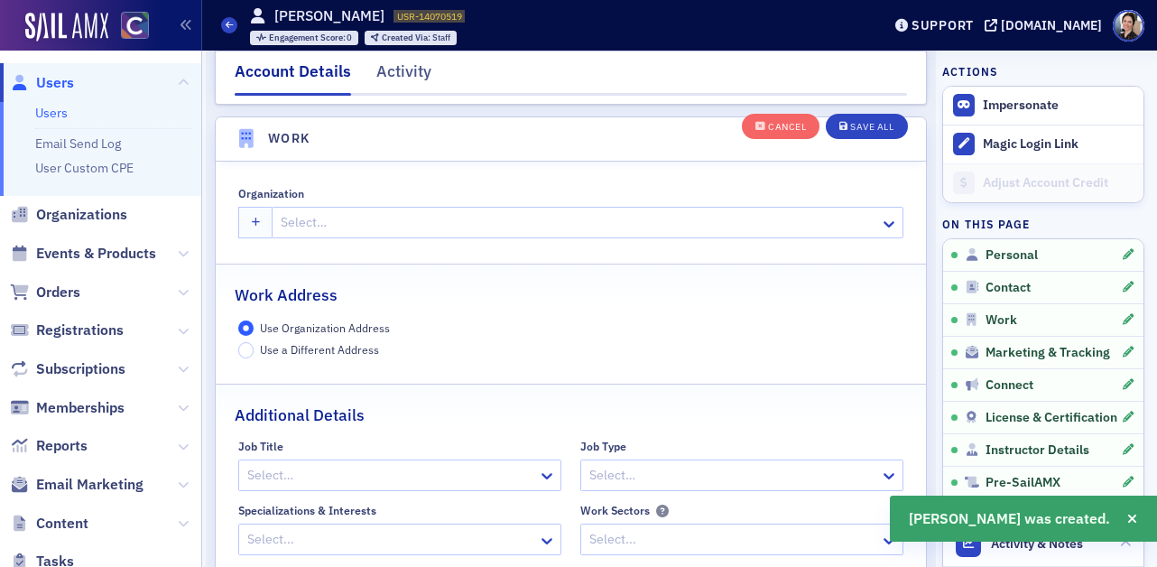
scroll to position [1430, 0]
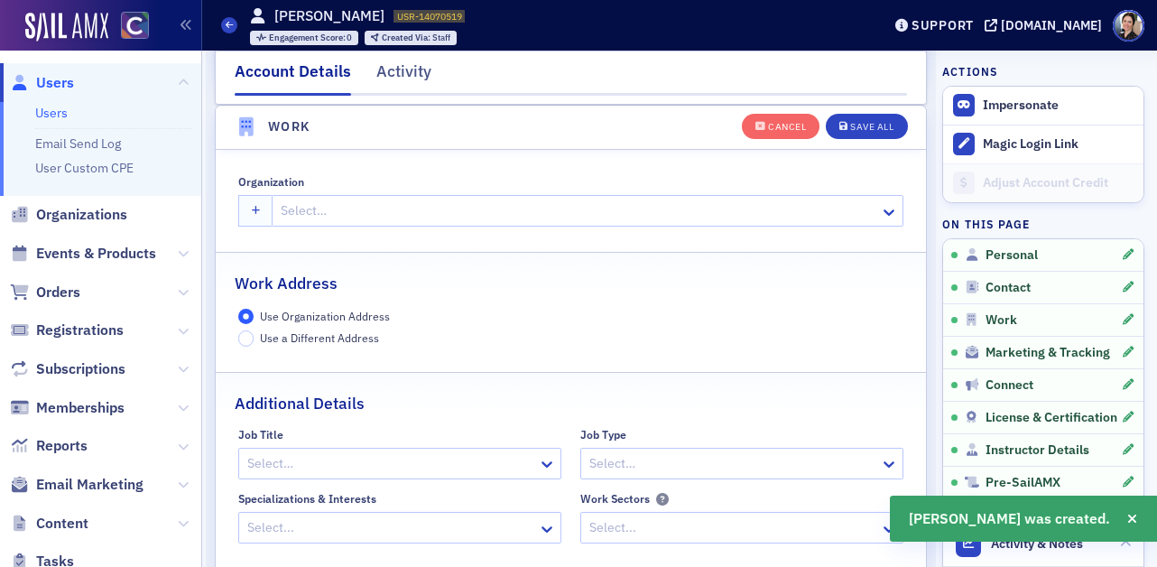
click at [318, 207] on div at bounding box center [578, 211] width 599 height 23
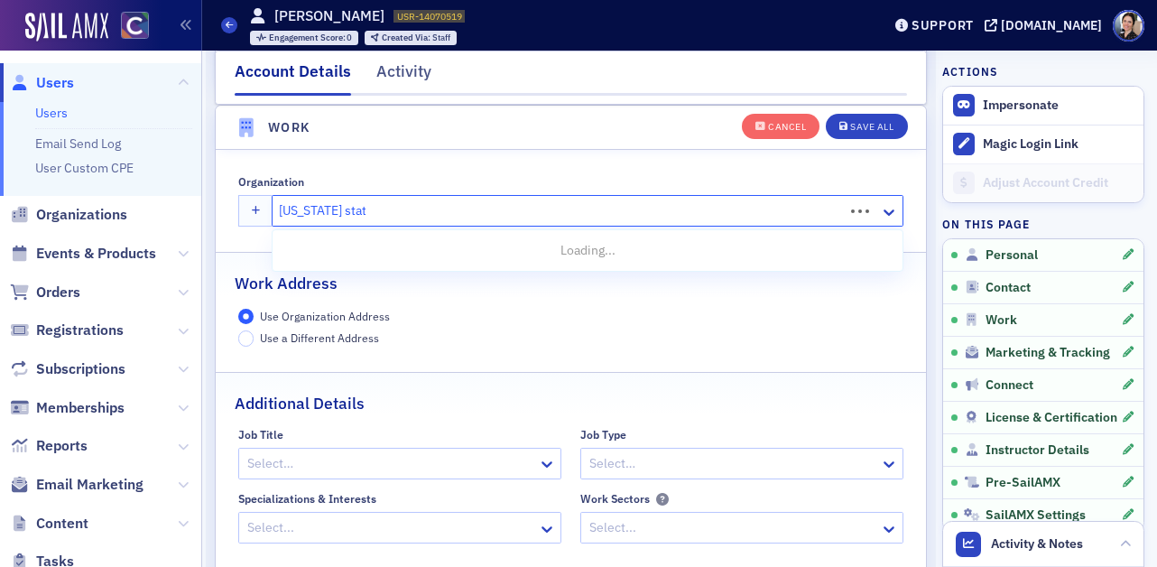
type input "[US_STATE] state u"
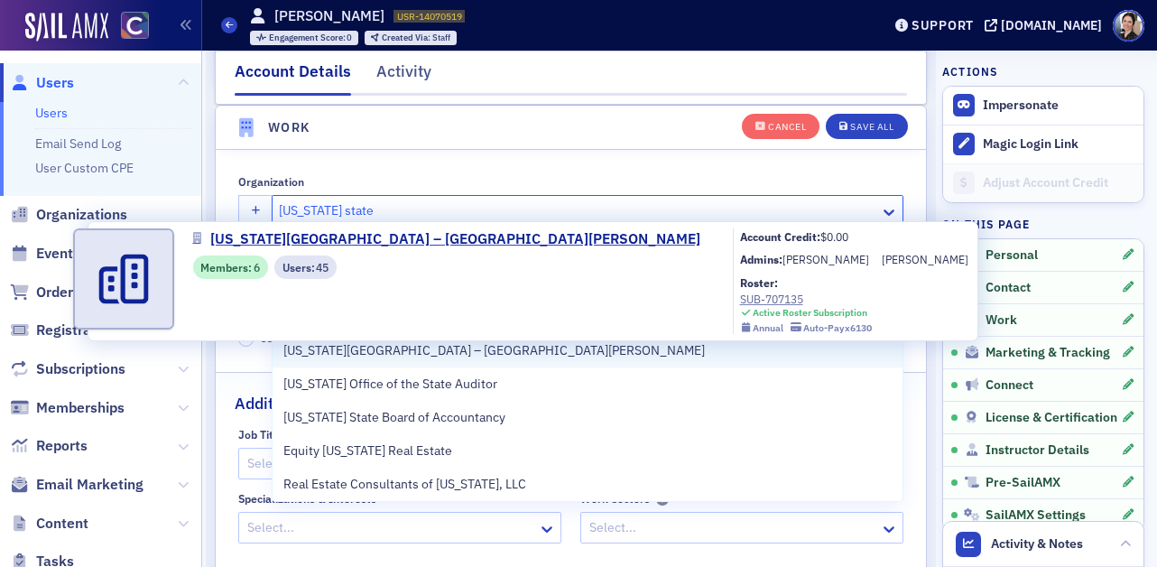
click at [463, 350] on span "[US_STATE][GEOGRAPHIC_DATA] – [GEOGRAPHIC_DATA][PERSON_NAME]" at bounding box center [494, 350] width 422 height 19
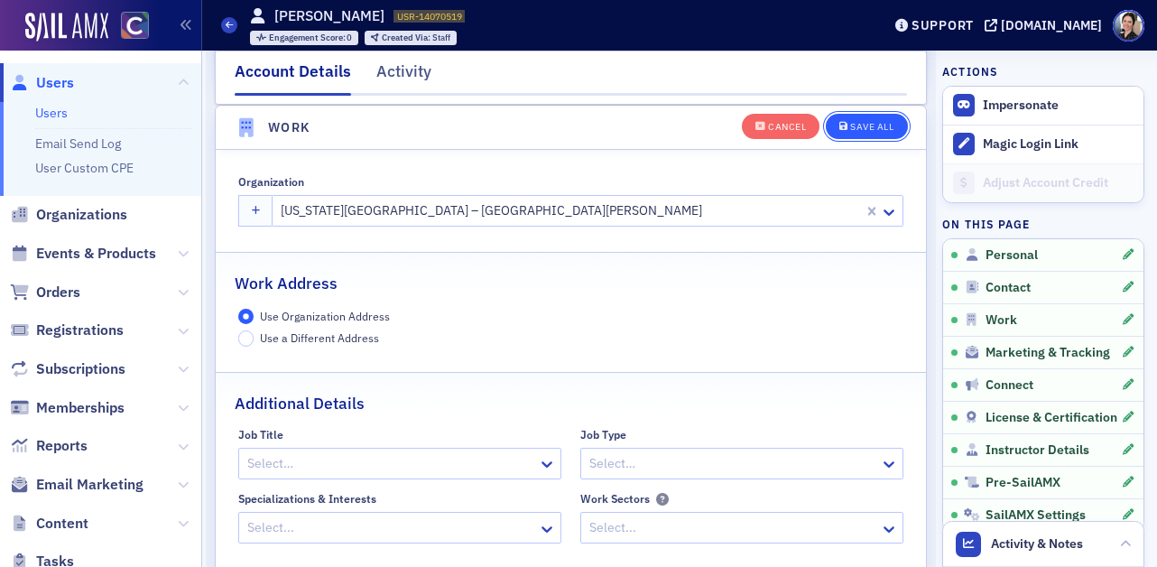
click at [879, 125] on div "Save All" at bounding box center [871, 127] width 43 height 10
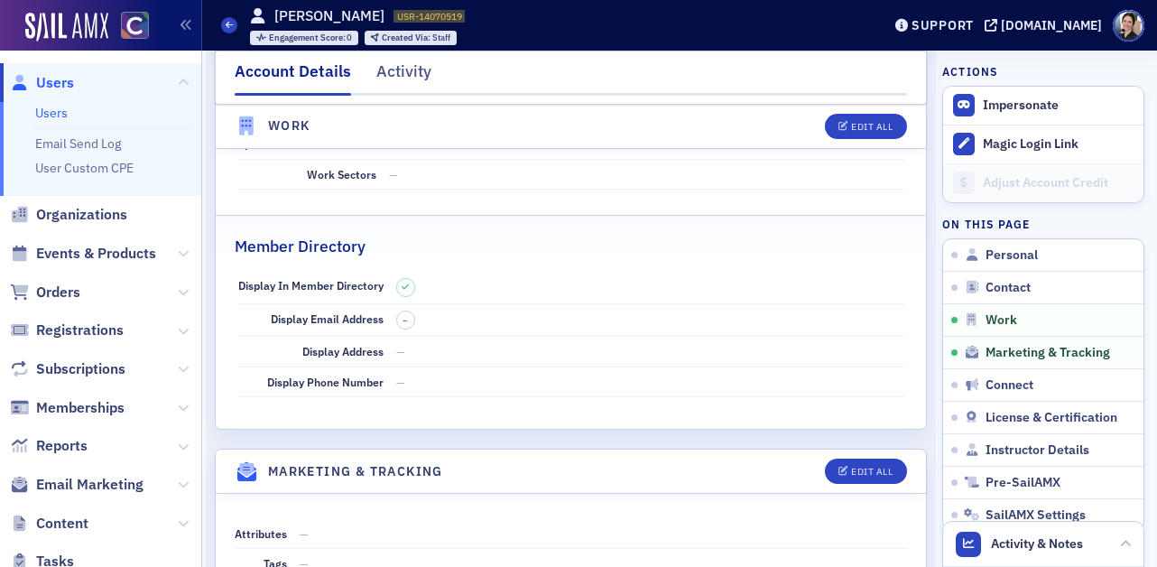
click at [56, 81] on span "Users" at bounding box center [55, 83] width 38 height 20
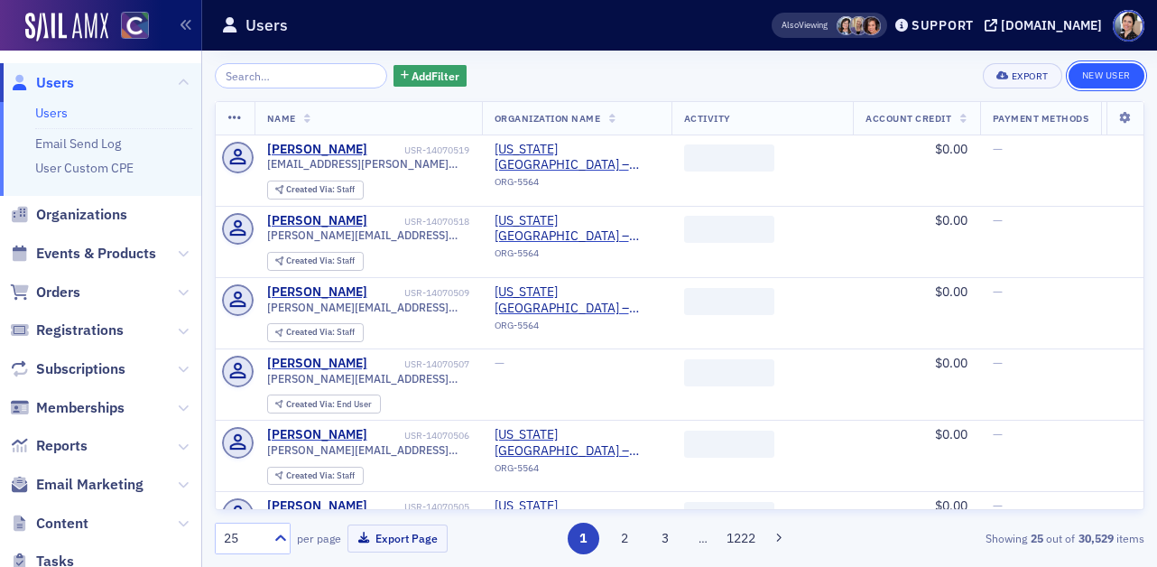
click at [1115, 74] on link "New User" at bounding box center [1107, 75] width 76 height 25
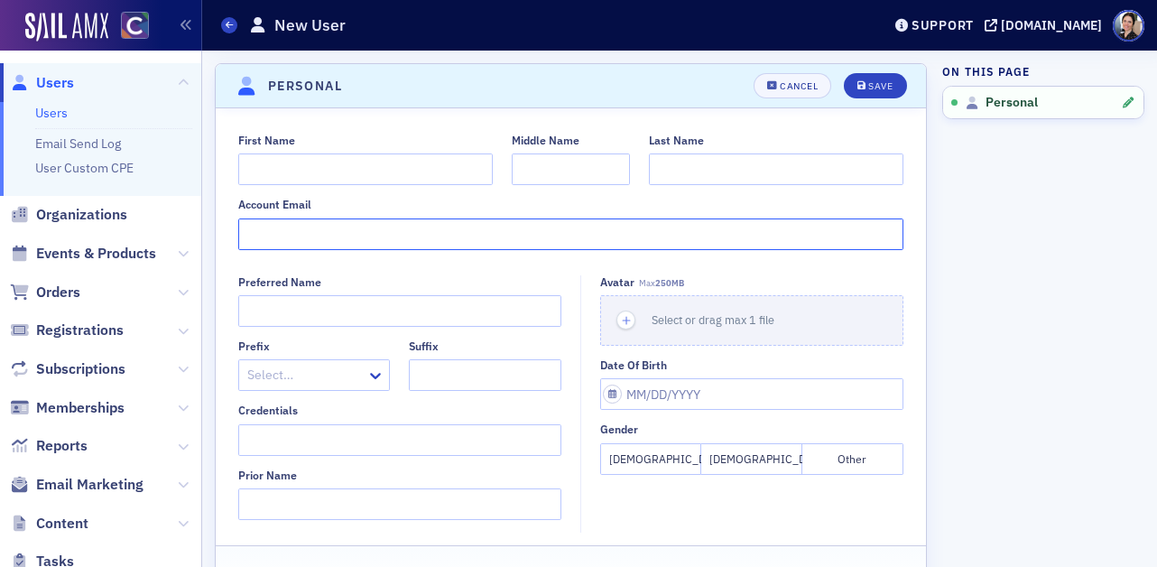
click at [343, 229] on input "Account Email" at bounding box center [571, 234] width 666 height 32
paste input "Morgan.Steinpreis@colostate.edu"
type input "Morgan.Steinpreis@colostate.edu"
click at [288, 170] on input "First Name" at bounding box center [365, 169] width 255 height 32
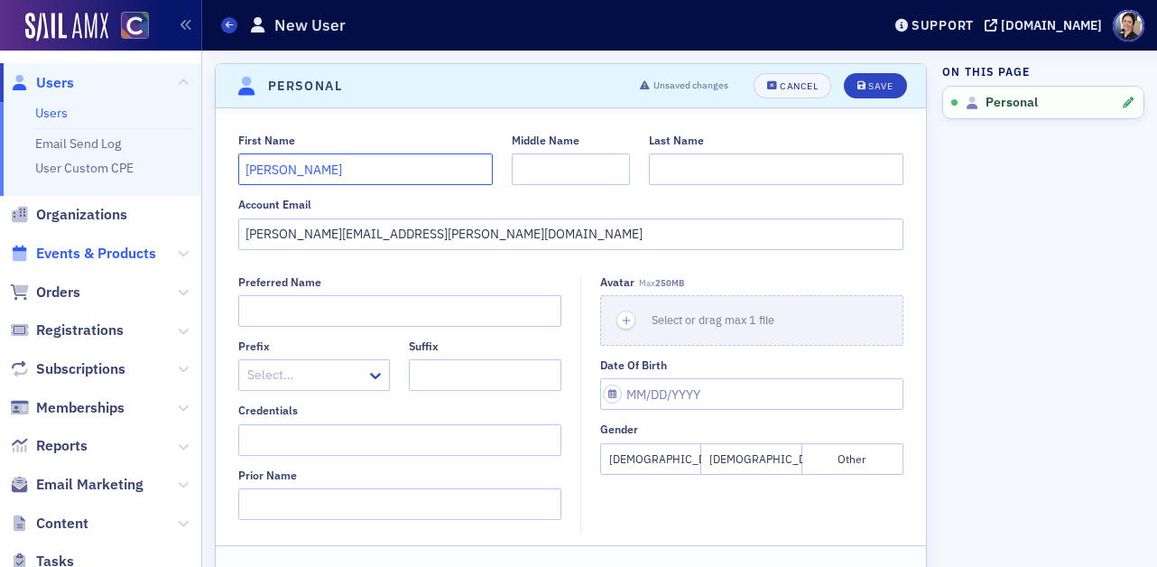
type input "Morgan"
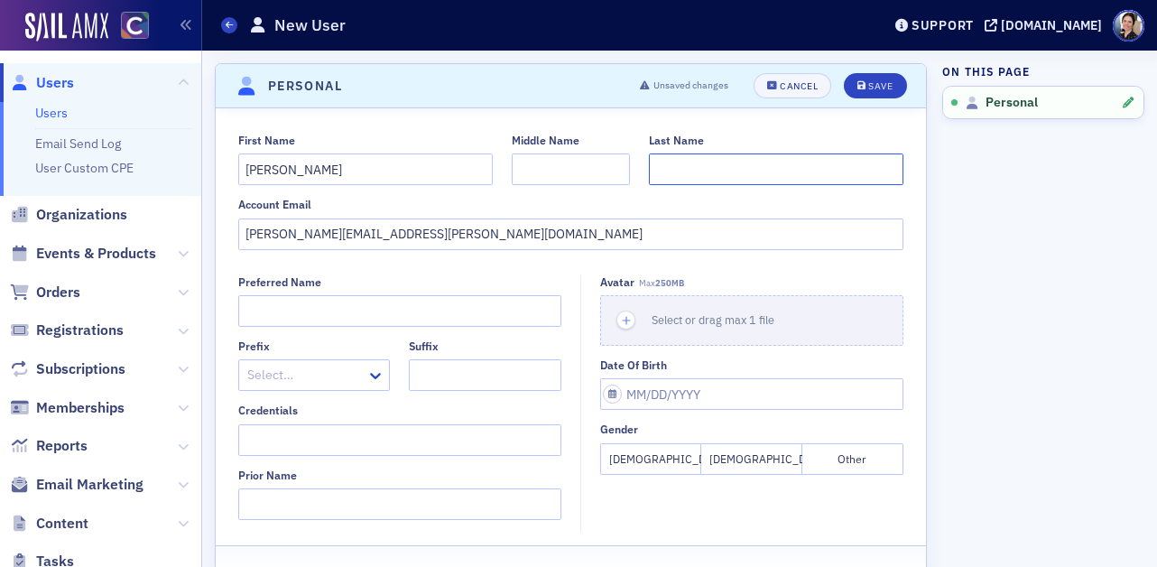
paste input "Morgan.Steinpreis@colostate.edu"
drag, startPoint x: 867, startPoint y: 170, endPoint x: 513, endPoint y: 172, distance: 353.9
click at [518, 172] on div "First Name Morgan Middle Name Last Name Morgan.Steinpreis@colostate.edu" at bounding box center [571, 159] width 666 height 51
type input "Steinpreis"
drag, startPoint x: 877, startPoint y: 83, endPoint x: 856, endPoint y: 98, distance: 25.8
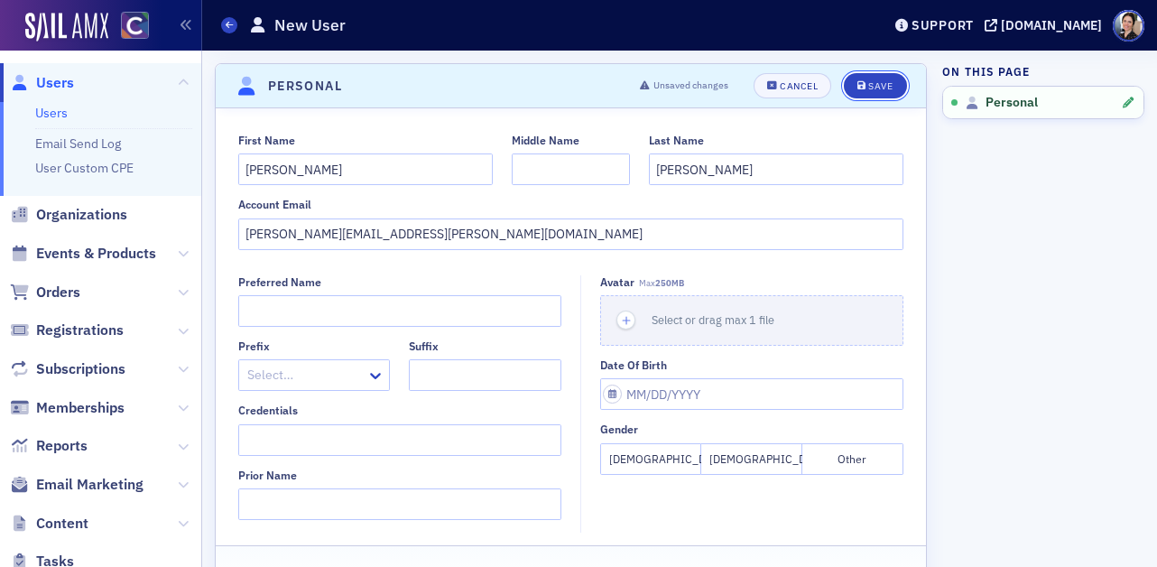
click at [877, 83] on div "Save" at bounding box center [881, 86] width 24 height 10
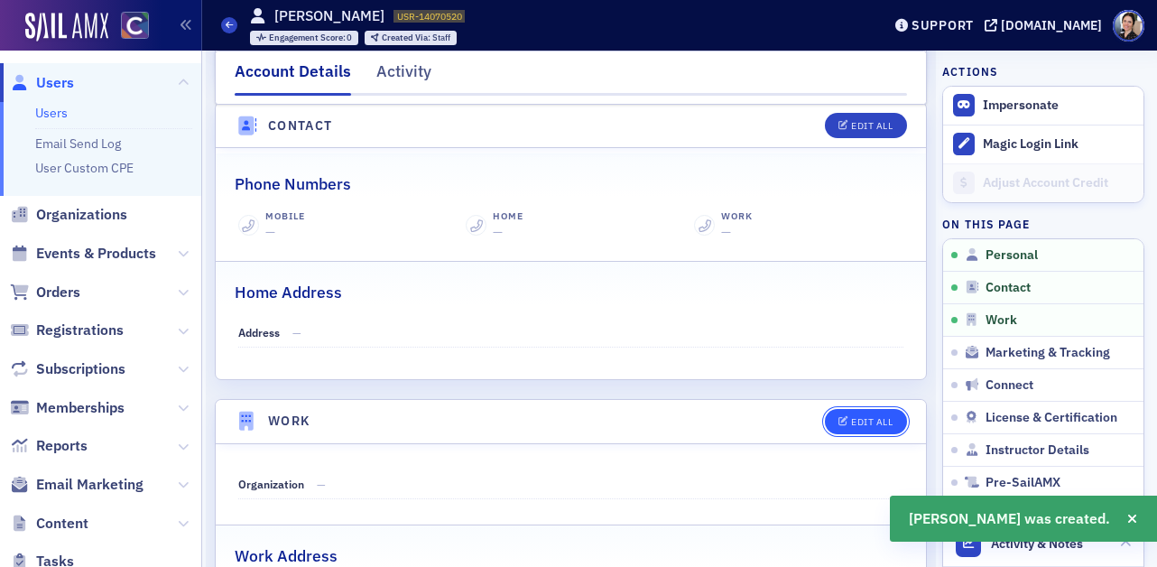
click at [878, 417] on div "Edit All" at bounding box center [872, 422] width 42 height 10
select select "US"
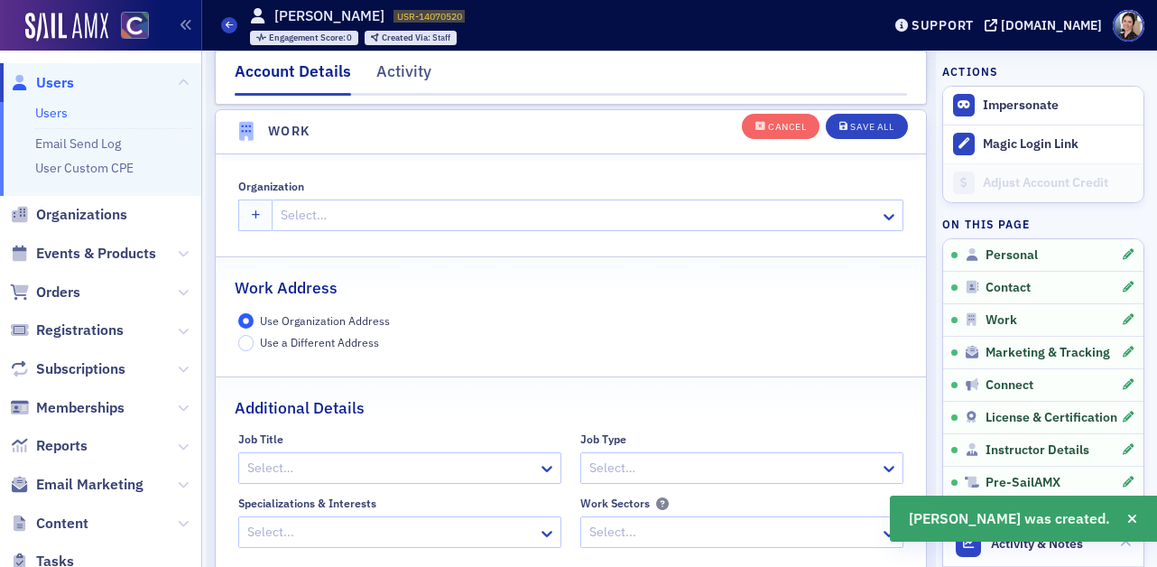
scroll to position [1430, 0]
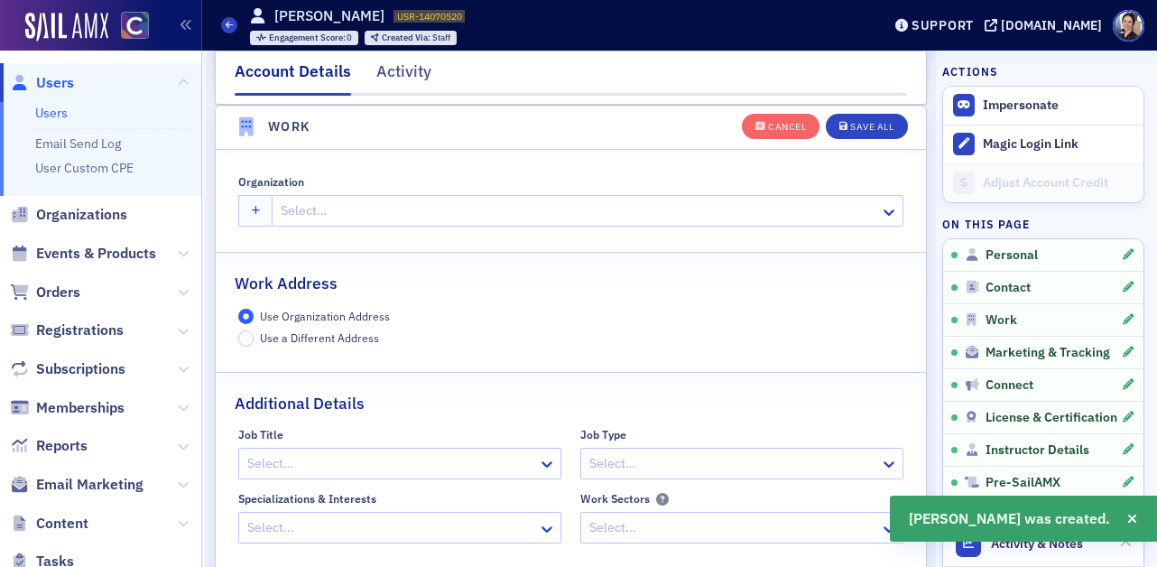
click at [300, 215] on div at bounding box center [578, 211] width 599 height 23
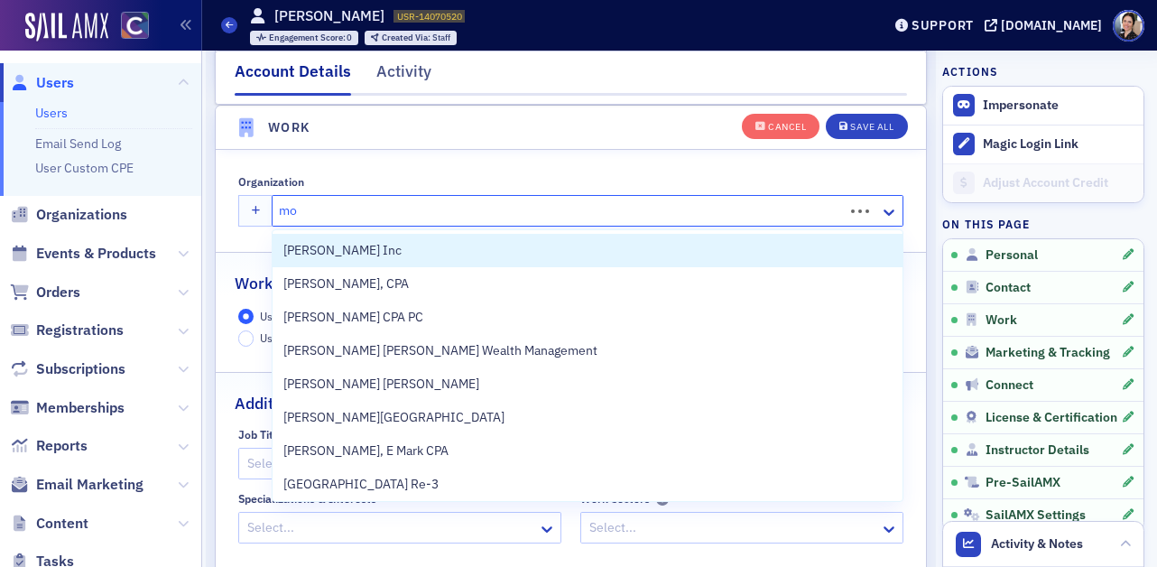
type input "m"
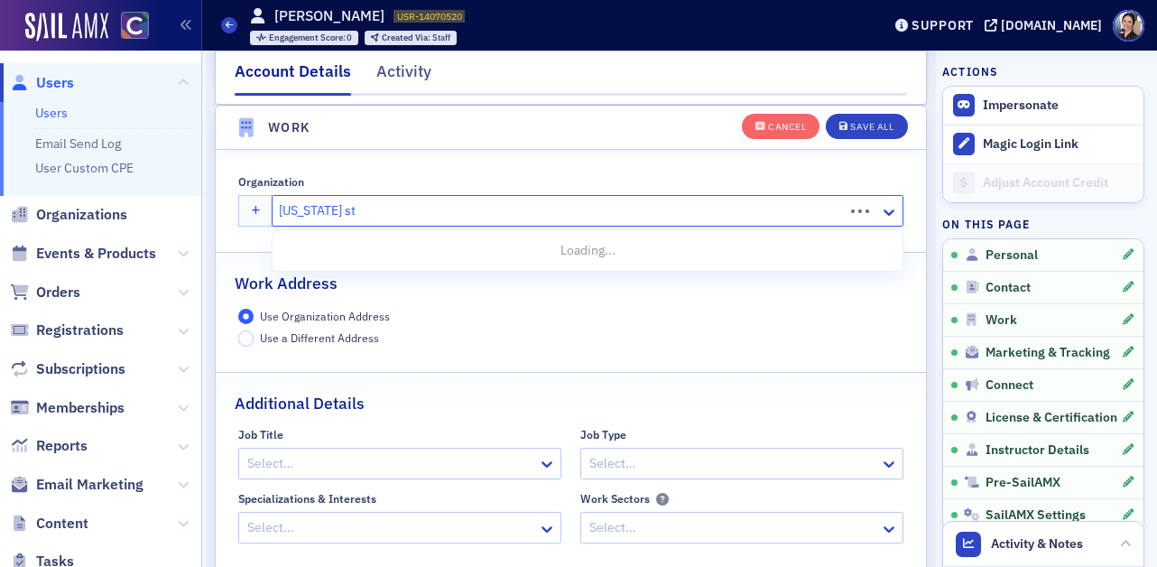
type input "colorado state"
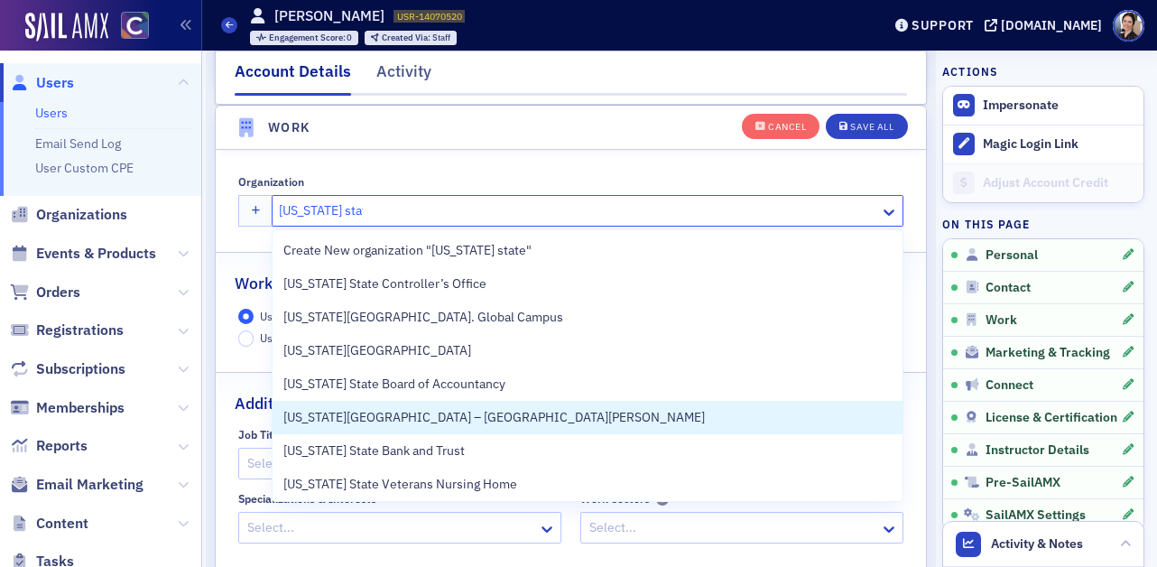
drag, startPoint x: 493, startPoint y: 417, endPoint x: 531, endPoint y: 384, distance: 50.5
click at [493, 417] on span "Colorado State University – Fort Collins" at bounding box center [494, 417] width 422 height 19
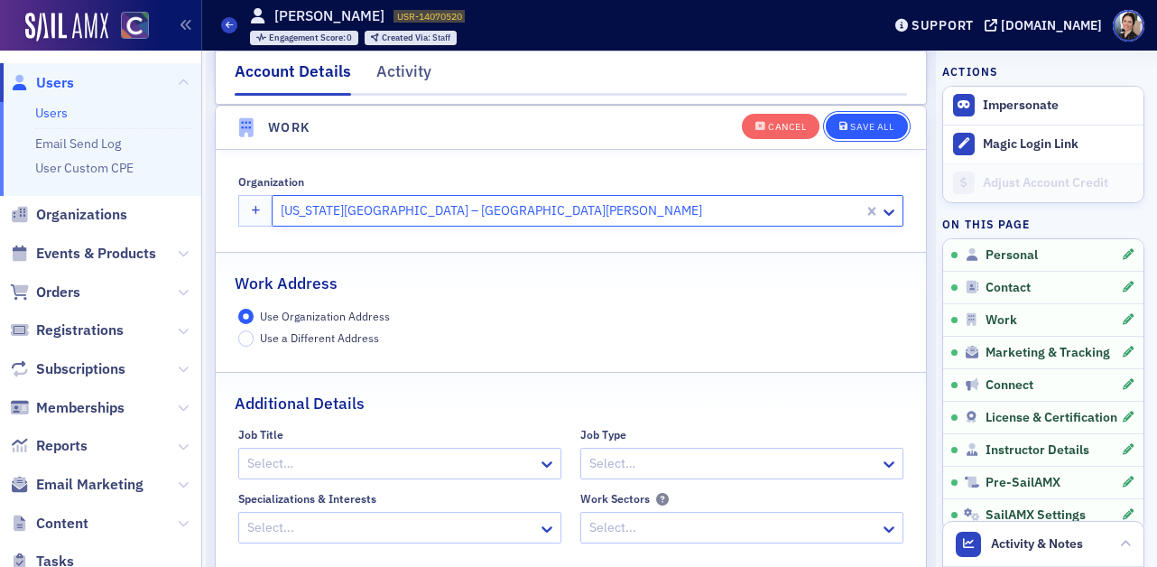
click at [877, 122] on div "Save All" at bounding box center [871, 127] width 43 height 10
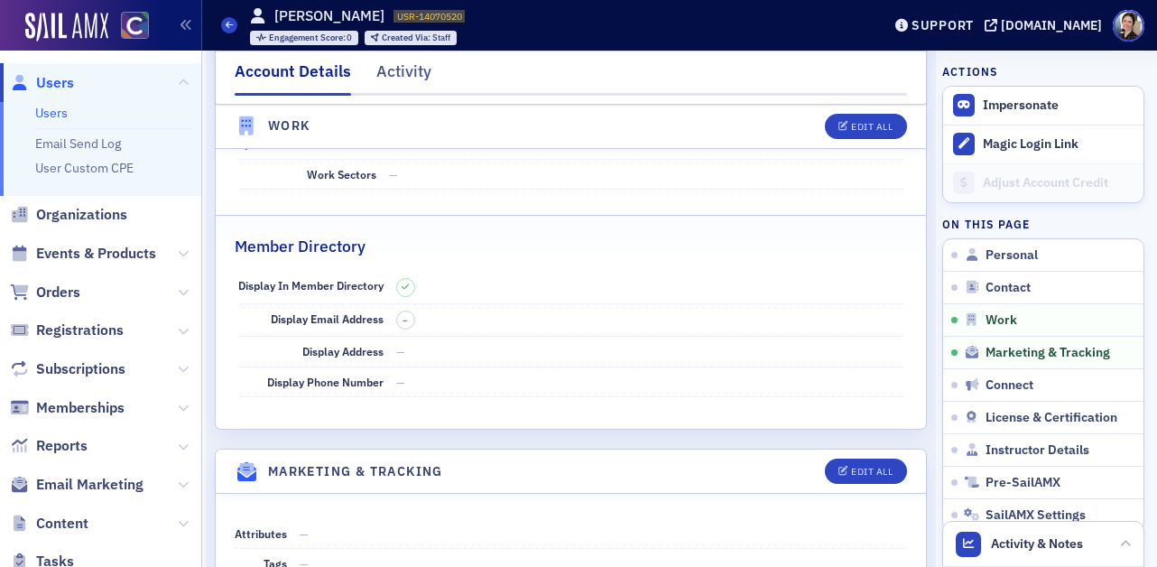
drag, startPoint x: 59, startPoint y: 80, endPoint x: 36, endPoint y: 97, distance: 27.8
click at [59, 81] on span "Users" at bounding box center [55, 83] width 38 height 20
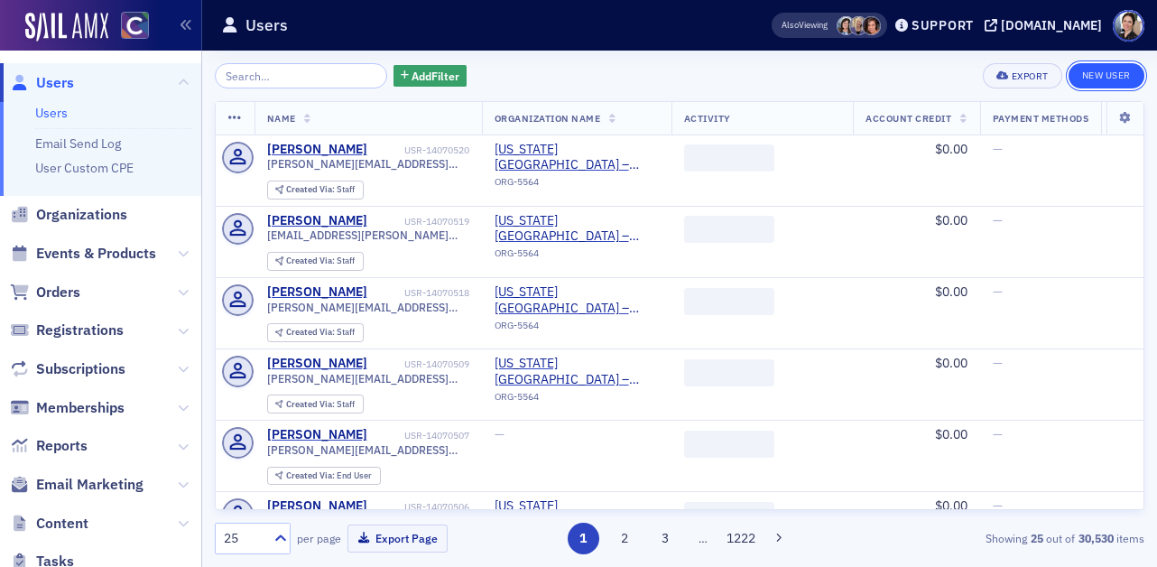
click at [1108, 74] on link "New User" at bounding box center [1107, 75] width 76 height 25
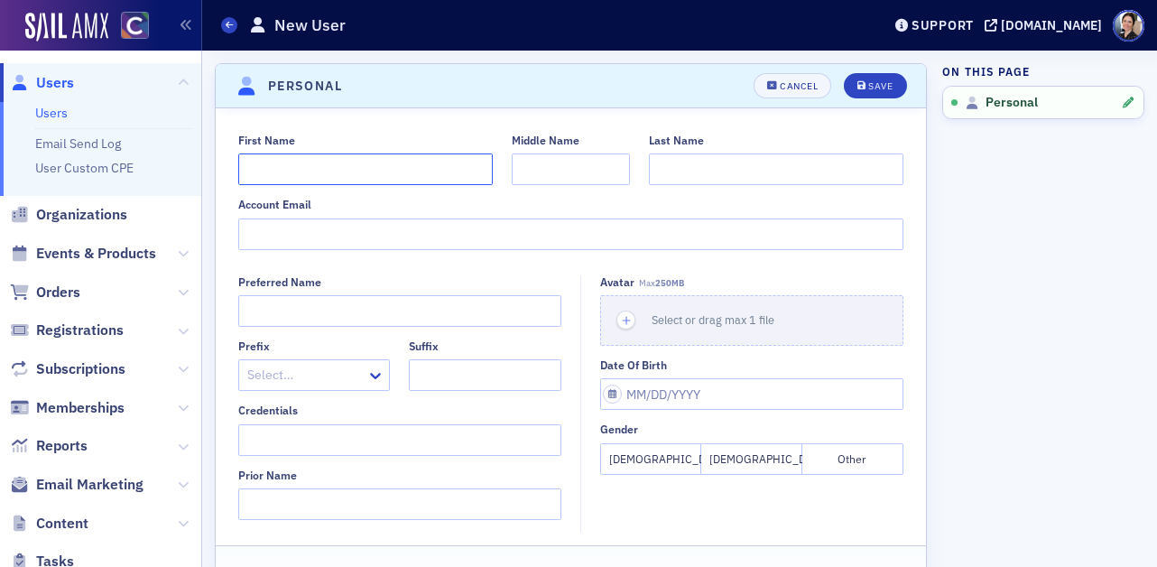
click at [292, 162] on input "First Name" at bounding box center [365, 169] width 255 height 32
type input "Skylar"
type input "Stone"
paste input "Skylar.Stone@colostate.edu"
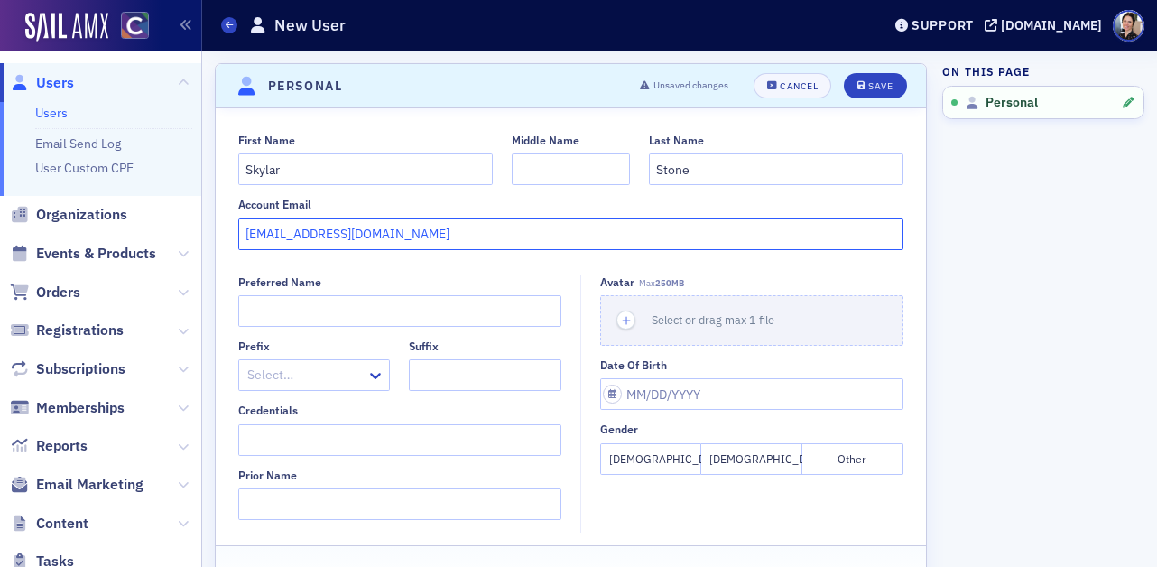
type input "Skylar.Stone@colostate.edu"
drag, startPoint x: 743, startPoint y: 459, endPoint x: 736, endPoint y: 451, distance: 10.9
click at [743, 459] on button "Male" at bounding box center [752, 459] width 101 height 32
drag, startPoint x: 882, startPoint y: 85, endPoint x: 630, endPoint y: 143, distance: 258.4
click at [882, 85] on div "Save" at bounding box center [881, 86] width 24 height 10
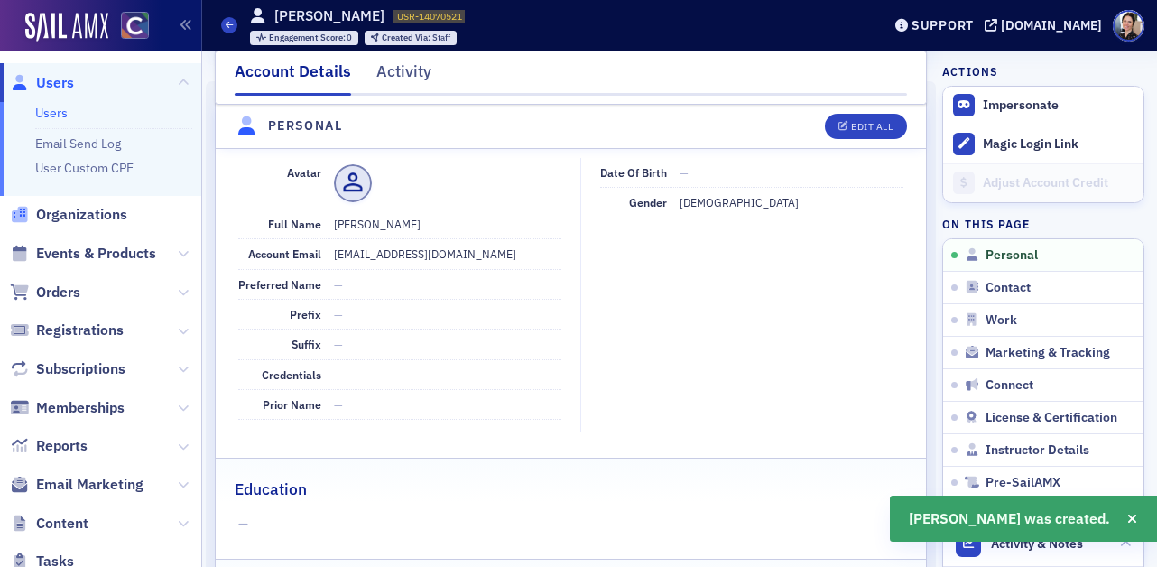
scroll to position [218, 0]
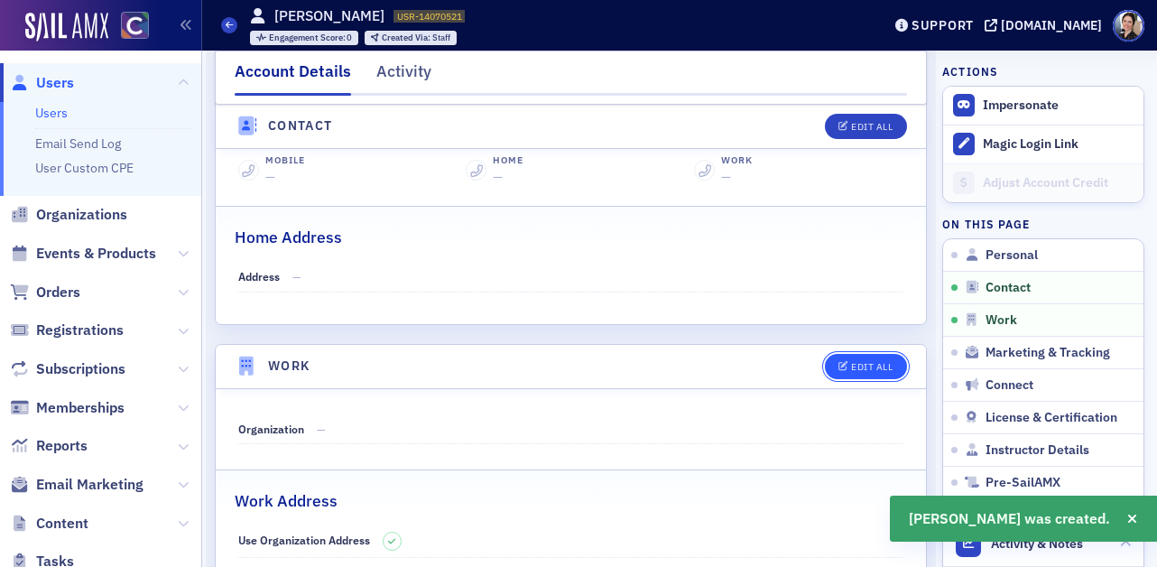
click at [869, 359] on button "Edit All" at bounding box center [865, 366] width 81 height 25
select select "US"
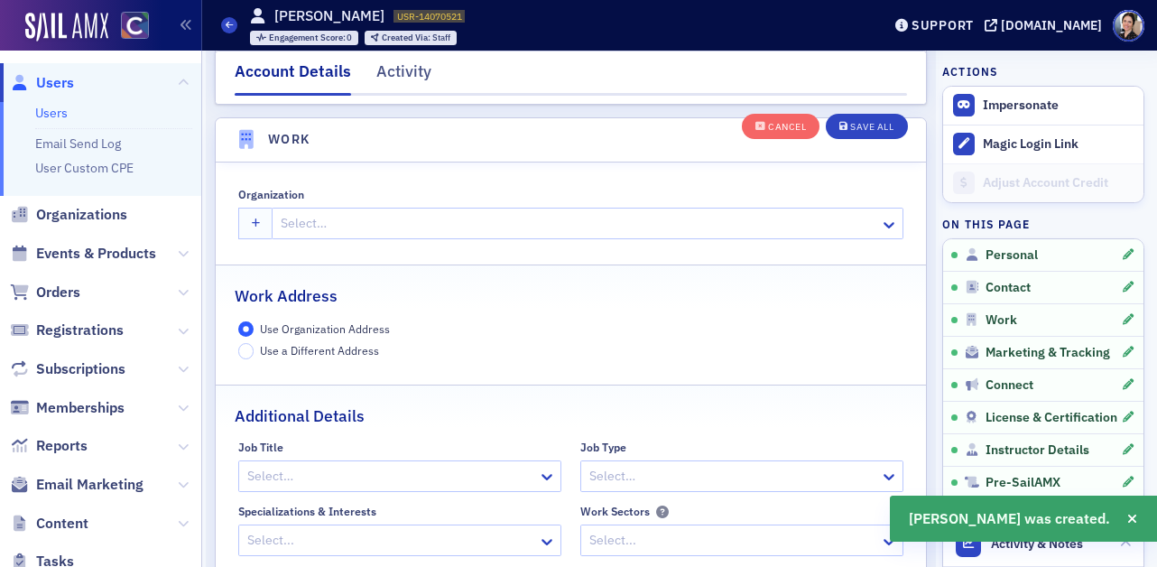
scroll to position [1430, 0]
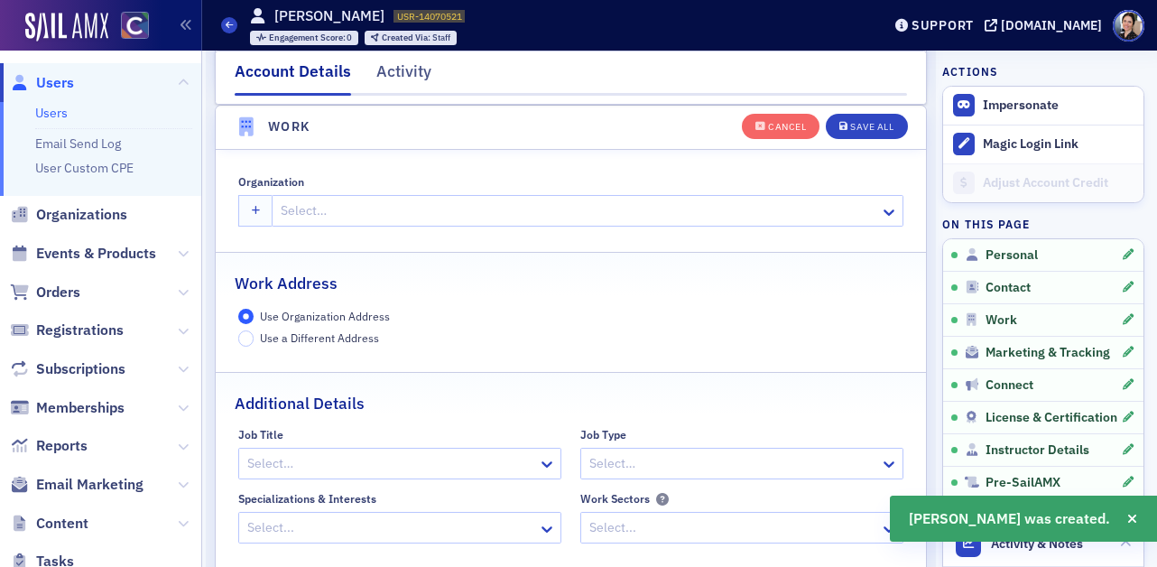
click at [302, 201] on div at bounding box center [578, 211] width 599 height 23
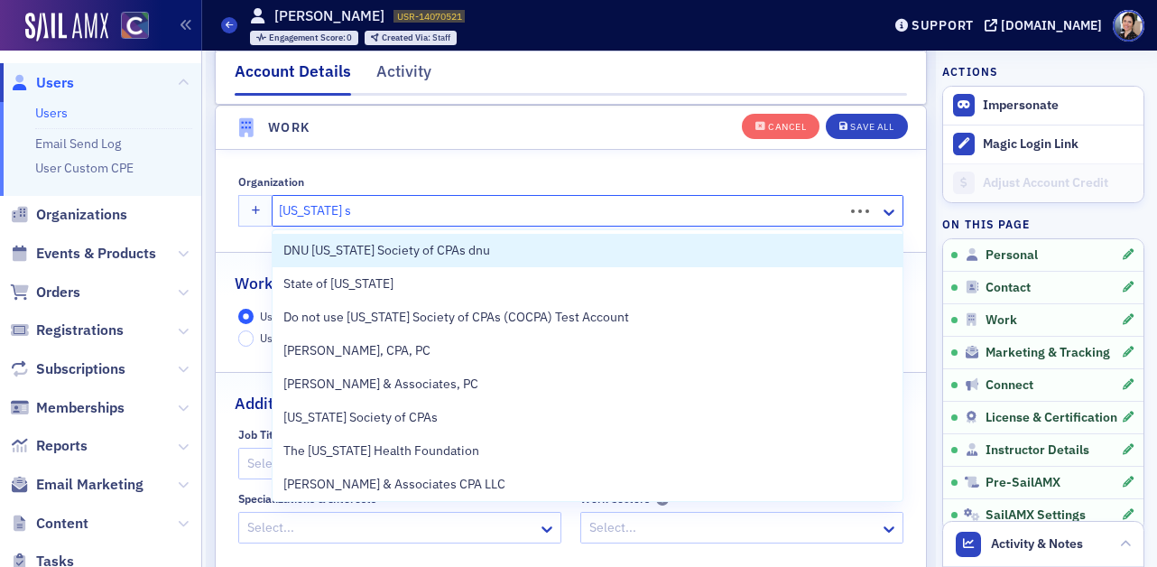
type input "colorado state"
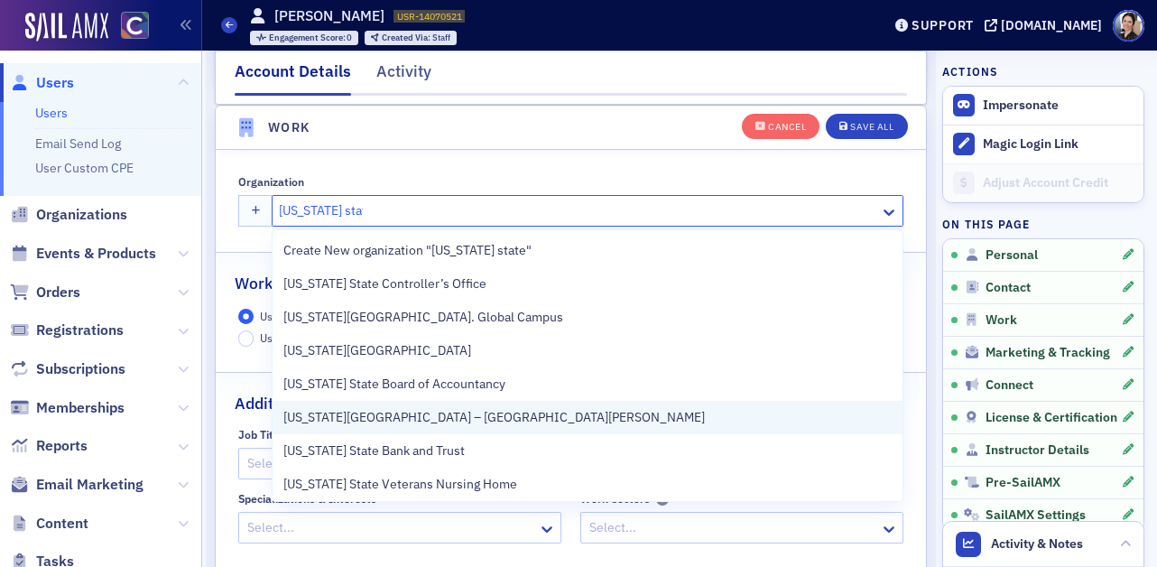
click at [462, 422] on span "Colorado State University – Fort Collins" at bounding box center [494, 417] width 422 height 19
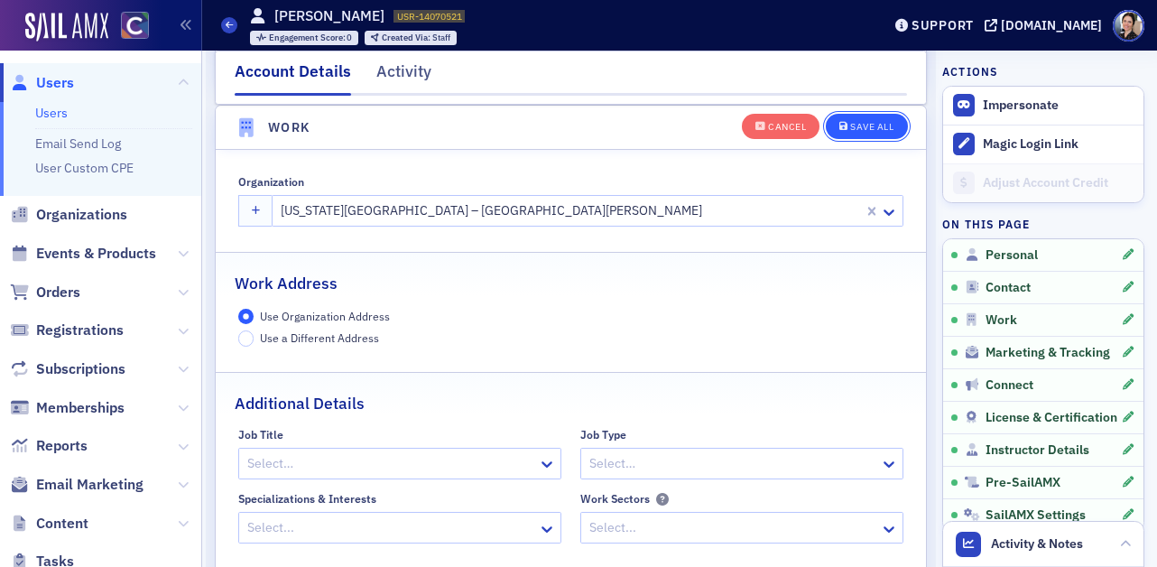
drag, startPoint x: 884, startPoint y: 127, endPoint x: 875, endPoint y: 135, distance: 12.1
click at [883, 127] on div "Save All" at bounding box center [871, 127] width 43 height 10
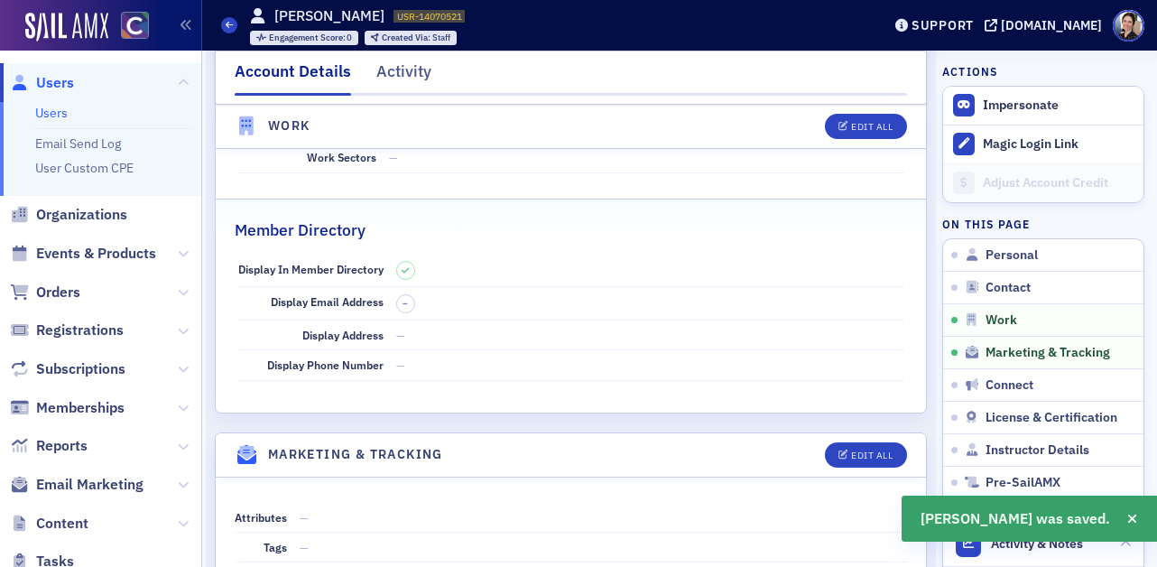
click at [63, 81] on span "Users" at bounding box center [55, 83] width 38 height 20
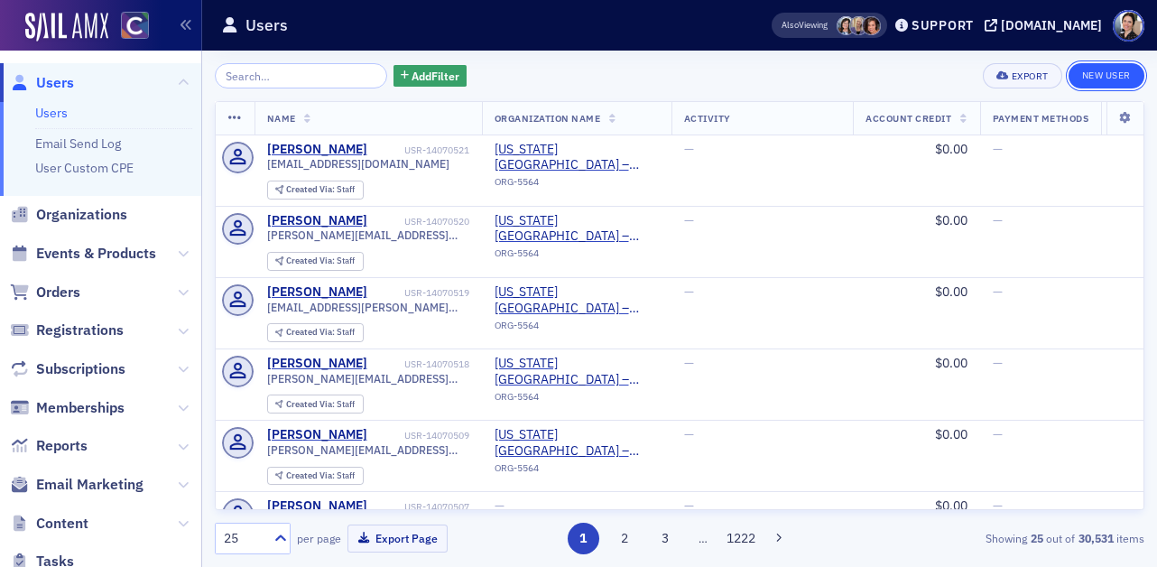
click at [1107, 70] on link "New User" at bounding box center [1107, 75] width 76 height 25
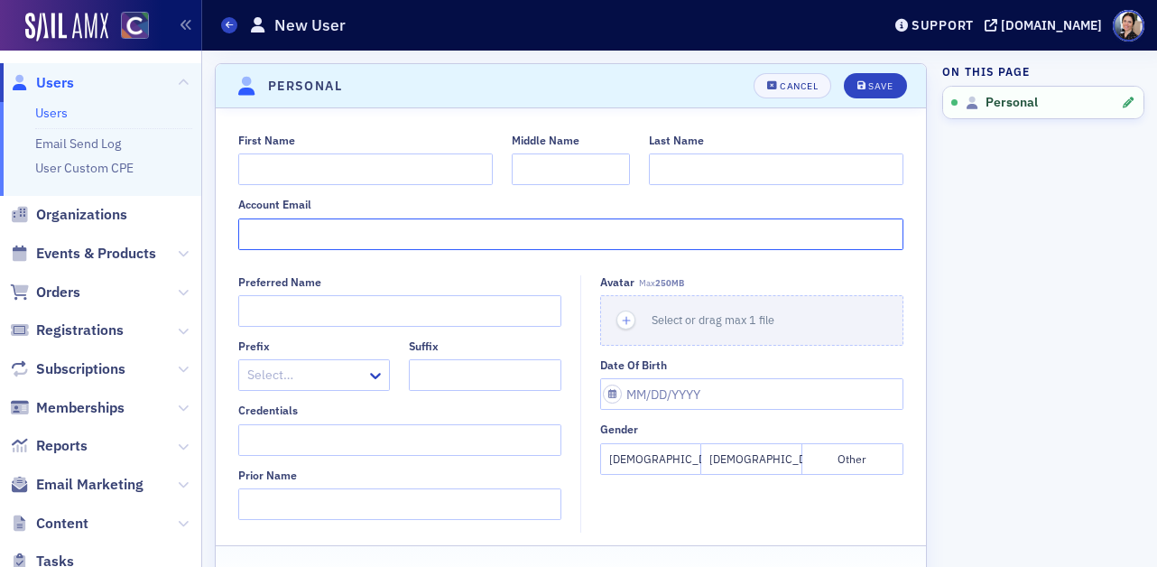
paste input "Phihung.Than@colostate.edu"
type input "Phihung.Than@colostate.edu"
click at [302, 172] on input "First Name" at bounding box center [365, 169] width 255 height 32
click at [400, 172] on input "First Name" at bounding box center [365, 169] width 255 height 32
paste input "Phihung.Than@colostate.edu"
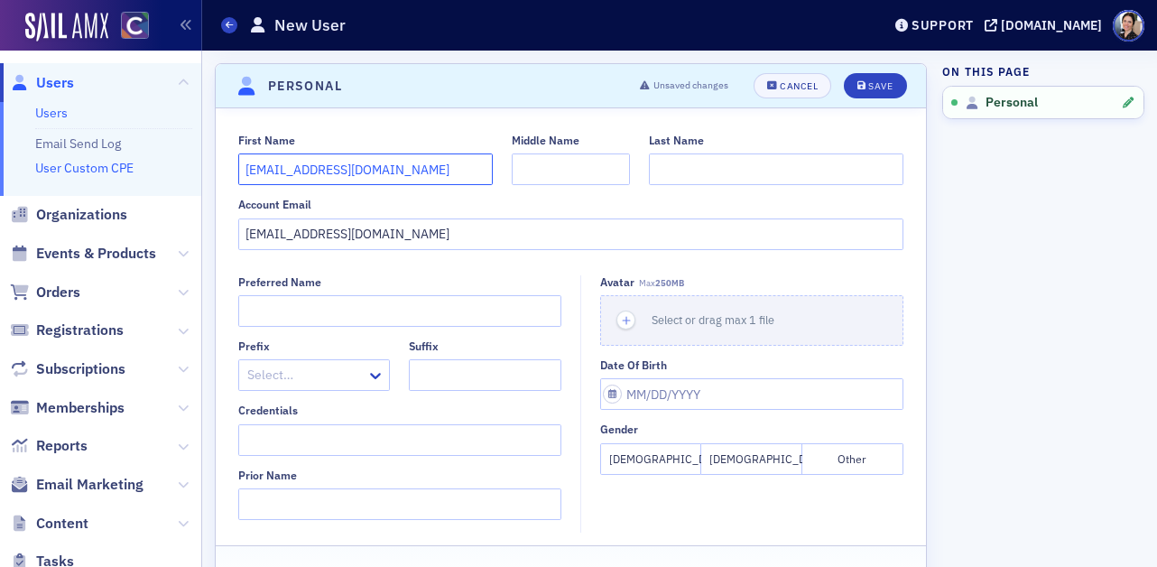
drag, startPoint x: 472, startPoint y: 172, endPoint x: 132, endPoint y: 162, distance: 340.5
click at [132, 162] on div "Users Users Email Send Log User Custom CPE Organizations Events & Products Orde…" at bounding box center [578, 283] width 1157 height 567
paste input "text"
type input "Phihung"
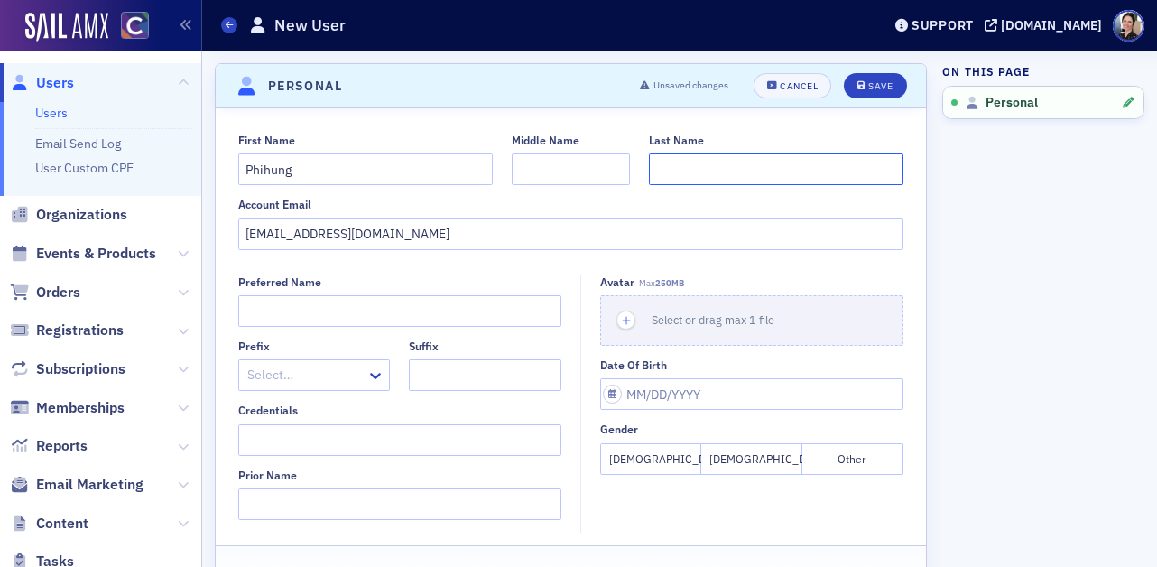
click at [681, 172] on input "Last Name" at bounding box center [776, 169] width 255 height 32
type input "Than"
click at [870, 74] on button "Save" at bounding box center [875, 85] width 62 height 25
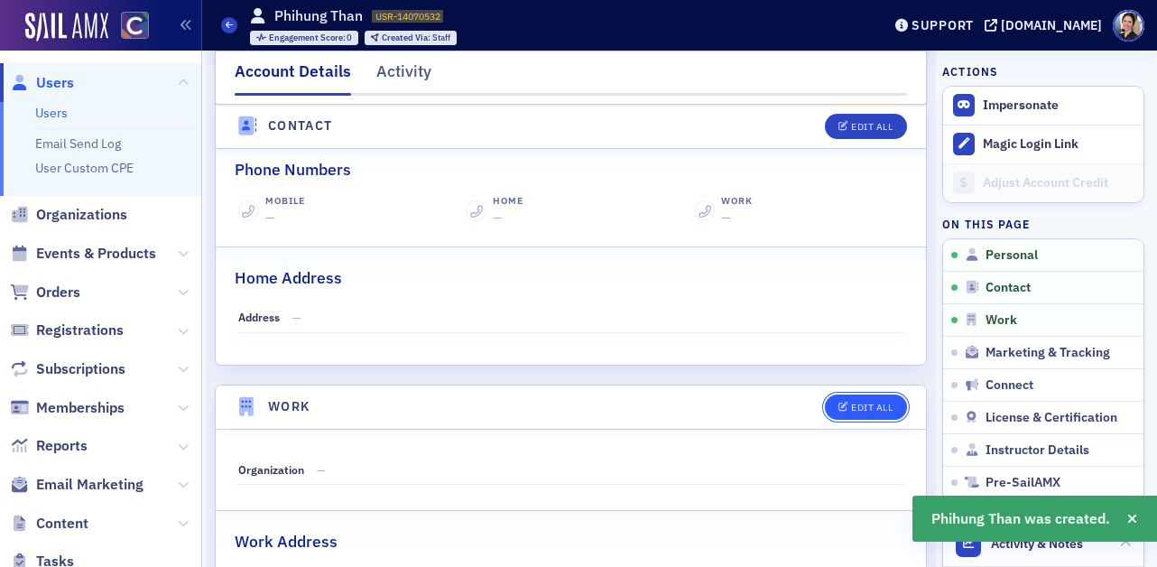
click at [863, 399] on button "Edit All" at bounding box center [865, 407] width 81 height 25
select select "US"
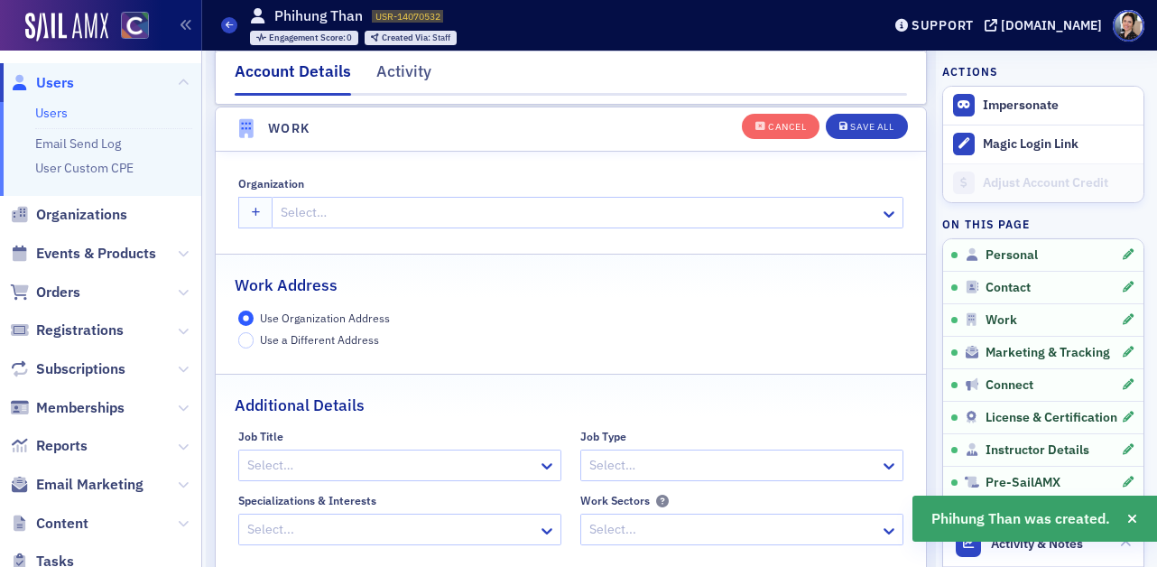
scroll to position [1430, 0]
click at [300, 214] on div at bounding box center [578, 211] width 599 height 23
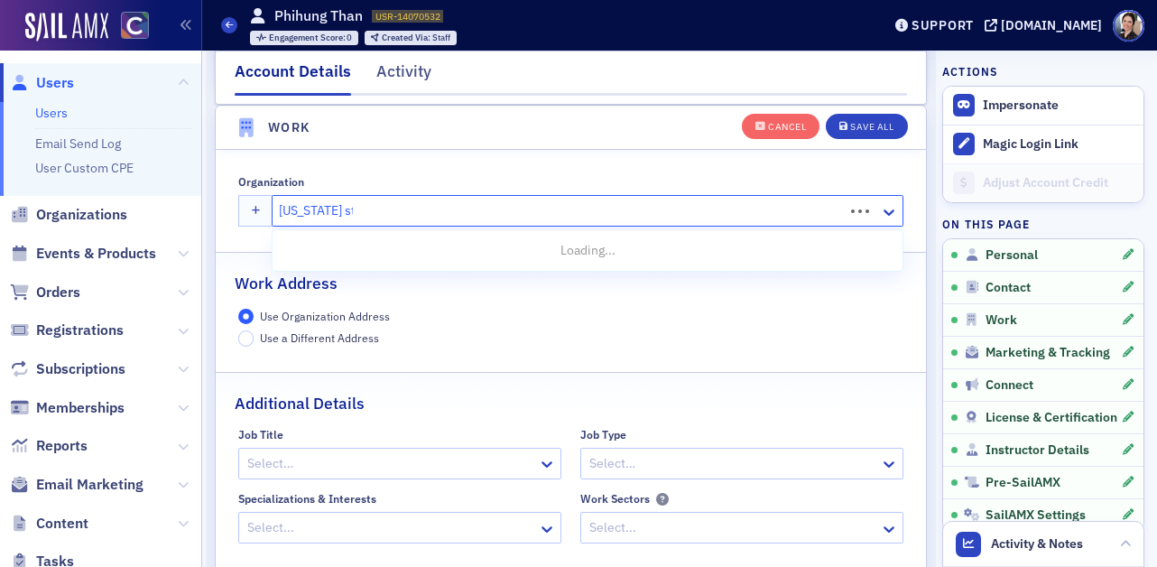
type input "Colorado state"
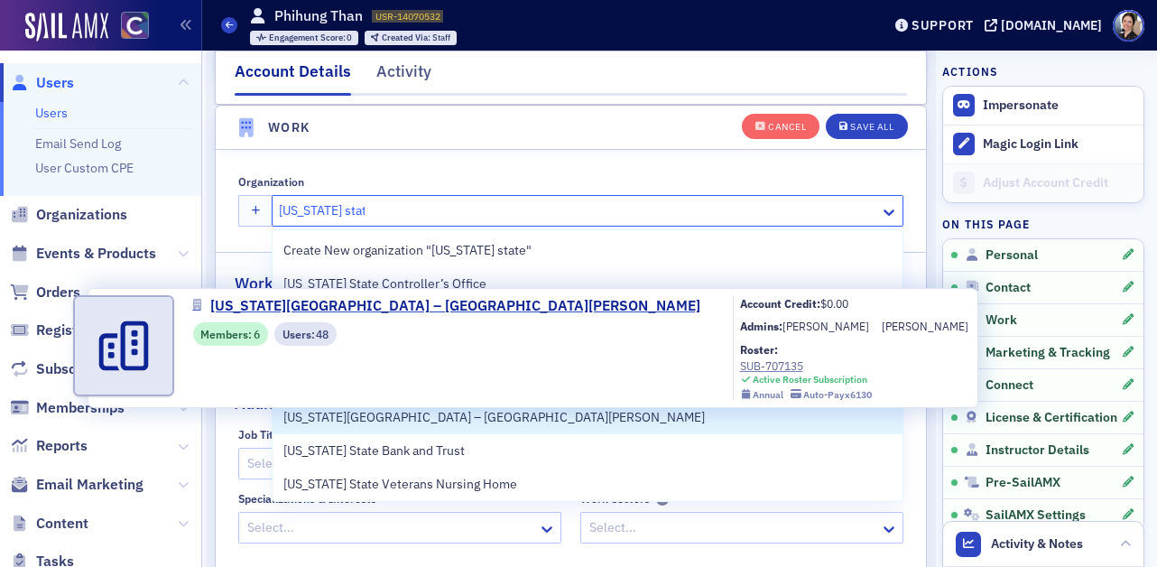
click at [485, 417] on span "Colorado State University – Fort Collins" at bounding box center [494, 417] width 422 height 19
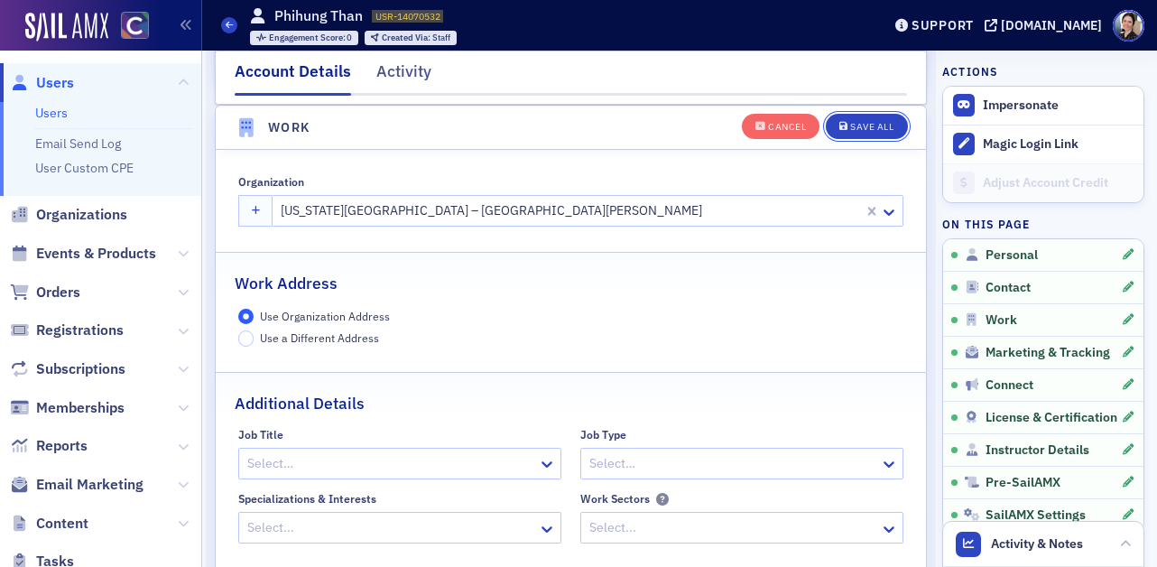
drag, startPoint x: 869, startPoint y: 126, endPoint x: 575, endPoint y: 166, distance: 297.0
click at [869, 126] on div "Save All" at bounding box center [871, 127] width 43 height 10
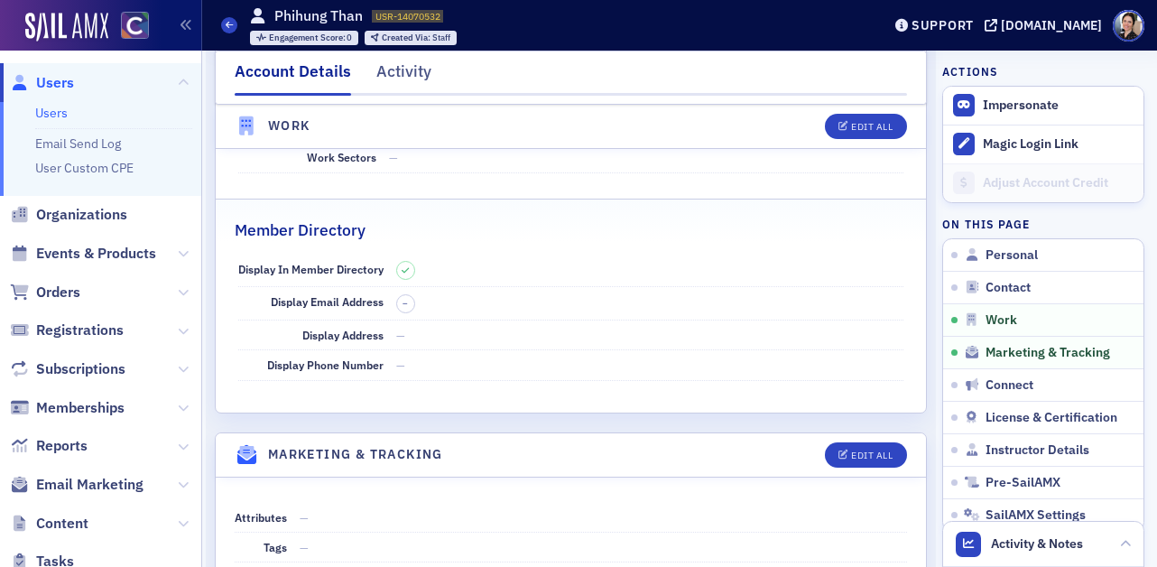
drag, startPoint x: 65, startPoint y: 80, endPoint x: 4, endPoint y: 84, distance: 61.5
click at [65, 80] on span "Users" at bounding box center [55, 83] width 38 height 20
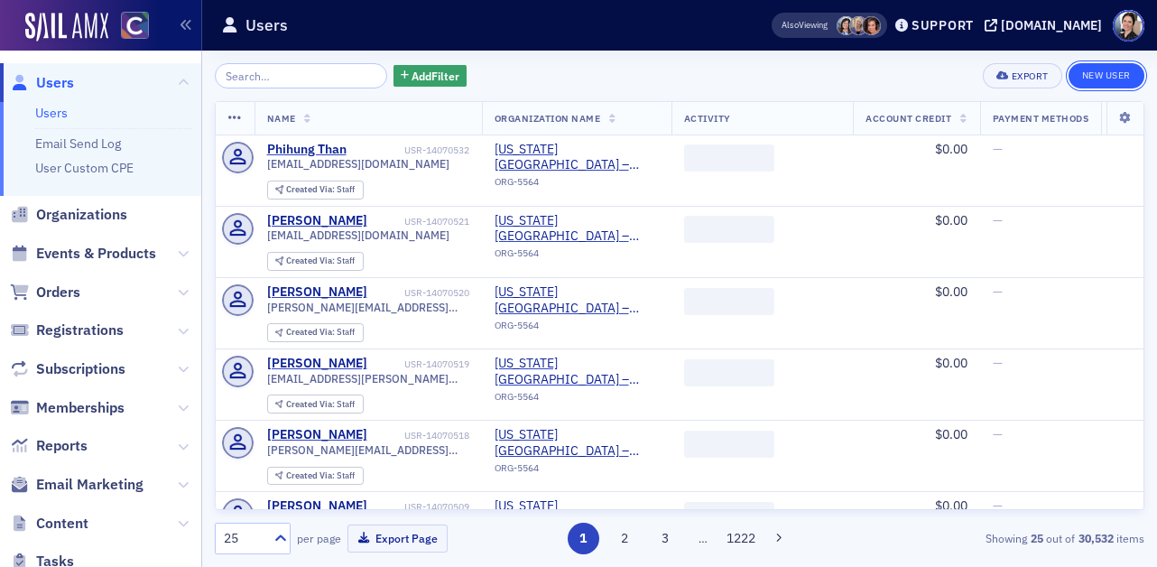
click at [1115, 73] on link "New User" at bounding box center [1107, 75] width 76 height 25
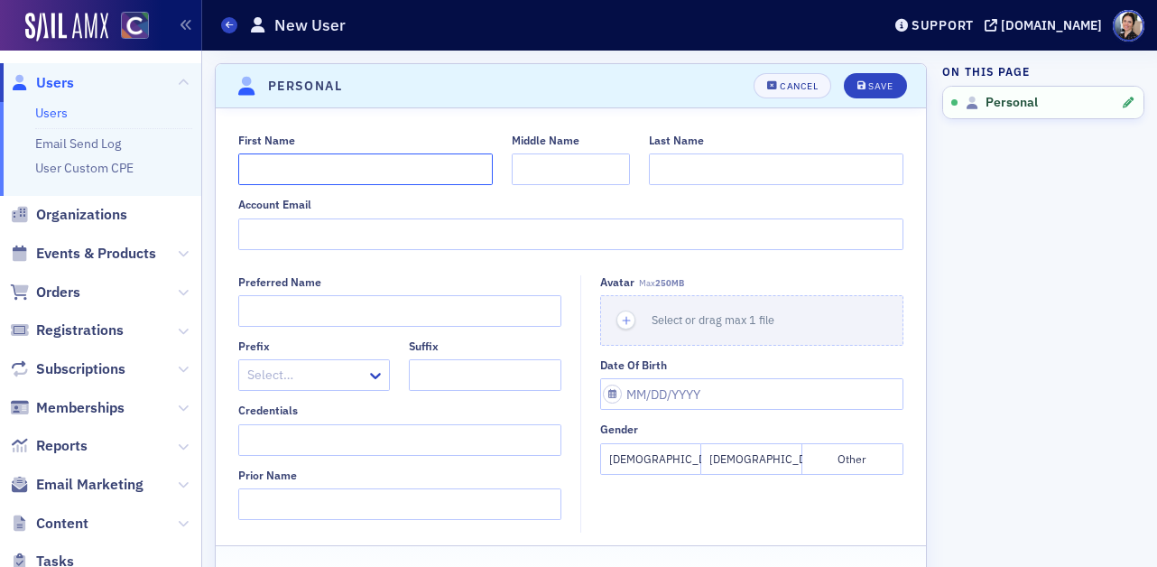
click at [284, 170] on input "First Name" at bounding box center [365, 169] width 255 height 32
type input "Eden"
paste input "Trujillo"
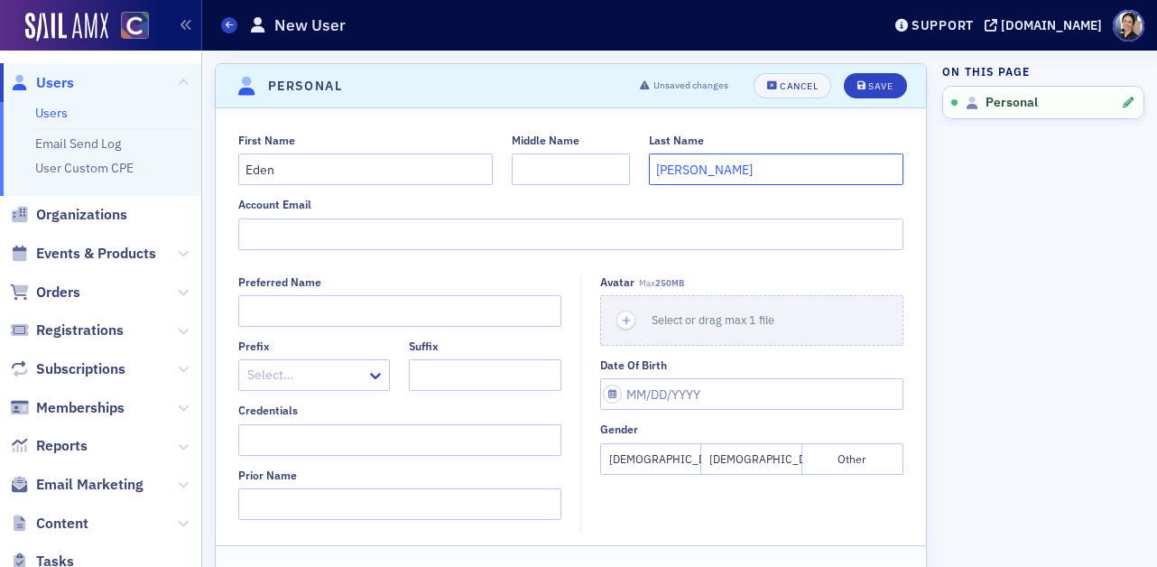
type input "Trujillo"
click at [367, 236] on input "Account Email" at bounding box center [571, 234] width 666 height 32
paste input "Eden.Trujillo@colostate.edu"
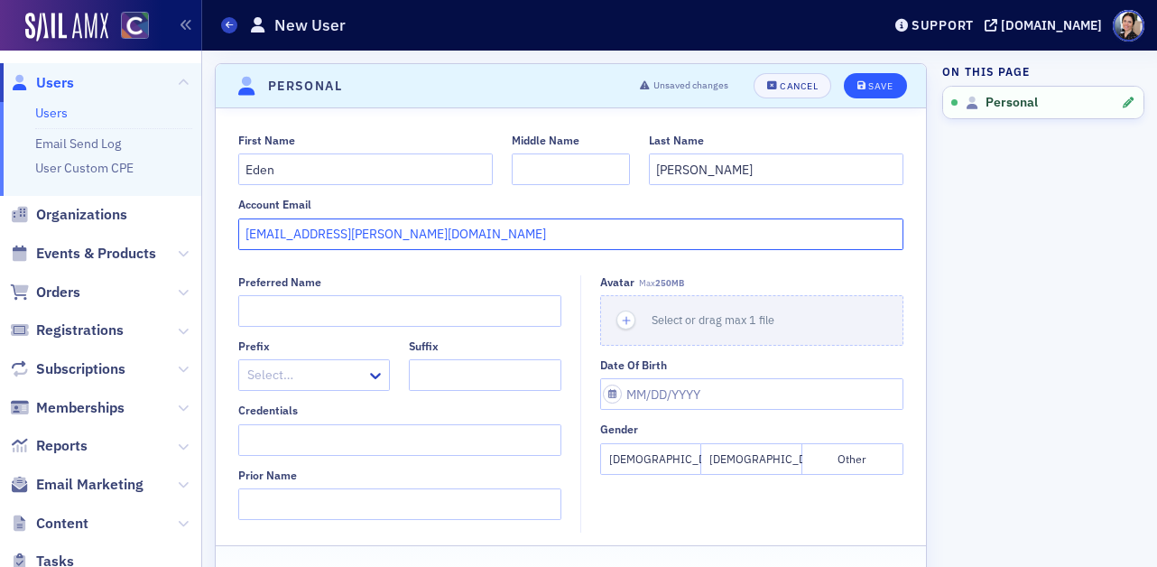
type input "Eden.Trujillo@colostate.edu"
click at [883, 83] on div "Save" at bounding box center [881, 86] width 24 height 10
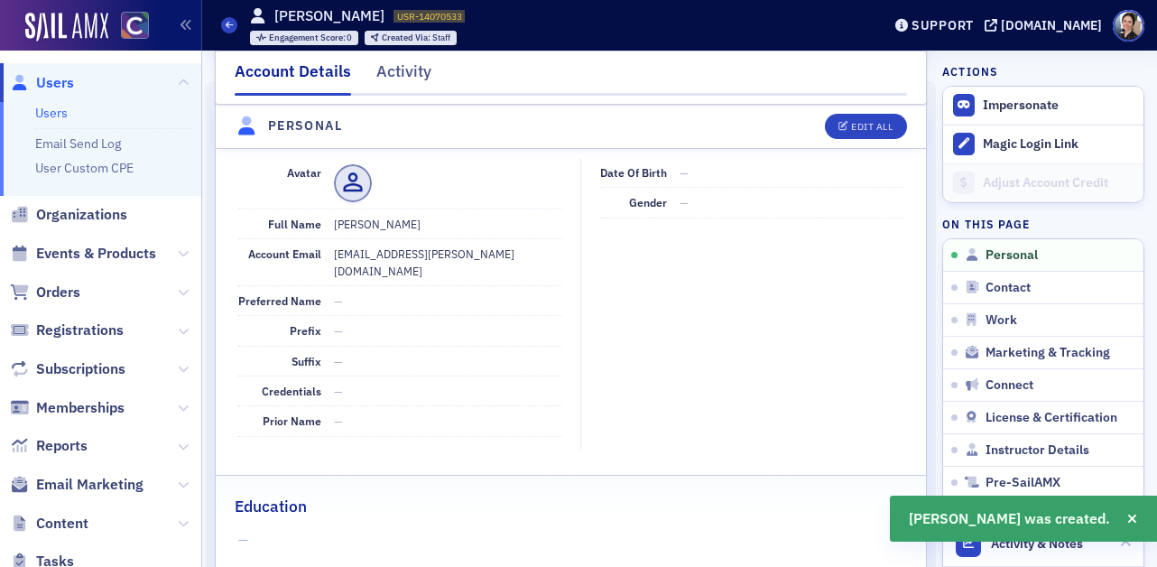
scroll to position [218, 0]
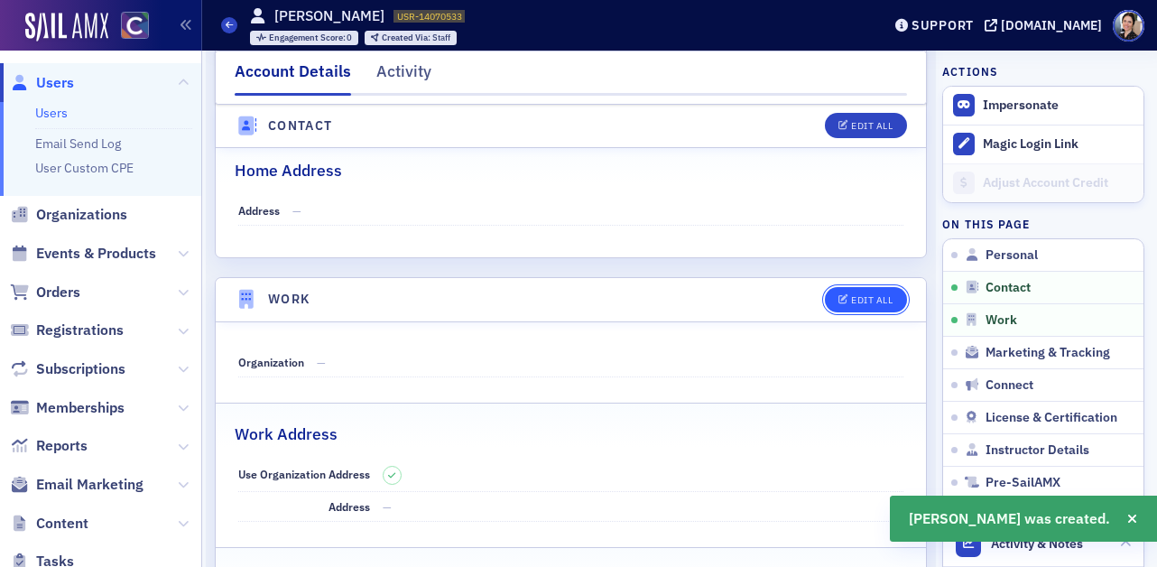
click at [873, 295] on div "Edit All" at bounding box center [872, 300] width 42 height 10
select select "US"
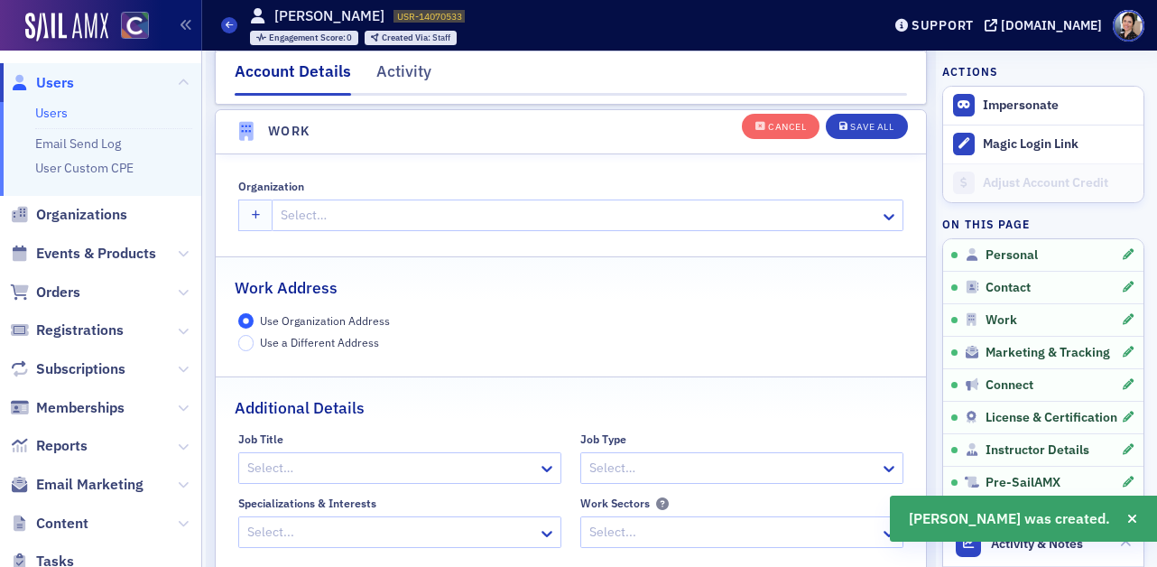
scroll to position [1430, 0]
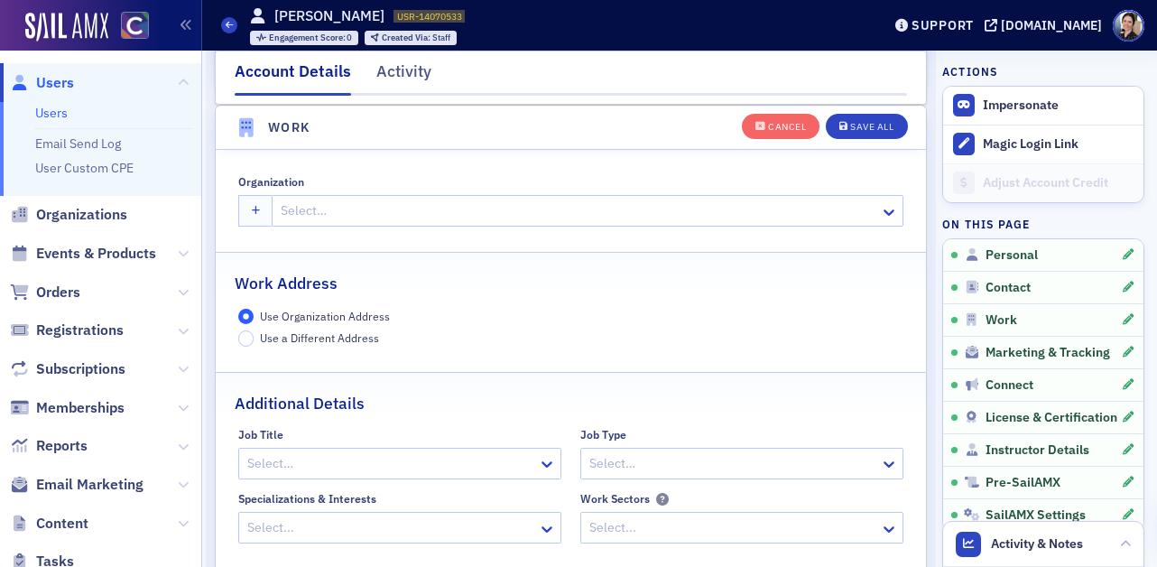
click at [582, 212] on div at bounding box center [578, 211] width 599 height 23
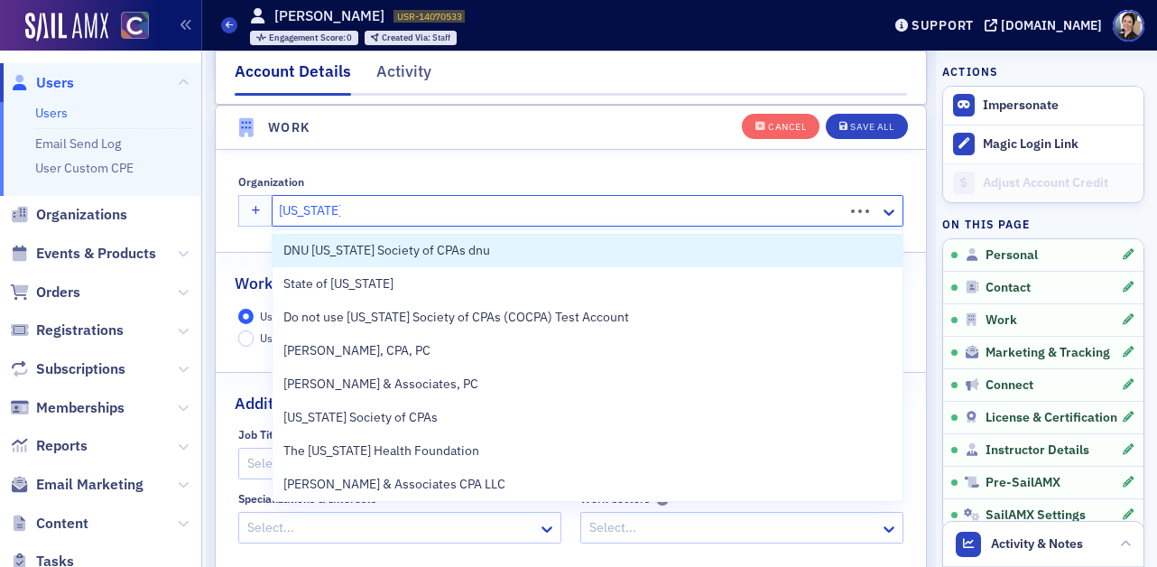
type input "colorado st"
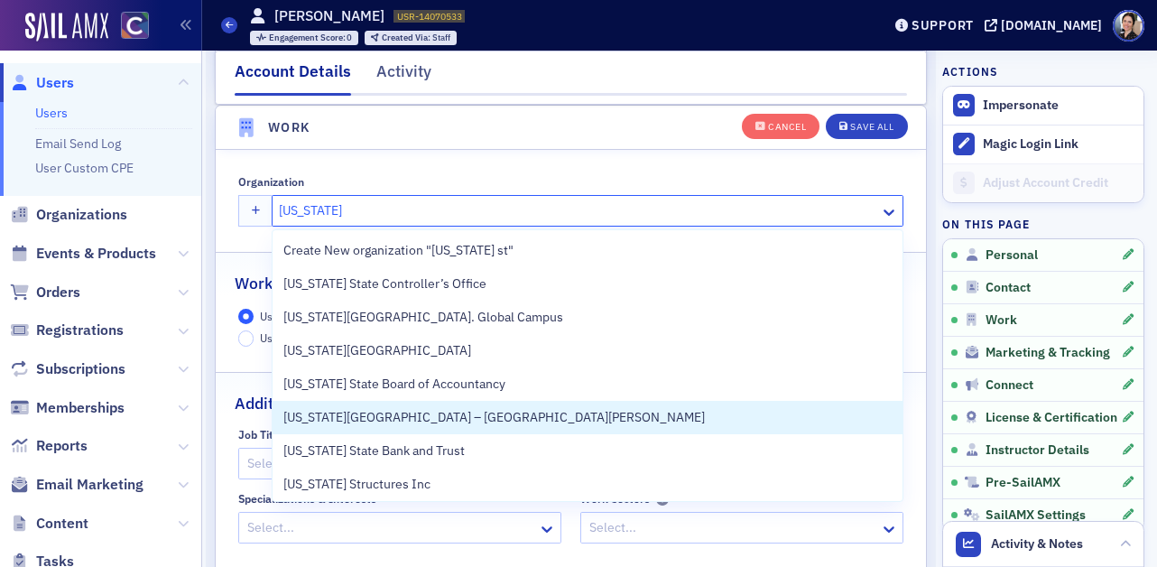
drag, startPoint x: 525, startPoint y: 416, endPoint x: 563, endPoint y: 395, distance: 44.0
click at [525, 416] on div "Colorado State University – Fort Collins" at bounding box center [587, 417] width 609 height 19
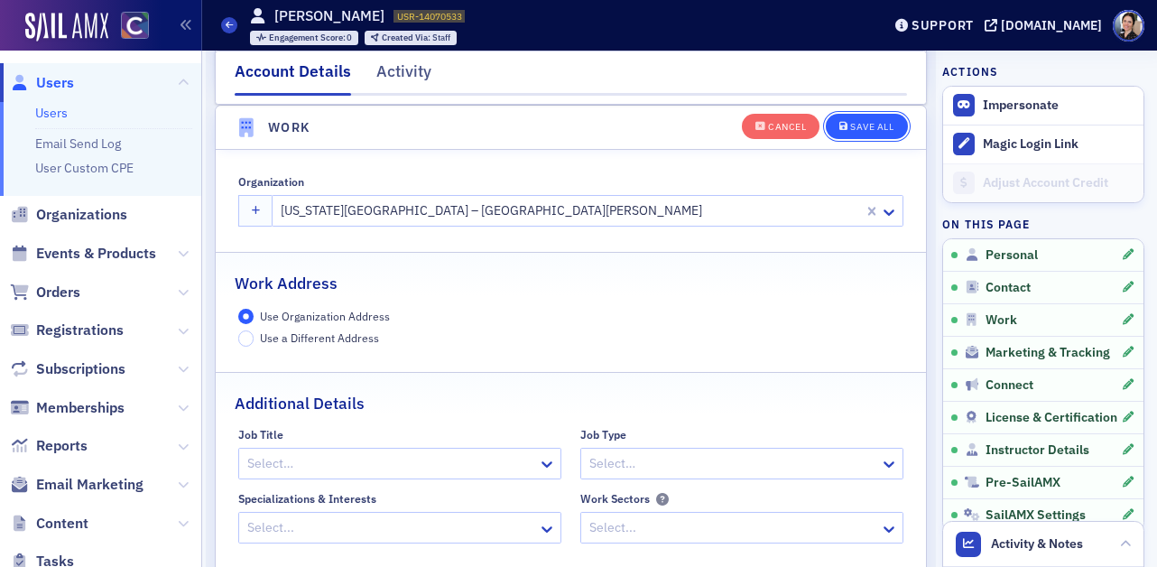
drag, startPoint x: 865, startPoint y: 123, endPoint x: 850, endPoint y: 125, distance: 14.7
click at [865, 123] on div "Save All" at bounding box center [871, 127] width 43 height 10
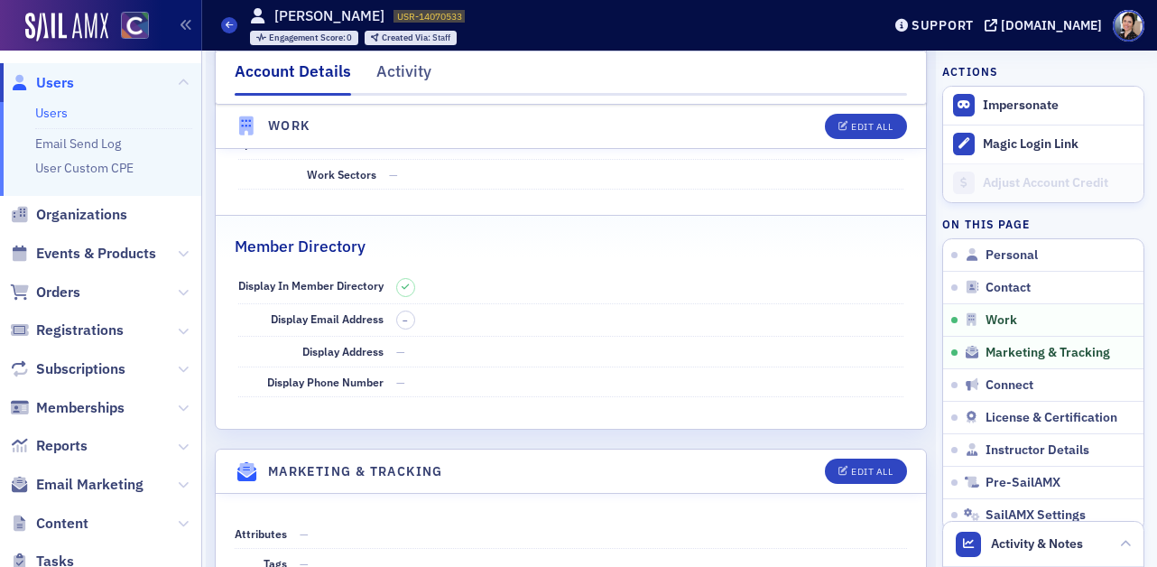
click at [55, 82] on span "Users" at bounding box center [55, 83] width 38 height 20
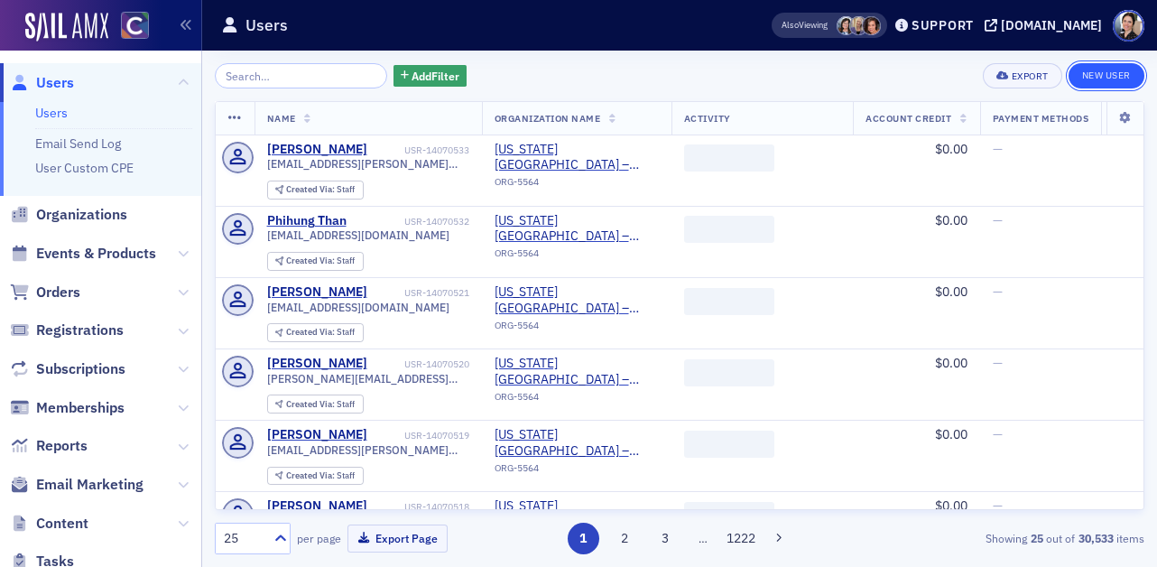
click at [1119, 69] on link "New User" at bounding box center [1107, 75] width 76 height 25
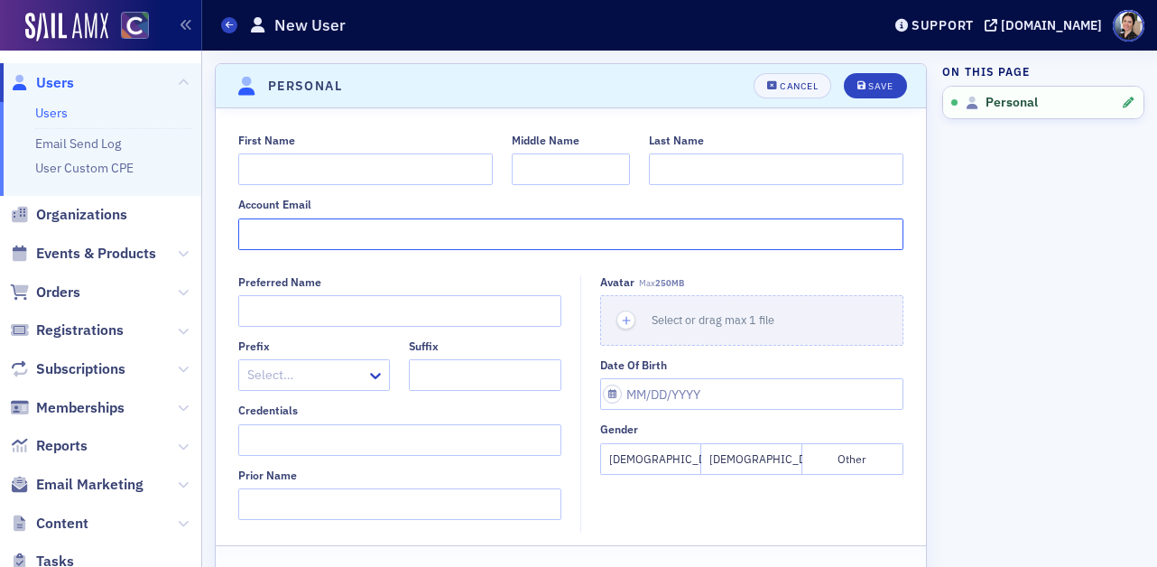
paste input "Ben.Weiner@colostate.edu"
type input "Ben.Weiner@colostate.edu"
click at [309, 169] on input "First Name" at bounding box center [365, 169] width 255 height 32
type input "Ben"
type input "Weiner"
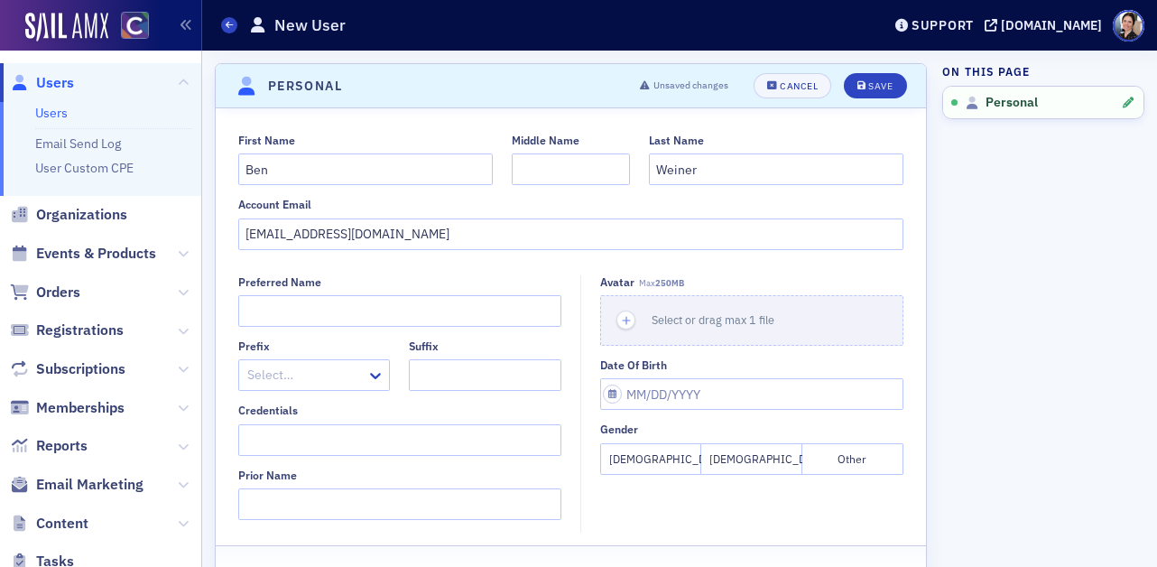
drag, startPoint x: 756, startPoint y: 461, endPoint x: 822, endPoint y: 262, distance: 210.1
click at [756, 461] on button "Male" at bounding box center [752, 459] width 101 height 32
click at [873, 88] on div "Save" at bounding box center [881, 86] width 24 height 10
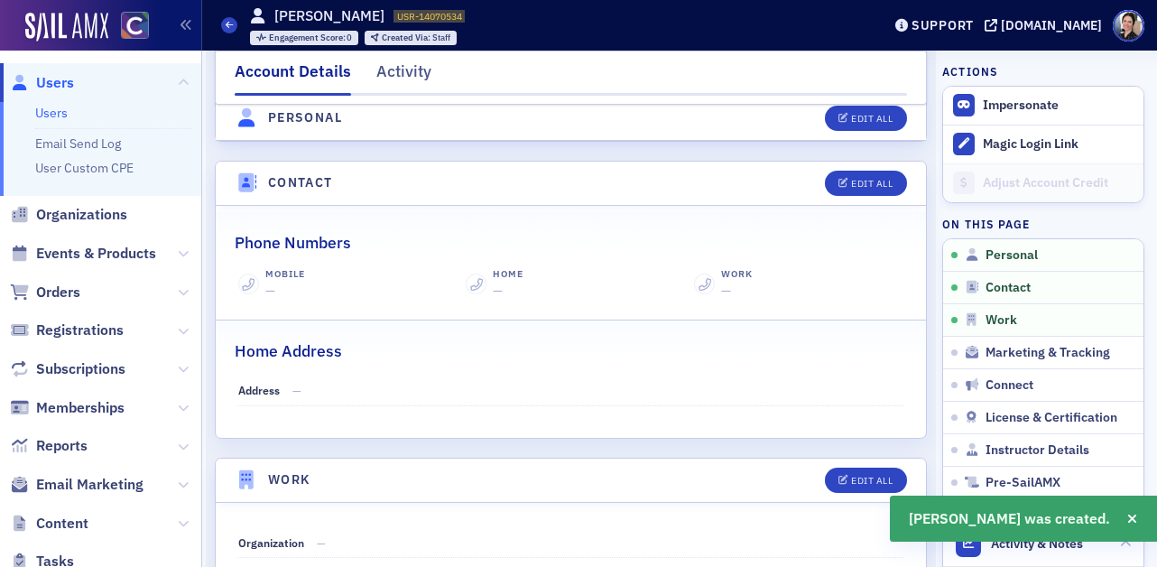
scroll to position [738, 0]
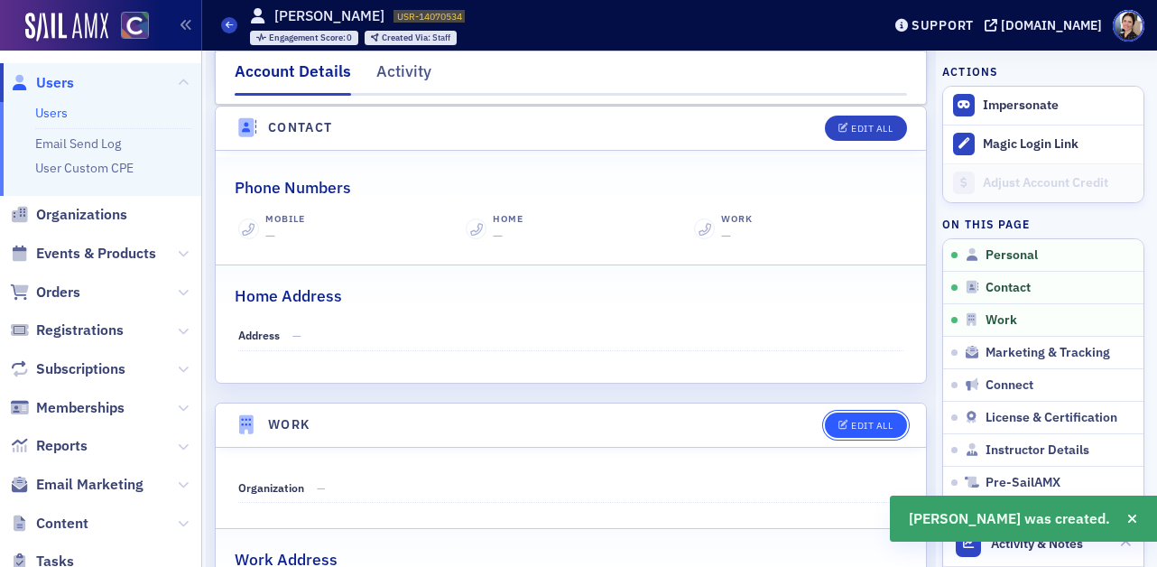
click at [874, 422] on div "Edit All" at bounding box center [872, 426] width 42 height 10
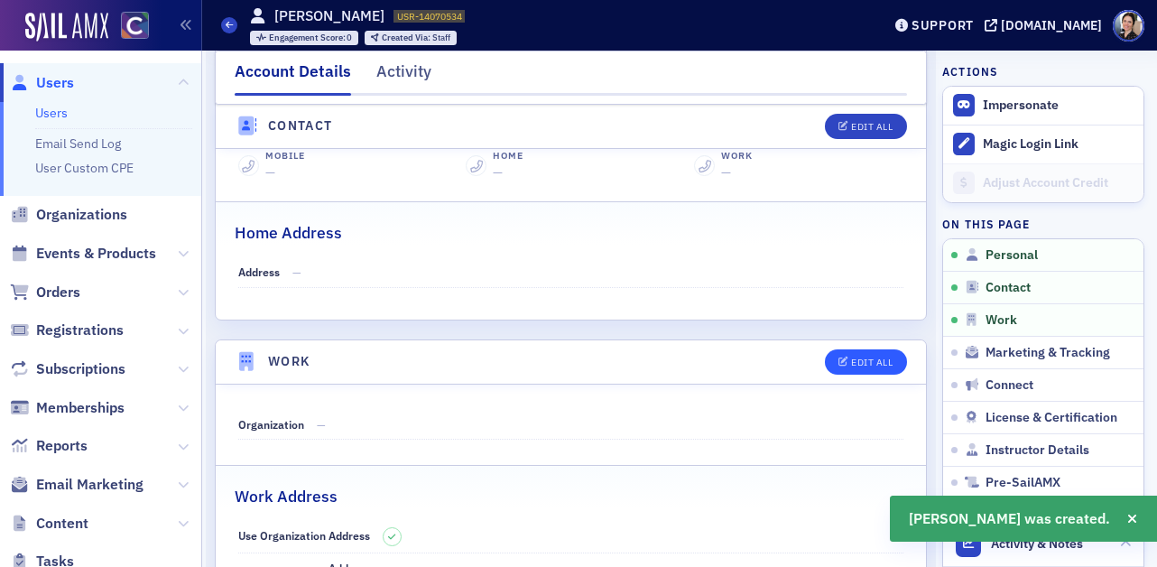
select select "US"
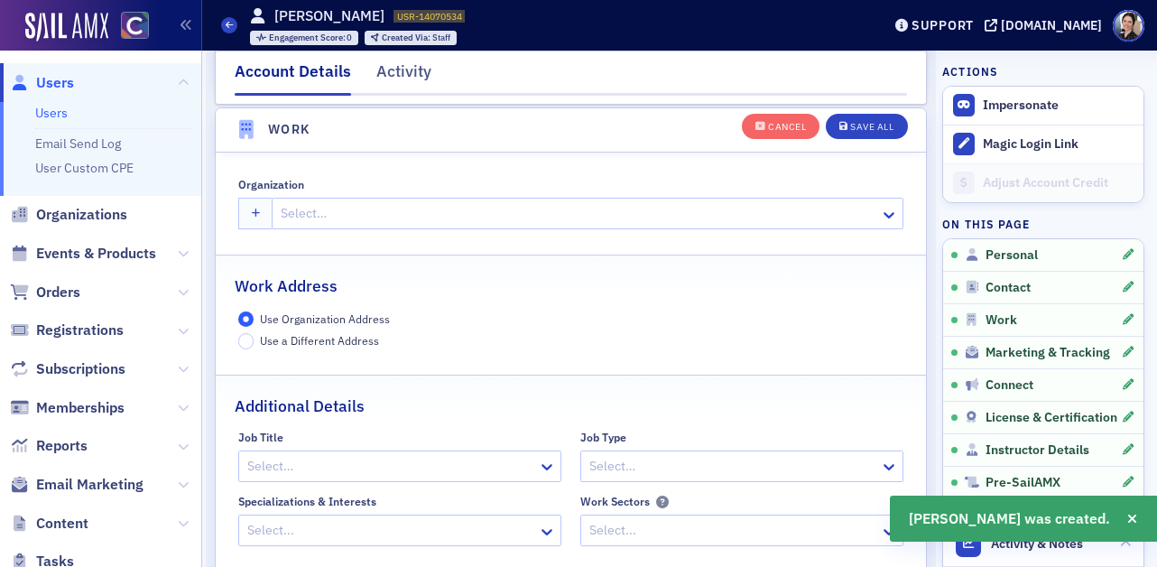
scroll to position [1430, 0]
click at [364, 210] on div at bounding box center [578, 211] width 599 height 23
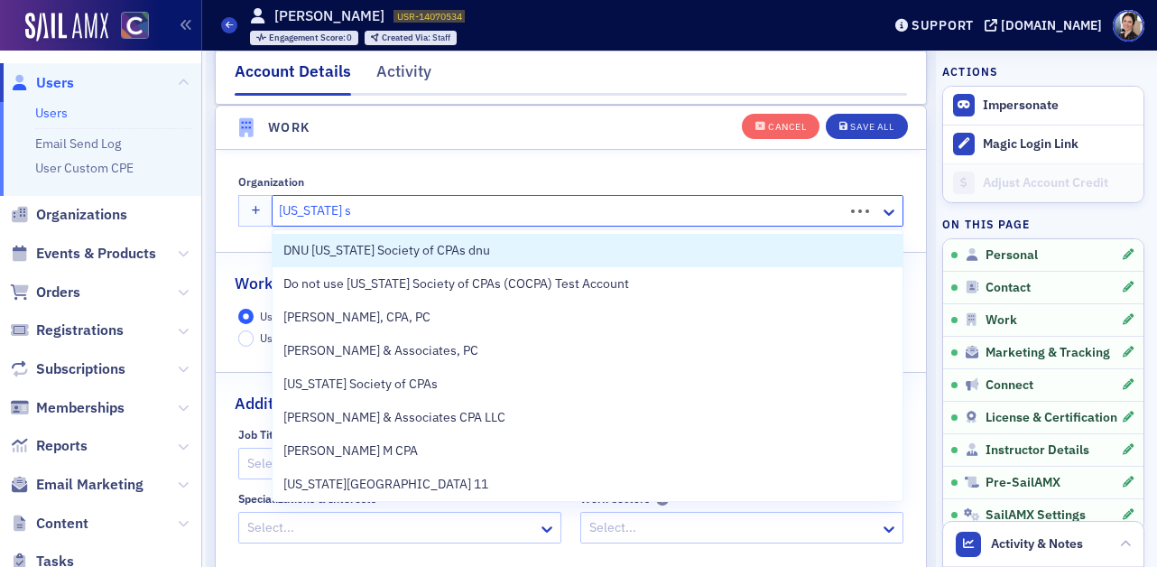
type input "colorado state"
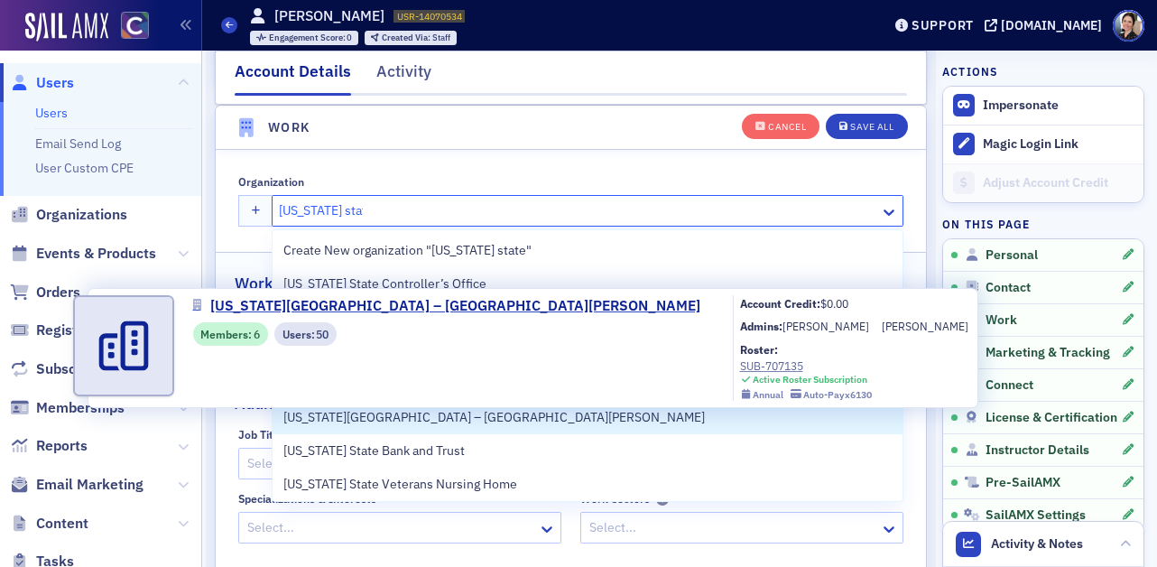
click at [492, 414] on span "Colorado State University – Fort Collins" at bounding box center [494, 417] width 422 height 19
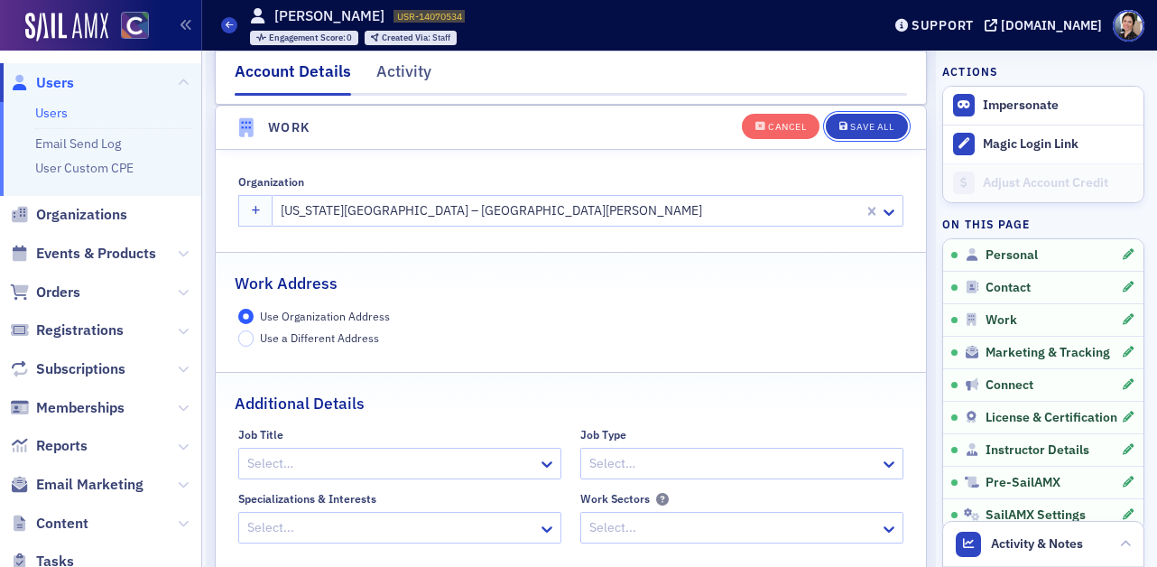
drag, startPoint x: 887, startPoint y: 121, endPoint x: 777, endPoint y: 150, distance: 113.0
click at [887, 122] on div "Save All" at bounding box center [871, 127] width 43 height 10
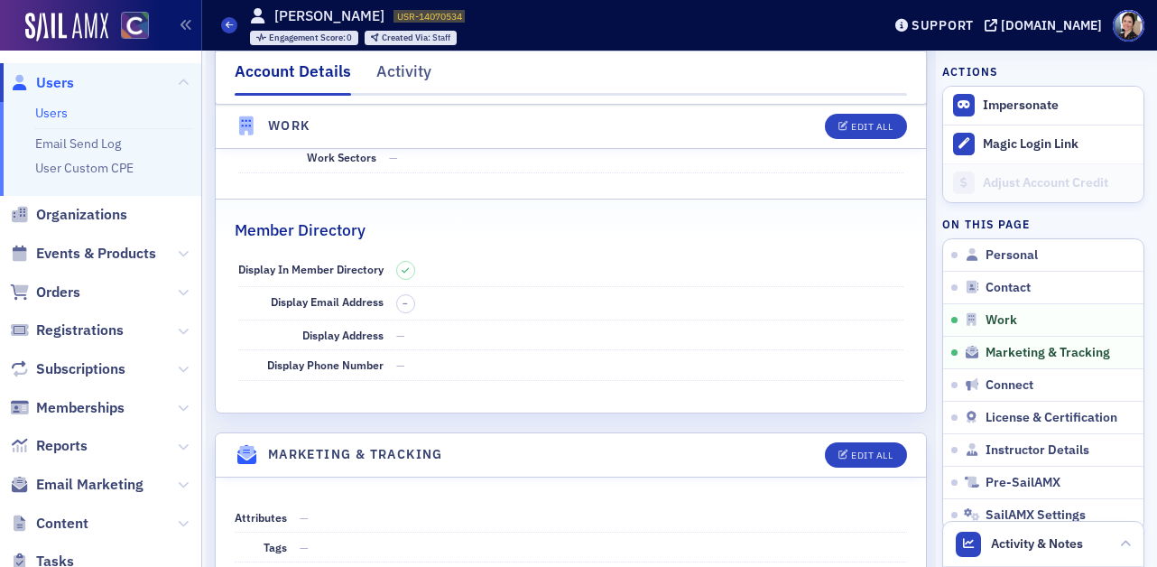
drag, startPoint x: 55, startPoint y: 82, endPoint x: 10, endPoint y: 121, distance: 59.5
click at [55, 82] on span "Users" at bounding box center [55, 83] width 38 height 20
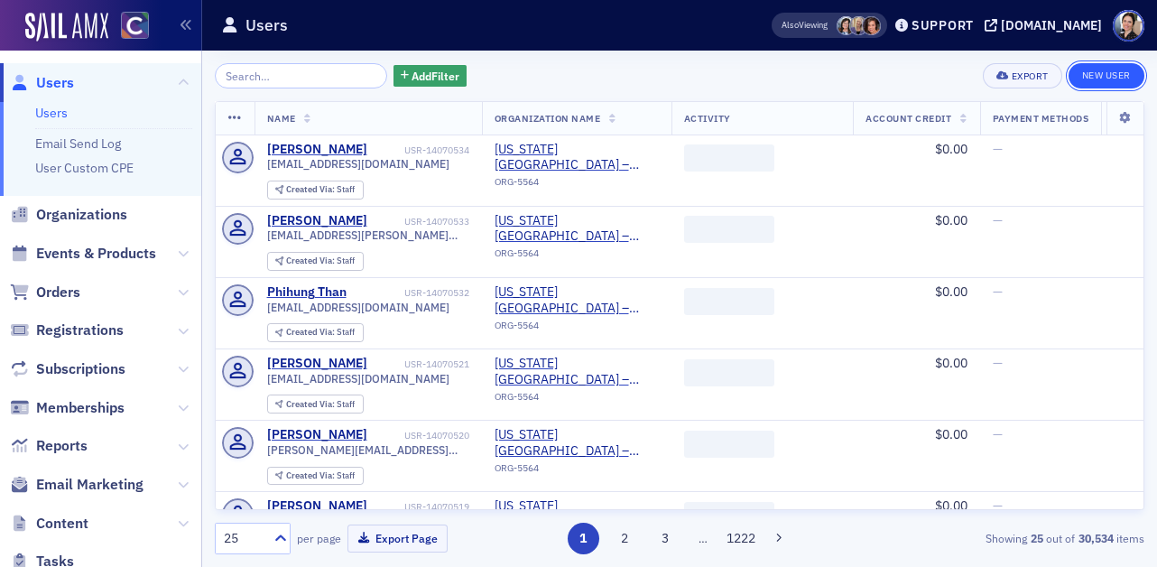
drag, startPoint x: 1108, startPoint y: 77, endPoint x: 1087, endPoint y: 83, distance: 21.7
click at [1108, 77] on link "New User" at bounding box center [1107, 75] width 76 height 25
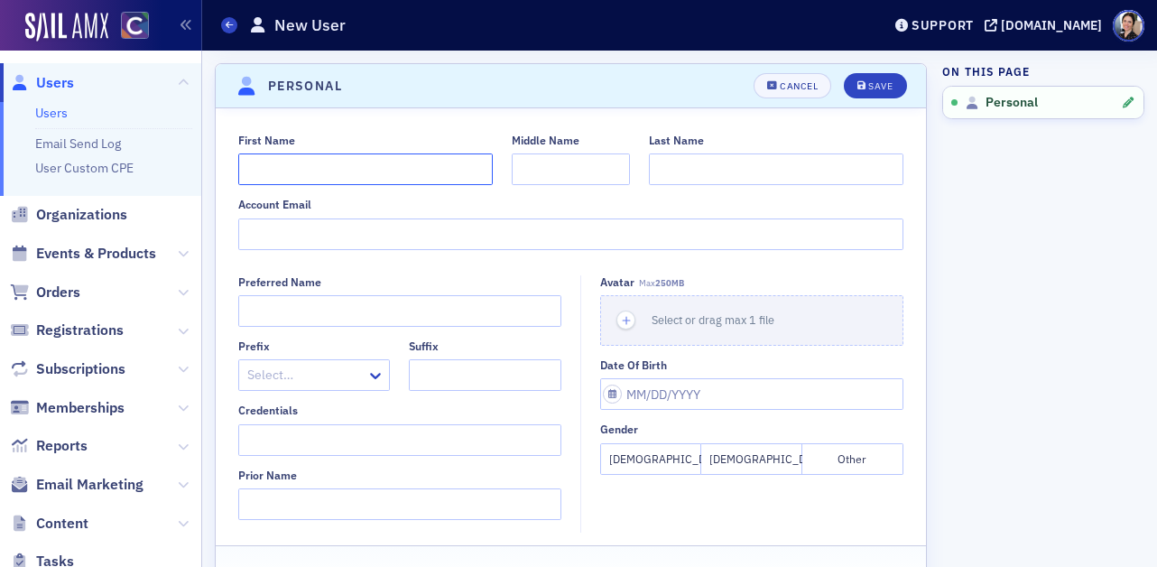
click at [323, 172] on input "First Name" at bounding box center [365, 169] width 255 height 32
type input "Isabel"
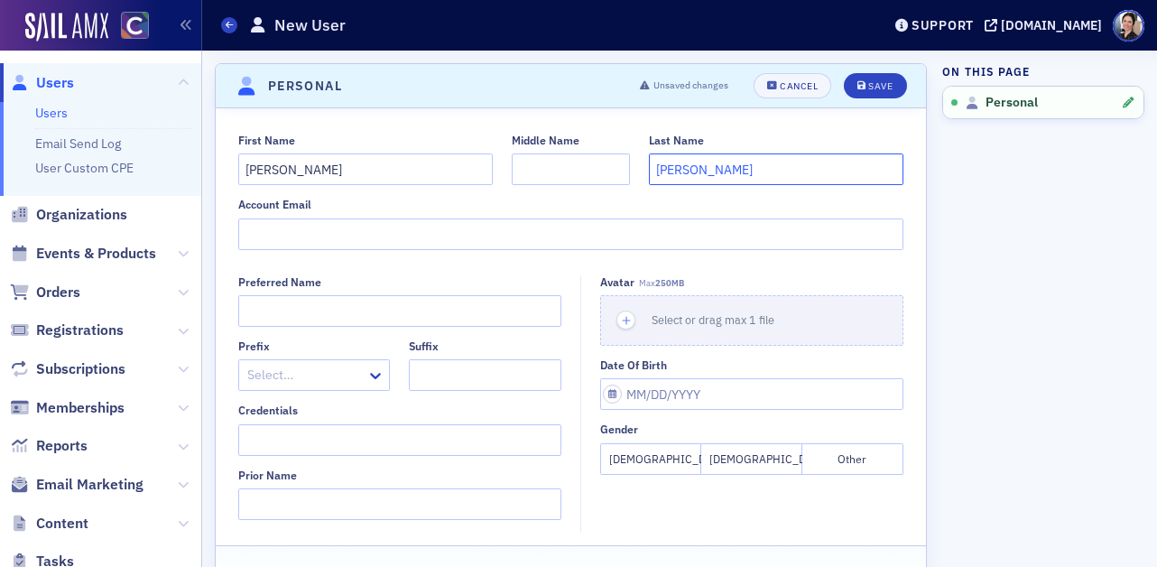
type input "Williams"
paste input "isabel.williams@colostate.edu"
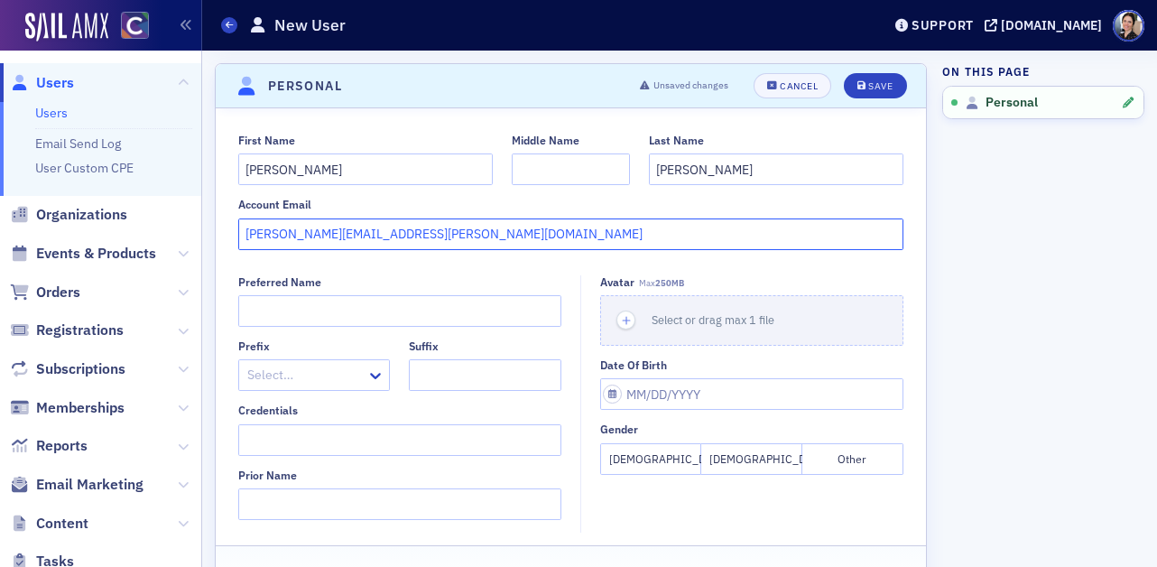
type input "isabel.williams@colostate.edu"
click at [656, 463] on button "Female" at bounding box center [650, 459] width 101 height 32
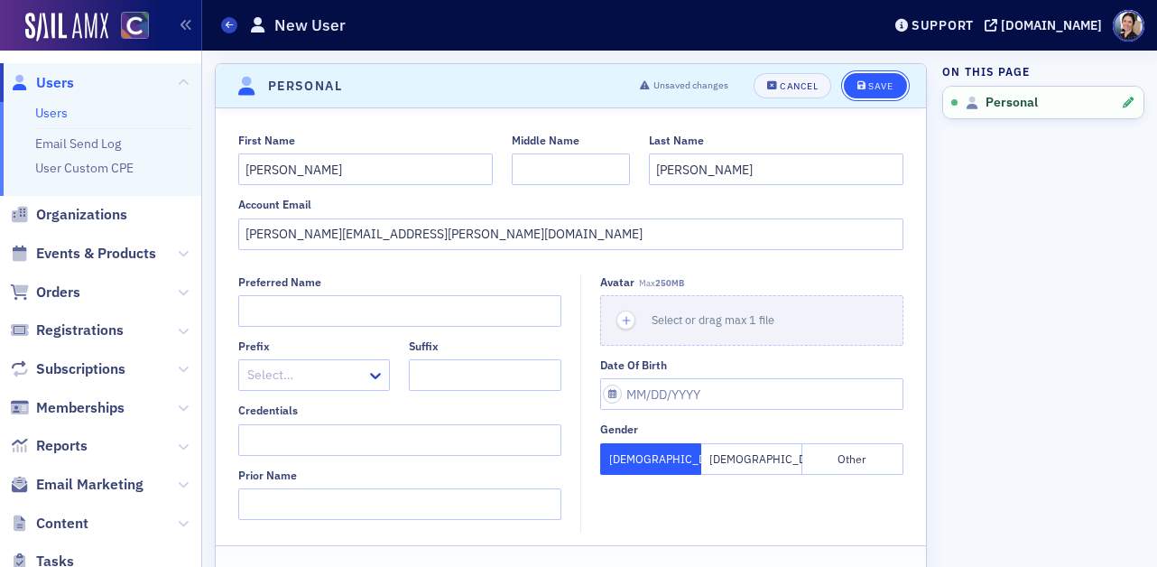
drag, startPoint x: 884, startPoint y: 81, endPoint x: 860, endPoint y: 89, distance: 25.7
click at [883, 82] on div "Save" at bounding box center [881, 86] width 24 height 10
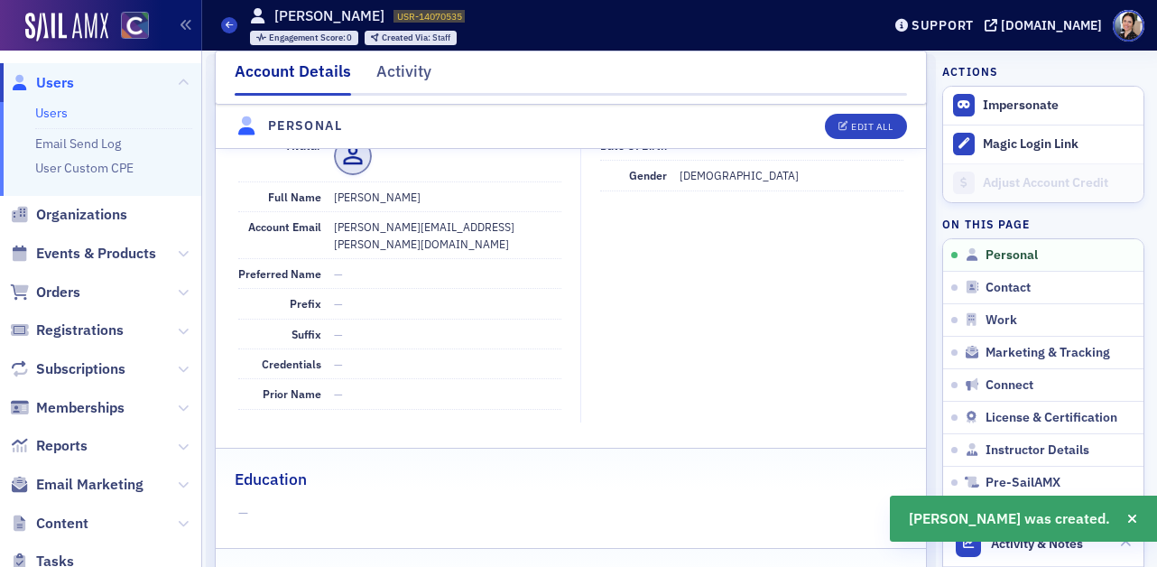
scroll to position [218, 0]
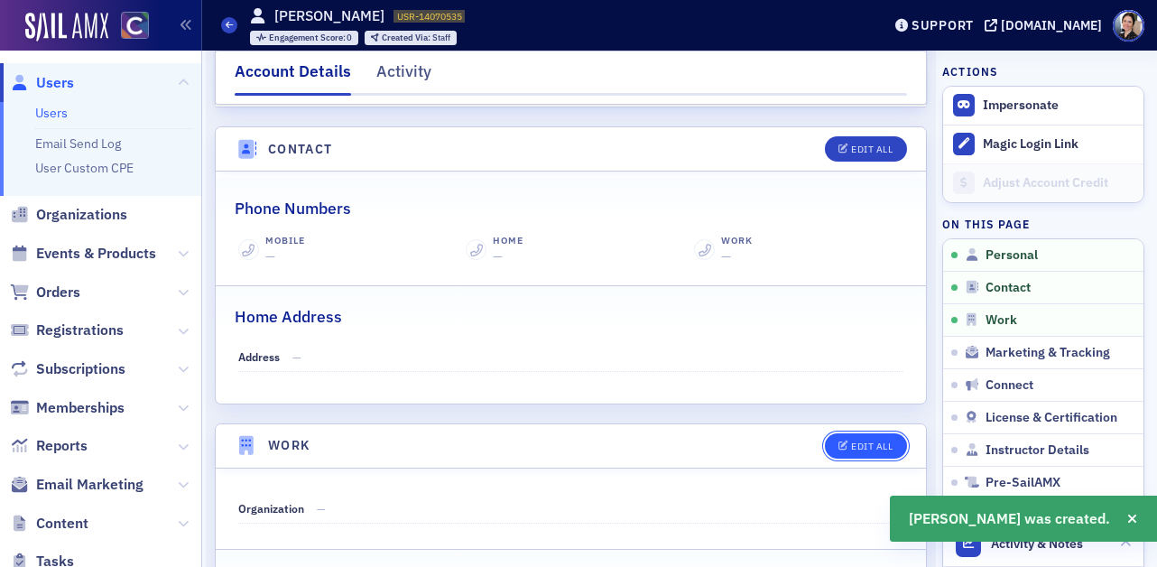
click at [863, 441] on div "Edit All" at bounding box center [872, 446] width 42 height 10
select select "US"
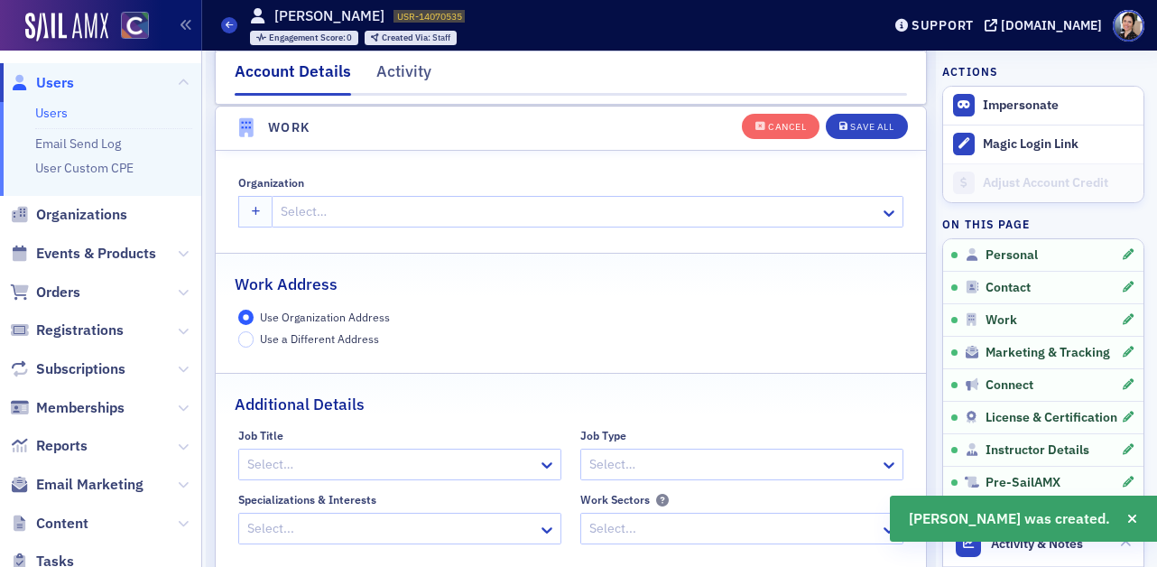
scroll to position [1430, 0]
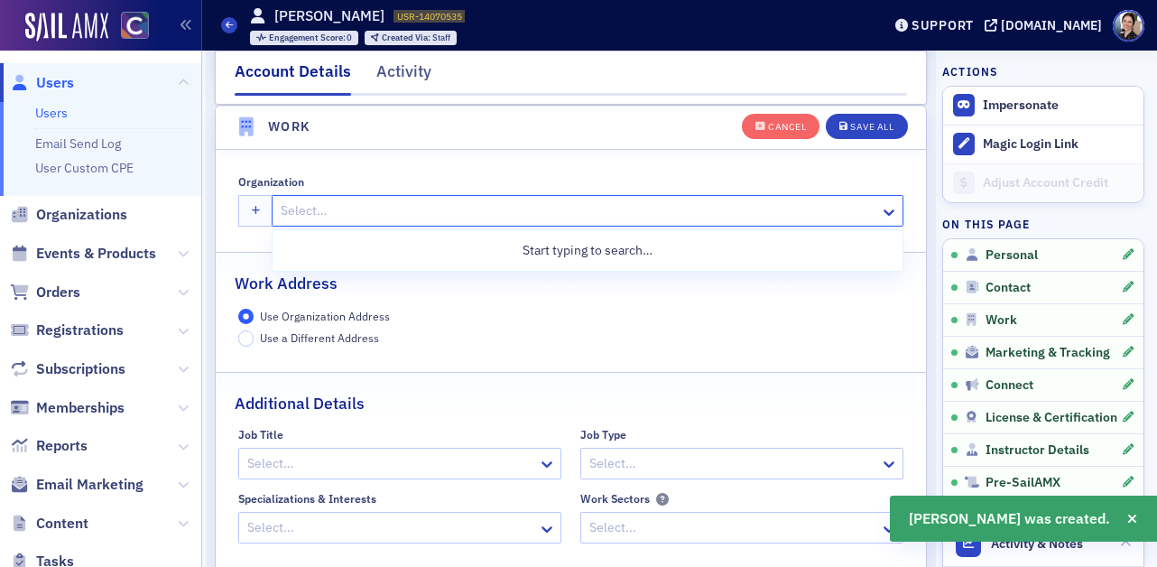
click at [326, 212] on div at bounding box center [578, 211] width 599 height 23
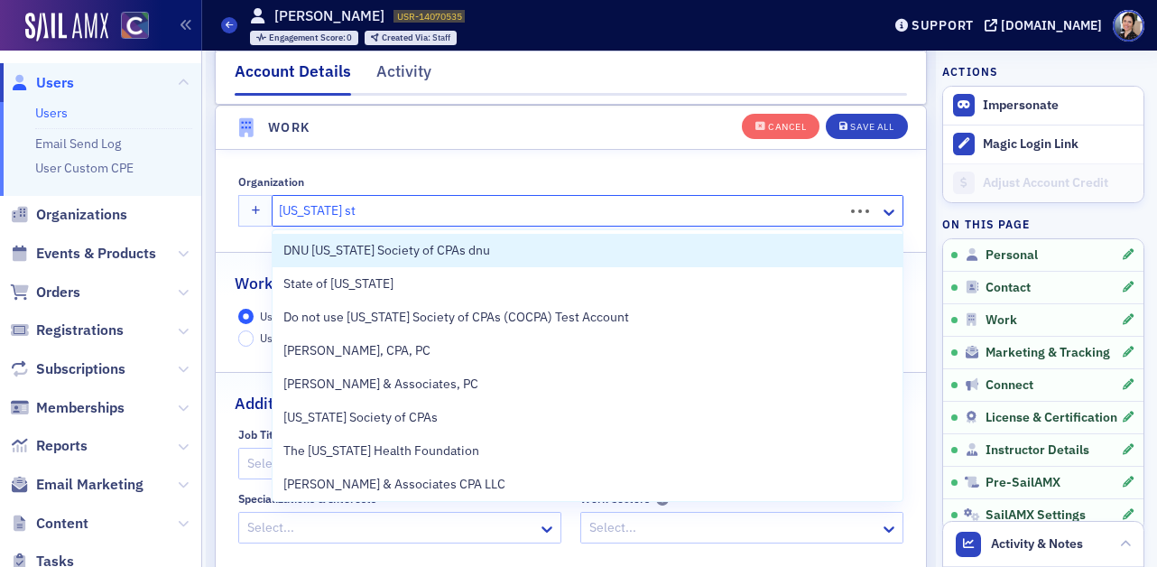
type input "colorado state"
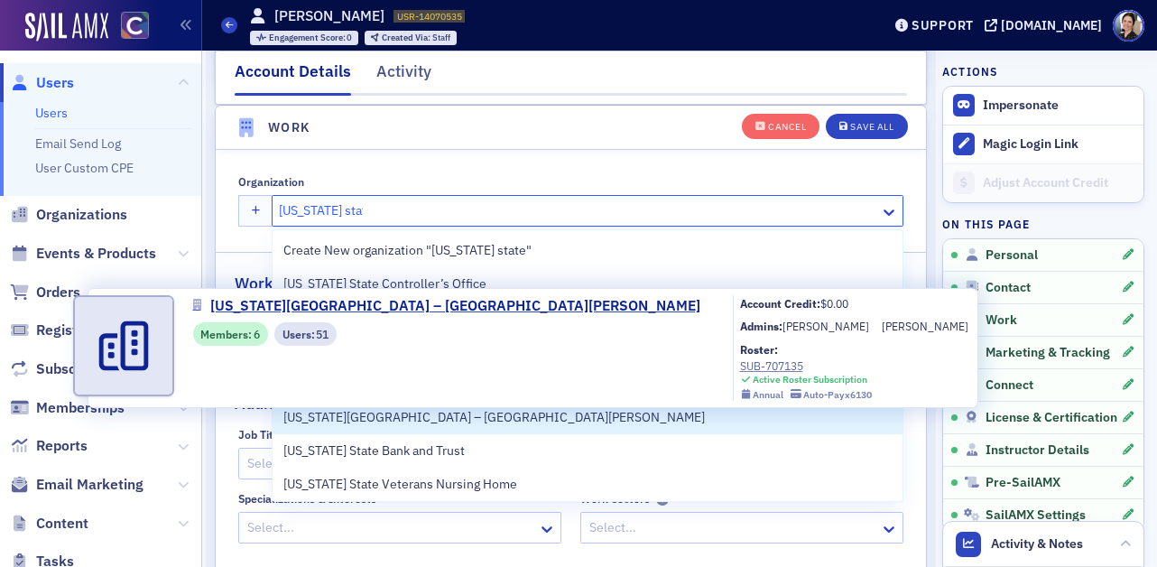
drag, startPoint x: 496, startPoint y: 420, endPoint x: 532, endPoint y: 383, distance: 51.7
click at [496, 419] on span "Colorado State University – Fort Collins" at bounding box center [494, 417] width 422 height 19
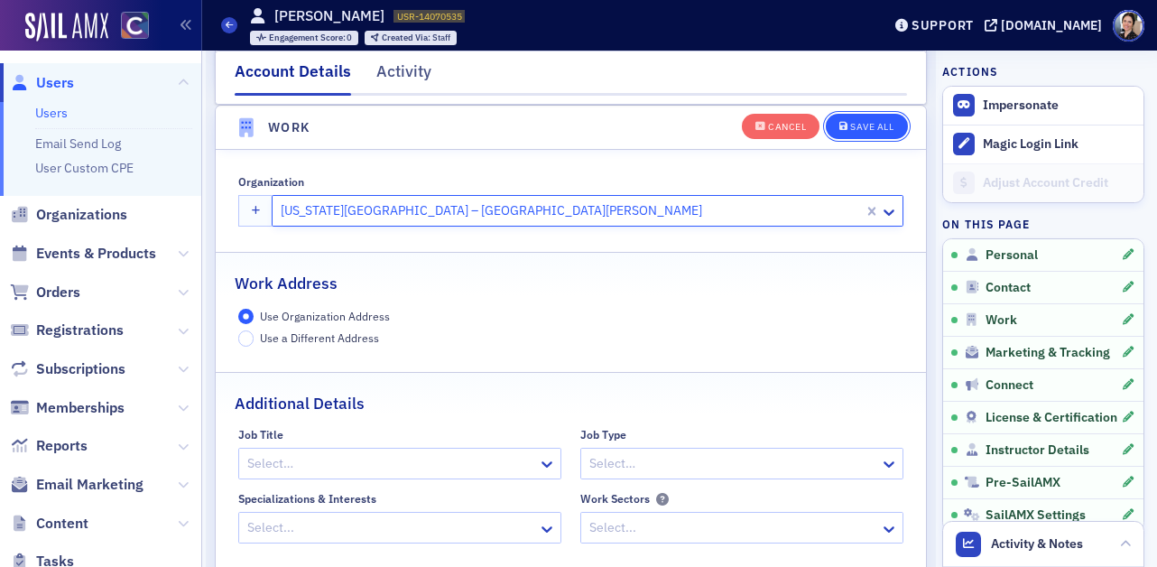
drag, startPoint x: 882, startPoint y: 124, endPoint x: 872, endPoint y: 127, distance: 10.6
click at [882, 124] on div "Save All" at bounding box center [871, 127] width 43 height 10
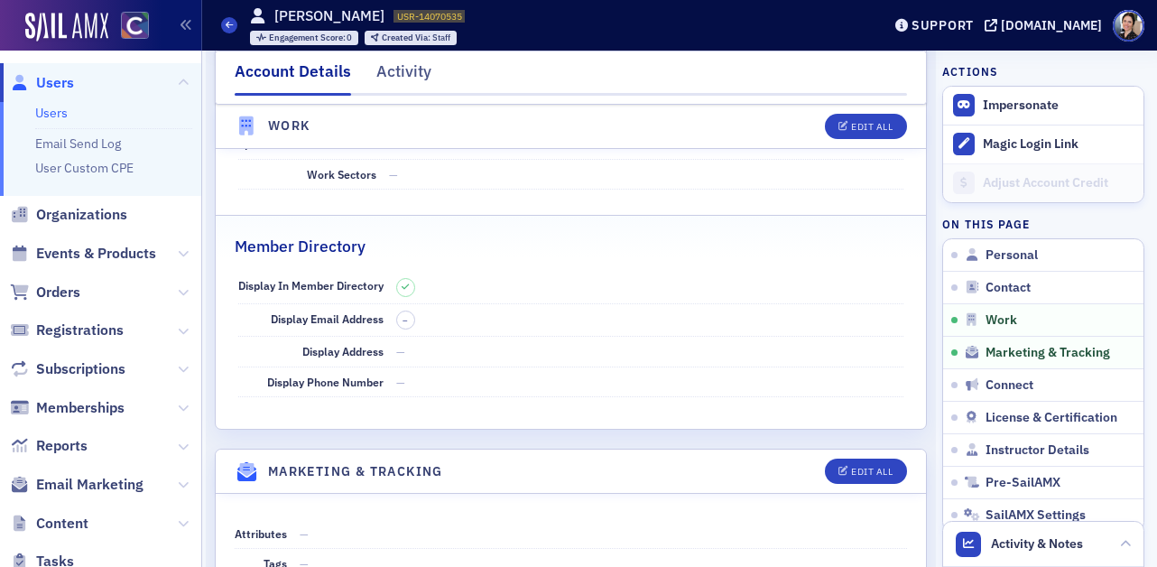
click at [58, 82] on span "Users" at bounding box center [55, 83] width 38 height 20
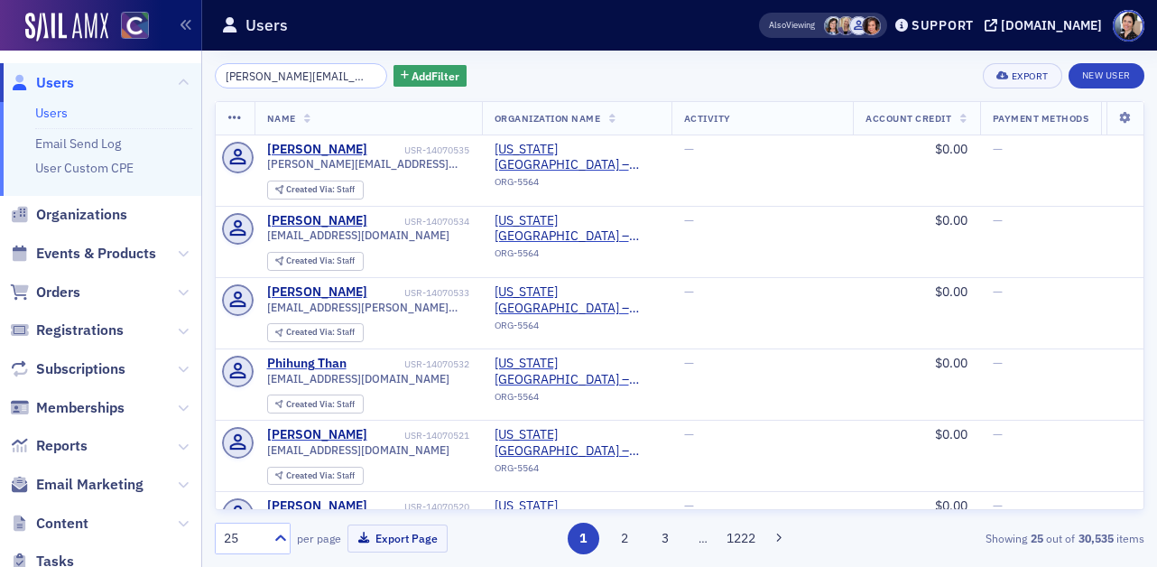
scroll to position [0, 17]
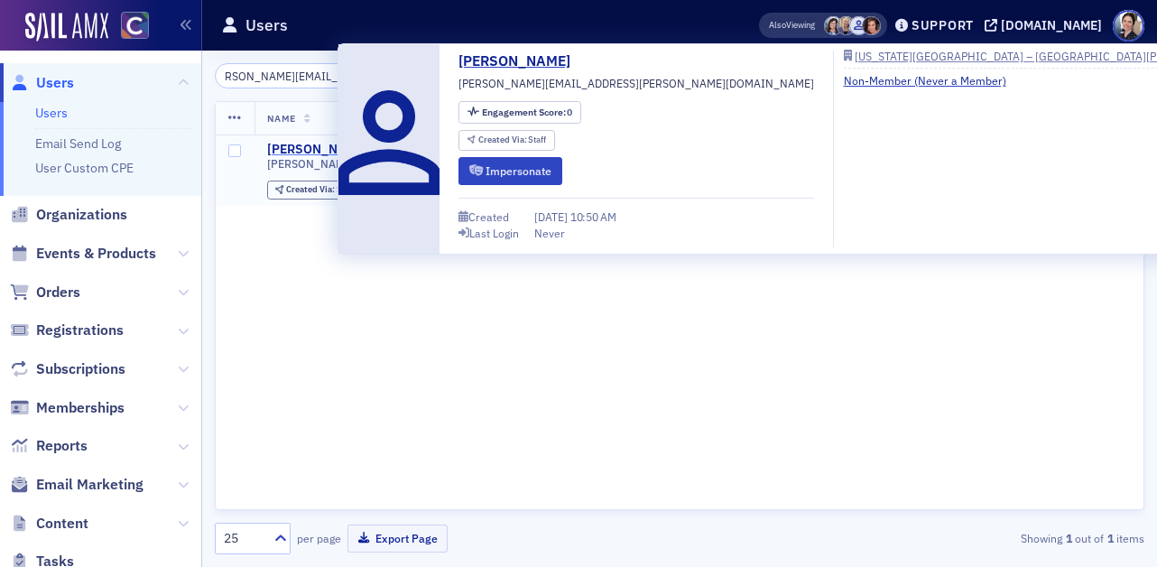
type input "Avery.Aubin@colostate.edu"
click at [304, 148] on div "Avery Aubin" at bounding box center [317, 150] width 100 height 16
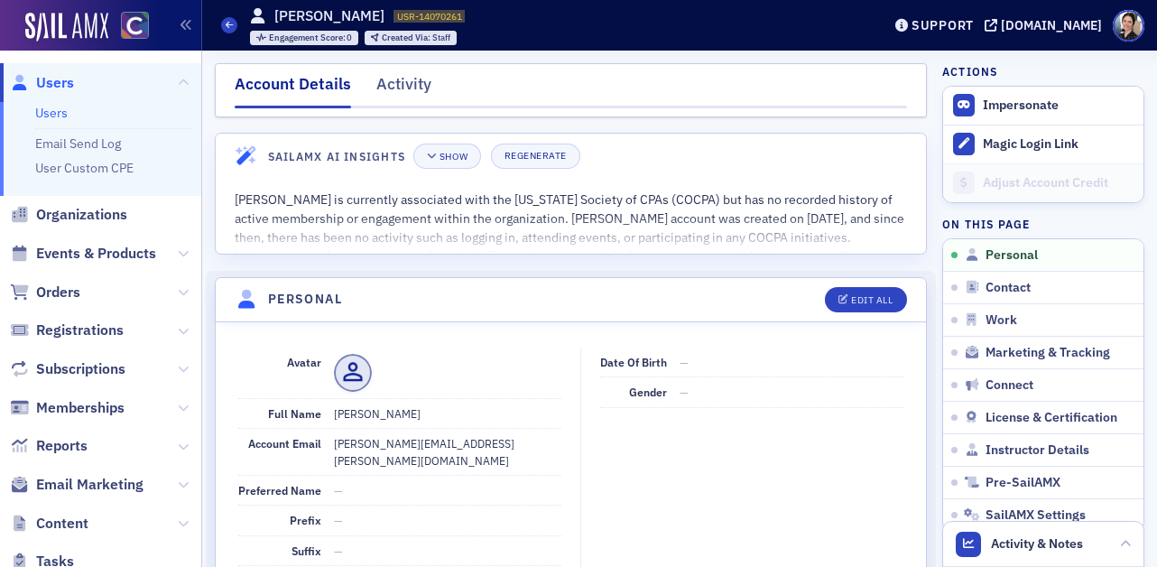
click at [71, 81] on span "Users" at bounding box center [55, 83] width 38 height 20
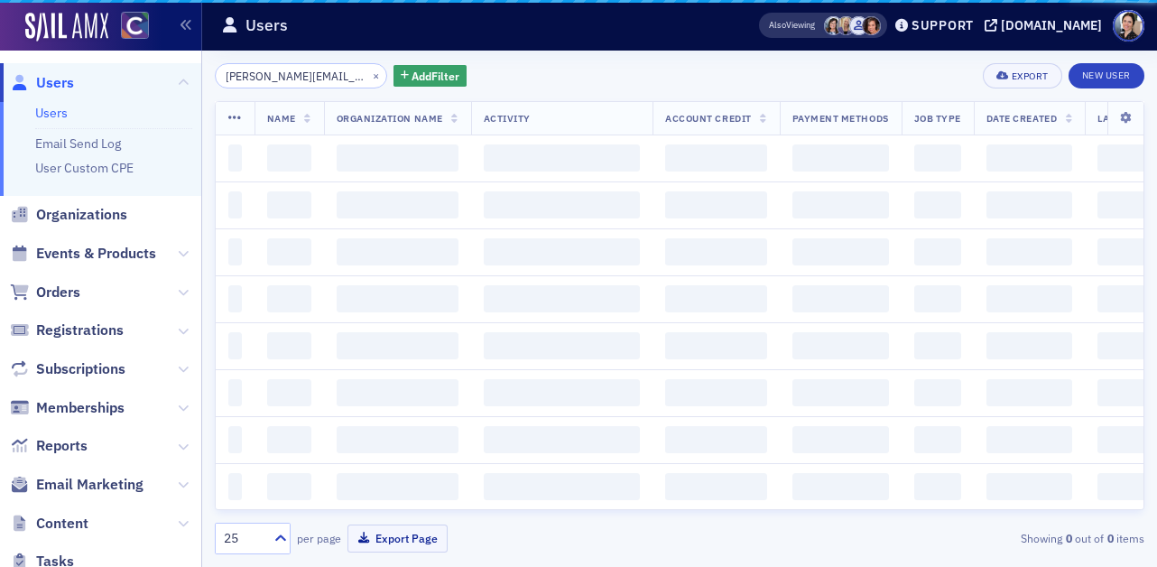
scroll to position [0, 17]
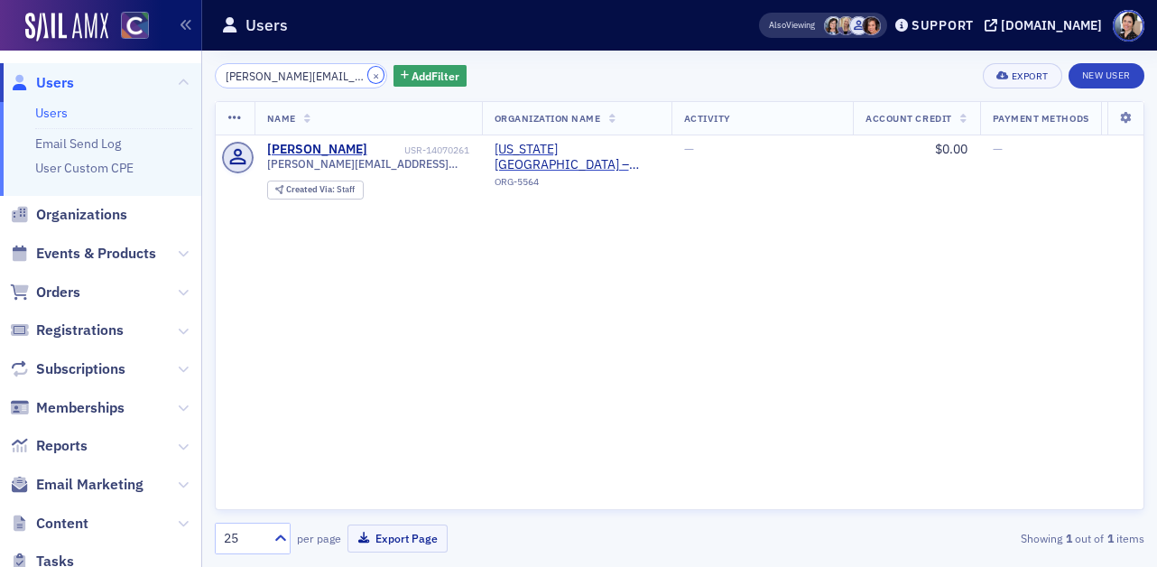
click at [368, 75] on button "×" at bounding box center [376, 75] width 16 height 16
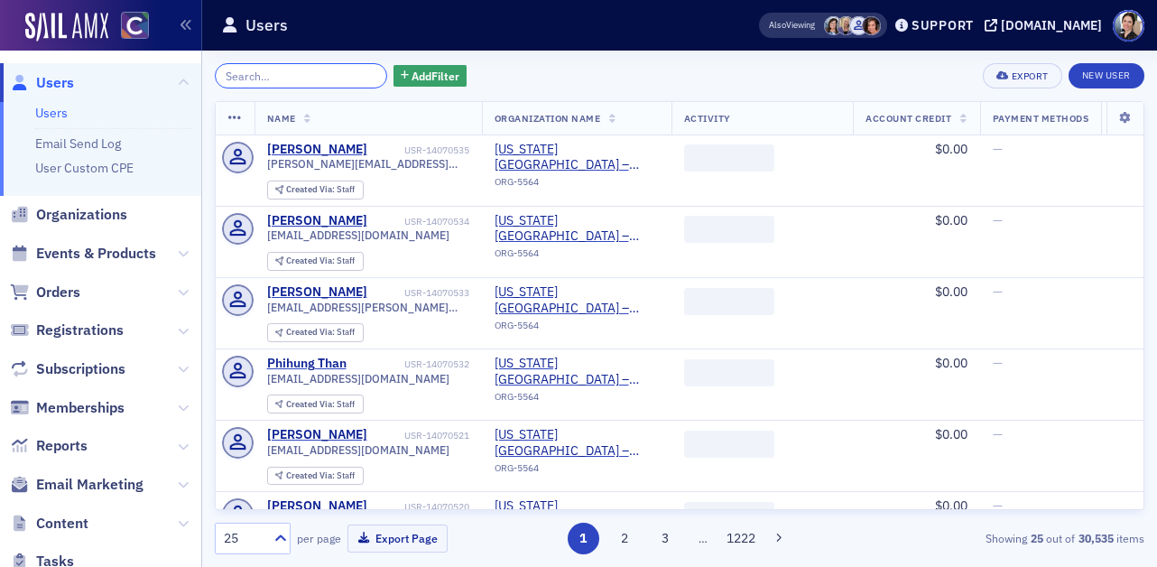
paste input "River.Brooks@colostate.edu"
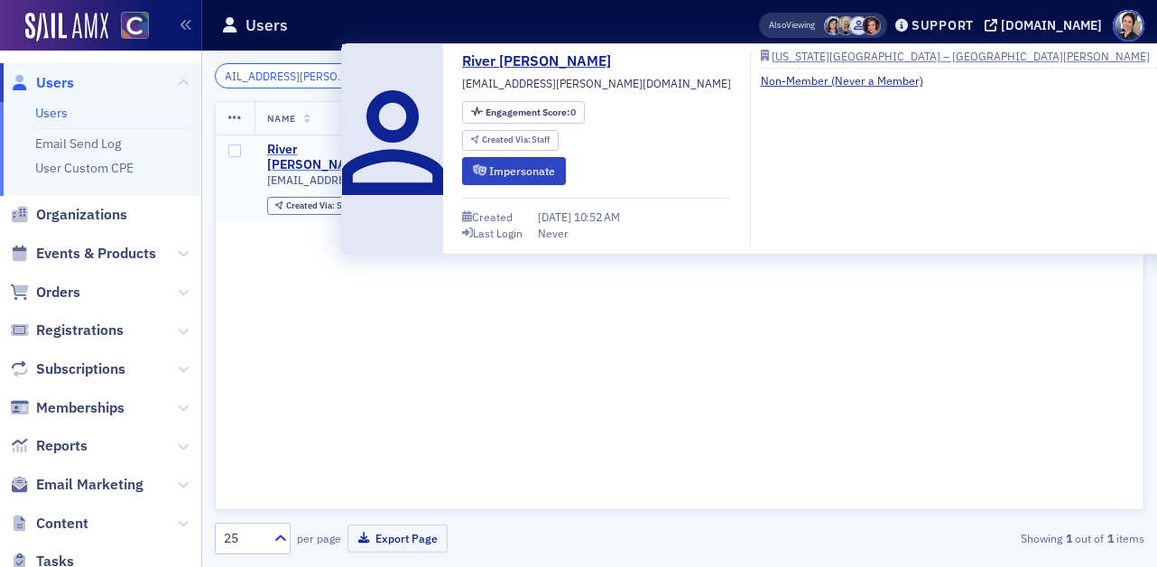
type input "River.Brooks@colostate.edu"
click at [300, 149] on div "River Brooks" at bounding box center [334, 158] width 134 height 32
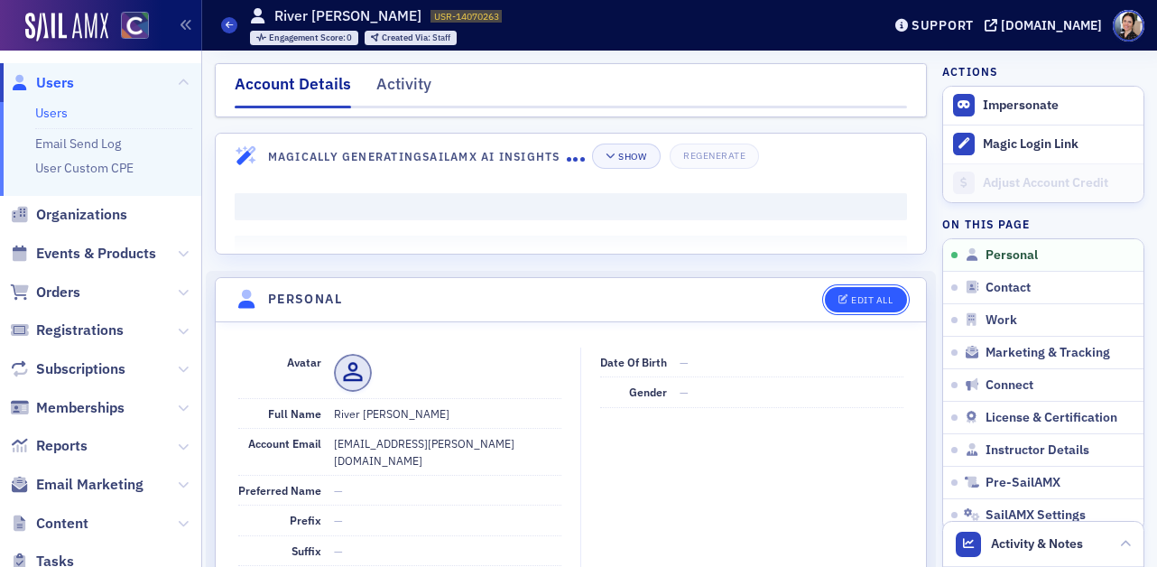
click at [878, 297] on div "Edit All" at bounding box center [872, 300] width 42 height 10
select select "US"
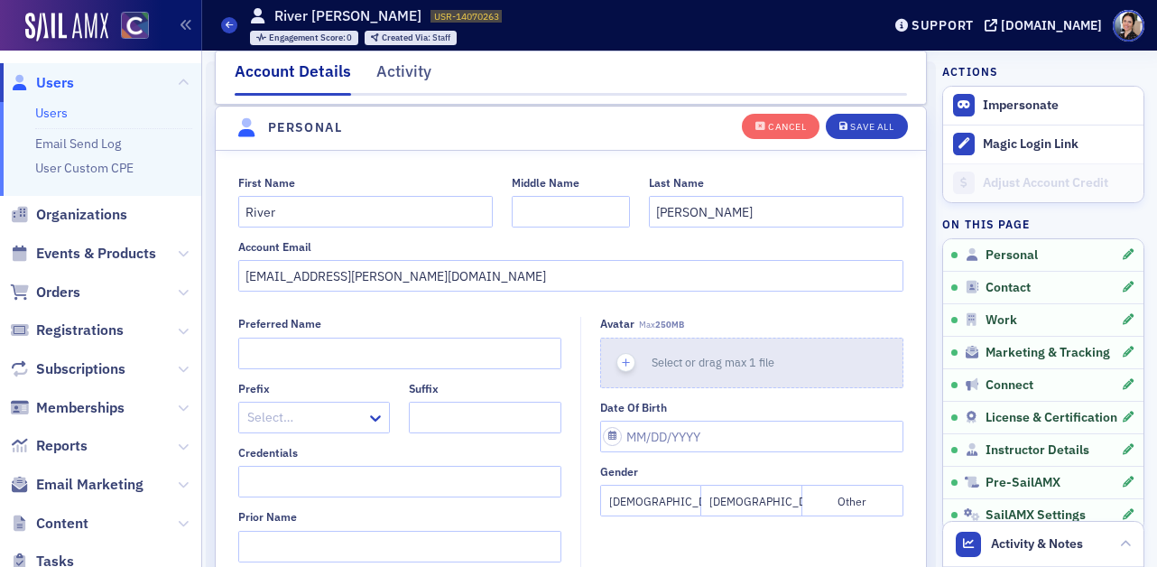
scroll to position [210, 0]
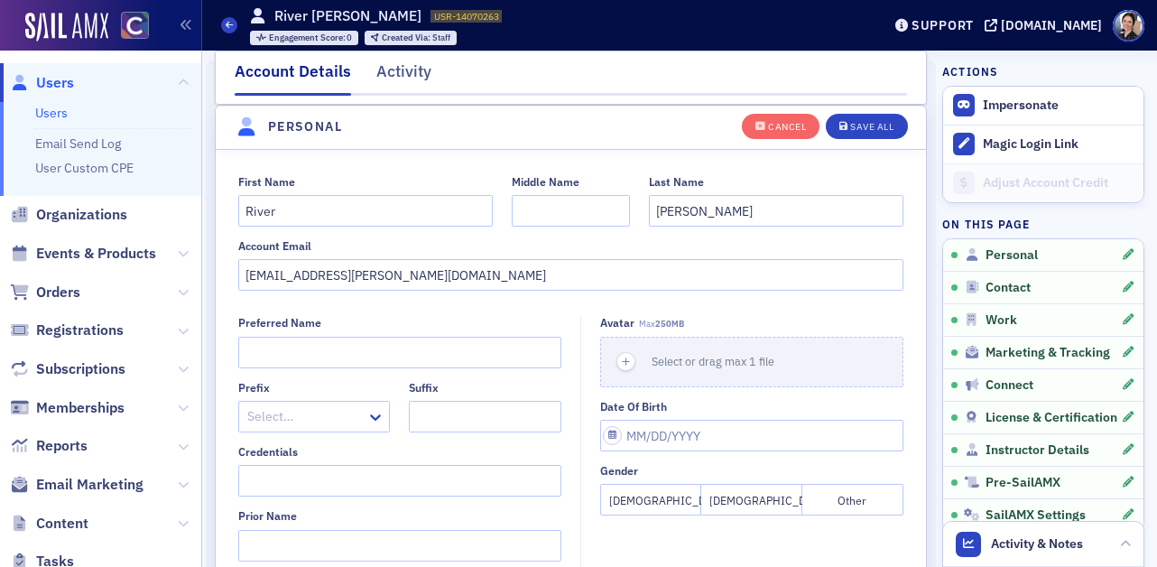
click at [750, 501] on button "Male" at bounding box center [752, 500] width 101 height 32
click at [870, 125] on div "Save All" at bounding box center [871, 127] width 43 height 10
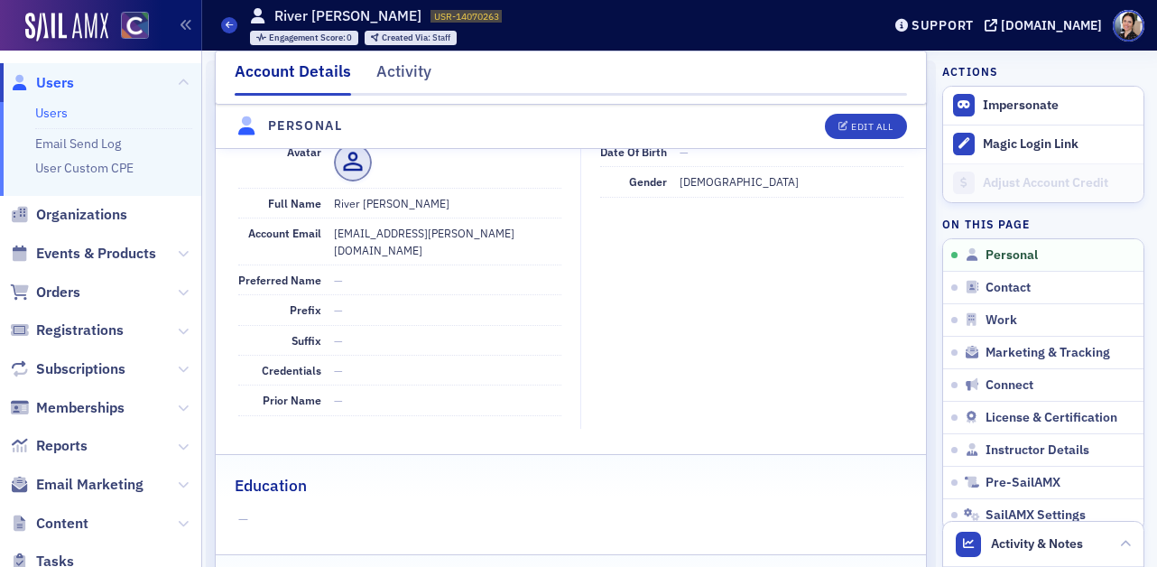
click at [58, 85] on span "Users" at bounding box center [55, 83] width 38 height 20
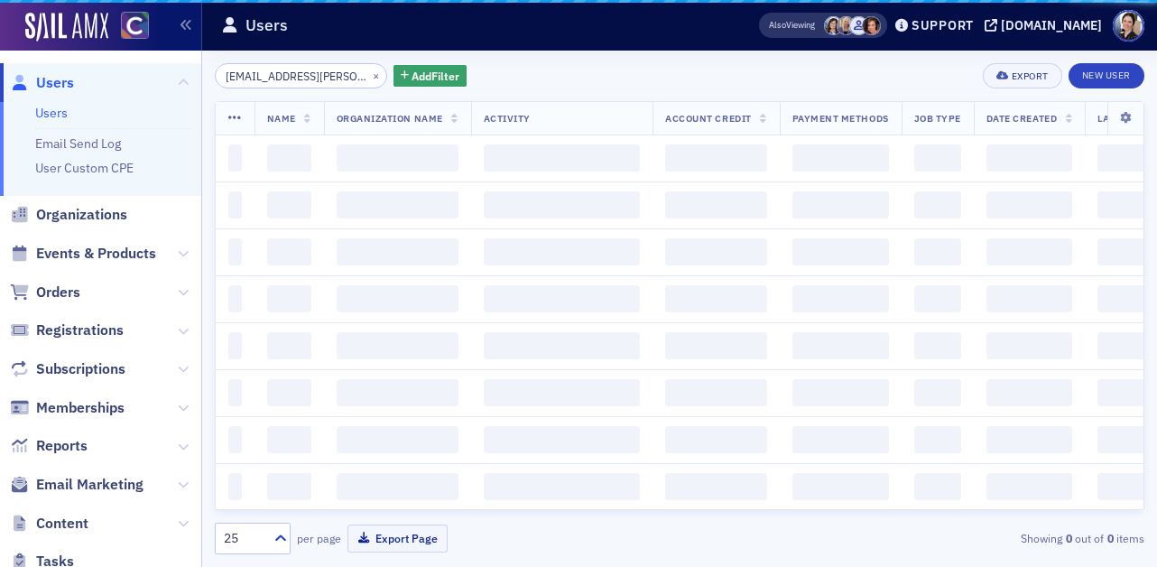
scroll to position [0, 20]
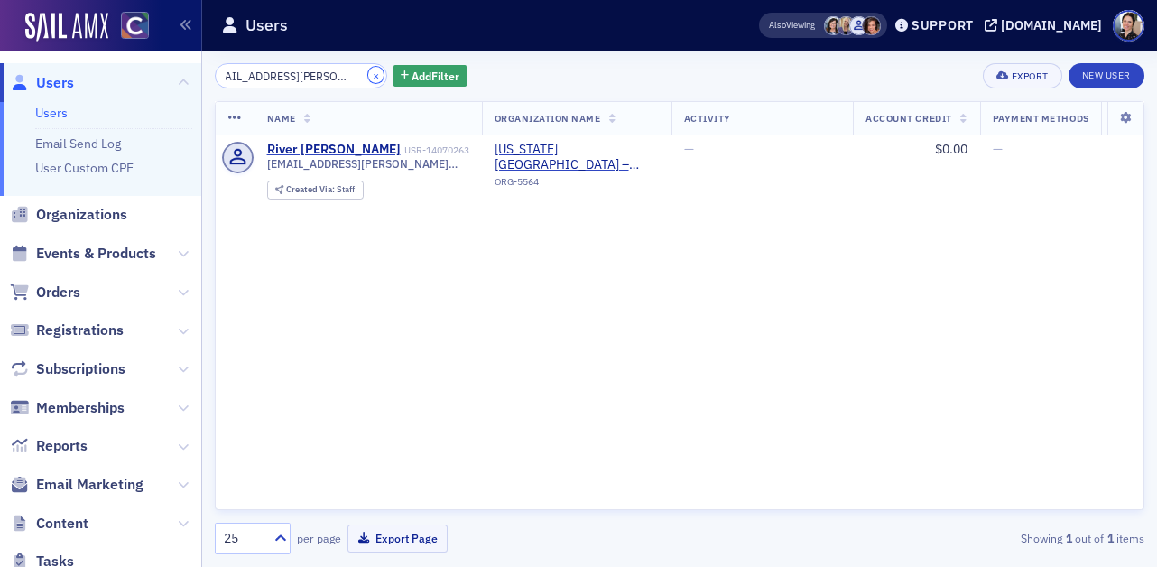
click at [368, 75] on button "×" at bounding box center [376, 75] width 16 height 16
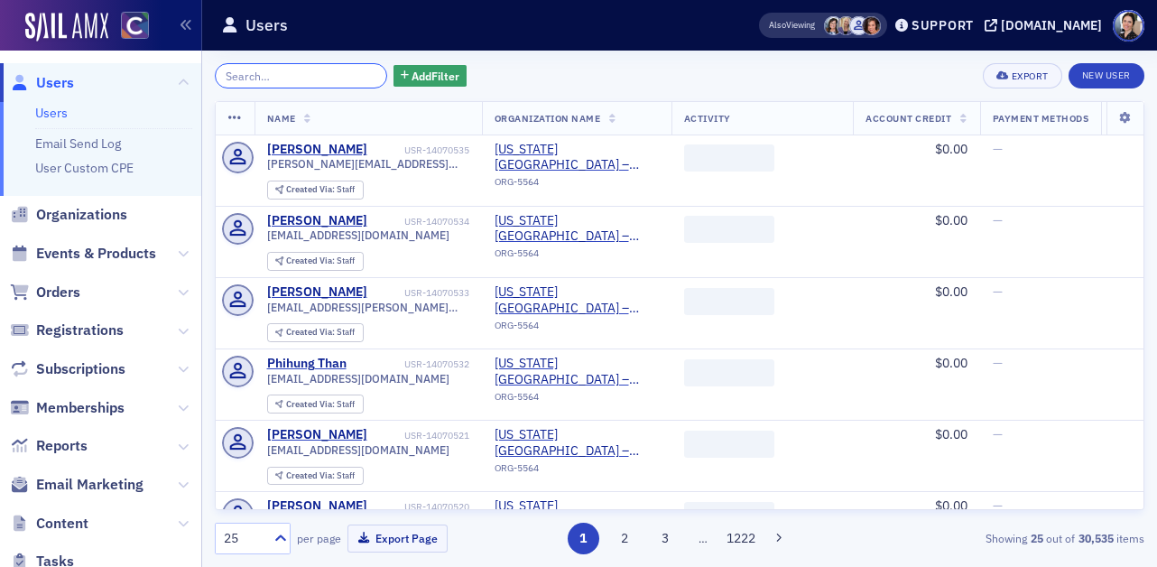
paste input "lindy.riddell@colostate.edu"
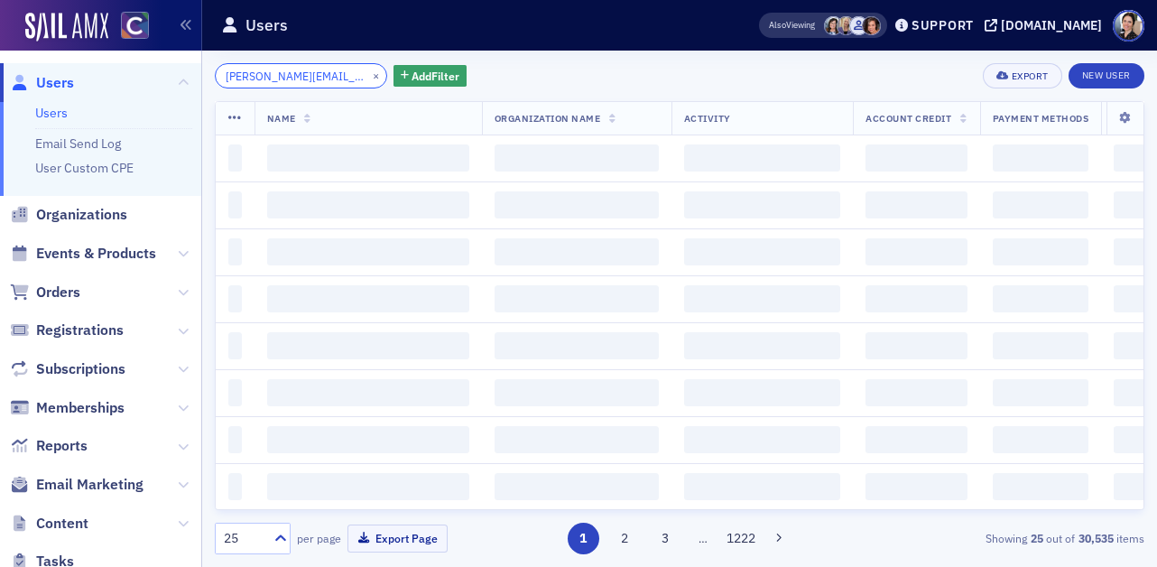
scroll to position [0, 16]
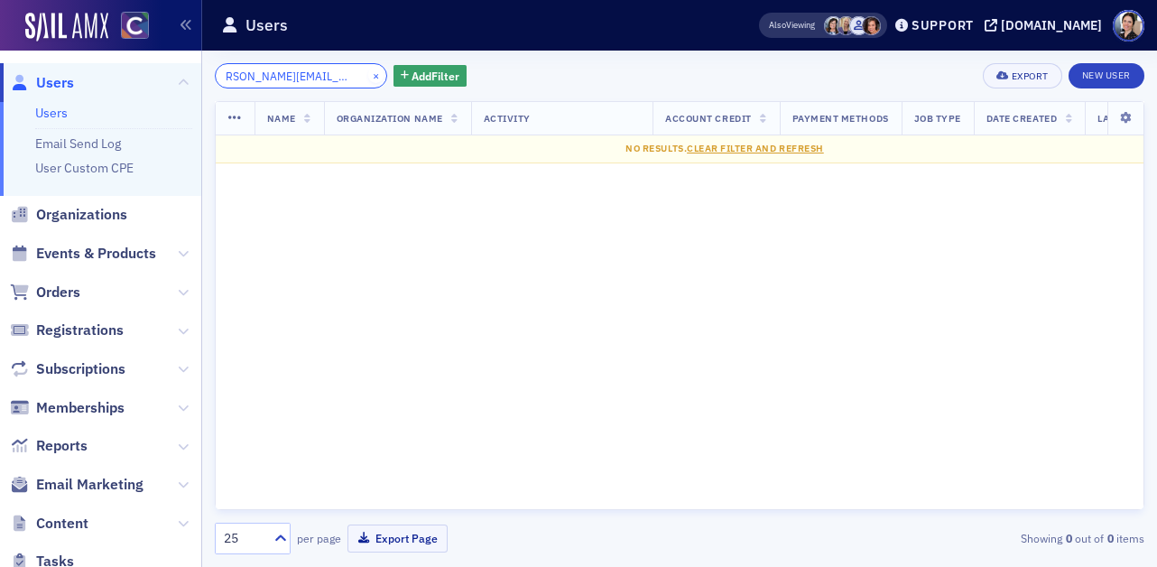
type input "lindy.riddell@colostate.edu"
drag, startPoint x: 351, startPoint y: 75, endPoint x: 274, endPoint y: 79, distance: 76.9
click at [368, 75] on button "×" at bounding box center [376, 75] width 16 height 16
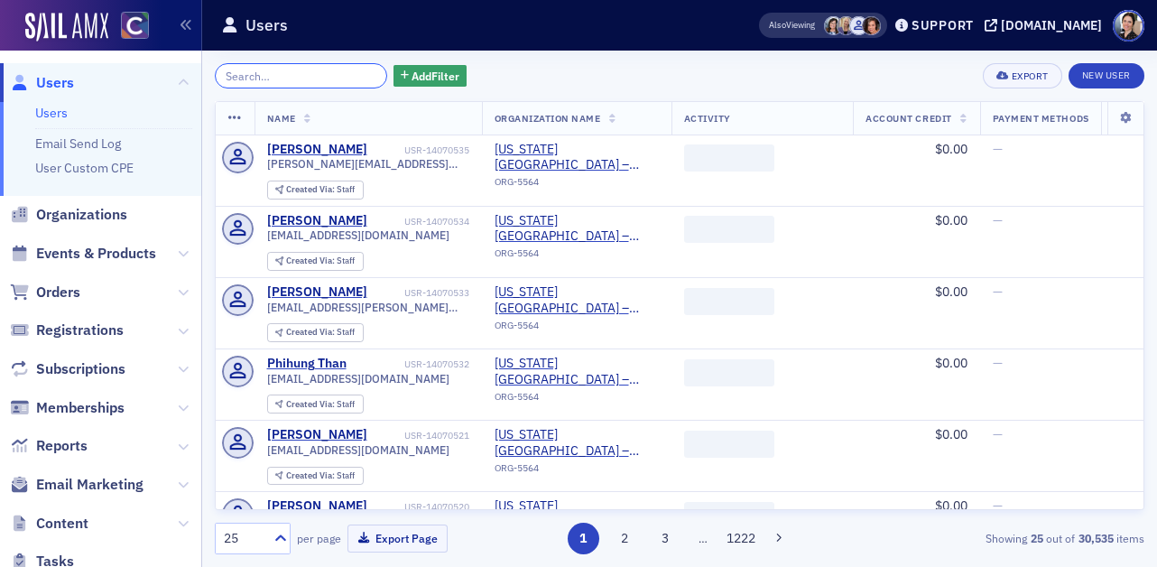
click at [269, 75] on input "search" at bounding box center [301, 75] width 172 height 25
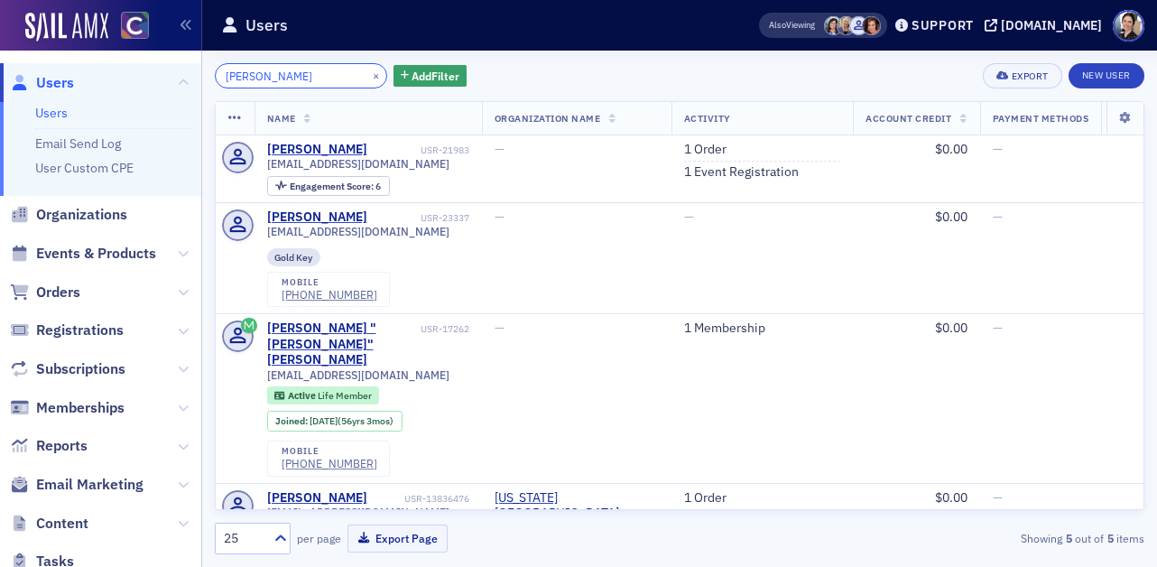
click at [289, 75] on input "lindy" at bounding box center [301, 75] width 172 height 25
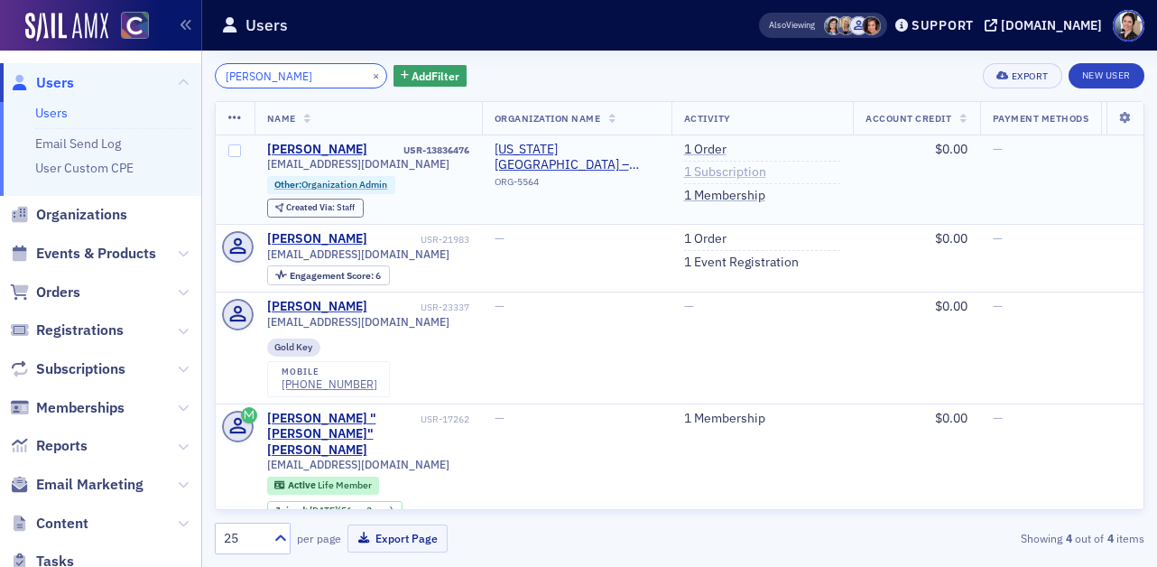
type input "lindy Riddell"
click at [712, 170] on link "1 Subscription" at bounding box center [725, 172] width 82 height 16
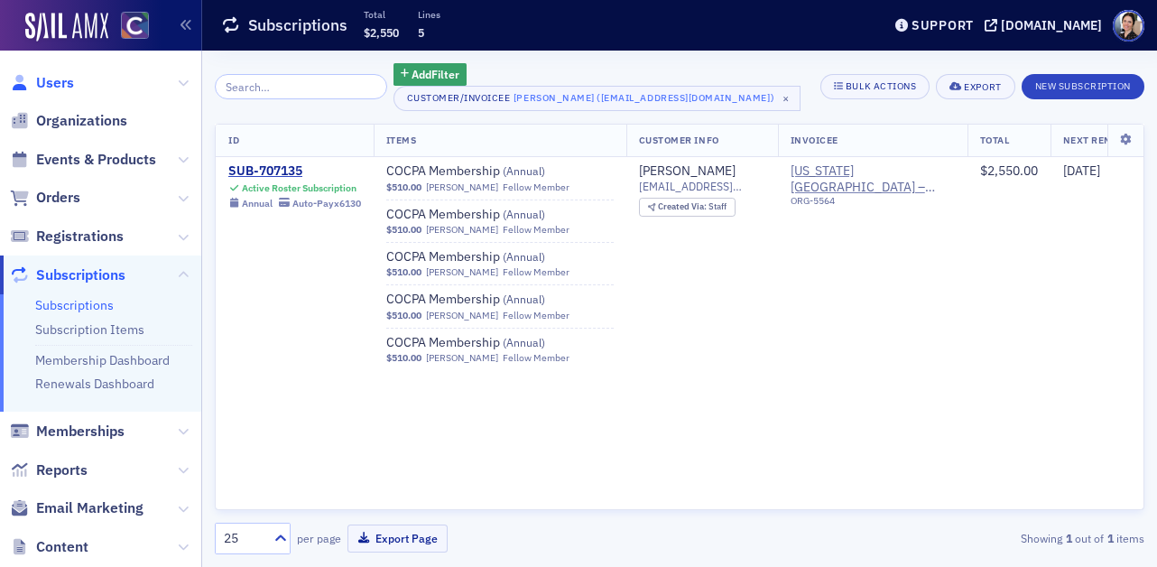
click at [55, 85] on span "Users" at bounding box center [55, 83] width 38 height 20
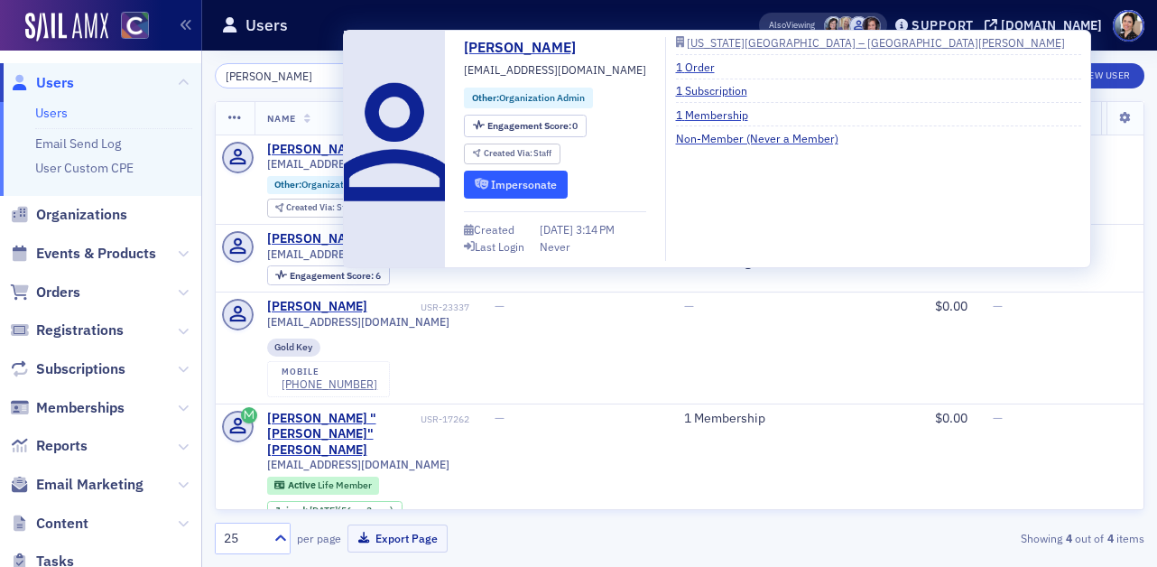
click at [526, 184] on button "Impersonate" at bounding box center [516, 185] width 104 height 28
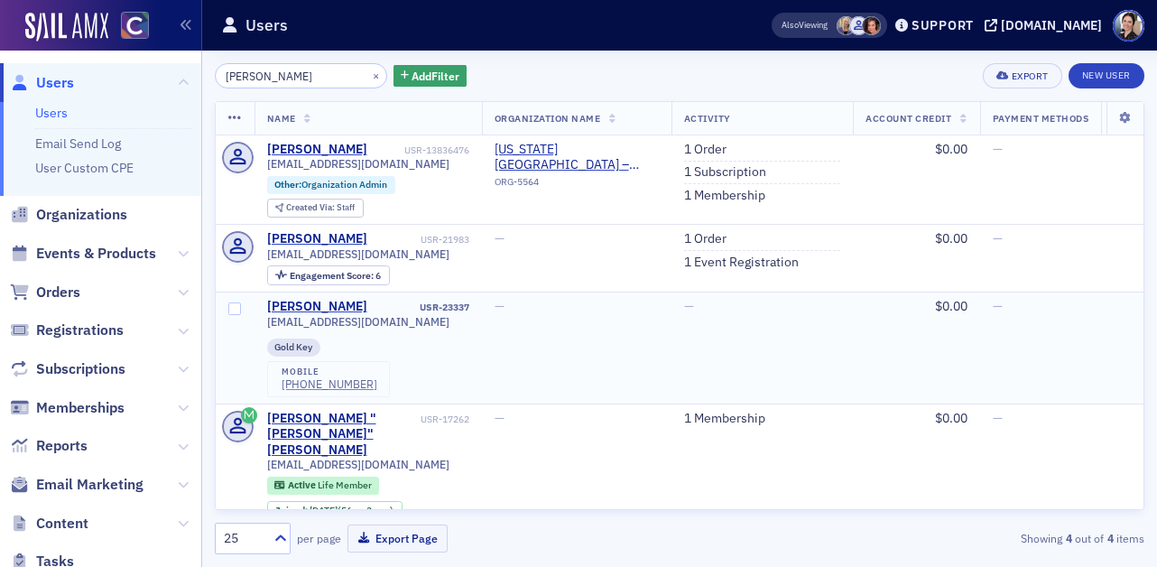
click at [599, 338] on td "—" at bounding box center [577, 348] width 190 height 111
click at [711, 150] on link "1 Order" at bounding box center [705, 150] width 42 height 16
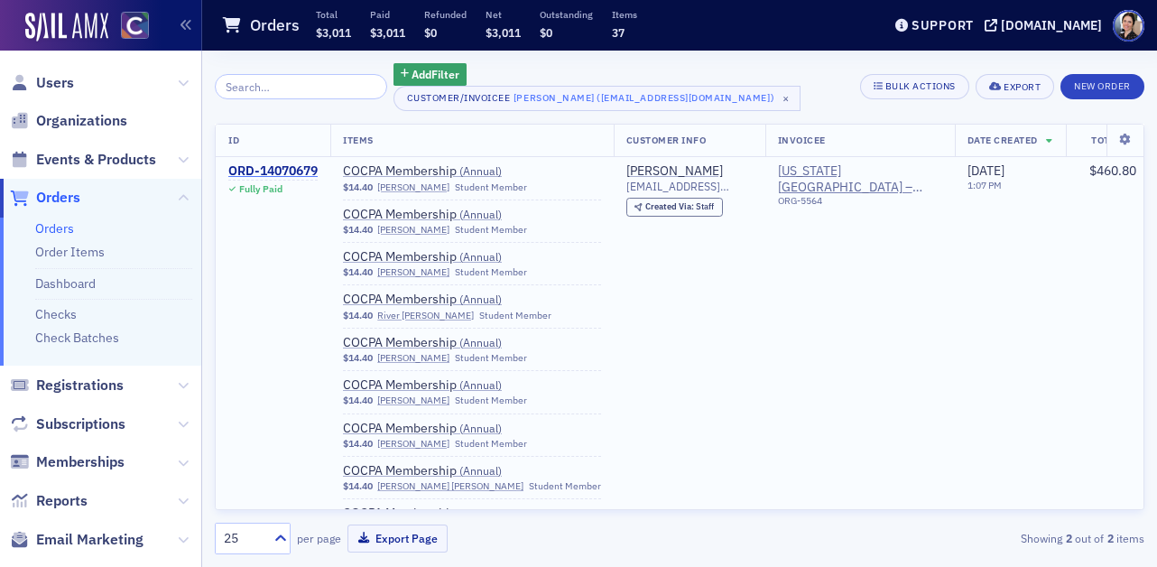
click at [279, 173] on div "ORD-14070679" at bounding box center [272, 171] width 89 height 16
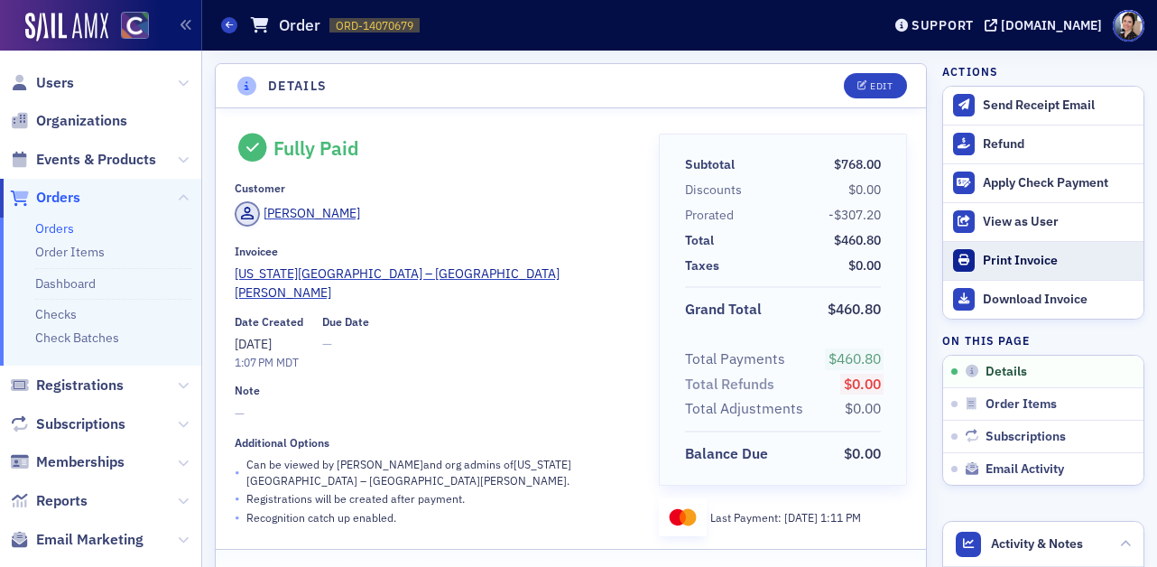
click at [1014, 260] on div "Print Invoice" at bounding box center [1059, 261] width 152 height 16
